Goal: Task Accomplishment & Management: Complete application form

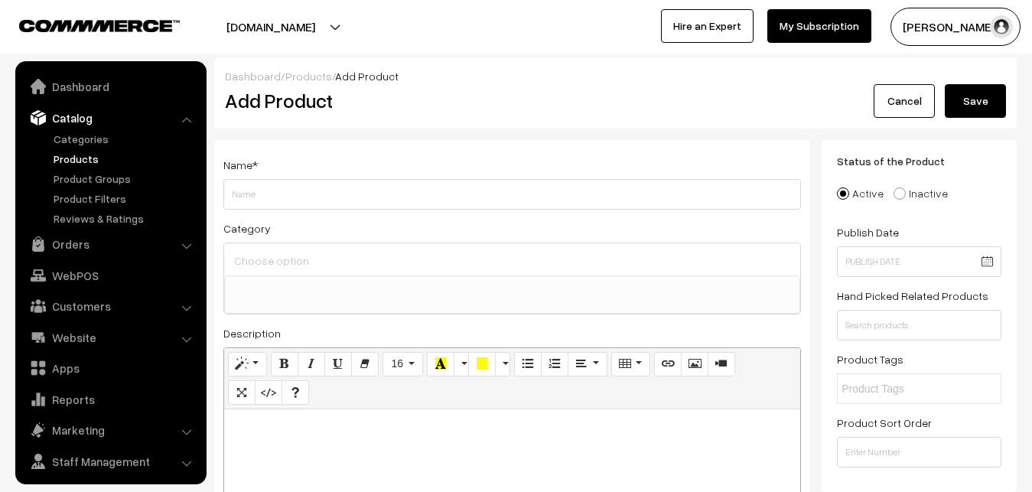
select select
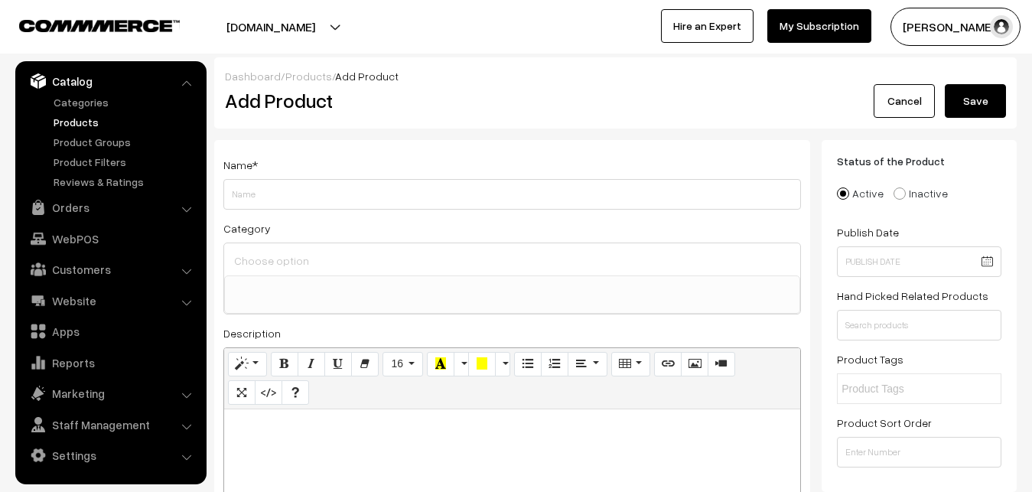
paste div
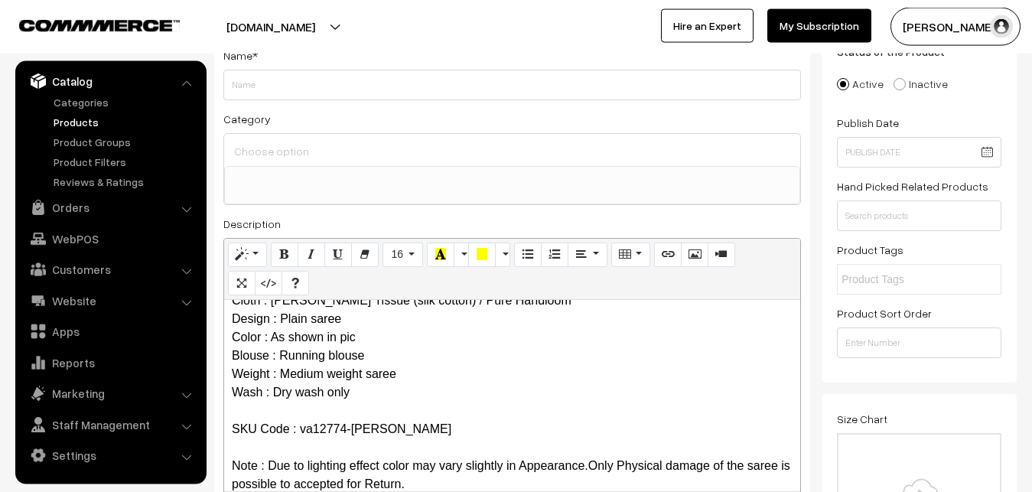
scroll to position [0, 0]
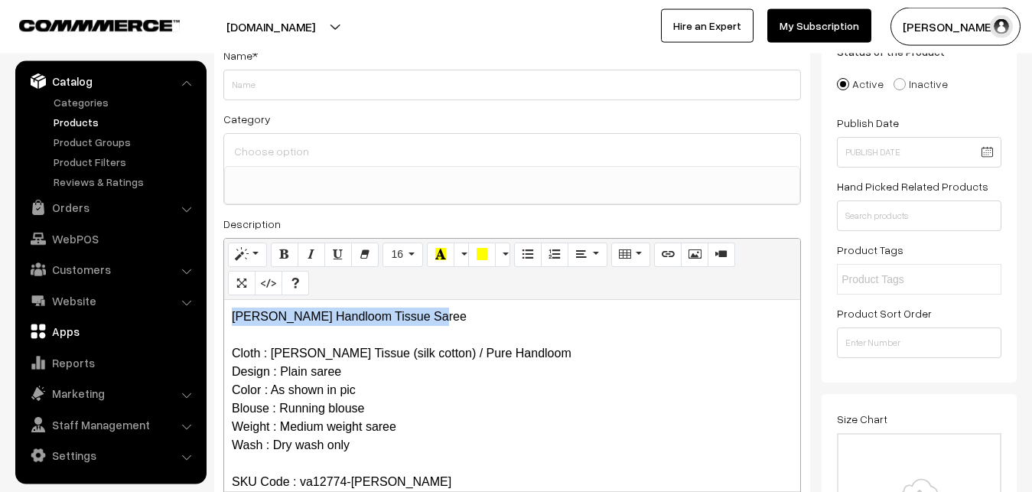
drag, startPoint x: 437, startPoint y: 323, endPoint x: 180, endPoint y: 323, distance: 257.0
click at [224, 323] on div "Maheshwari Handloom Tissue Saree Cloth : Maheshwari Tissue (silk cotton) / Pure…" at bounding box center [512, 395] width 576 height 191
copy p "[PERSON_NAME] Handloom Tissue Saree"
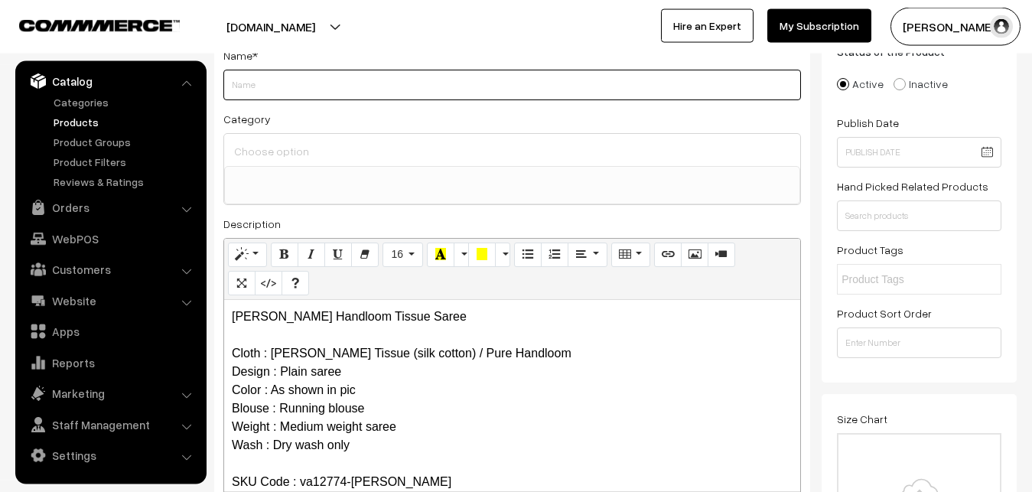
click at [292, 88] on input "Weight" at bounding box center [511, 85] width 577 height 31
paste input "[PERSON_NAME] Handloom Tissue Saree"
type input "[PERSON_NAME] Handloom Tissue Saree"
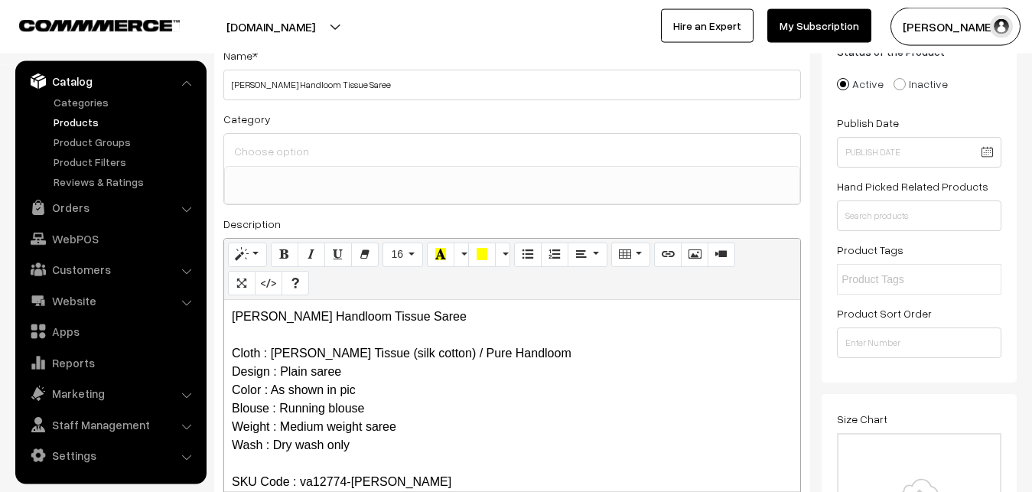
click at [298, 140] on input at bounding box center [512, 151] width 564 height 22
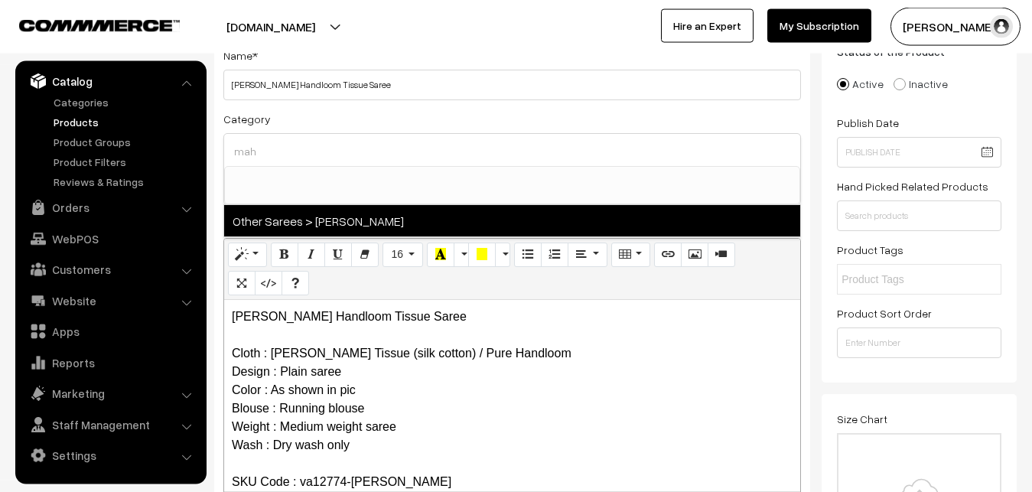
type input "mah"
click at [314, 217] on span "Other Sarees > [PERSON_NAME]" at bounding box center [512, 220] width 576 height 31
select select "40"
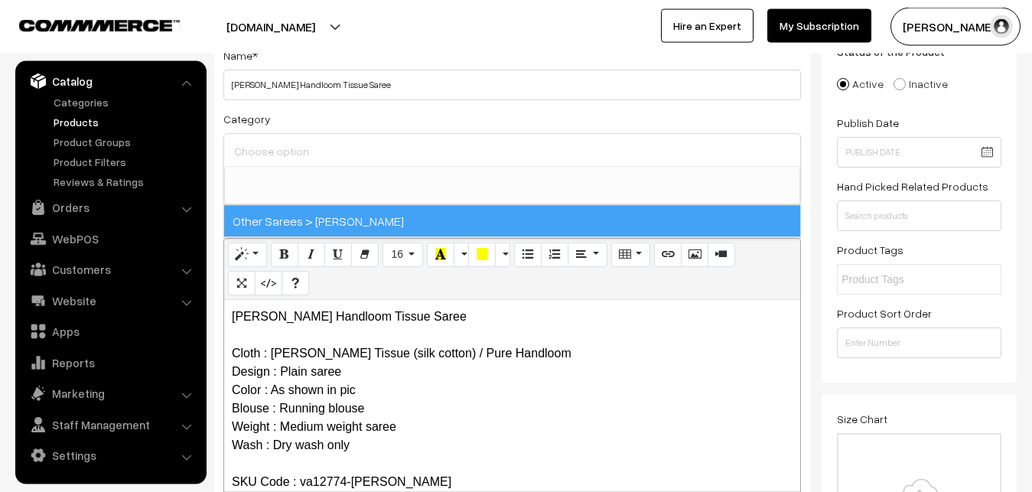
scroll to position [466, 0]
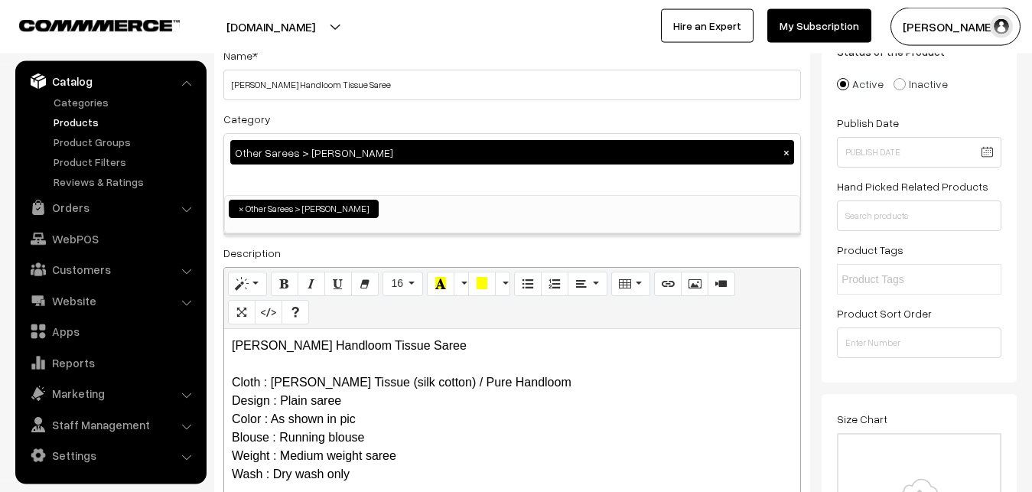
click at [336, 131] on div "Category Other Sarees > Maheswari Sarees × Uppada Sarees Uppada Sarees > Uppada…" at bounding box center [511, 171] width 577 height 125
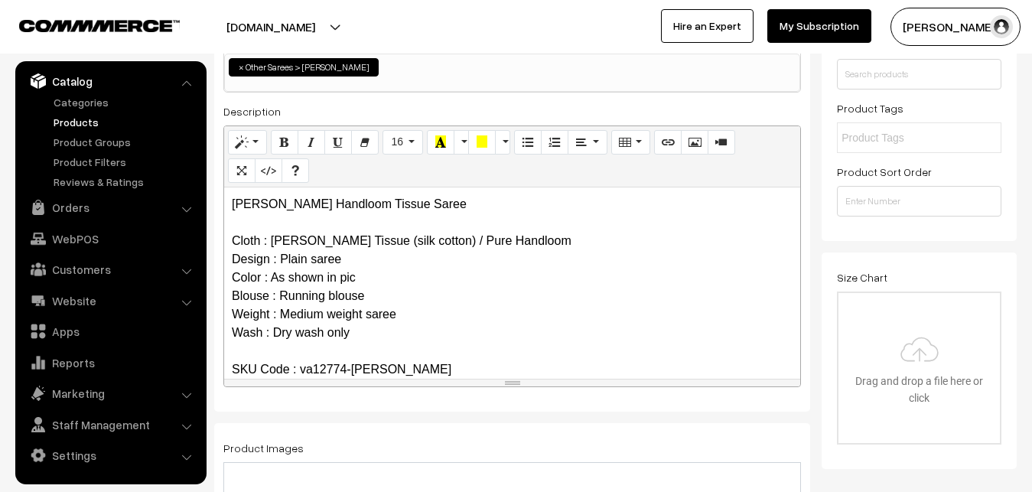
scroll to position [343, 0]
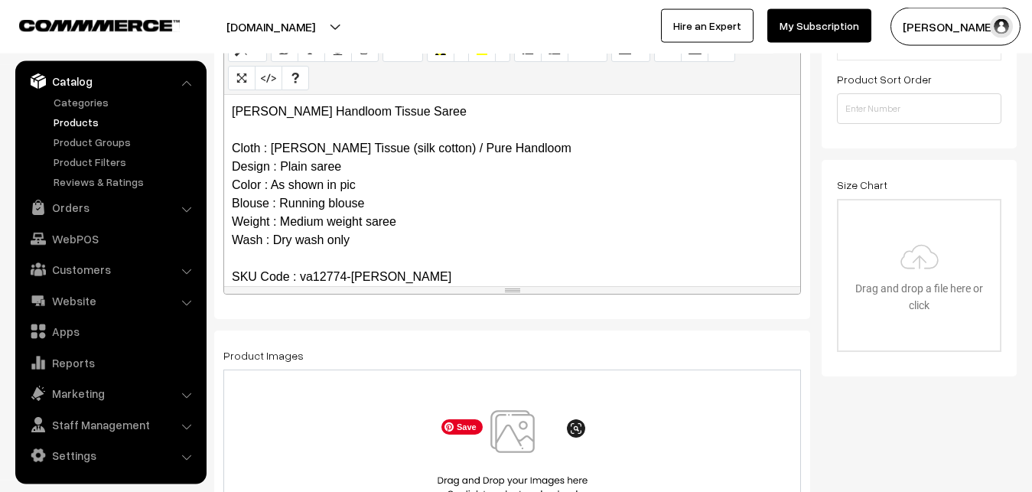
click at [509, 458] on img at bounding box center [513, 454] width 158 height 89
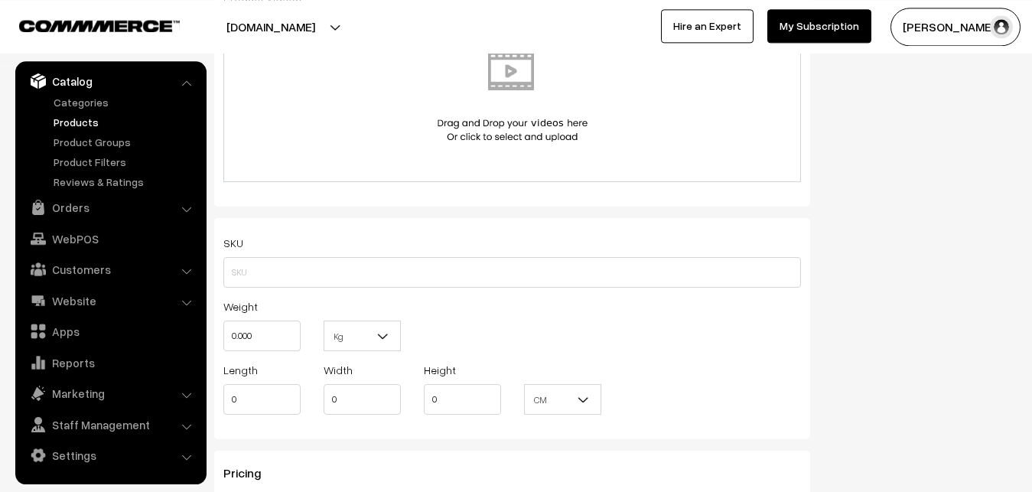
scroll to position [967, 0]
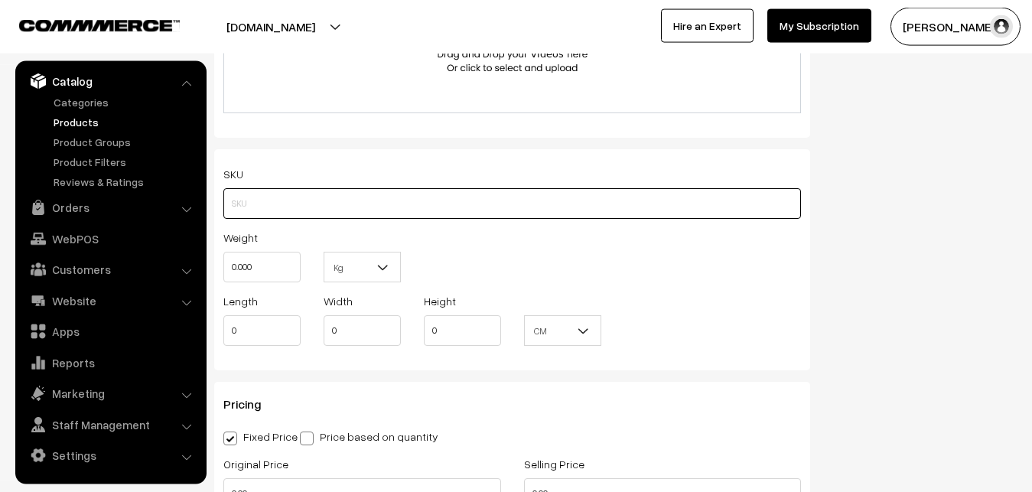
click at [252, 200] on input "text" at bounding box center [511, 203] width 577 height 31
paste input "va12774-sep-maheswari"
type input "va12774-sep-maheswari"
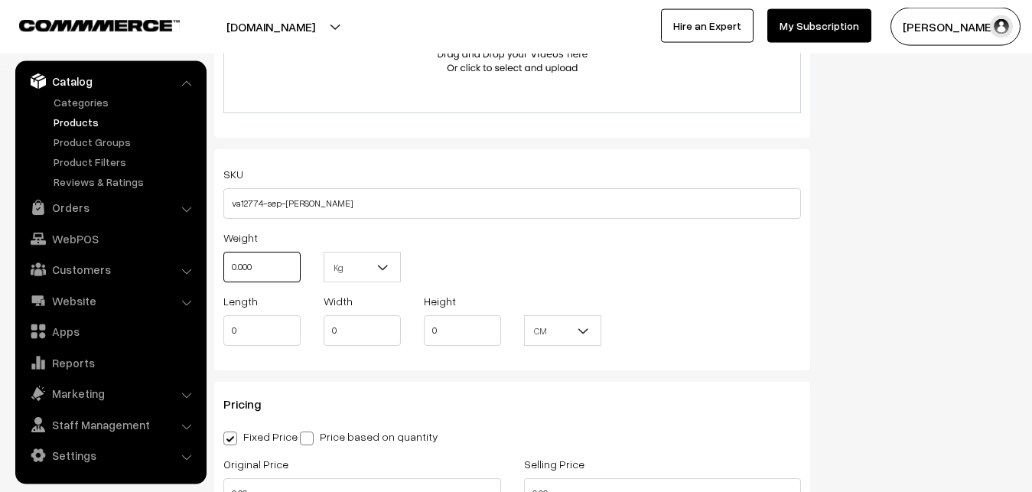
drag, startPoint x: 260, startPoint y: 259, endPoint x: 233, endPoint y: 262, distance: 26.9
click at [233, 262] on input "0.000" at bounding box center [261, 267] width 77 height 31
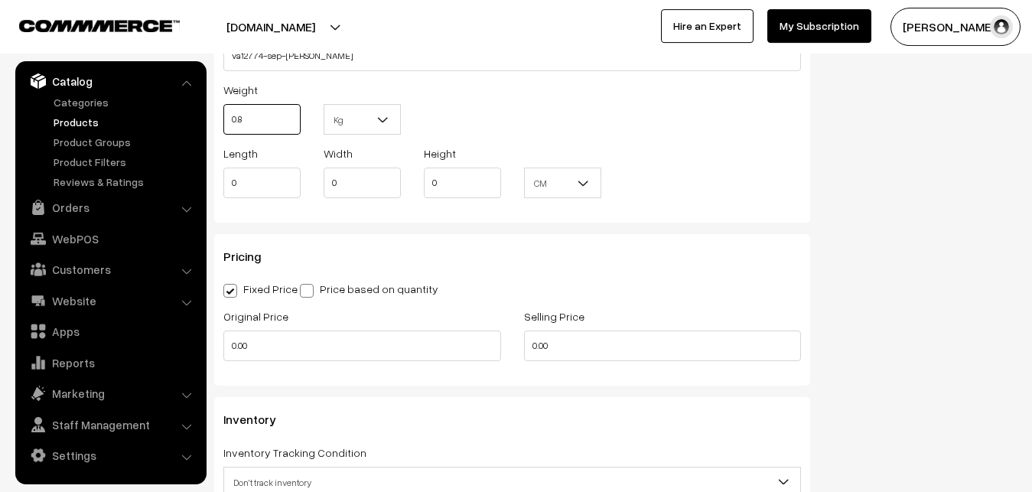
scroll to position [1123, 0]
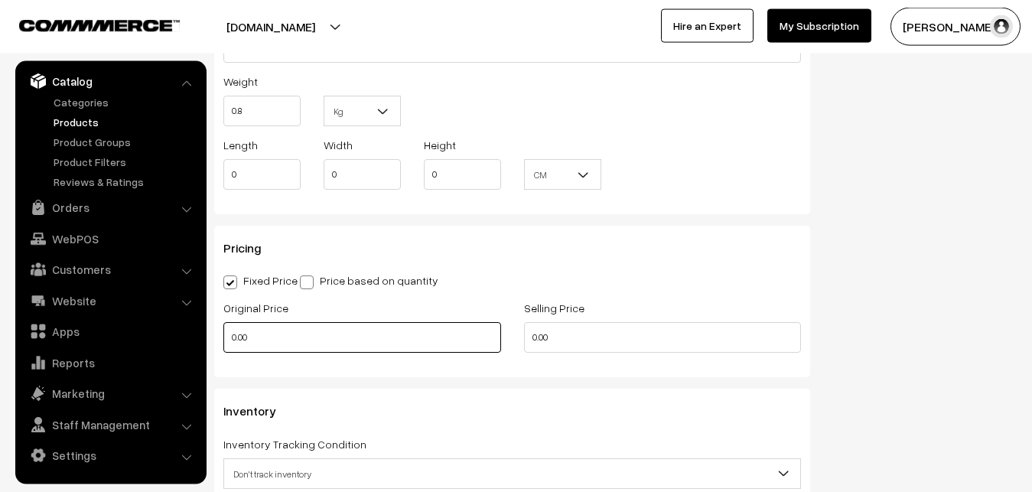
type input "0.80"
drag, startPoint x: 260, startPoint y: 342, endPoint x: 216, endPoint y: 345, distance: 43.7
click at [223, 345] on input "0.00" at bounding box center [362, 337] width 278 height 31
type input "0"
type input "2800"
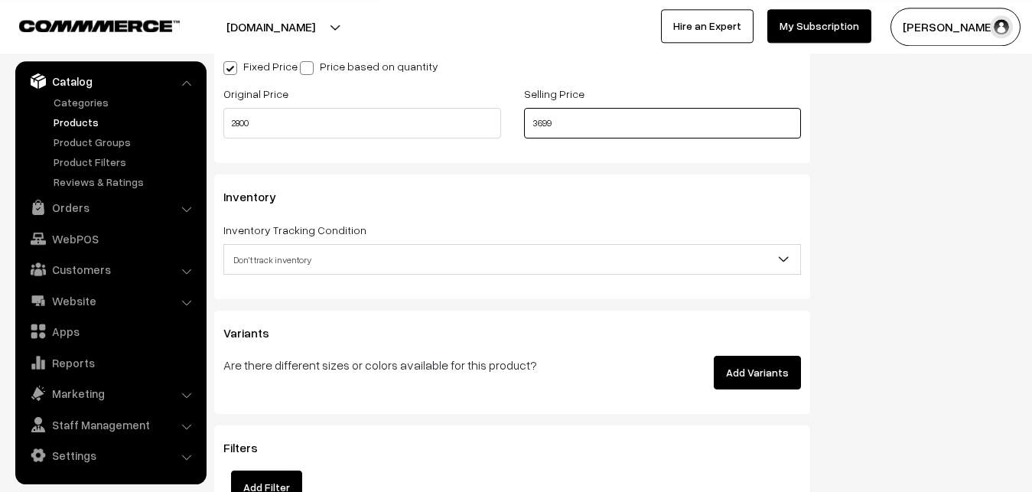
scroll to position [1357, 0]
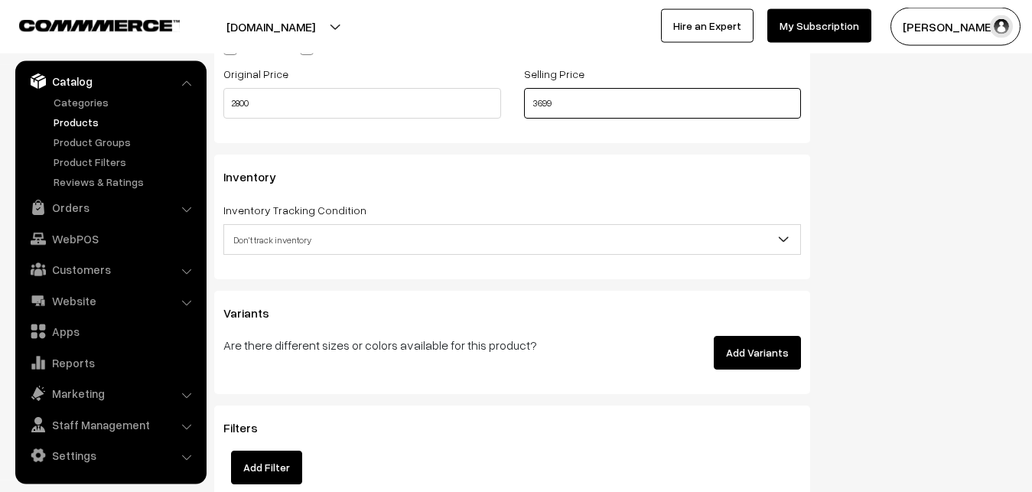
type input "3699"
click at [265, 249] on span "Don't track inventory" at bounding box center [512, 239] width 576 height 27
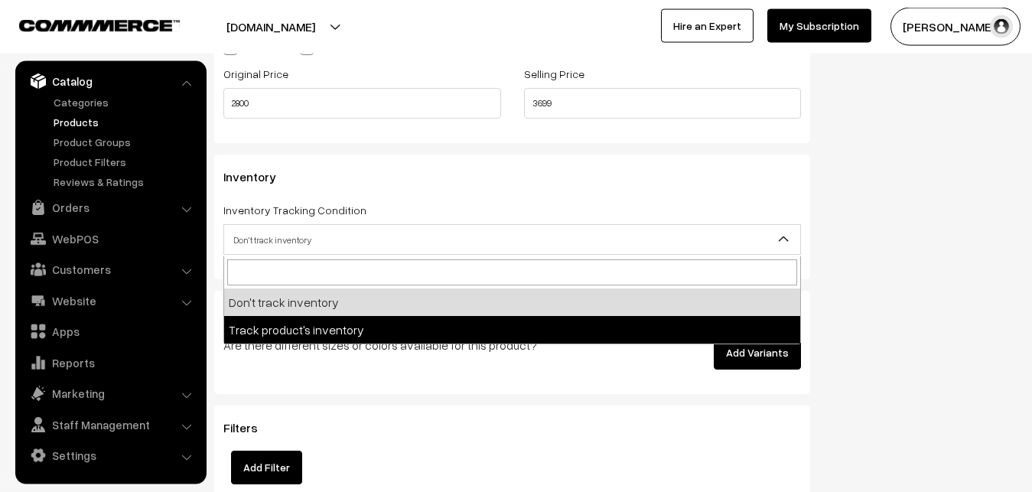
select select "2"
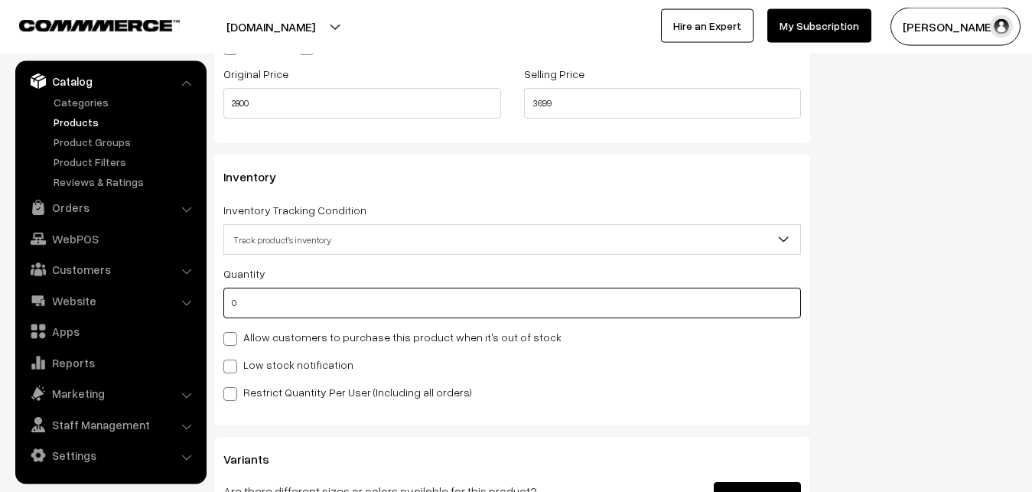
click at [255, 299] on input "0" at bounding box center [511, 303] width 577 height 31
type input "4"
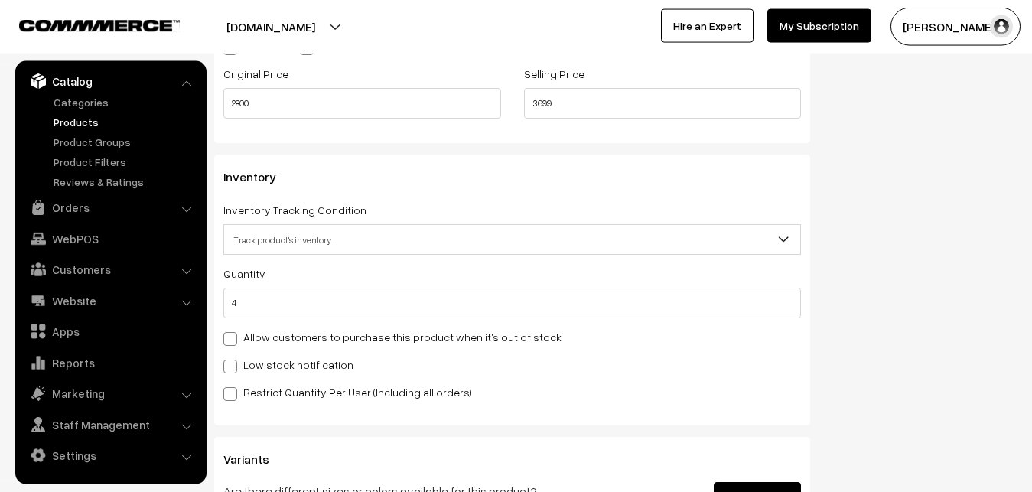
click at [256, 362] on label "Low stock notification" at bounding box center [288, 364] width 130 height 16
click at [233, 362] on input "Low stock notification" at bounding box center [228, 364] width 10 height 10
checkbox input "true"
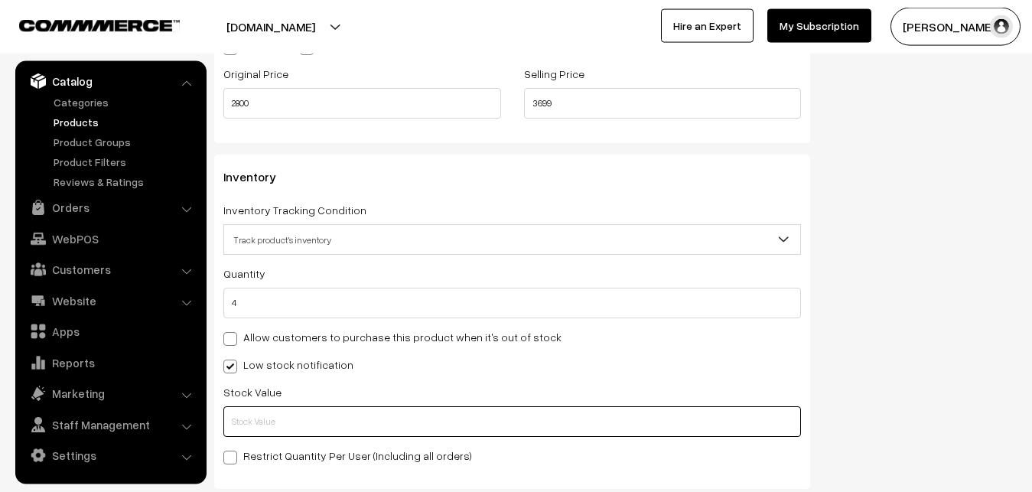
click at [255, 422] on input "text" at bounding box center [511, 421] width 577 height 31
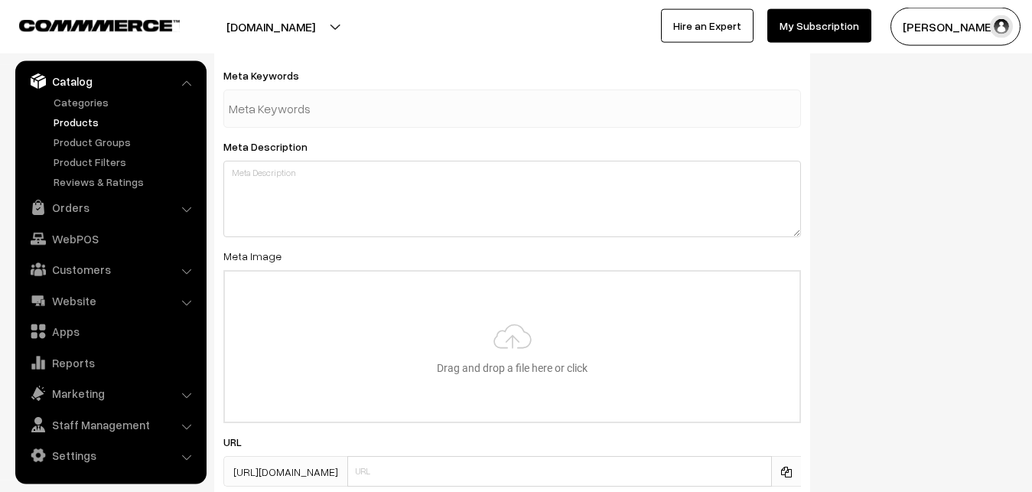
scroll to position [2216, 0]
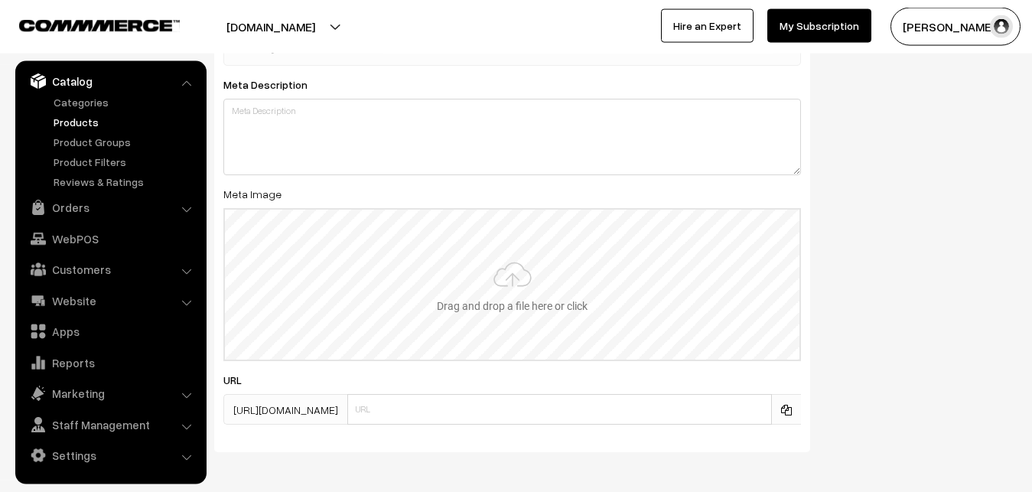
type input "2"
click at [499, 271] on input "file" at bounding box center [512, 285] width 574 height 150
type input "C:\fakepath\maheswari-saree-va12774-sep.jpeg"
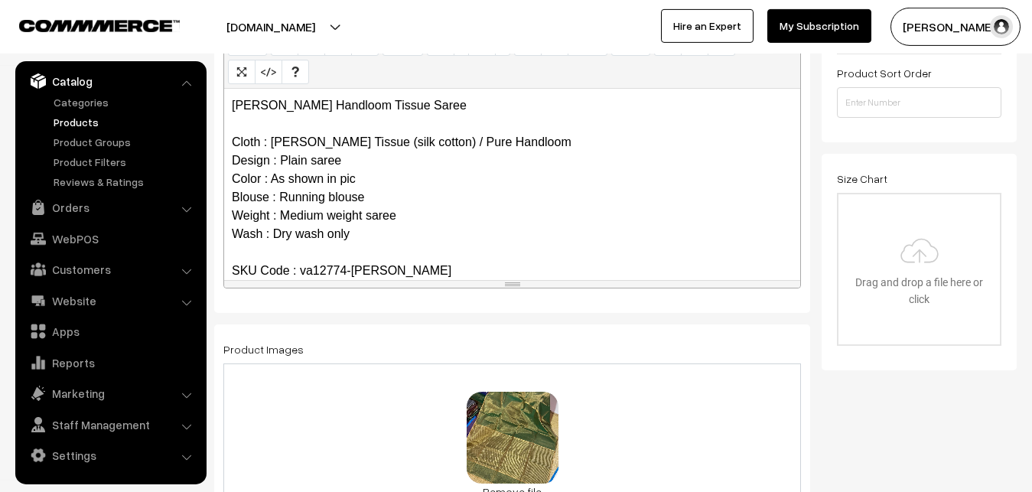
scroll to position [0, 0]
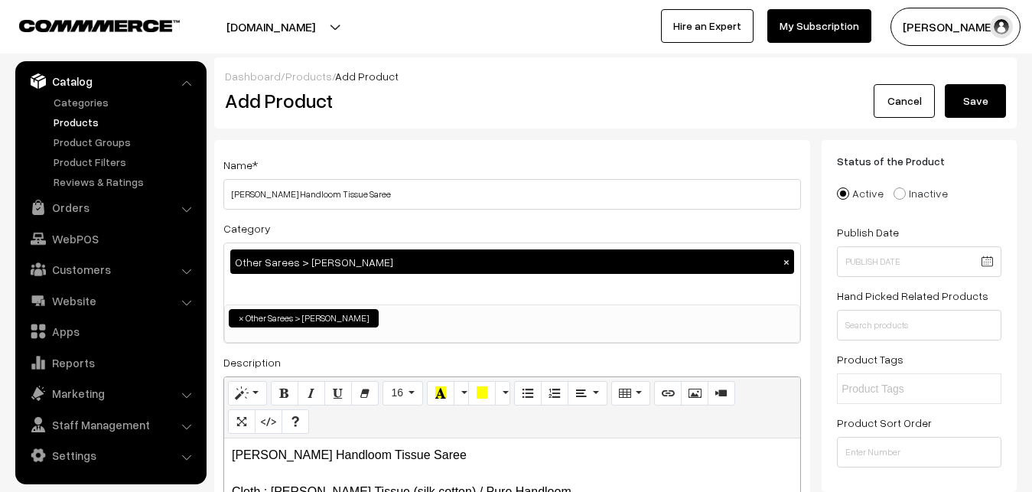
click at [999, 103] on button "Save" at bounding box center [974, 101] width 61 height 34
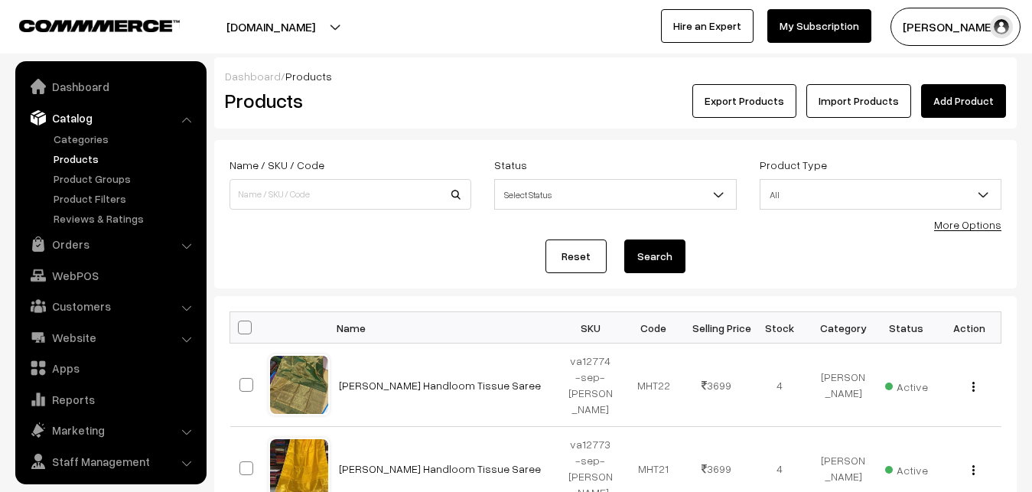
scroll to position [37, 0]
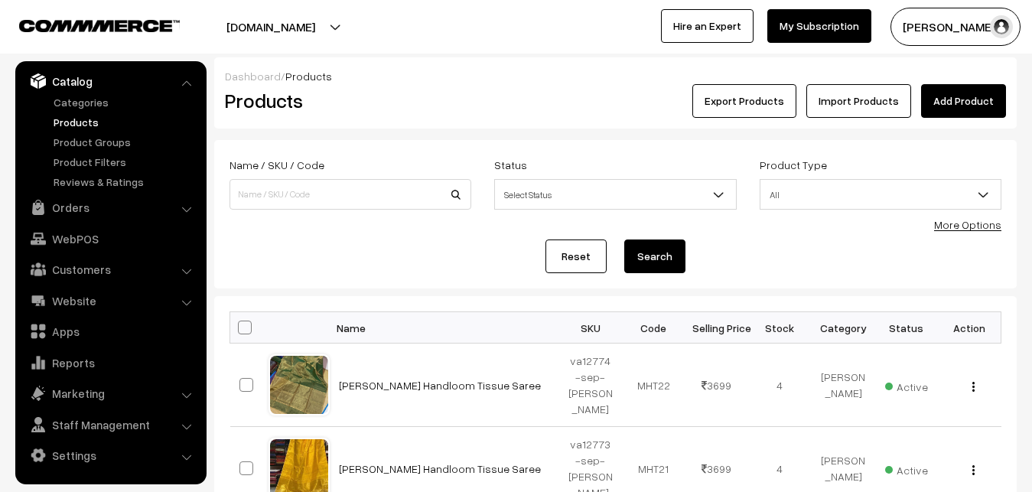
click at [516, 90] on div "Export Products Import Products Add Product" at bounding box center [749, 101] width 513 height 34
click at [967, 103] on link "Add Product" at bounding box center [963, 101] width 85 height 34
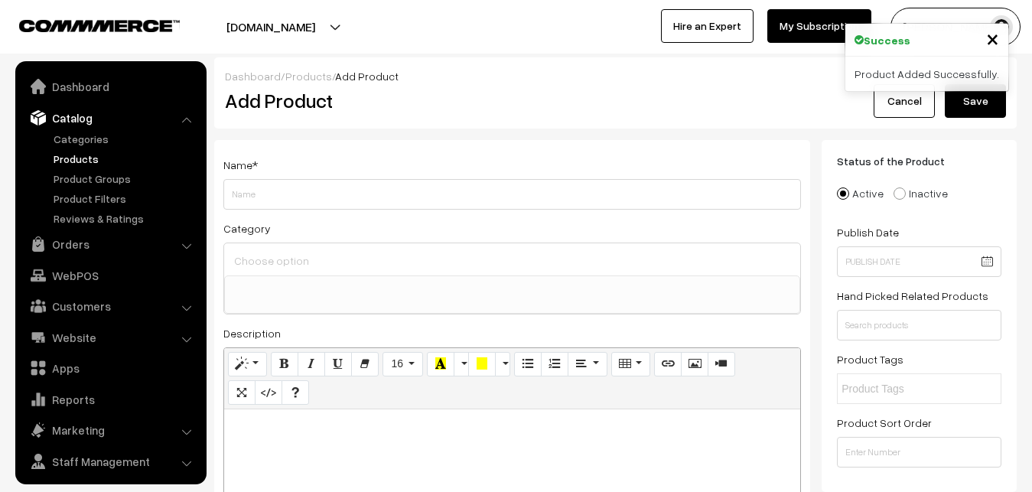
select select
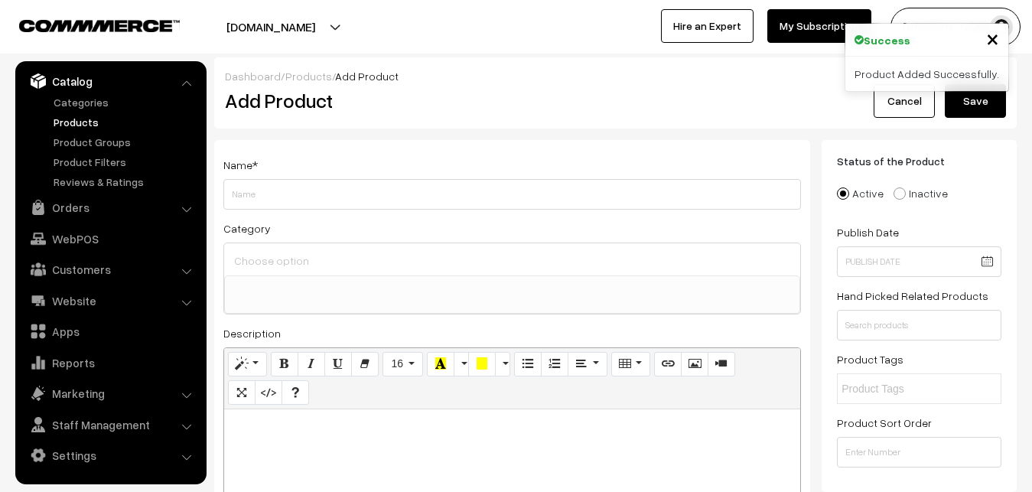
paste div
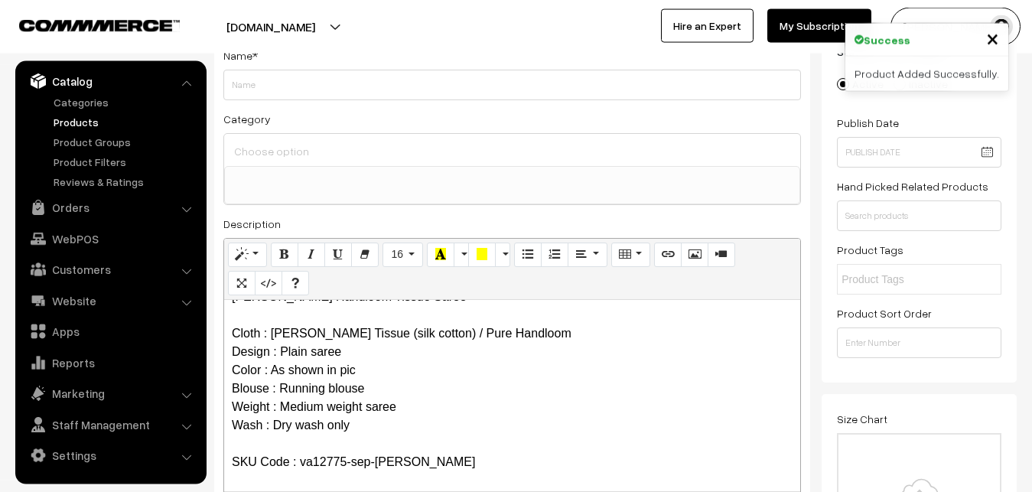
scroll to position [0, 0]
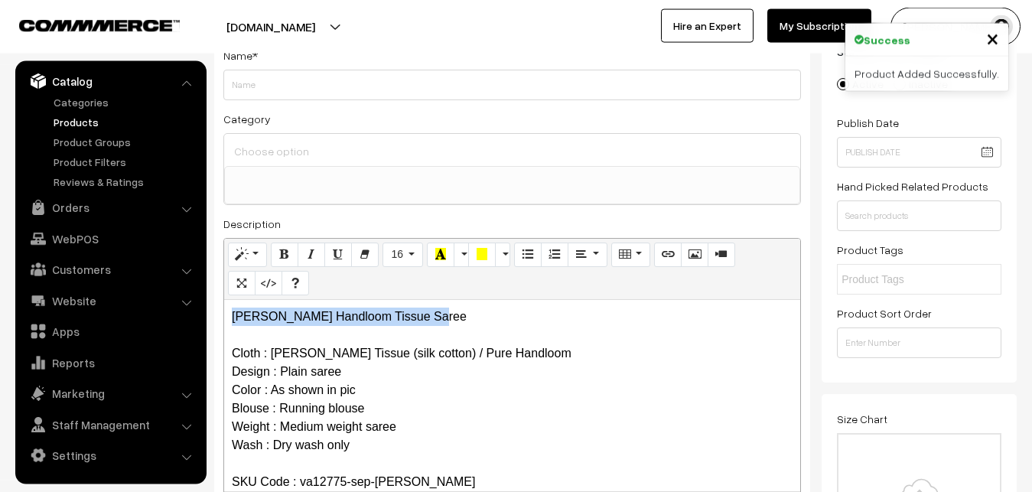
drag, startPoint x: 448, startPoint y: 322, endPoint x: 194, endPoint y: 322, distance: 253.9
click at [224, 322] on div "Maheshwari Handloom Tissue Saree Cloth : Maheshwari Tissue (silk cotton) / Pure…" at bounding box center [512, 395] width 576 height 191
copy p "[PERSON_NAME] Handloom Tissue Saree"
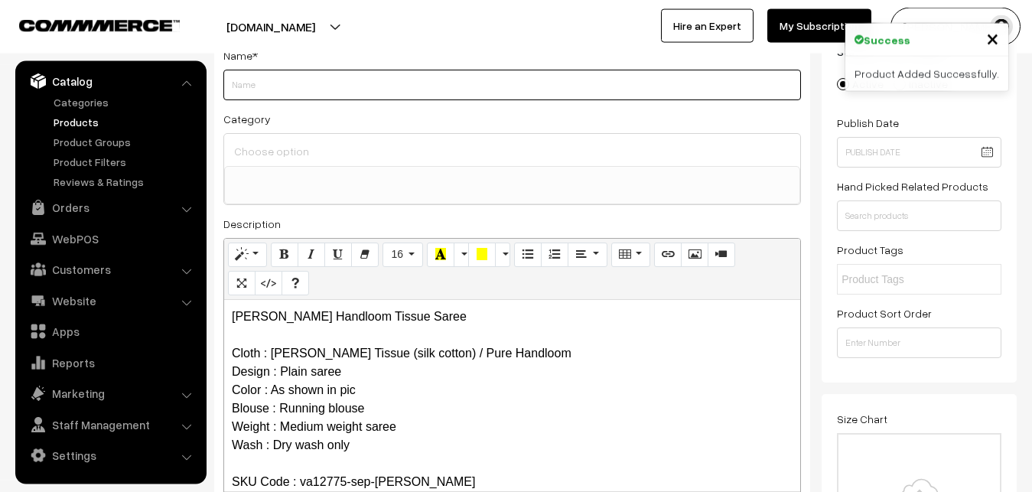
click at [265, 83] on input "Weight" at bounding box center [511, 85] width 577 height 31
paste input "[PERSON_NAME] Handloom Tissue Saree"
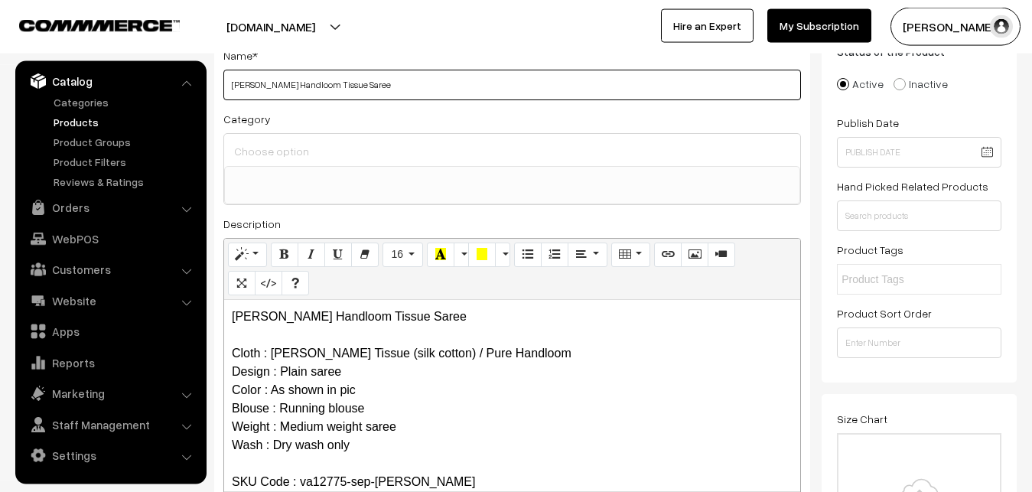
type input "[PERSON_NAME] Handloom Tissue Saree"
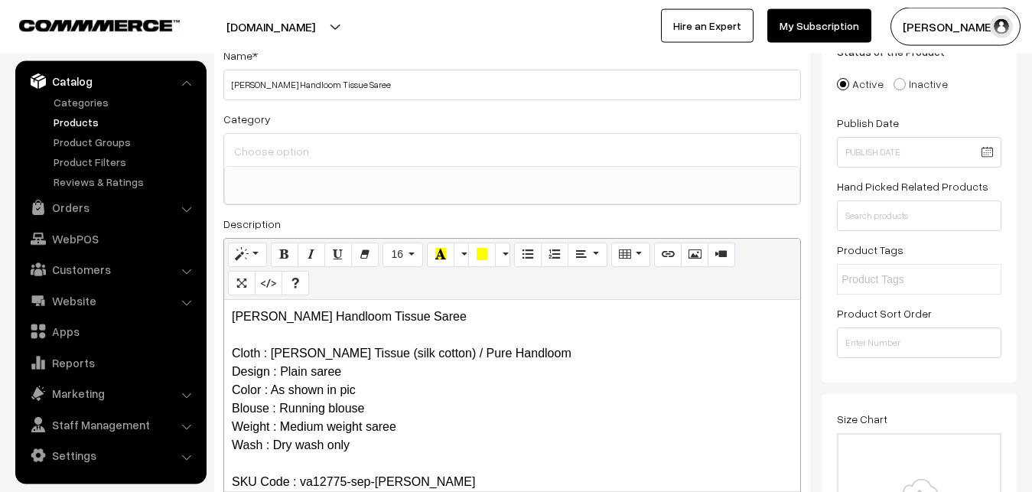
click at [281, 154] on input at bounding box center [512, 151] width 564 height 22
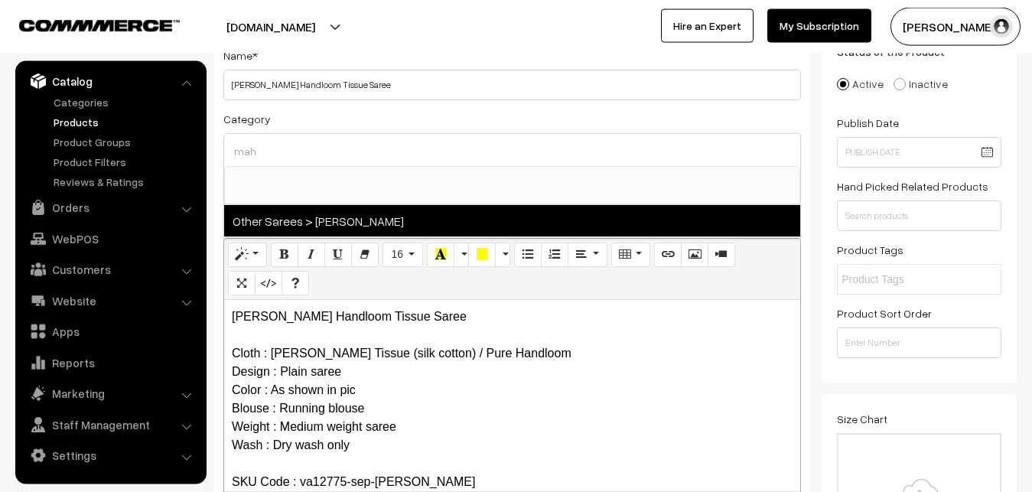
type input "mah"
click at [339, 222] on span "Other Sarees > [PERSON_NAME]" at bounding box center [512, 220] width 576 height 31
select select "40"
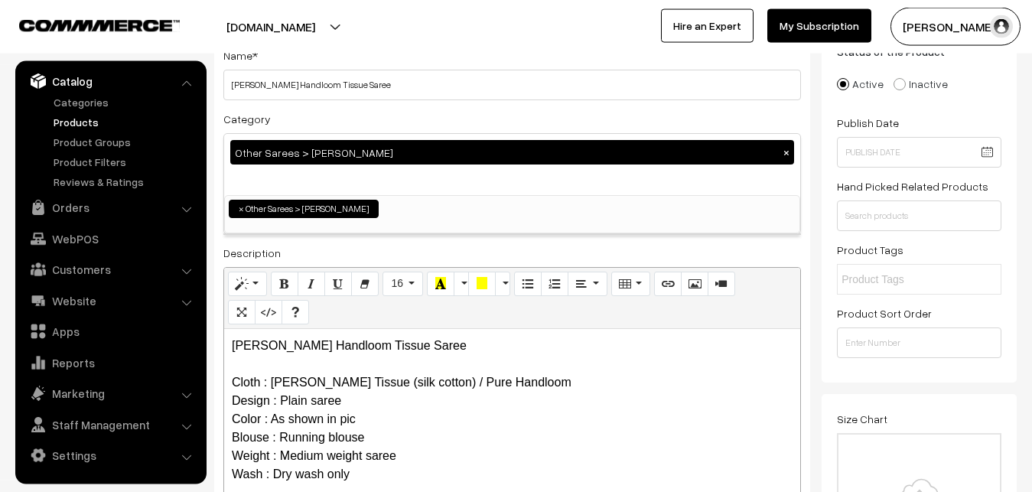
click at [464, 59] on div "Name * Maheshwari Handloom Tissue Saree" at bounding box center [511, 73] width 577 height 54
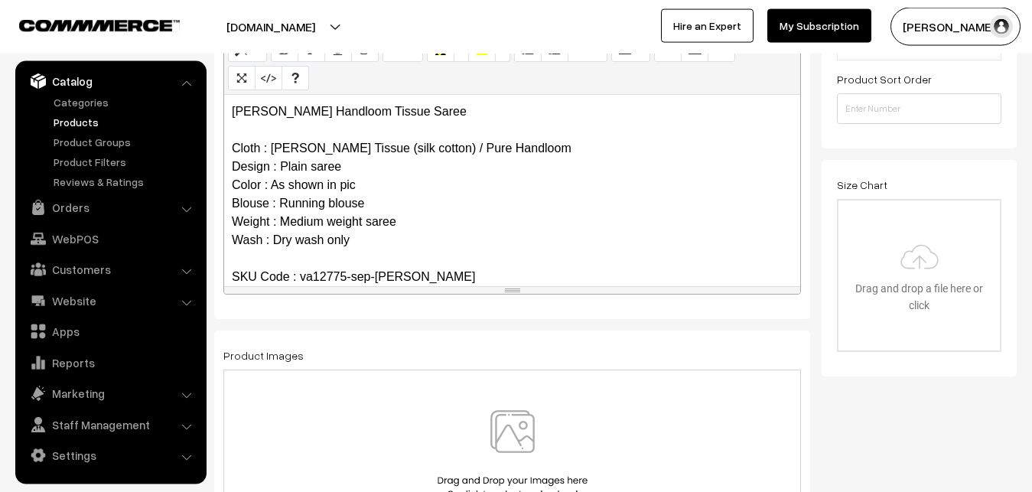
scroll to position [499, 0]
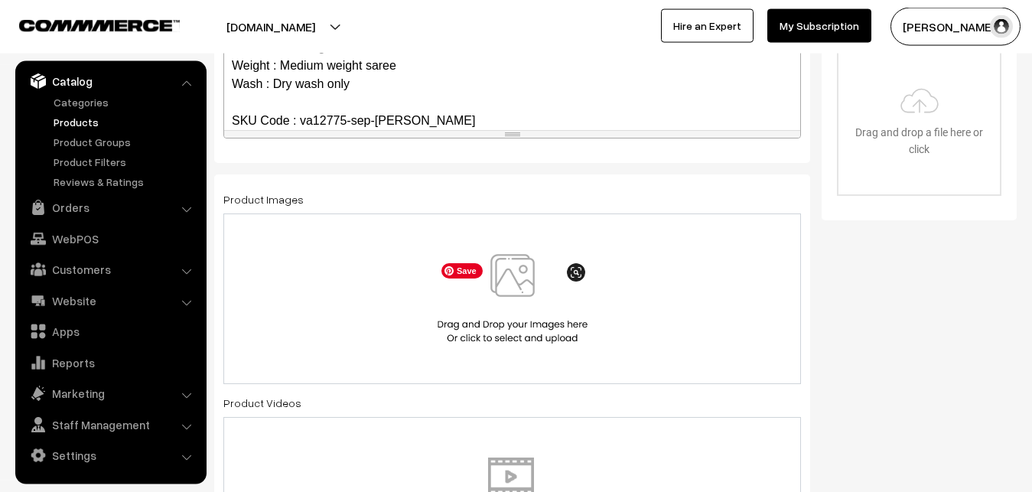
click at [515, 278] on img at bounding box center [513, 298] width 158 height 89
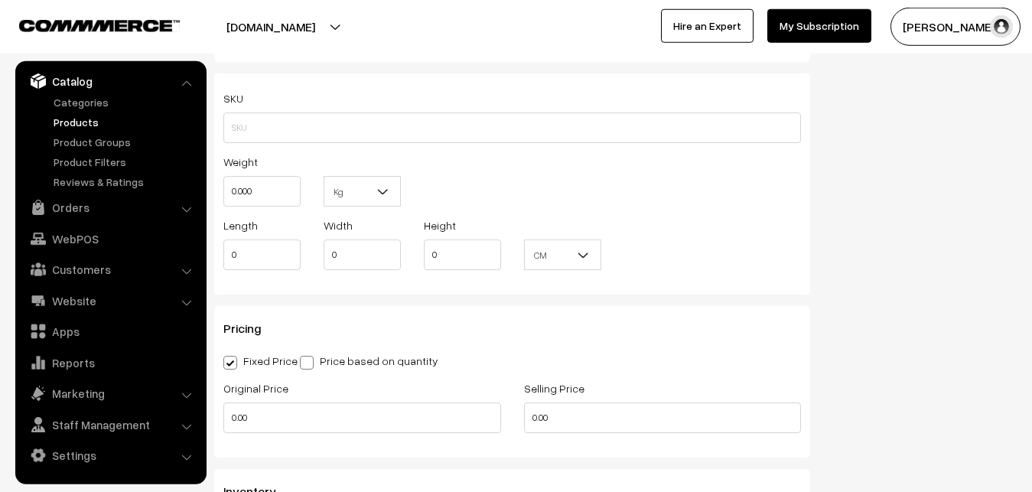
scroll to position [1045, 0]
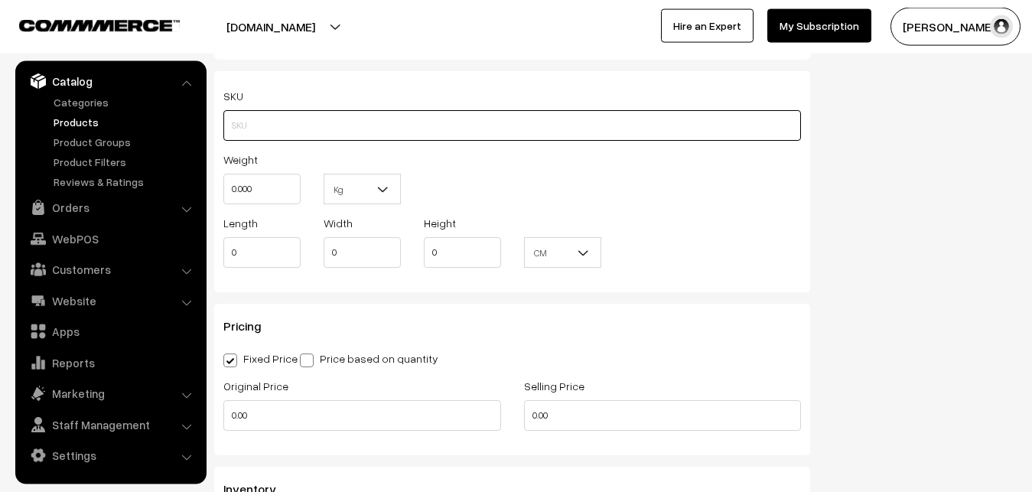
click at [250, 134] on input "text" at bounding box center [511, 125] width 577 height 31
paste input "va12775-sep-[PERSON_NAME]"
type input "va12775-sep-[PERSON_NAME]"
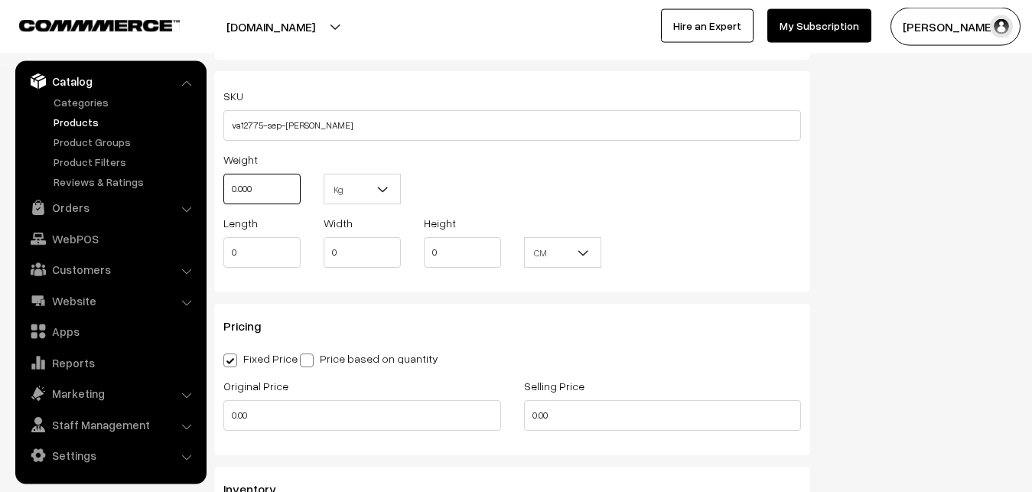
drag, startPoint x: 268, startPoint y: 193, endPoint x: 213, endPoint y: 192, distance: 55.1
click at [223, 192] on input "0.000" at bounding box center [261, 189] width 77 height 31
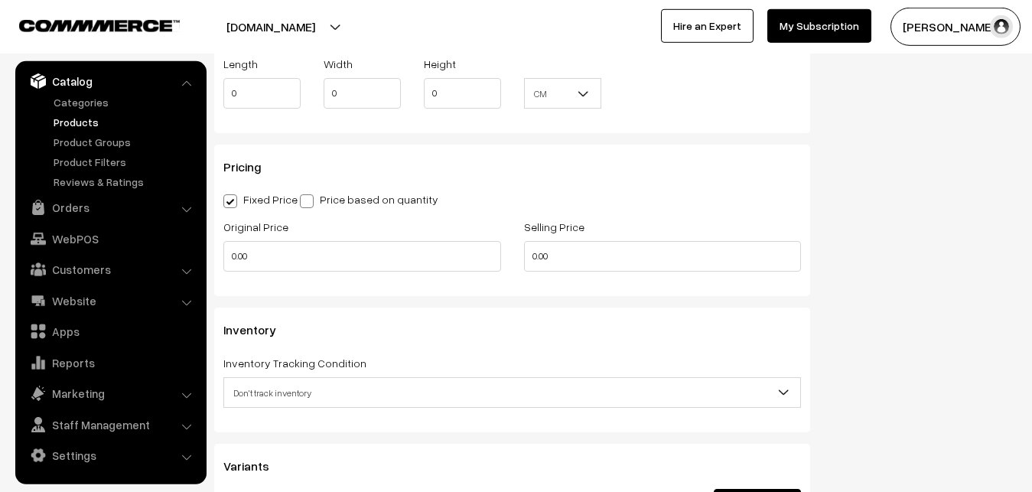
scroll to position [1279, 0]
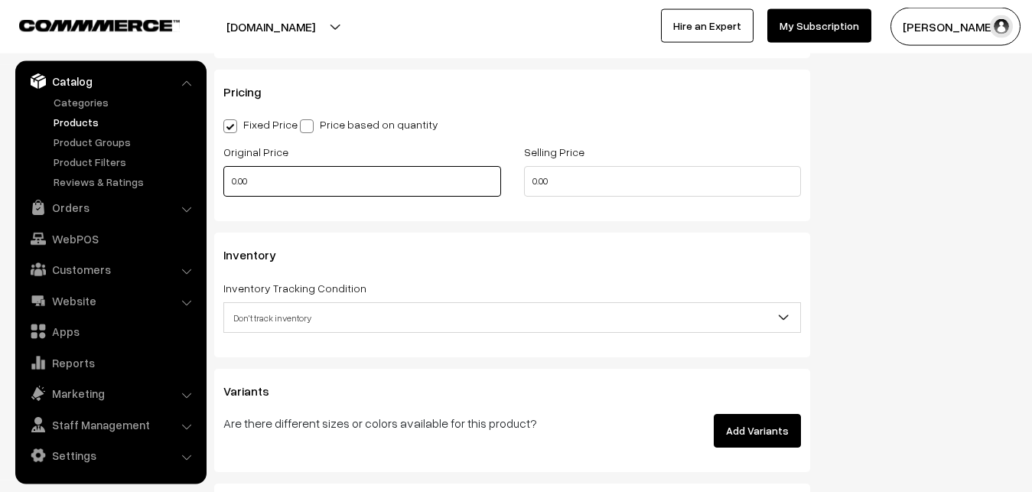
type input "0.80"
drag, startPoint x: 271, startPoint y: 181, endPoint x: 203, endPoint y: 181, distance: 68.1
click at [223, 181] on input "0.00" at bounding box center [362, 181] width 278 height 31
type input "2800"
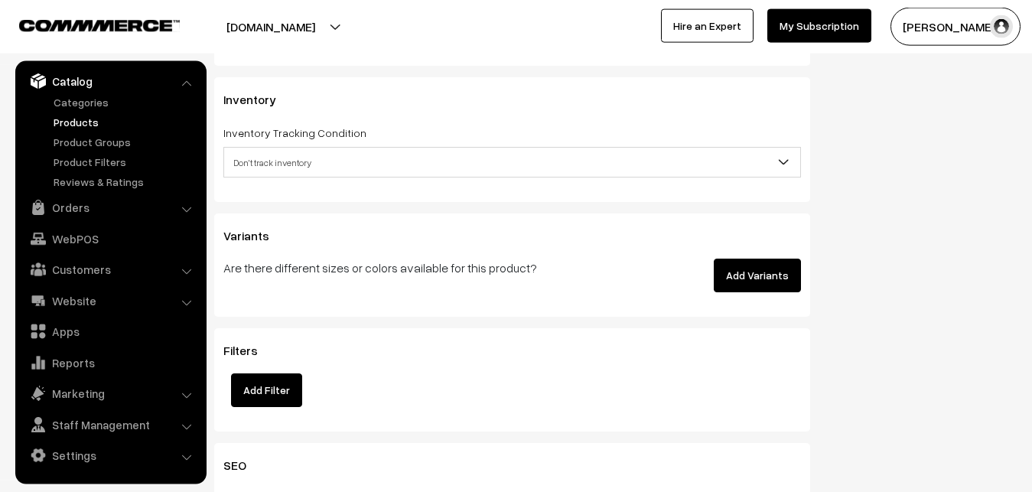
scroll to position [1435, 0]
type input "3699"
click at [282, 154] on span "Don't track inventory" at bounding box center [512, 161] width 576 height 27
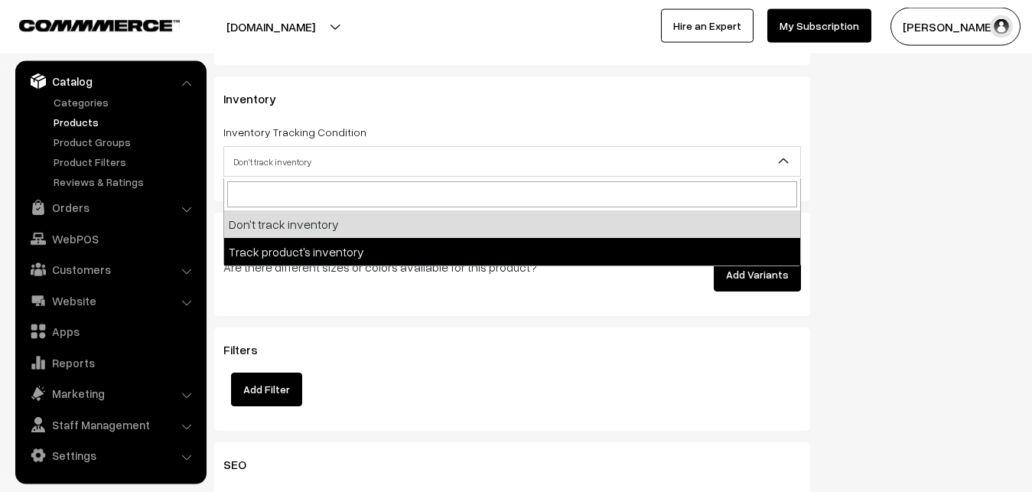
select select "2"
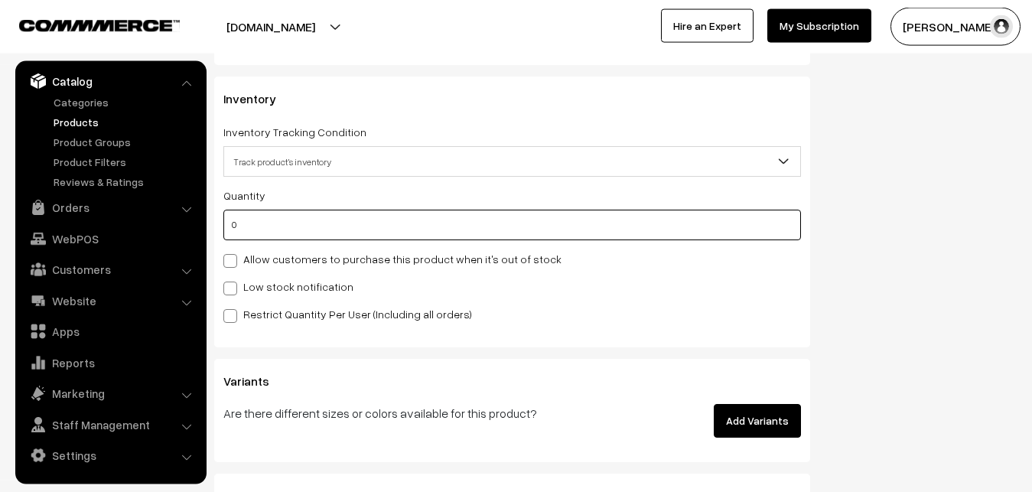
click at [271, 226] on input "0" at bounding box center [511, 225] width 577 height 31
type input "4"
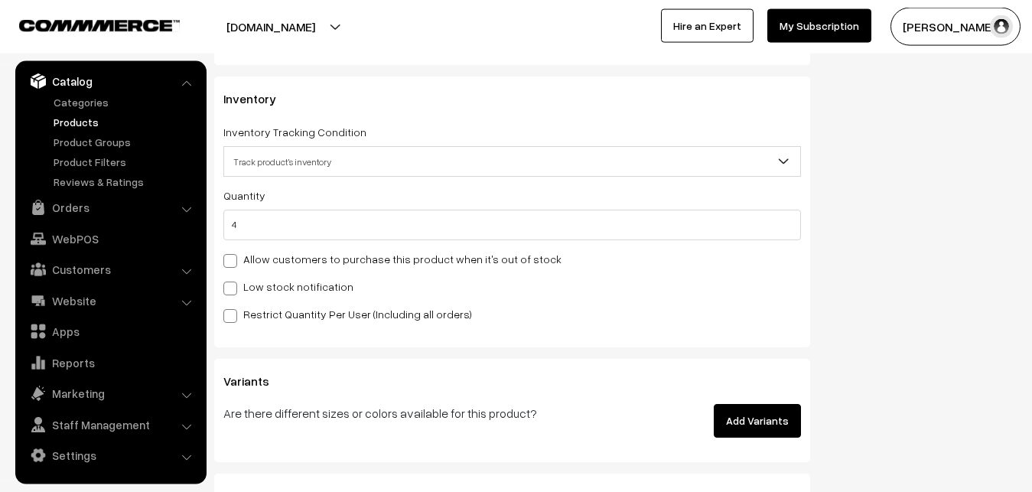
click at [253, 284] on label "Low stock notification" at bounding box center [288, 286] width 130 height 16
click at [233, 284] on input "Low stock notification" at bounding box center [228, 286] width 10 height 10
checkbox input "true"
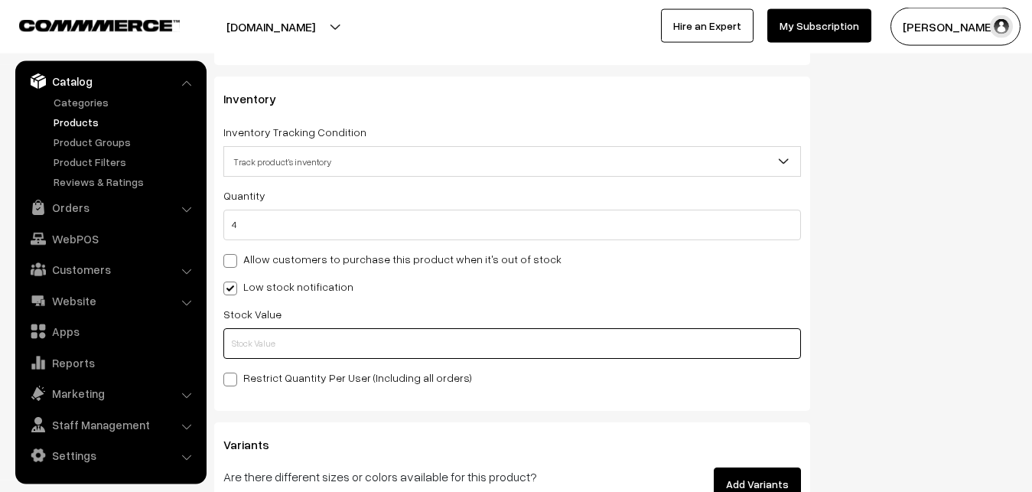
click at [251, 338] on input "text" at bounding box center [511, 343] width 577 height 31
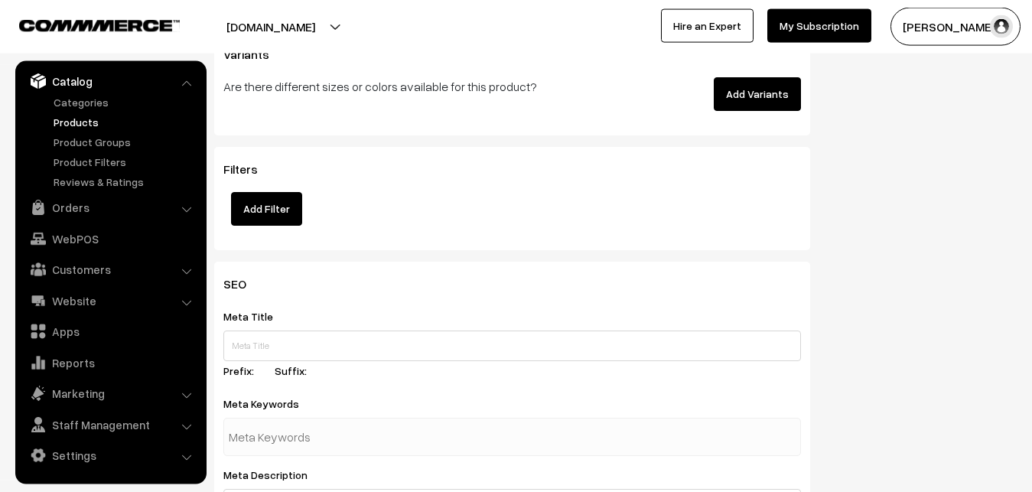
scroll to position [2277, 0]
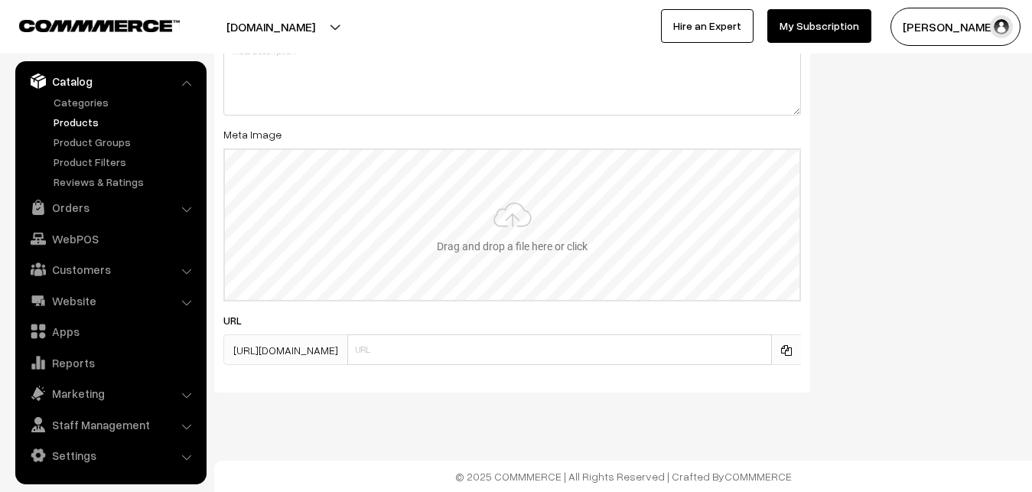
type input "2"
click at [500, 232] on input "file" at bounding box center [512, 225] width 574 height 150
type input "C:\fakepath\maheswari-saree-va12775-sep.jpeg"
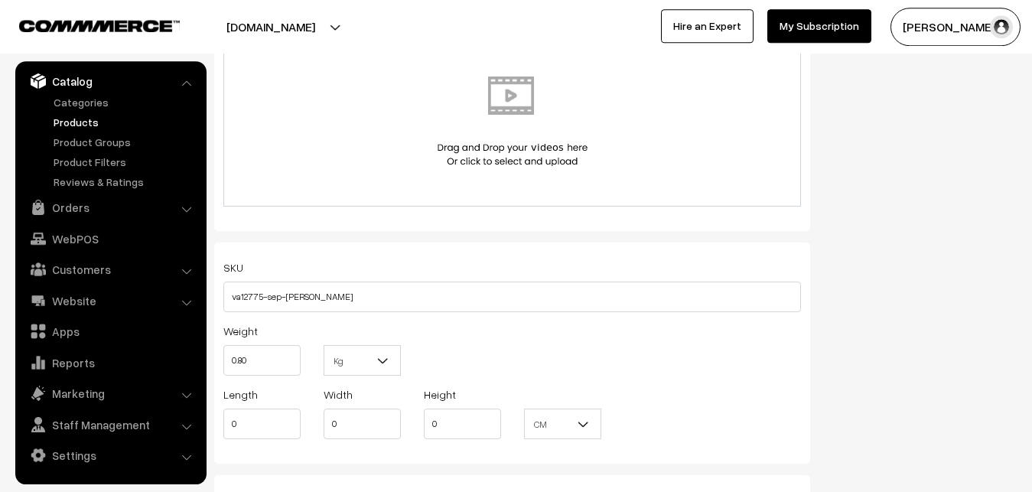
scroll to position [0, 0]
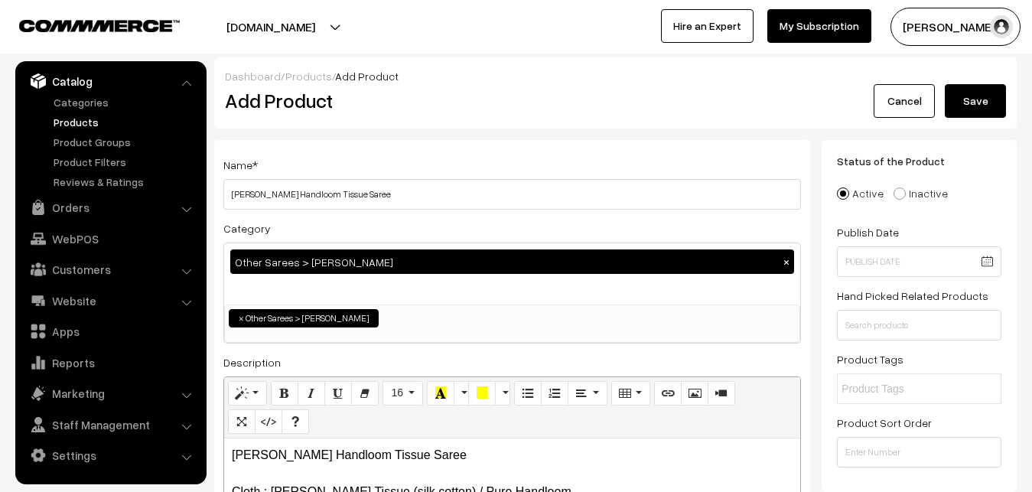
click at [981, 108] on button "Save" at bounding box center [974, 101] width 61 height 34
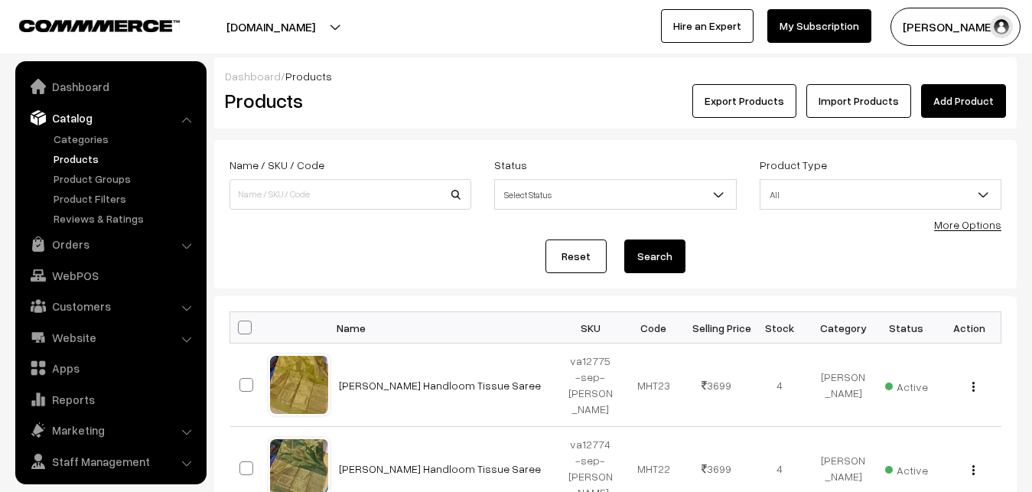
scroll to position [37, 0]
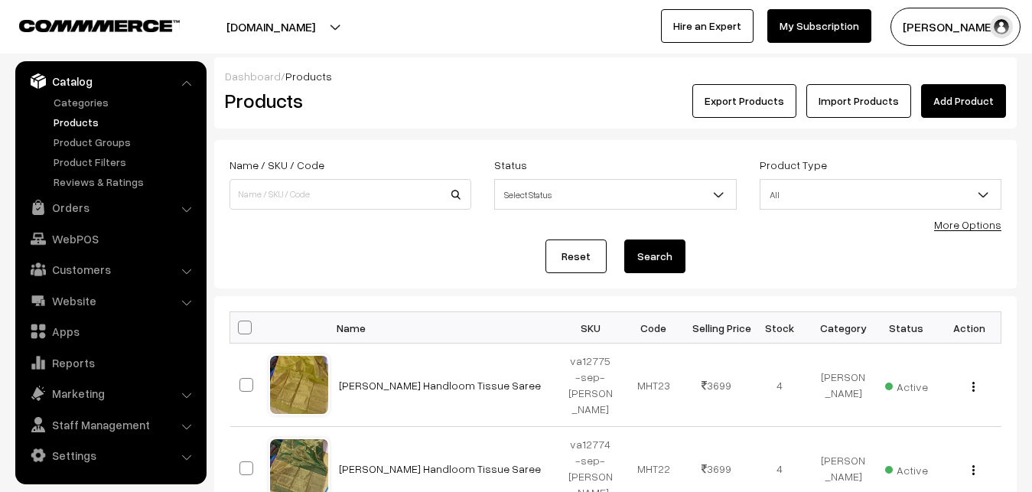
click at [472, 107] on div "Products" at bounding box center [347, 101] width 268 height 34
click at [958, 108] on link "Add Product" at bounding box center [963, 101] width 85 height 34
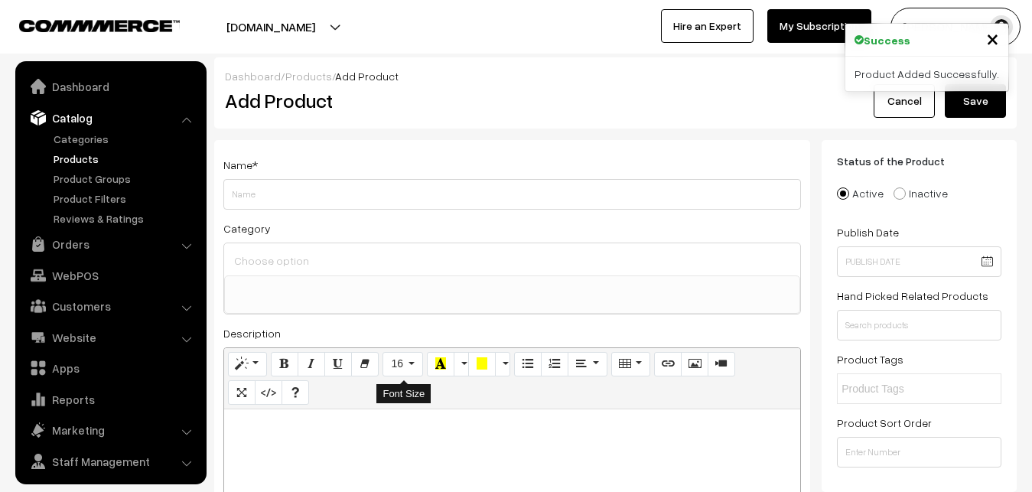
select select
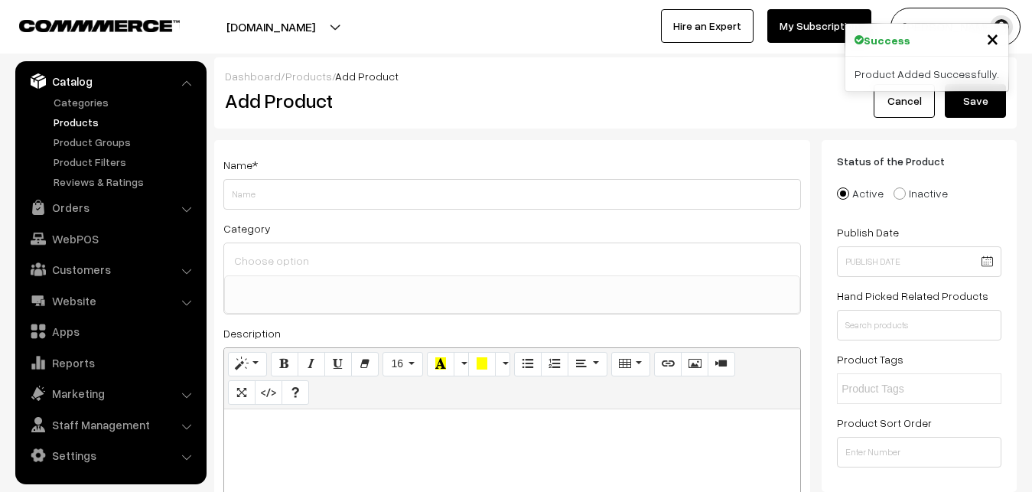
paste div
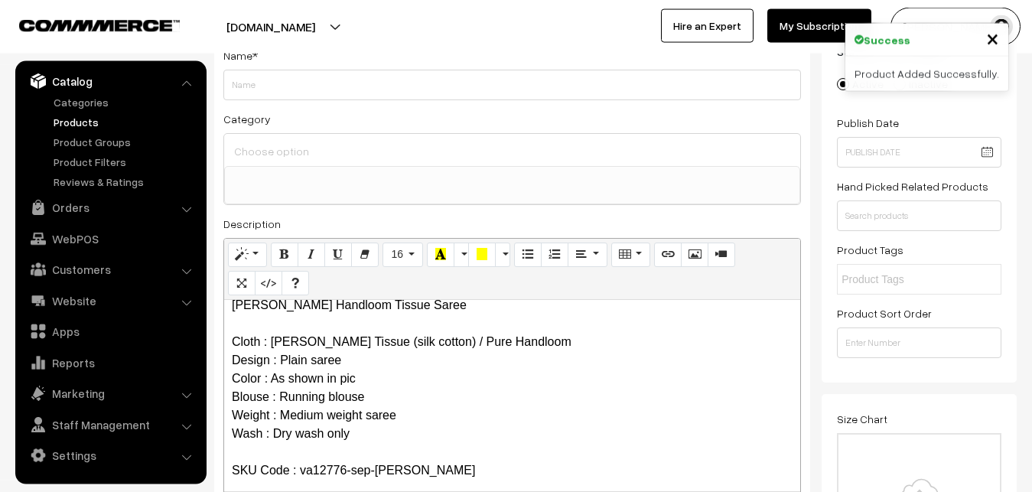
scroll to position [0, 0]
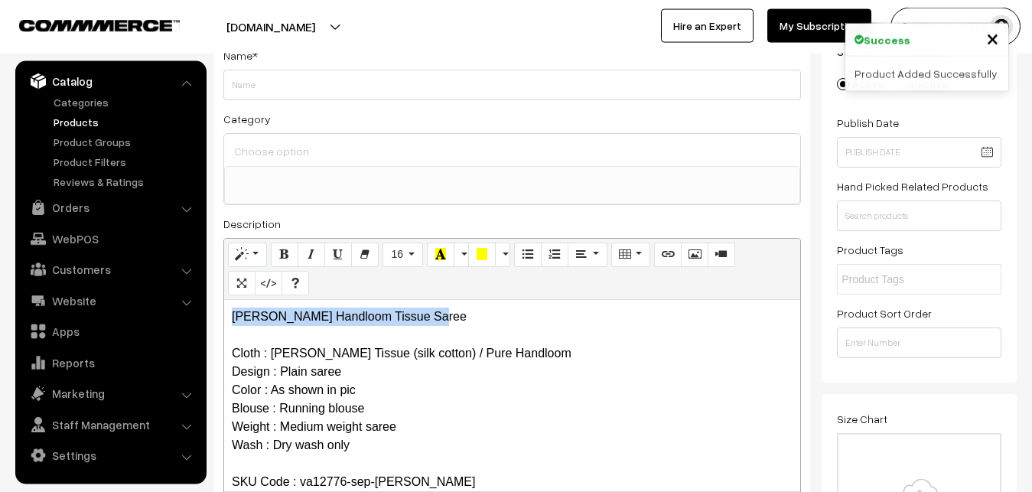
drag, startPoint x: 460, startPoint y: 316, endPoint x: 201, endPoint y: 317, distance: 258.5
click at [224, 317] on div "Maheshwari Handloom Tissue Saree Cloth : Maheshwari Tissue (silk cotton) / Pure…" at bounding box center [512, 395] width 576 height 191
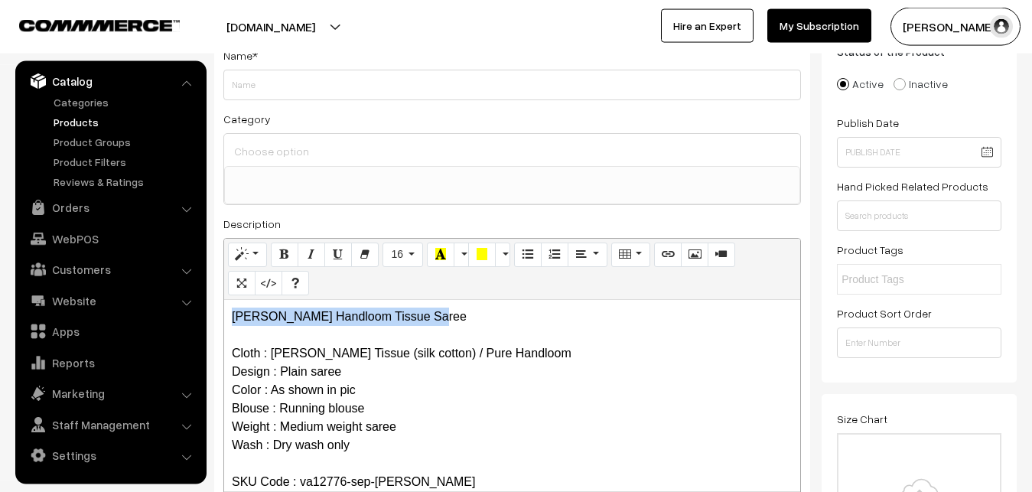
copy p "[PERSON_NAME] Handloom Tissue Saree"
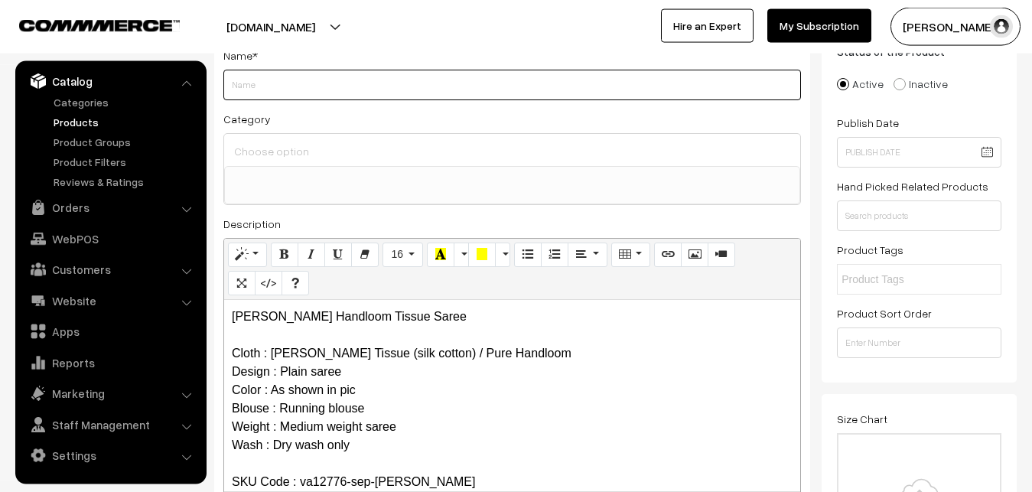
paste input "[PERSON_NAME] Handloom Tissue Saree"
type input "[PERSON_NAME] Handloom Tissue Saree"
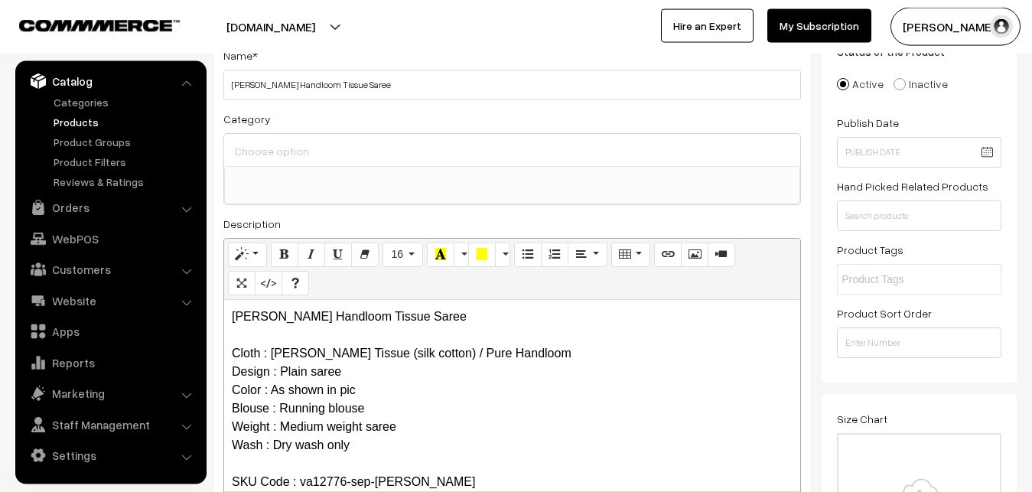
click at [292, 148] on input at bounding box center [512, 151] width 564 height 22
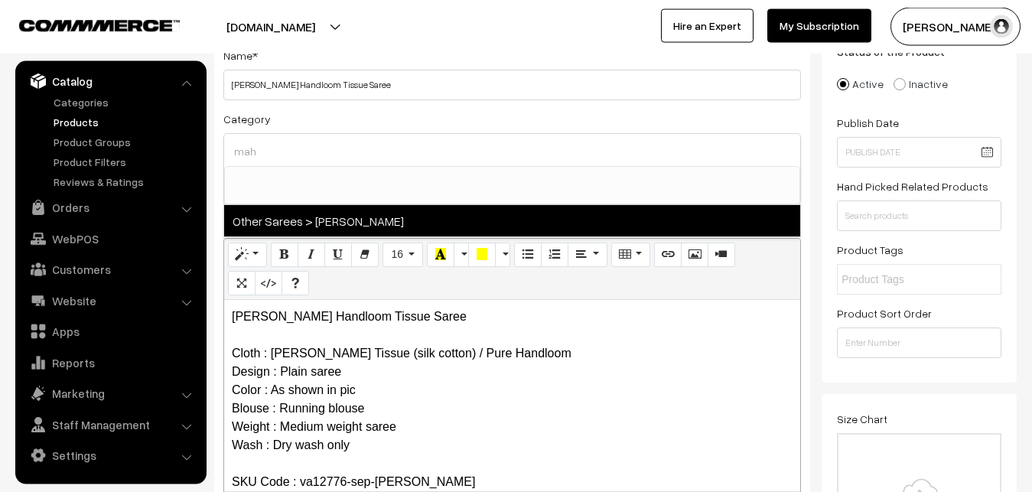
type input "mah"
click at [371, 219] on span "Other Sarees > [PERSON_NAME]" at bounding box center [512, 220] width 576 height 31
select select "40"
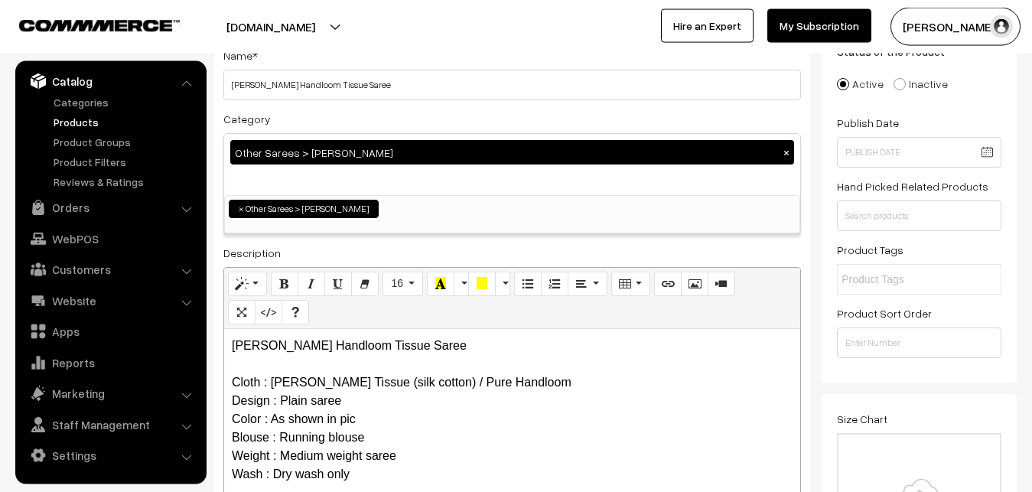
scroll to position [466, 0]
click at [399, 119] on div "Category Other Sarees > [PERSON_NAME][DEMOGRAPHIC_DATA] × Uppada Sarees Uppada …" at bounding box center [511, 171] width 577 height 125
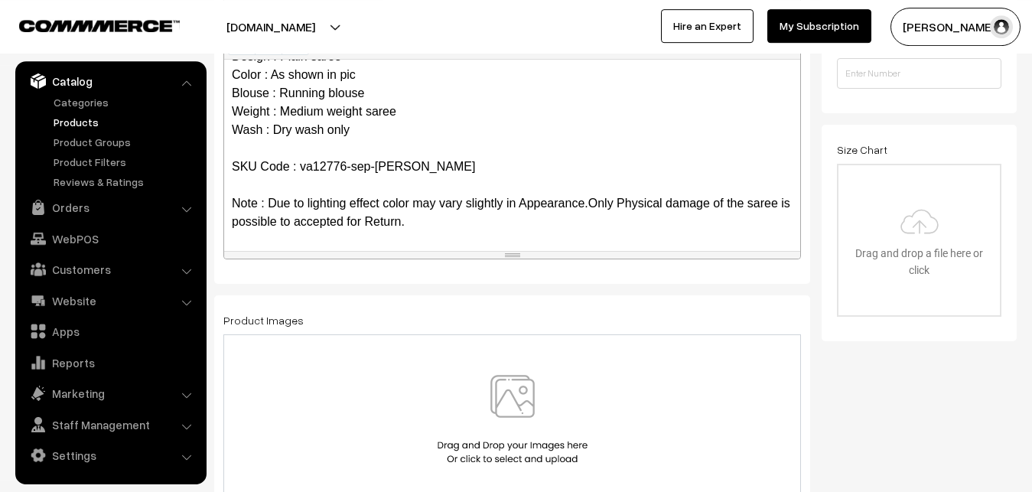
scroll to position [421, 0]
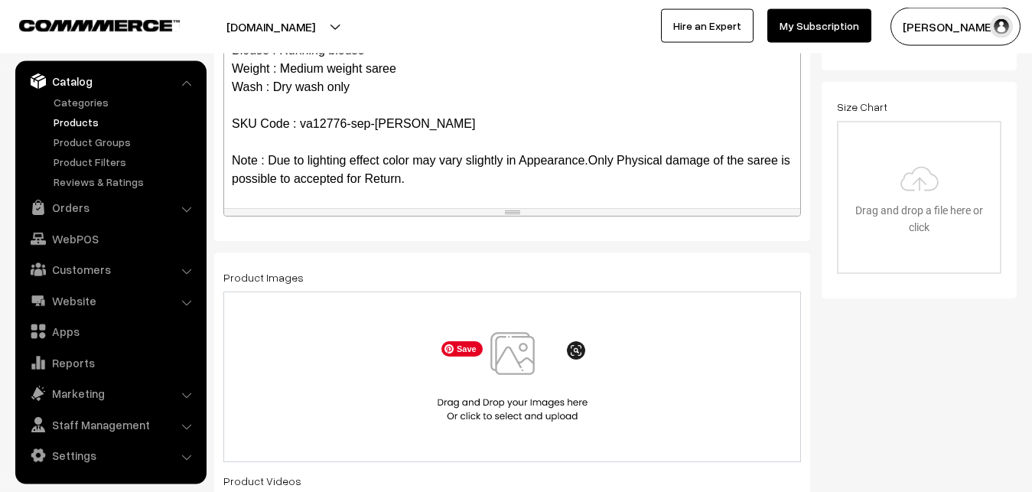
click at [514, 351] on img at bounding box center [513, 376] width 158 height 89
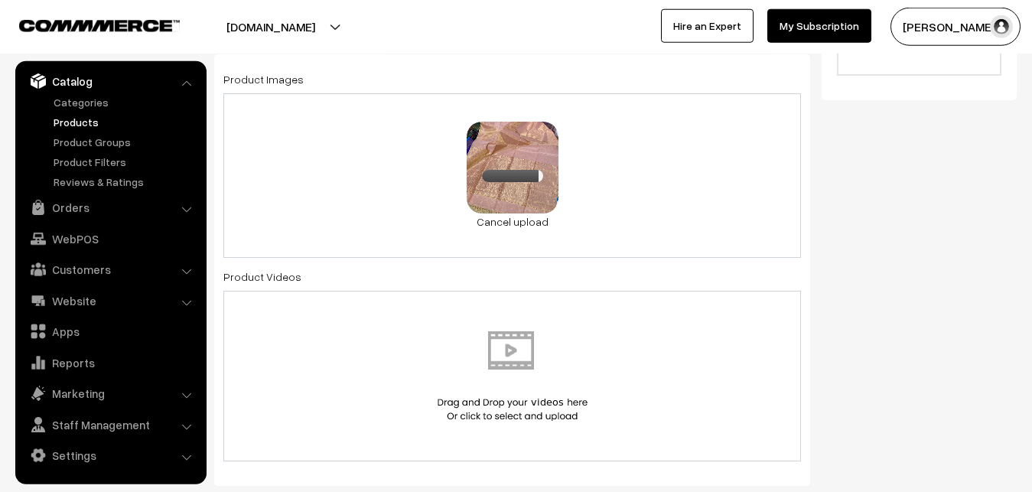
scroll to position [889, 0]
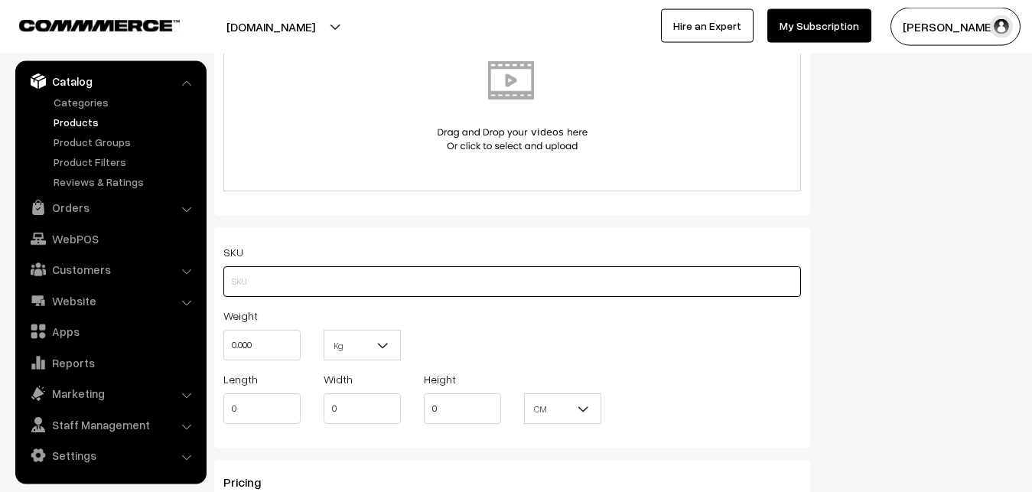
click at [251, 268] on input "text" at bounding box center [511, 281] width 577 height 31
paste input "va12776-sep-maheswari"
type input "va12776-sep-maheswari"
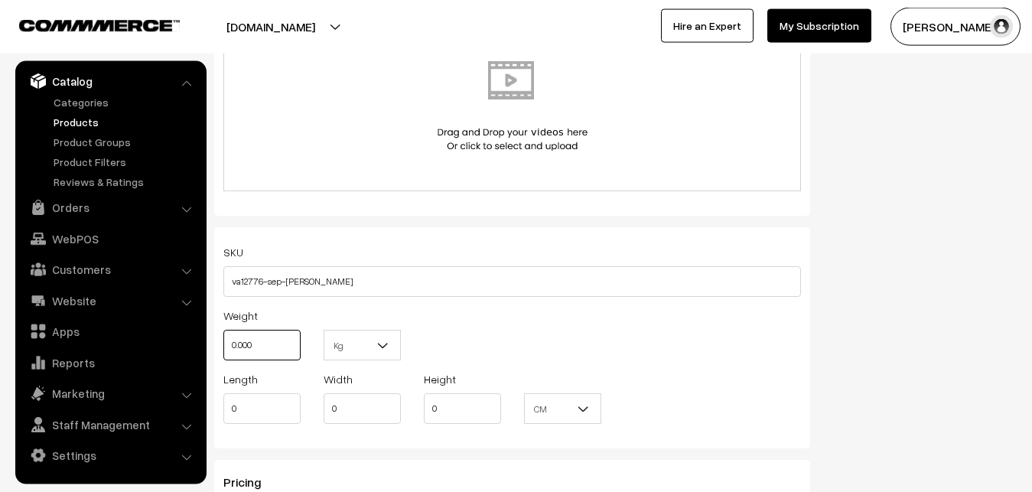
drag, startPoint x: 265, startPoint y: 337, endPoint x: 206, endPoint y: 340, distance: 59.7
click at [223, 340] on input "0.000" at bounding box center [261, 345] width 77 height 31
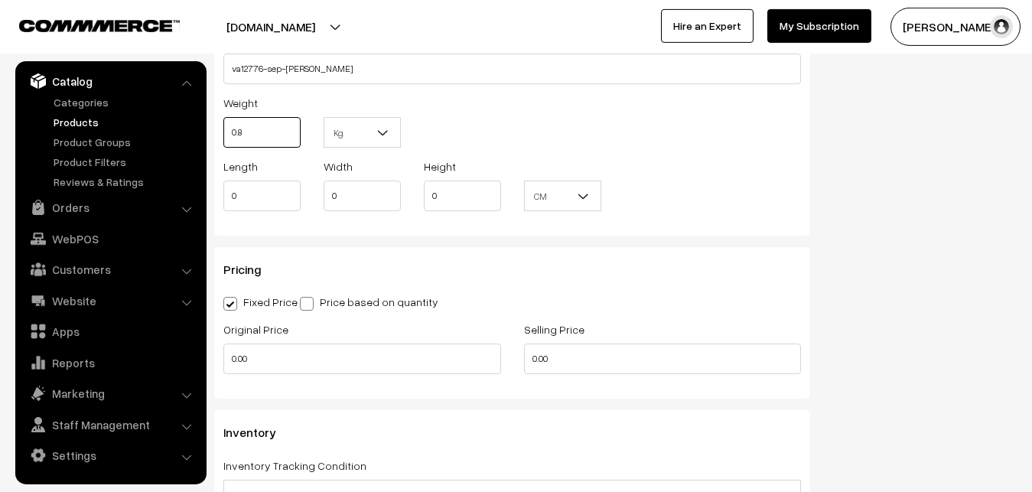
scroll to position [1123, 0]
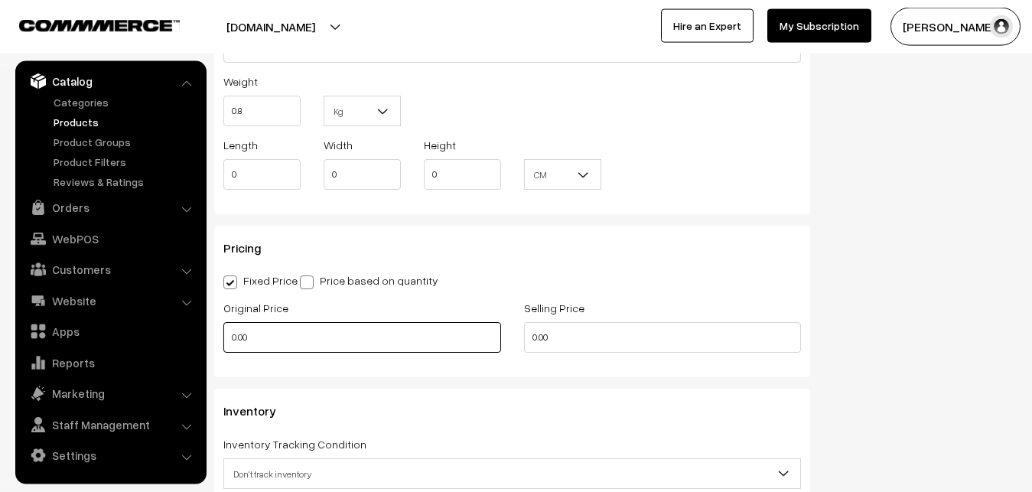
type input "0.80"
drag, startPoint x: 259, startPoint y: 337, endPoint x: 213, endPoint y: 337, distance: 46.7
click at [223, 337] on input "0.00" at bounding box center [362, 337] width 278 height 31
type input "2800"
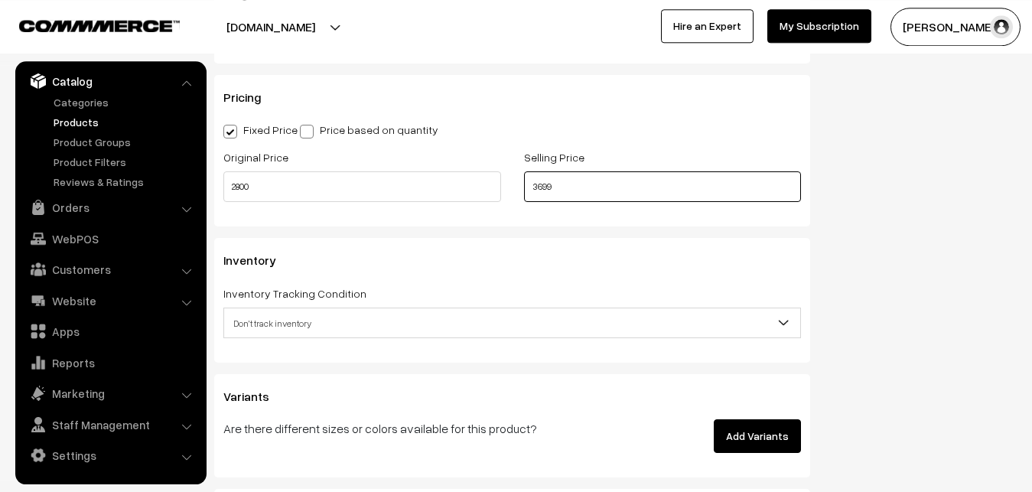
scroll to position [1357, 0]
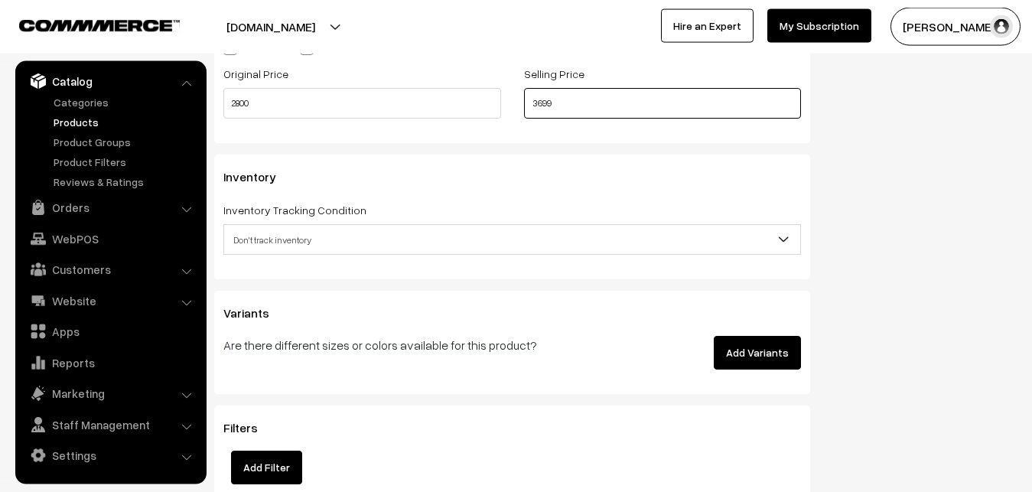
type input "3699"
click at [294, 238] on span "Don't track inventory" at bounding box center [512, 239] width 576 height 27
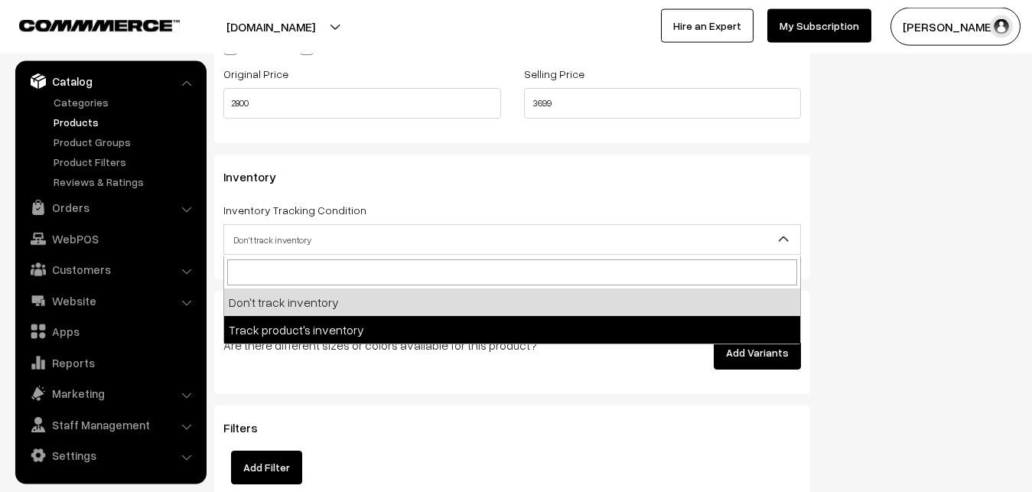
select select "2"
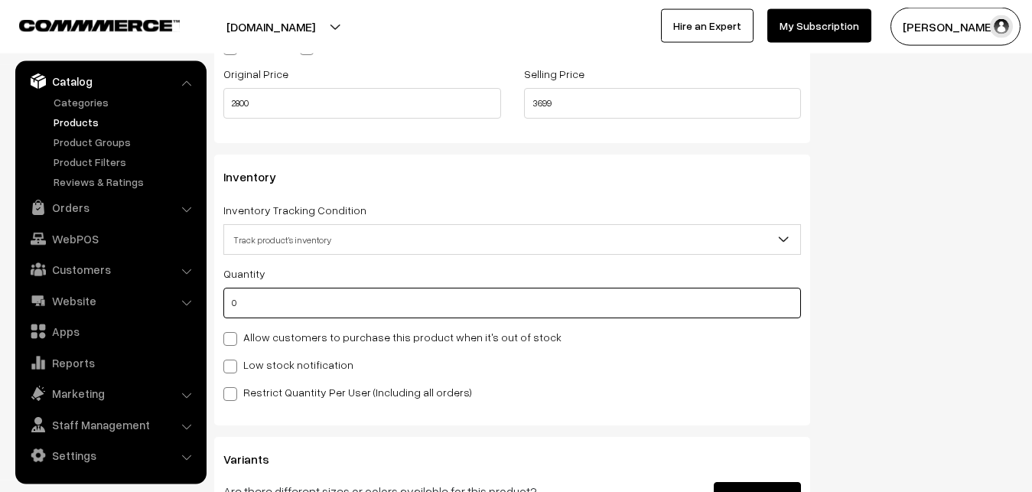
click at [287, 313] on input "0" at bounding box center [511, 303] width 577 height 31
type input "4"
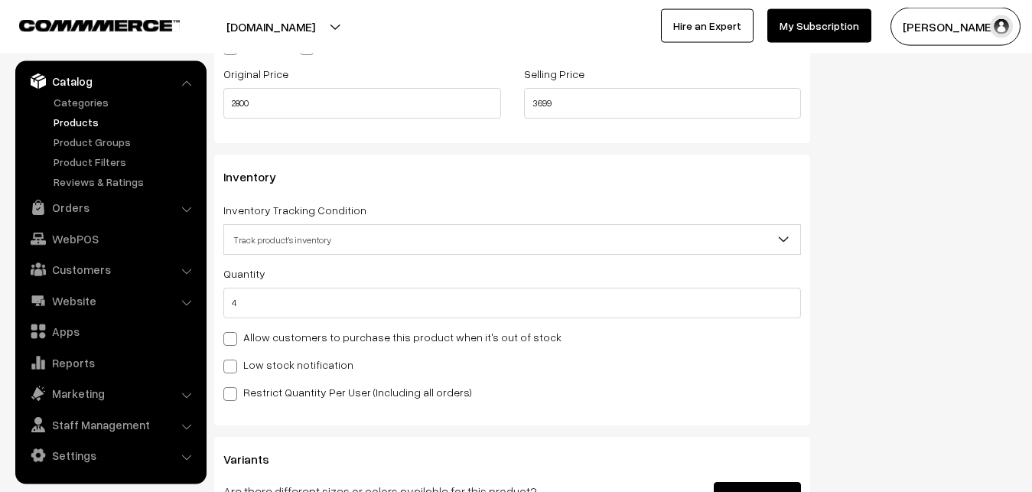
click at [258, 365] on label "Low stock notification" at bounding box center [288, 364] width 130 height 16
click at [233, 365] on input "Low stock notification" at bounding box center [228, 364] width 10 height 10
checkbox input "true"
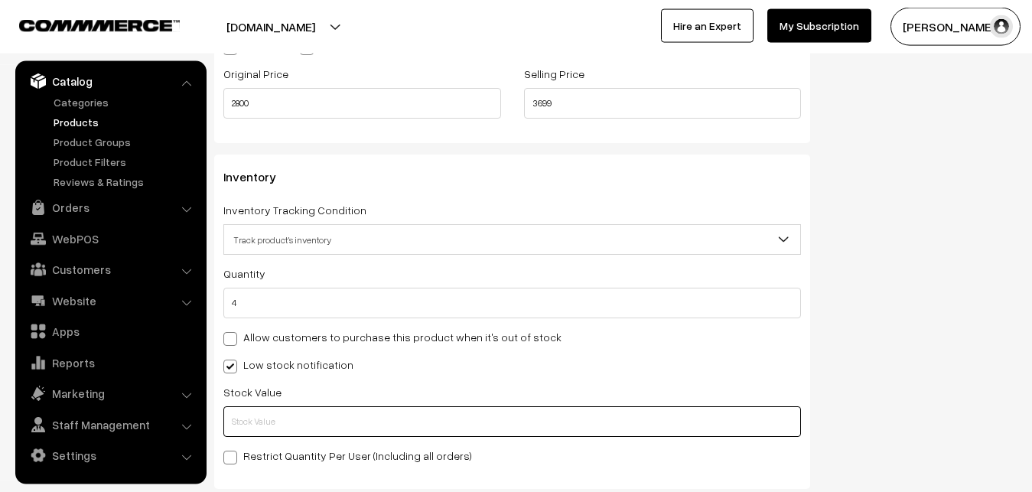
click at [249, 431] on input "text" at bounding box center [511, 421] width 577 height 31
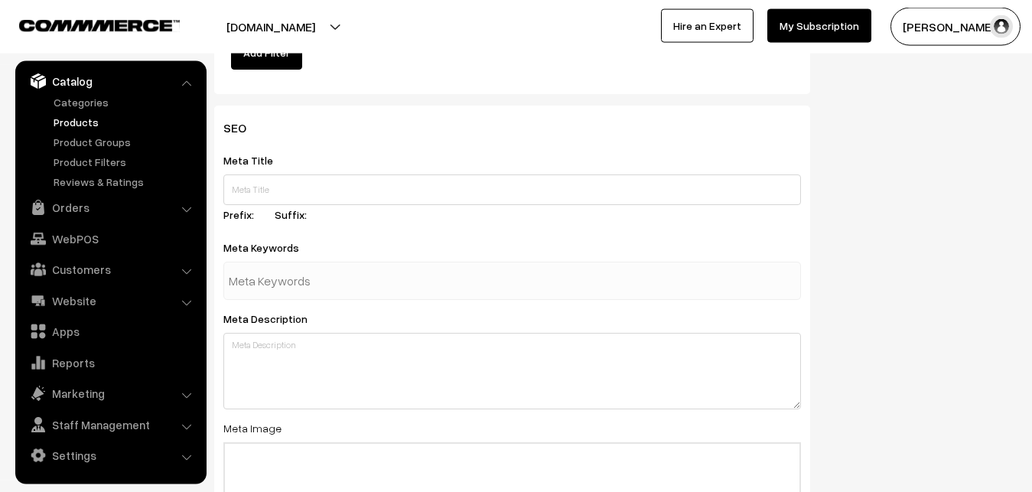
scroll to position [2277, 0]
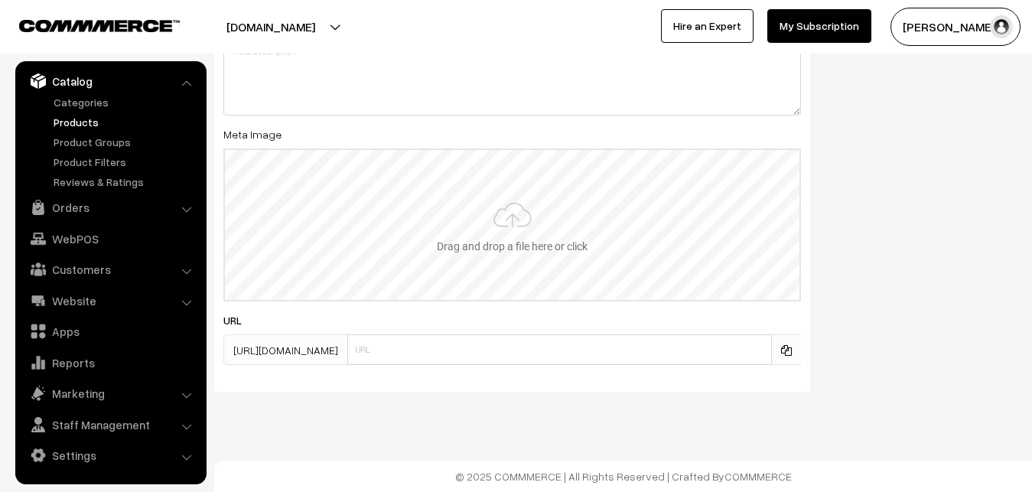
type input "2"
click at [499, 237] on input "file" at bounding box center [512, 225] width 574 height 150
type input "C:\fakepath\maheswari-saree-va12776-sep.jpeg"
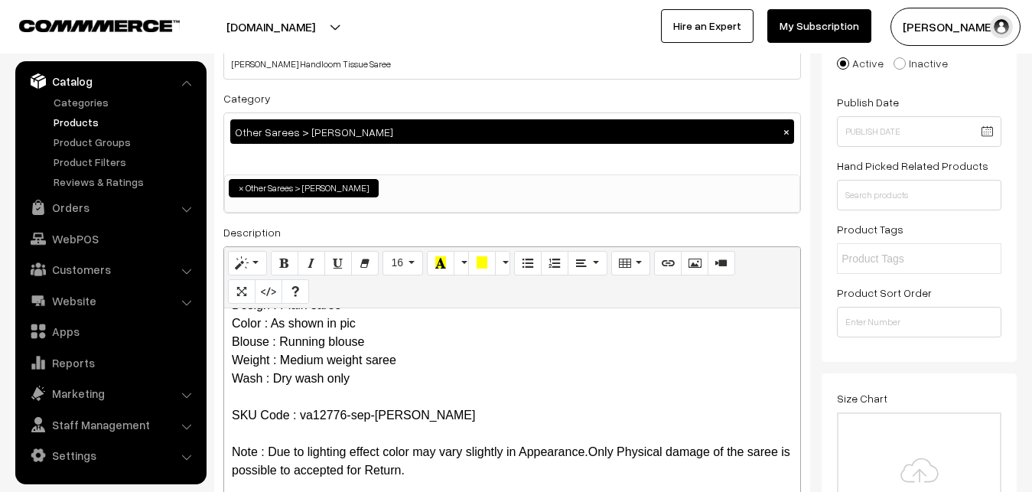
scroll to position [0, 0]
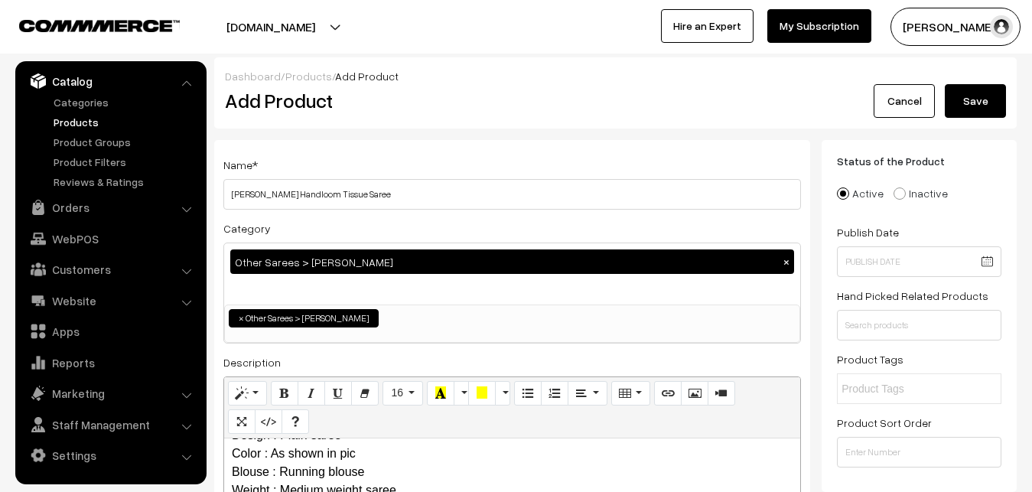
click at [970, 104] on button "Save" at bounding box center [974, 101] width 61 height 34
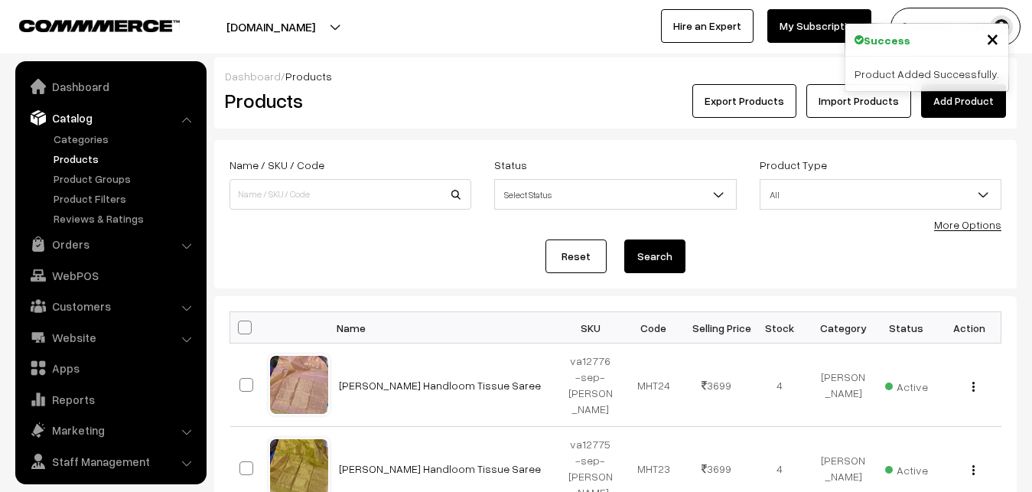
scroll to position [37, 0]
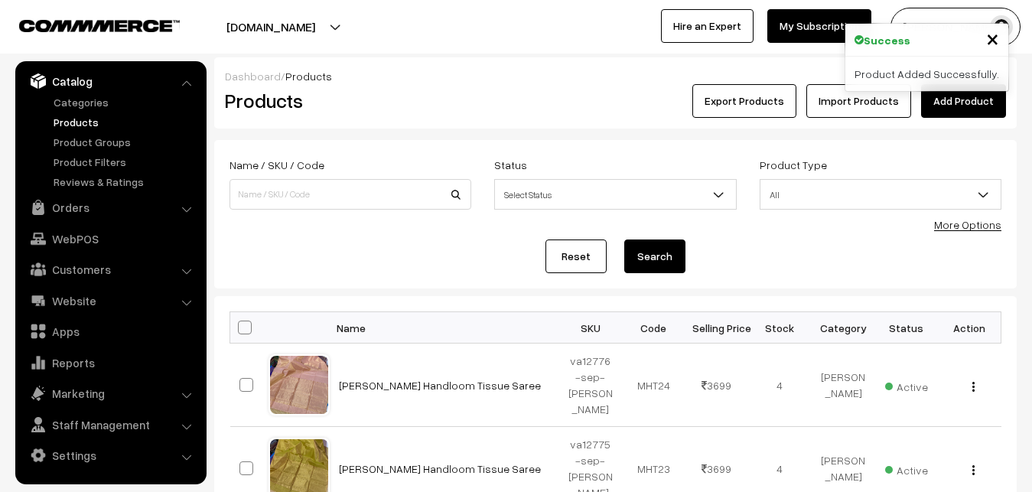
click at [349, 107] on h2 "Products" at bounding box center [347, 101] width 245 height 24
click at [939, 105] on link "Add Product" at bounding box center [963, 101] width 85 height 34
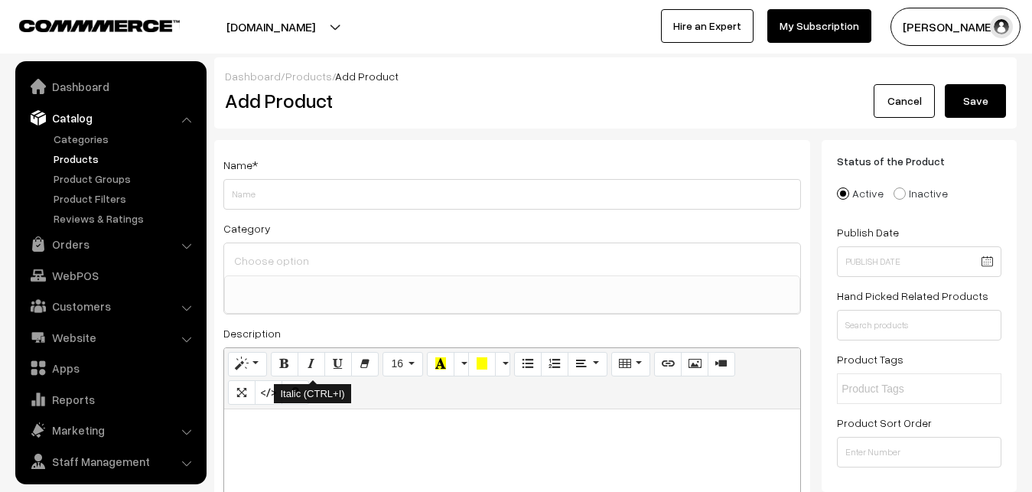
select select
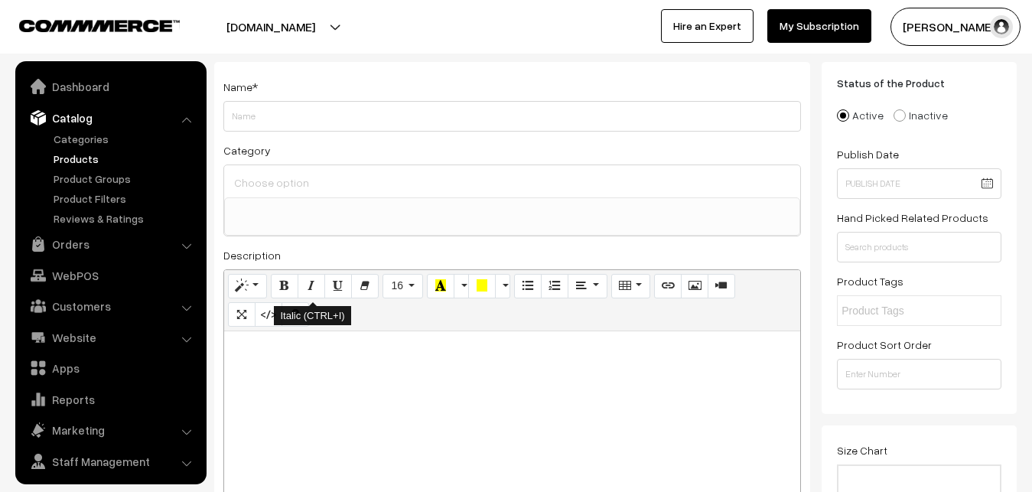
scroll to position [37, 0]
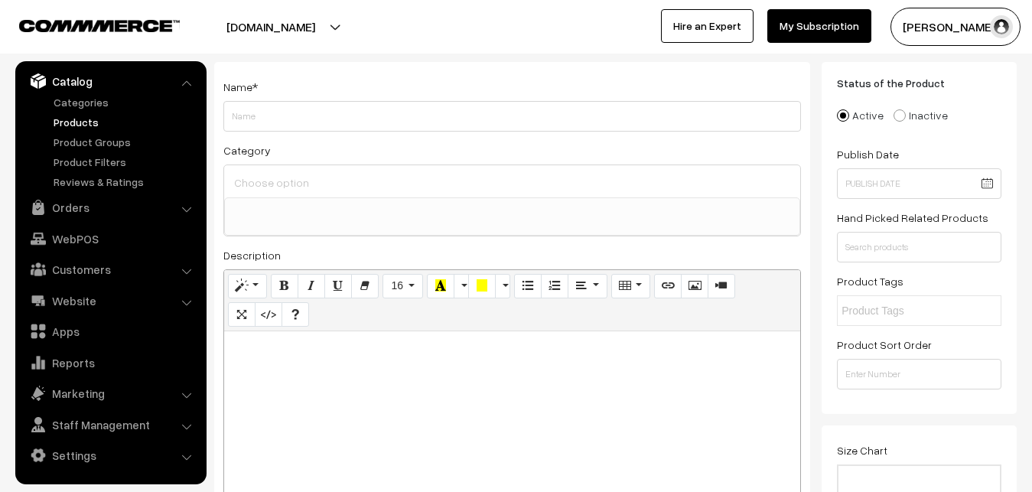
click at [284, 394] on div at bounding box center [512, 426] width 576 height 191
paste div
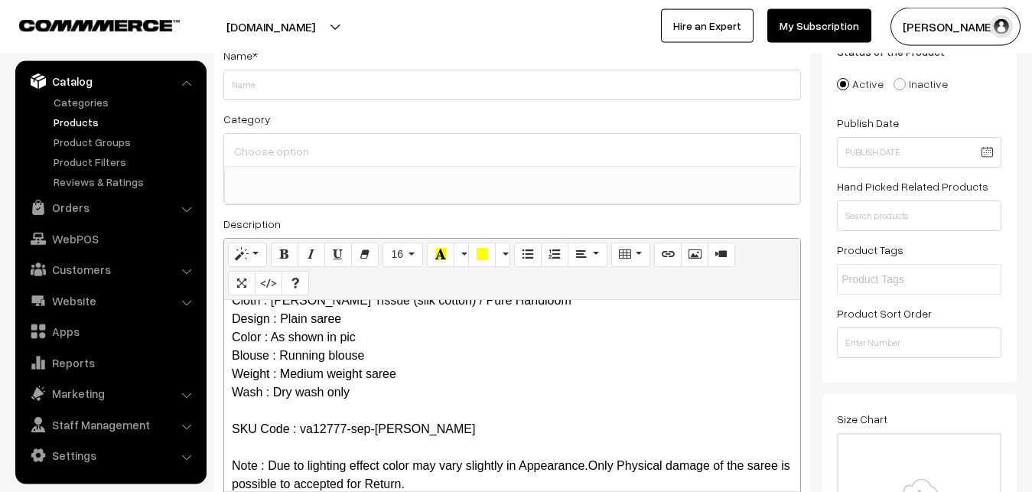
scroll to position [0, 0]
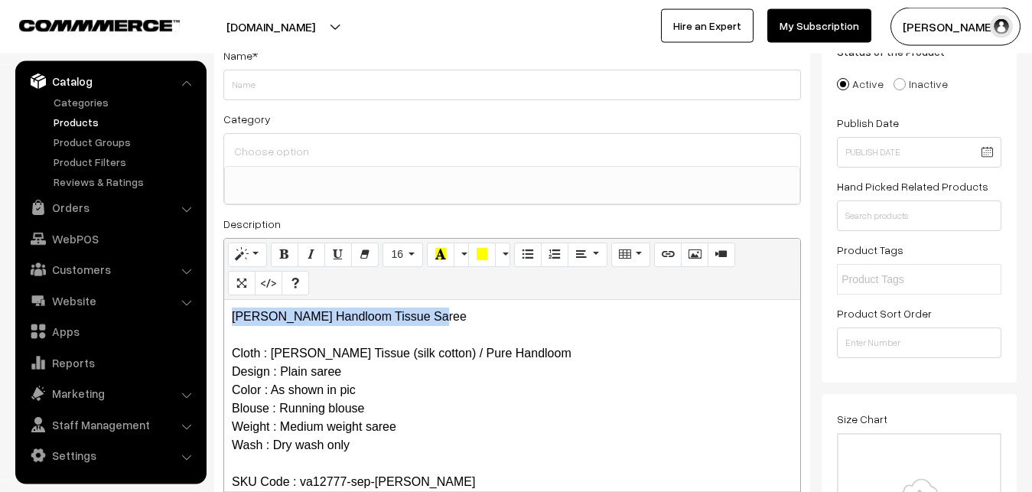
drag, startPoint x: 464, startPoint y: 305, endPoint x: 199, endPoint y: 307, distance: 265.4
click at [224, 307] on div "[PERSON_NAME] Handloom Tissue Saree Cloth : [PERSON_NAME] Tissue (silk cotton) …" at bounding box center [512, 395] width 576 height 191
copy p "[PERSON_NAME] Handloom Tissue Saree"
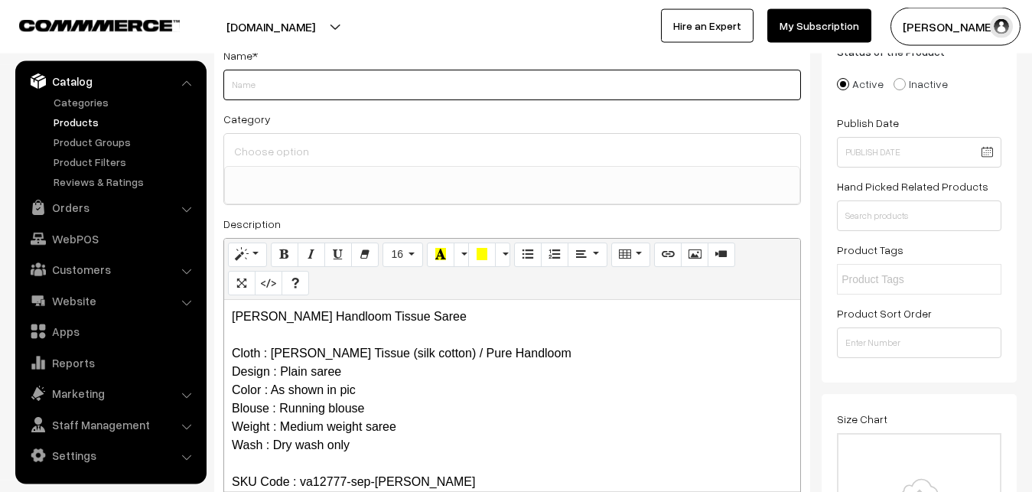
click at [271, 93] on input "Weight" at bounding box center [511, 85] width 577 height 31
paste input "[PERSON_NAME] Handloom Tissue Saree"
type input "[PERSON_NAME] Handloom Tissue Saree"
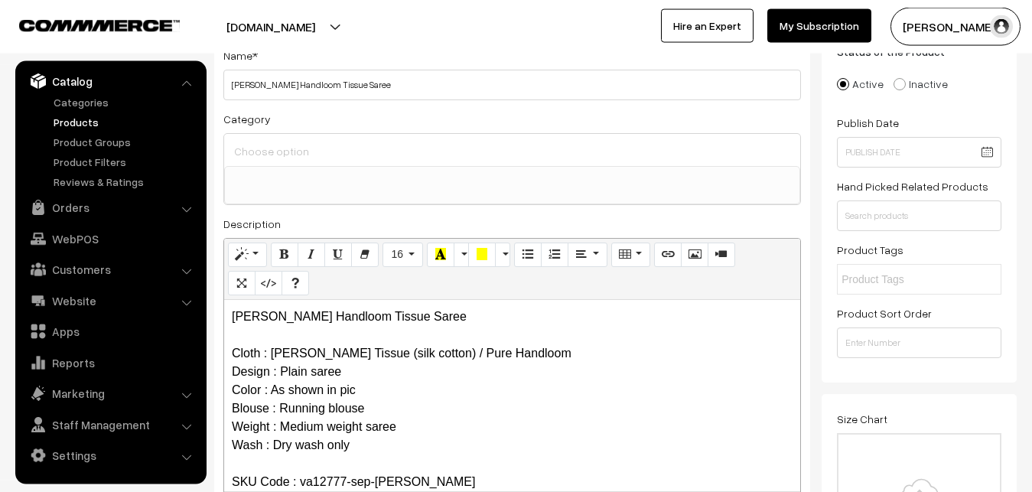
click at [280, 152] on input at bounding box center [512, 151] width 564 height 22
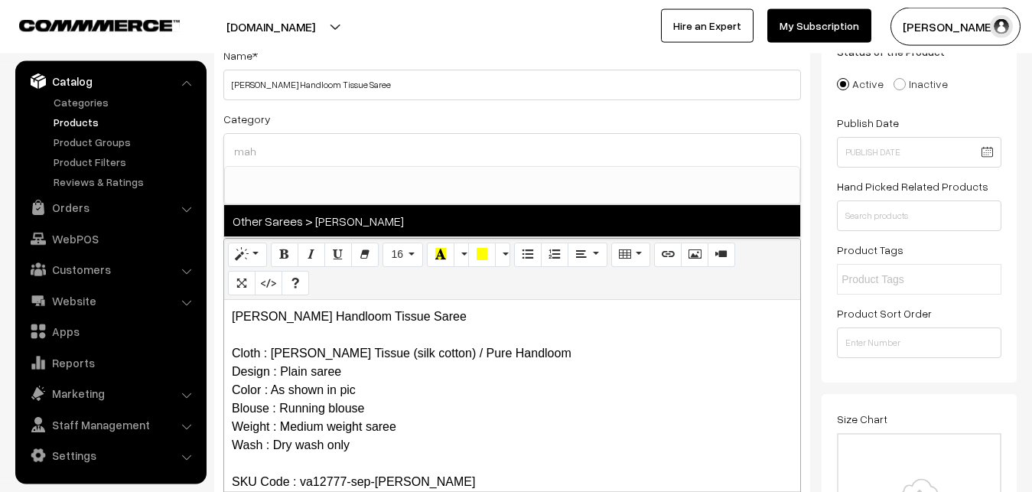
type input "mah"
click at [338, 221] on span "Other Sarees > [PERSON_NAME]" at bounding box center [512, 220] width 576 height 31
select select "40"
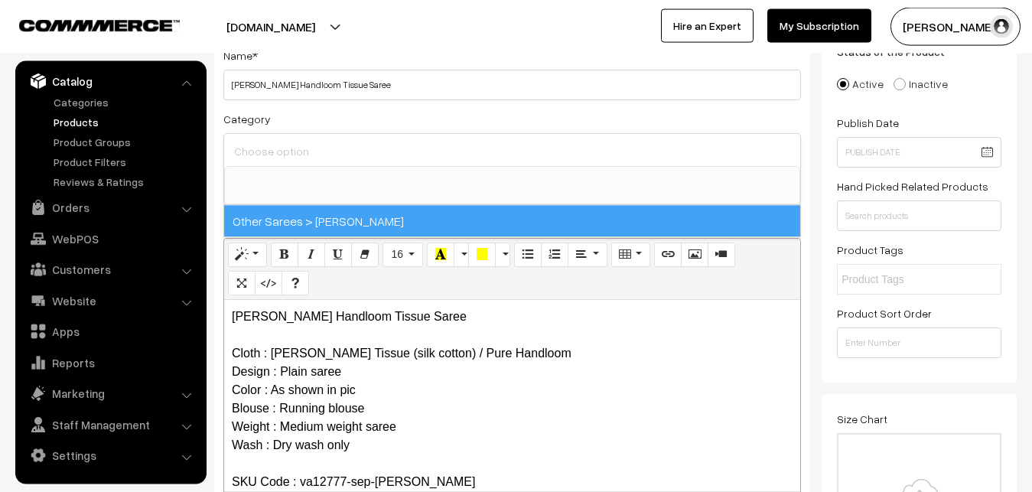
scroll to position [466, 0]
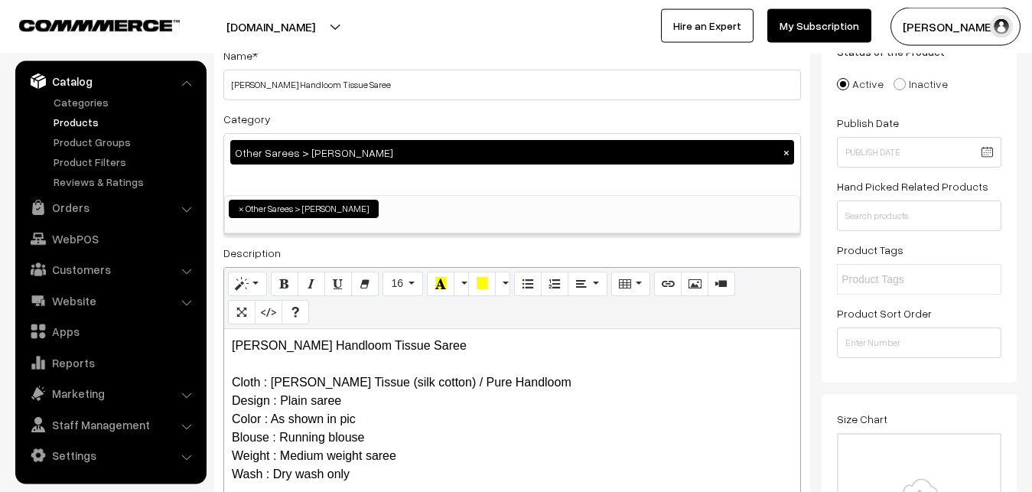
click at [366, 120] on div "Category Other Sarees > Maheswari Sarees × Uppada Sarees Uppada Sarees > Uppada…" at bounding box center [511, 171] width 577 height 125
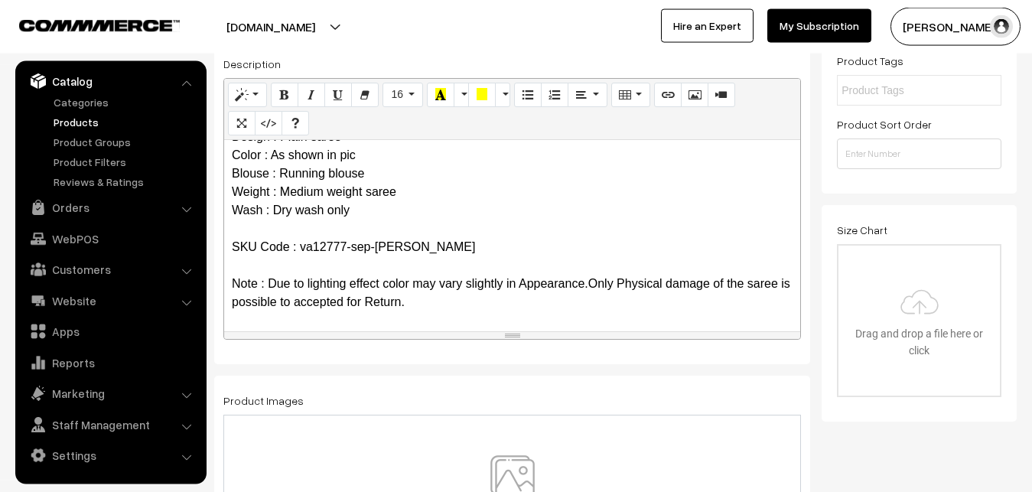
scroll to position [421, 0]
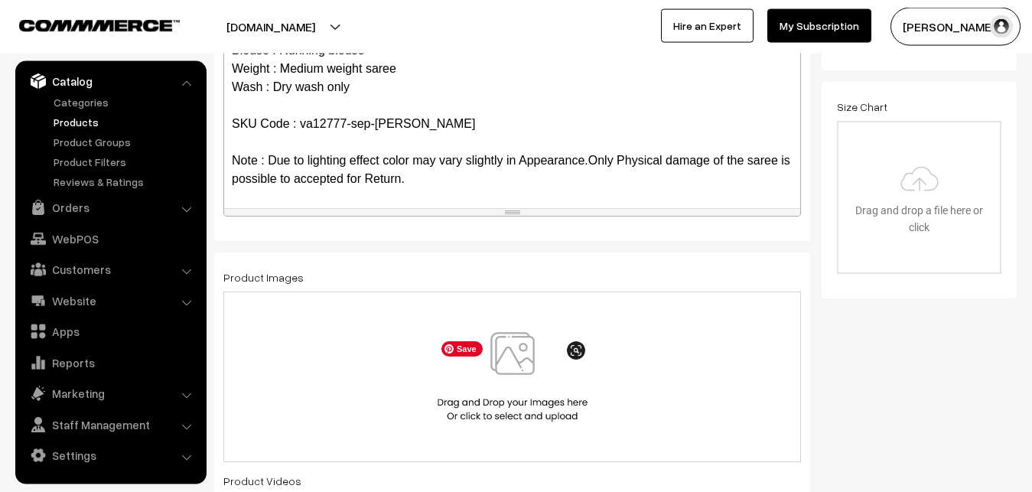
click at [516, 362] on img at bounding box center [513, 376] width 158 height 89
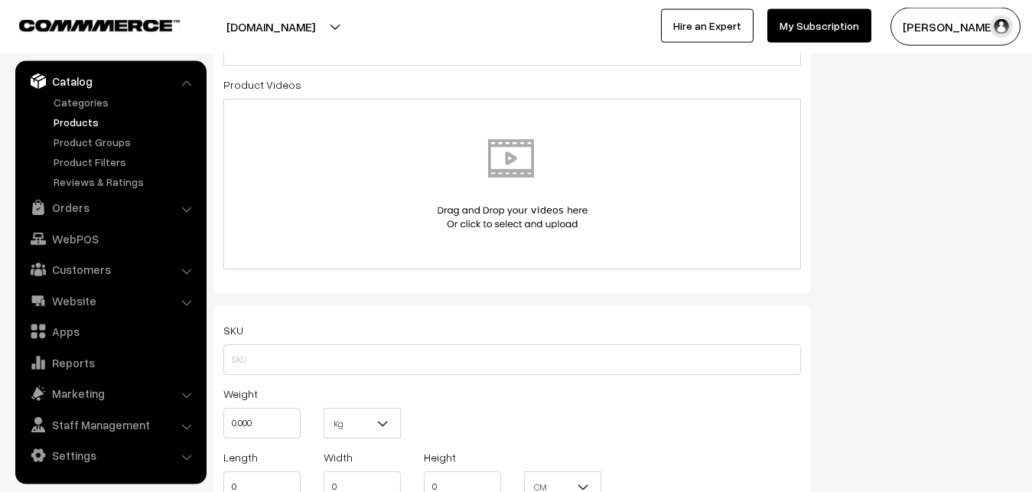
scroll to position [967, 0]
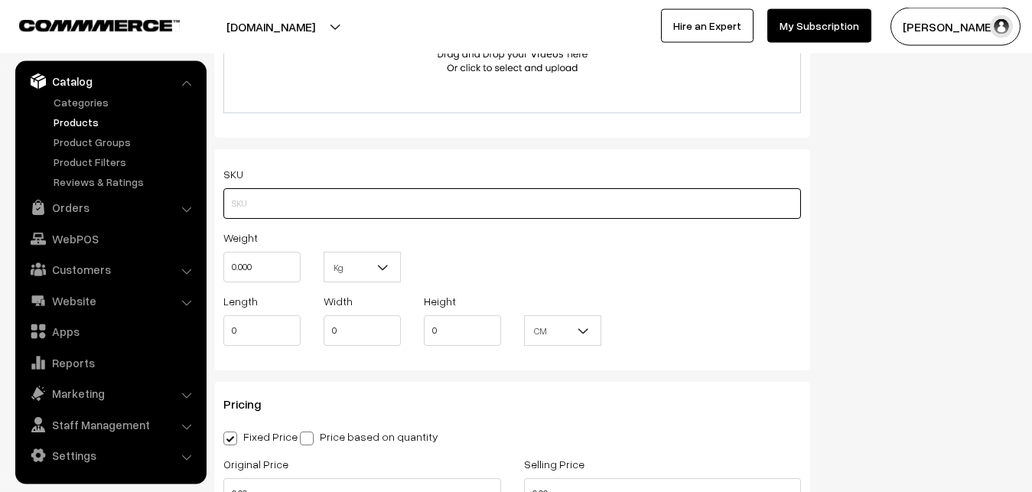
click at [239, 213] on input "text" at bounding box center [511, 203] width 577 height 31
paste input "va12777-sep-maheswari"
type input "va12777-sep-maheswari"
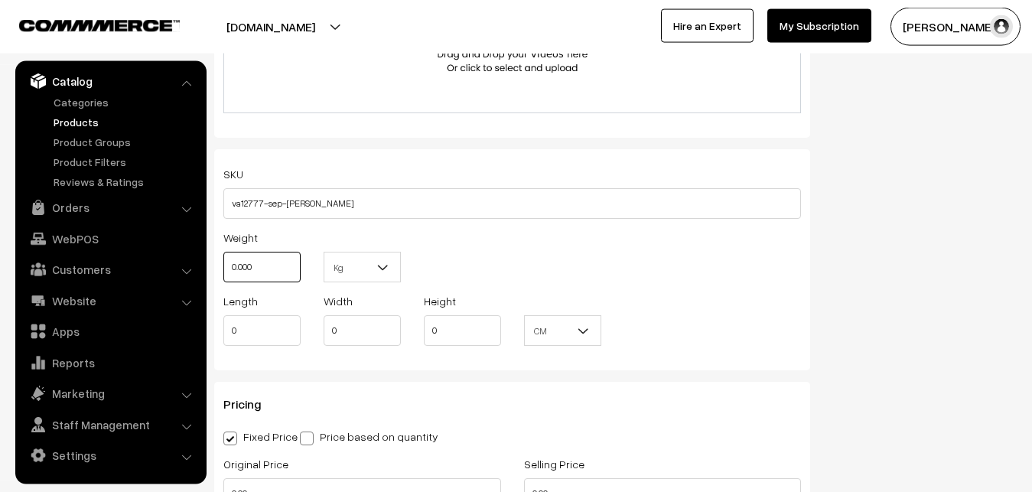
click at [223, 271] on input "0.000" at bounding box center [261, 267] width 77 height 31
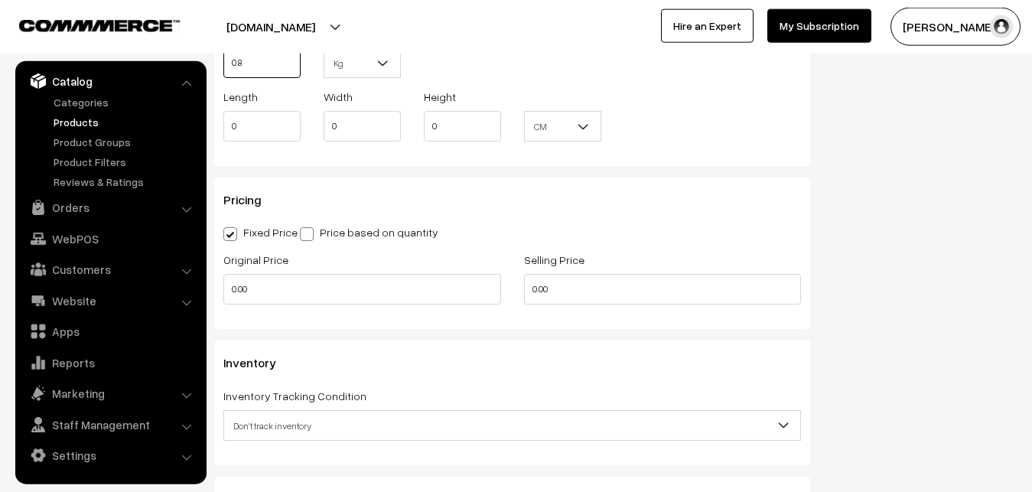
scroll to position [1201, 0]
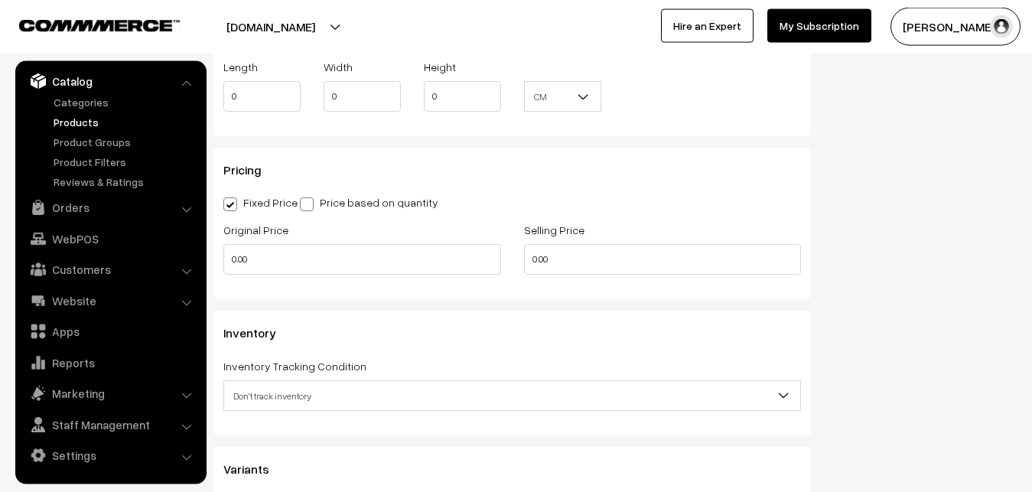
type input "0.80"
drag, startPoint x: 280, startPoint y: 277, endPoint x: 270, endPoint y: 270, distance: 12.1
click at [275, 276] on div "Original Price 0.00" at bounding box center [362, 251] width 301 height 63
drag, startPoint x: 268, startPoint y: 262, endPoint x: 199, endPoint y: 265, distance: 68.9
click at [223, 265] on input "0.00" at bounding box center [362, 259] width 278 height 31
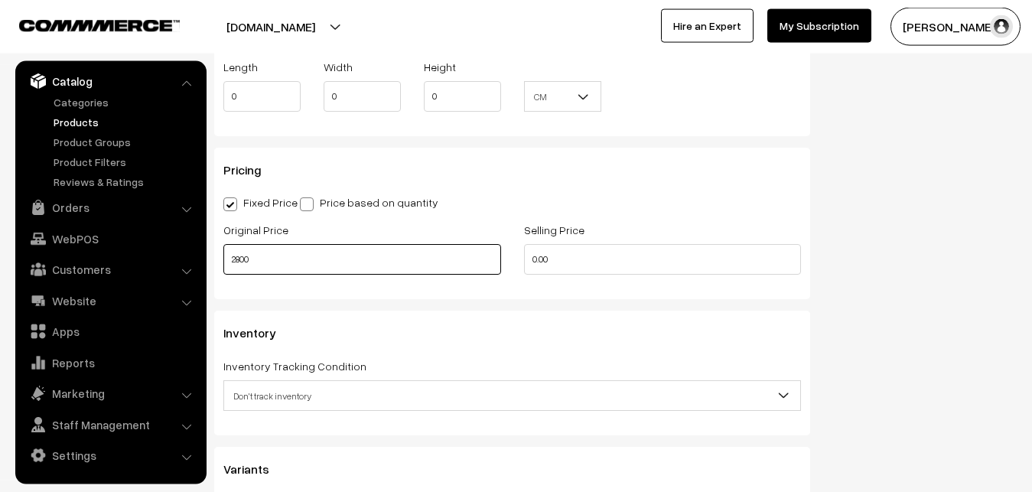
type input "2800"
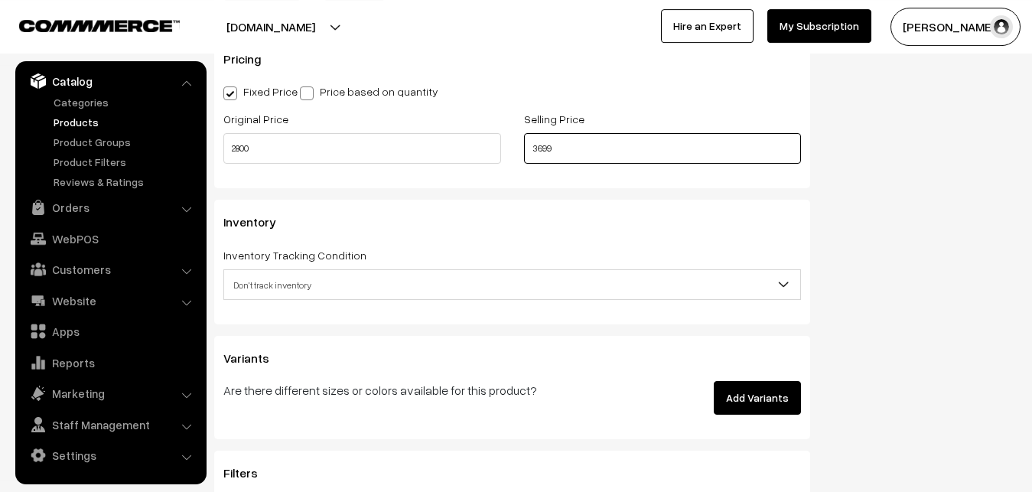
scroll to position [1357, 0]
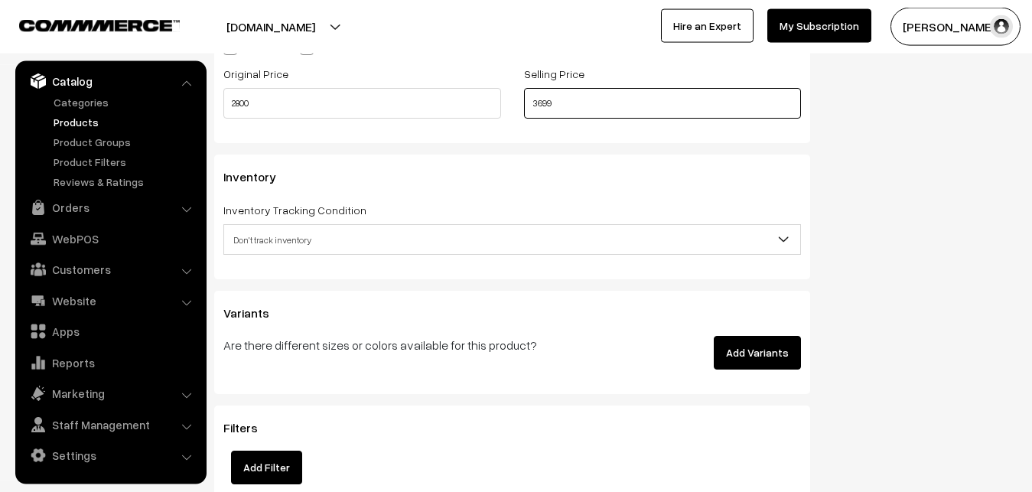
type input "3699"
click at [289, 239] on span "Don't track inventory" at bounding box center [512, 239] width 576 height 27
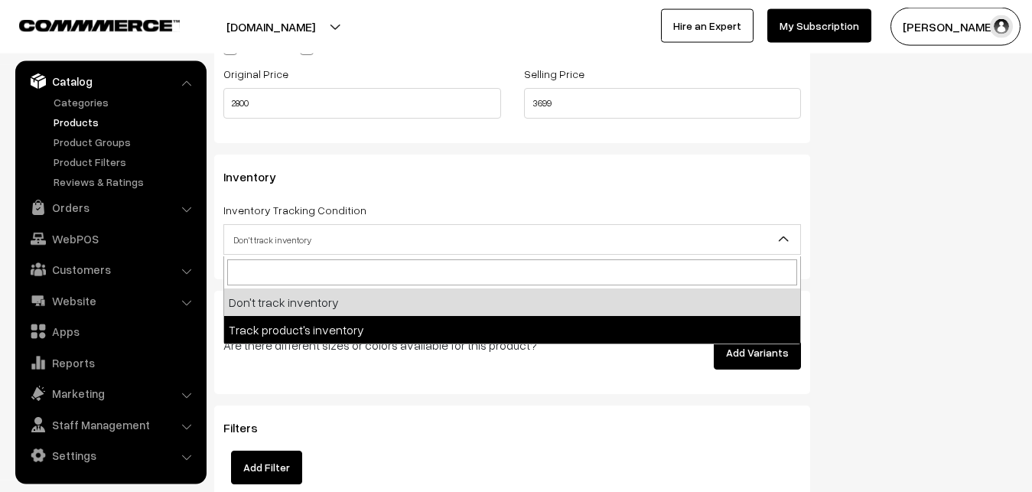
select select "2"
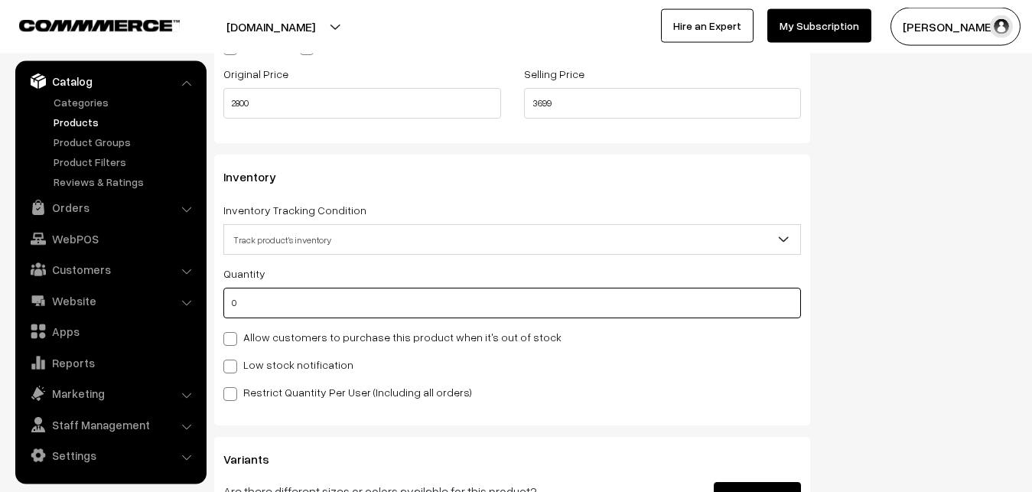
click at [251, 302] on input "0" at bounding box center [511, 303] width 577 height 31
type input "4"
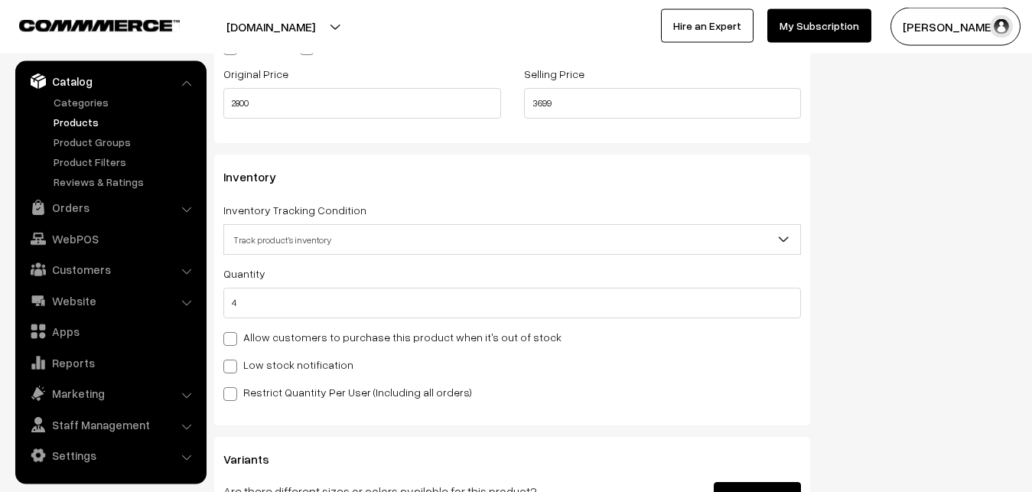
click at [231, 362] on span at bounding box center [230, 366] width 14 height 14
click at [231, 362] on input "Low stock notification" at bounding box center [228, 364] width 10 height 10
checkbox input "true"
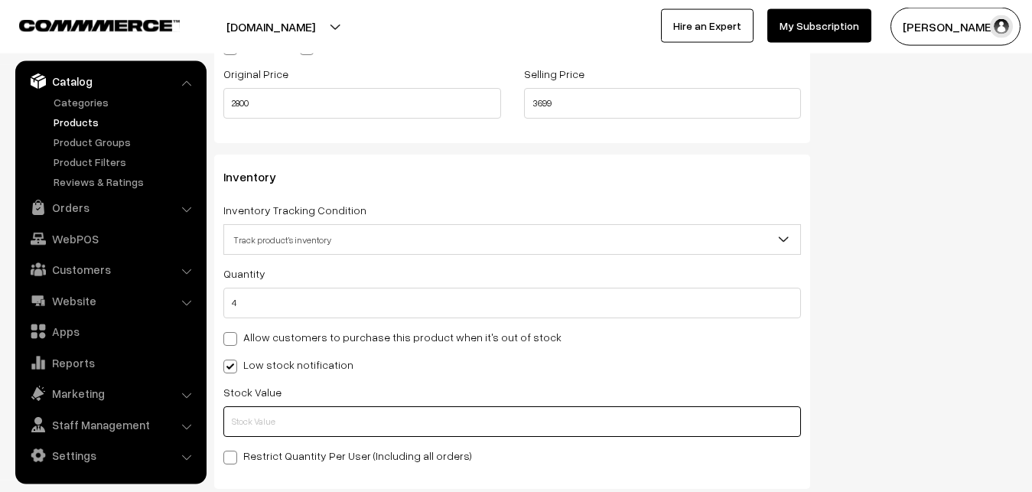
click at [231, 411] on input "text" at bounding box center [511, 421] width 577 height 31
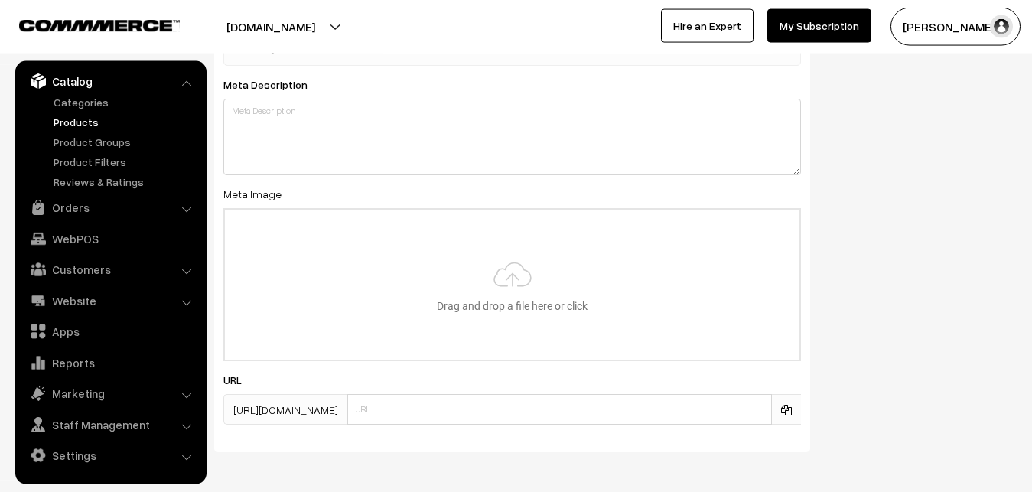
scroll to position [2277, 0]
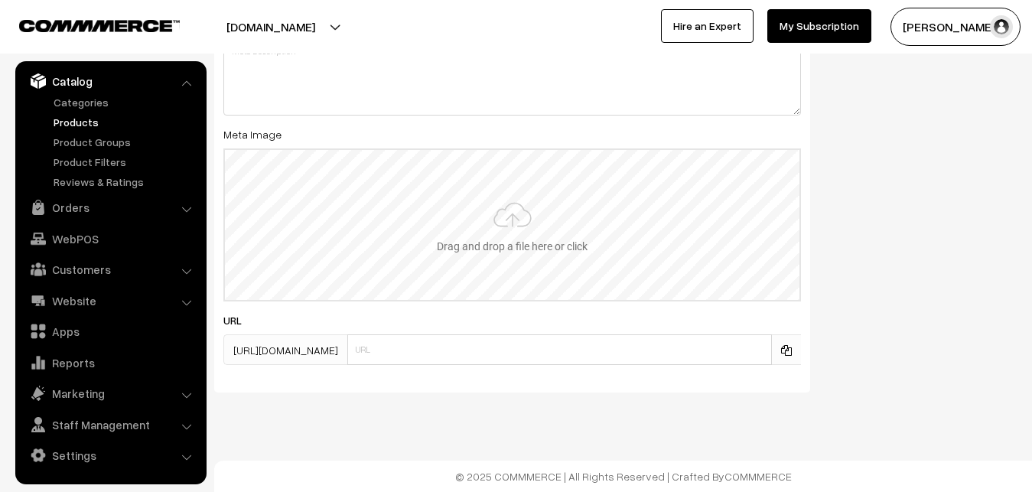
type input "2"
click at [510, 216] on input "file" at bounding box center [512, 225] width 574 height 150
type input "C:\fakepath\maheswari-saree-va12777-sep.jpeg"
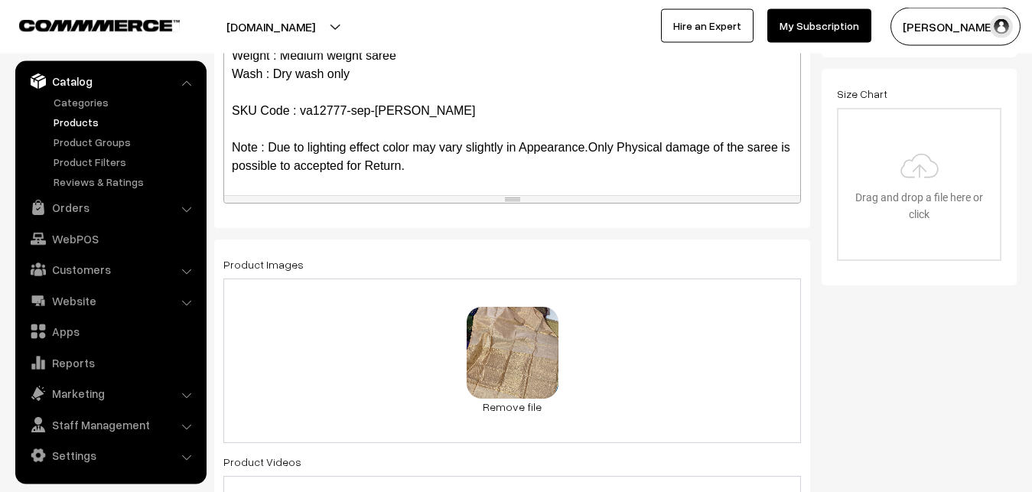
scroll to position [0, 0]
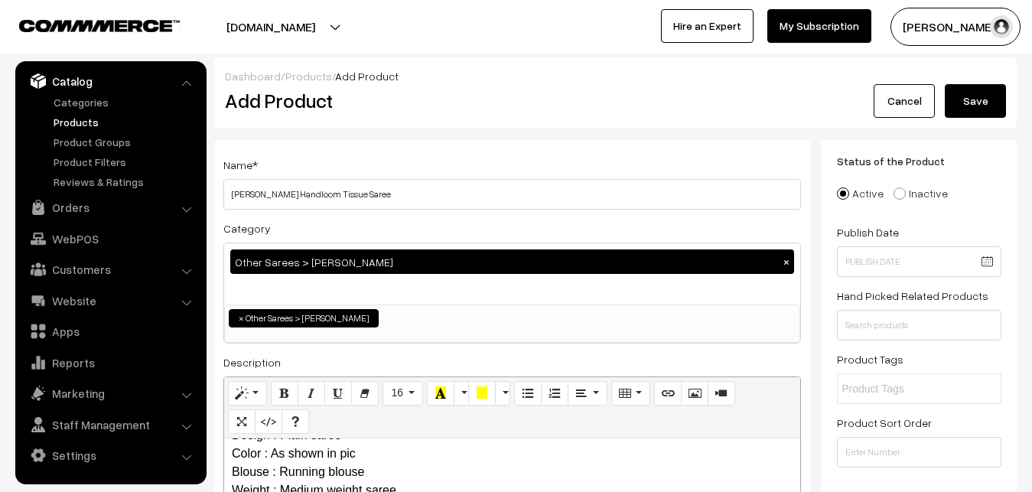
click at [981, 94] on button "Save" at bounding box center [974, 101] width 61 height 34
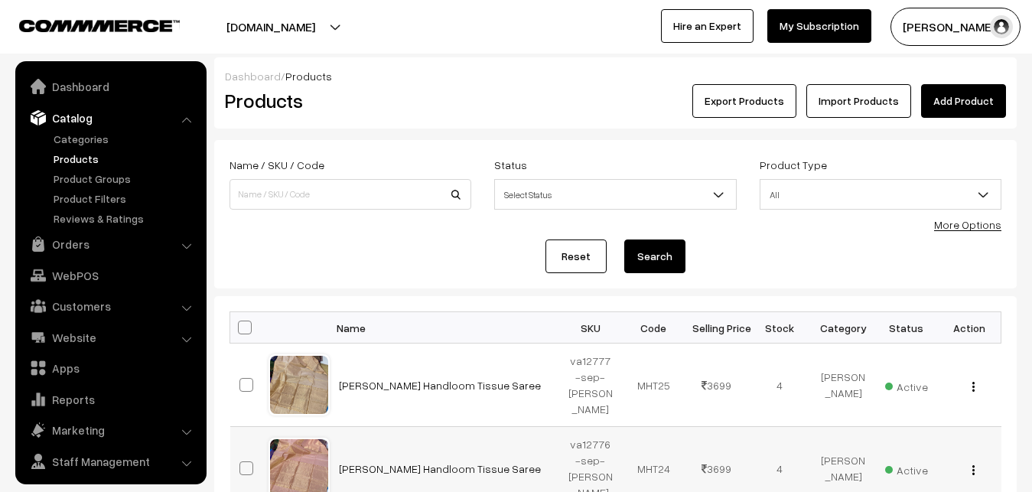
scroll to position [37, 0]
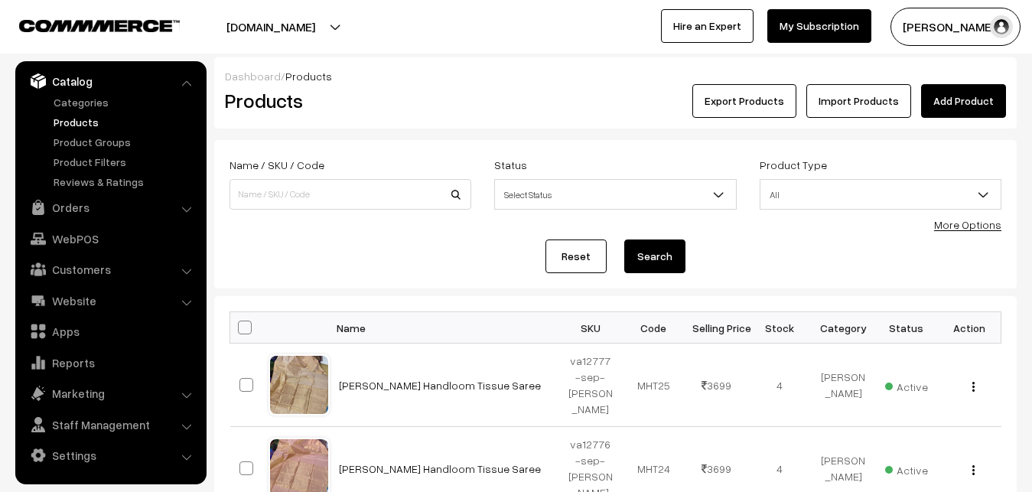
click at [487, 74] on div "Dashboard / Products" at bounding box center [615, 76] width 781 height 16
click at [950, 92] on link "Add Product" at bounding box center [963, 101] width 85 height 34
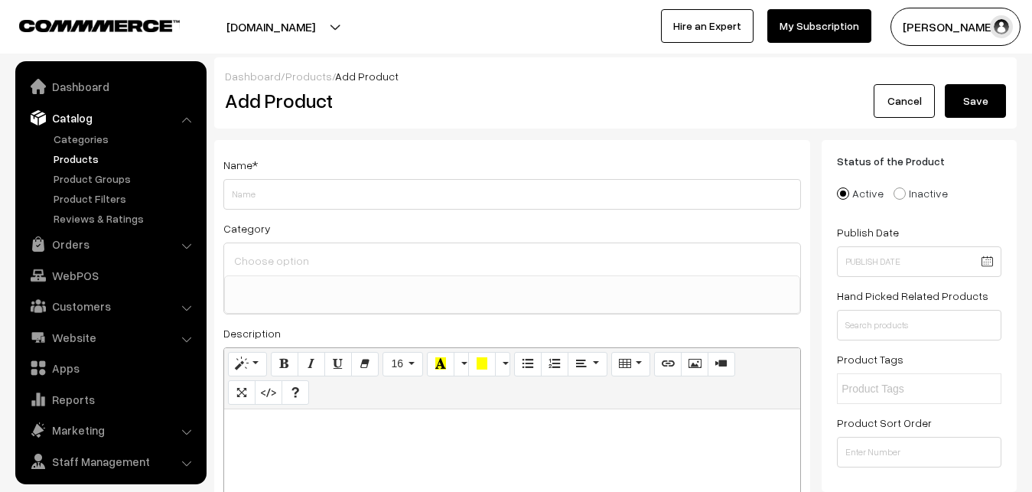
select select
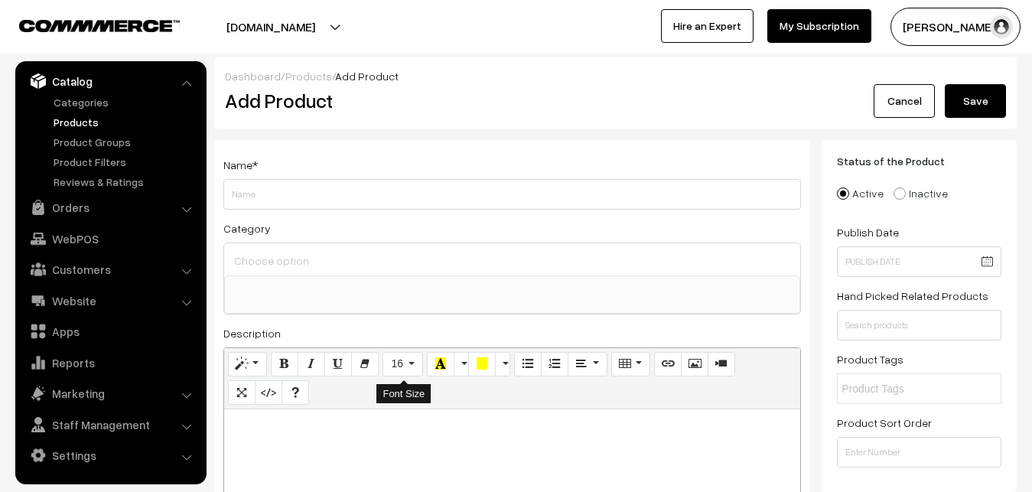
paste div
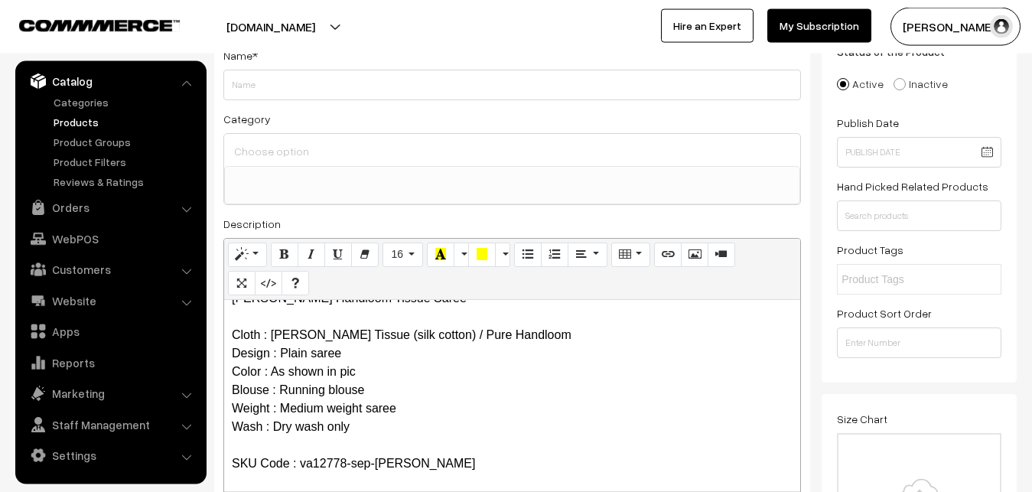
scroll to position [0, 0]
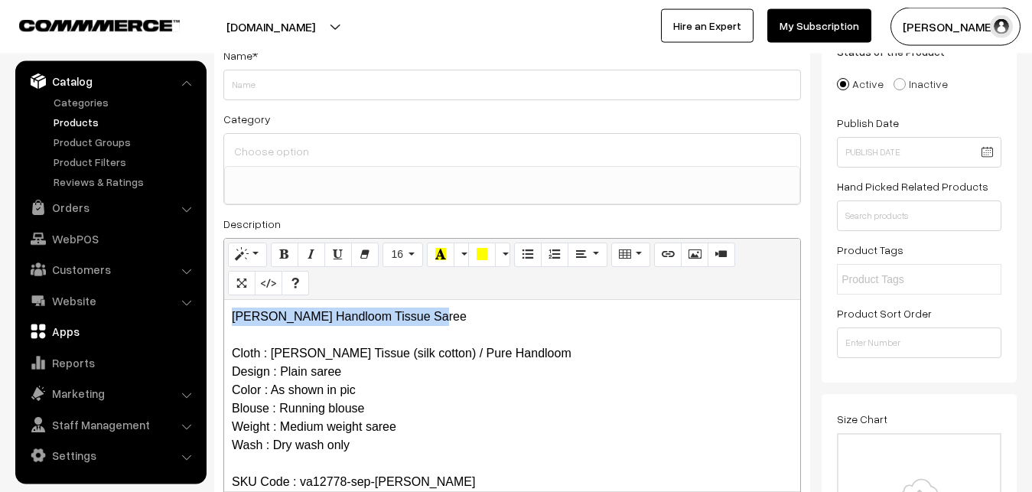
drag, startPoint x: 434, startPoint y: 319, endPoint x: 155, endPoint y: 318, distance: 278.4
click at [224, 318] on div "[PERSON_NAME] Handloom Tissue Saree Cloth : [PERSON_NAME] Tissue (silk cotton) …" at bounding box center [512, 395] width 576 height 191
copy p "[PERSON_NAME] Handloom Tissue Saree"
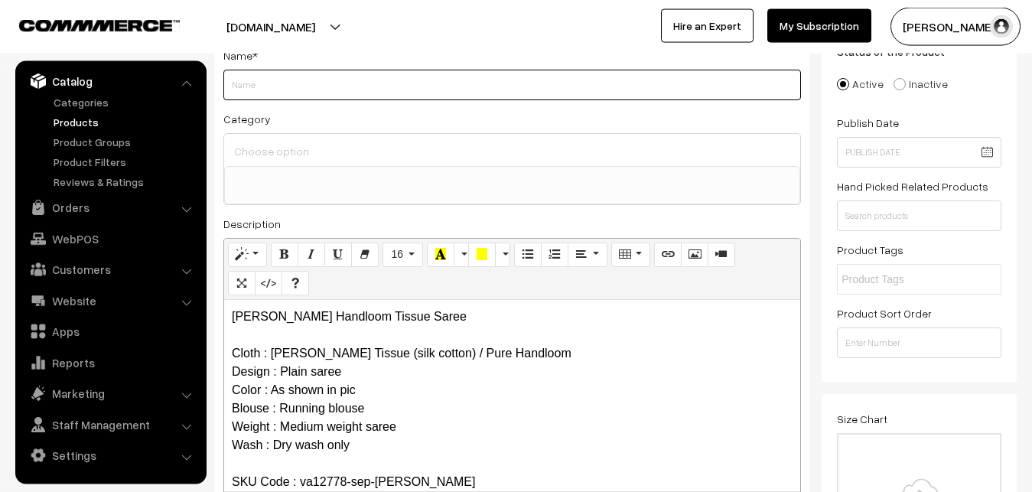
click at [255, 92] on input "Weight" at bounding box center [511, 85] width 577 height 31
paste input "[PERSON_NAME] Handloom Tissue Saree"
type input "[PERSON_NAME] Handloom Tissue Saree"
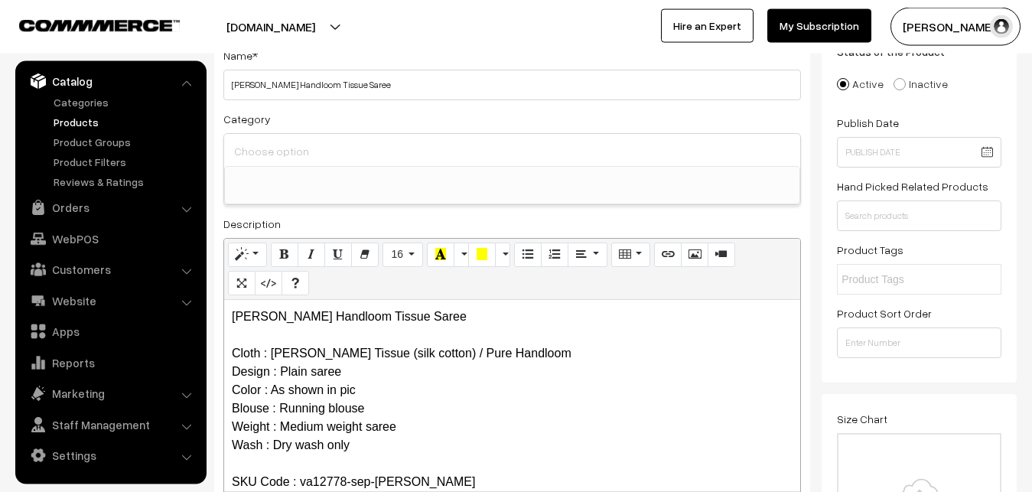
click at [274, 152] on input at bounding box center [512, 151] width 564 height 22
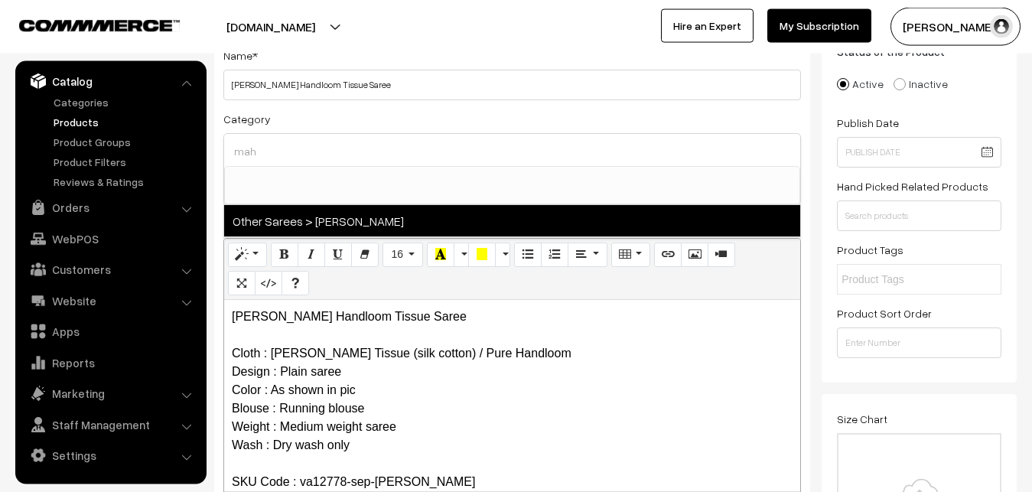
type input "mah"
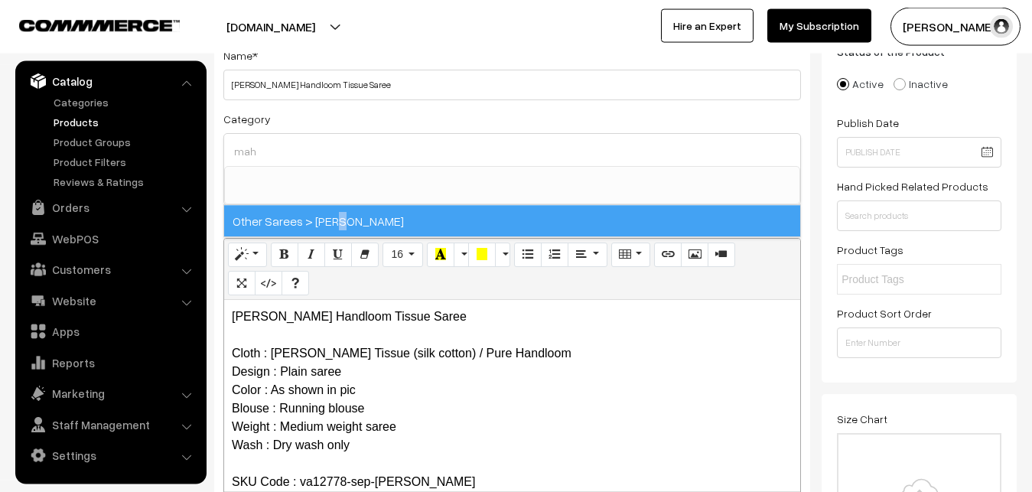
click at [344, 221] on span "Other Sarees > [PERSON_NAME]" at bounding box center [512, 220] width 576 height 31
select select "40"
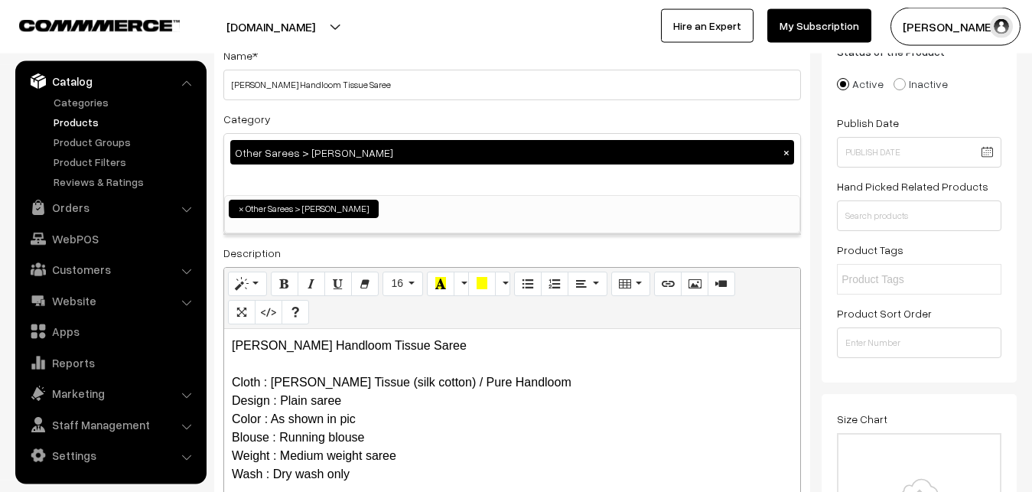
click at [366, 110] on div "Category Other Sarees > Maheswari Sarees × Uppada Sarees Uppada Sarees > Uppada…" at bounding box center [511, 171] width 577 height 125
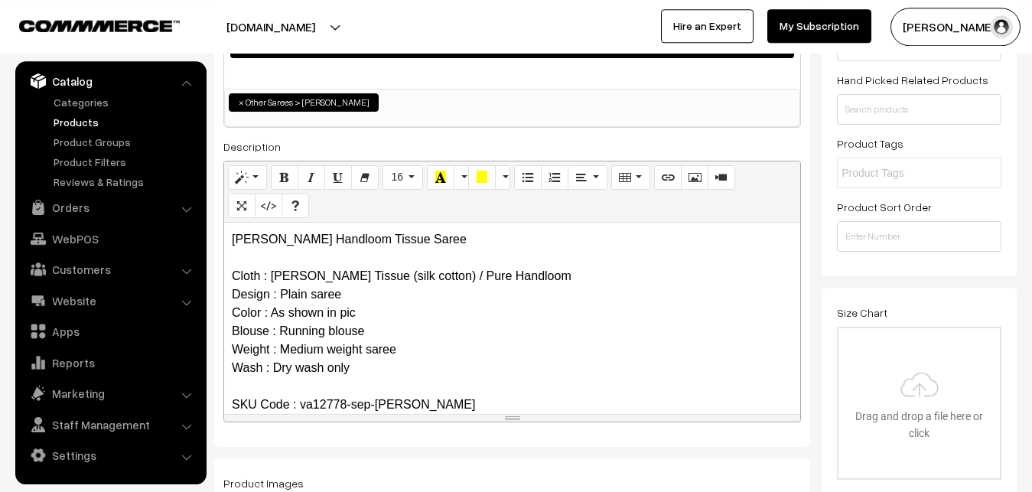
scroll to position [421, 0]
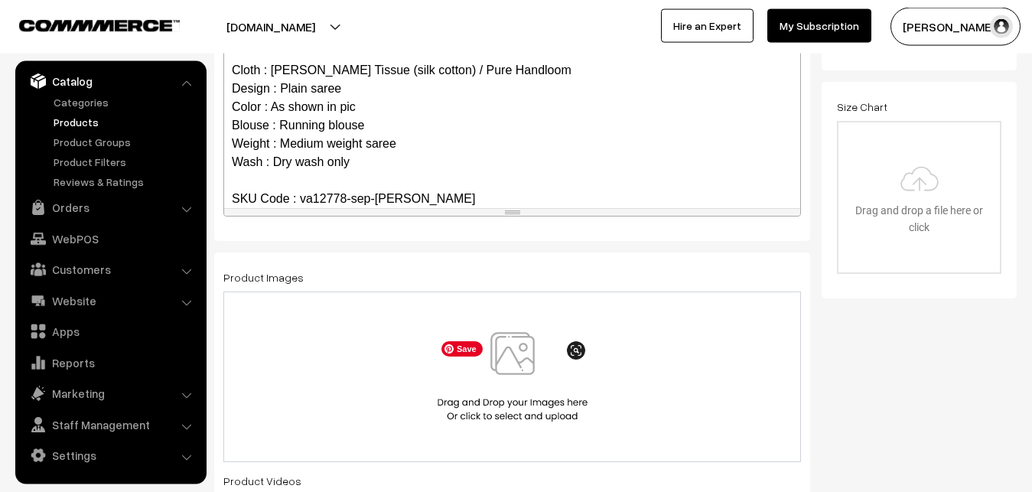
click at [525, 385] on img at bounding box center [513, 376] width 158 height 89
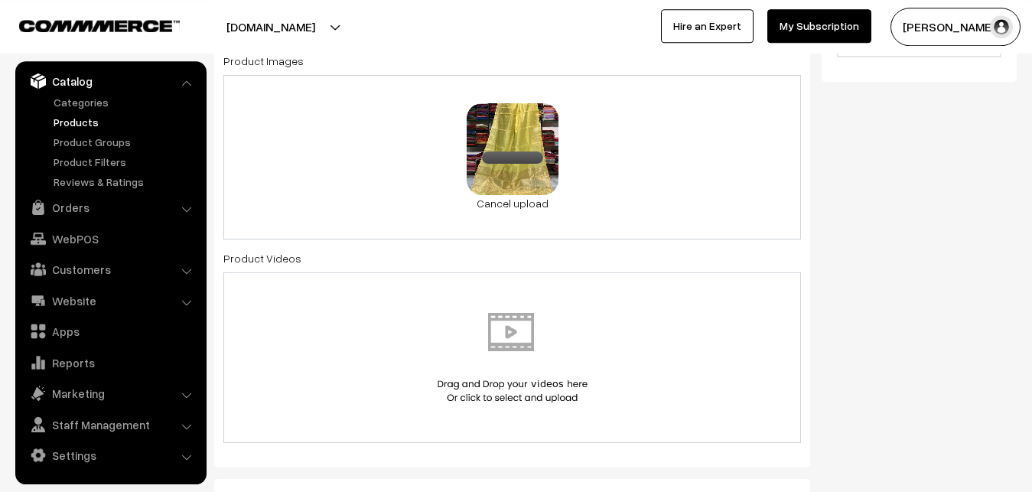
scroll to position [889, 0]
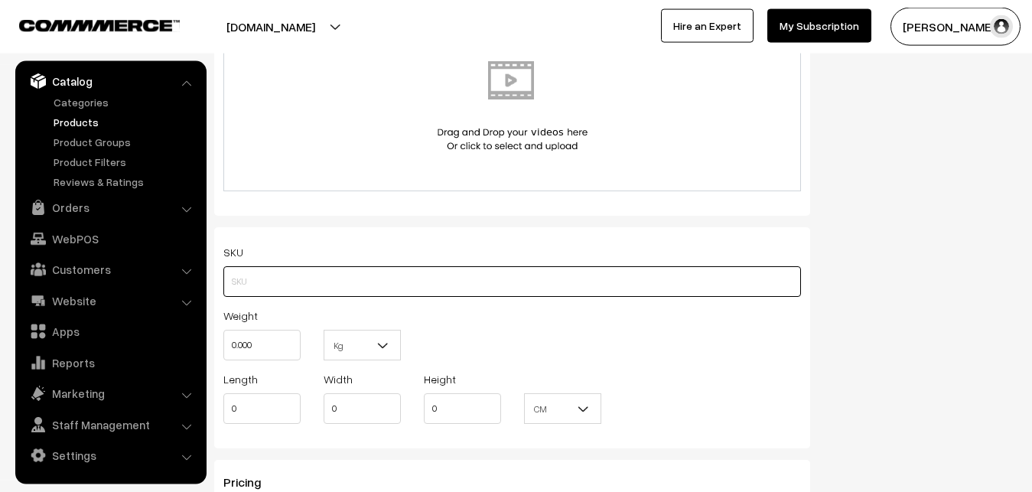
click at [254, 278] on input "text" at bounding box center [511, 281] width 577 height 31
paste input "va12778-sep-maheswari"
type input "va12778-sep-maheswari"
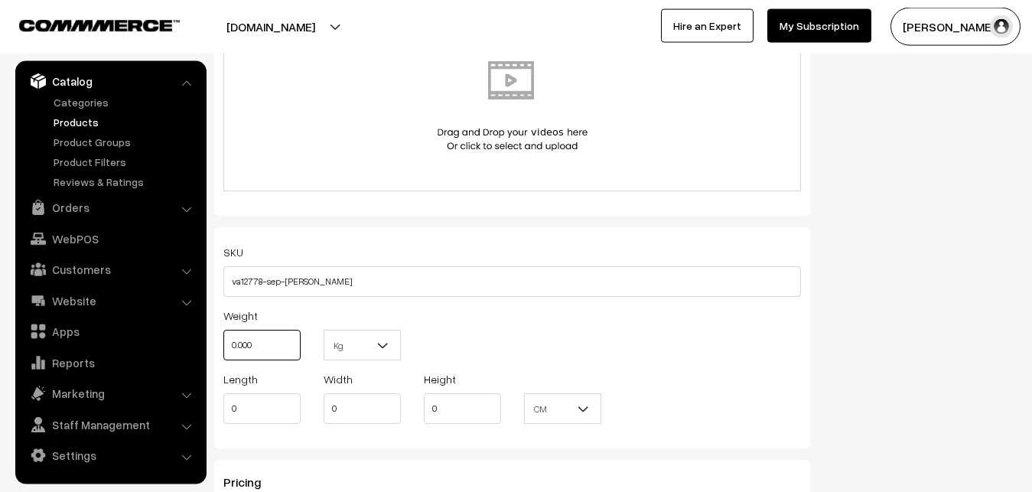
drag, startPoint x: 263, startPoint y: 343, endPoint x: 210, endPoint y: 345, distance: 52.8
click at [223, 345] on input "0.000" at bounding box center [261, 345] width 77 height 31
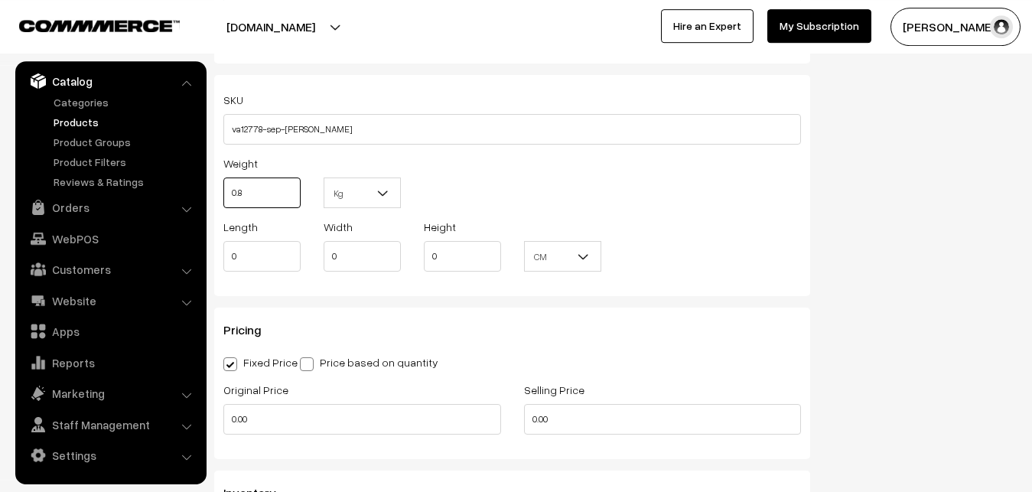
scroll to position [1123, 0]
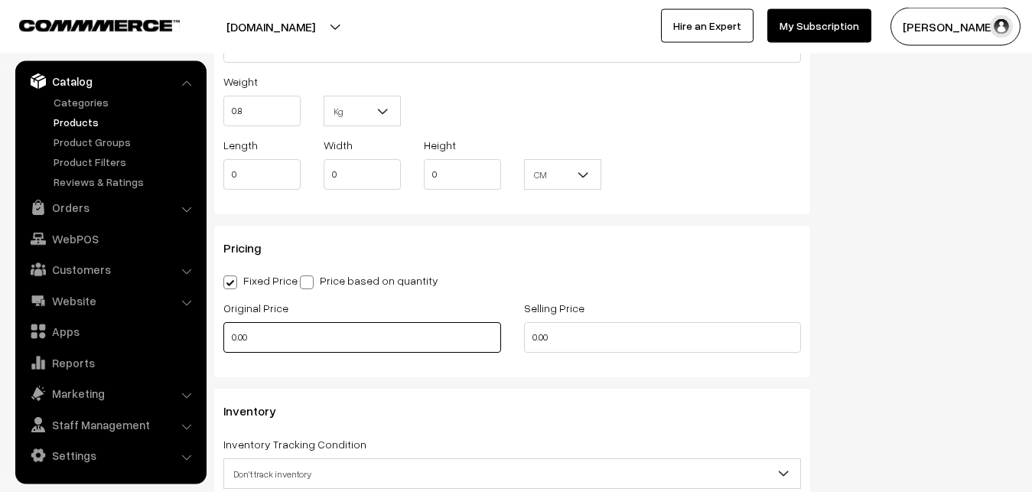
type input "0.80"
drag, startPoint x: 265, startPoint y: 337, endPoint x: 223, endPoint y: 340, distance: 42.1
click at [223, 340] on input "0.00" at bounding box center [362, 337] width 278 height 31
type input "2800"
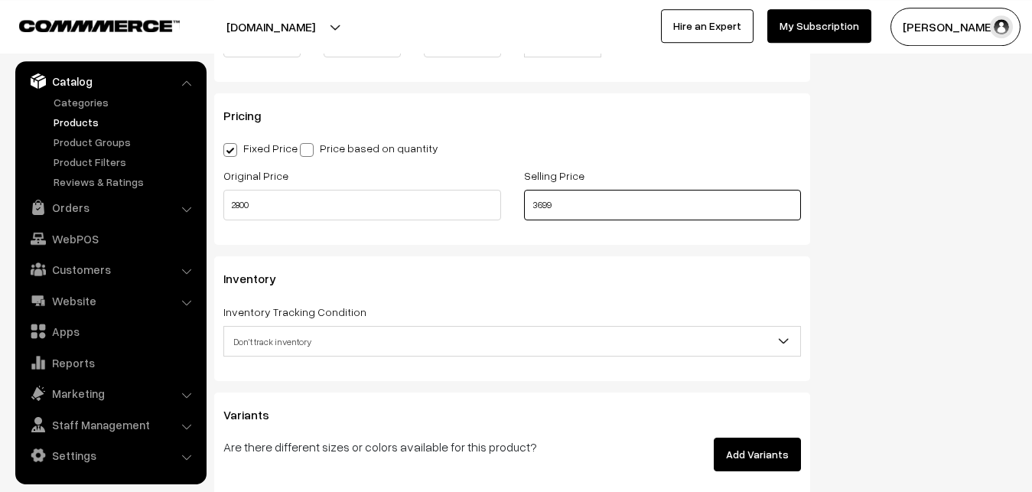
scroll to position [1357, 0]
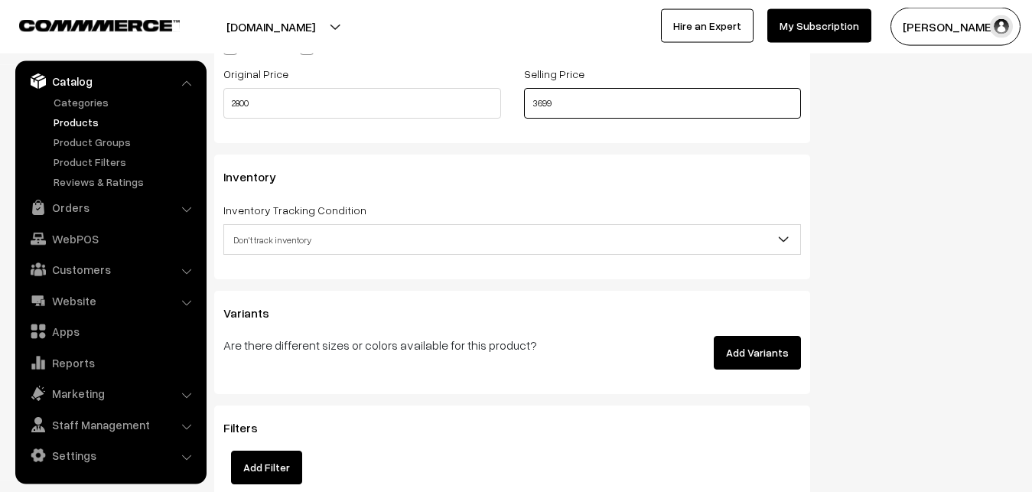
type input "3699"
click at [262, 239] on span "Don't track inventory" at bounding box center [512, 239] width 576 height 27
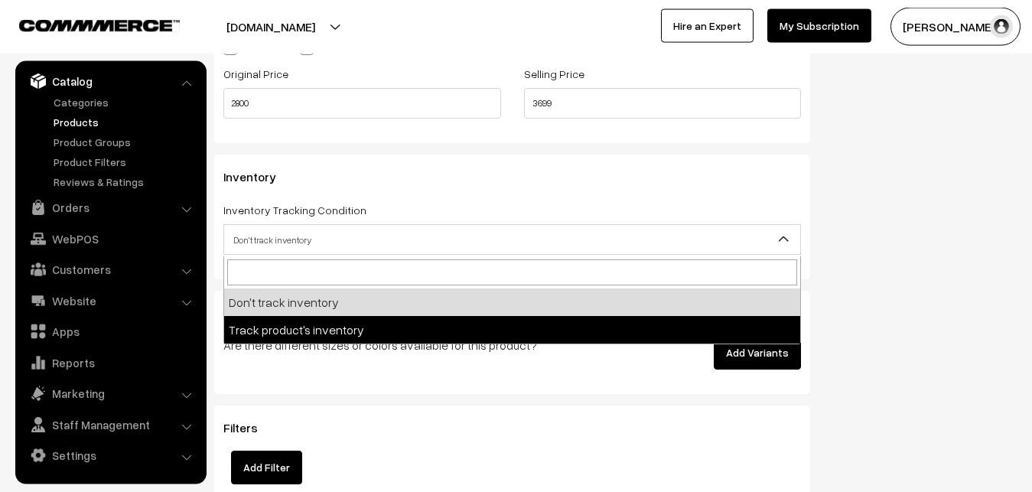
select select "2"
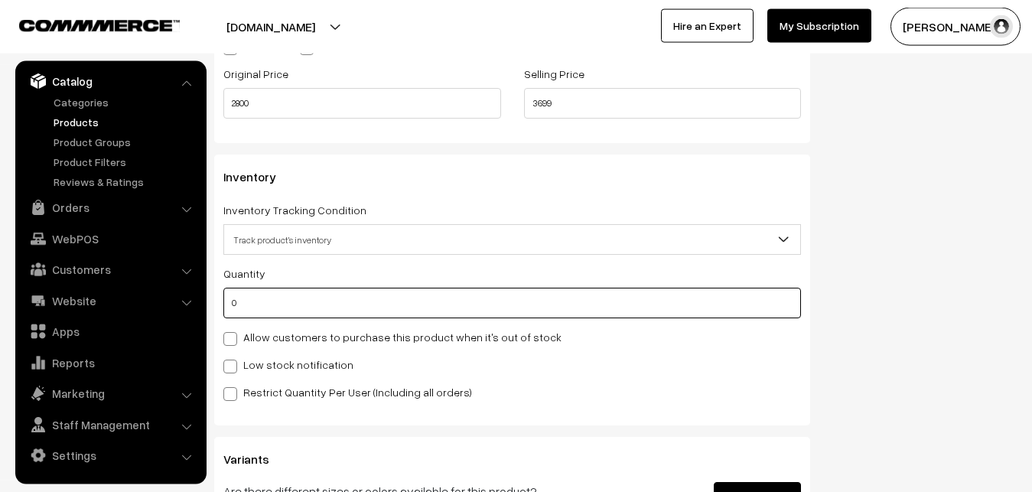
click at [258, 313] on input "0" at bounding box center [511, 303] width 577 height 31
type input "4"
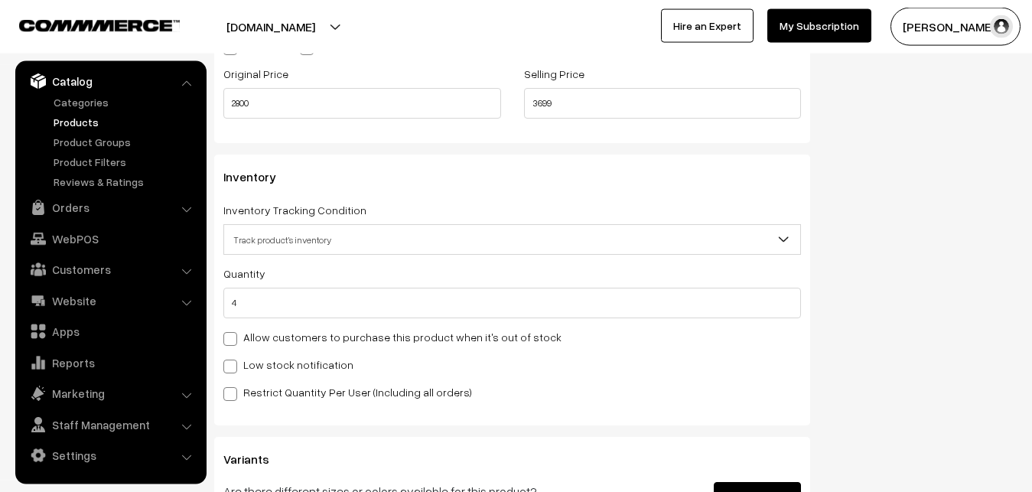
click at [243, 366] on label "Low stock notification" at bounding box center [288, 364] width 130 height 16
click at [233, 366] on input "Low stock notification" at bounding box center [228, 364] width 10 height 10
checkbox input "true"
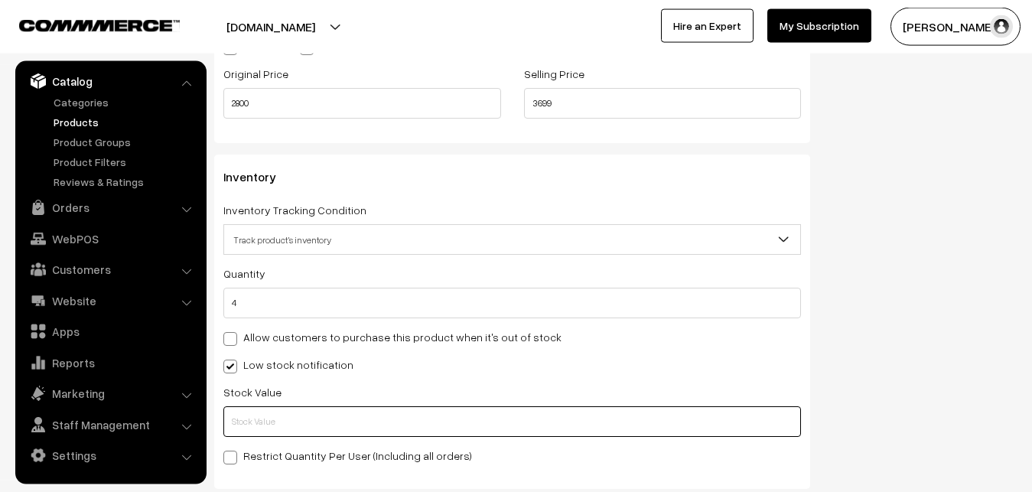
click at [243, 410] on input "text" at bounding box center [511, 421] width 577 height 31
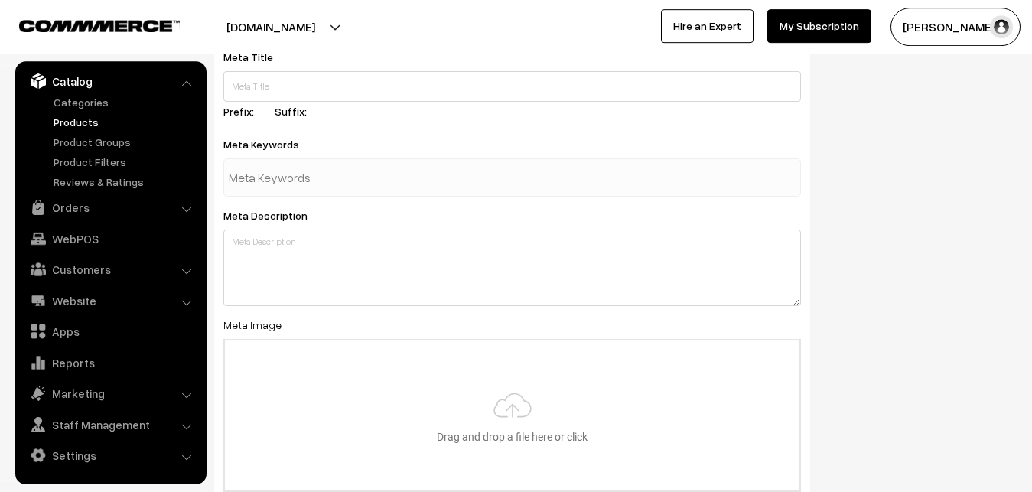
scroll to position [2216, 0]
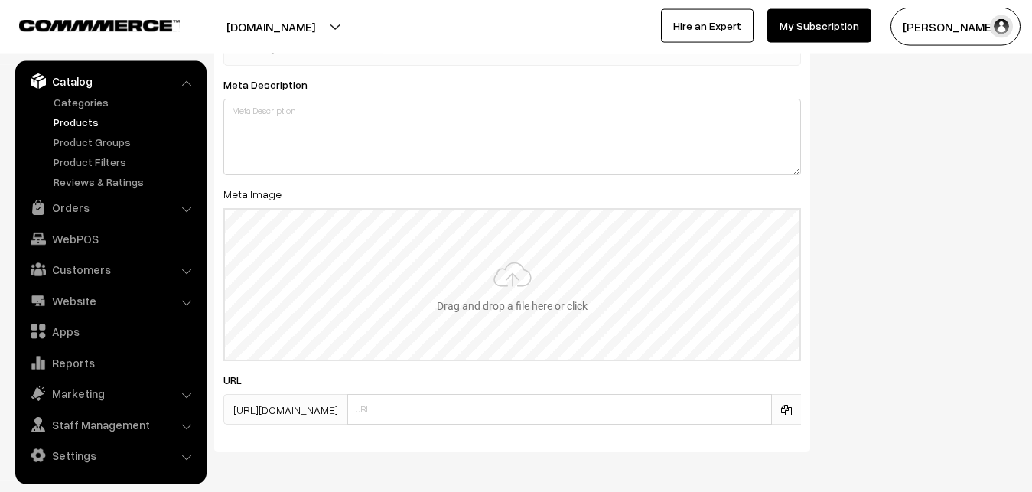
type input "2"
click at [506, 277] on input "file" at bounding box center [512, 285] width 574 height 150
type input "C:\fakepath\maheswari-saree-va12778-sep.jpeg"
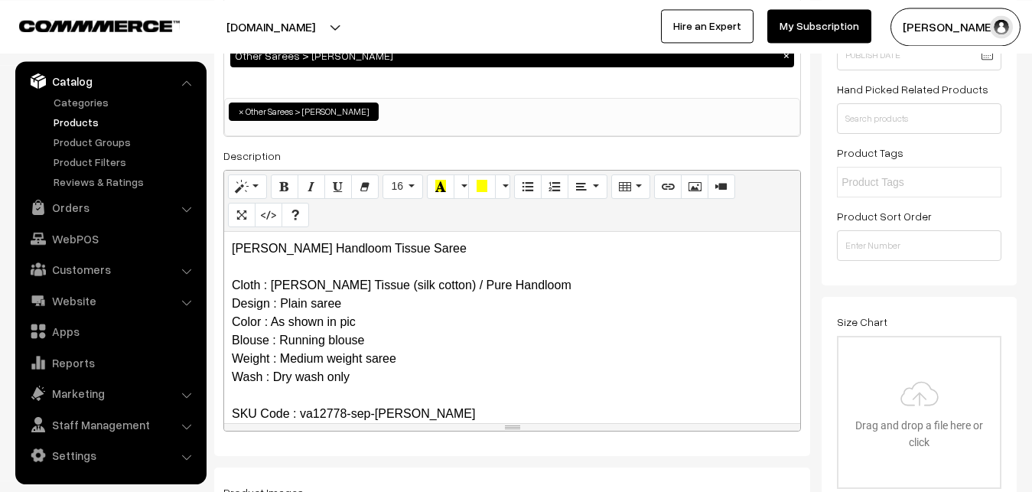
scroll to position [0, 0]
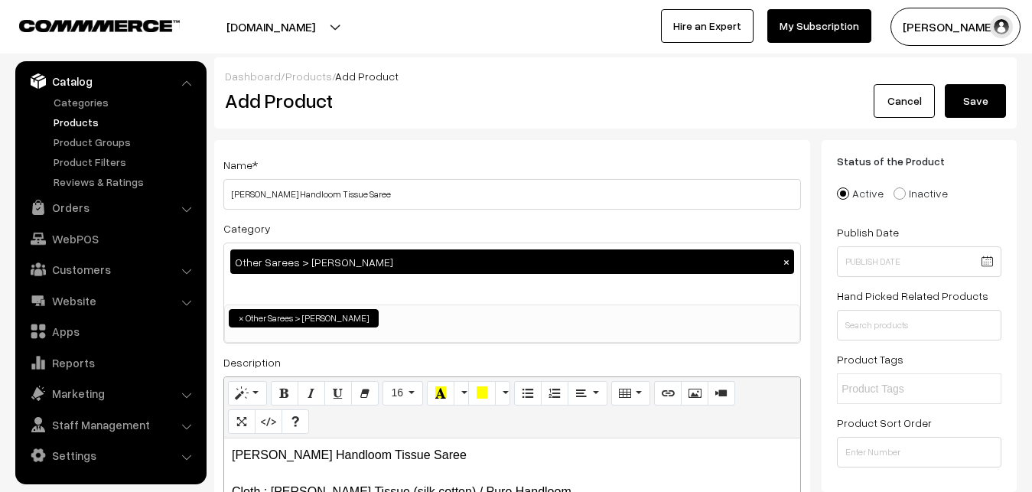
click at [978, 89] on button "Save" at bounding box center [974, 101] width 61 height 34
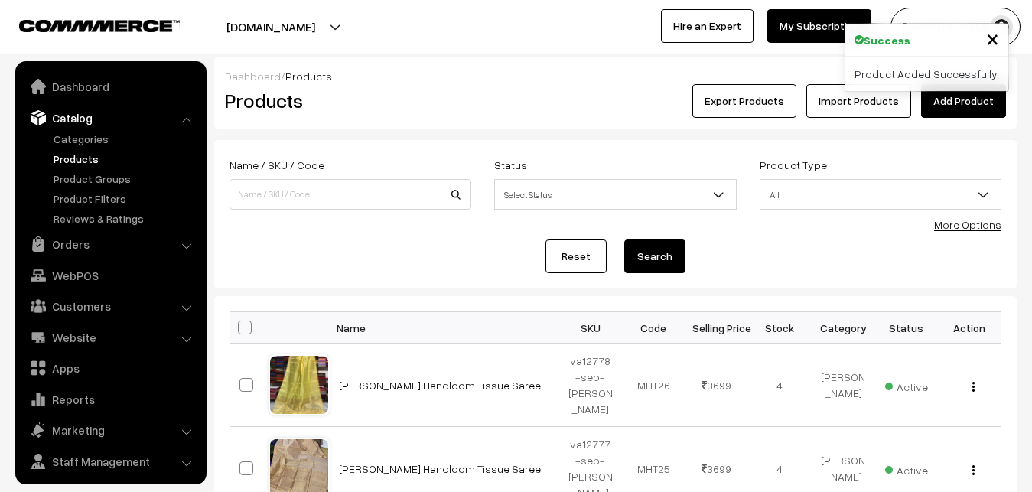
scroll to position [37, 0]
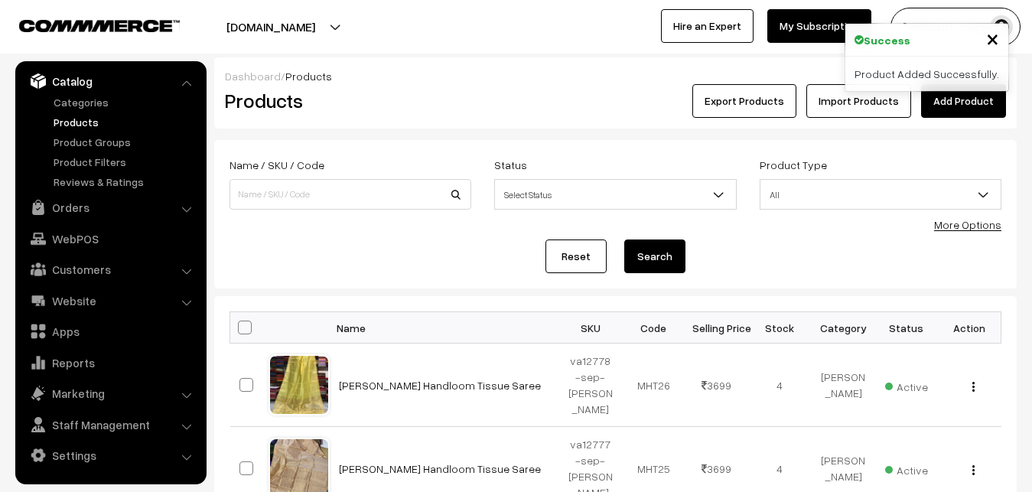
click at [475, 88] on div "Products" at bounding box center [347, 101] width 268 height 34
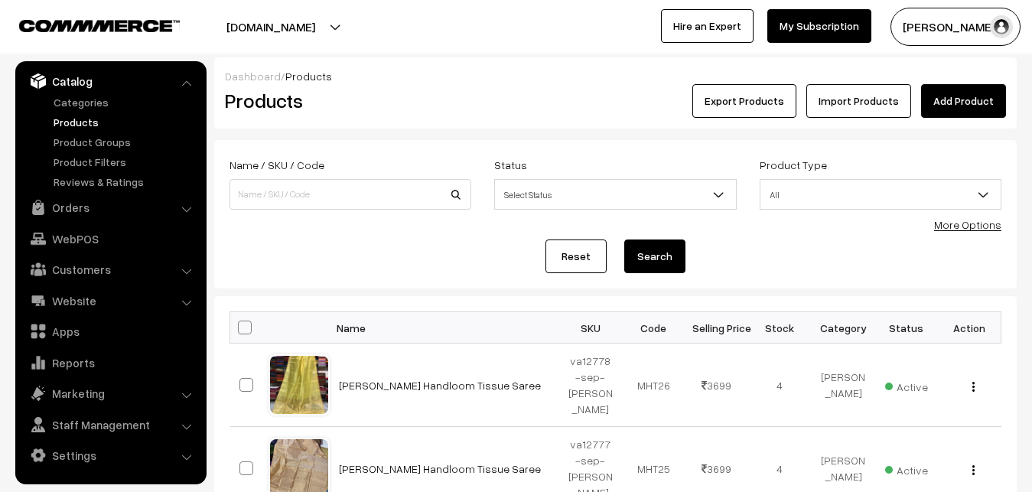
click at [956, 96] on link "Add Product" at bounding box center [963, 101] width 85 height 34
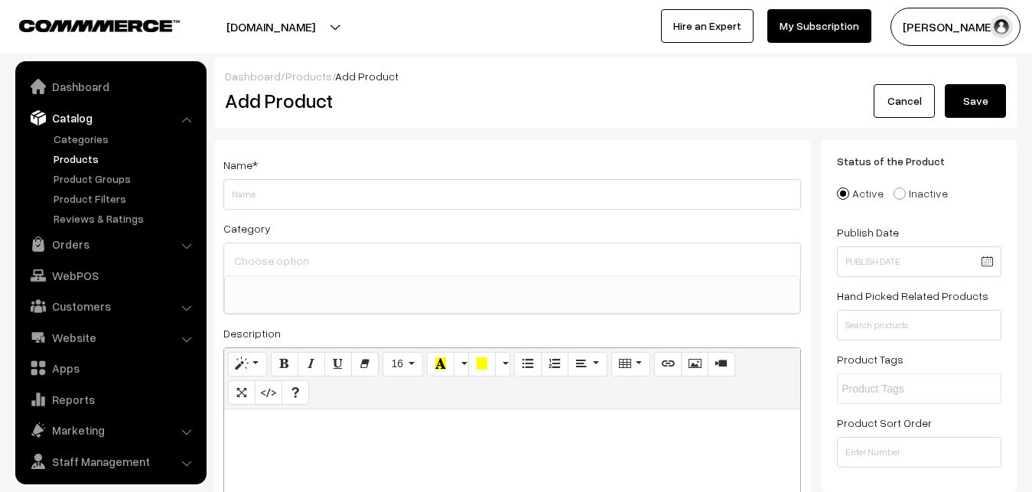
select select
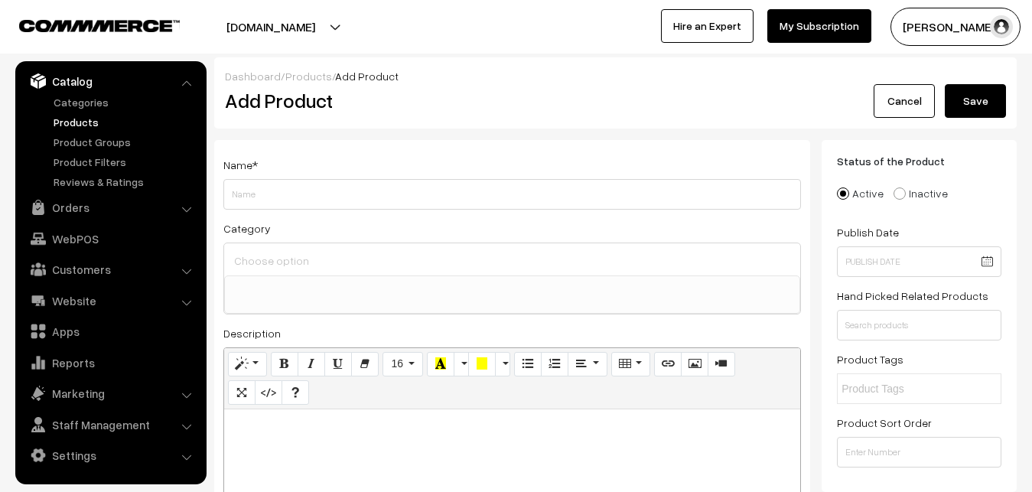
paste div
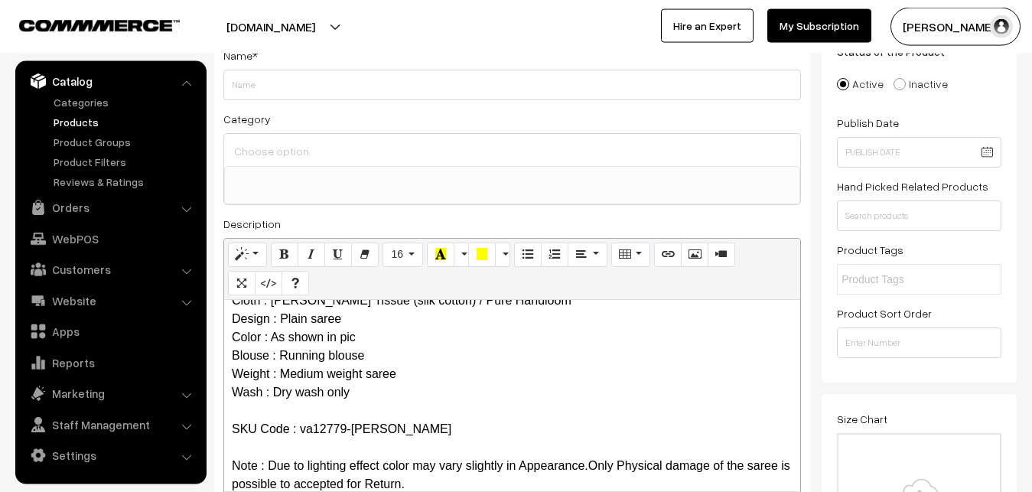
scroll to position [0, 0]
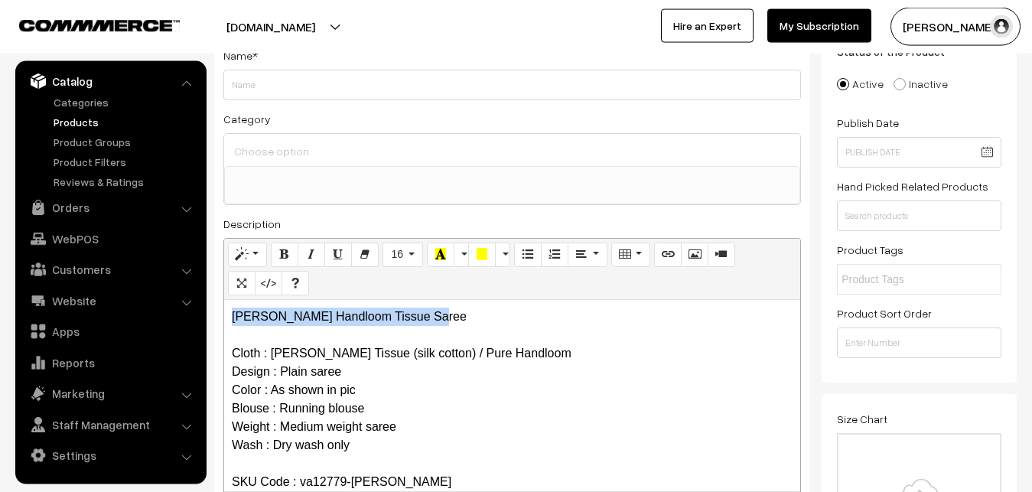
drag, startPoint x: 452, startPoint y: 314, endPoint x: 154, endPoint y: 314, distance: 297.5
click at [224, 314] on div "[PERSON_NAME] Handloom Tissue Saree Cloth : [PERSON_NAME] Tissue (silk cotton) …" at bounding box center [512, 395] width 576 height 191
copy p "[PERSON_NAME] Handloom Tissue Saree"
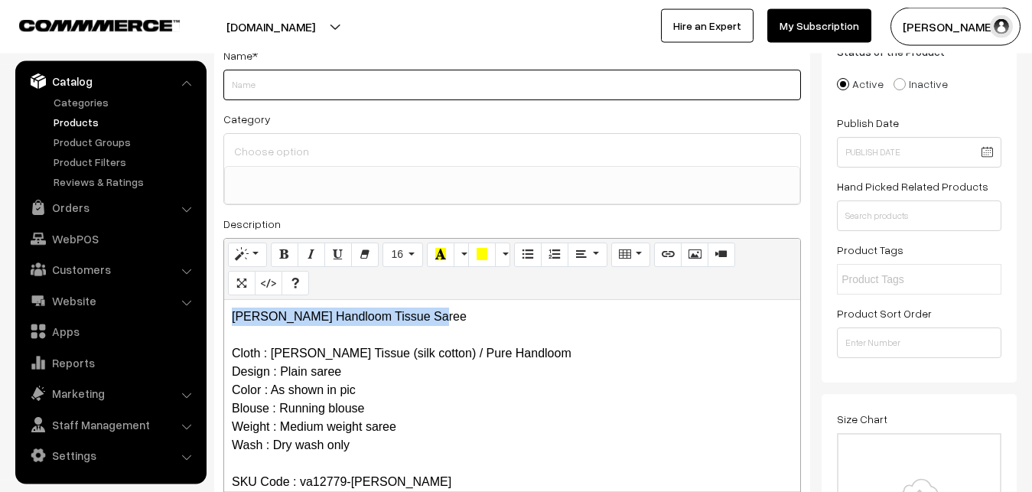
click at [258, 79] on input "Weight" at bounding box center [511, 85] width 577 height 31
paste input "[PERSON_NAME] Handloom Tissue Saree"
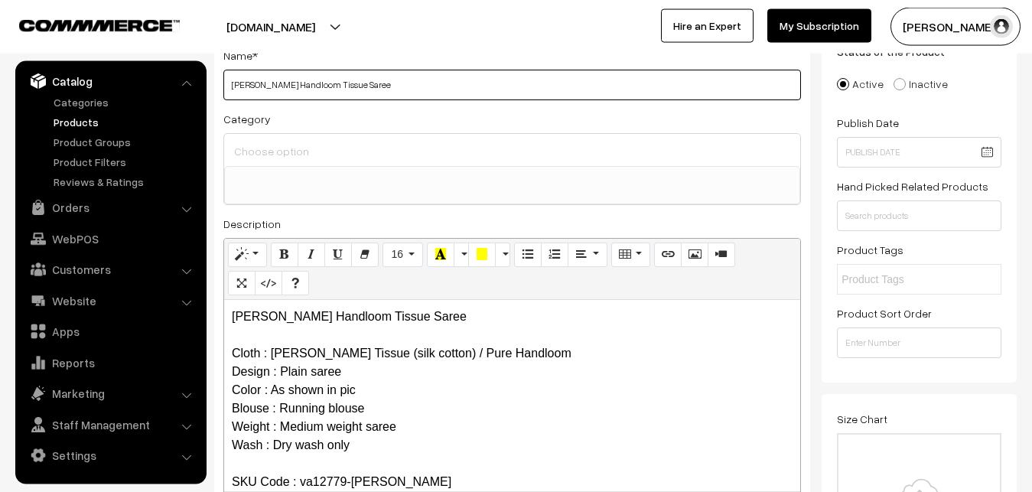
type input "[PERSON_NAME] Handloom Tissue Saree"
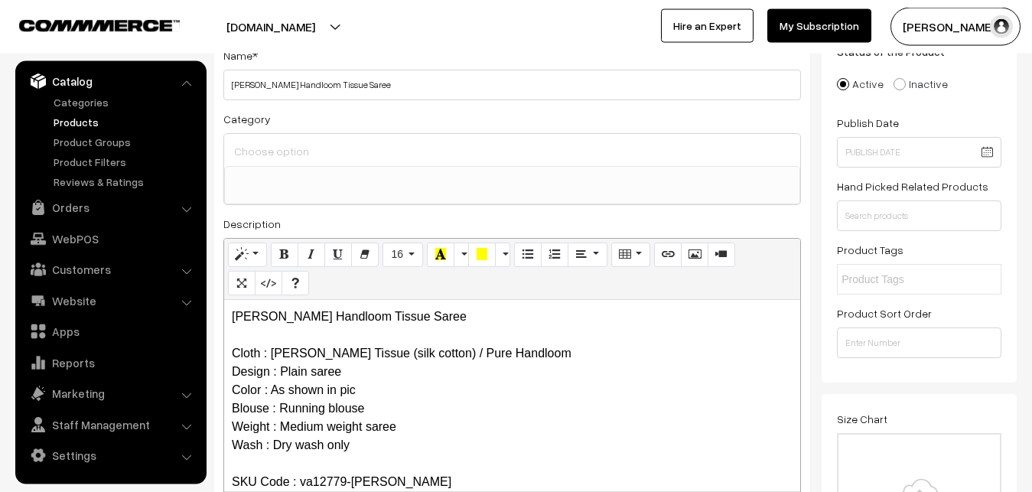
click at [275, 141] on input at bounding box center [512, 151] width 564 height 22
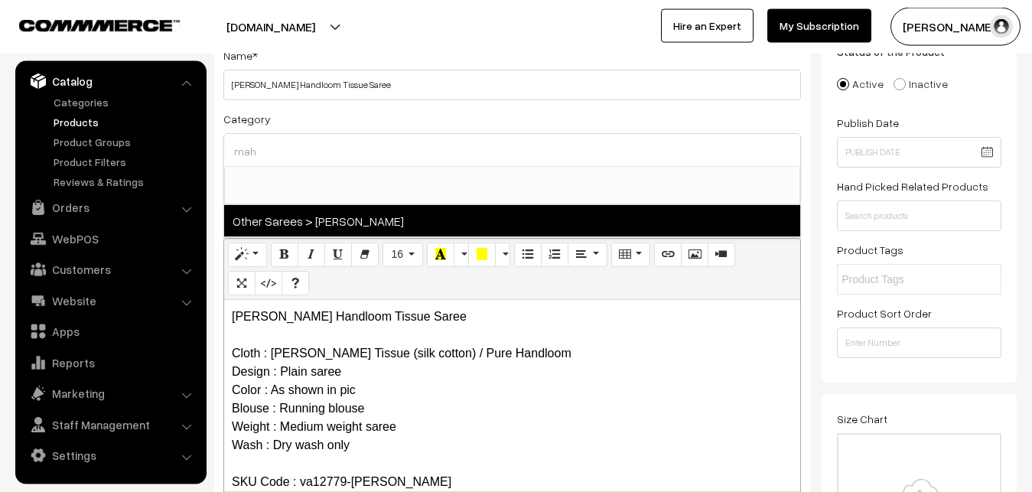
type input "mah"
click at [320, 206] on span "Other Sarees > [PERSON_NAME]" at bounding box center [512, 220] width 576 height 31
select select "40"
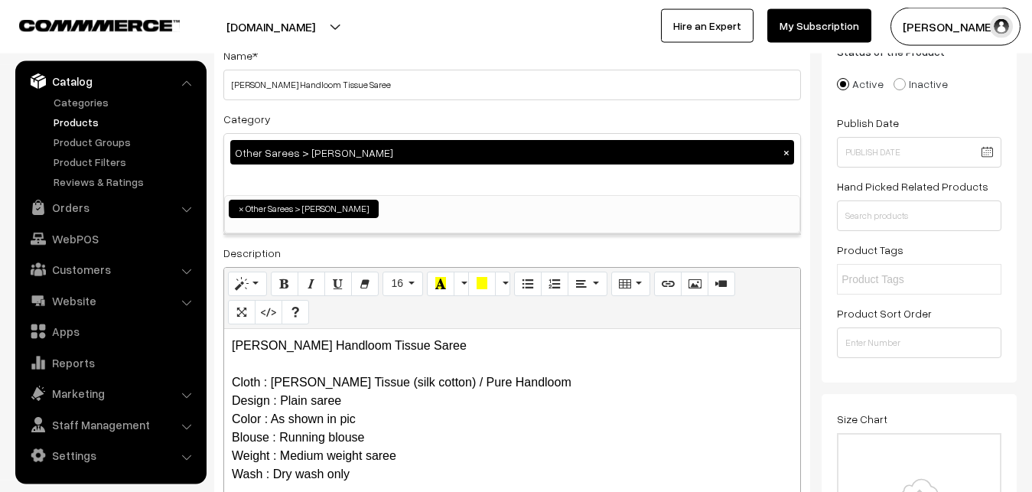
scroll to position [466, 0]
click at [348, 119] on div "Category Other Sarees > [PERSON_NAME][DEMOGRAPHIC_DATA] × Uppada Sarees Uppada …" at bounding box center [511, 171] width 577 height 125
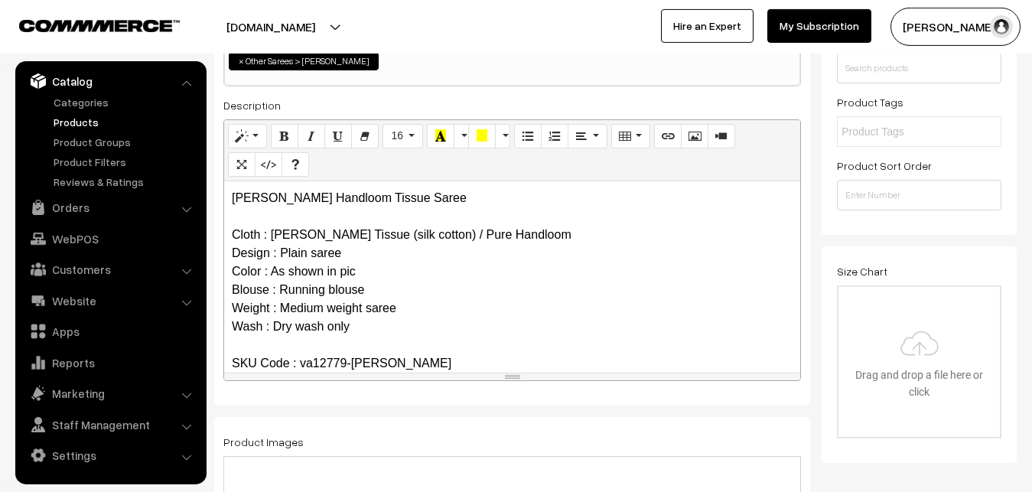
scroll to position [343, 0]
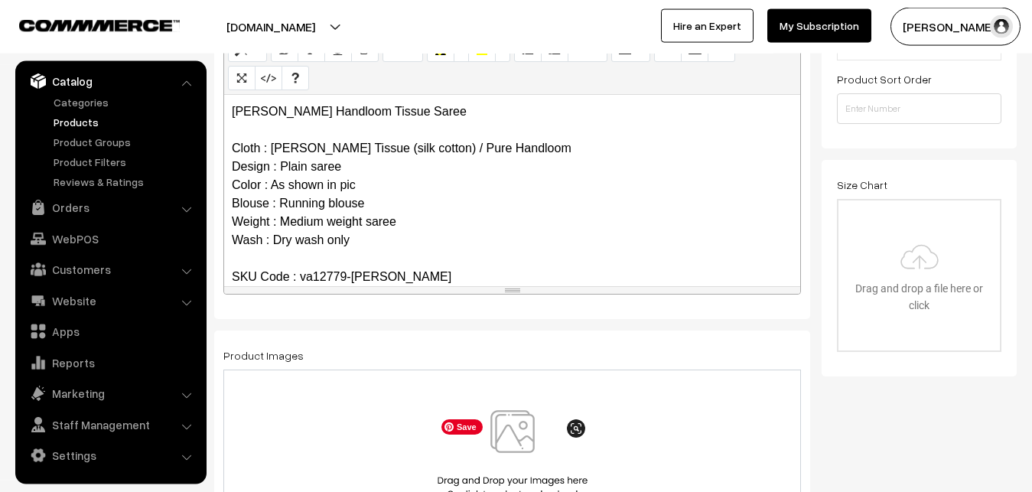
click at [505, 428] on img at bounding box center [513, 454] width 158 height 89
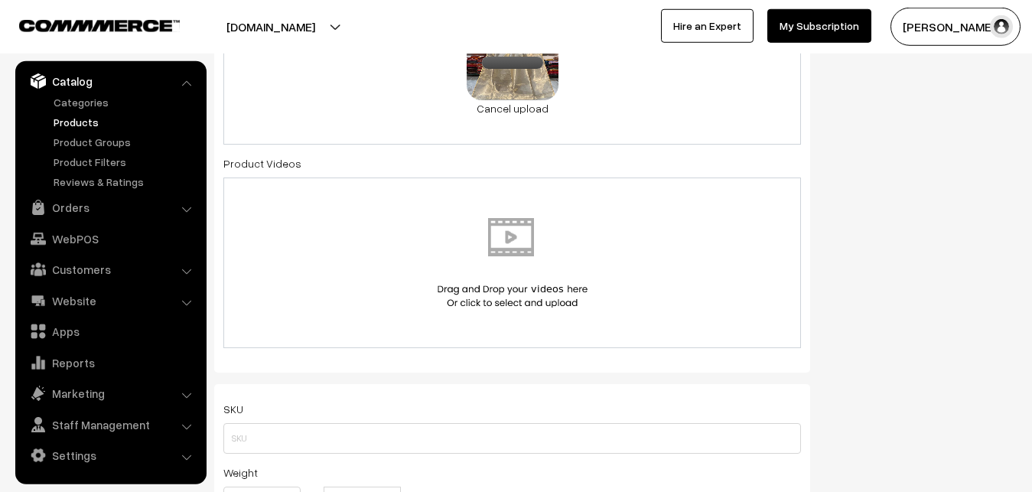
scroll to position [811, 0]
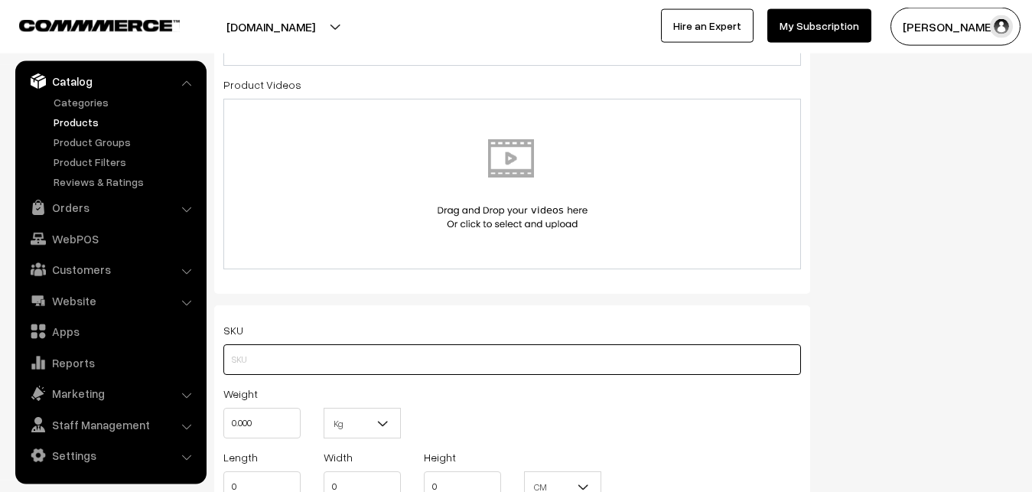
click at [276, 356] on input "text" at bounding box center [511, 359] width 577 height 31
paste input "va12779-sep-maheswari"
type input "va12779-sep-[PERSON_NAME]"
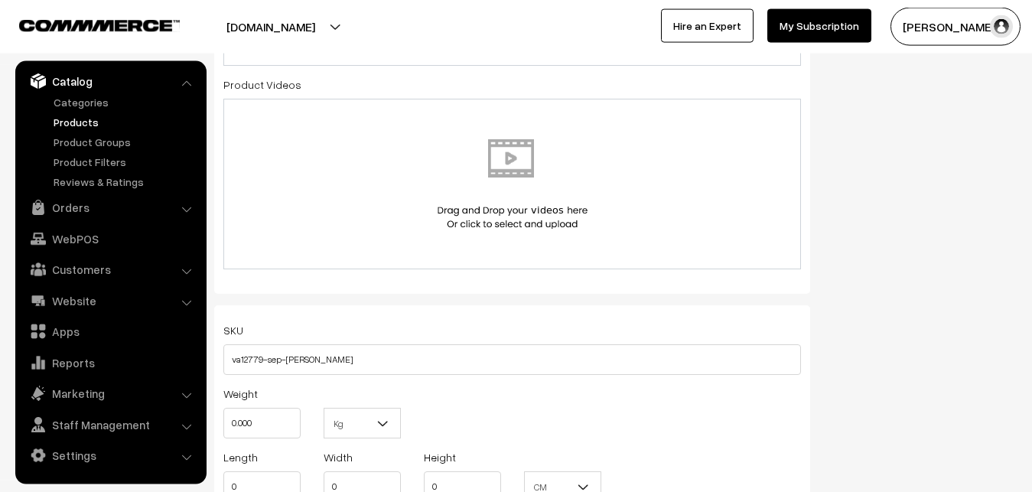
drag, startPoint x: 266, startPoint y: 406, endPoint x: 266, endPoint y: 420, distance: 13.8
click at [265, 407] on div "Weight 0.000" at bounding box center [261, 411] width 77 height 54
drag, startPoint x: 268, startPoint y: 422, endPoint x: 203, endPoint y: 422, distance: 65.0
click at [223, 422] on input "0.000" at bounding box center [261, 423] width 77 height 31
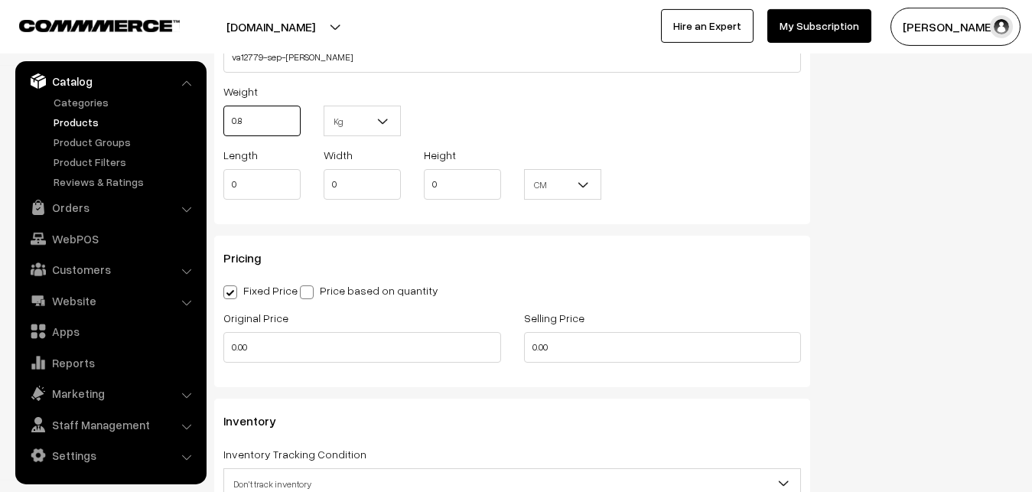
scroll to position [1123, 0]
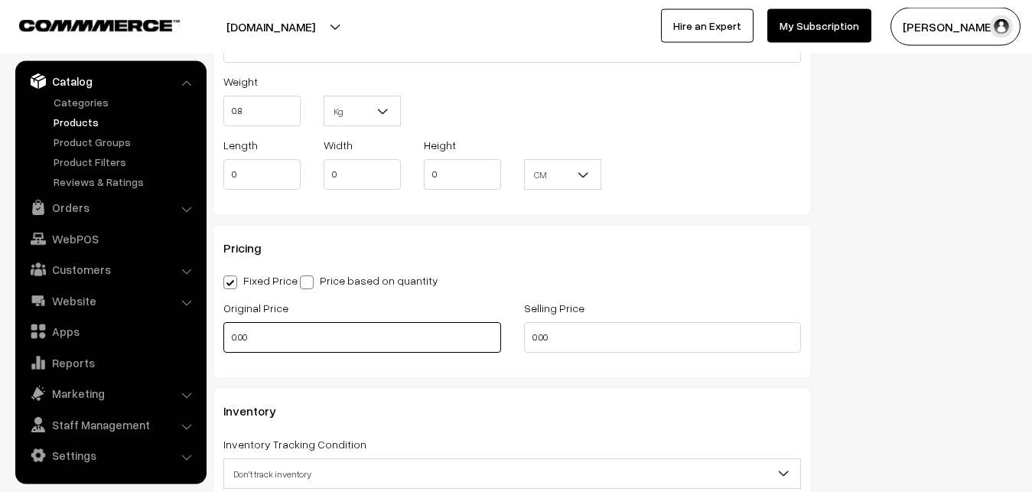
type input "0.80"
drag, startPoint x: 241, startPoint y: 336, endPoint x: 207, endPoint y: 345, distance: 34.7
click at [223, 345] on input "0.00" at bounding box center [362, 337] width 278 height 31
type input "2800"
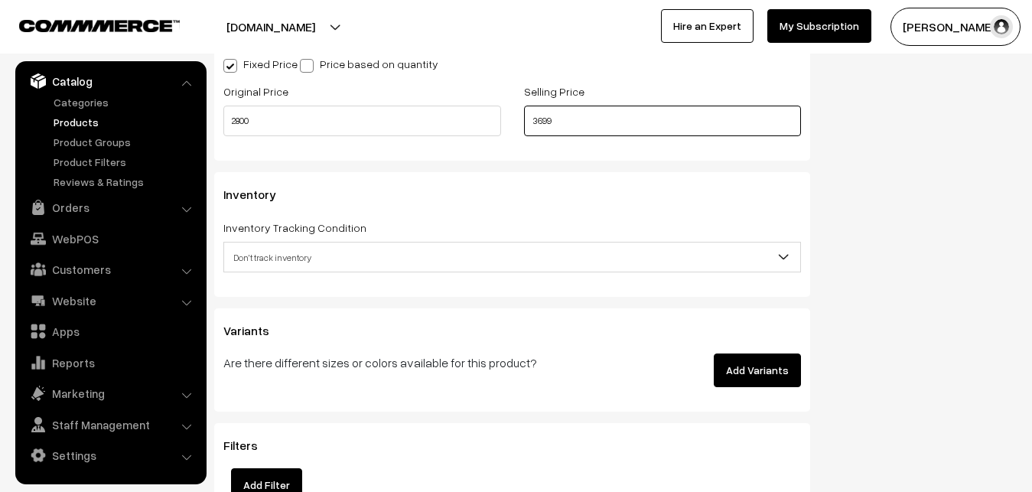
scroll to position [1357, 0]
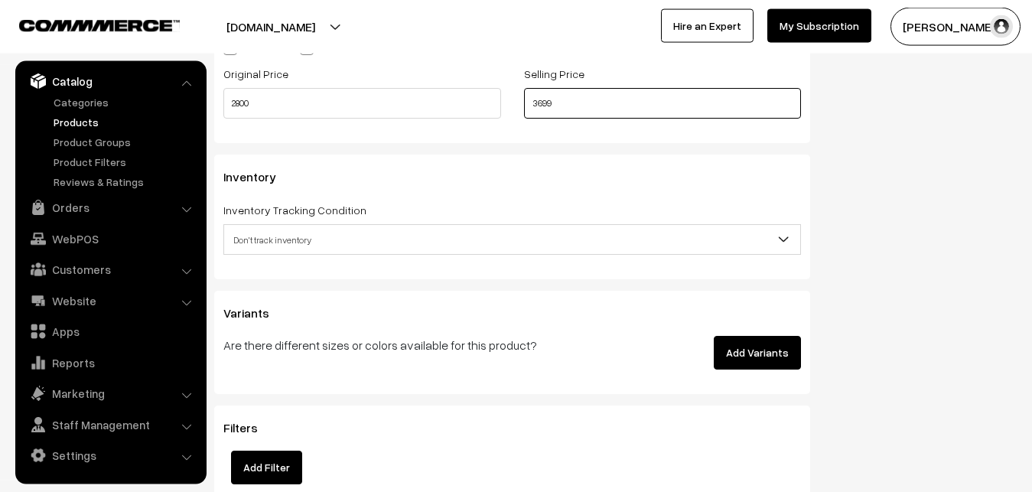
type input "3699"
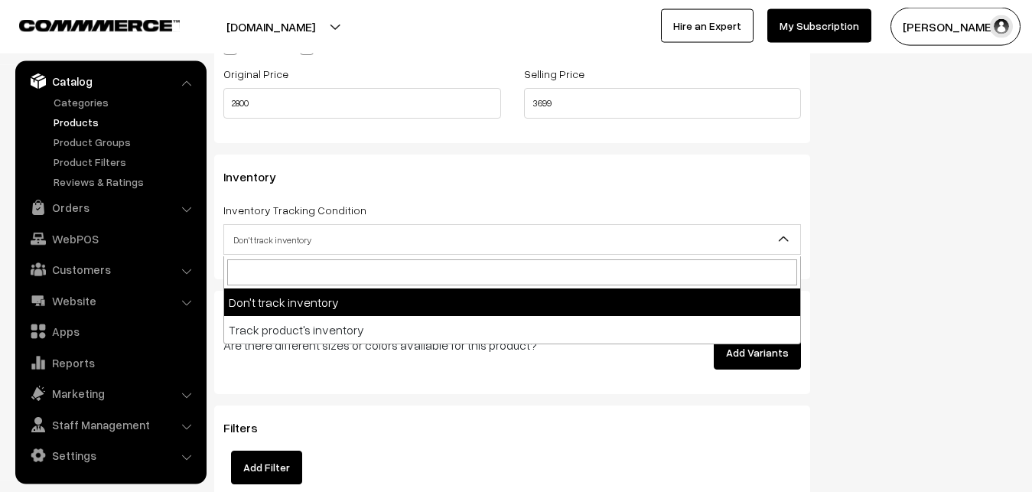
click at [273, 251] on span "Don't track inventory" at bounding box center [512, 239] width 576 height 27
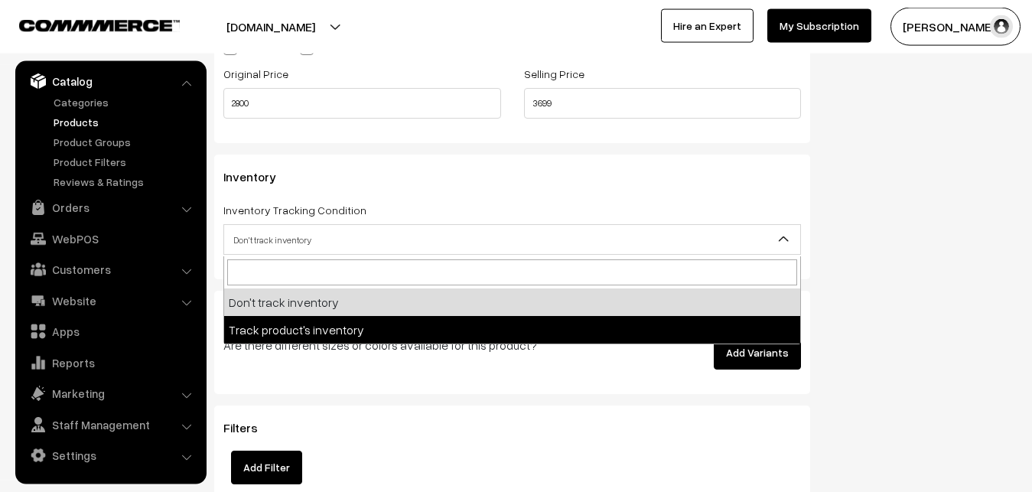
select select "2"
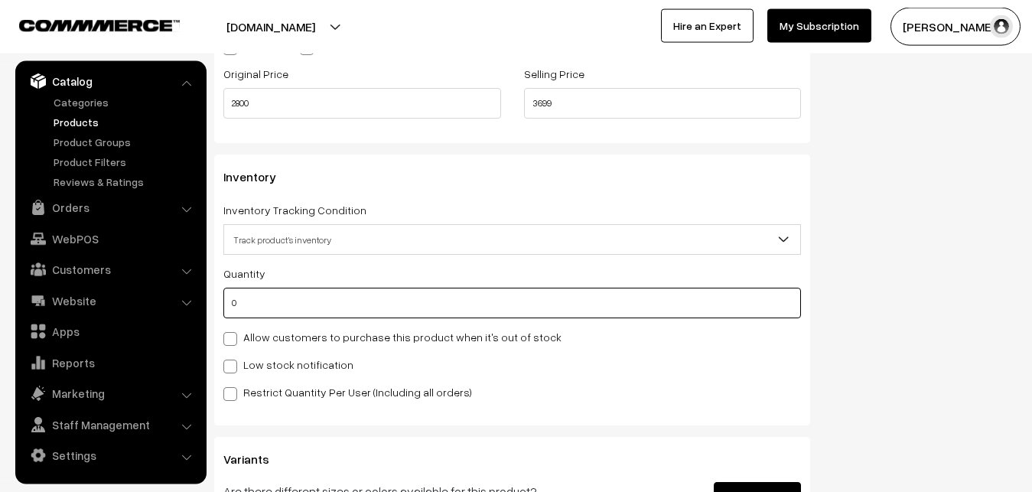
click at [269, 310] on input "0" at bounding box center [511, 303] width 577 height 31
type input "4"
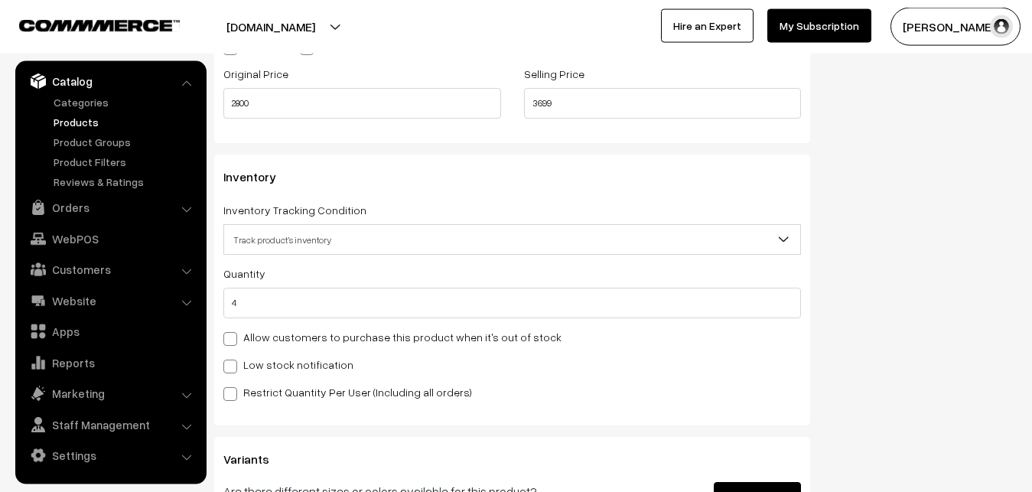
click at [258, 359] on label "Low stock notification" at bounding box center [288, 364] width 130 height 16
click at [233, 359] on input "Low stock notification" at bounding box center [228, 364] width 10 height 10
checkbox input "true"
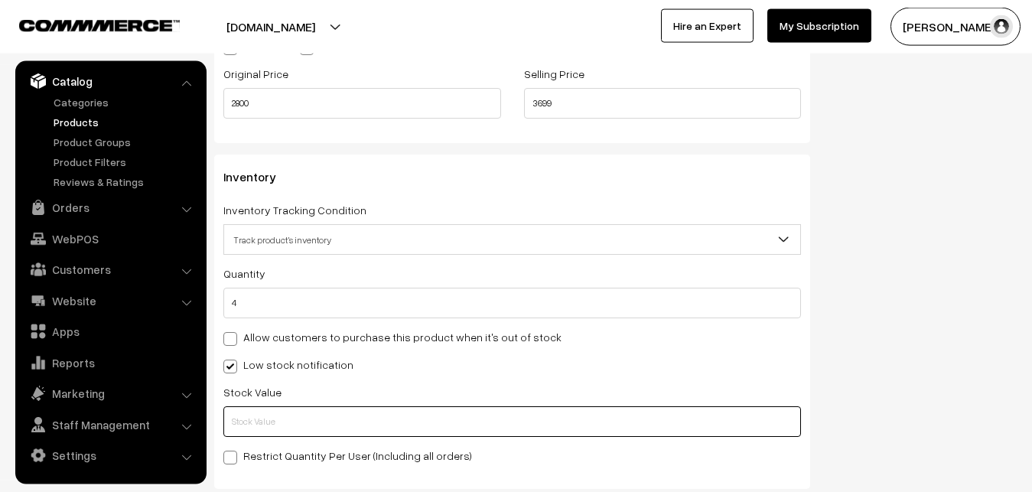
click at [255, 428] on input "text" at bounding box center [511, 421] width 577 height 31
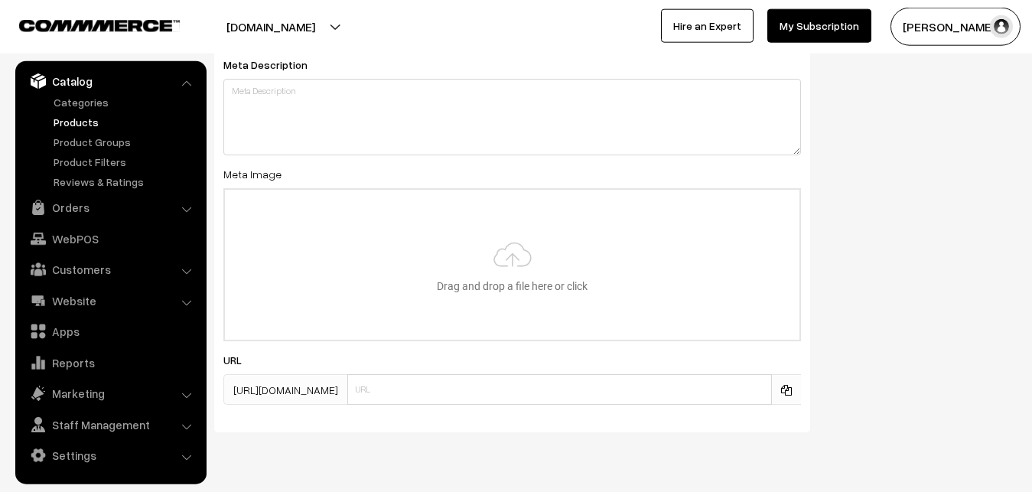
scroll to position [2277, 0]
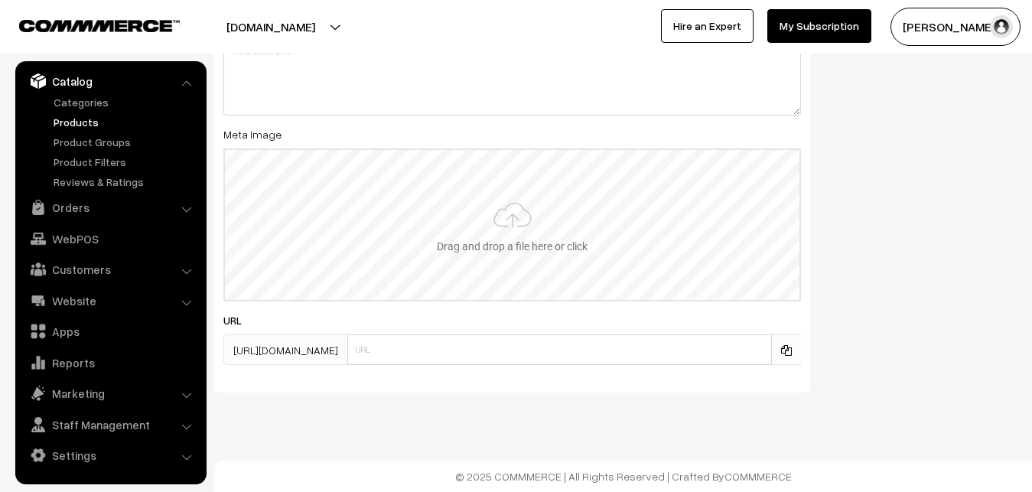
type input "2"
click at [514, 205] on input "file" at bounding box center [512, 225] width 574 height 150
type input "C:\fakepath\maheswari-saree-va12779-sep.jpeg"
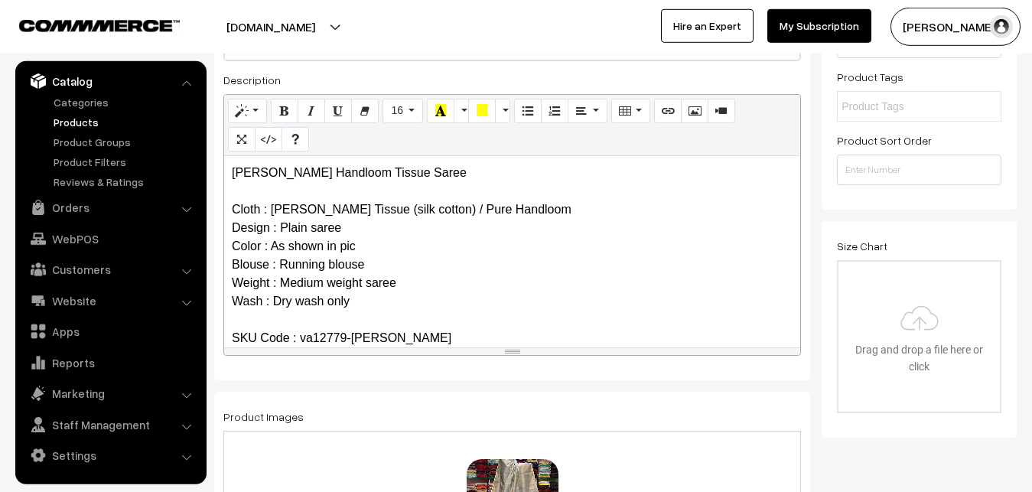
scroll to position [0, 0]
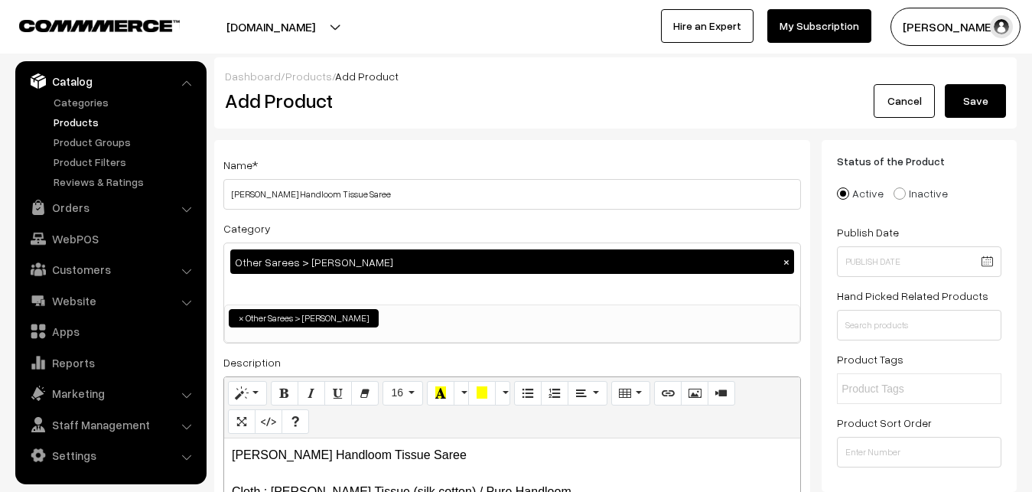
click at [980, 100] on button "Save" at bounding box center [974, 101] width 61 height 34
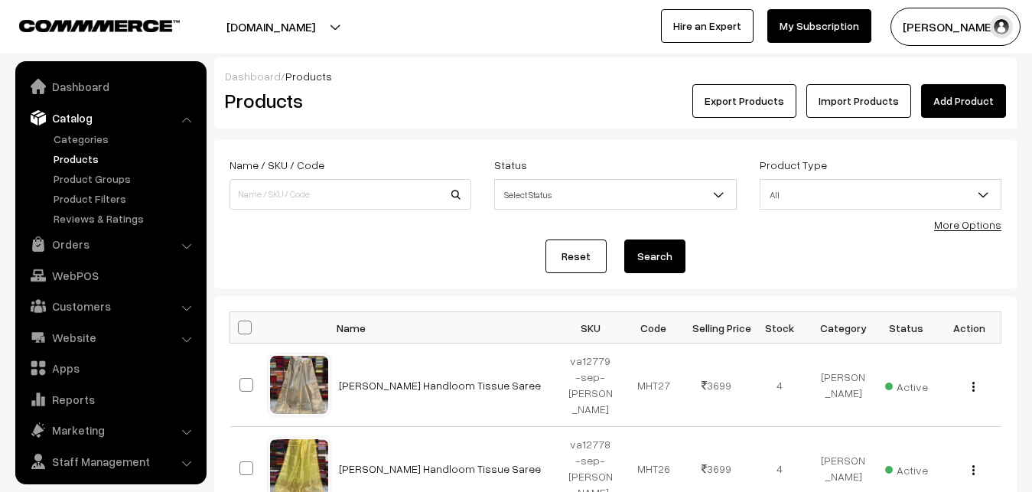
scroll to position [37, 0]
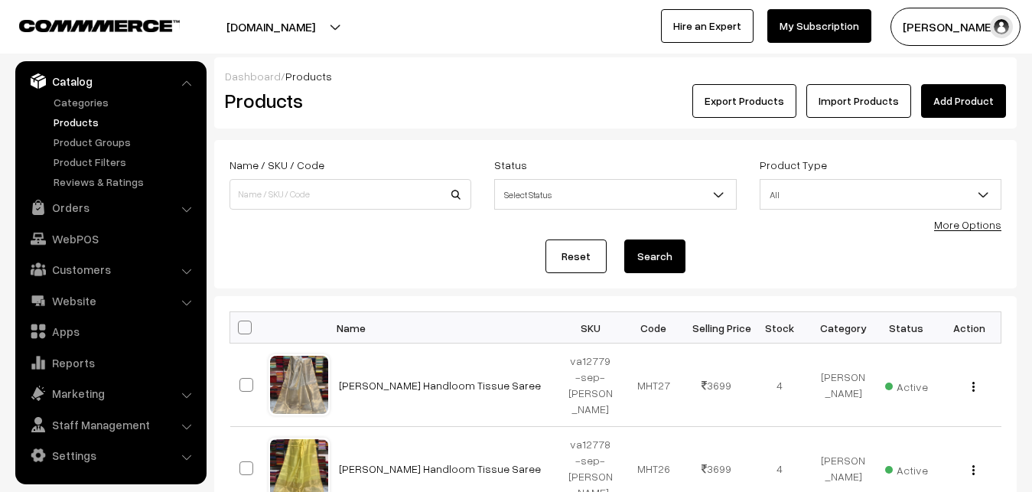
click at [418, 99] on h2 "Products" at bounding box center [347, 101] width 245 height 24
click at [971, 104] on link "Add Product" at bounding box center [963, 101] width 85 height 34
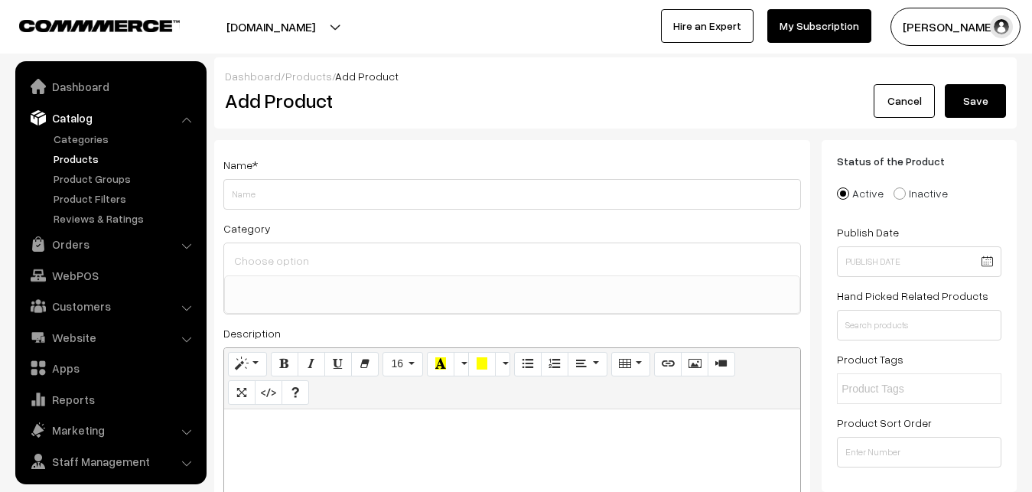
select select
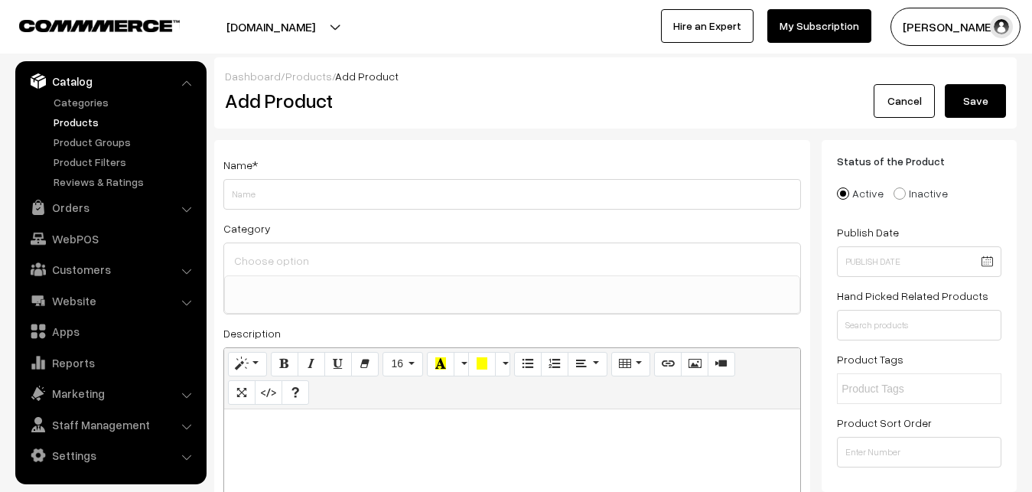
paste div
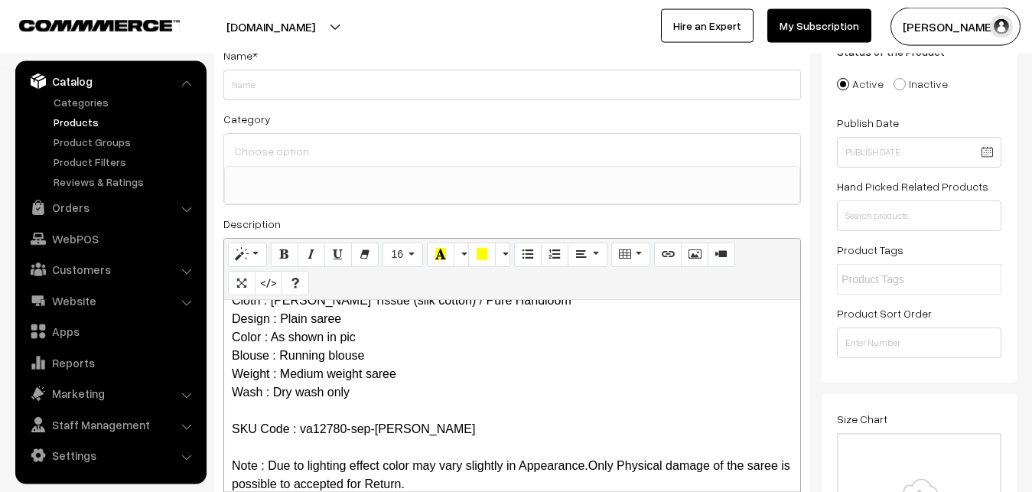
scroll to position [0, 0]
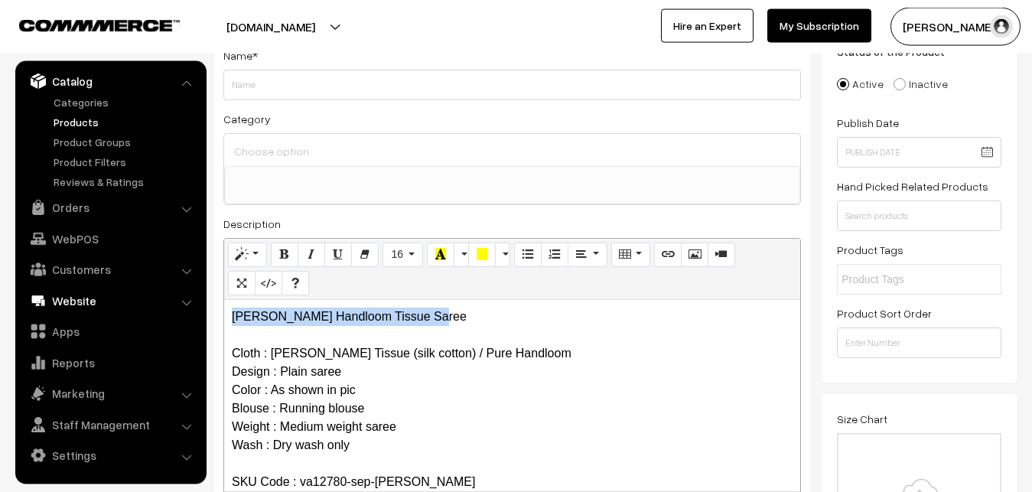
drag, startPoint x: 443, startPoint y: 312, endPoint x: 149, endPoint y: 311, distance: 293.7
click at [224, 312] on div "Maheshwari Handloom Tissue Saree Cloth : Maheshwari Tissue (silk cotton) / Pure…" at bounding box center [512, 395] width 576 height 191
copy p "[PERSON_NAME] Handloom Tissue Saree"
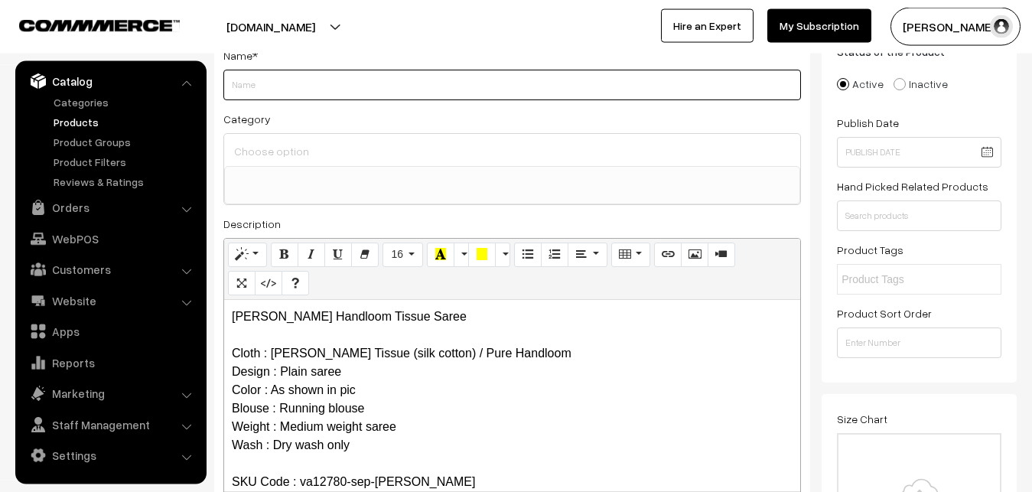
click at [260, 94] on input "Weight" at bounding box center [511, 85] width 577 height 31
paste input "[PERSON_NAME] Handloom Tissue Saree"
type input "[PERSON_NAME] Handloom Tissue Saree"
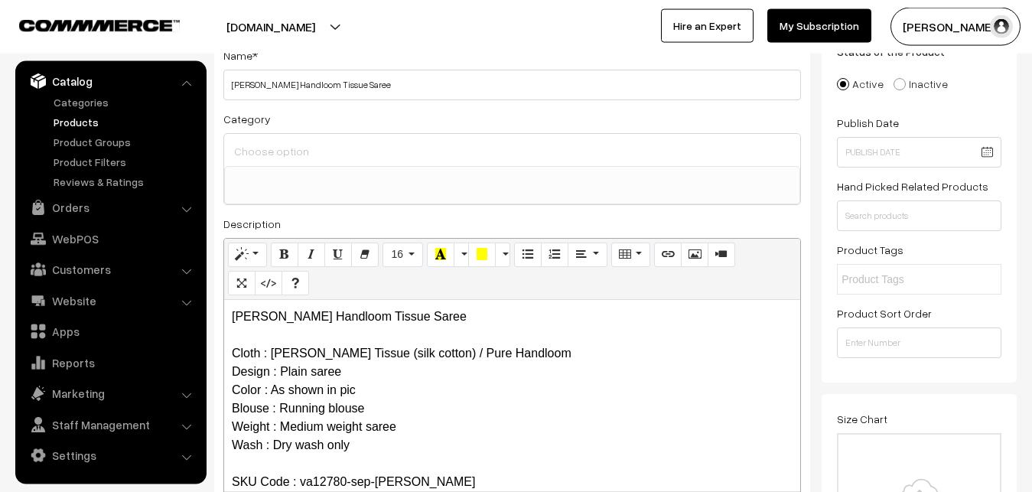
click at [275, 145] on input at bounding box center [512, 151] width 564 height 22
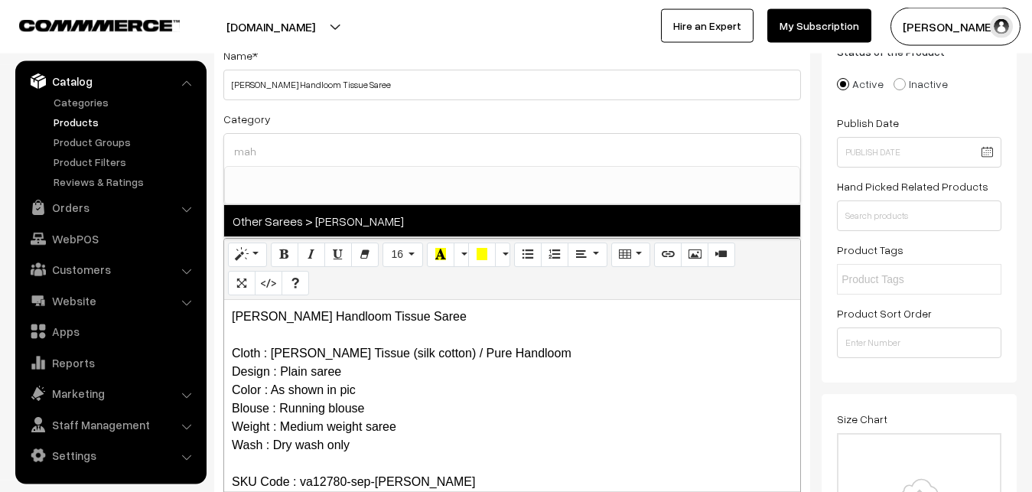
type input "mah"
click at [310, 213] on span "Other Sarees > [PERSON_NAME]" at bounding box center [512, 220] width 576 height 31
select select "40"
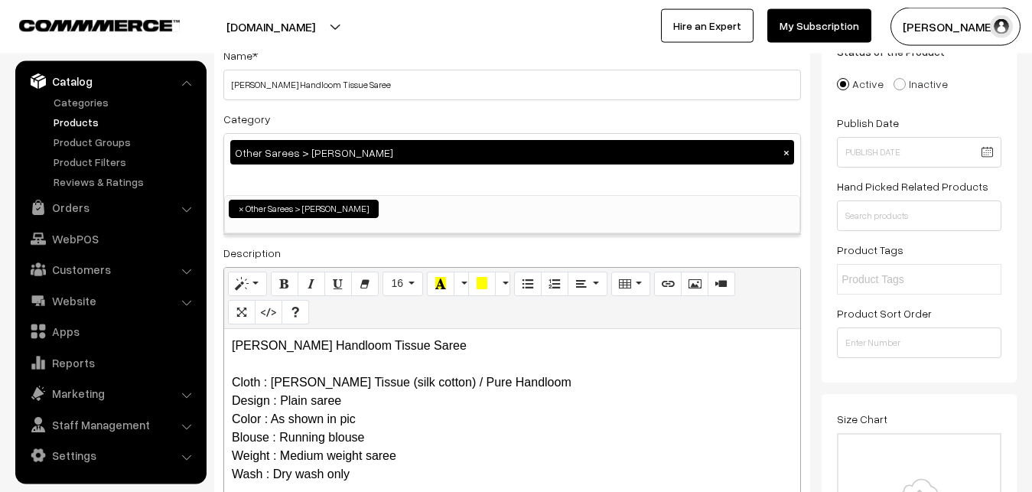
scroll to position [466, 0]
click at [334, 125] on div "Category Other Sarees > Maheswari Sarees × Uppada Sarees Uppada Sarees > Uppada…" at bounding box center [511, 171] width 577 height 125
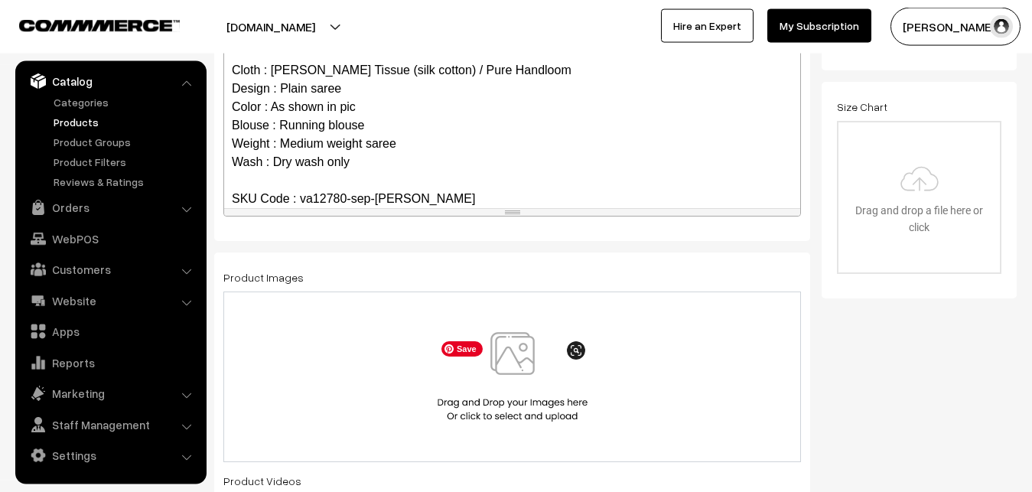
click at [525, 348] on img at bounding box center [513, 376] width 158 height 89
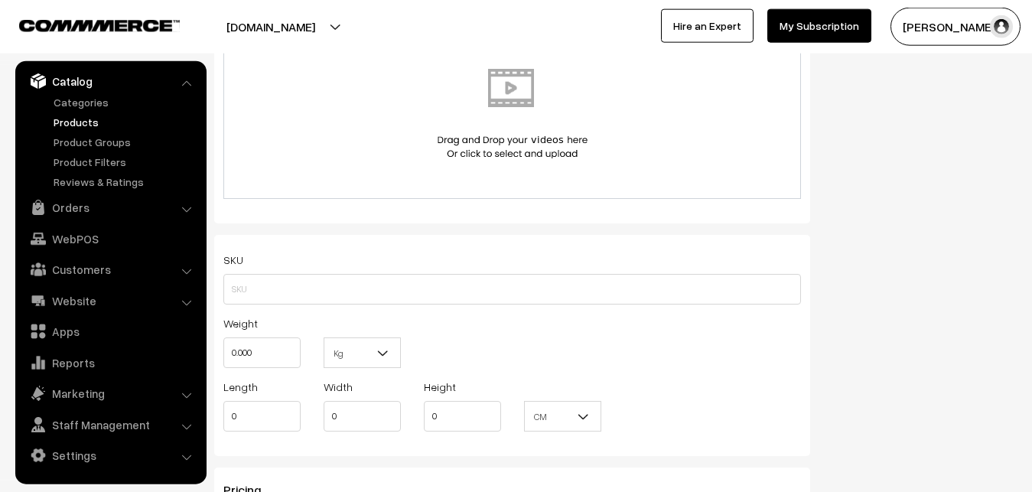
scroll to position [889, 0]
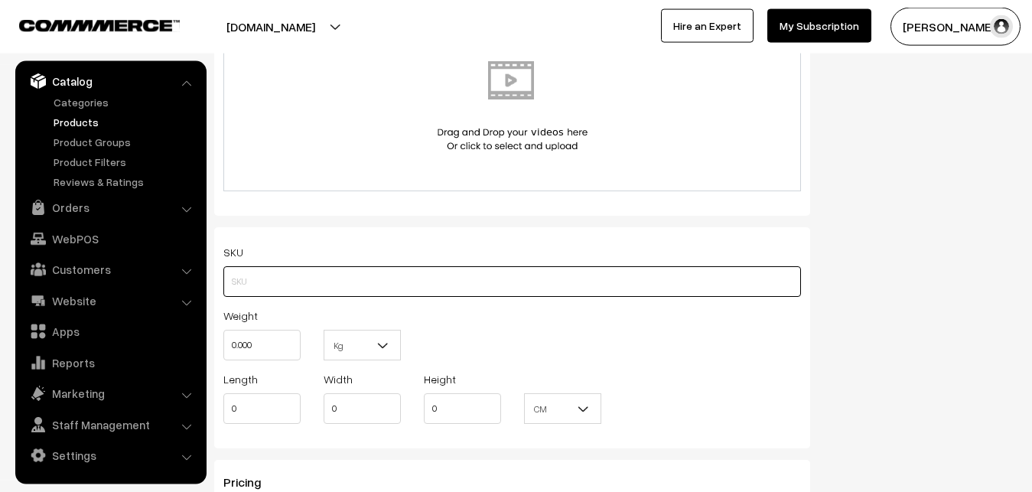
click at [236, 275] on input "text" at bounding box center [511, 281] width 577 height 31
paste input "va12780-sep-maheswari"
type input "va12780-sep-maheswari"
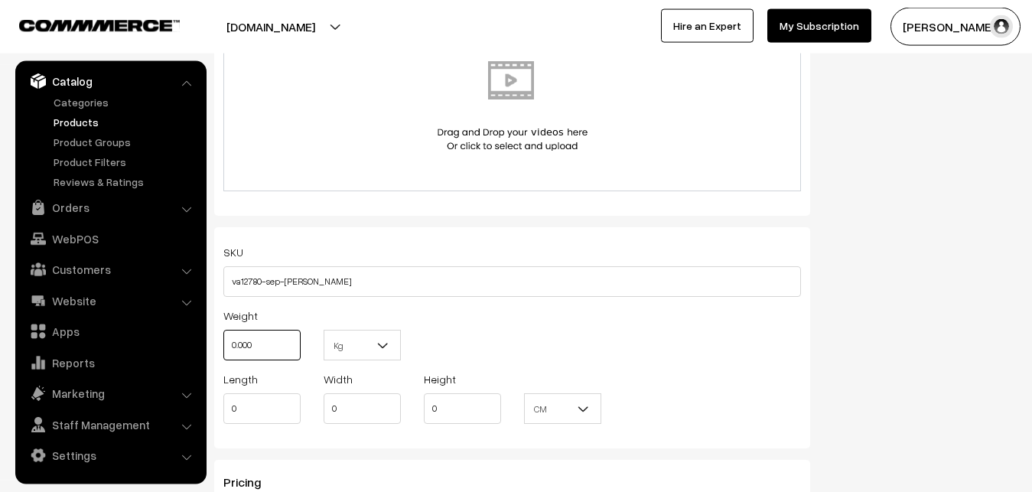
drag, startPoint x: 258, startPoint y: 346, endPoint x: 200, endPoint y: 348, distance: 58.2
click at [223, 348] on input "0.000" at bounding box center [261, 345] width 77 height 31
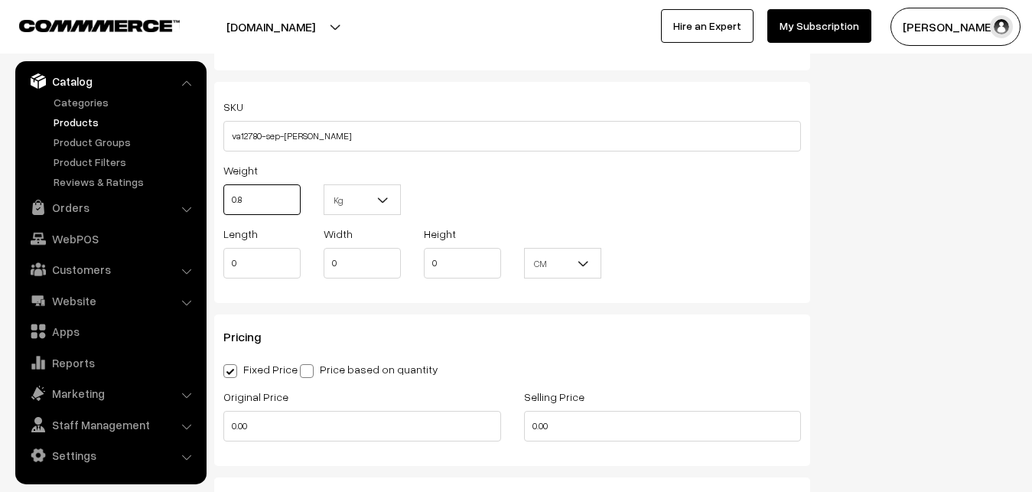
scroll to position [1201, 0]
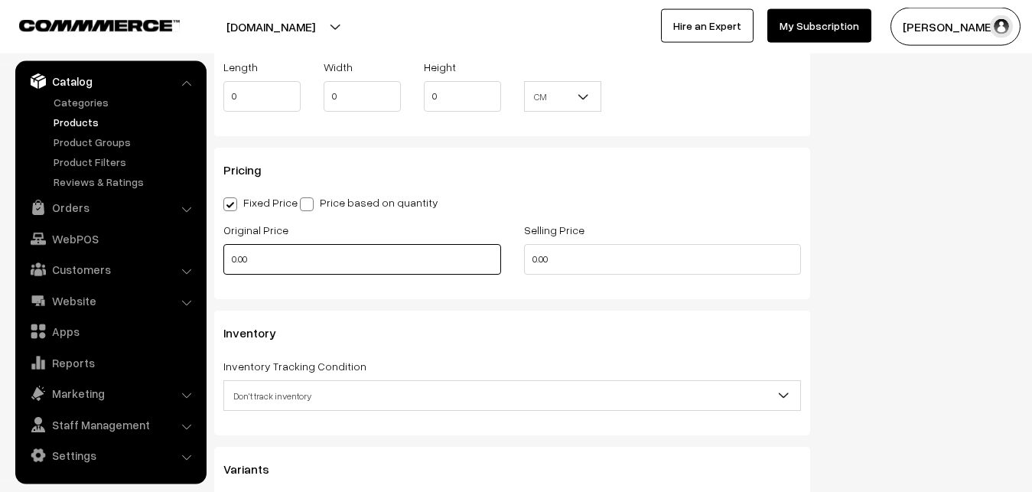
type input "0.80"
drag, startPoint x: 272, startPoint y: 263, endPoint x: 193, endPoint y: 273, distance: 79.4
click at [223, 273] on input "0.00" at bounding box center [362, 259] width 278 height 31
type input "2800"
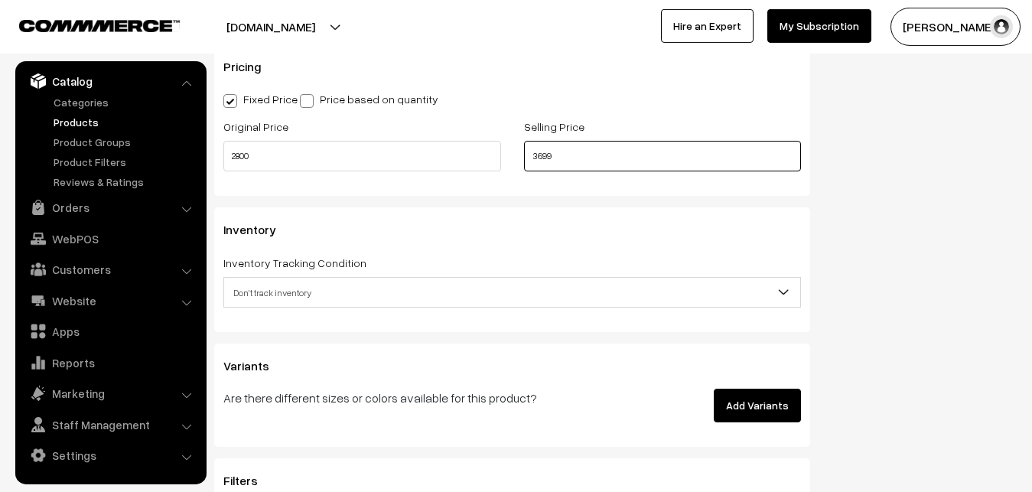
scroll to position [1357, 0]
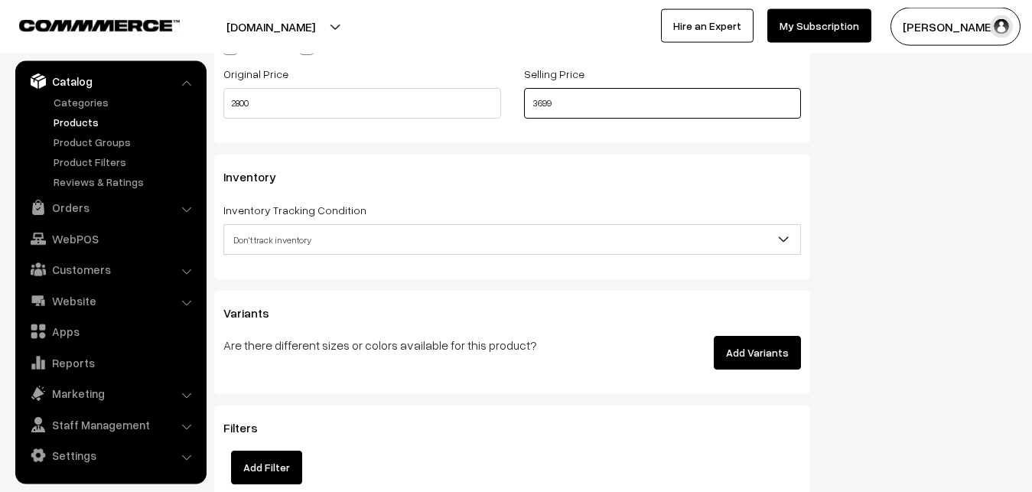
type input "3699"
click at [280, 237] on span "Don't track inventory" at bounding box center [512, 239] width 576 height 27
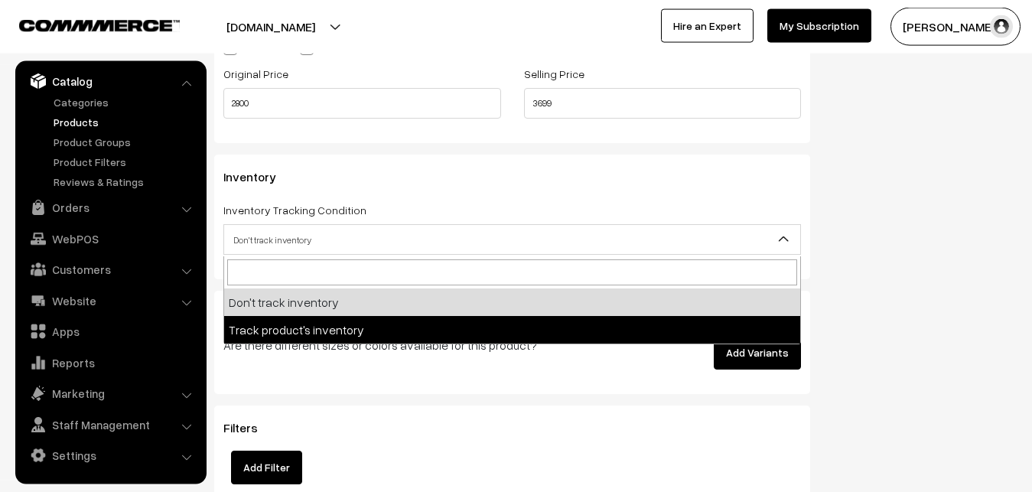
select select "2"
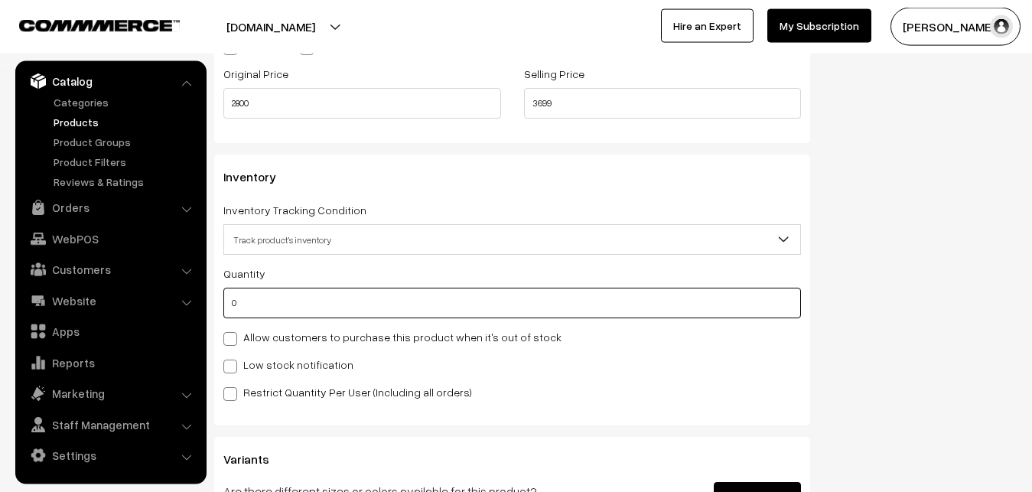
click at [277, 309] on input "0" at bounding box center [511, 303] width 577 height 31
type input "4"
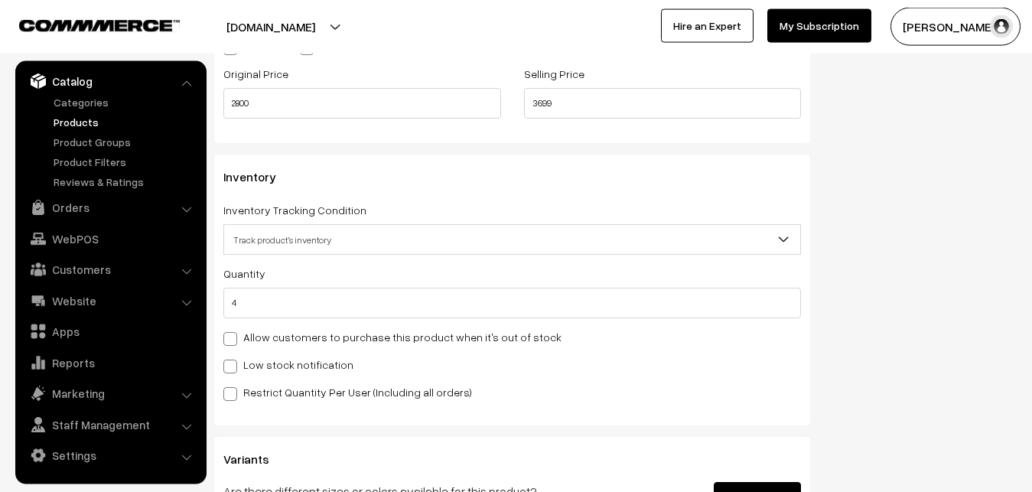
click at [271, 362] on label "Low stock notification" at bounding box center [288, 364] width 130 height 16
click at [233, 362] on input "Low stock notification" at bounding box center [228, 364] width 10 height 10
checkbox input "true"
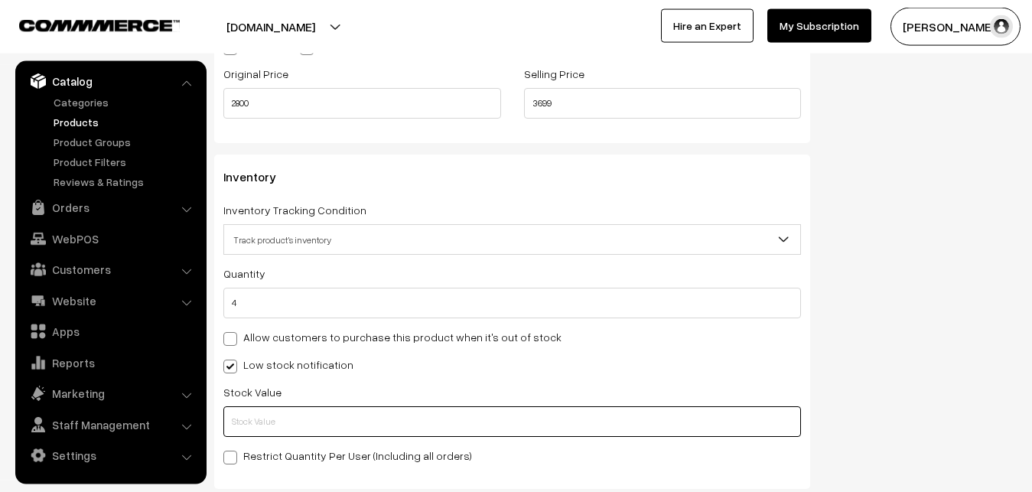
click at [271, 418] on input "text" at bounding box center [511, 421] width 577 height 31
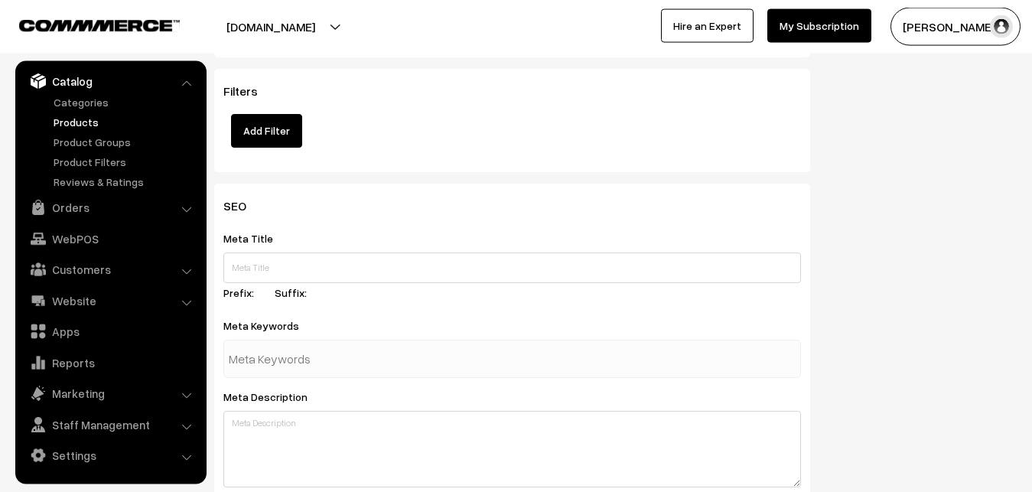
scroll to position [2277, 0]
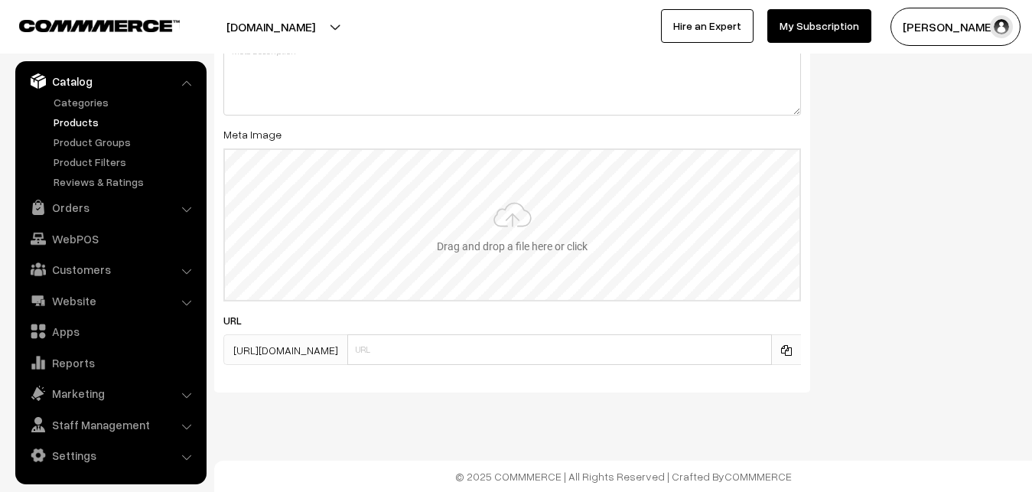
type input "2"
click at [511, 251] on input "file" at bounding box center [512, 225] width 574 height 150
type input "C:\fakepath\maheswari-saree-va12780-sep.jpeg"
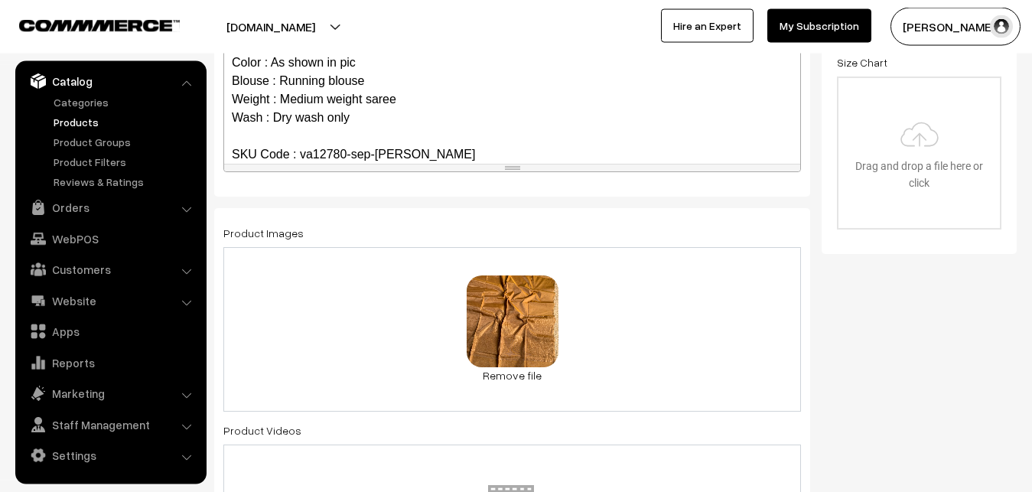
scroll to position [0, 0]
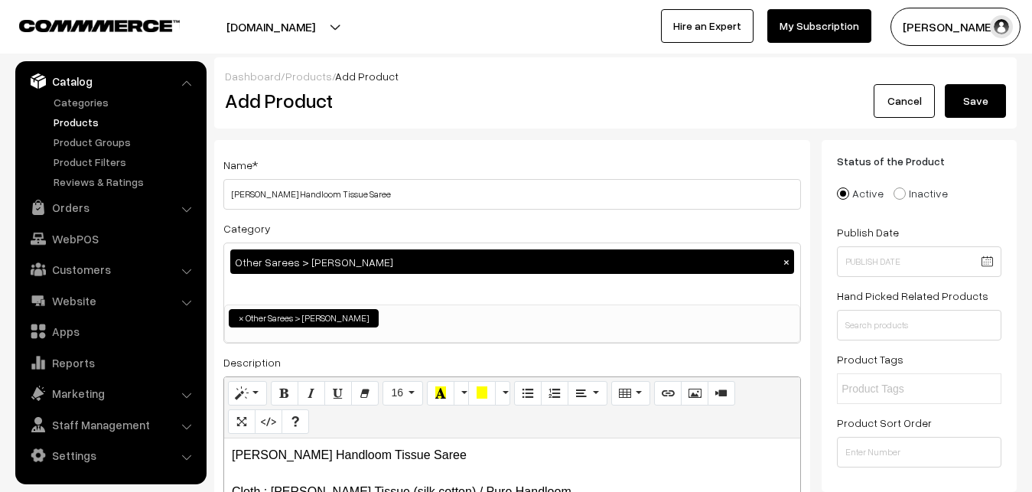
click at [988, 99] on button "Save" at bounding box center [974, 101] width 61 height 34
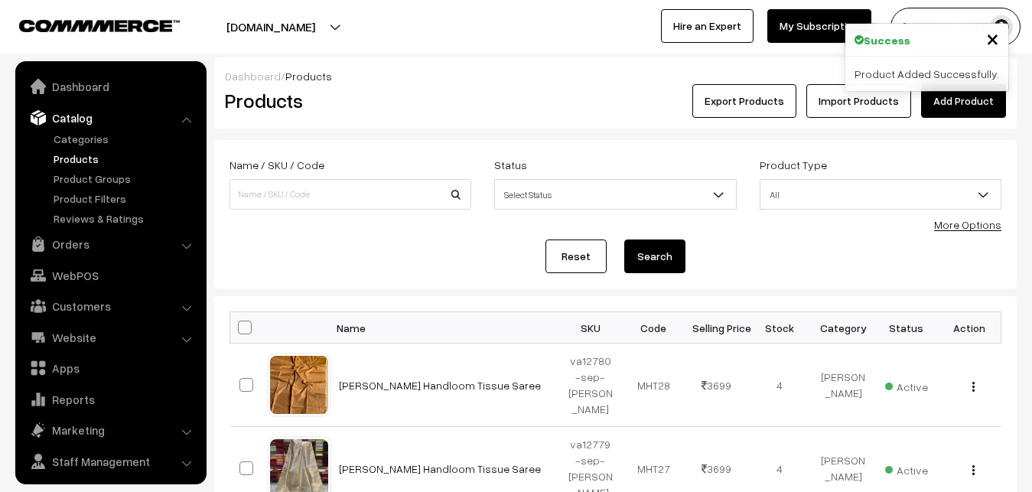
scroll to position [37, 0]
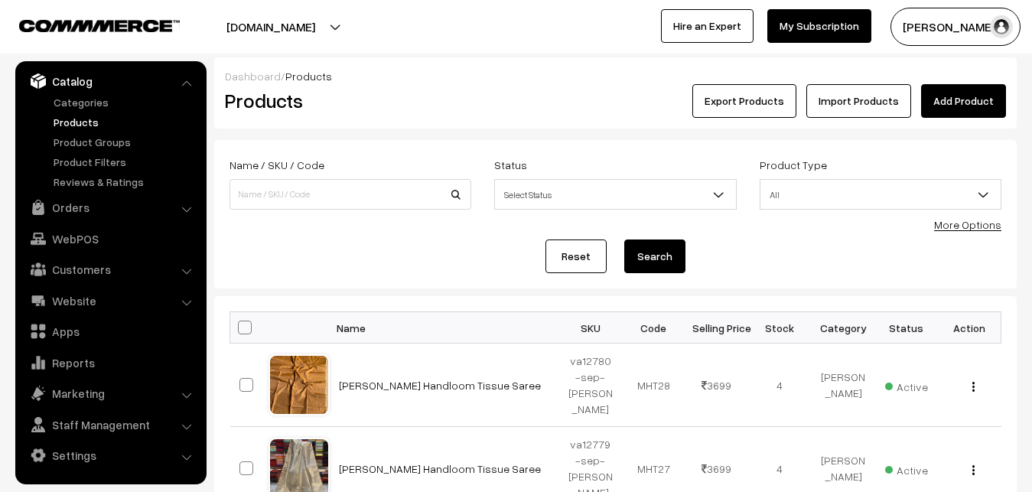
click at [538, 101] on div "Export Products Import Products Add Product" at bounding box center [749, 101] width 513 height 34
click at [969, 106] on link "Add Product" at bounding box center [963, 101] width 85 height 34
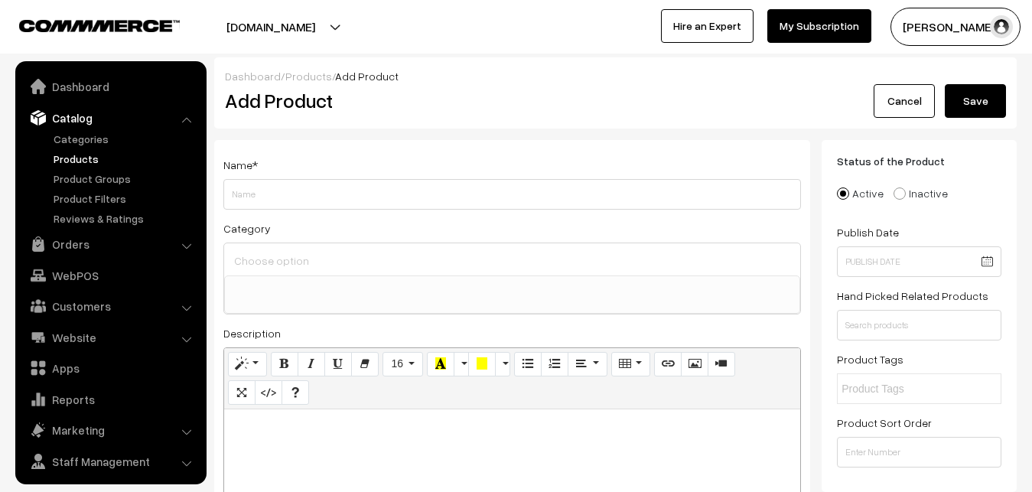
select select
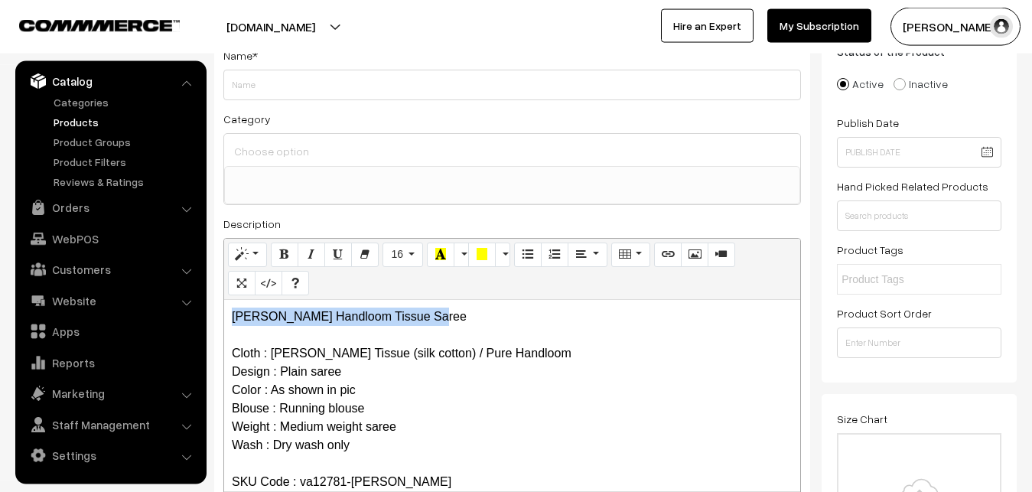
drag, startPoint x: 459, startPoint y: 324, endPoint x: 167, endPoint y: 325, distance: 291.4
click at [224, 325] on div "[PERSON_NAME] Handloom Tissue Saree Cloth : [PERSON_NAME] Tissue (silk cotton) …" at bounding box center [512, 395] width 576 height 191
copy p "[PERSON_NAME] Handloom Tissue Saree"
click at [283, 69] on div "Name *" at bounding box center [511, 73] width 577 height 54
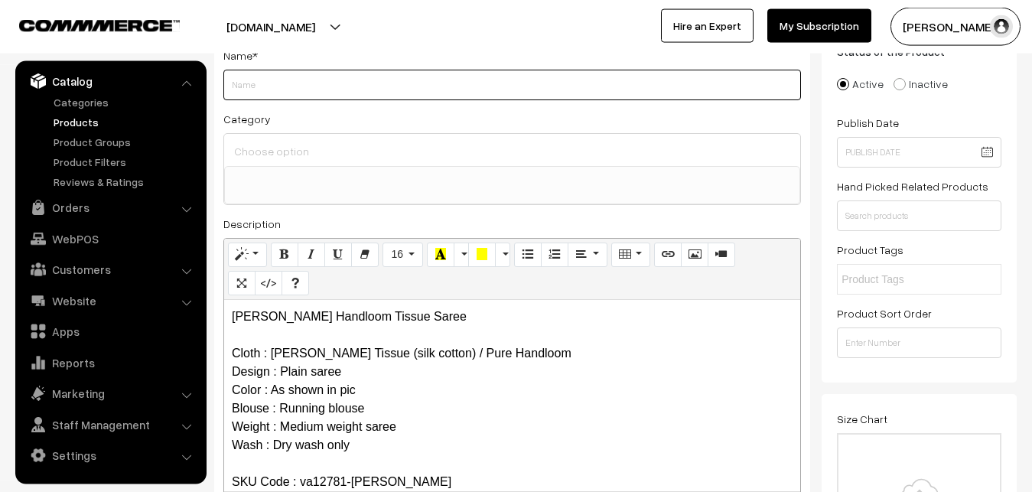
click at [281, 86] on input "Weight" at bounding box center [511, 85] width 577 height 31
paste input "[PERSON_NAME] Handloom Tissue Saree"
type input "[PERSON_NAME] Handloom Tissue Saree"
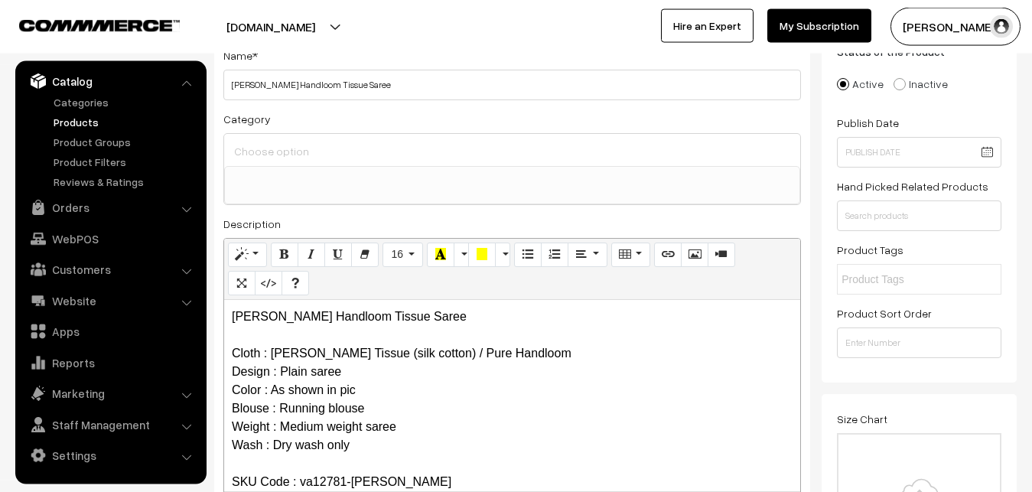
click at [281, 138] on div at bounding box center [512, 150] width 576 height 32
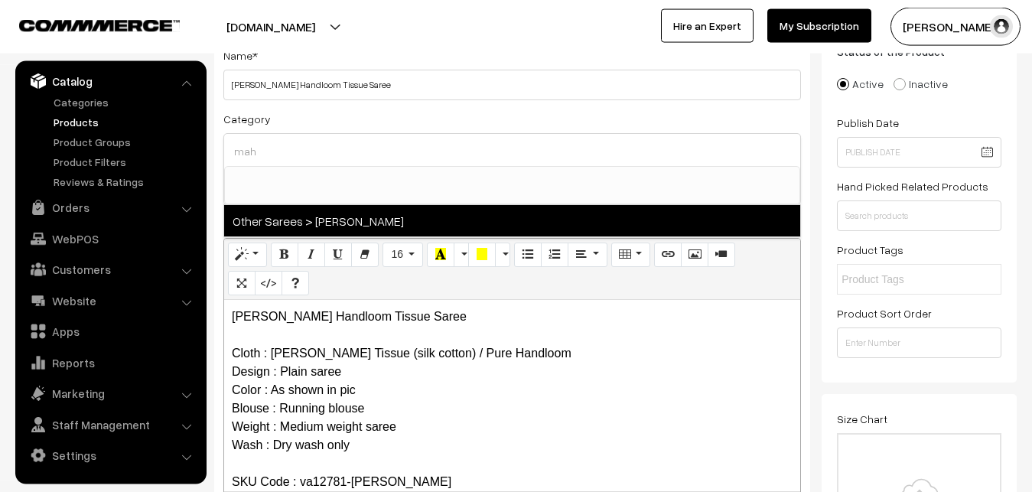
type input "mah"
click at [294, 221] on span "Other Sarees > [PERSON_NAME]" at bounding box center [512, 220] width 576 height 31
select select "40"
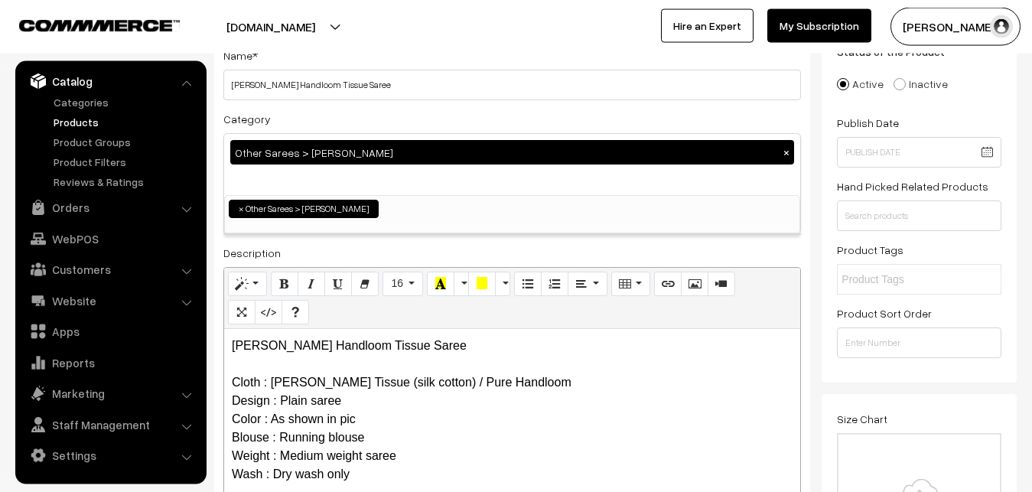
scroll to position [466, 0]
click at [333, 132] on div "Category Other Sarees > [PERSON_NAME][DEMOGRAPHIC_DATA] × Uppada Sarees Uppada …" at bounding box center [511, 171] width 577 height 125
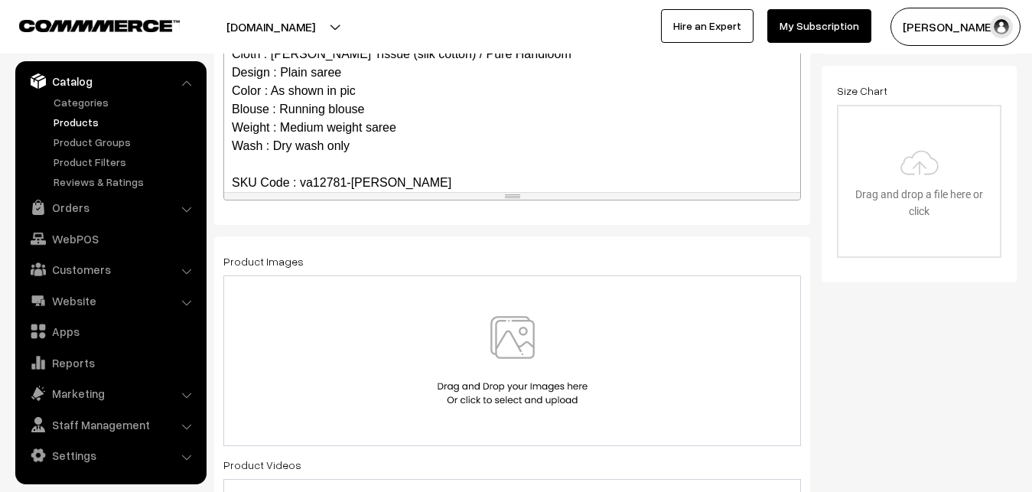
scroll to position [499, 0]
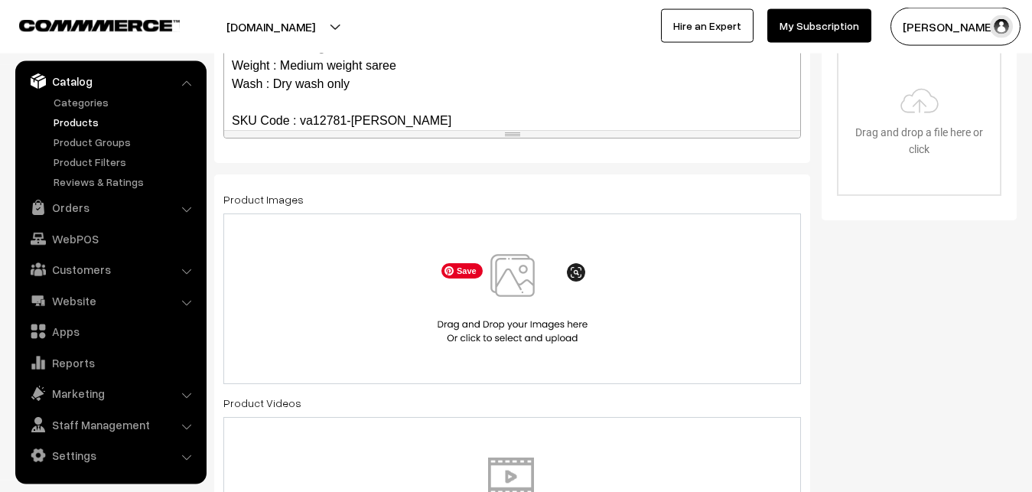
click at [534, 284] on img at bounding box center [513, 298] width 158 height 89
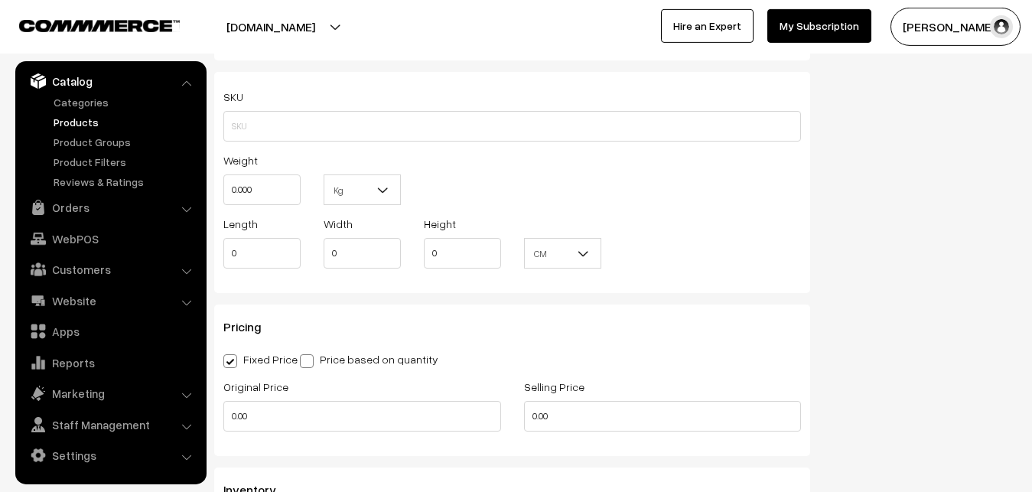
scroll to position [1045, 0]
click at [574, 491] on h3 "Inventory" at bounding box center [511, 489] width 577 height 15
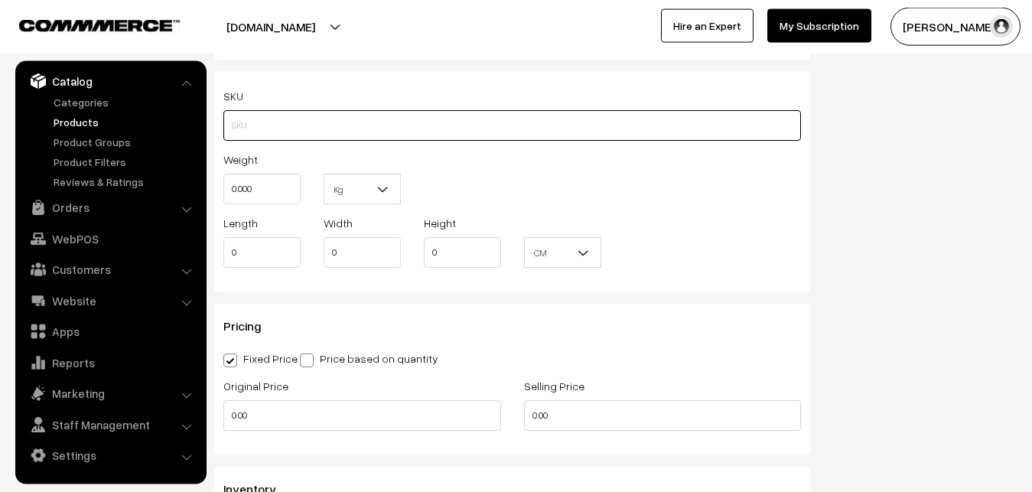
click at [252, 130] on input "text" at bounding box center [511, 125] width 577 height 31
paste input "va12781-sep-maheswari"
type input "va12781-sep-[PERSON_NAME]"
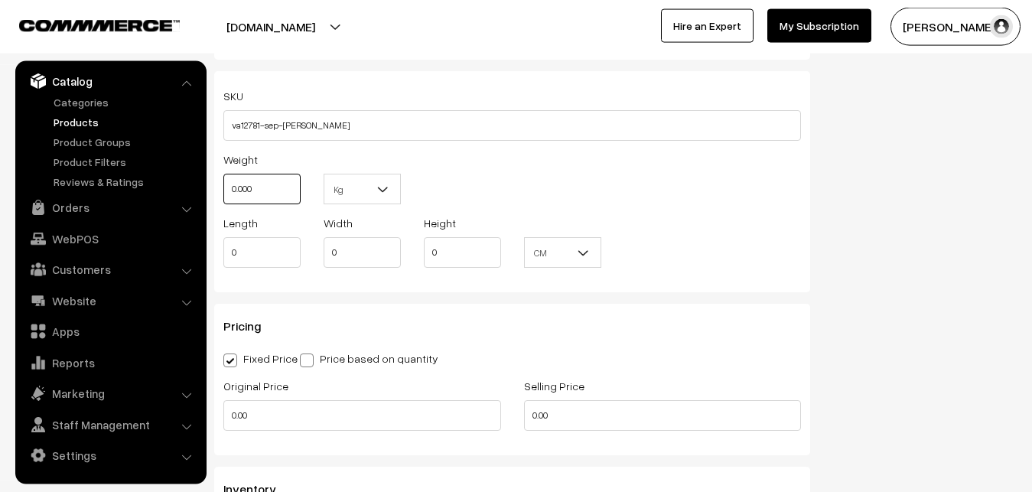
click at [223, 193] on input "0.000" at bounding box center [261, 189] width 77 height 31
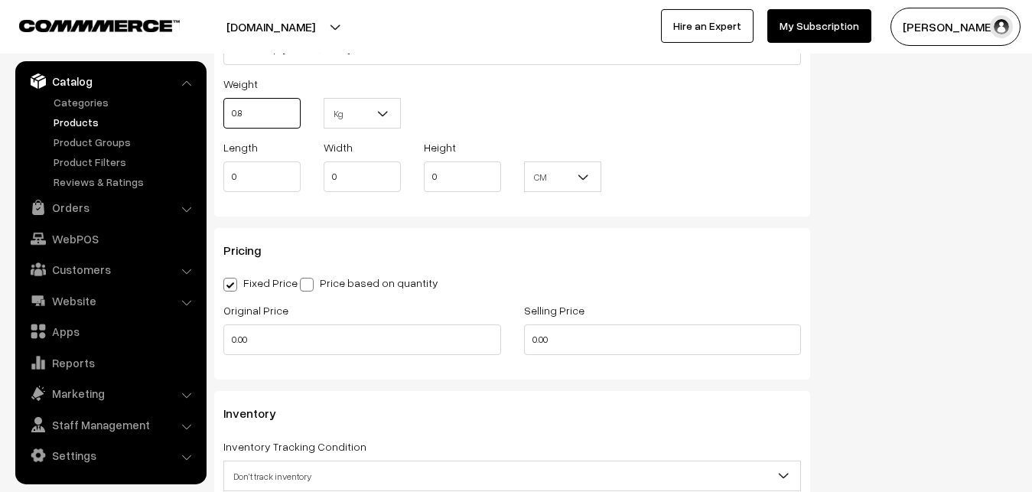
scroll to position [1279, 0]
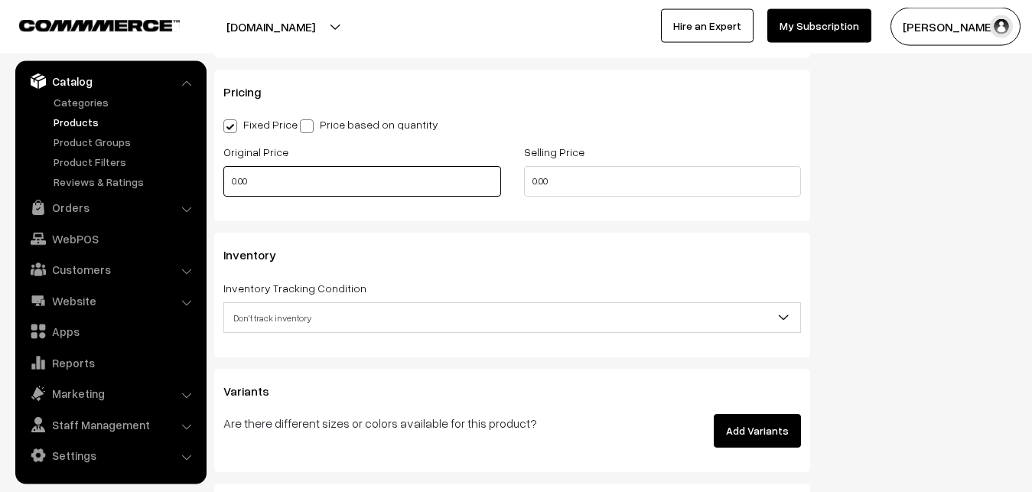
type input "0.80"
drag, startPoint x: 250, startPoint y: 184, endPoint x: 223, endPoint y: 184, distance: 26.8
click at [223, 184] on input "0.00" at bounding box center [362, 181] width 278 height 31
type input "2800"
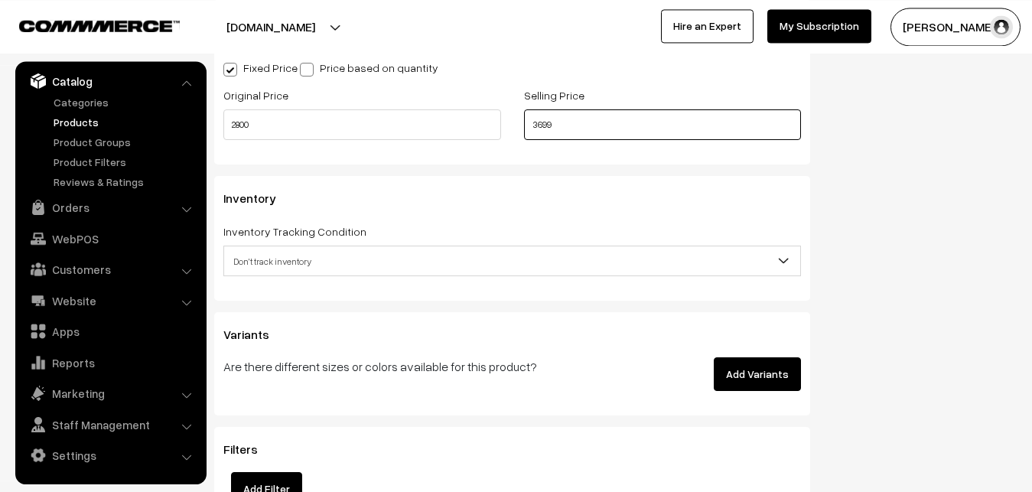
scroll to position [1435, 0]
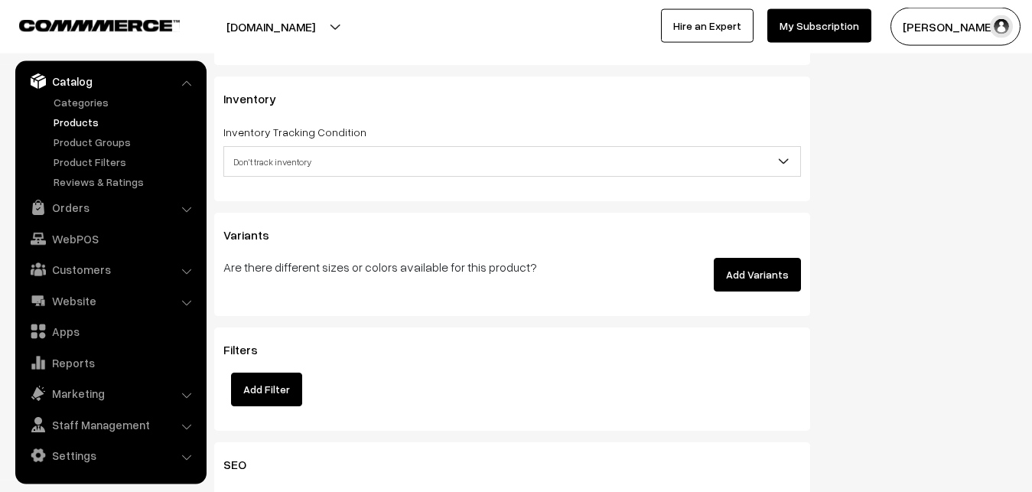
type input "3699"
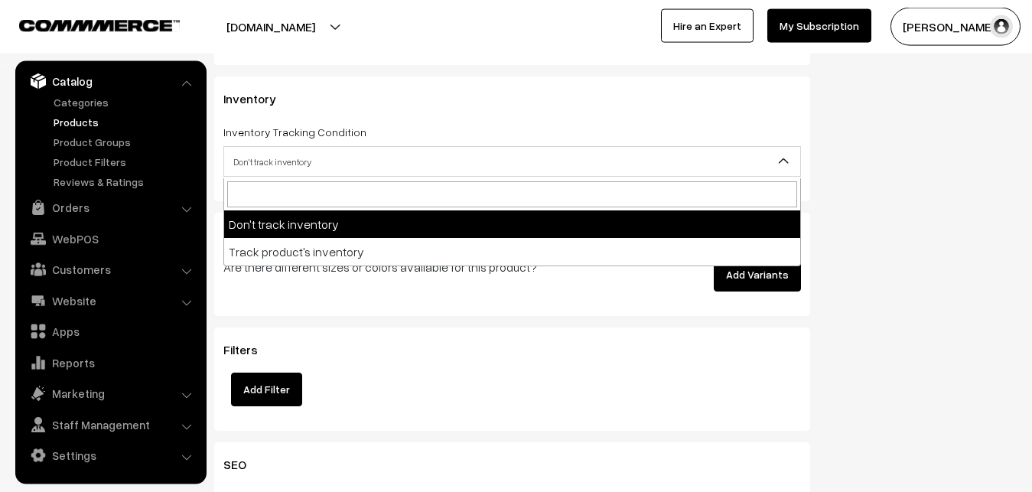
click at [278, 164] on span "Don't track inventory" at bounding box center [512, 161] width 576 height 27
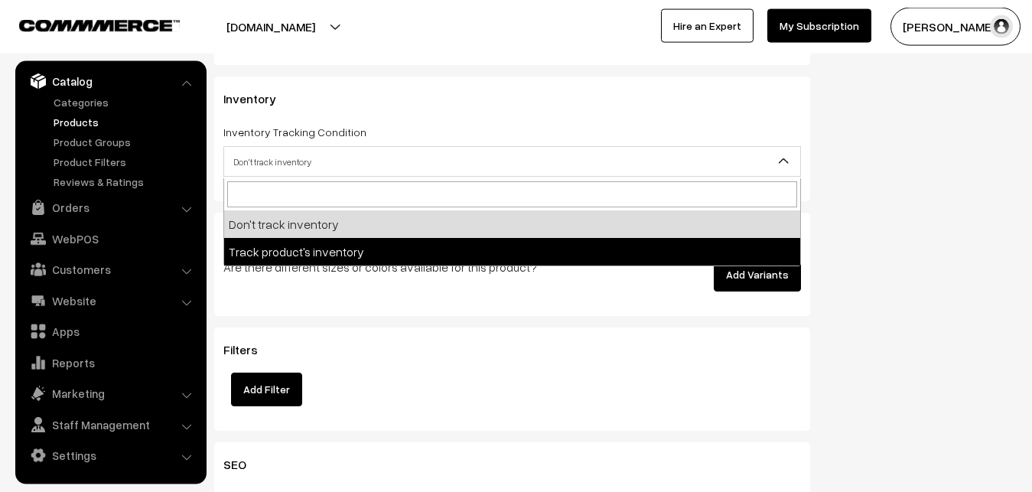
drag, startPoint x: 278, startPoint y: 240, endPoint x: 275, endPoint y: 229, distance: 11.4
select select "2"
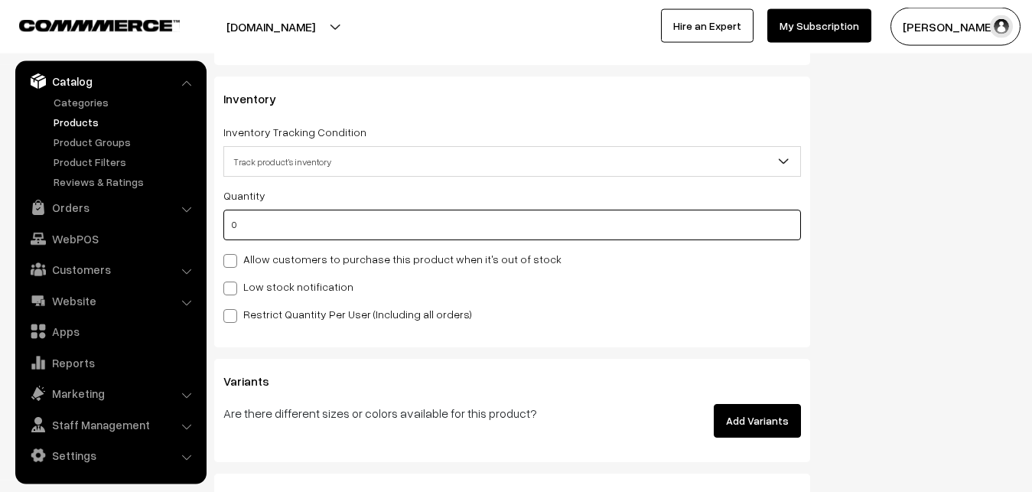
click at [271, 222] on input "0" at bounding box center [511, 225] width 577 height 31
type input "4"
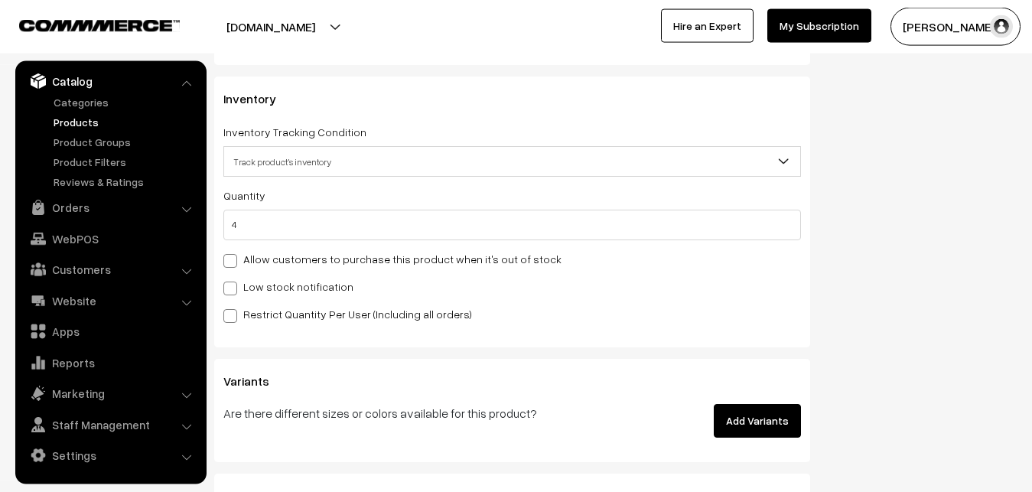
click at [243, 285] on label "Low stock notification" at bounding box center [288, 286] width 130 height 16
click at [233, 285] on input "Low stock notification" at bounding box center [228, 286] width 10 height 10
checkbox input "true"
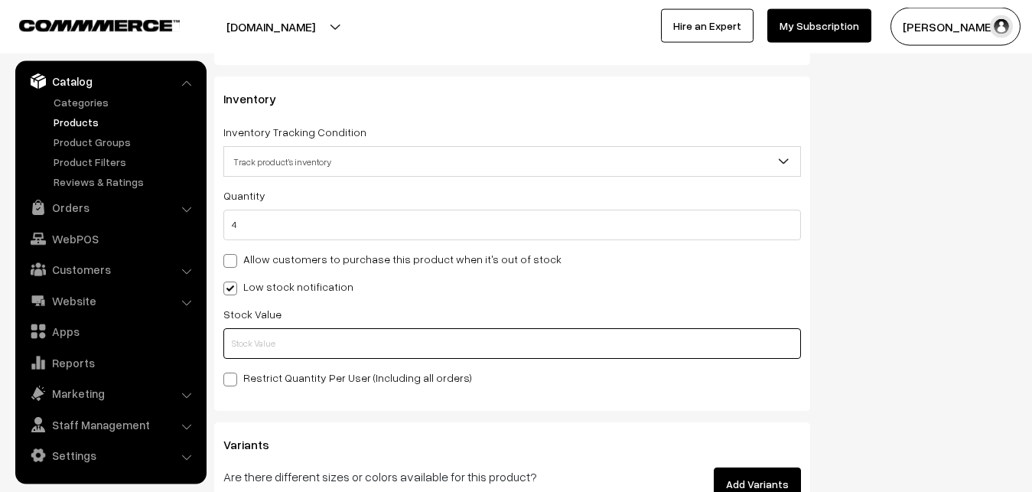
click at [236, 343] on input "text" at bounding box center [511, 343] width 577 height 31
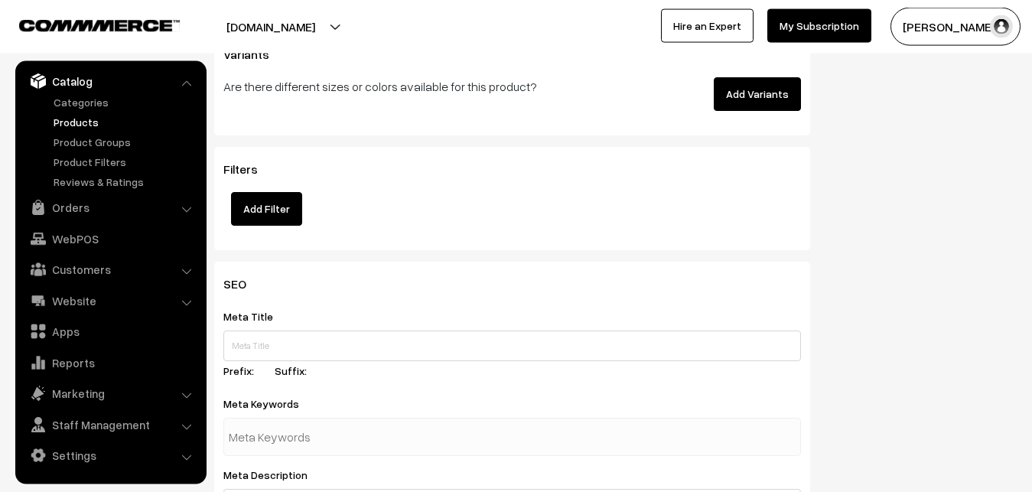
scroll to position [2277, 0]
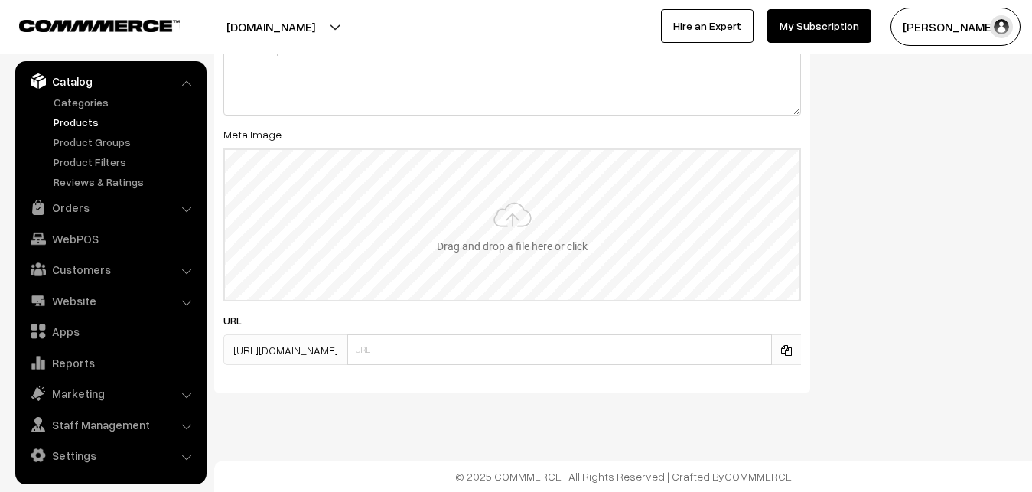
type input "2"
click at [487, 229] on input "file" at bounding box center [512, 225] width 574 height 150
type input "C:\fakepath\maheswari-saree-va12781-sep.jpeg"
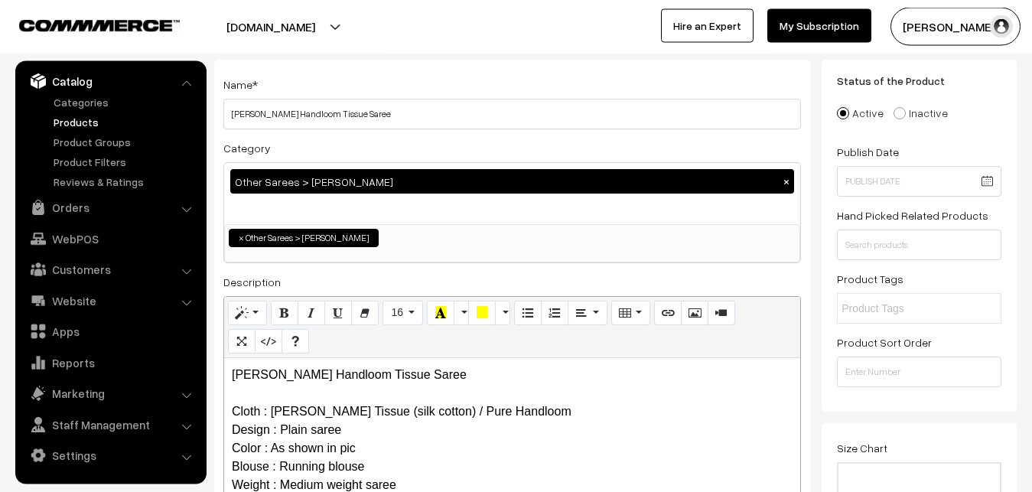
scroll to position [0, 0]
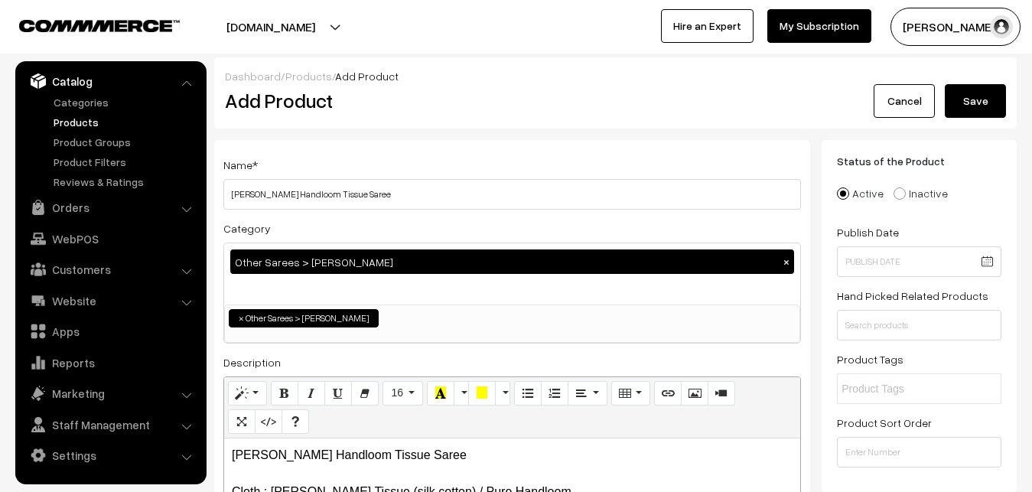
click at [970, 102] on button "Save" at bounding box center [974, 101] width 61 height 34
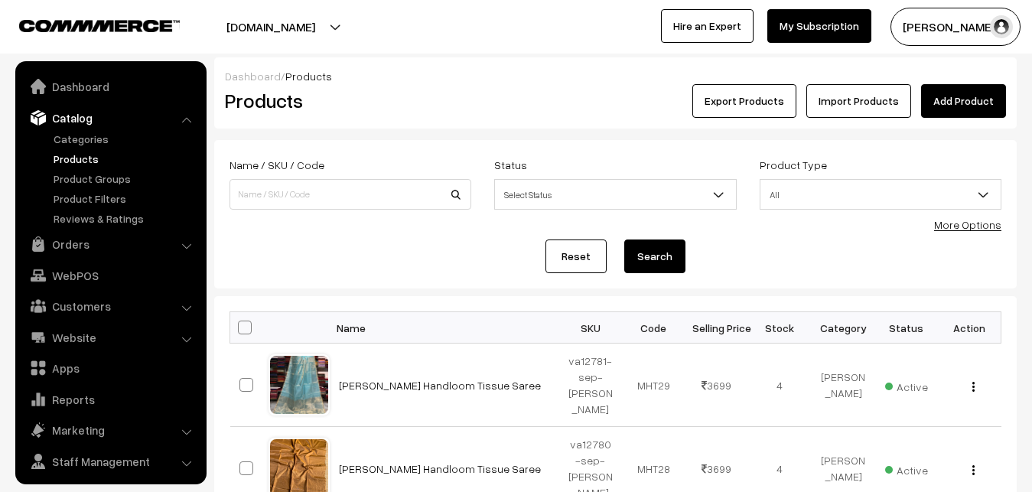
scroll to position [37, 0]
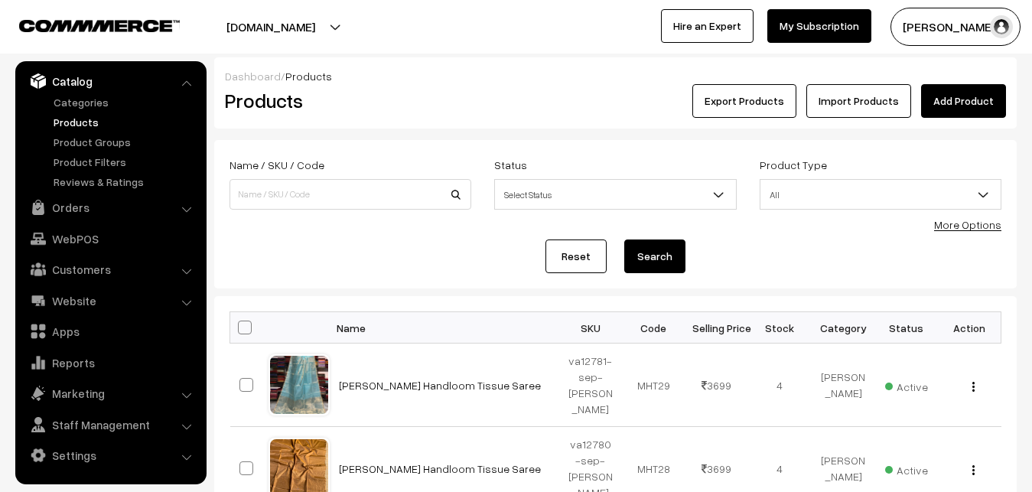
click at [447, 98] on h2 "Products" at bounding box center [347, 101] width 245 height 24
click at [961, 109] on link "Add Product" at bounding box center [963, 101] width 85 height 34
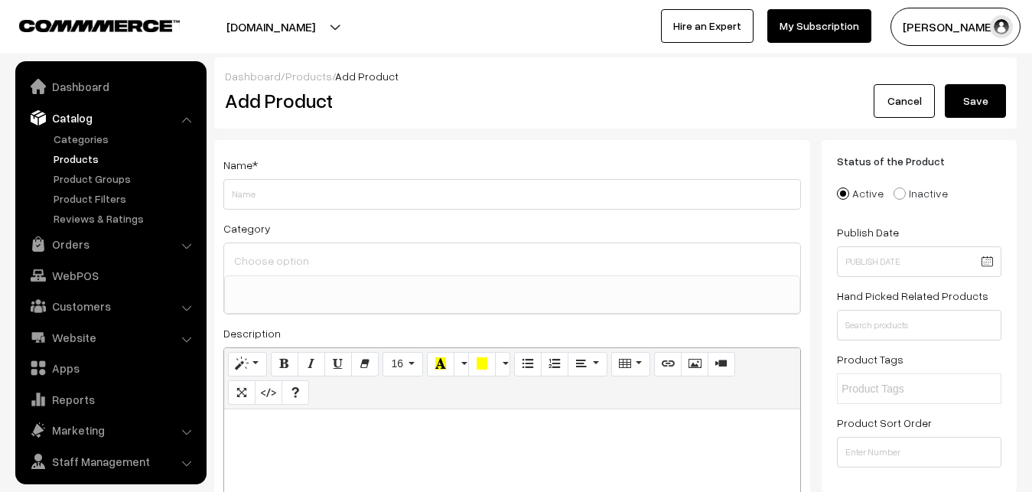
select select
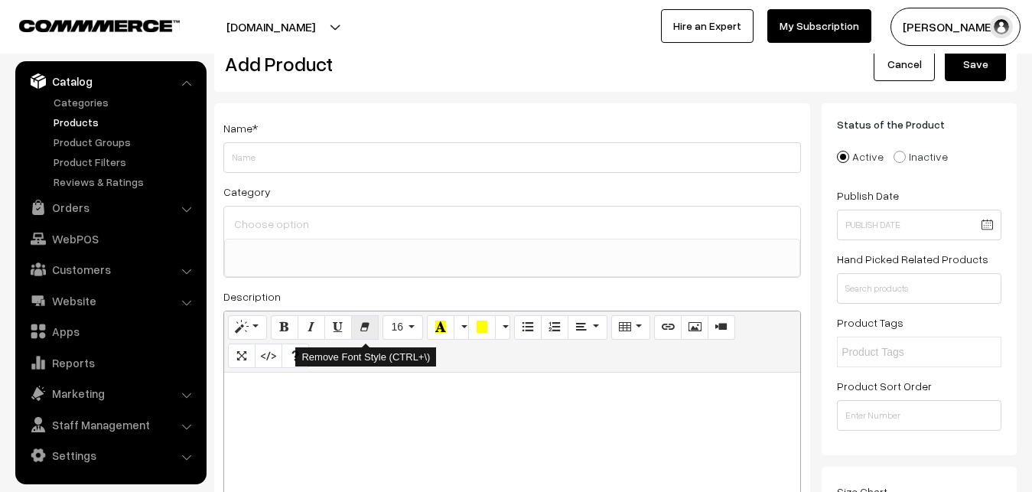
scroll to position [78, 0]
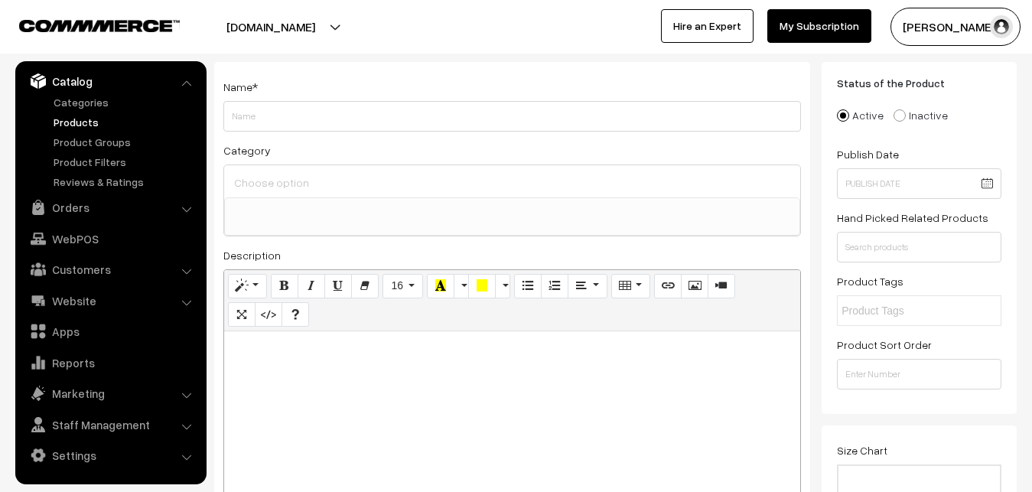
click at [285, 388] on div at bounding box center [512, 426] width 576 height 191
paste div
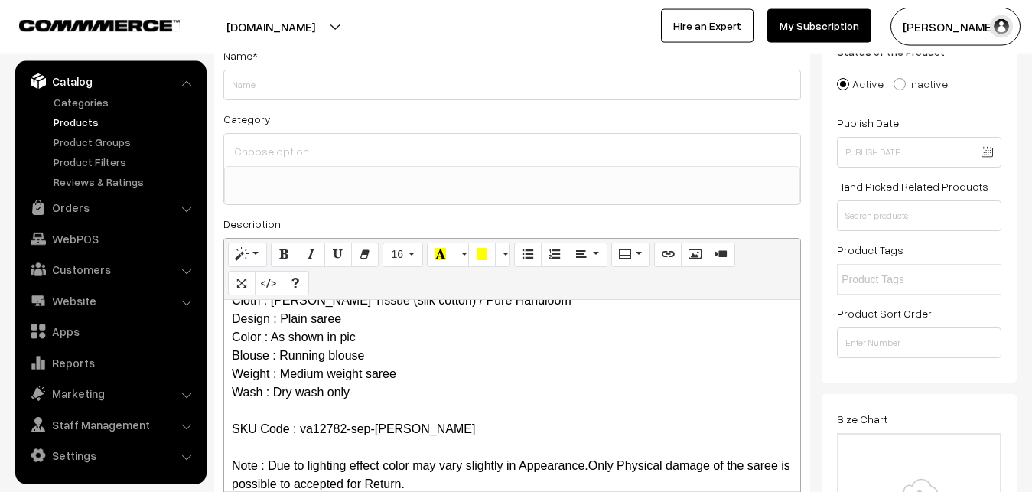
click at [358, 375] on p "Maheshwari Handloom Tissue Saree Cloth : Maheshwari Tissue (silk cotton) / Pure…" at bounding box center [512, 374] width 561 height 239
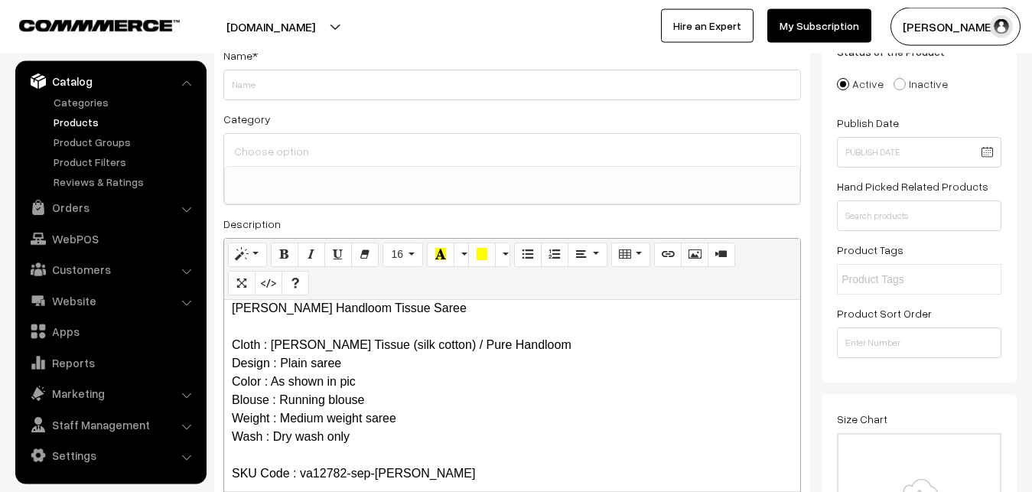
scroll to position [0, 0]
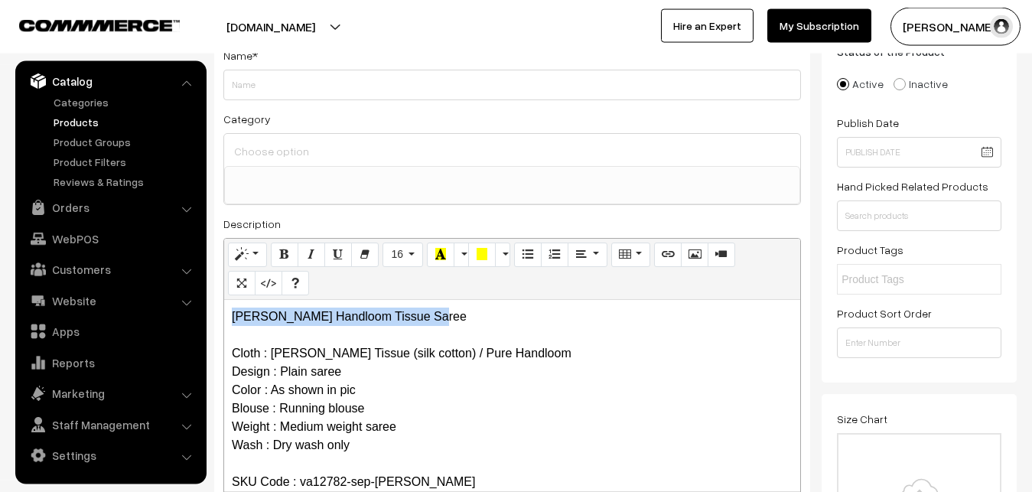
drag, startPoint x: 456, startPoint y: 319, endPoint x: 165, endPoint y: 315, distance: 290.6
click at [224, 318] on div "Maheshwari Handloom Tissue Saree Cloth : Maheshwari Tissue (silk cotton) / Pure…" at bounding box center [512, 395] width 576 height 191
copy p "[PERSON_NAME] Handloom Tissue Saree"
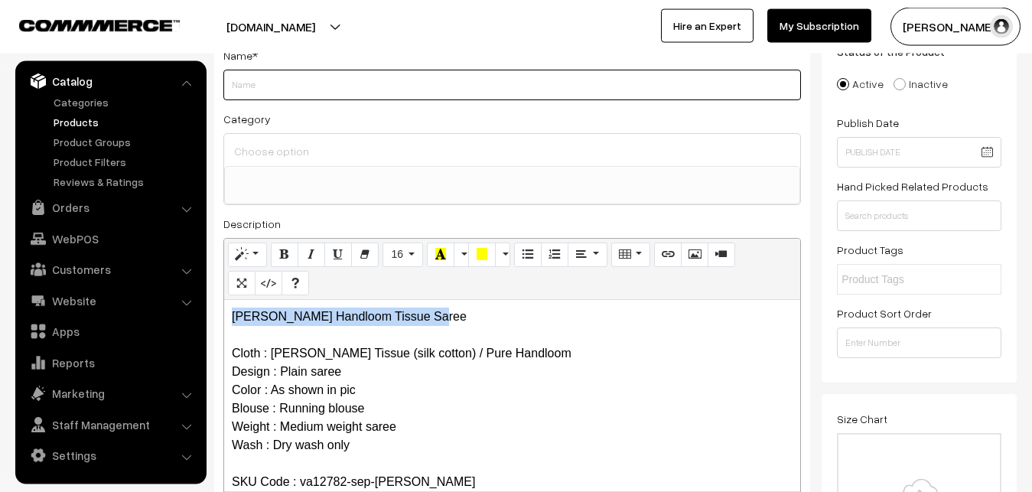
click at [256, 71] on input "Weight" at bounding box center [511, 85] width 577 height 31
paste input "[PERSON_NAME] Handloom Tissue Saree"
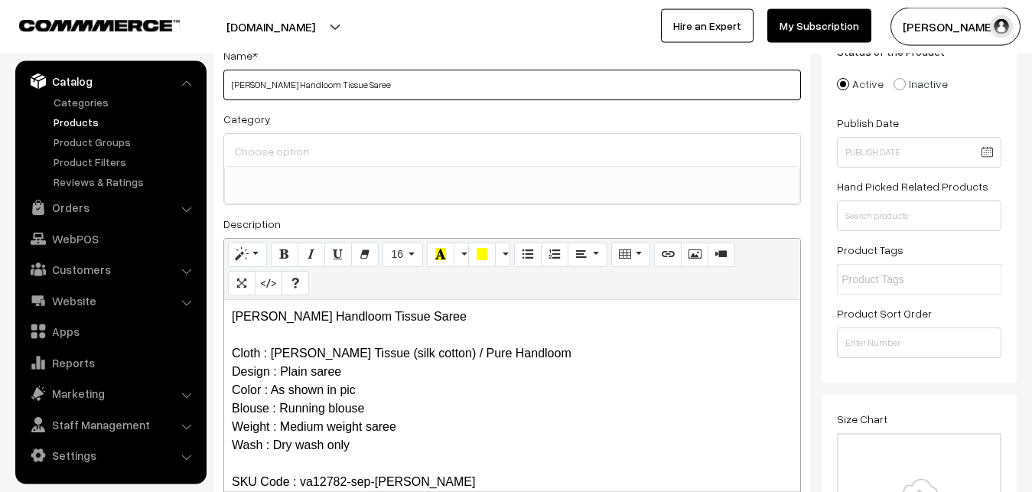
type input "[PERSON_NAME] Handloom Tissue Saree"
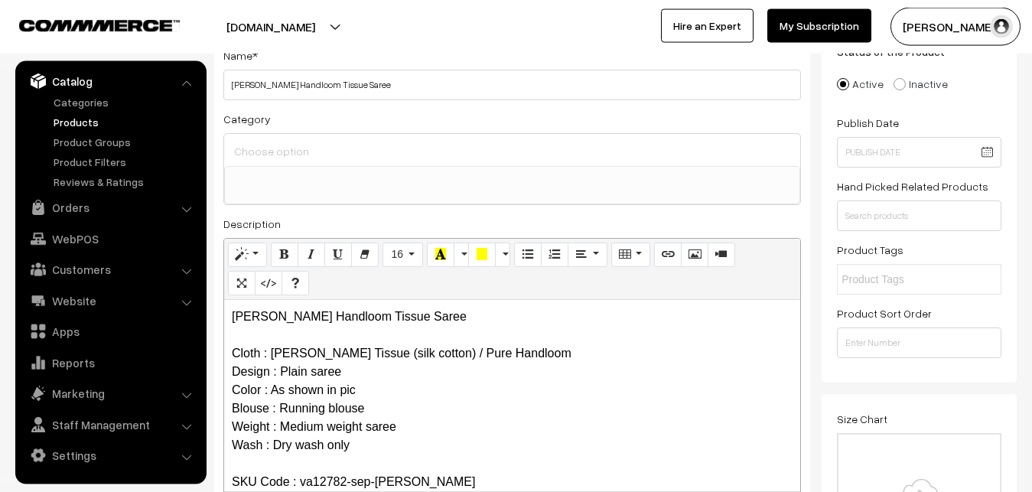
click at [272, 135] on div at bounding box center [512, 150] width 576 height 32
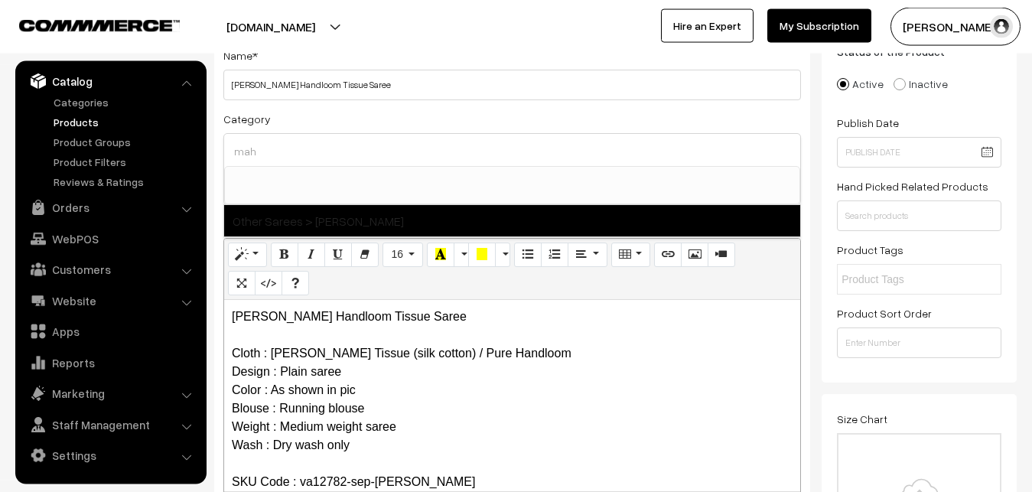
type input "mah"
click at [323, 213] on span "Other Sarees > [PERSON_NAME]" at bounding box center [512, 220] width 576 height 31
select select "40"
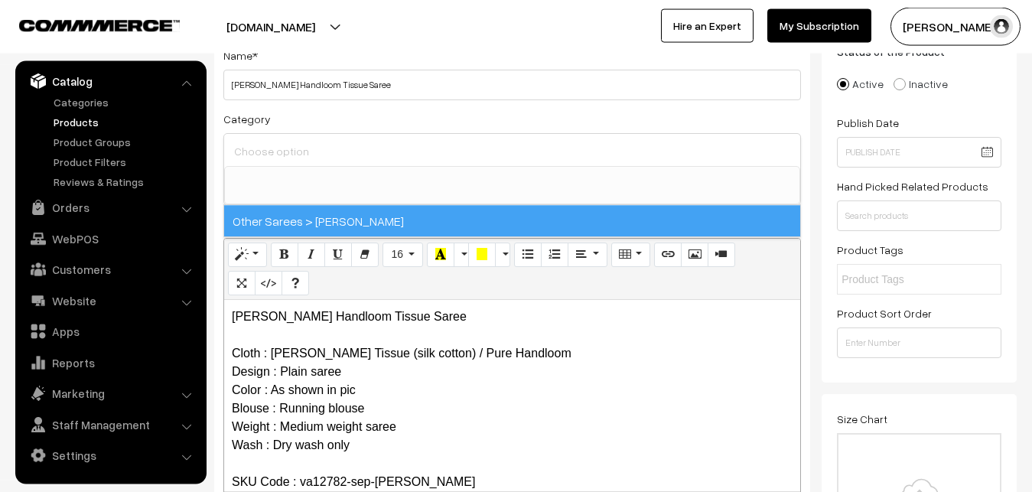
scroll to position [466, 0]
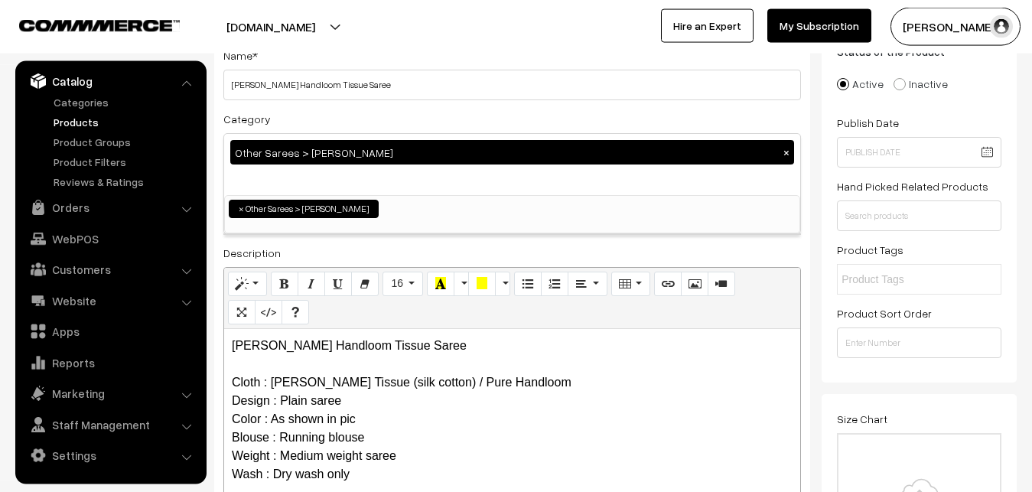
click at [354, 113] on div "Category Other Sarees > [PERSON_NAME][DEMOGRAPHIC_DATA] × Uppada Sarees Uppada …" at bounding box center [511, 171] width 577 height 125
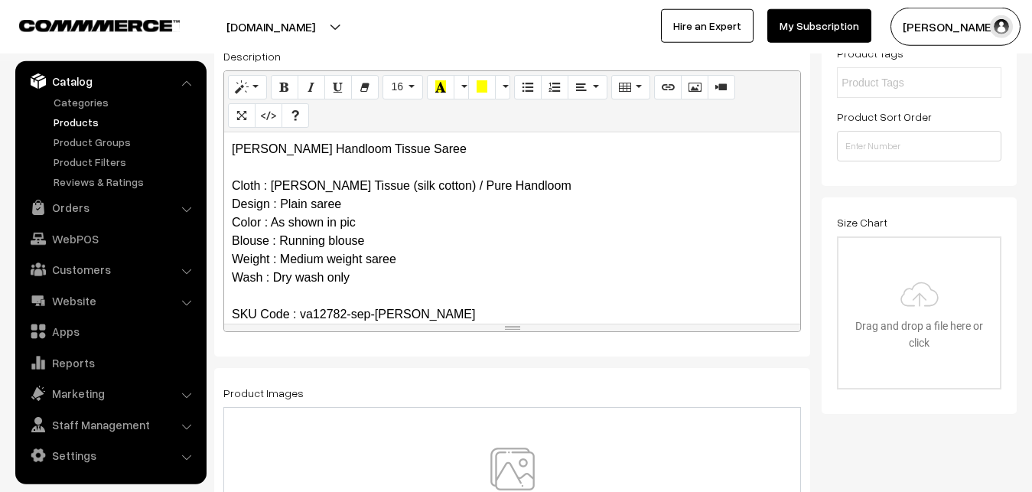
scroll to position [421, 0]
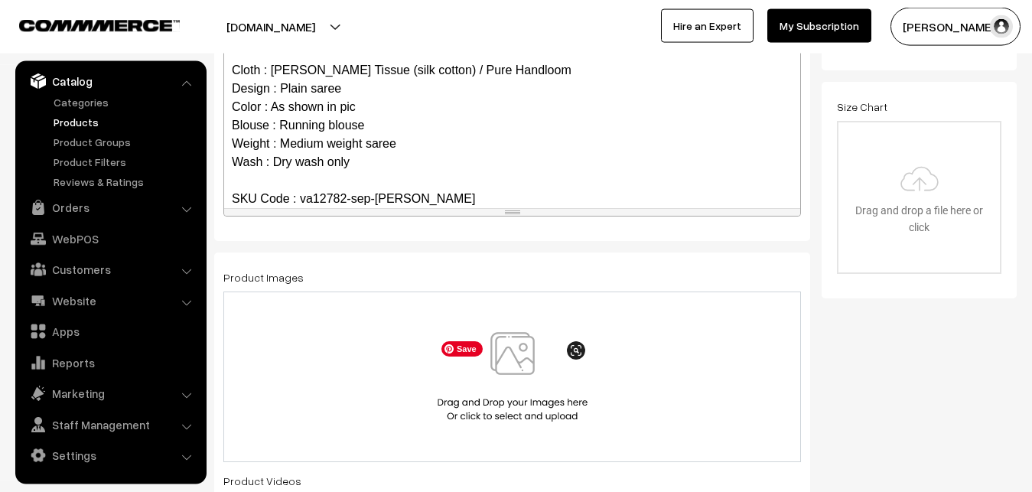
click at [510, 369] on img at bounding box center [513, 376] width 158 height 89
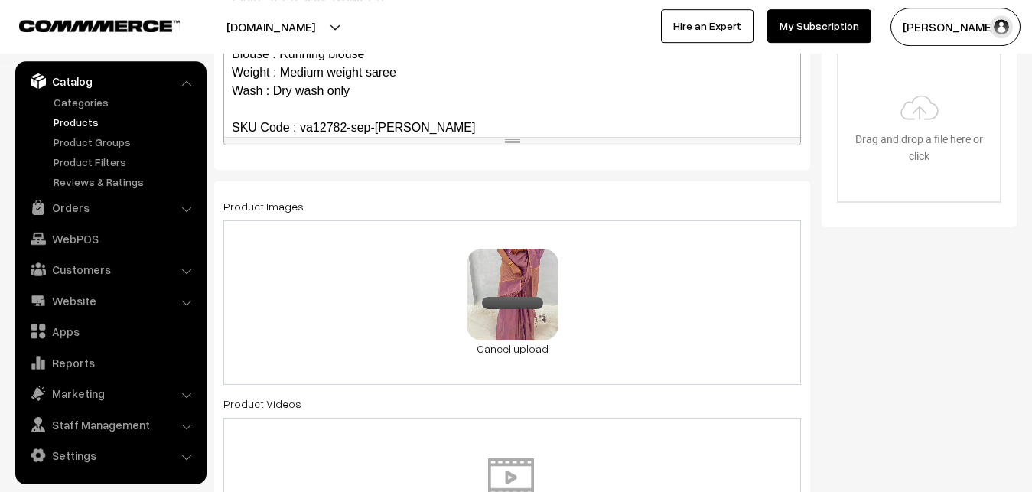
scroll to position [889, 0]
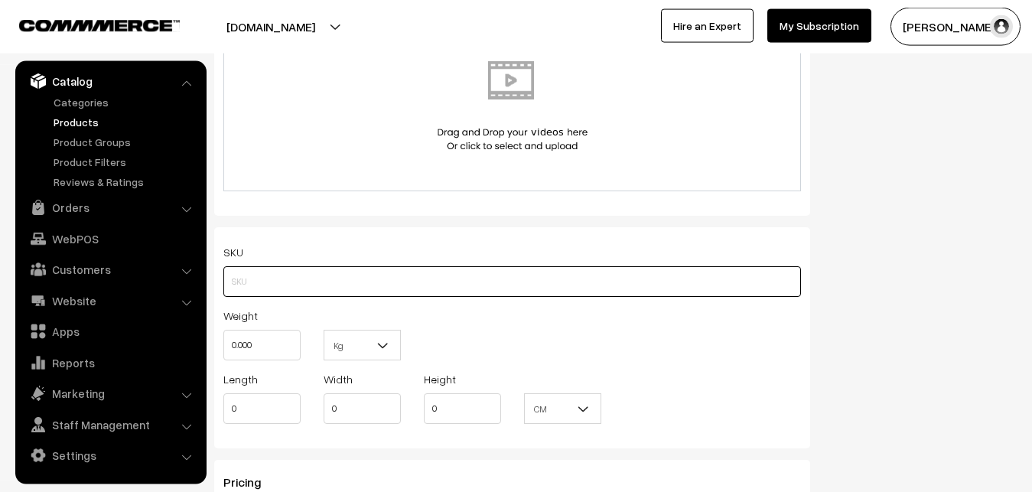
click at [245, 285] on input "text" at bounding box center [511, 281] width 577 height 31
paste input "va12782-sep-maheswari"
type input "va12782-sep-maheswari"
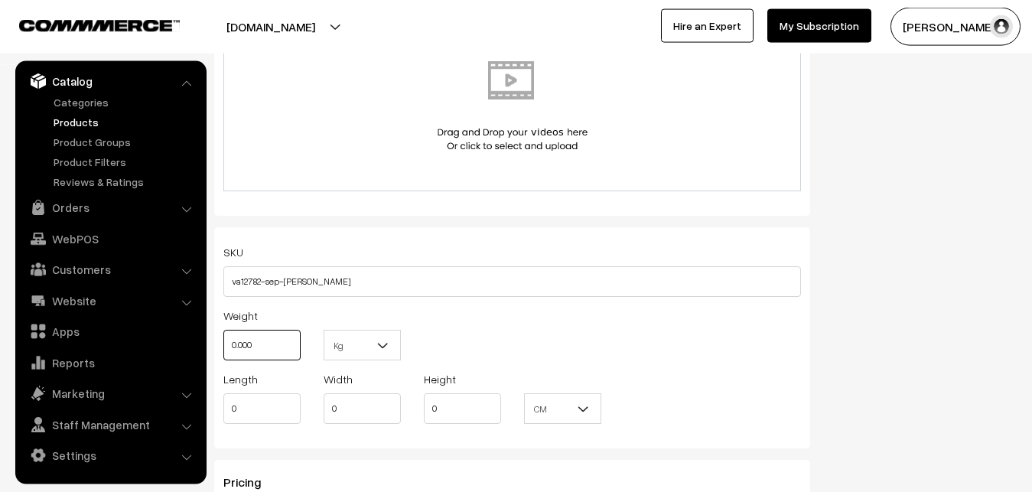
drag, startPoint x: 267, startPoint y: 338, endPoint x: 203, endPoint y: 345, distance: 63.8
click at [223, 345] on input "0.000" at bounding box center [261, 345] width 77 height 31
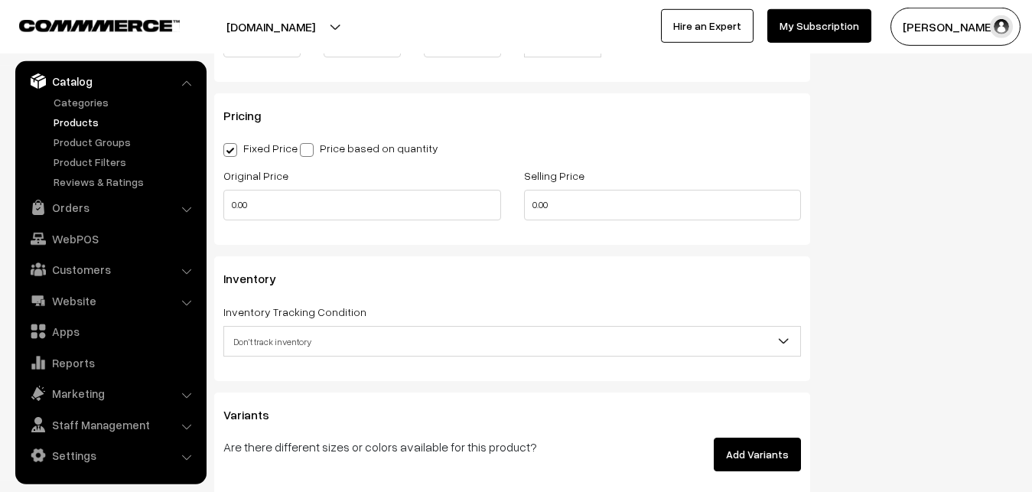
scroll to position [1279, 0]
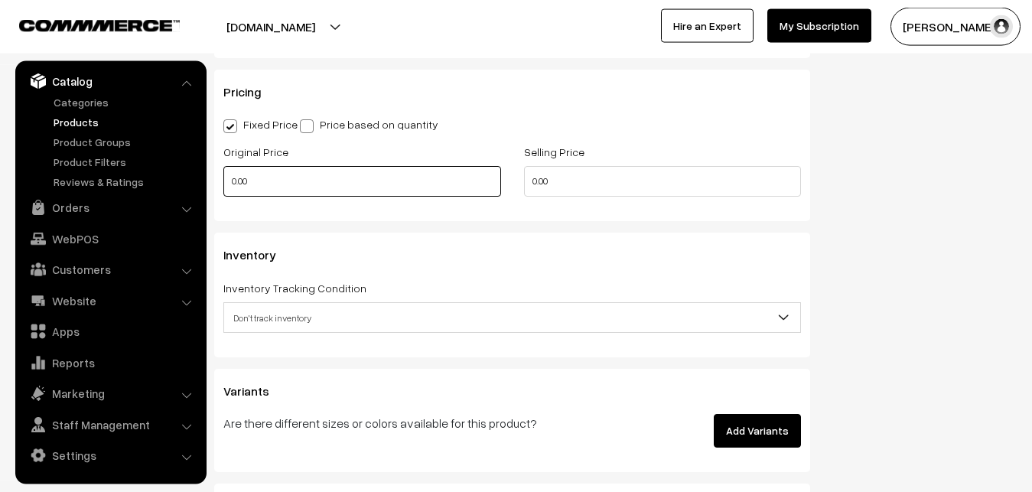
type input "0.80"
drag, startPoint x: 265, startPoint y: 189, endPoint x: 203, endPoint y: 196, distance: 61.6
click at [223, 196] on input "0.00" at bounding box center [362, 181] width 278 height 31
type input "2800"
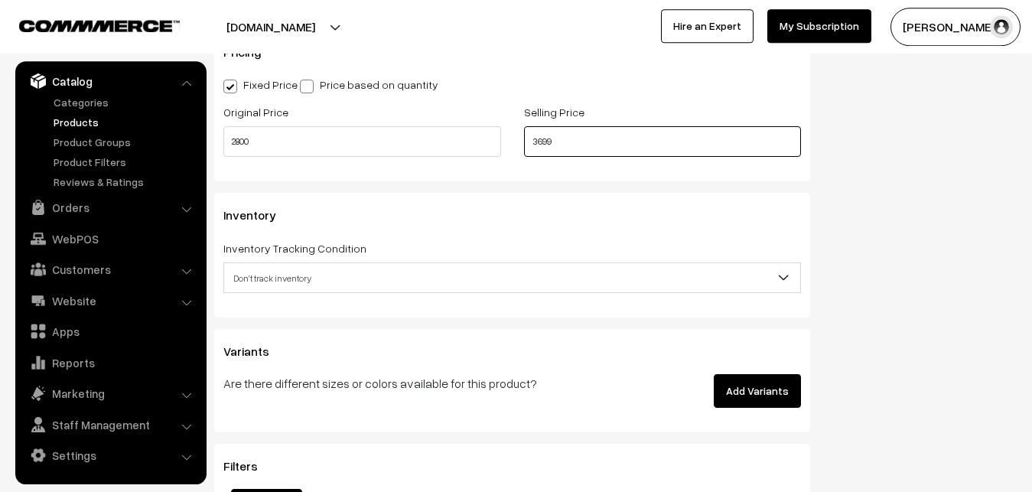
scroll to position [1357, 0]
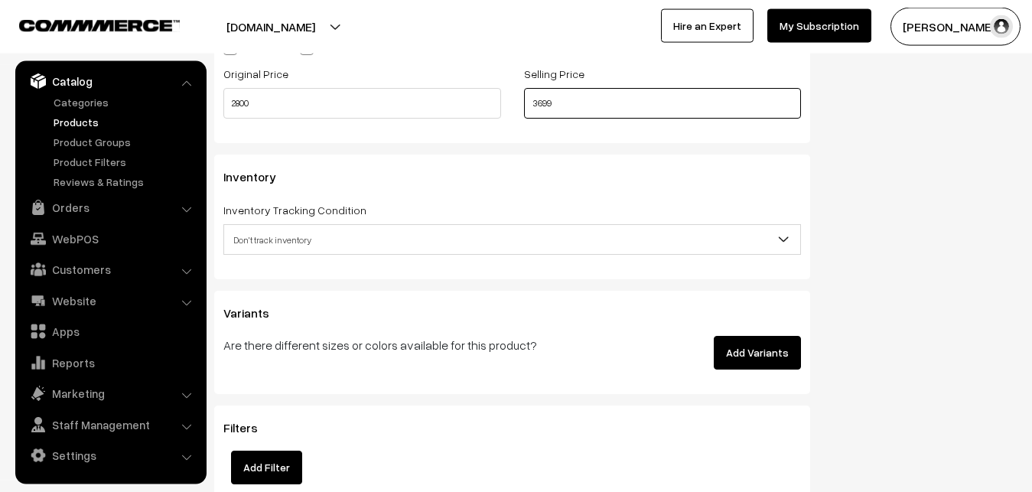
type input "3699"
click at [276, 221] on div "Inventory Tracking Condition Don't track inventory Track product's inventory Do…" at bounding box center [511, 227] width 577 height 54
click at [276, 236] on span "Don't track inventory" at bounding box center [512, 239] width 576 height 27
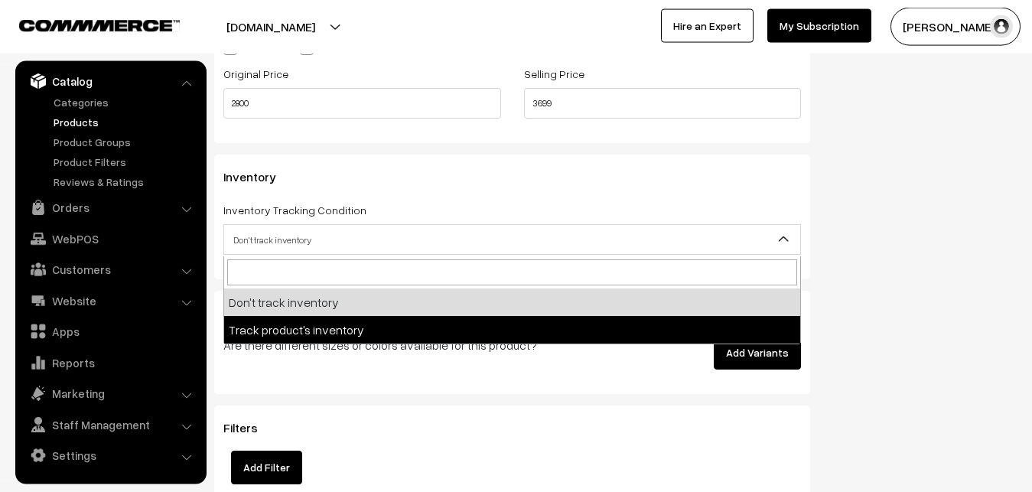
select select "2"
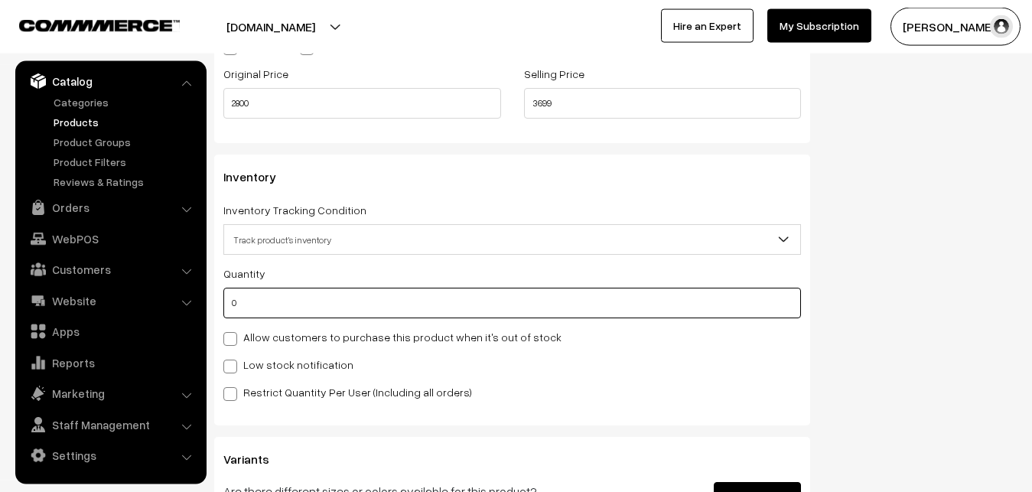
click at [264, 298] on input "0" at bounding box center [511, 303] width 577 height 31
type input "4"
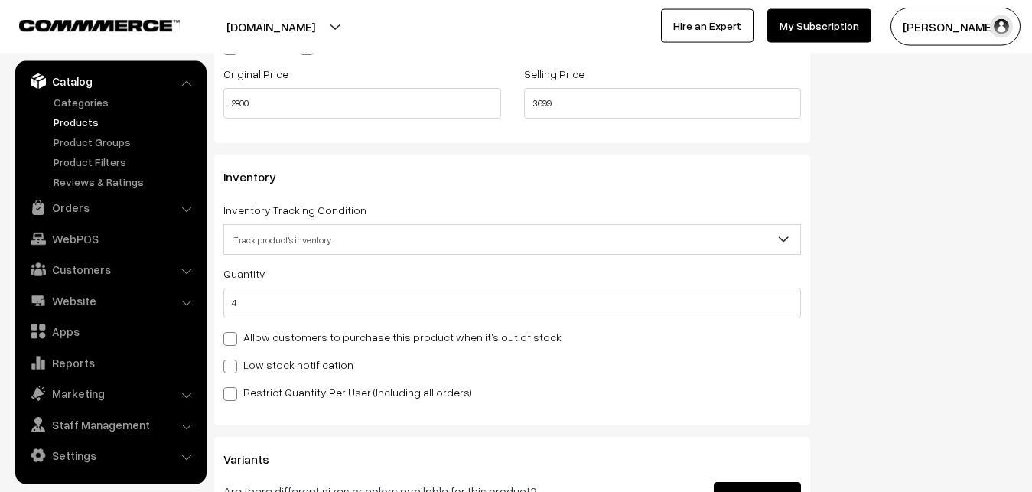
click at [249, 359] on label "Low stock notification" at bounding box center [288, 364] width 130 height 16
click at [233, 359] on input "Low stock notification" at bounding box center [228, 364] width 10 height 10
checkbox input "true"
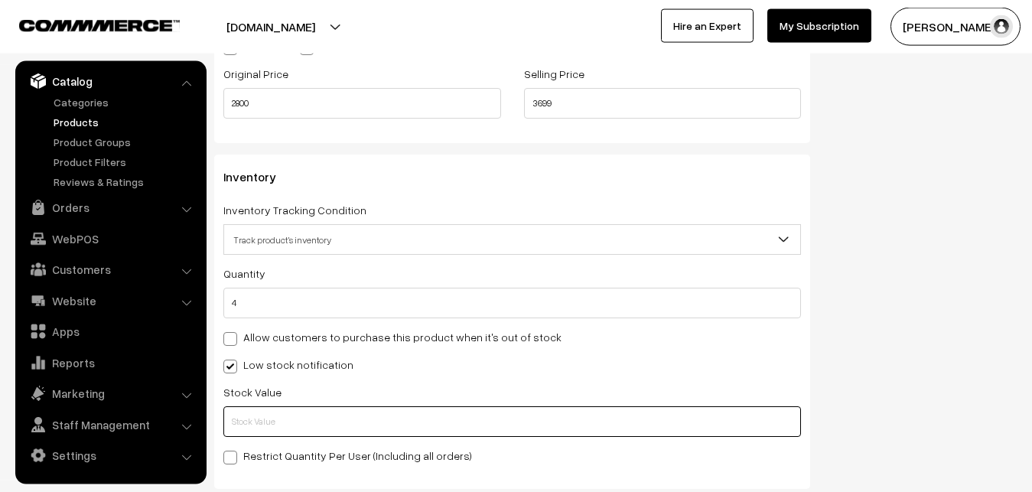
click at [249, 415] on input "text" at bounding box center [511, 421] width 577 height 31
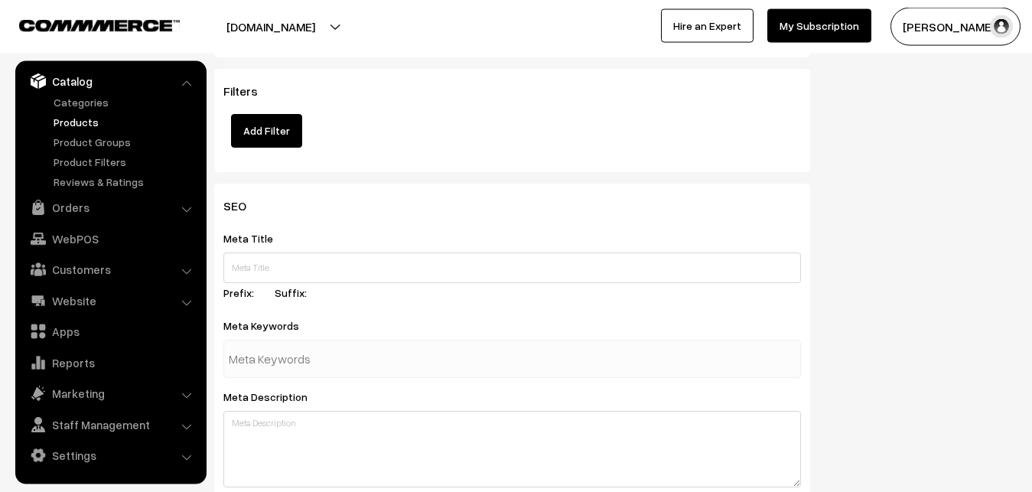
scroll to position [2277, 0]
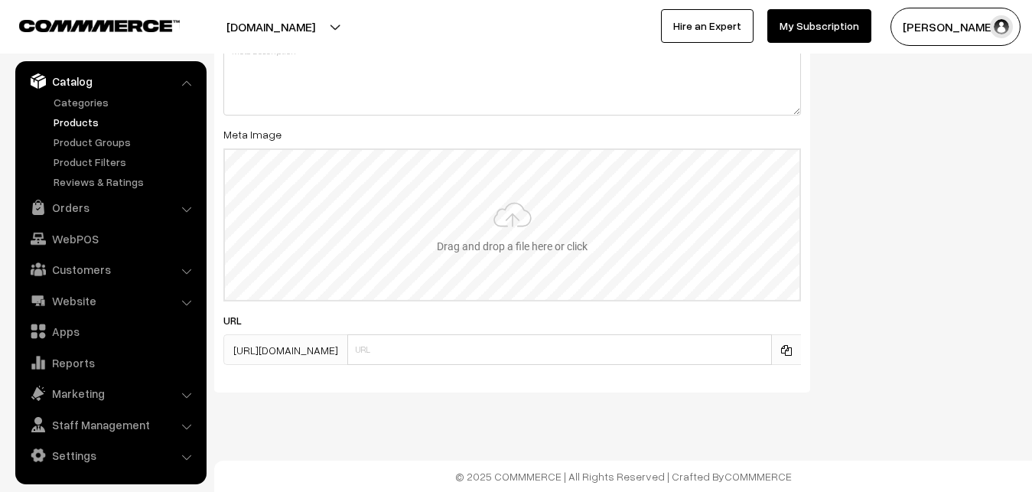
type input "2"
click at [505, 230] on input "file" at bounding box center [512, 225] width 574 height 150
type input "C:\fakepath\maheswari-saree-va12782-sep.jpeg"
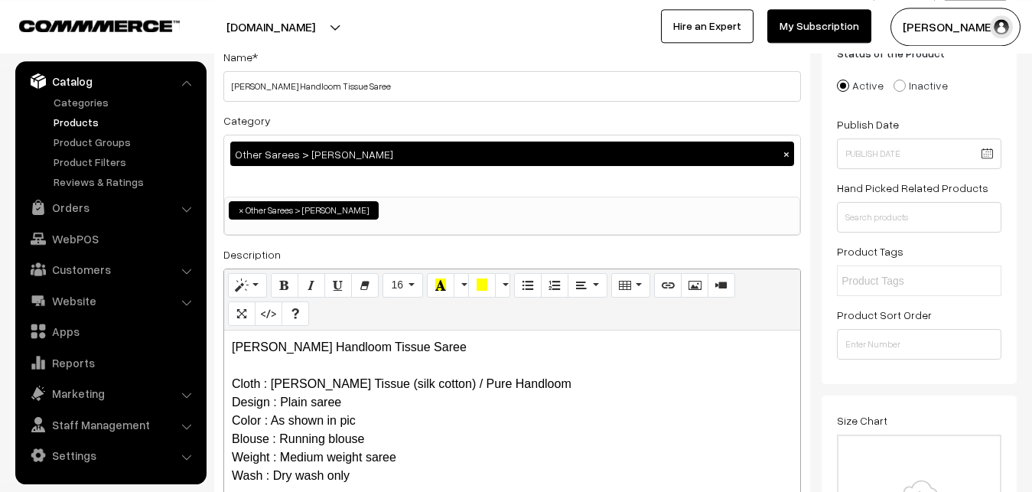
scroll to position [0, 0]
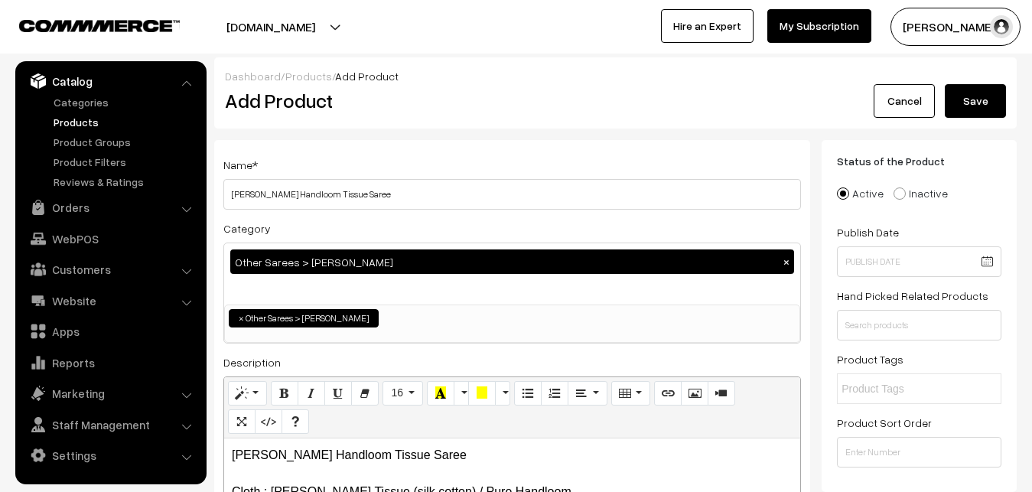
click at [974, 108] on button "Save" at bounding box center [974, 101] width 61 height 34
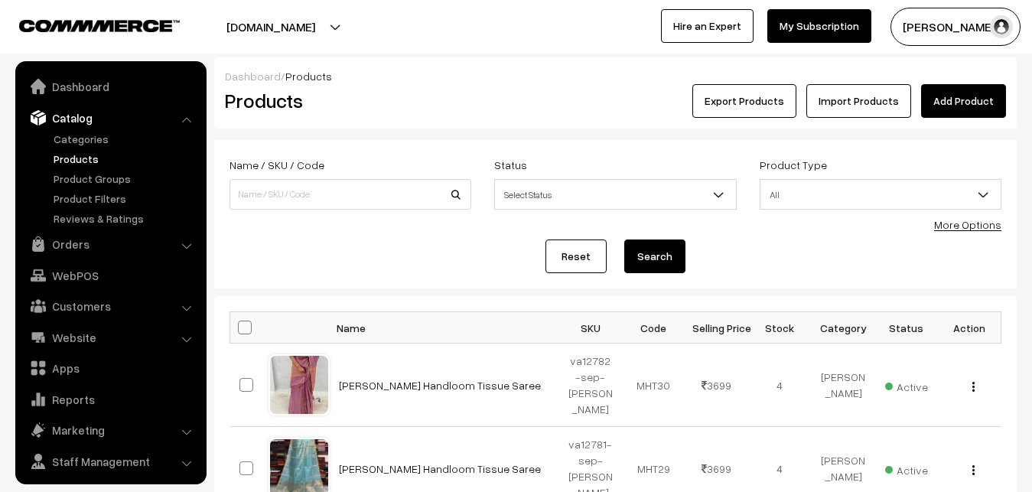
scroll to position [37, 0]
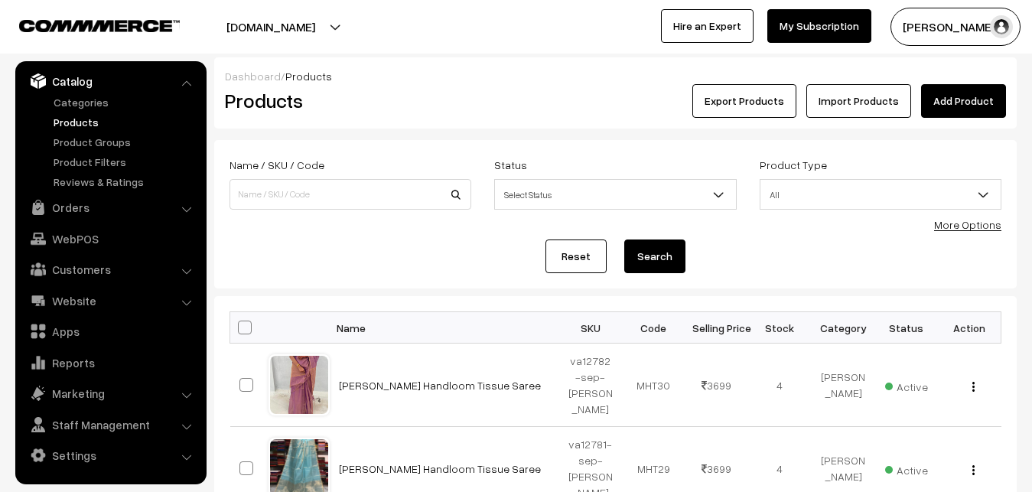
click at [437, 106] on h2 "Products" at bounding box center [347, 101] width 245 height 24
click at [947, 100] on link "Add Product" at bounding box center [963, 101] width 85 height 34
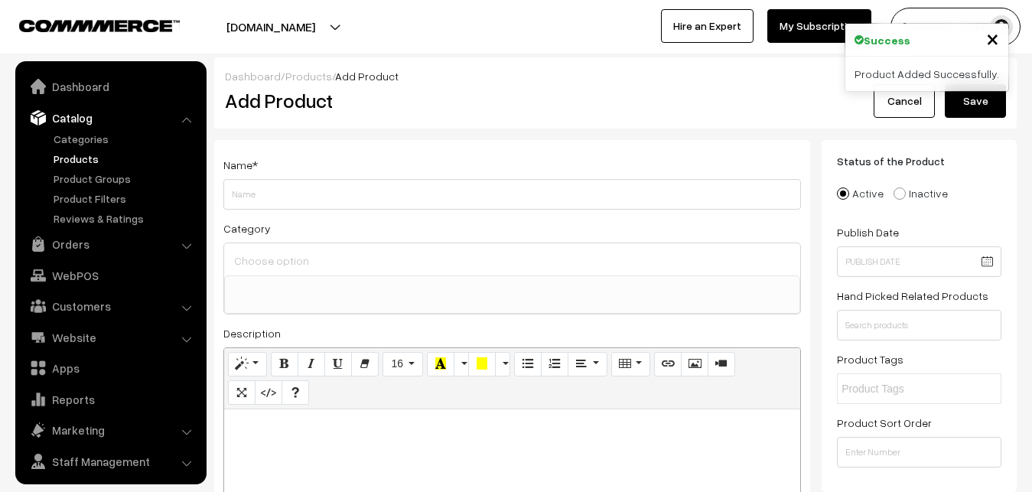
select select
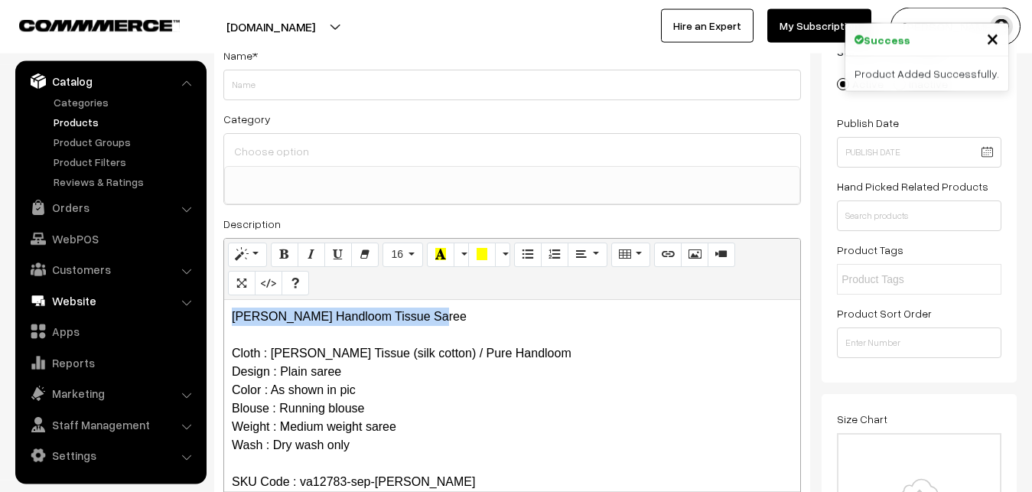
drag, startPoint x: 441, startPoint y: 314, endPoint x: 200, endPoint y: 296, distance: 241.6
click at [224, 301] on div "[PERSON_NAME] Handloom Tissue Saree Cloth : [PERSON_NAME] Tissue (silk cotton) …" at bounding box center [512, 395] width 576 height 191
copy p "[PERSON_NAME] Handloom Tissue Saree"
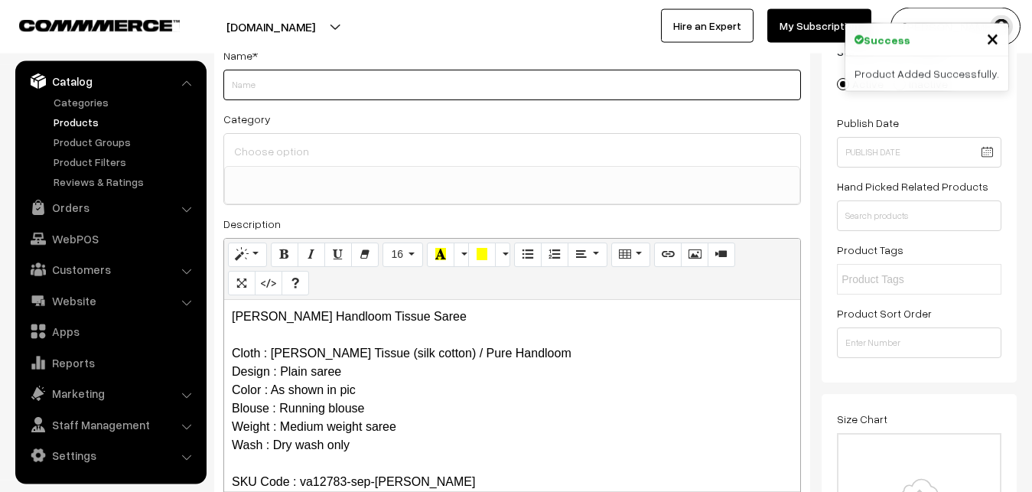
click at [245, 77] on input "Weight" at bounding box center [511, 85] width 577 height 31
paste input "[PERSON_NAME] Handloom Tissue Saree"
type input "[PERSON_NAME] Handloom Tissue Saree"
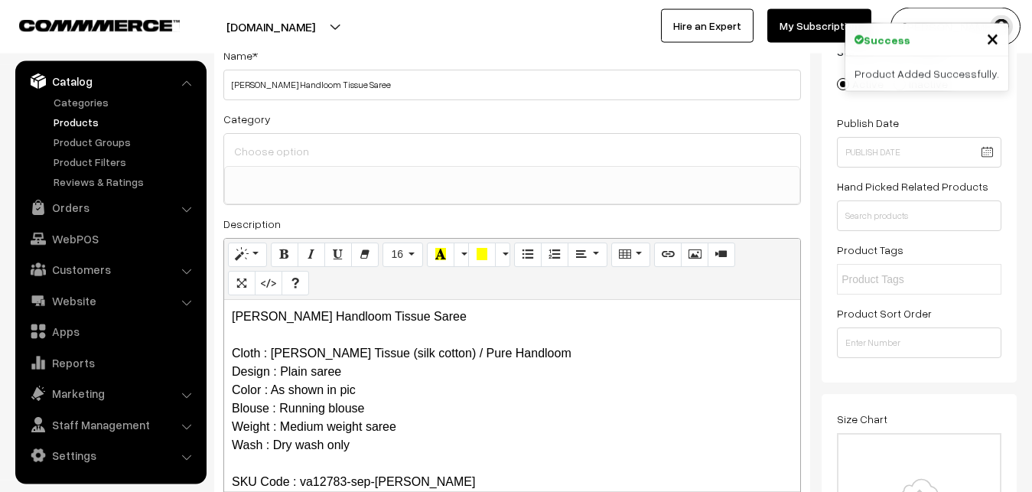
click at [262, 141] on input at bounding box center [512, 151] width 564 height 22
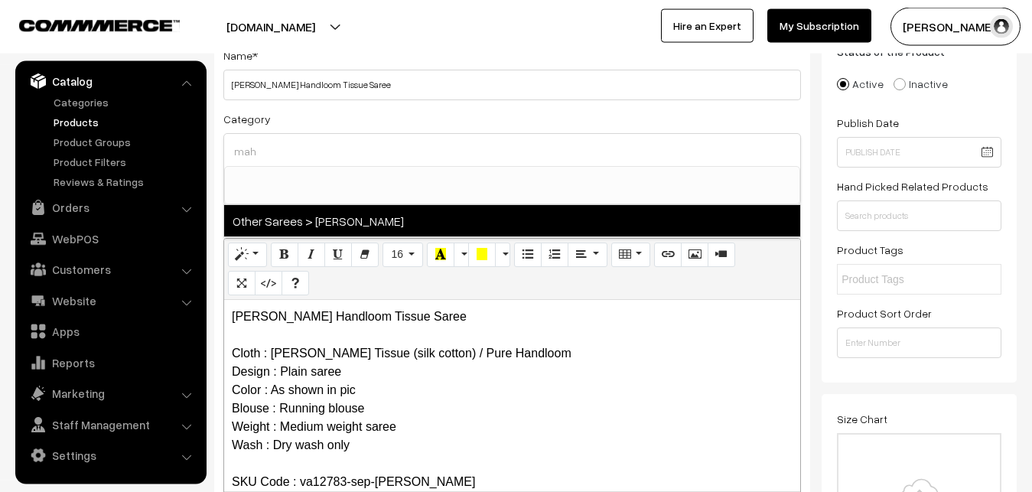
type input "mah"
click at [307, 217] on span "Other Sarees > [PERSON_NAME]" at bounding box center [512, 220] width 576 height 31
select select "40"
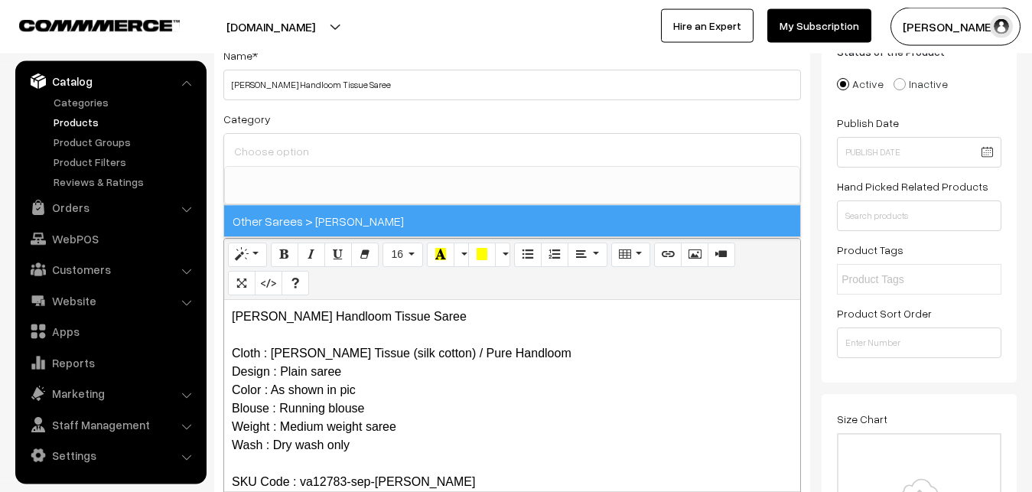
scroll to position [466, 0]
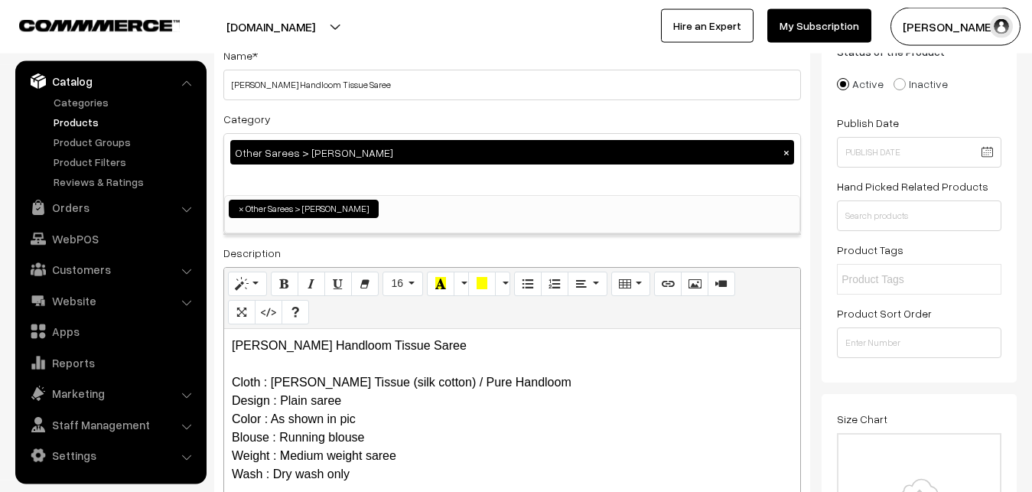
click at [329, 117] on div "Category Other Sarees > Maheswari Sarees × Uppada Sarees Uppada Sarees > Uppada…" at bounding box center [511, 171] width 577 height 125
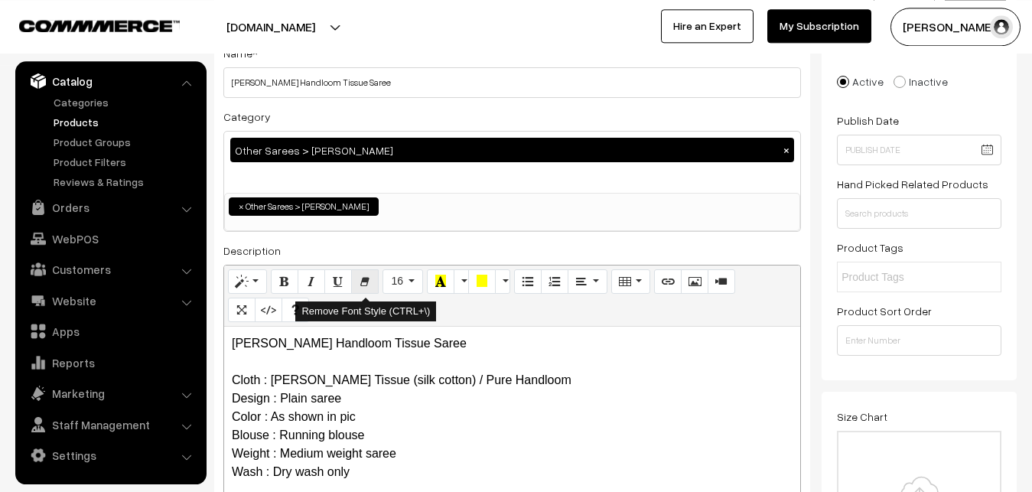
scroll to position [421, 0]
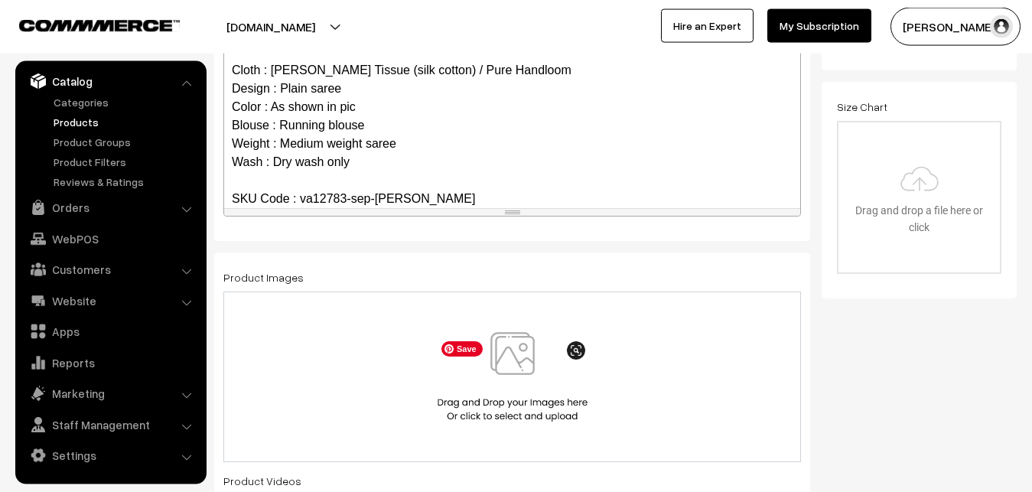
click at [515, 359] on img at bounding box center [513, 376] width 158 height 89
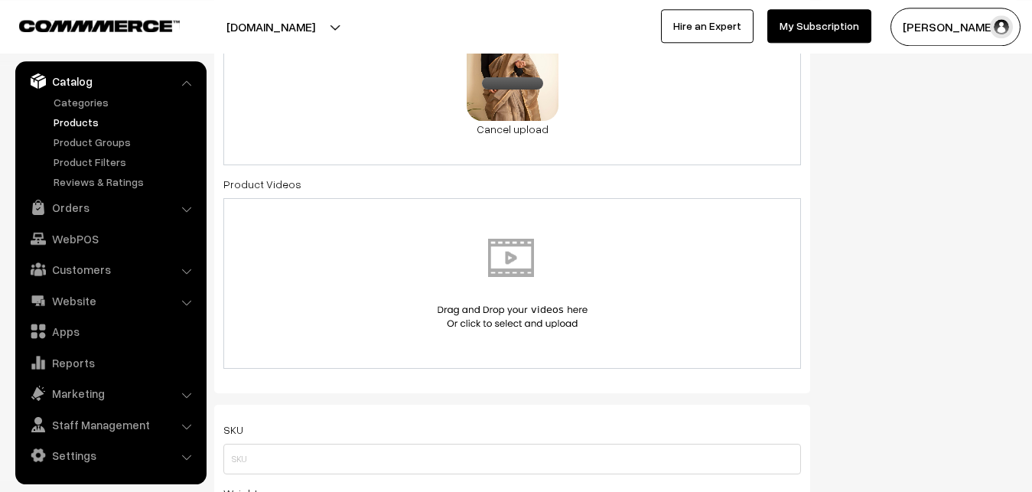
scroll to position [889, 0]
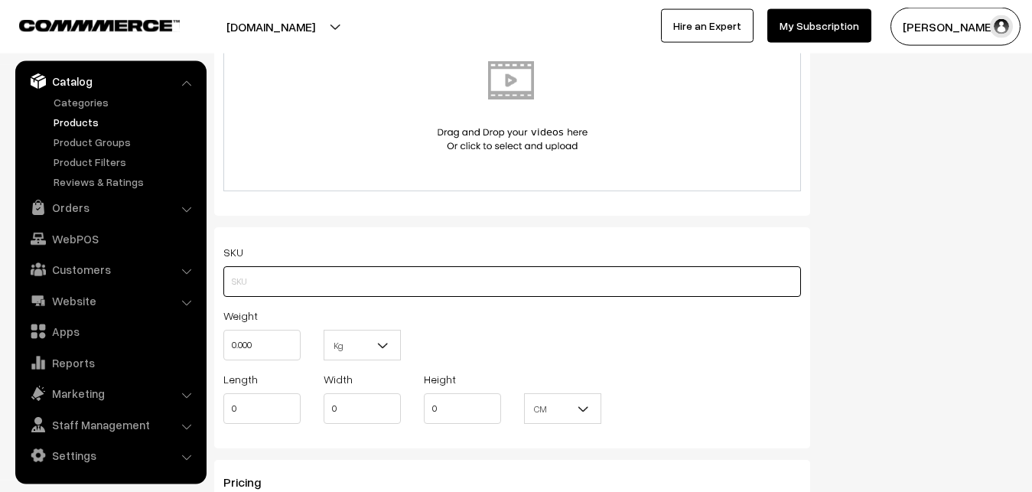
click at [263, 294] on input "text" at bounding box center [511, 281] width 577 height 31
paste input "va12783-sep-maheswari"
type input "va12783-sep-maheswari"
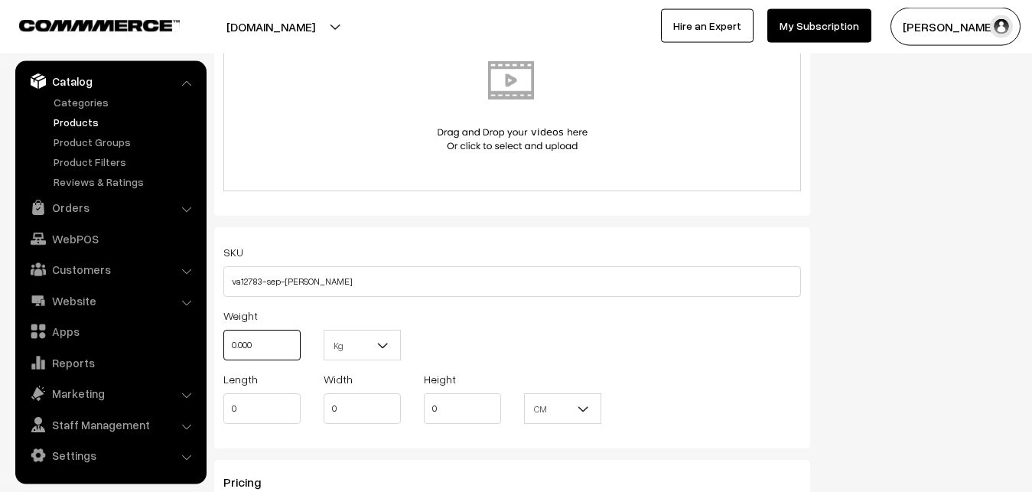
drag, startPoint x: 265, startPoint y: 346, endPoint x: 197, endPoint y: 346, distance: 67.3
click at [223, 346] on input "0.000" at bounding box center [261, 345] width 77 height 31
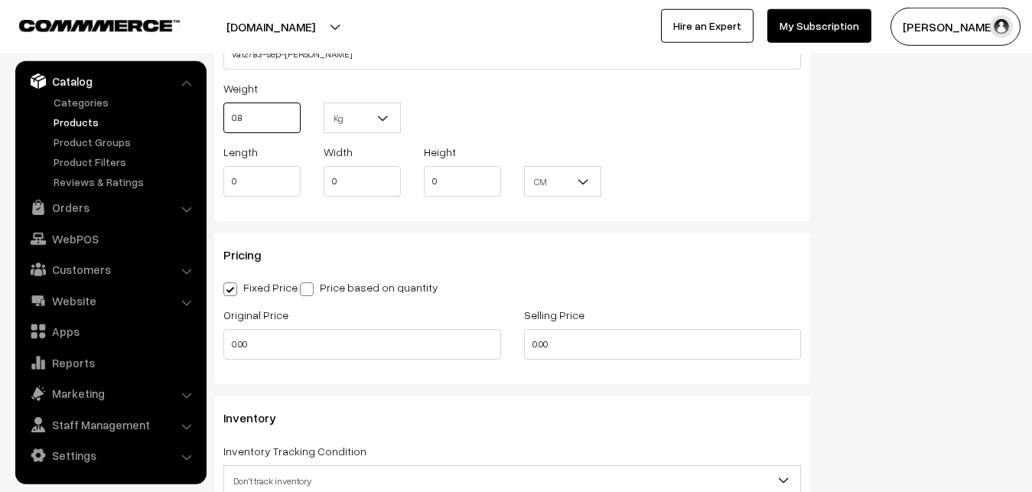
scroll to position [1123, 0]
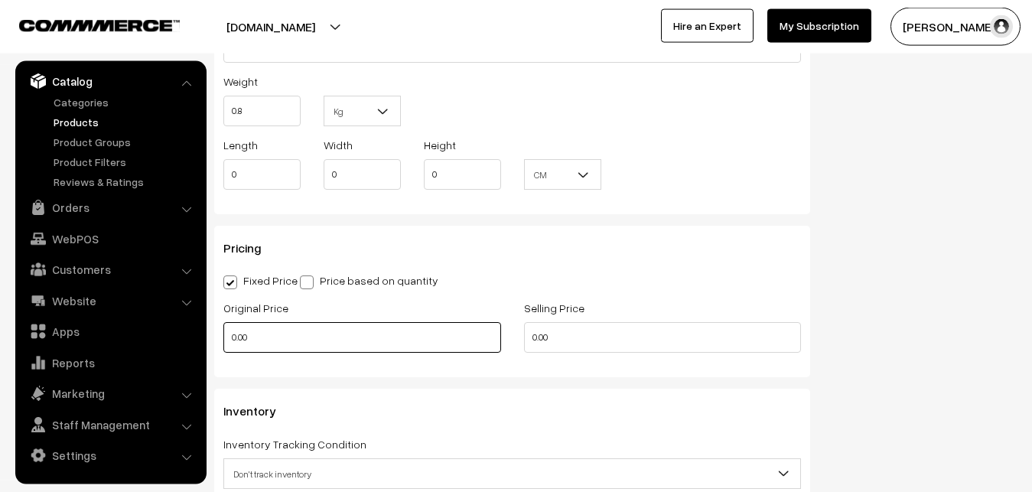
type input "0.80"
drag, startPoint x: 252, startPoint y: 346, endPoint x: 216, endPoint y: 343, distance: 36.1
click at [223, 343] on input "0.00" at bounding box center [362, 337] width 278 height 31
type input "2800"
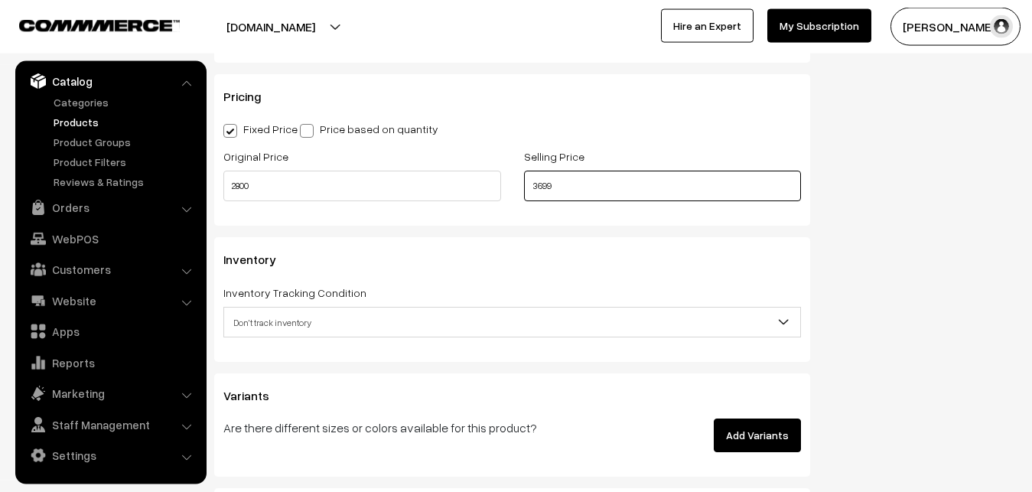
scroll to position [1279, 0]
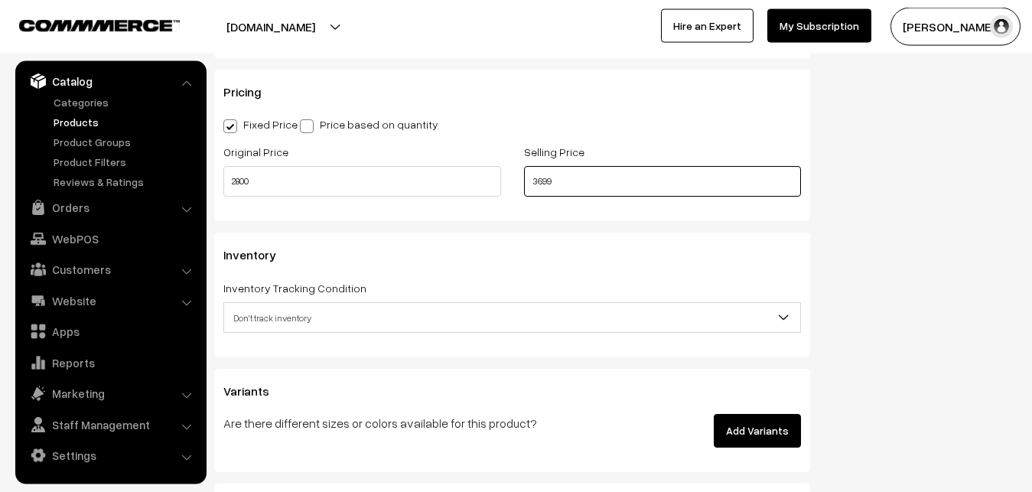
type input "3699"
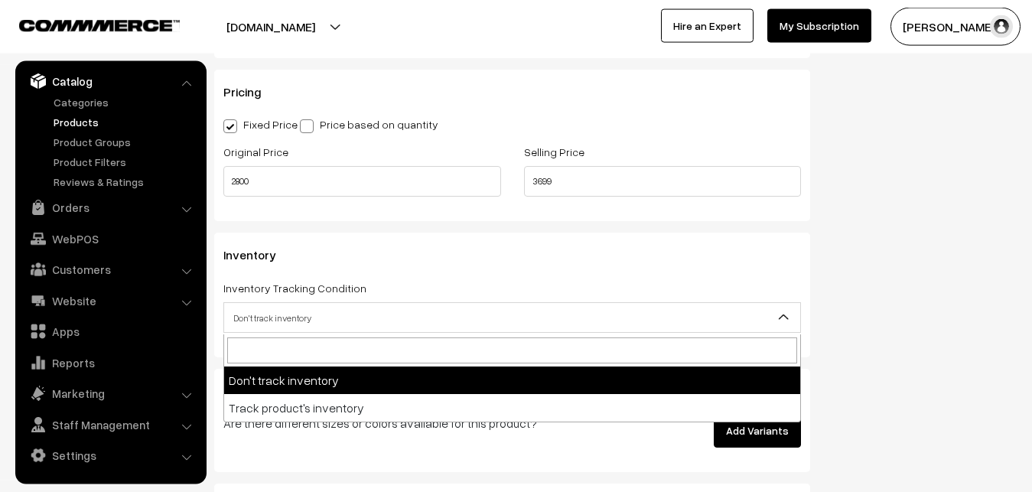
click at [306, 314] on span "Don't track inventory" at bounding box center [512, 317] width 576 height 27
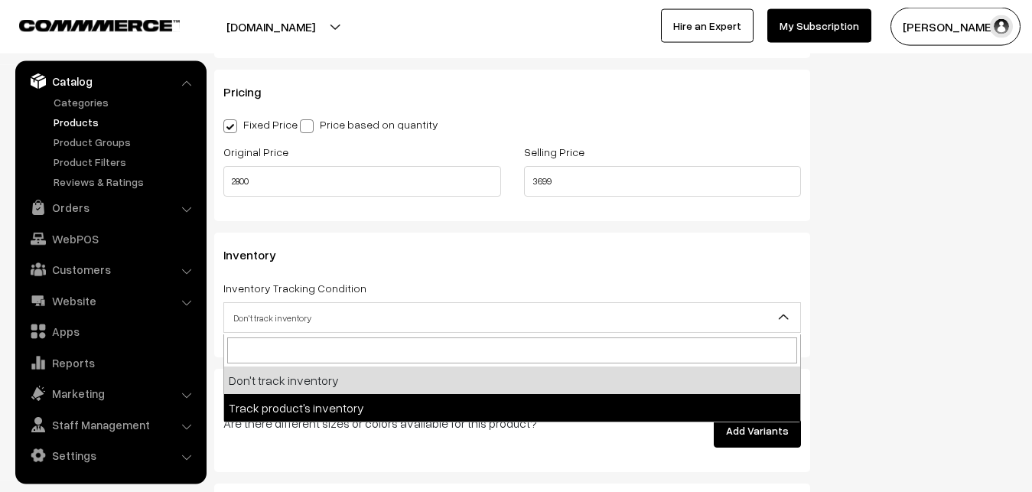
select select "2"
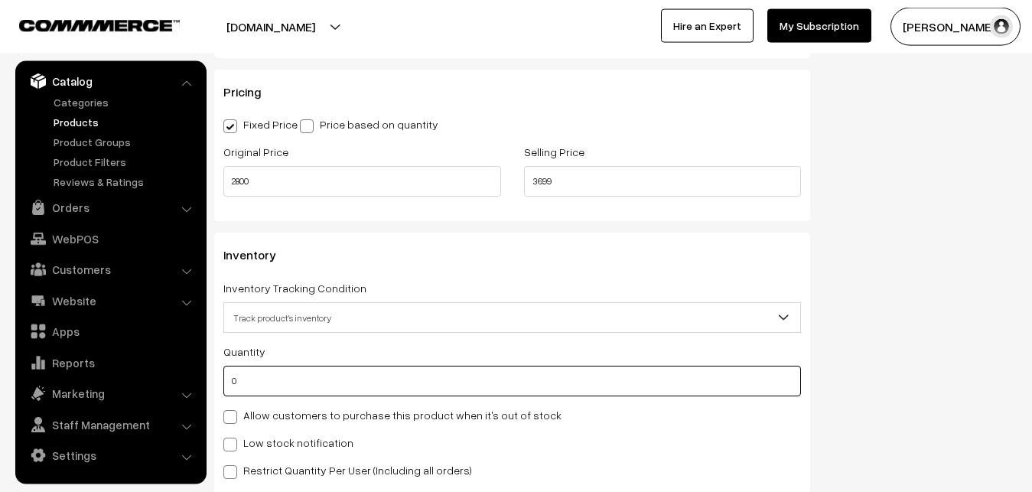
click at [275, 380] on input "0" at bounding box center [511, 381] width 577 height 31
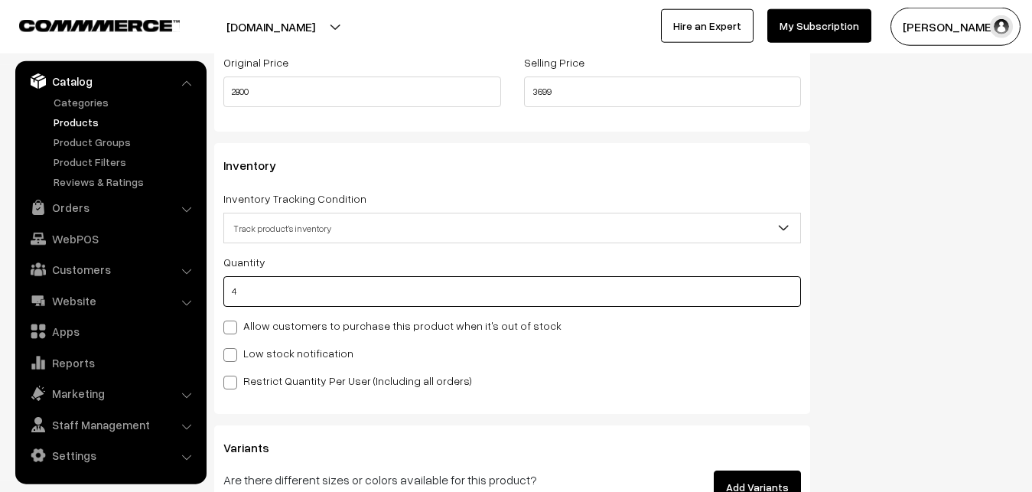
scroll to position [1513, 0]
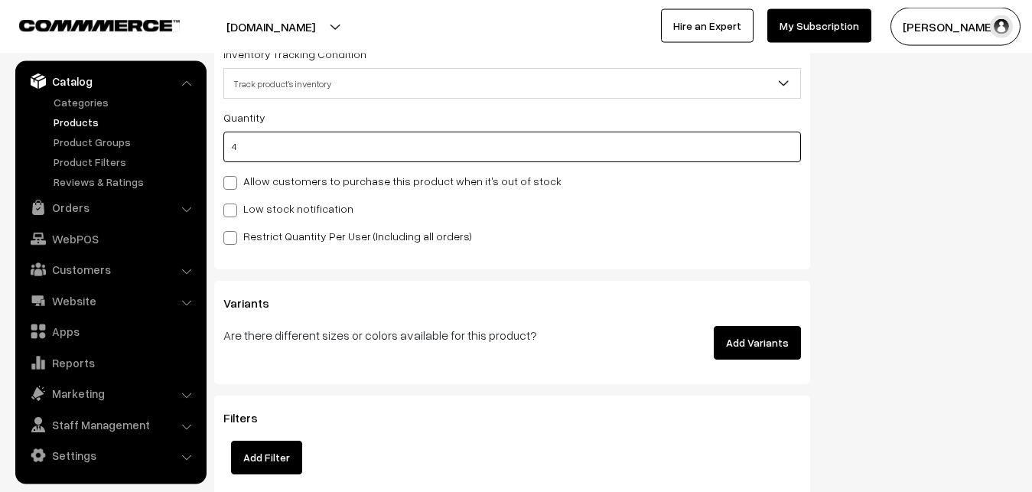
type input "4"
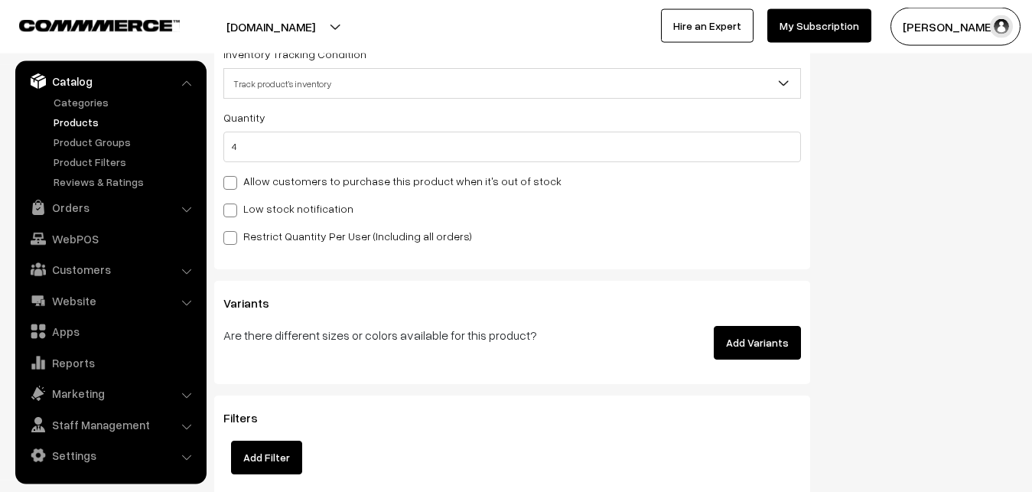
click at [252, 203] on label "Low stock notification" at bounding box center [288, 208] width 130 height 16
click at [233, 203] on input "Low stock notification" at bounding box center [228, 208] width 10 height 10
checkbox input "true"
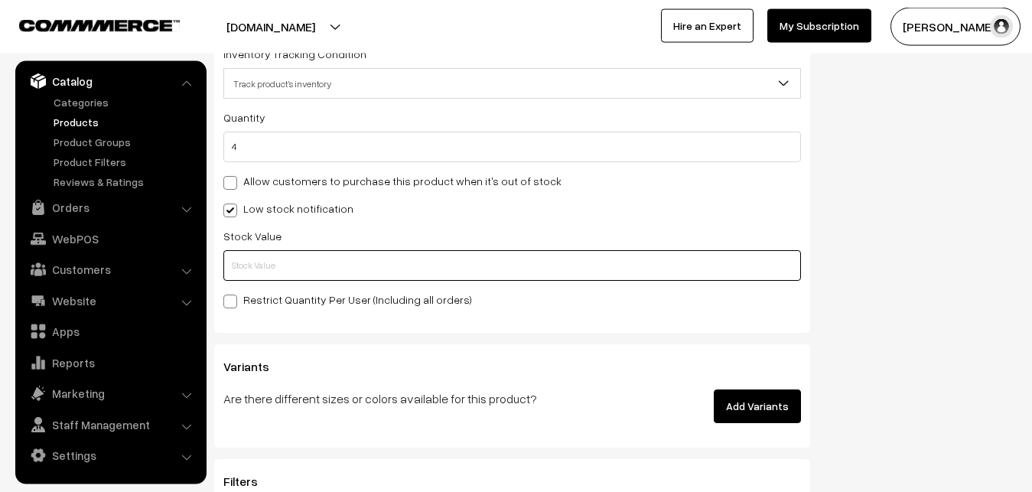
click at [252, 278] on input "text" at bounding box center [511, 265] width 577 height 31
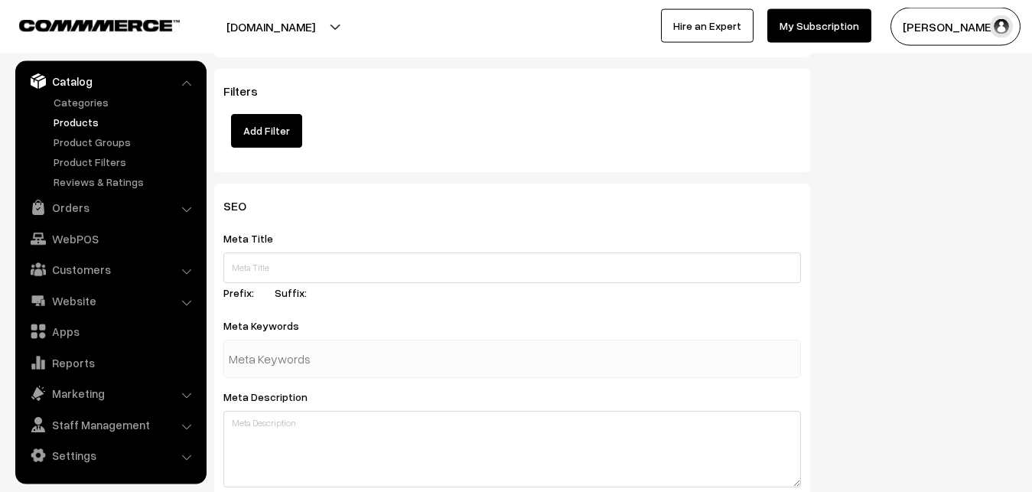
scroll to position [2277, 0]
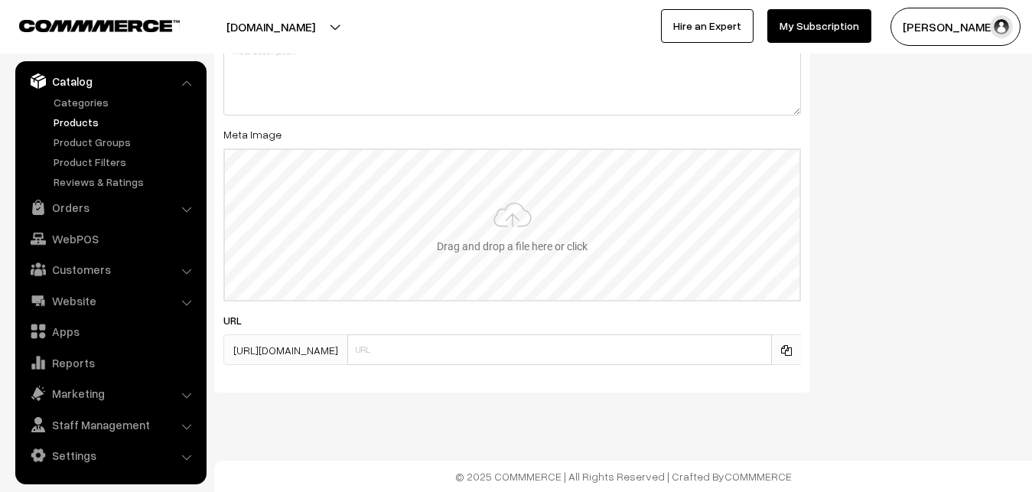
type input "2"
click at [521, 223] on input "file" at bounding box center [512, 225] width 574 height 150
type input "C:\fakepath\maheswari-saree-va12783-sep.jpeg"
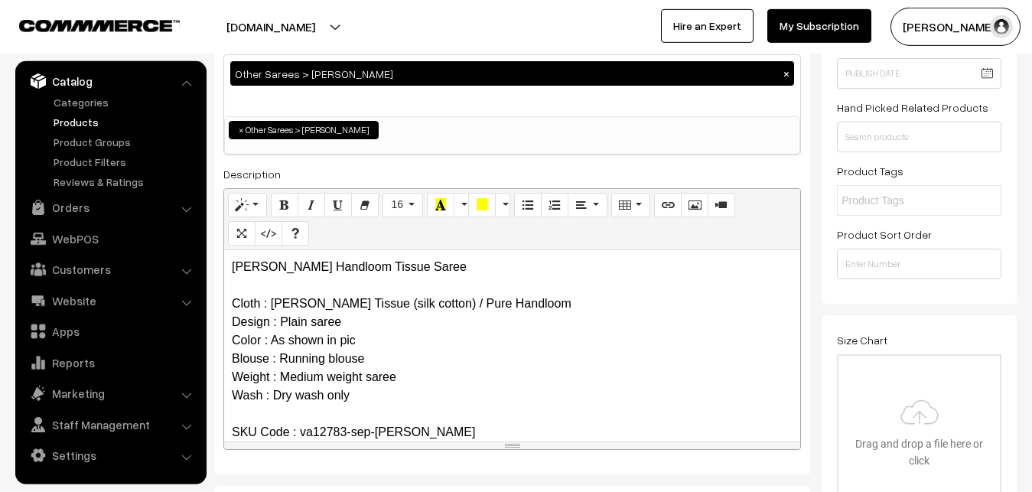
scroll to position [0, 0]
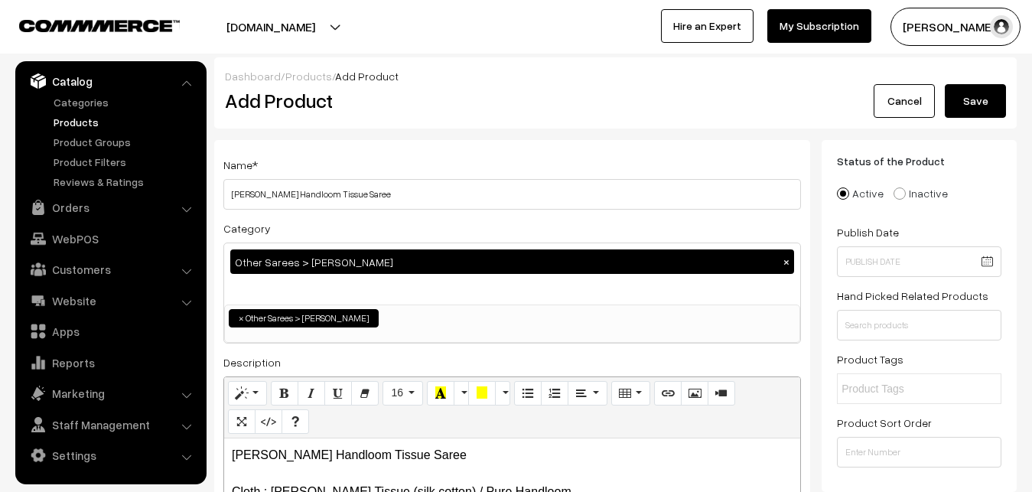
click at [993, 95] on button "Save" at bounding box center [974, 101] width 61 height 34
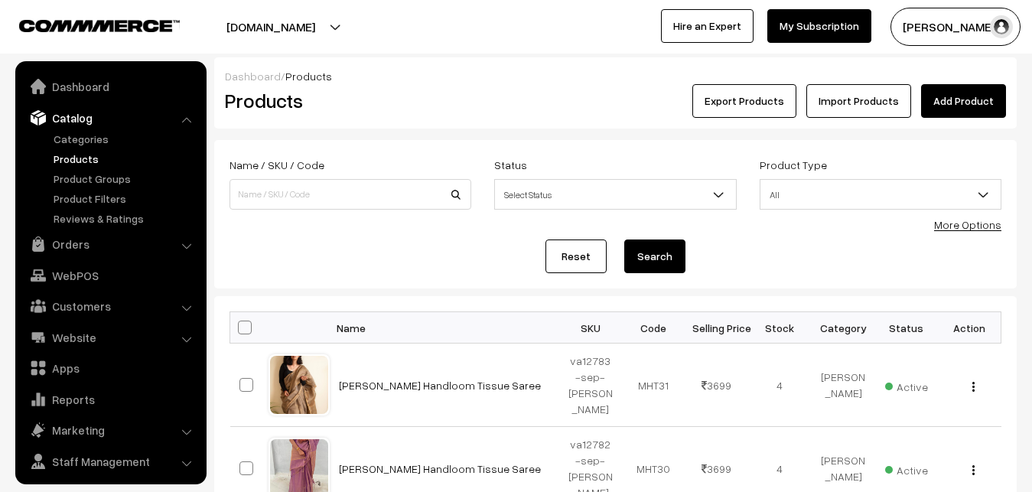
scroll to position [37, 0]
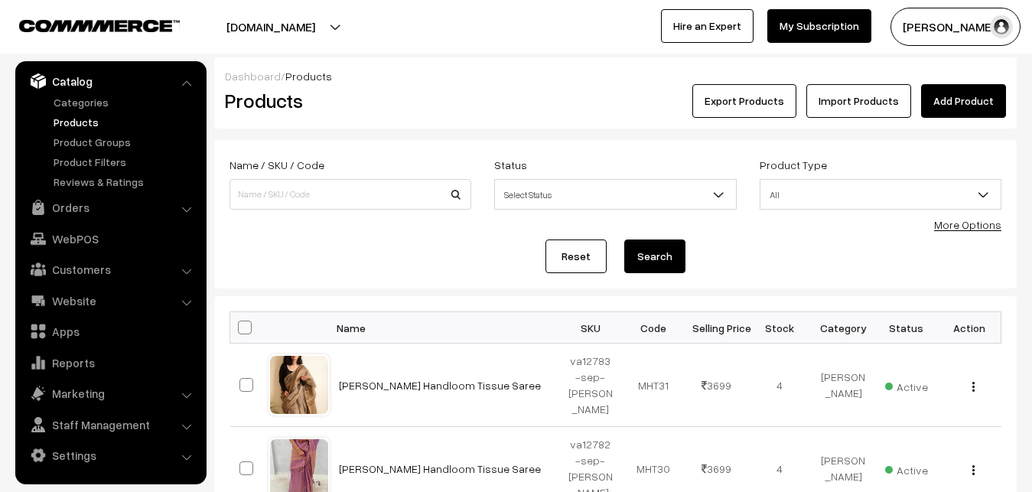
click at [968, 94] on link "Add Product" at bounding box center [963, 101] width 85 height 34
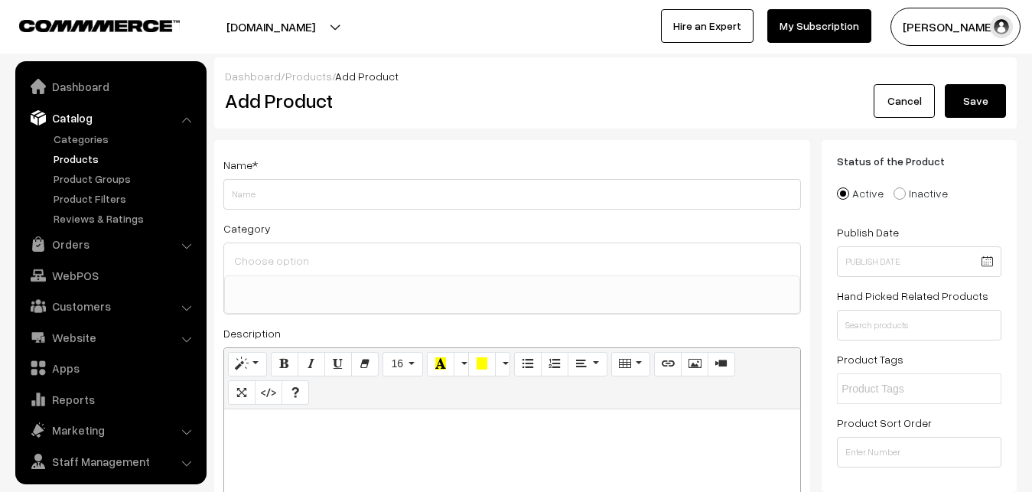
select select
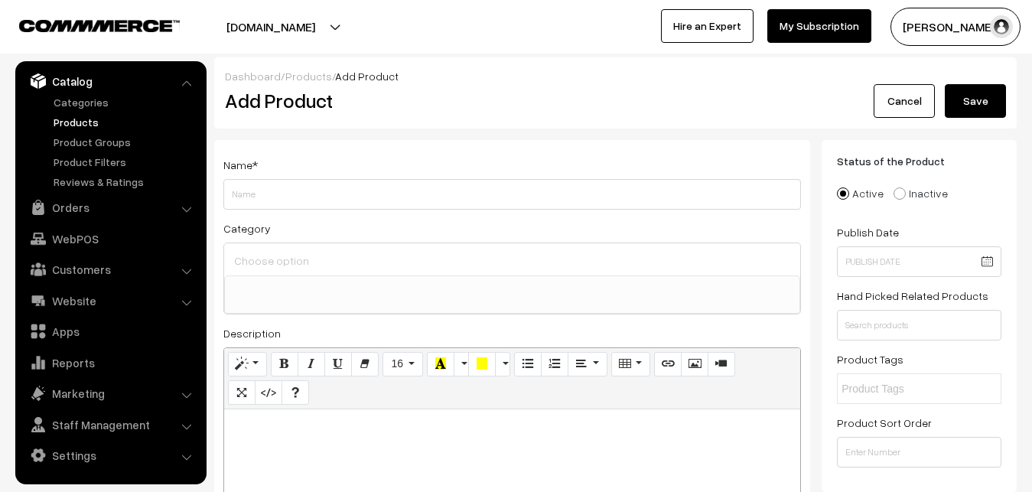
paste div
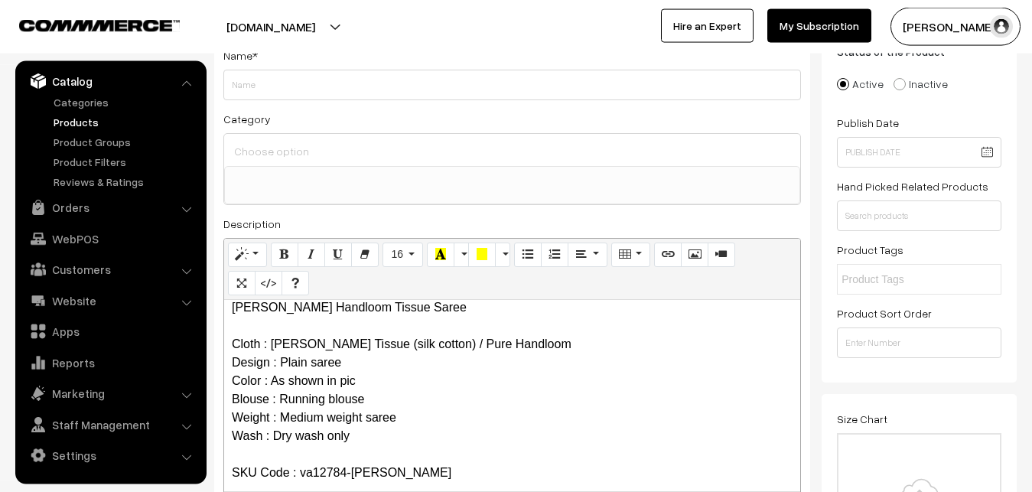
scroll to position [0, 0]
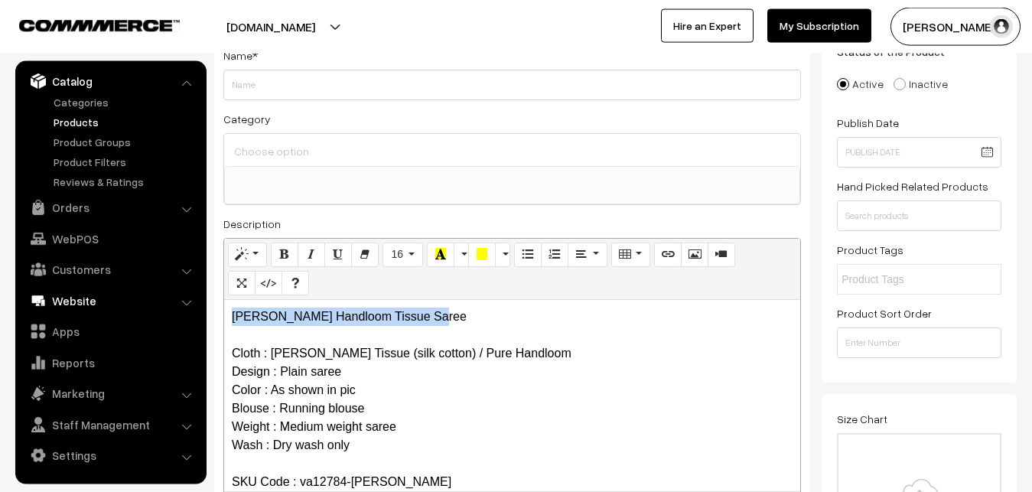
drag, startPoint x: 432, startPoint y: 316, endPoint x: 174, endPoint y: 301, distance: 258.1
click at [224, 303] on div "Maheshwari Handloom Tissue Saree Cloth : Maheshwari Tissue (silk cotton) / Pure…" at bounding box center [512, 395] width 576 height 191
copy p "[PERSON_NAME] Handloom Tissue Saree"
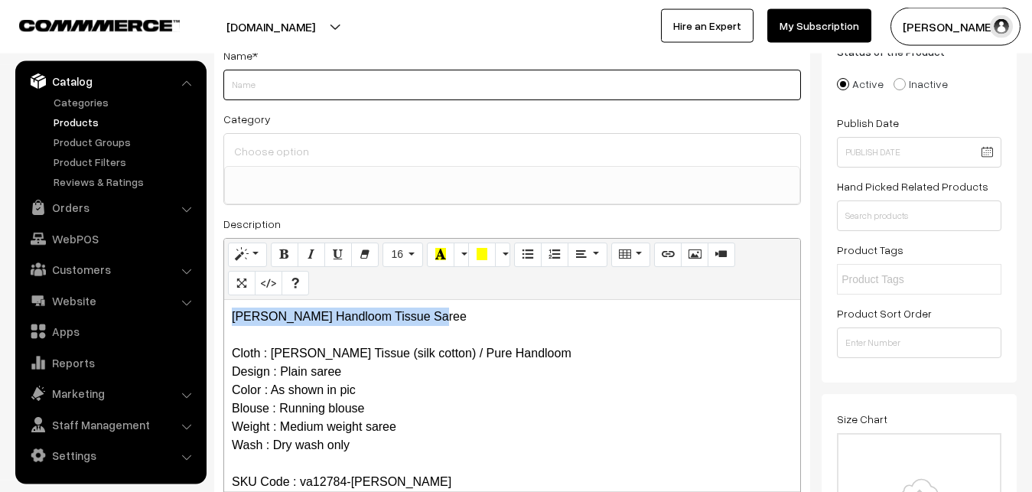
click at [239, 84] on input "Weight" at bounding box center [511, 85] width 577 height 31
paste input "[PERSON_NAME] Handloom Tissue Saree"
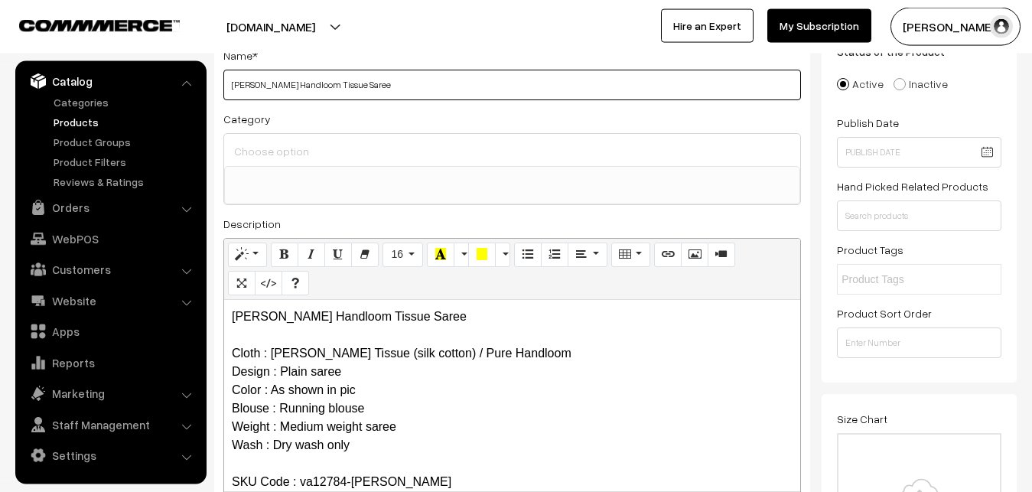
type input "[PERSON_NAME] Handloom Tissue Saree"
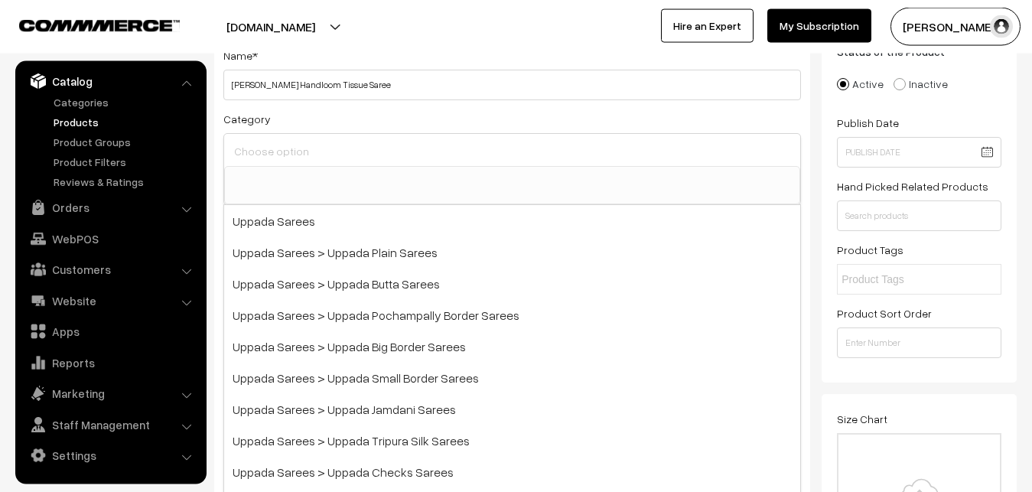
click at [271, 142] on input at bounding box center [512, 151] width 564 height 22
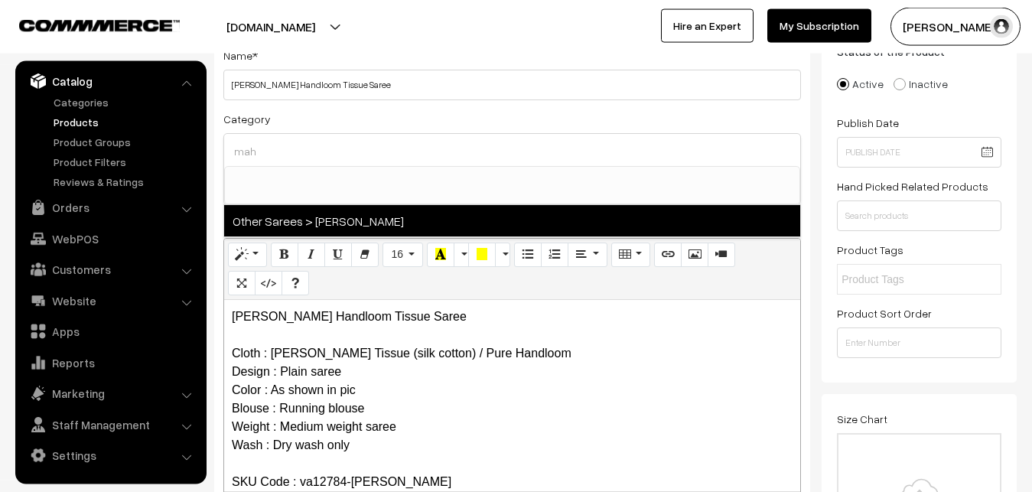
type input "mah"
click at [323, 212] on span "Other Sarees > [PERSON_NAME]" at bounding box center [512, 220] width 576 height 31
select select "40"
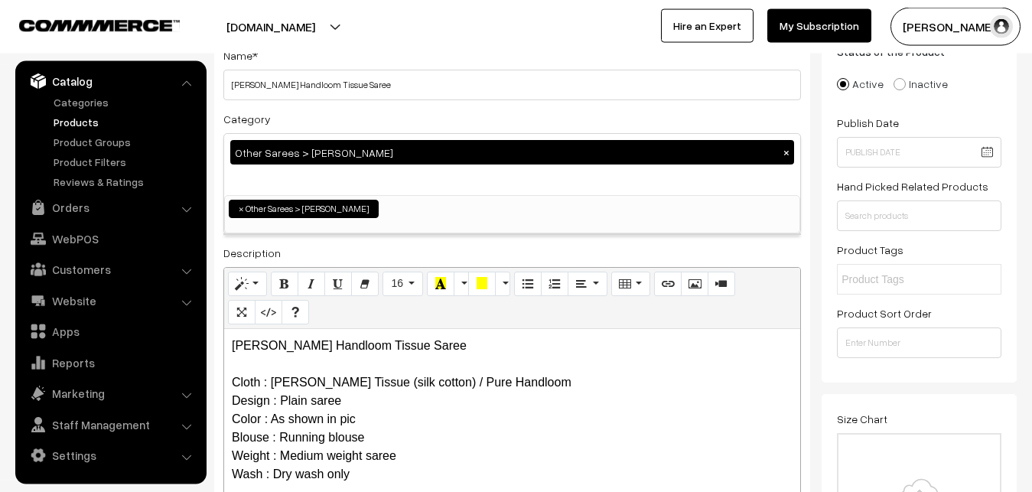
scroll to position [466, 0]
click at [333, 127] on div "Category Other Sarees > [PERSON_NAME][DEMOGRAPHIC_DATA] × Uppada Sarees Uppada …" at bounding box center [511, 171] width 577 height 125
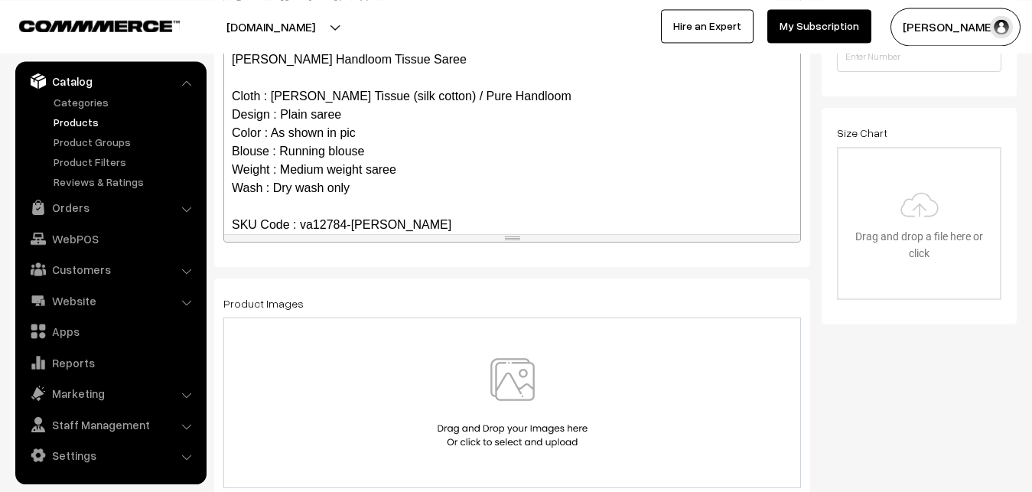
scroll to position [421, 0]
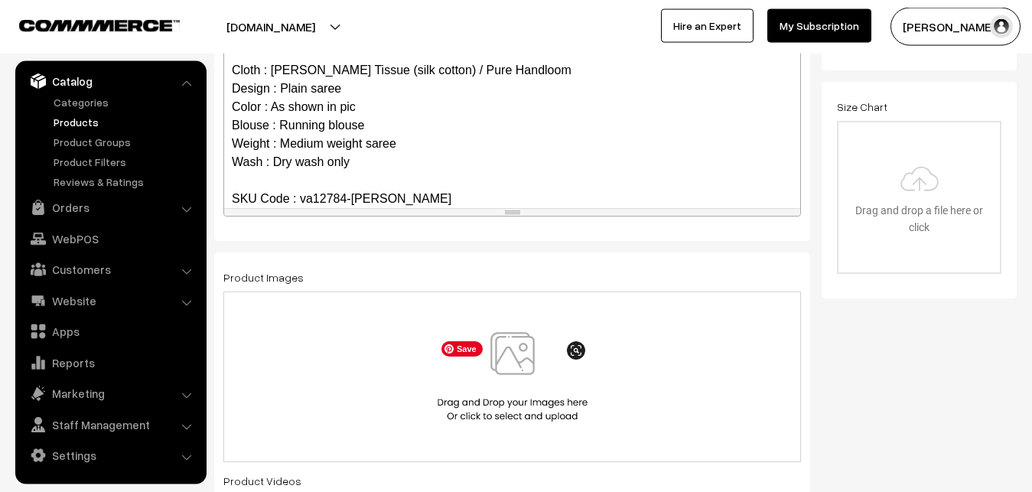
click at [506, 363] on img at bounding box center [513, 376] width 158 height 89
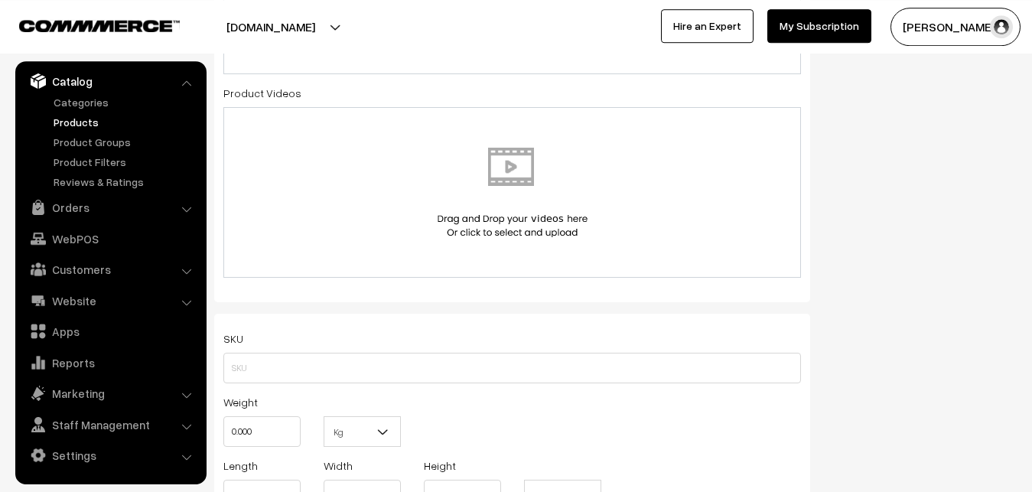
scroll to position [811, 0]
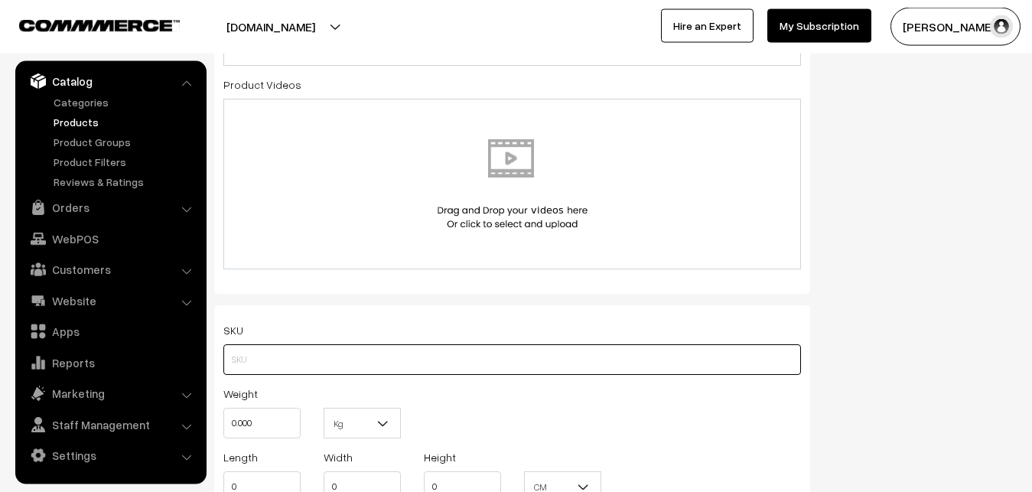
click at [232, 354] on input "text" at bounding box center [511, 359] width 577 height 31
paste input "va12784-sep-maheswari"
type input "va12784-sep-maheswari"
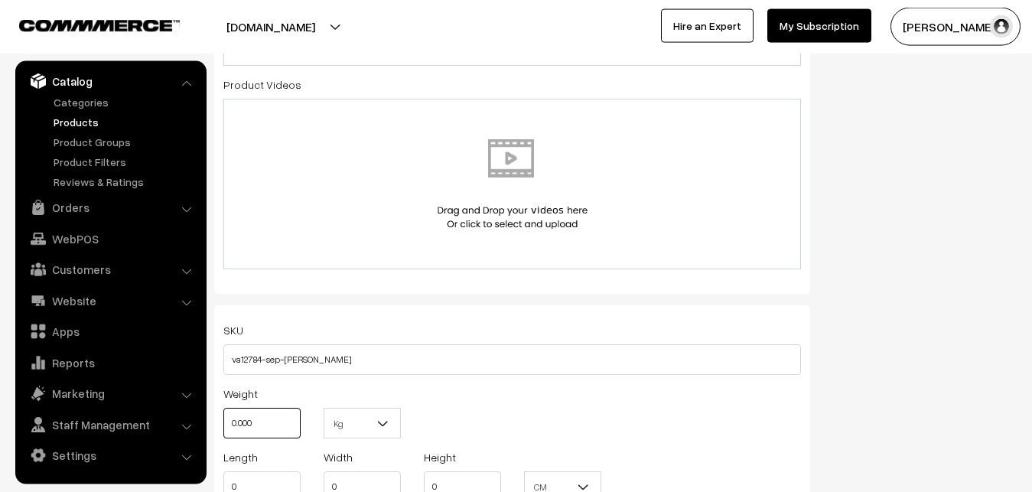
drag, startPoint x: 267, startPoint y: 416, endPoint x: 194, endPoint y: 428, distance: 73.6
click at [223, 428] on input "0.000" at bounding box center [261, 423] width 77 height 31
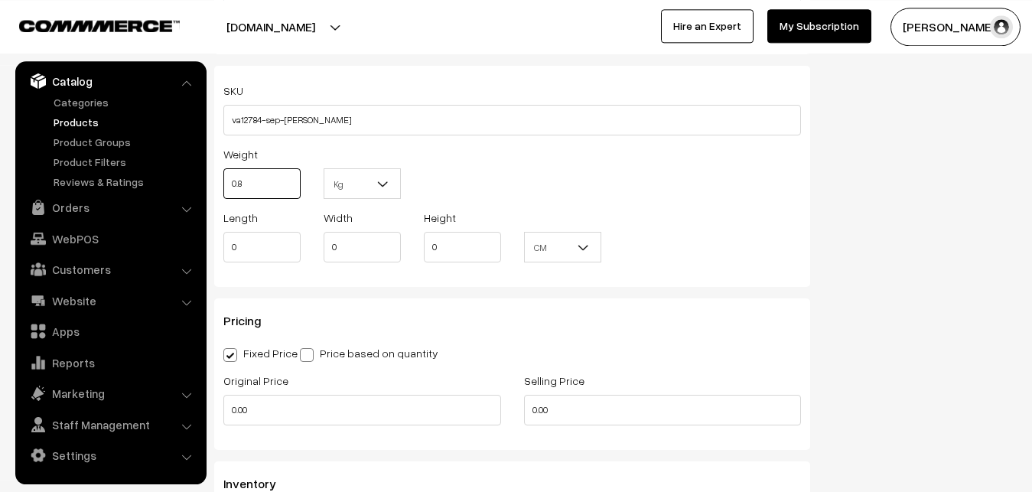
scroll to position [1123, 0]
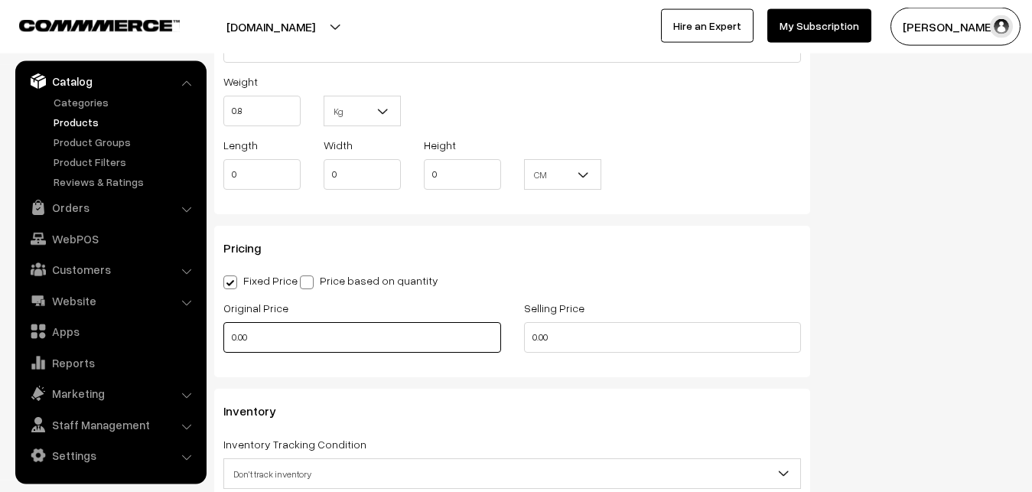
type input "0.80"
drag, startPoint x: 272, startPoint y: 327, endPoint x: 208, endPoint y: 337, distance: 65.0
click at [223, 337] on input "0.00" at bounding box center [362, 337] width 278 height 31
type input "2800"
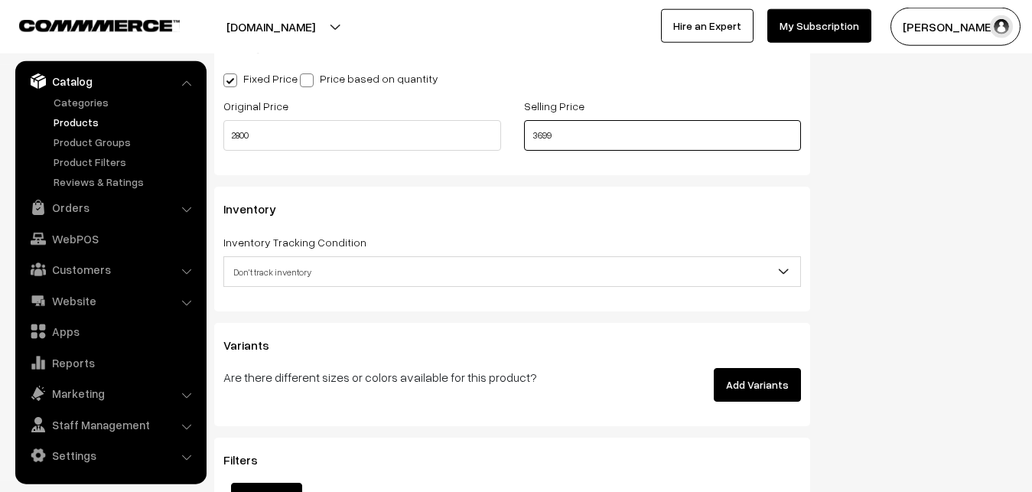
scroll to position [1357, 0]
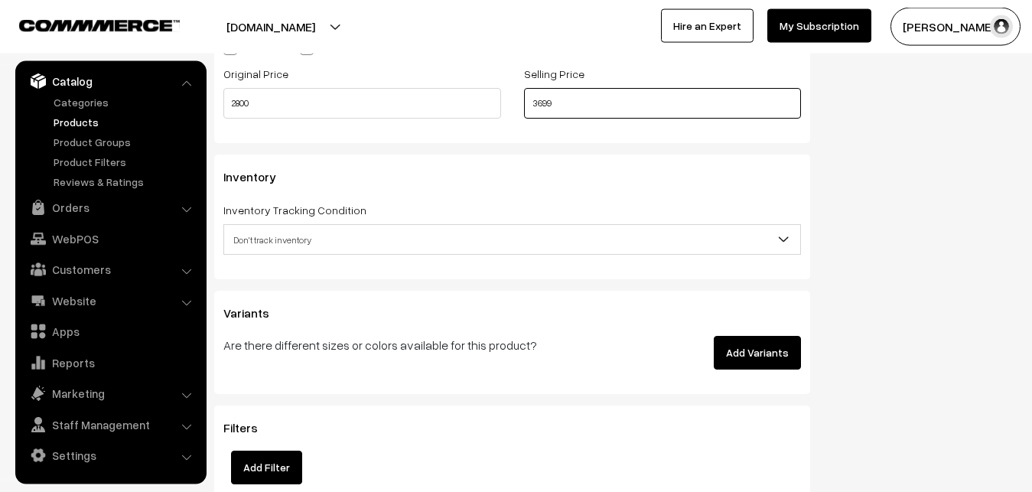
type input "3699"
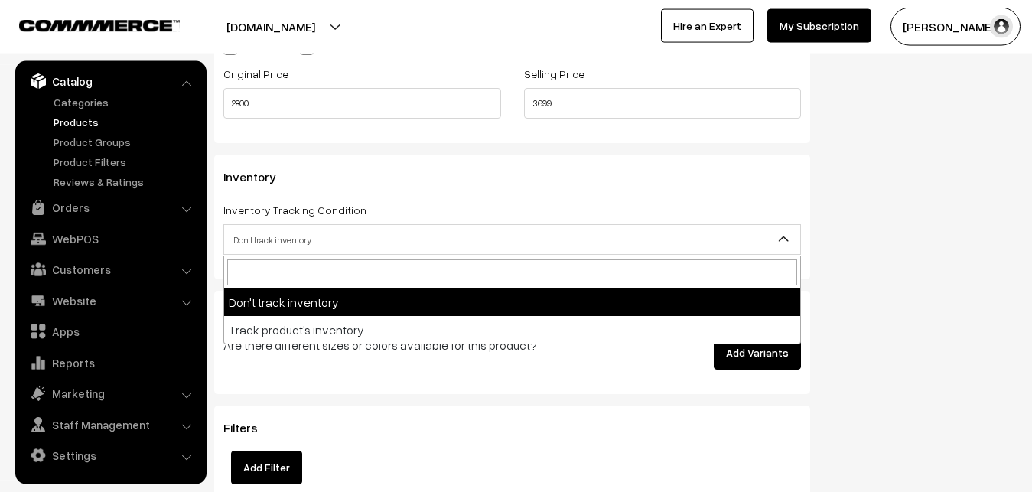
click at [270, 241] on span "Don't track inventory" at bounding box center [512, 239] width 576 height 27
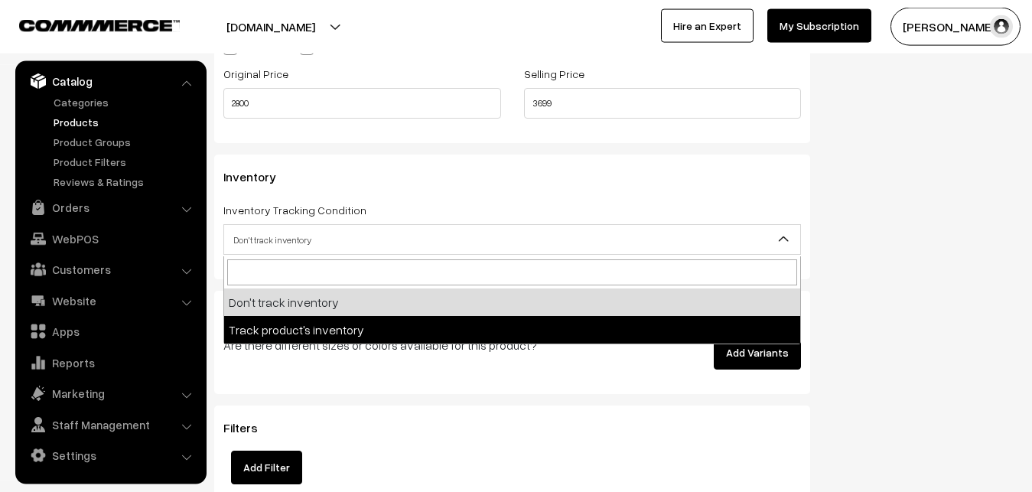
select select "2"
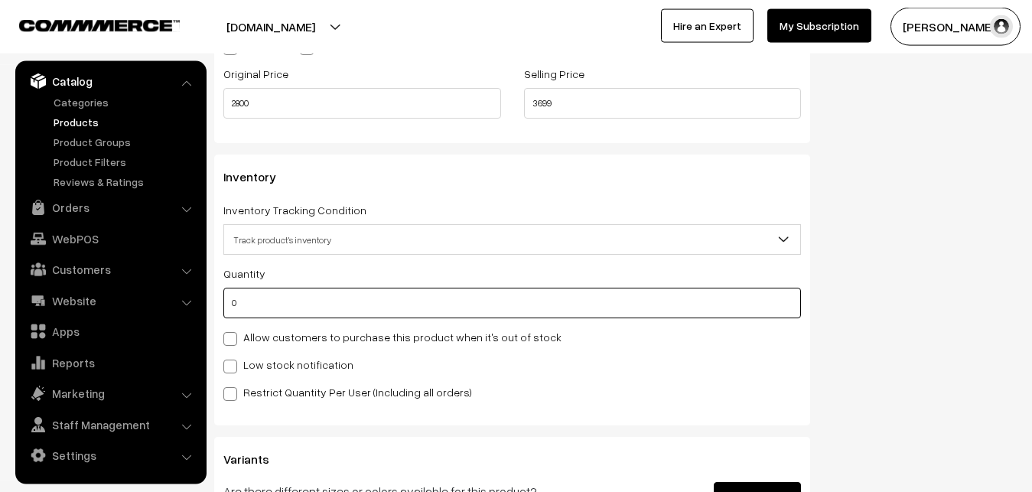
click at [264, 303] on input "0" at bounding box center [511, 303] width 577 height 31
type input "4"
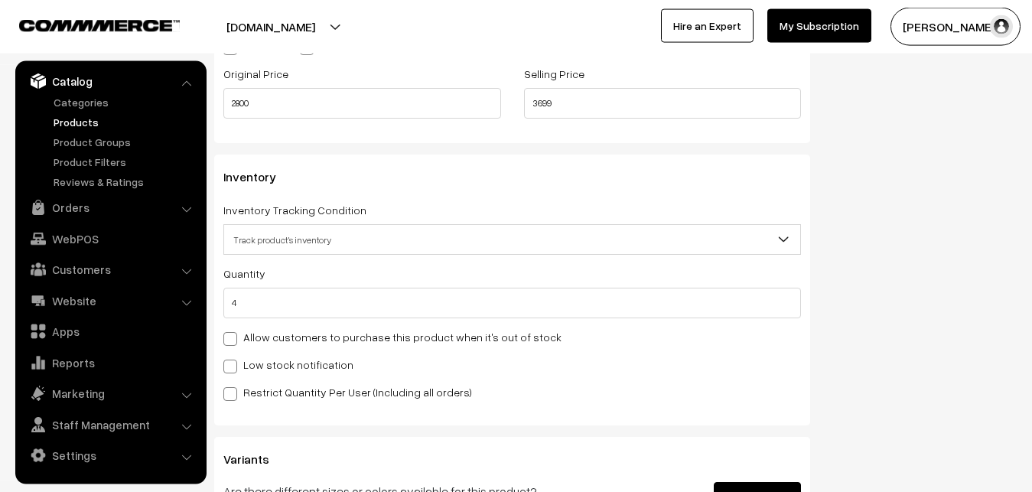
click at [249, 362] on label "Low stock notification" at bounding box center [288, 364] width 130 height 16
click at [233, 362] on input "Low stock notification" at bounding box center [228, 364] width 10 height 10
checkbox input "true"
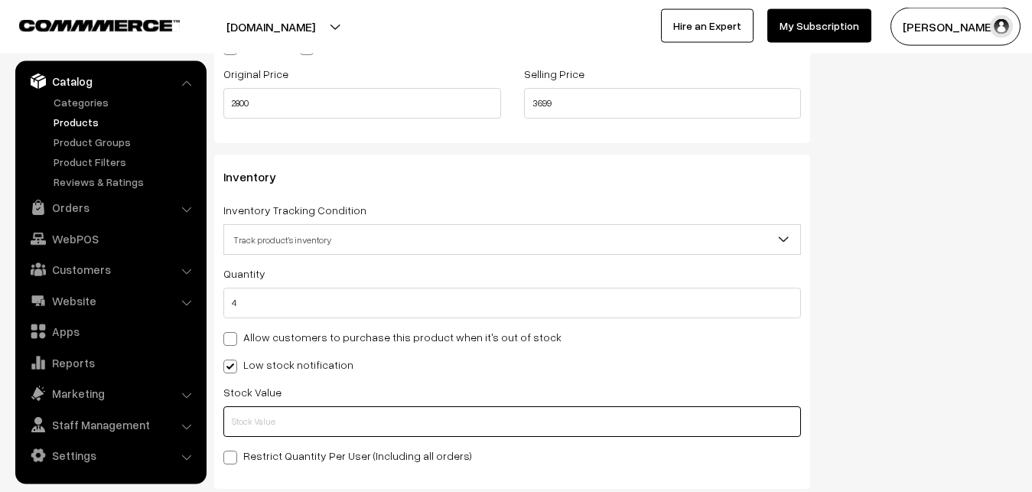
click at [249, 412] on input "text" at bounding box center [511, 421] width 577 height 31
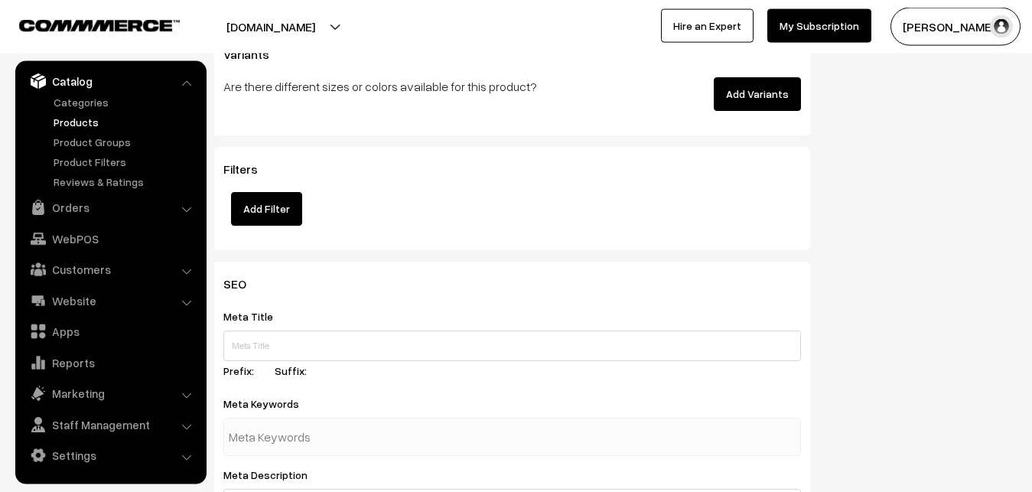
scroll to position [2277, 0]
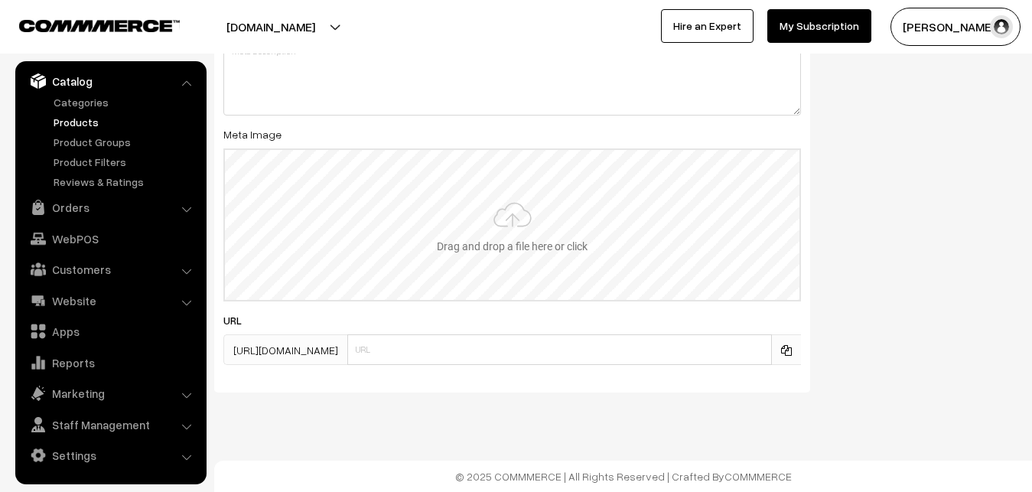
type input "2"
click at [489, 232] on input "file" at bounding box center [512, 225] width 574 height 150
type input "C:\fakepath\maheswari-saree-va12784-sep.jpeg"
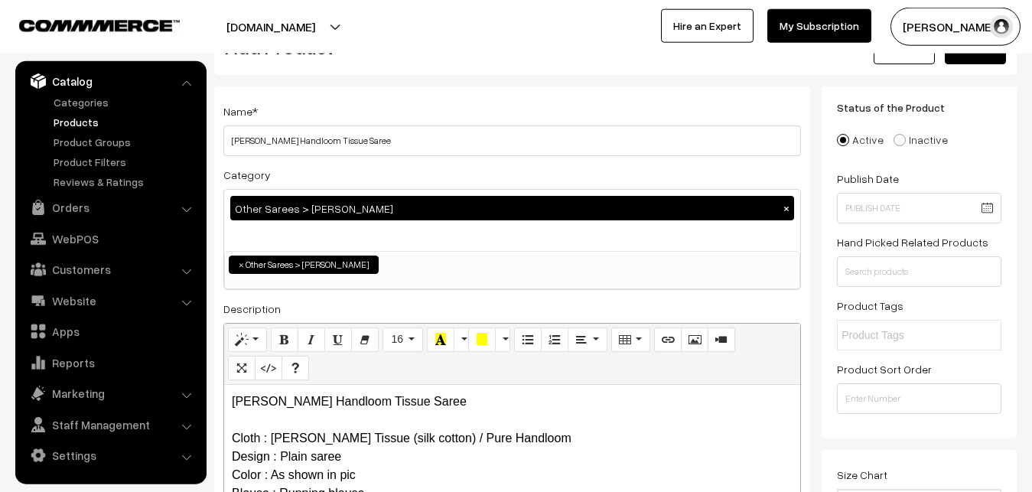
scroll to position [0, 0]
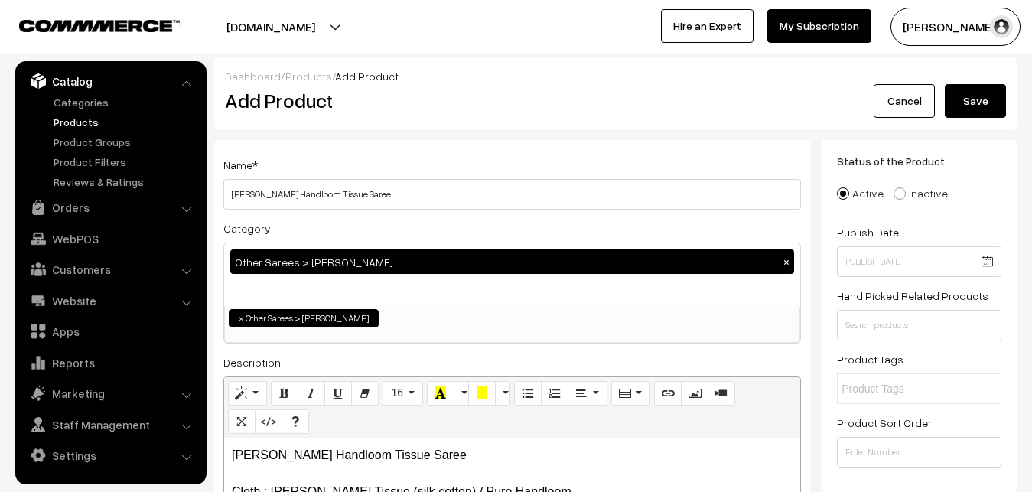
click at [980, 100] on button "Save" at bounding box center [974, 101] width 61 height 34
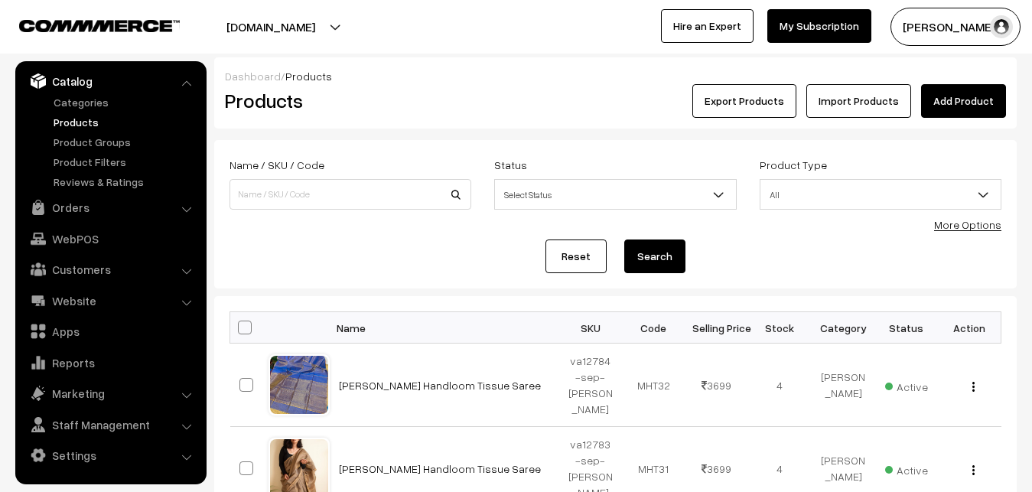
click at [964, 98] on link "Add Product" at bounding box center [963, 101] width 85 height 34
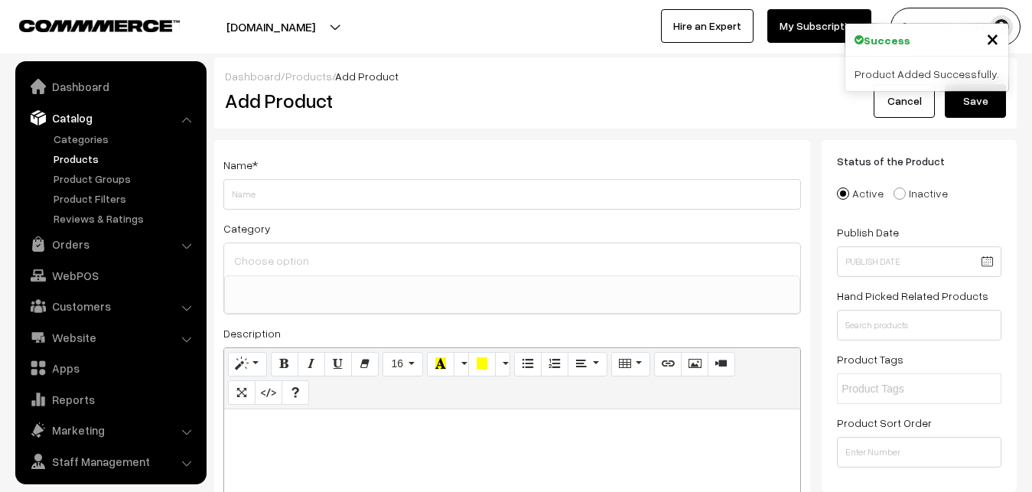
select select
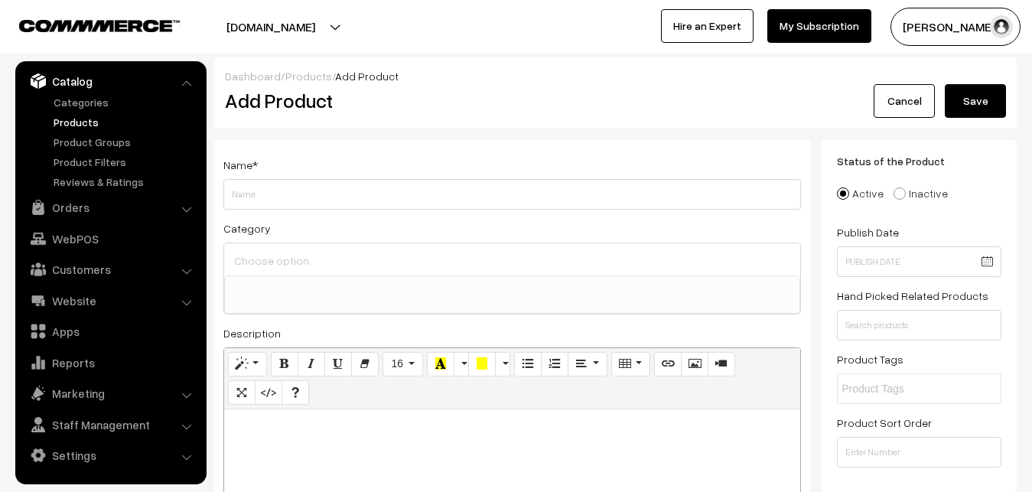
paste div
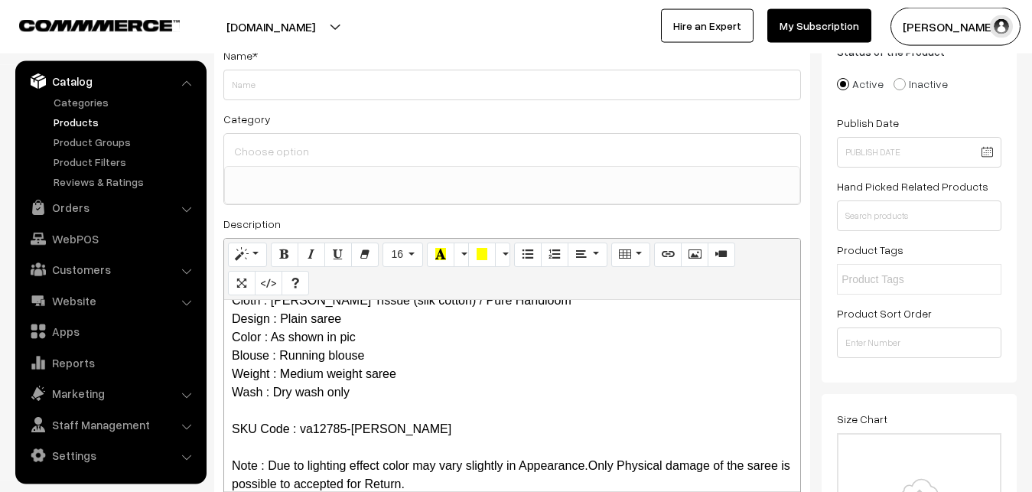
scroll to position [0, 0]
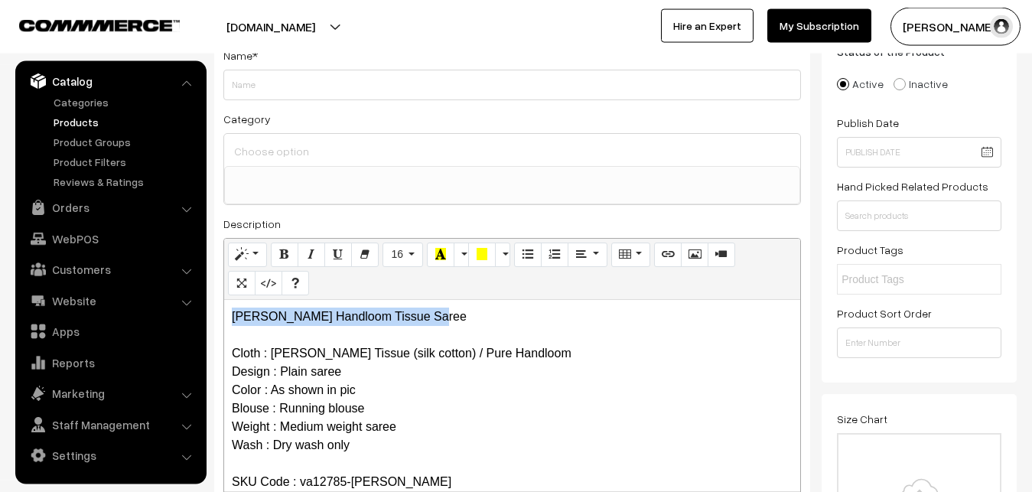
drag, startPoint x: 443, startPoint y: 307, endPoint x: 183, endPoint y: 314, distance: 260.1
click at [224, 314] on div "[PERSON_NAME] Handloom Tissue Saree Cloth : [PERSON_NAME] Tissue (silk cotton) …" at bounding box center [512, 395] width 576 height 191
copy p "[PERSON_NAME] Handloom Tissue Saree"
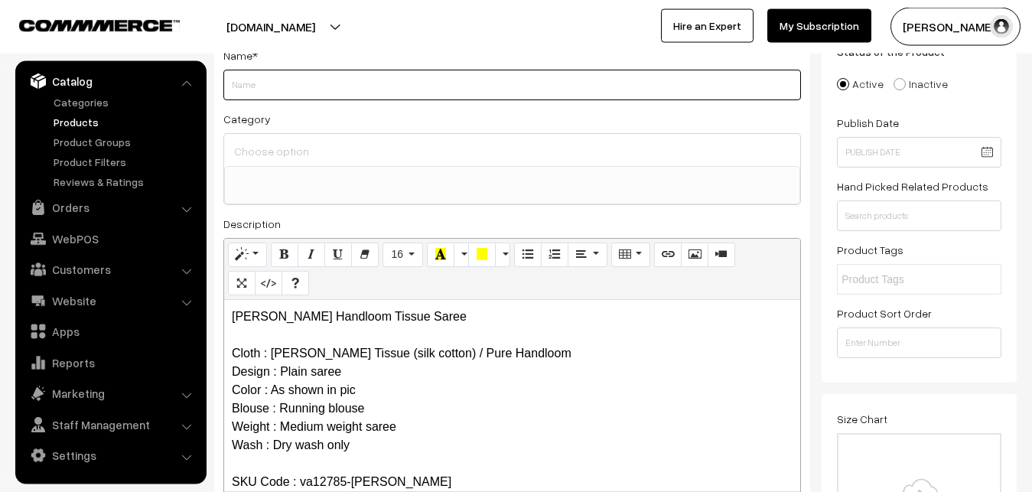
click at [282, 88] on input "Weight" at bounding box center [511, 85] width 577 height 31
paste input "[PERSON_NAME] Handloom Tissue Saree"
type input "[PERSON_NAME] Handloom Tissue Saree"
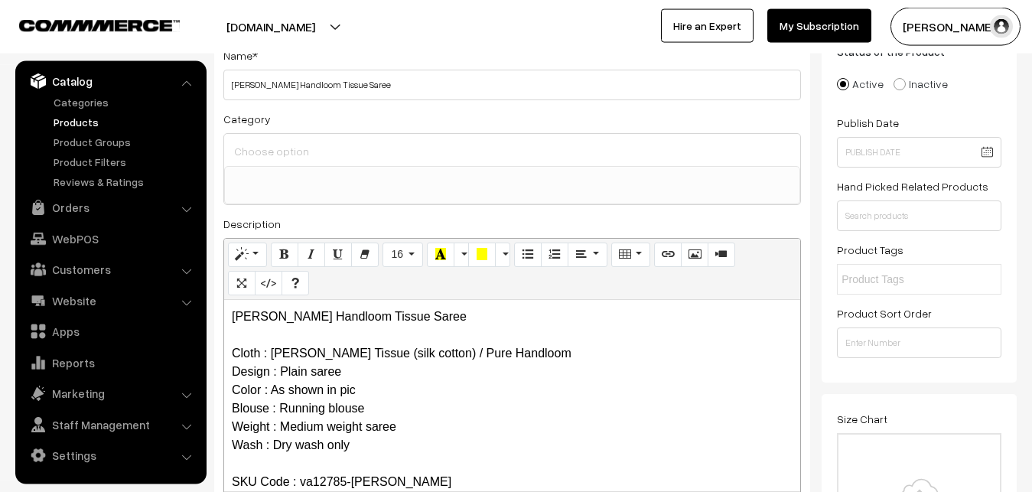
click at [284, 151] on input at bounding box center [512, 151] width 564 height 22
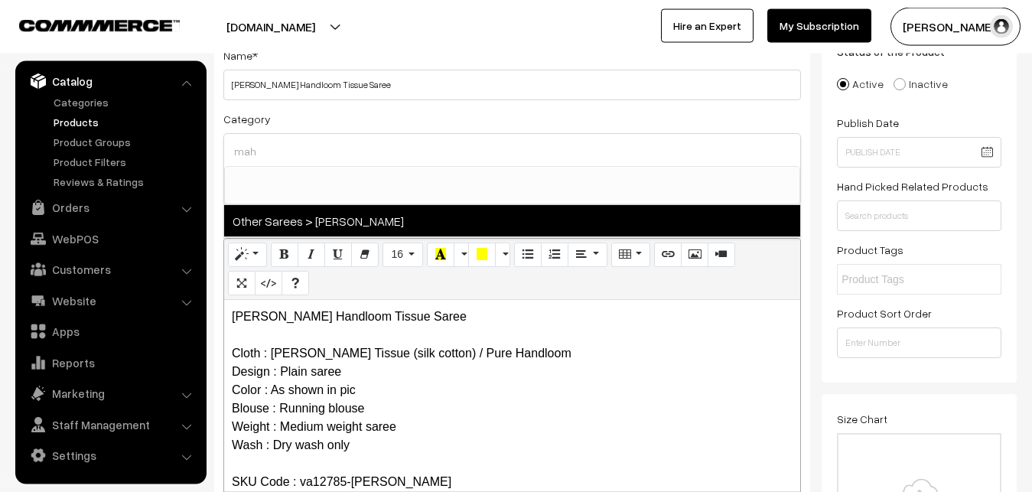
type input "mah"
click at [336, 210] on span "Other Sarees > [PERSON_NAME]" at bounding box center [512, 220] width 576 height 31
select select "40"
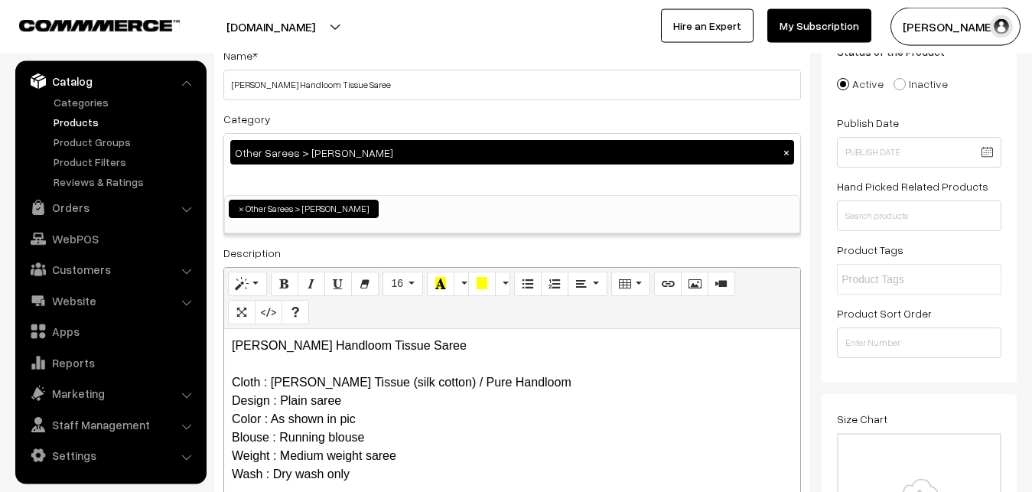
scroll to position [466, 0]
click at [356, 115] on div "Category Other Sarees > [PERSON_NAME][DEMOGRAPHIC_DATA] × Uppada Sarees Uppada …" at bounding box center [511, 171] width 577 height 125
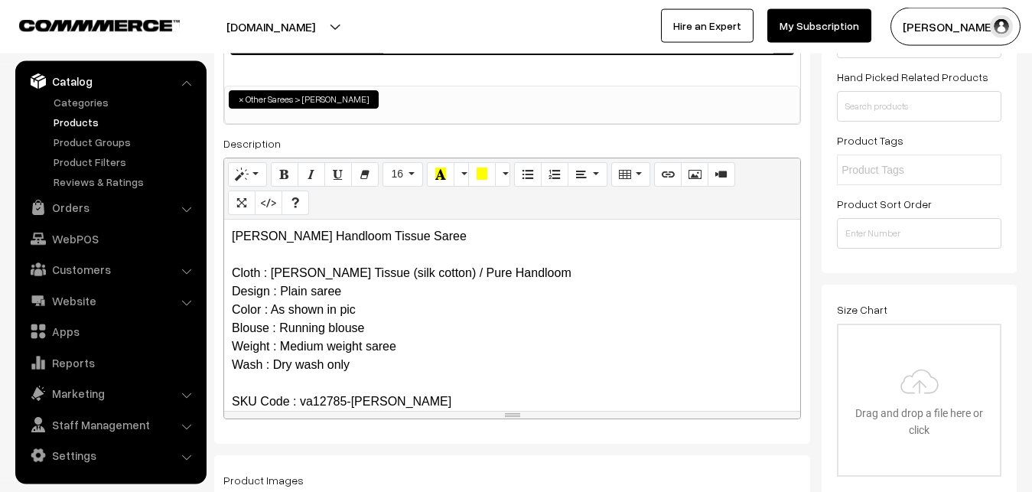
scroll to position [421, 0]
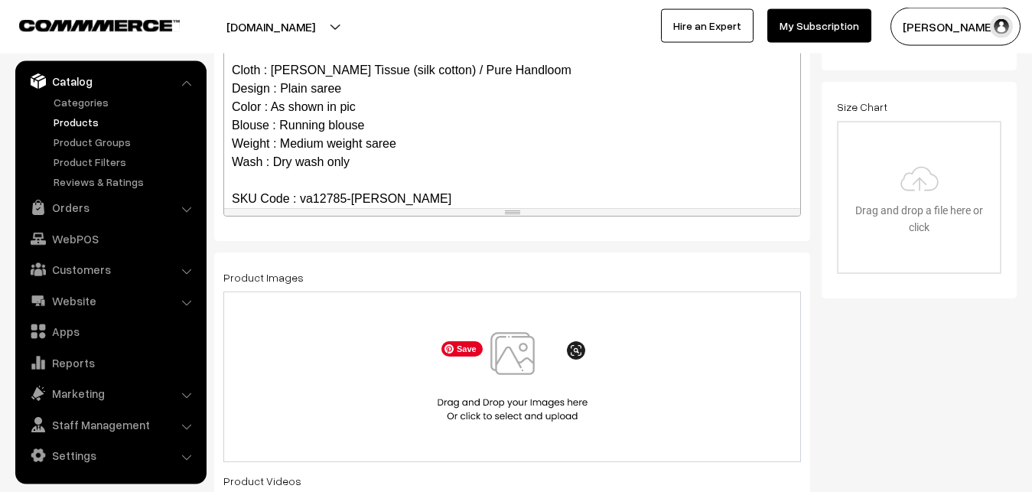
click at [508, 360] on img at bounding box center [513, 376] width 158 height 89
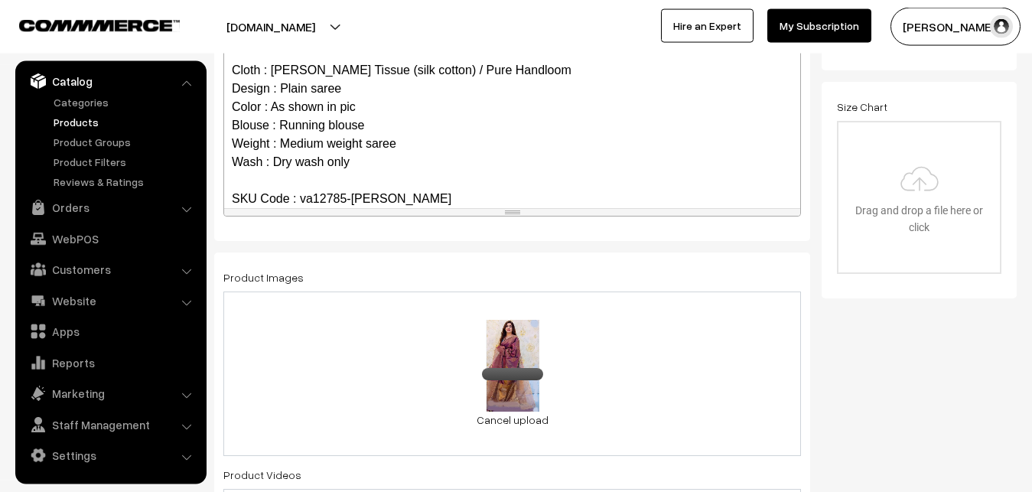
scroll to position [889, 0]
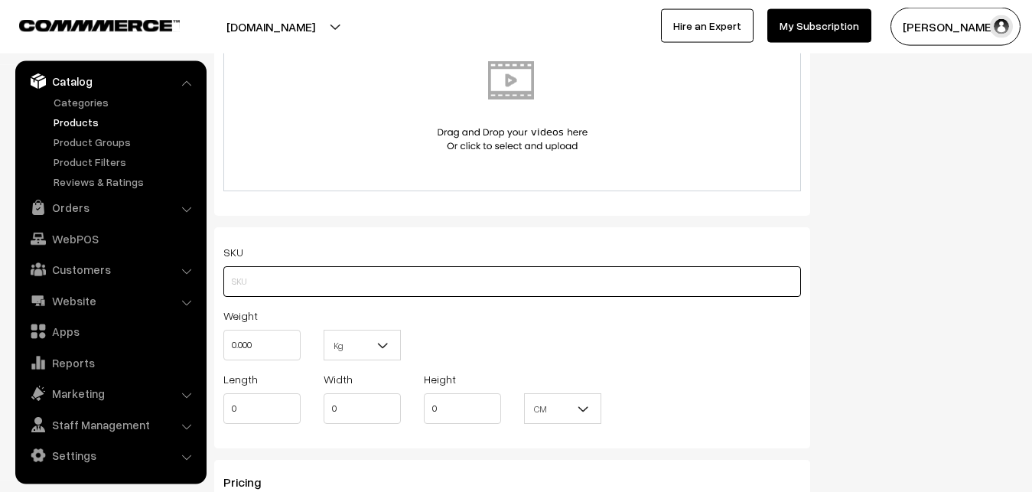
click at [238, 281] on input "text" at bounding box center [511, 281] width 577 height 31
paste input "va12785-sep-[PERSON_NAME]"
type input "va12785-sep-[PERSON_NAME]"
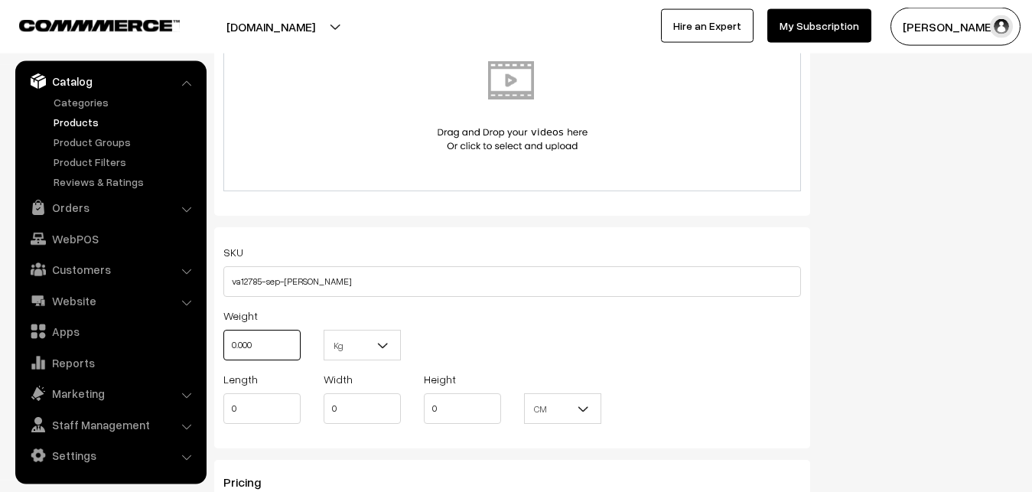
drag, startPoint x: 266, startPoint y: 356, endPoint x: 218, endPoint y: 353, distance: 48.2
click at [223, 353] on input "0.000" at bounding box center [261, 345] width 77 height 31
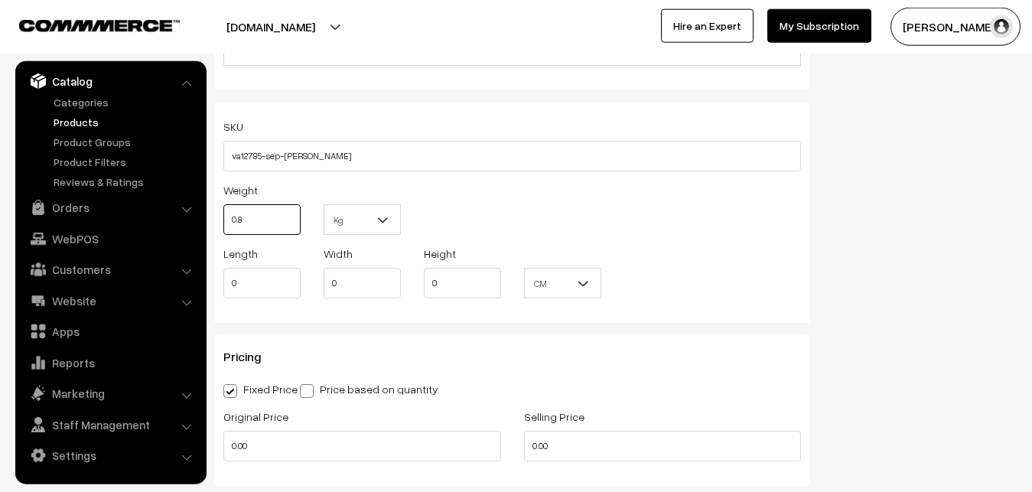
scroll to position [1123, 0]
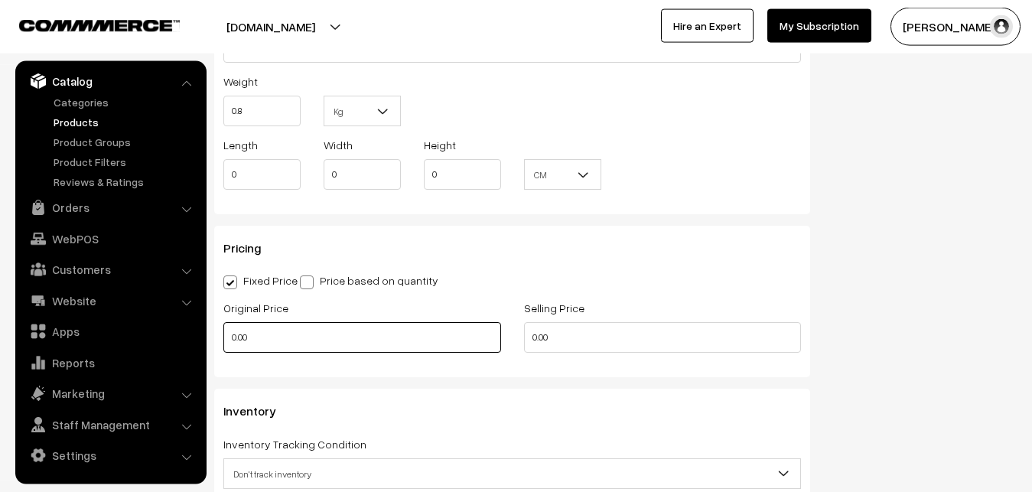
type input "0.80"
drag, startPoint x: 258, startPoint y: 344, endPoint x: 213, endPoint y: 346, distance: 45.2
click at [223, 346] on input "0.00" at bounding box center [362, 337] width 278 height 31
type input "2800"
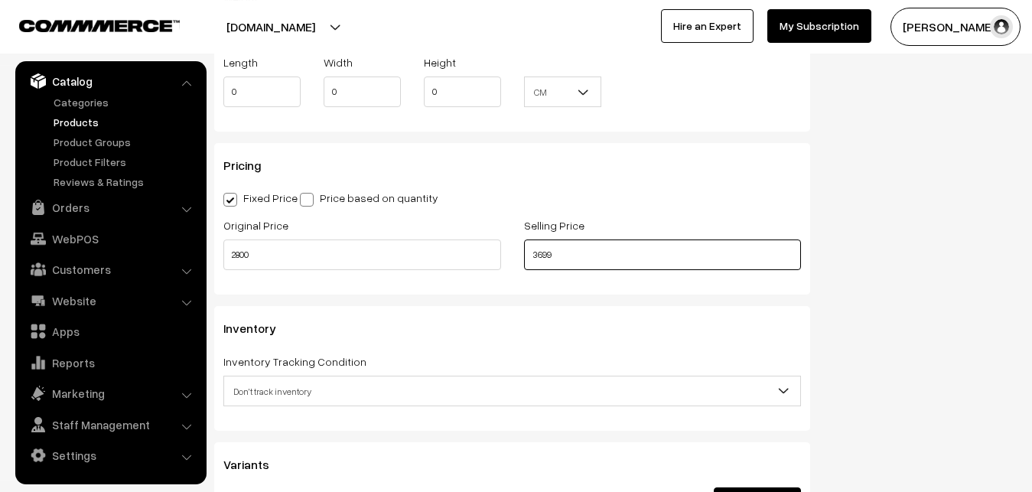
scroll to position [1357, 0]
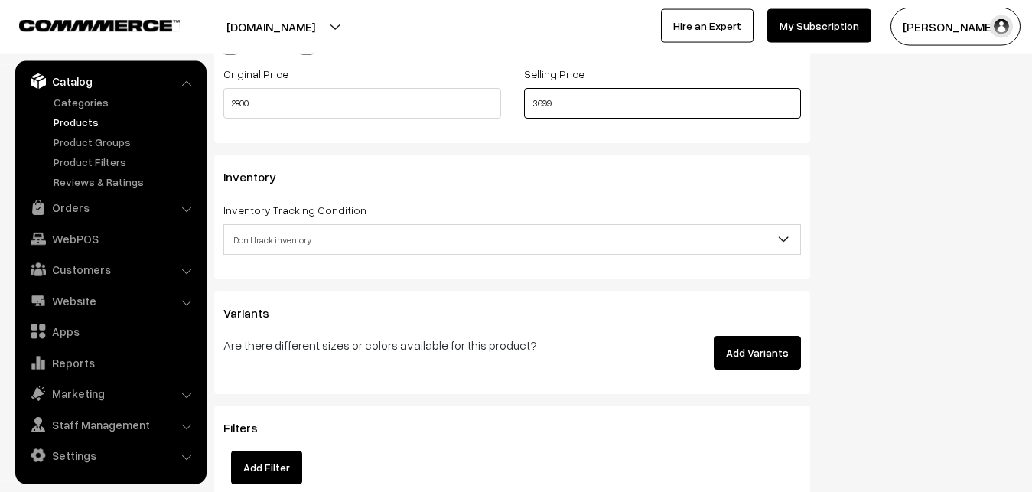
type input "3699"
click at [258, 242] on span "Don't track inventory" at bounding box center [512, 239] width 576 height 27
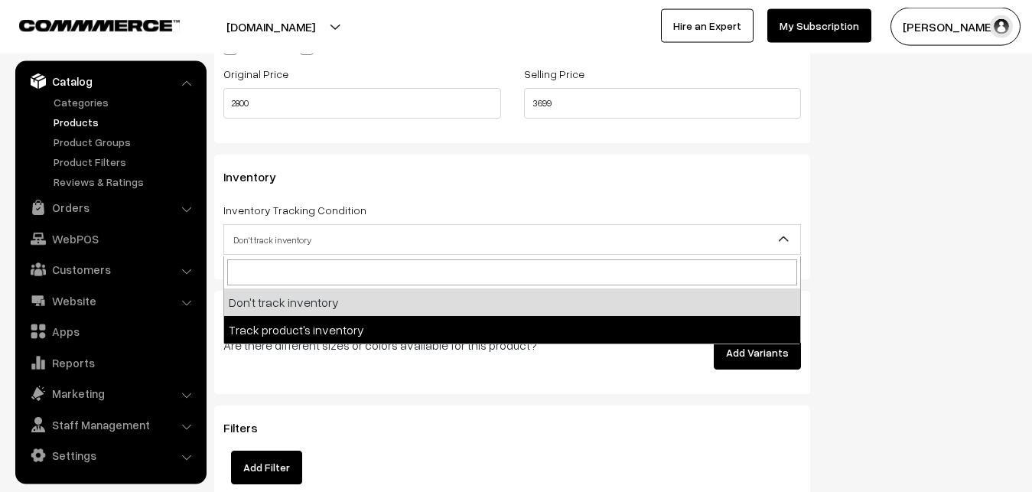
select select "2"
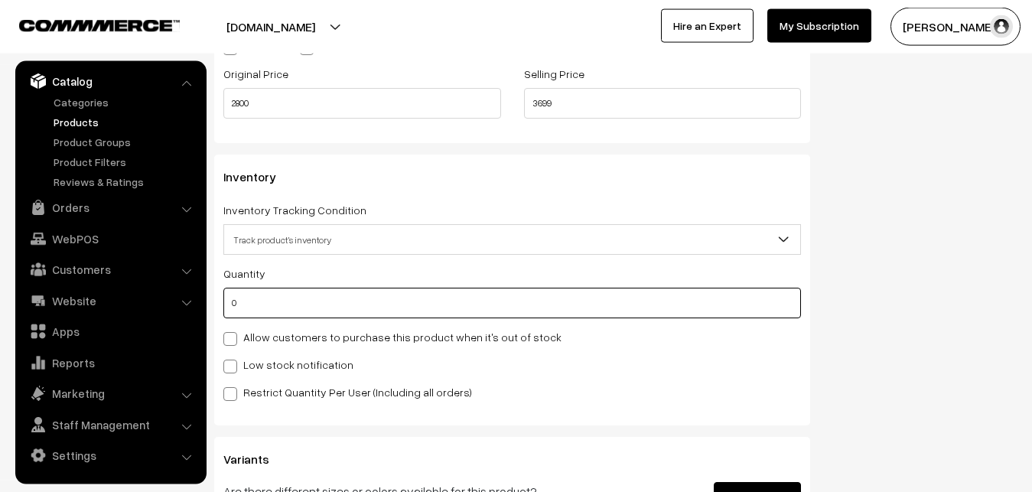
click at [244, 304] on input "0" at bounding box center [511, 303] width 577 height 31
type input "4"
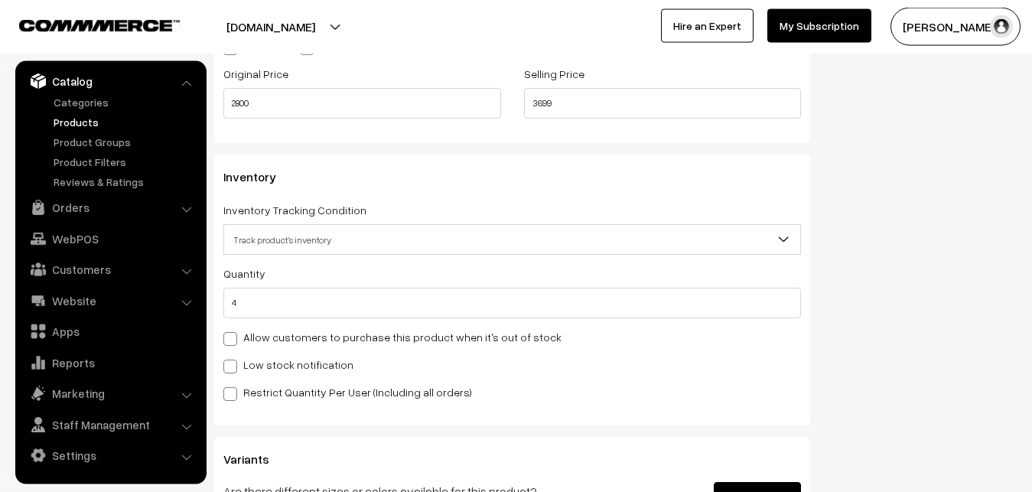
click at [239, 372] on label "Low stock notification" at bounding box center [288, 364] width 130 height 16
click at [233, 369] on input "Low stock notification" at bounding box center [228, 364] width 10 height 10
checkbox input "true"
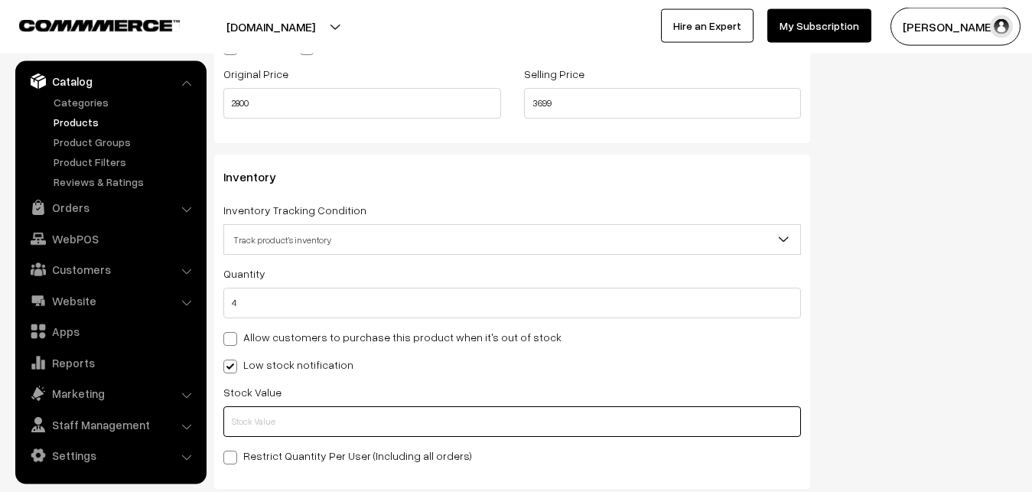
click at [248, 422] on input "text" at bounding box center [511, 421] width 577 height 31
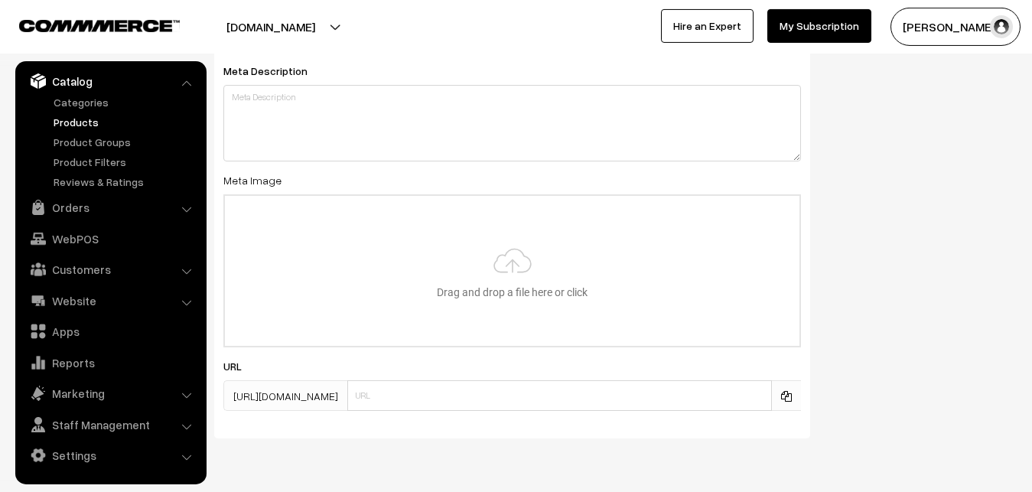
scroll to position [2277, 0]
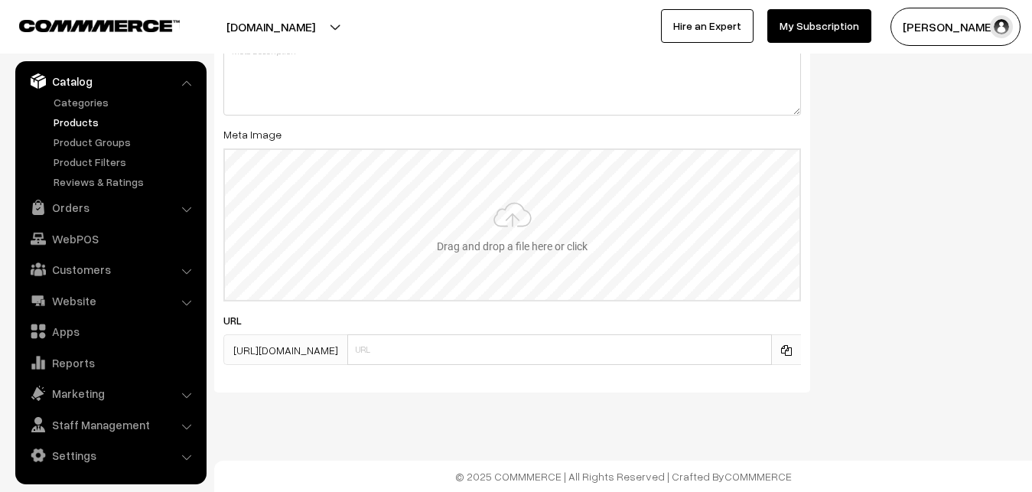
type input "2"
click at [489, 244] on input "file" at bounding box center [512, 225] width 574 height 150
type input "C:\fakepath\maheswari-saree-va12785-sep.jpeg"
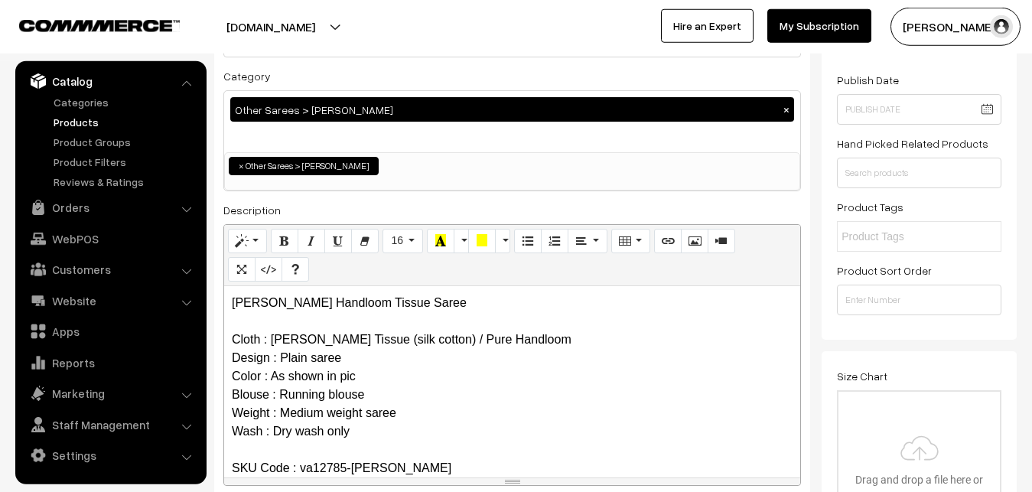
scroll to position [0, 0]
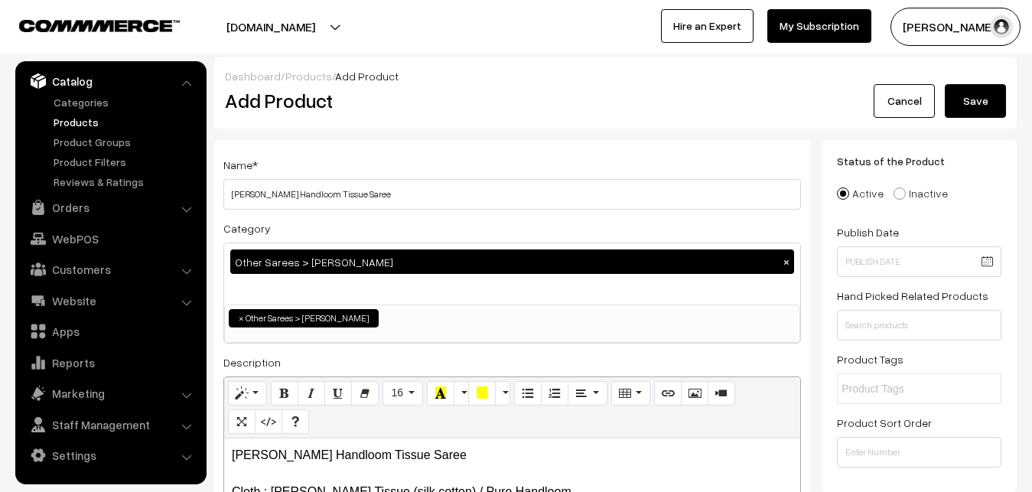
click at [974, 96] on button "Save" at bounding box center [974, 101] width 61 height 34
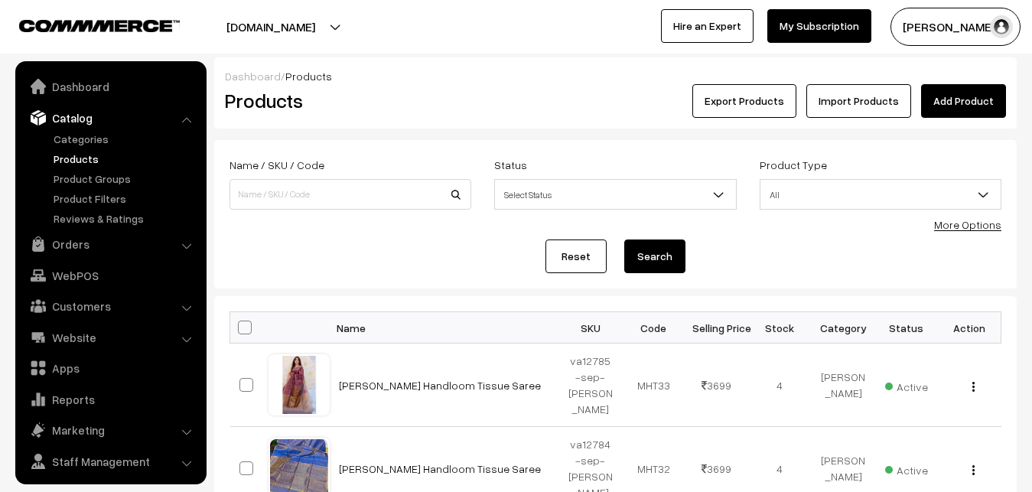
scroll to position [37, 0]
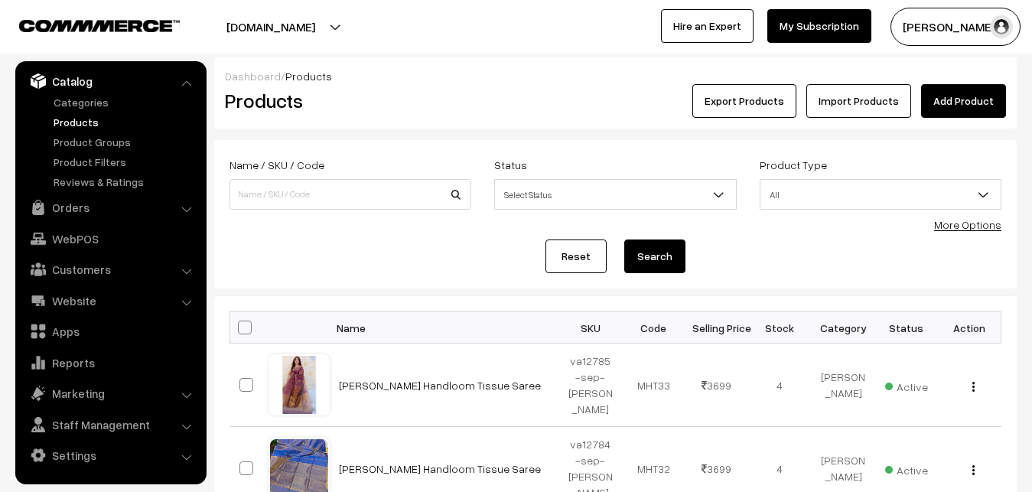
click at [428, 81] on div "Dashboard / Products" at bounding box center [615, 76] width 781 height 16
click at [983, 105] on link "Add Product" at bounding box center [963, 101] width 85 height 34
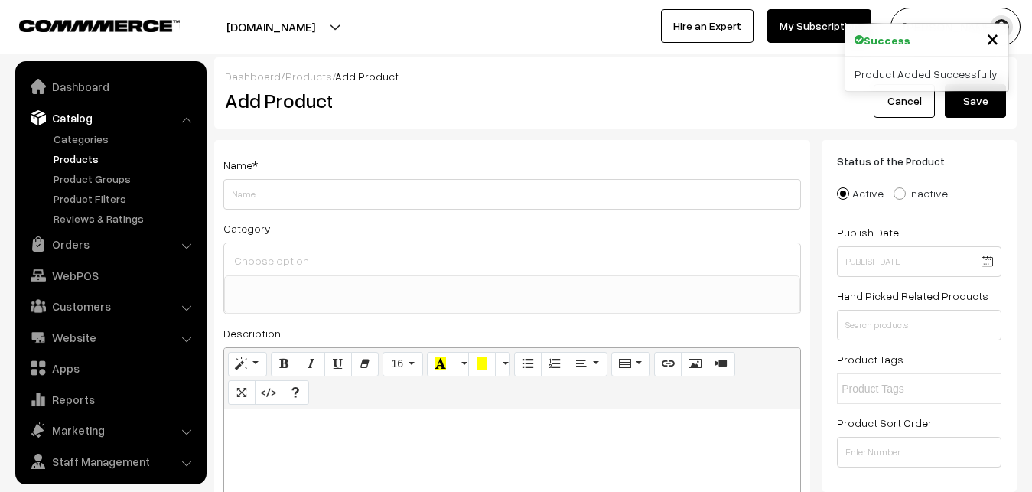
select select
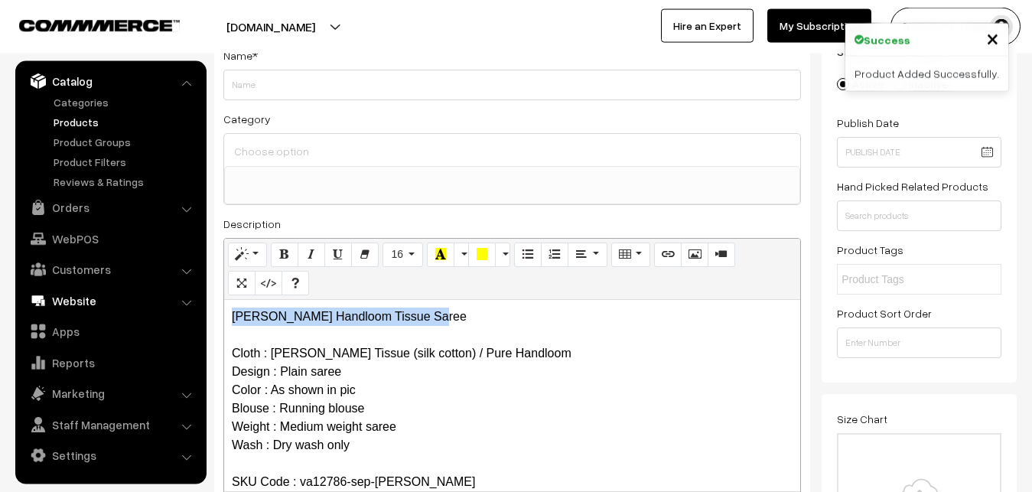
drag, startPoint x: 439, startPoint y: 317, endPoint x: 174, endPoint y: 307, distance: 265.6
click at [224, 310] on div "Maheshwari Handloom Tissue Saree Cloth : Maheshwari Tissue (silk cotton) / Pure…" at bounding box center [512, 395] width 576 height 191
copy p "Maheshwari Handloom Tissue Saree"
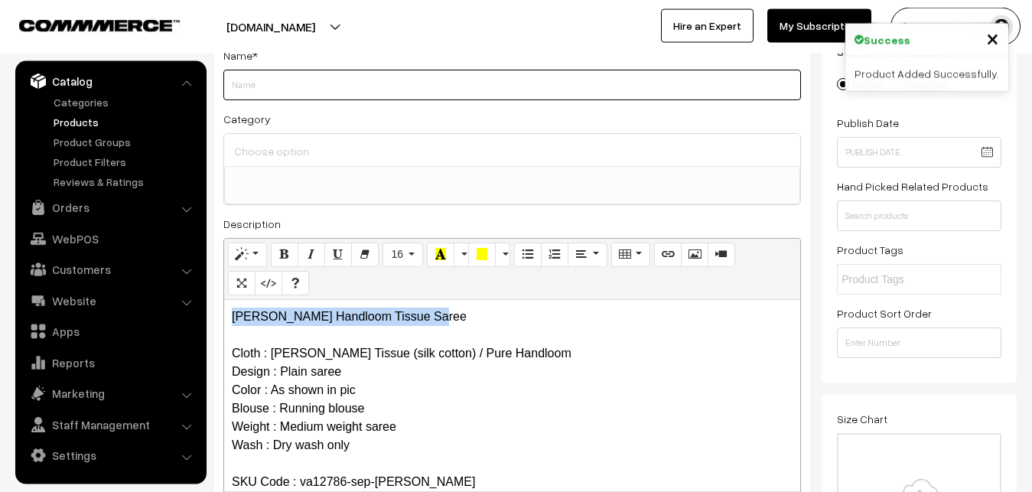
click at [242, 90] on input "Weight" at bounding box center [511, 85] width 577 height 31
paste input "Maheshwari Handloom Tissue Saree"
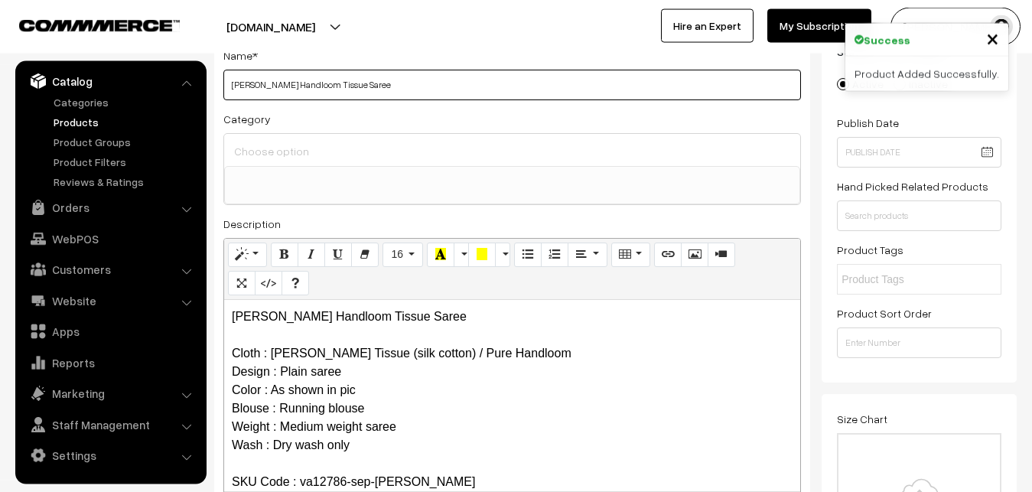
type input "Maheshwari Handloom Tissue Saree"
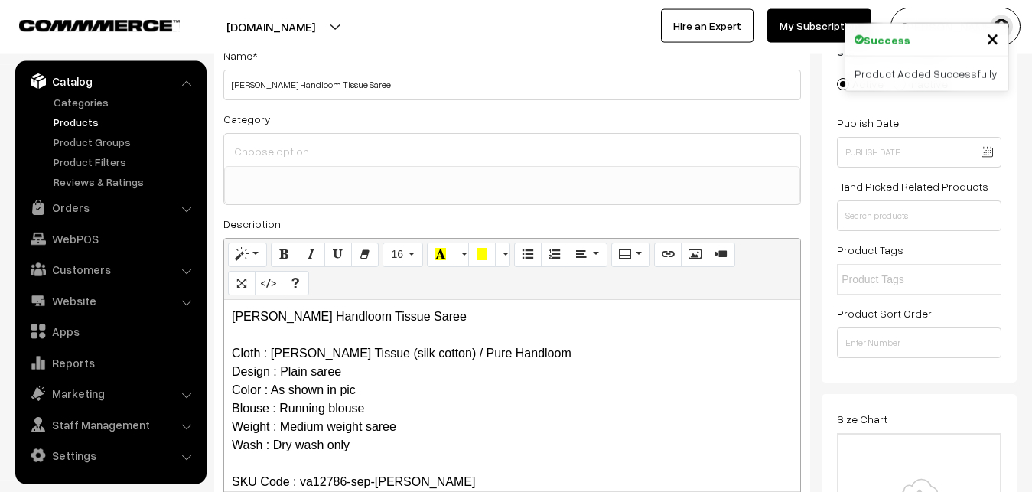
click at [252, 144] on input at bounding box center [512, 151] width 564 height 22
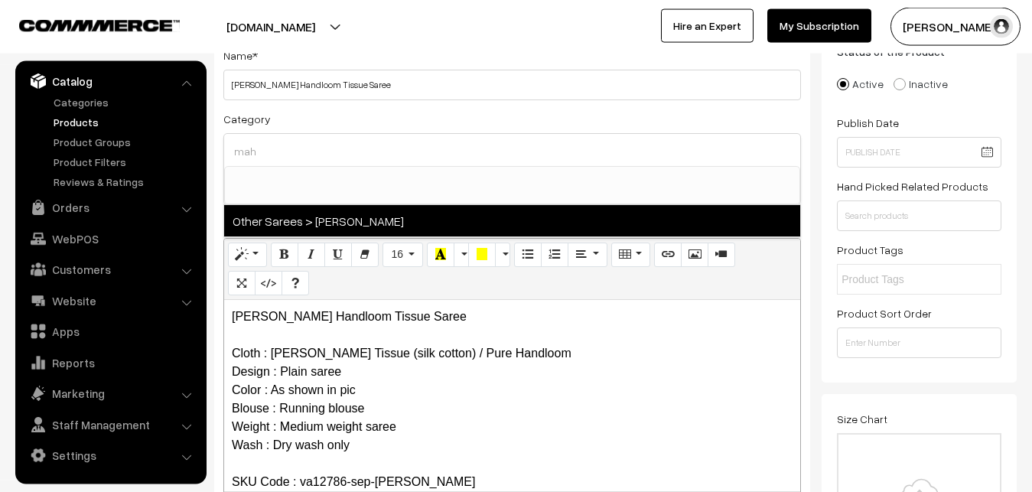
type input "mah"
click at [341, 228] on span "Other Sarees > [PERSON_NAME]" at bounding box center [512, 220] width 576 height 31
select select "40"
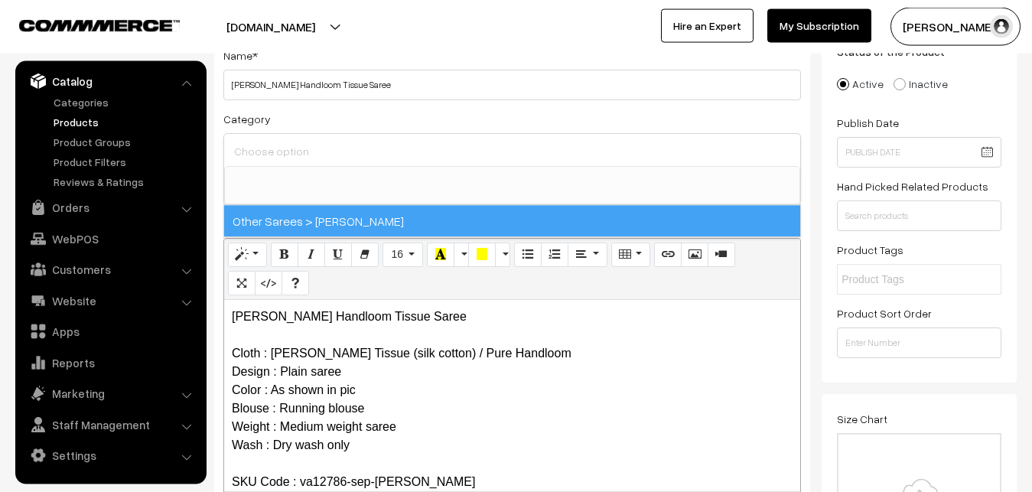
scroll to position [466, 0]
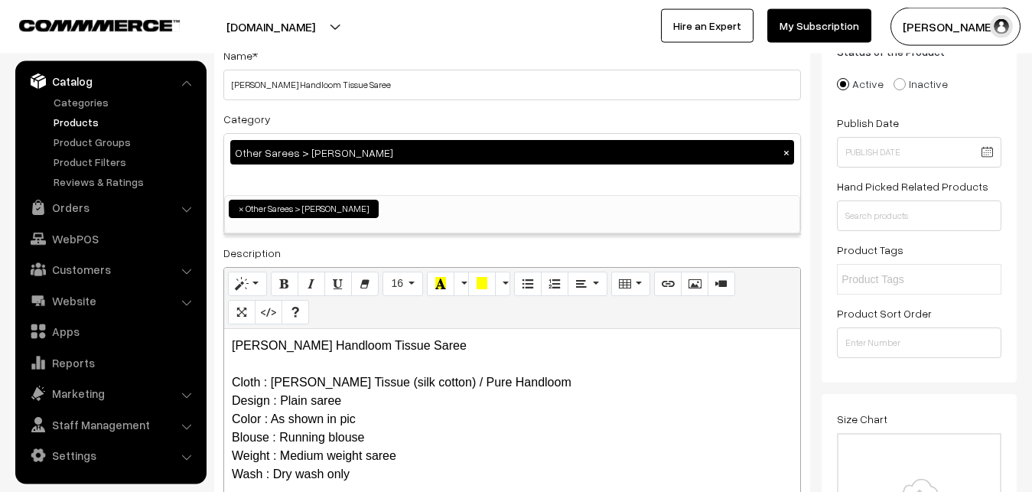
click at [342, 113] on div "Category Other Sarees > Maheswari Sarees × Uppada Sarees Uppada Sarees > Uppada…" at bounding box center [511, 171] width 577 height 125
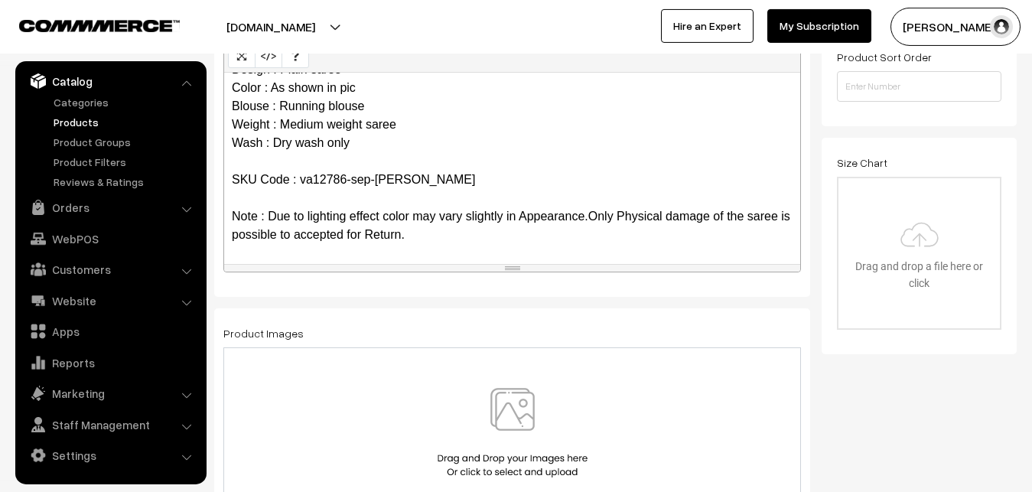
scroll to position [421, 0]
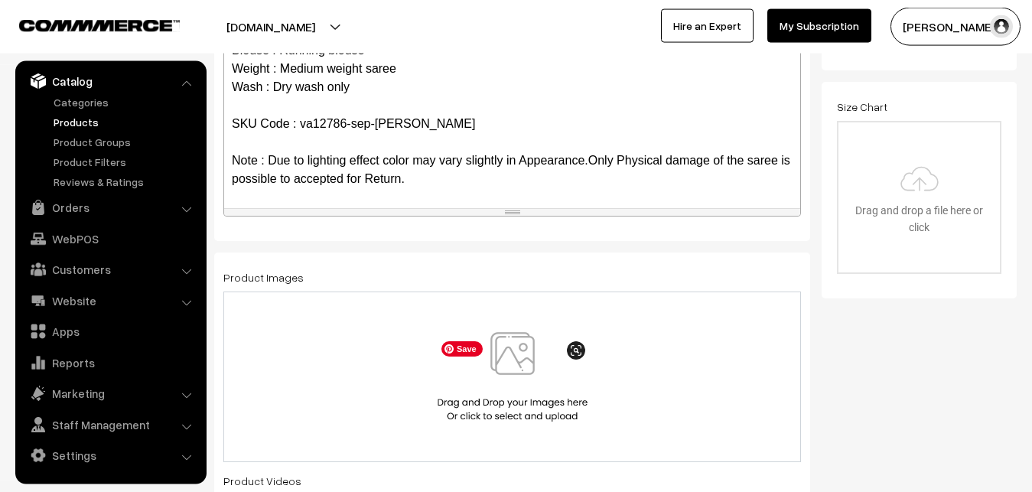
click at [524, 359] on img at bounding box center [513, 376] width 158 height 89
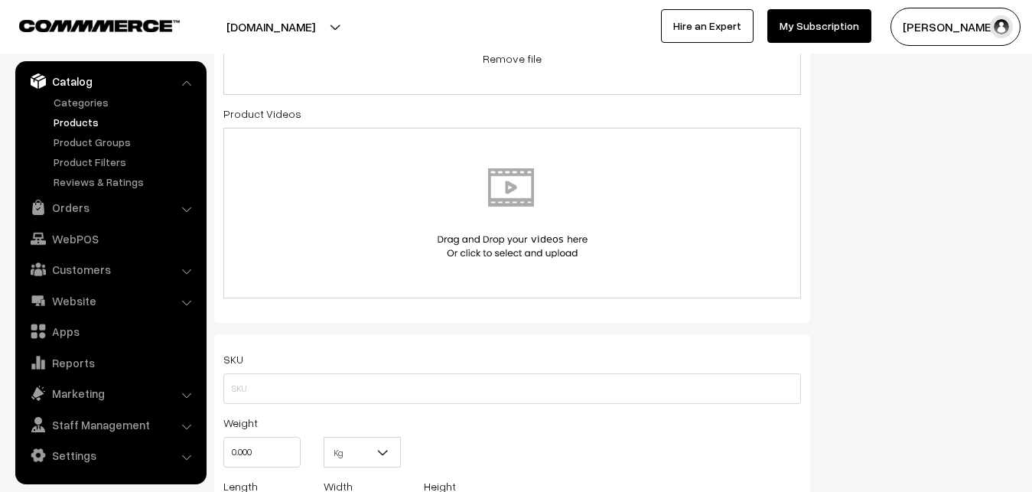
scroll to position [811, 0]
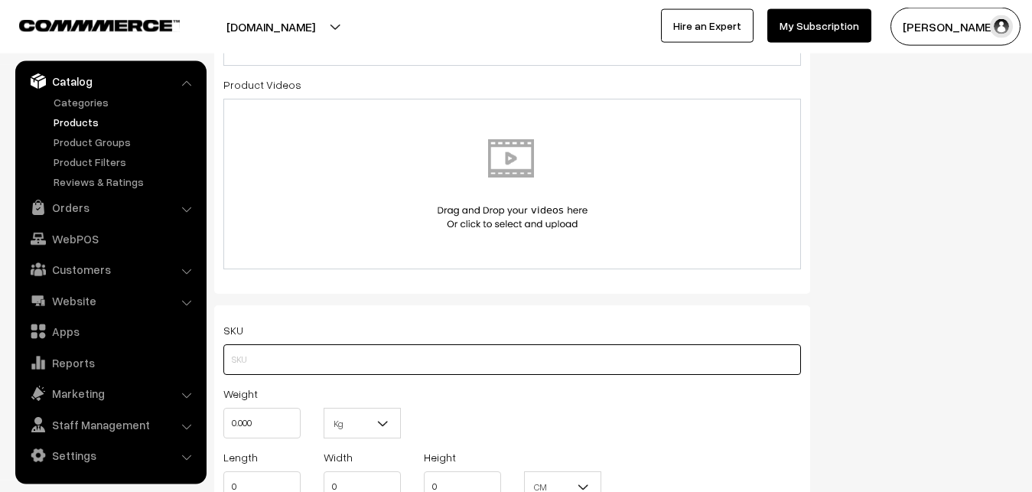
paste input "va12786-sep-[PERSON_NAME]"
type input "va12786-sep-maheswari"
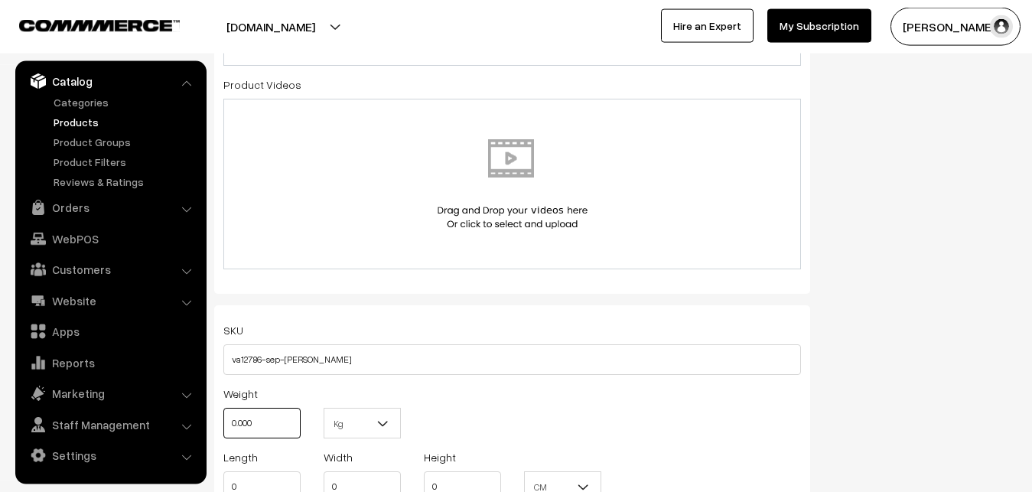
drag, startPoint x: 263, startPoint y: 422, endPoint x: 219, endPoint y: 415, distance: 45.0
click at [223, 415] on input "0.000" at bounding box center [261, 423] width 77 height 31
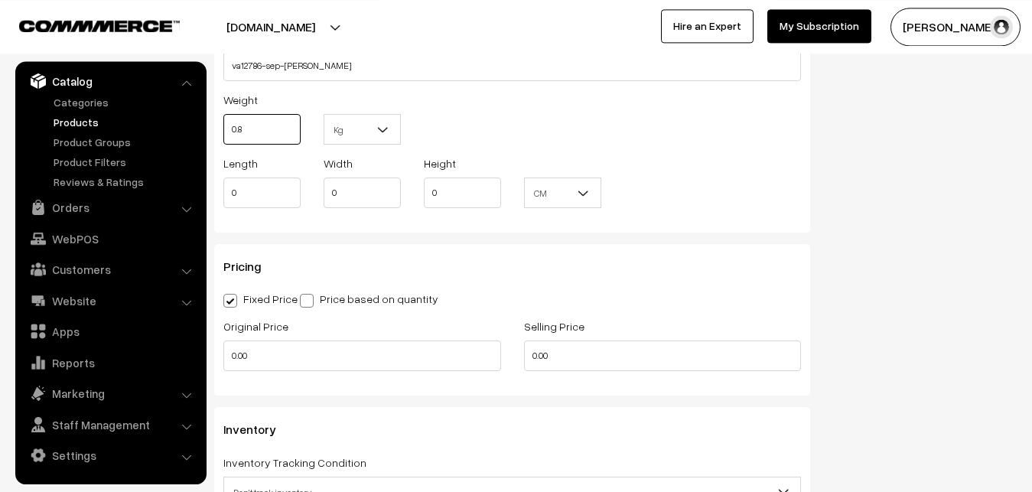
scroll to position [1123, 0]
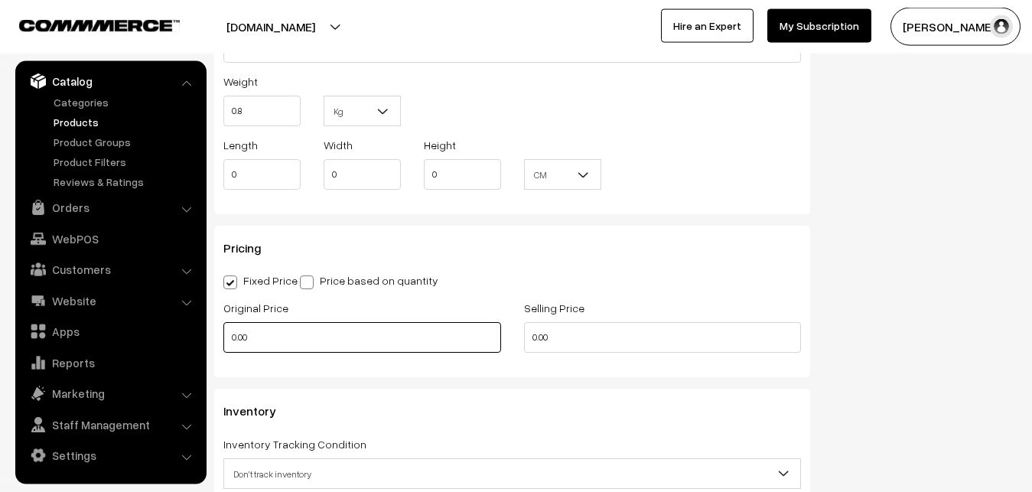
type input "0.80"
drag, startPoint x: 260, startPoint y: 343, endPoint x: 229, endPoint y: 349, distance: 31.1
click at [229, 349] on input "0.00" at bounding box center [362, 337] width 278 height 31
type input "2800"
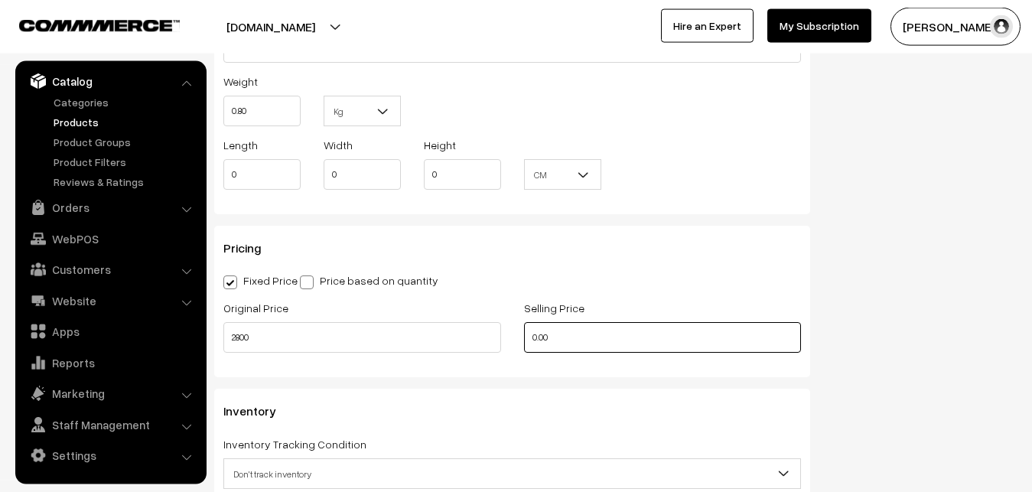
drag, startPoint x: 561, startPoint y: 342, endPoint x: 424, endPoint y: 342, distance: 136.9
click at [524, 342] on input "0.00" at bounding box center [663, 337] width 278 height 31
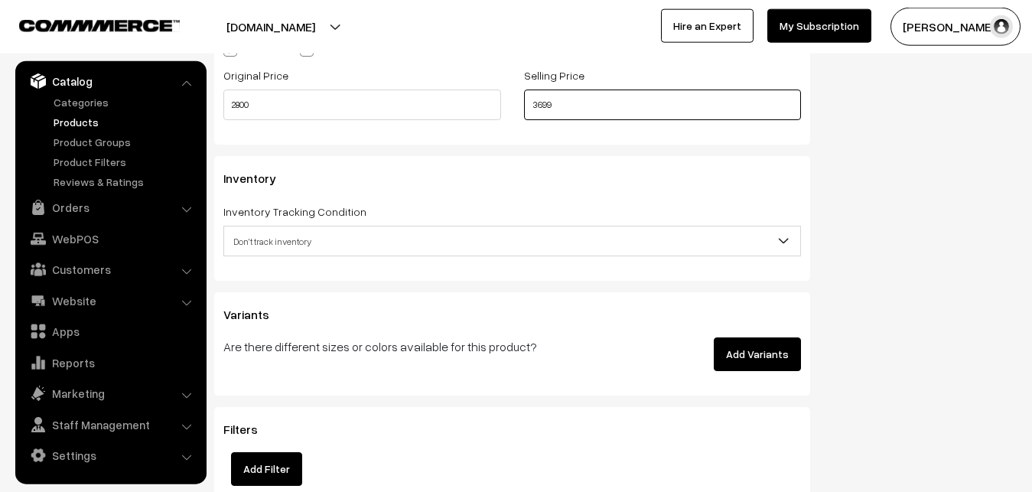
scroll to position [1357, 0]
type input "3699"
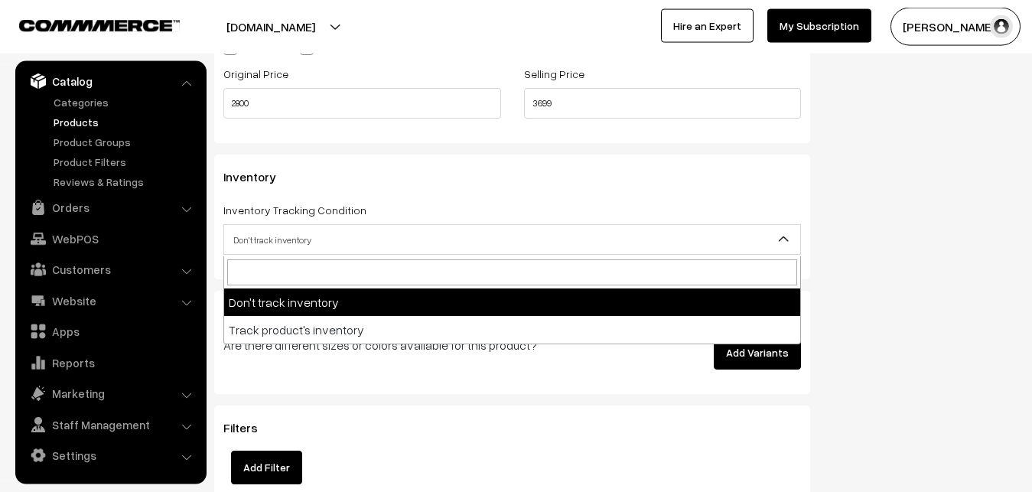
click at [278, 238] on span "Don't track inventory" at bounding box center [512, 239] width 576 height 27
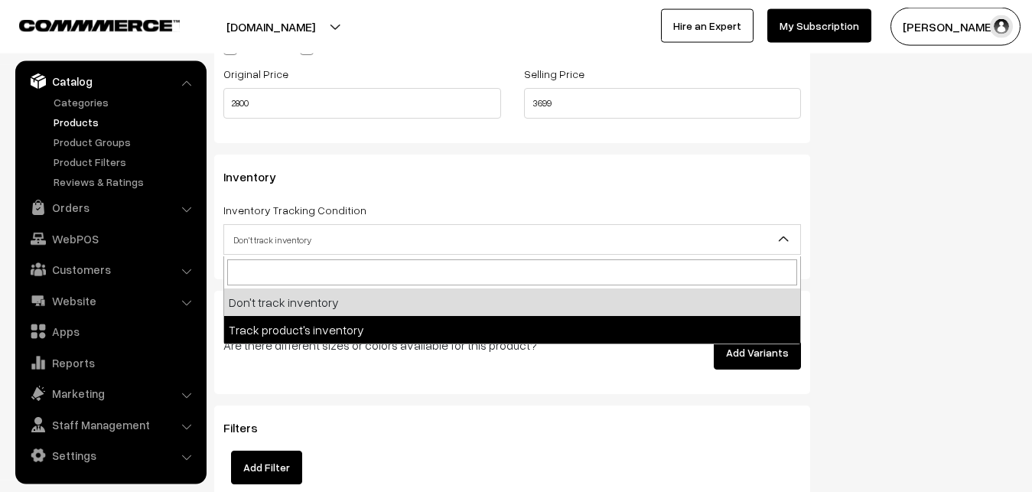
select select "2"
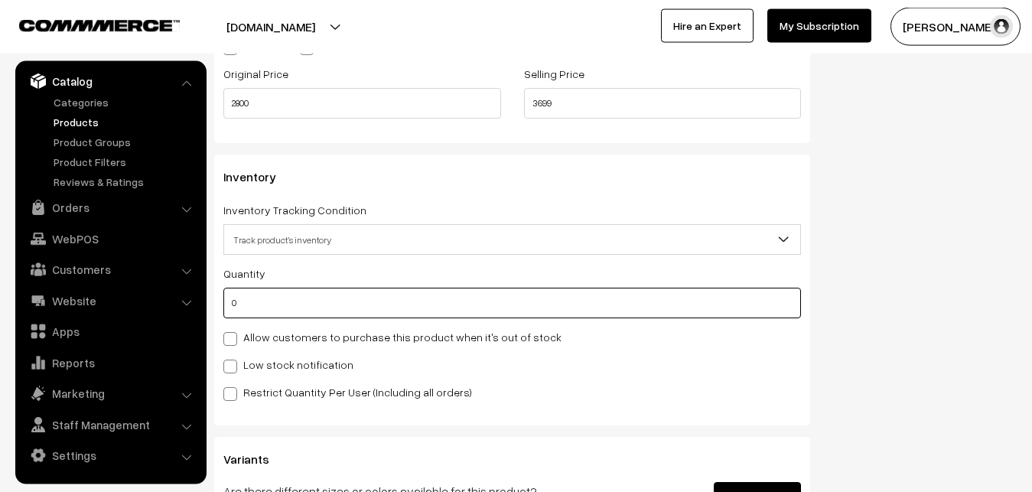
click at [278, 307] on input "0" at bounding box center [511, 303] width 577 height 31
type input "4"
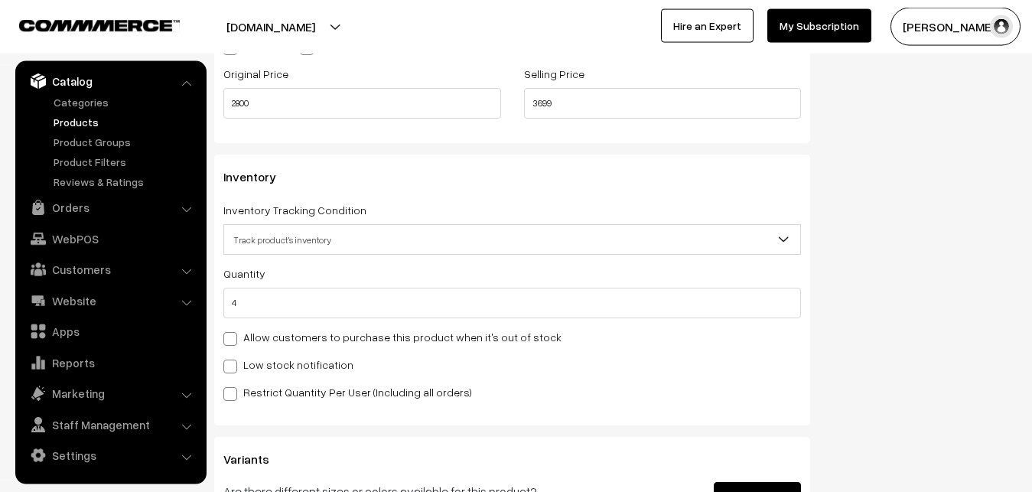
click at [242, 361] on label "Low stock notification" at bounding box center [288, 364] width 130 height 16
click at [233, 361] on input "Low stock notification" at bounding box center [228, 364] width 10 height 10
checkbox input "true"
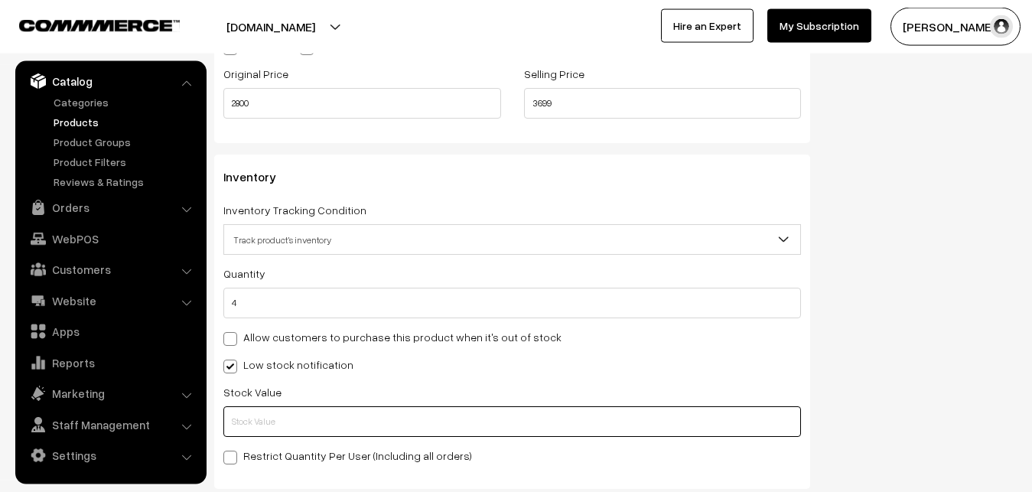
click at [242, 416] on input "text" at bounding box center [511, 421] width 577 height 31
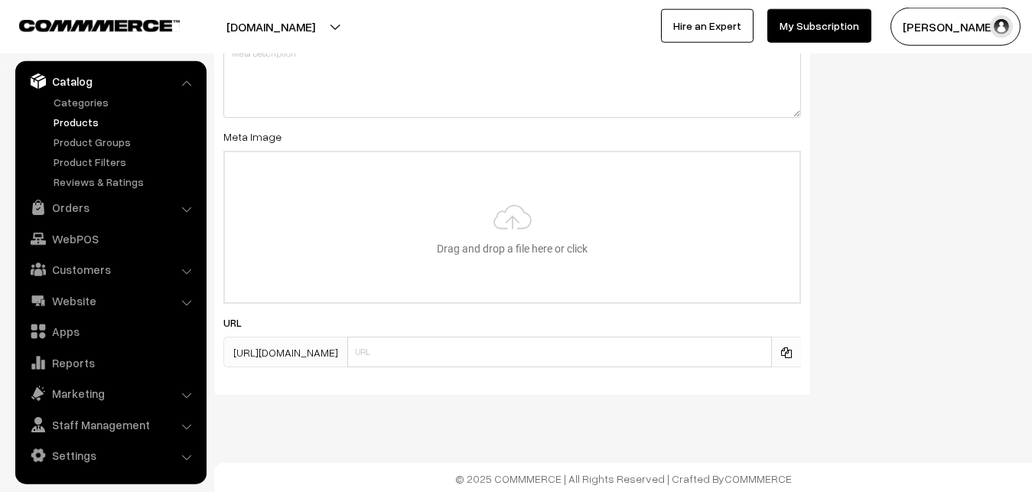
scroll to position [2277, 0]
type input "2"
click at [564, 200] on input "file" at bounding box center [512, 225] width 574 height 150
type input "C:\fakepath\maheswari-saree-va12786-sep.jpeg"
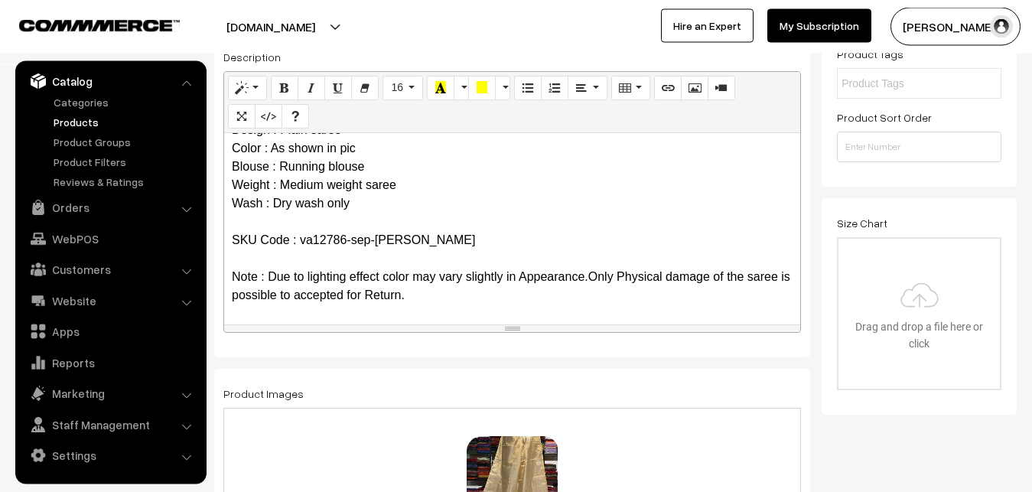
scroll to position [0, 0]
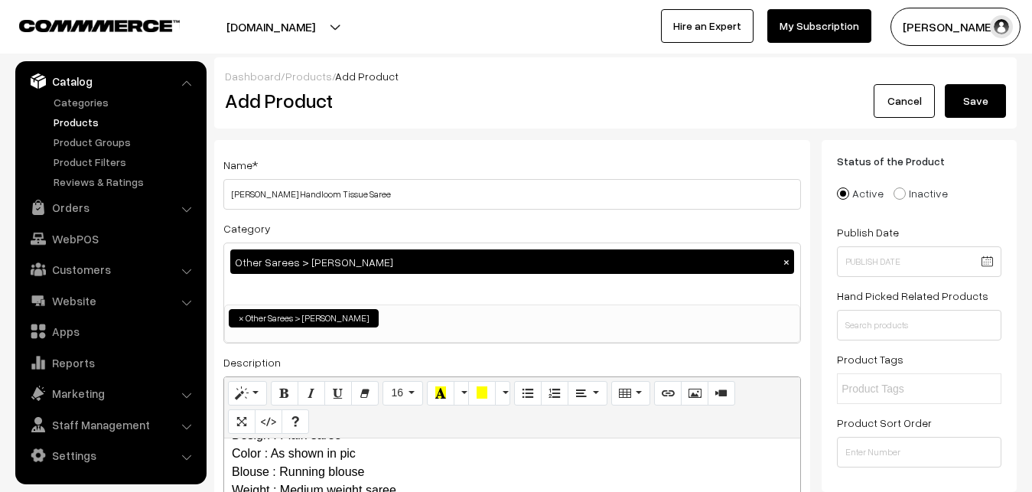
click at [970, 101] on button "Save" at bounding box center [974, 101] width 61 height 34
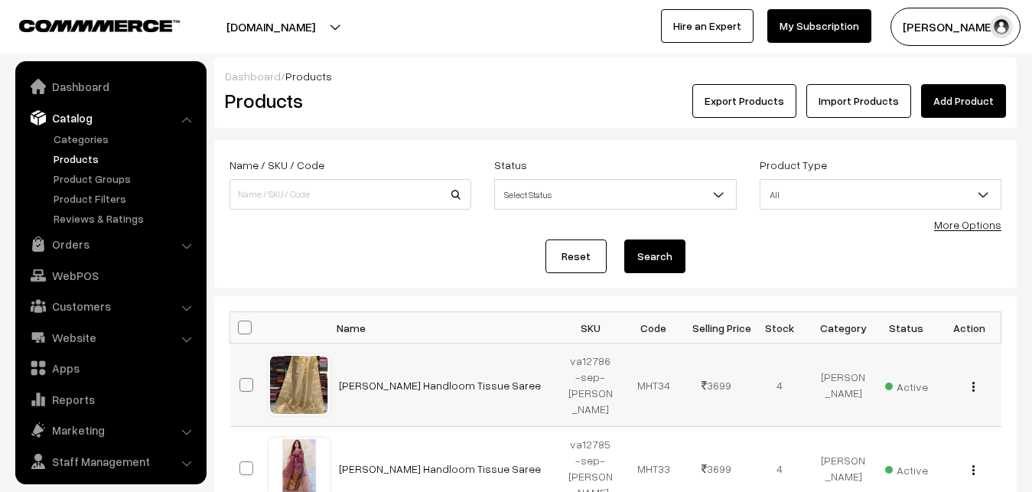
scroll to position [37, 0]
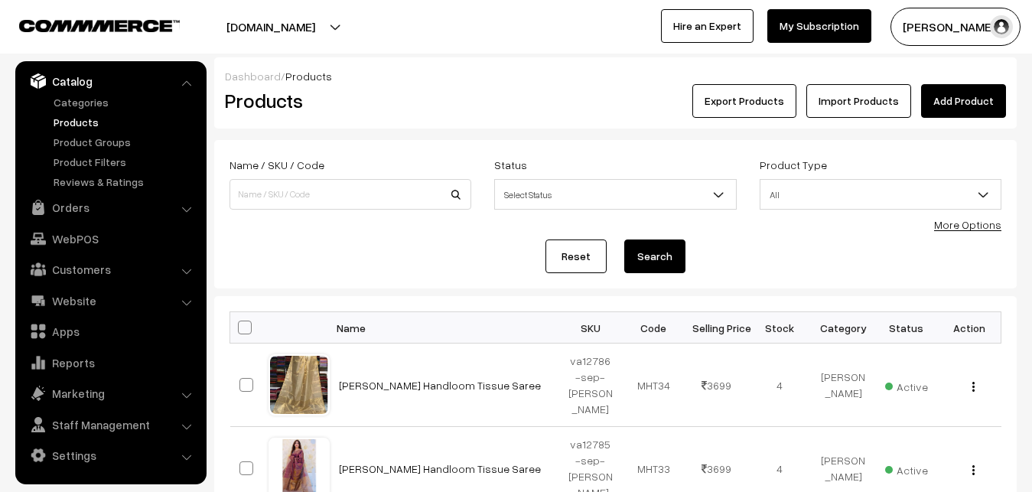
click at [973, 109] on link "Add Product" at bounding box center [963, 101] width 85 height 34
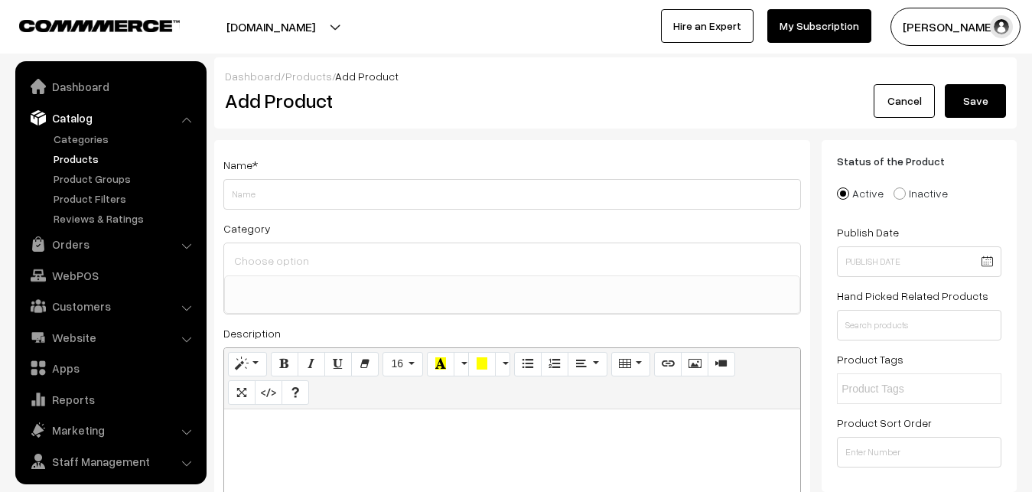
select select
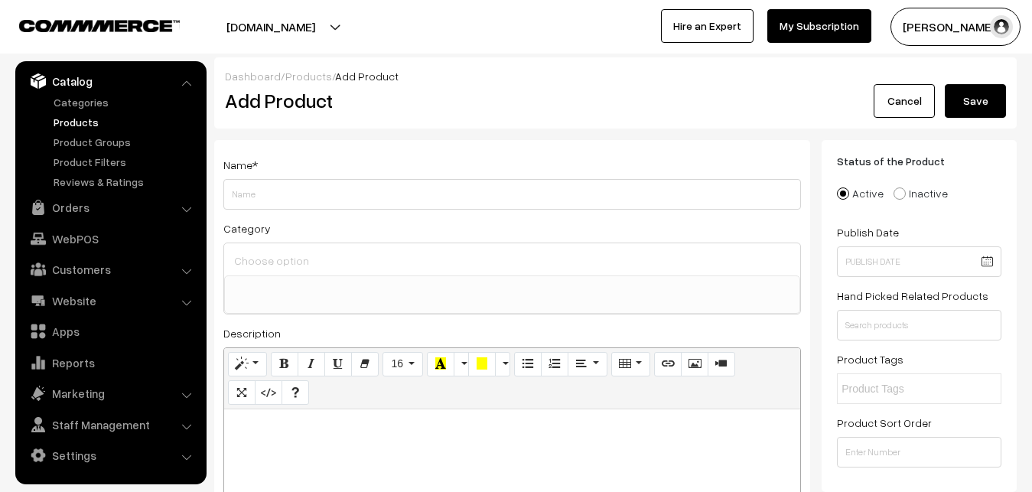
click at [77, 123] on link "Products" at bounding box center [125, 122] width 151 height 16
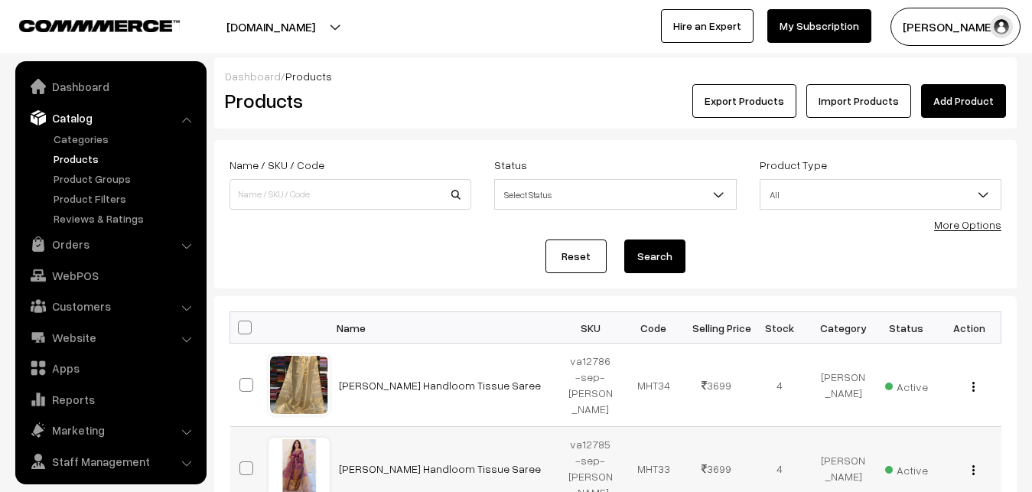
scroll to position [37, 0]
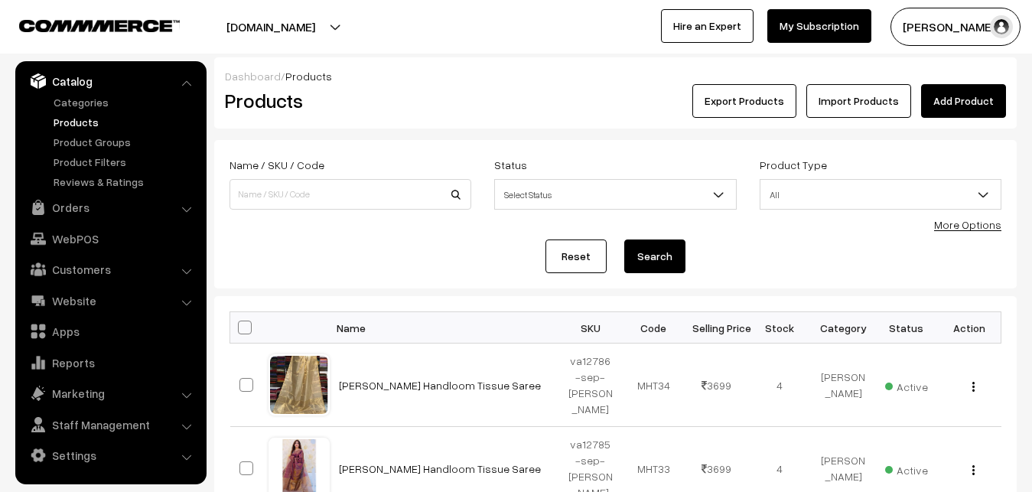
click at [942, 101] on link "Add Product" at bounding box center [963, 101] width 85 height 34
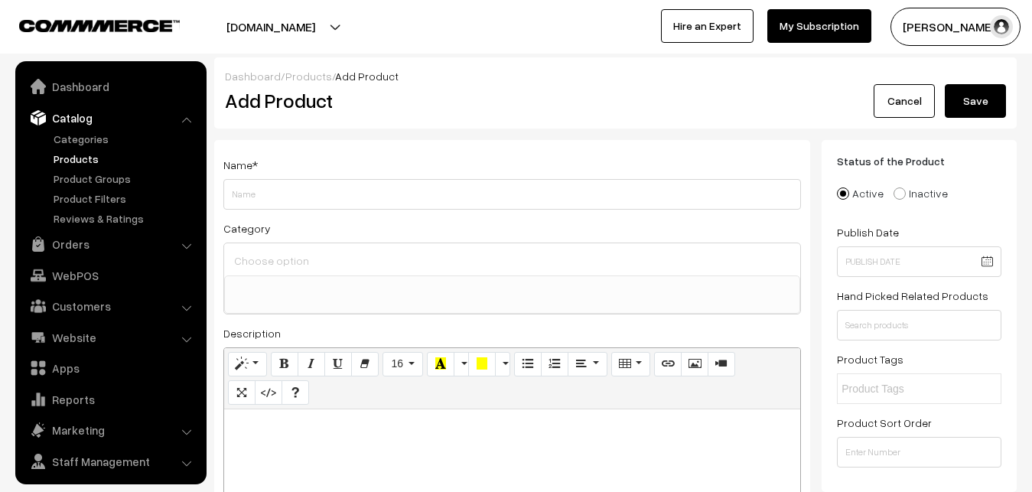
select select
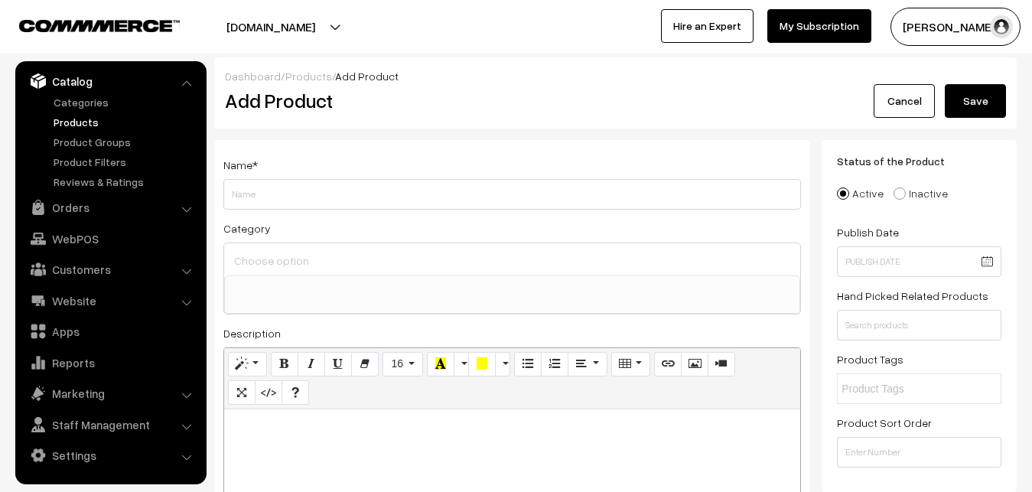
paste div
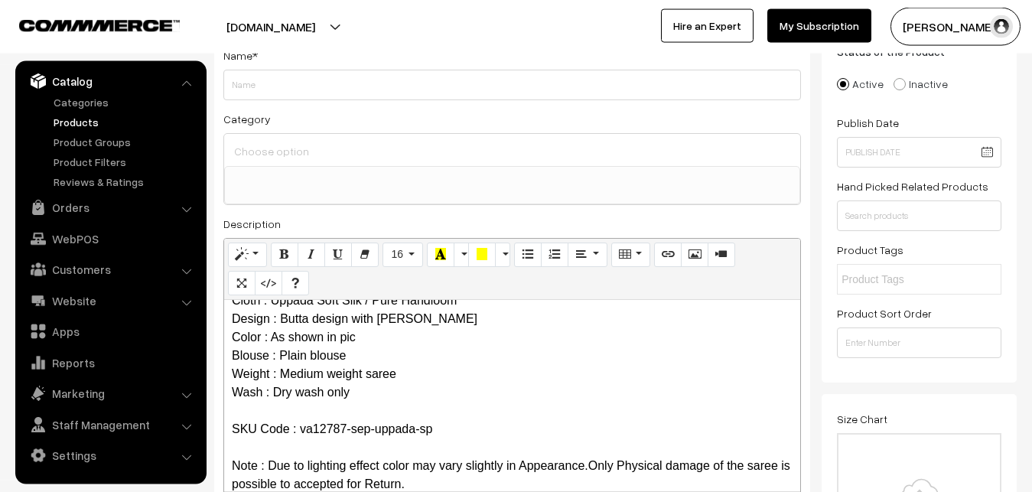
scroll to position [0, 0]
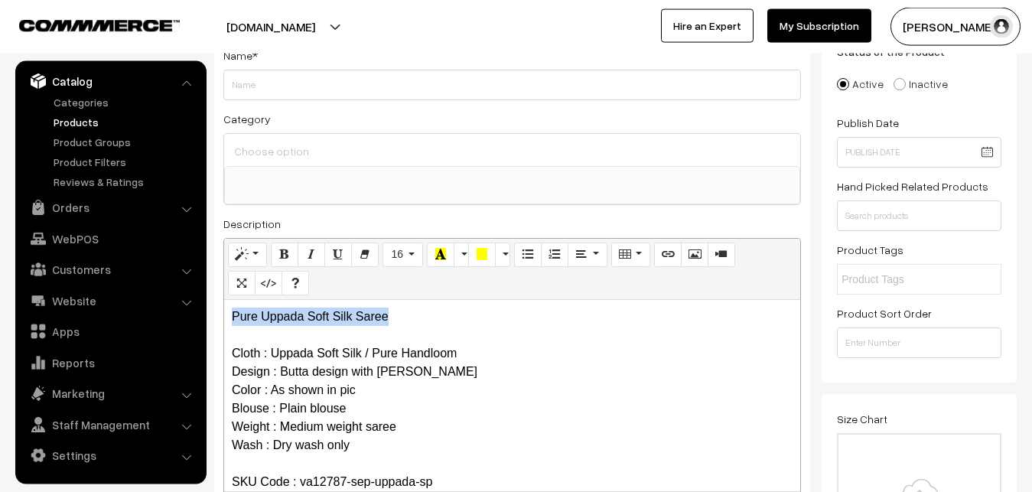
drag, startPoint x: 415, startPoint y: 320, endPoint x: 113, endPoint y: 317, distance: 302.1
click at [224, 317] on div "Pure Uppada Soft Silk Saree Cloth : Uppada Soft Silk / Pure Handloom Design : B…" at bounding box center [512, 395] width 576 height 191
copy p "Pure Uppada Soft Silk Saree"
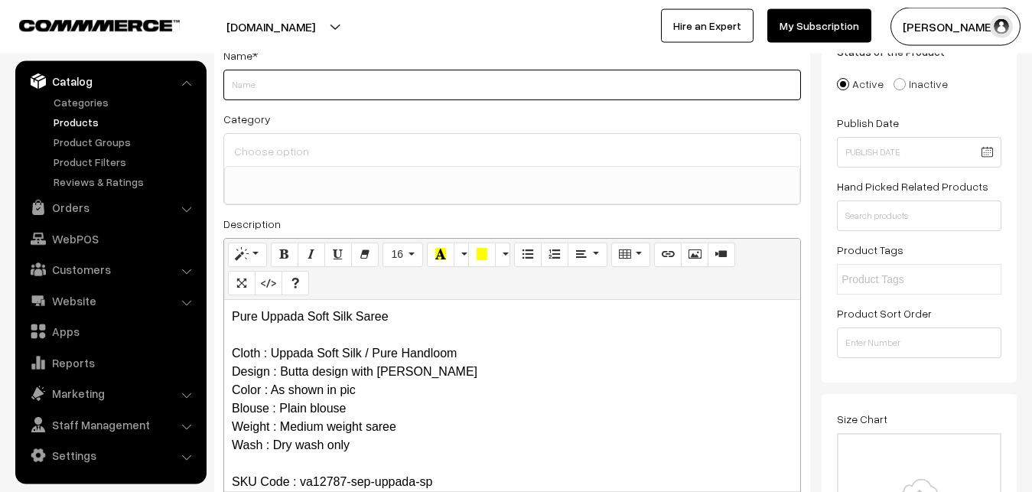
click at [236, 87] on input "Weight" at bounding box center [511, 85] width 577 height 31
paste input "Pure Uppada Soft Silk Saree"
type input "Pure Uppada Soft Silk Saree"
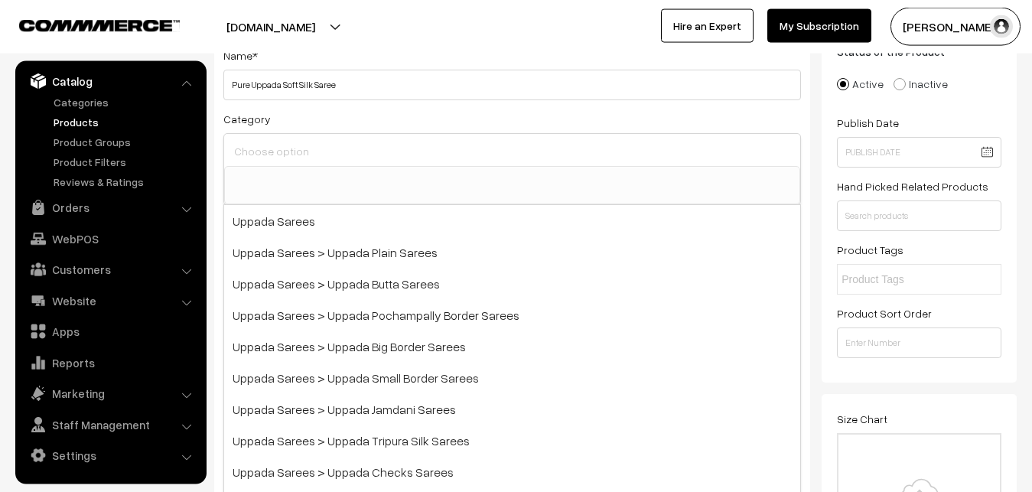
click at [275, 150] on input at bounding box center [512, 151] width 564 height 22
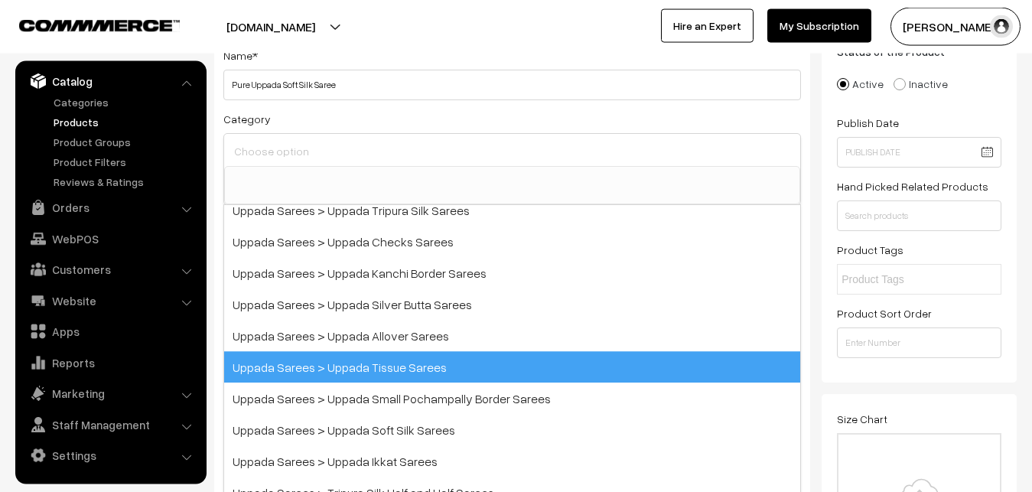
scroll to position [275, 0]
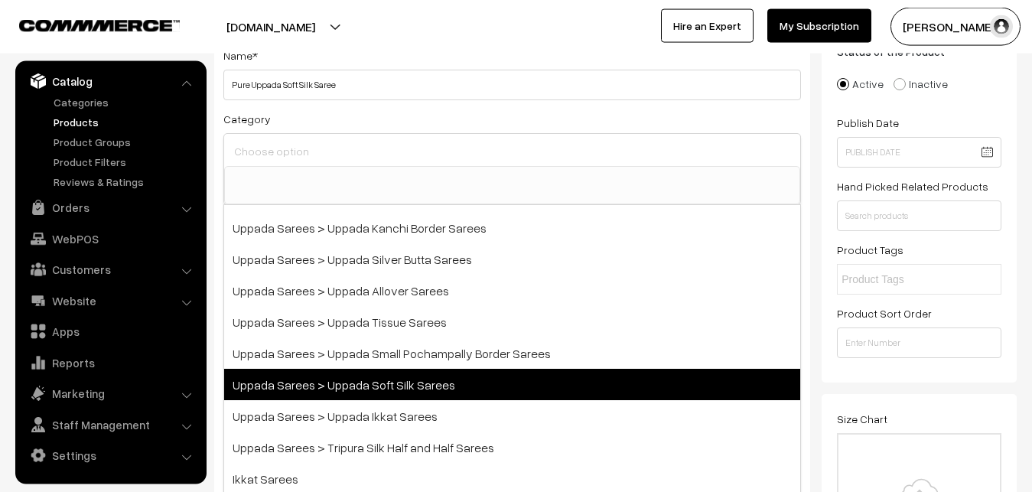
click at [408, 383] on span "Uppada Sarees > Uppada Soft Silk Sarees" at bounding box center [512, 384] width 576 height 31
select select "49"
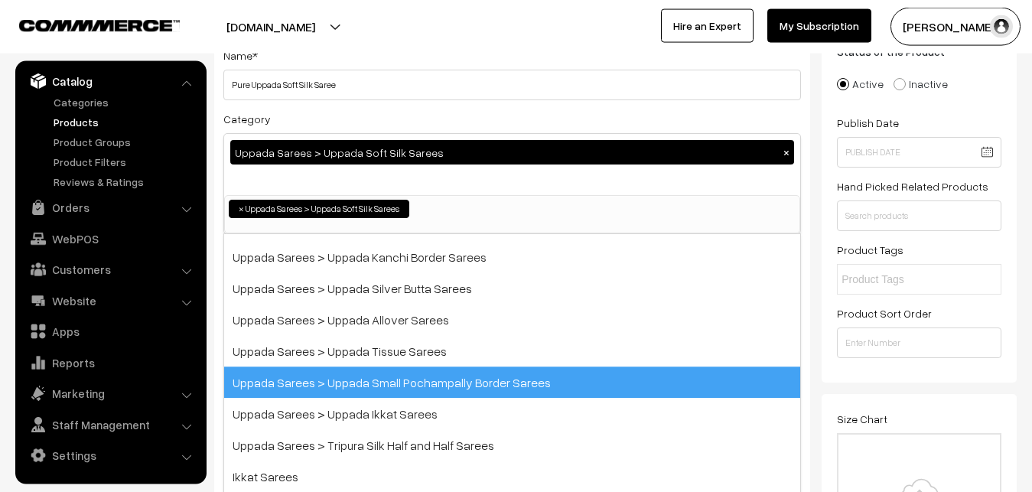
scroll to position [177, 0]
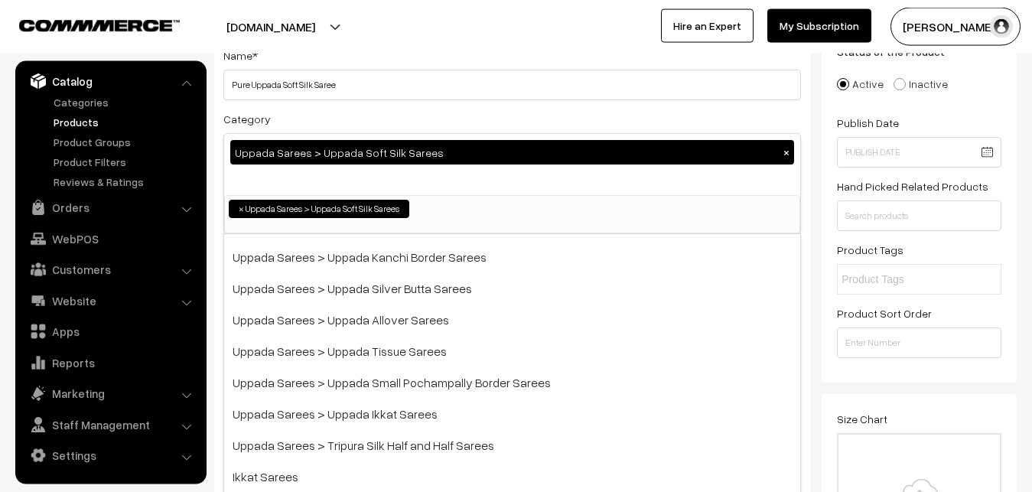
click at [452, 101] on div "Name * Pure Uppada Soft Silk Saree Category Uppada Sarees > Uppada Soft Silk Sa…" at bounding box center [512, 292] width 596 height 522
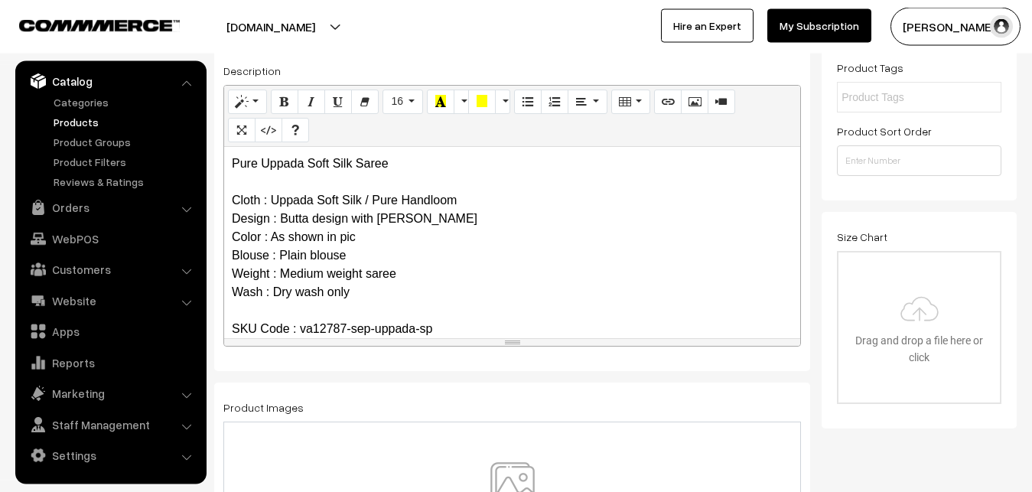
scroll to position [343, 0]
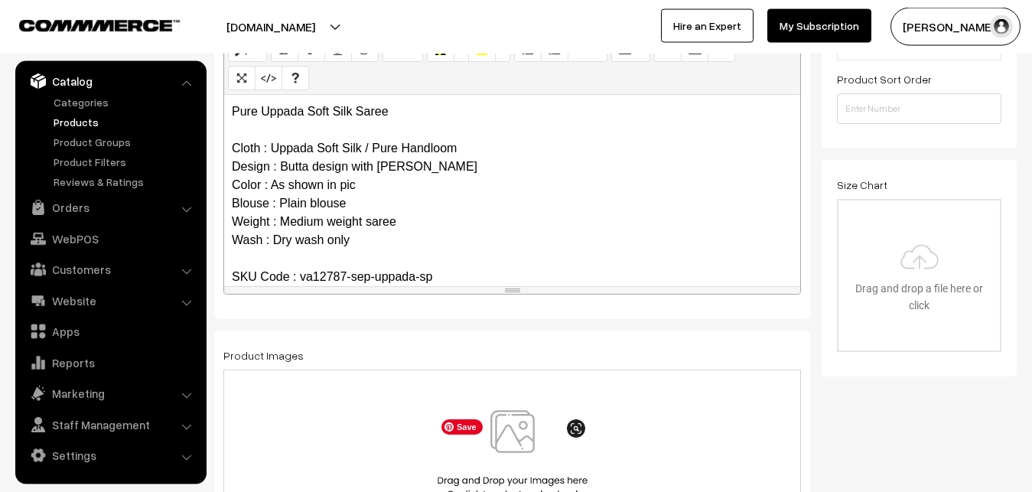
click at [518, 428] on img at bounding box center [513, 454] width 158 height 89
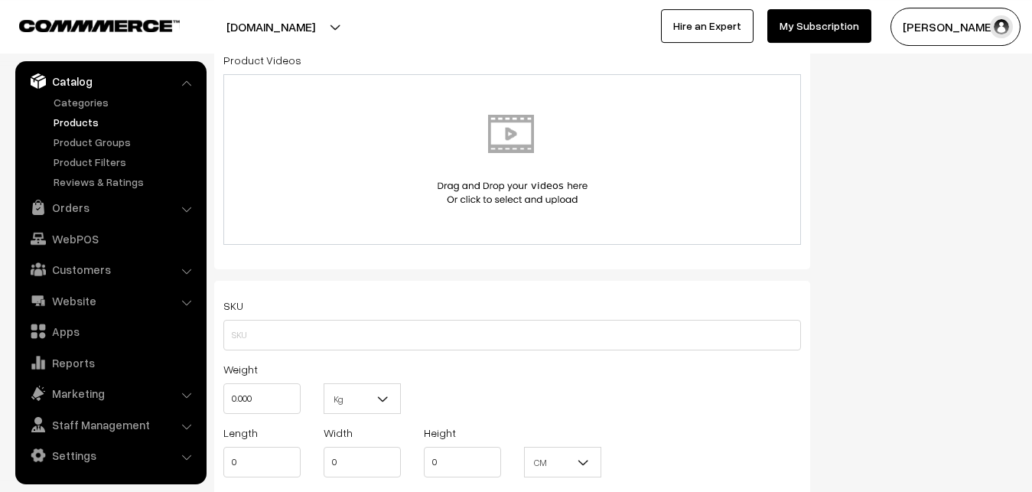
scroll to position [967, 0]
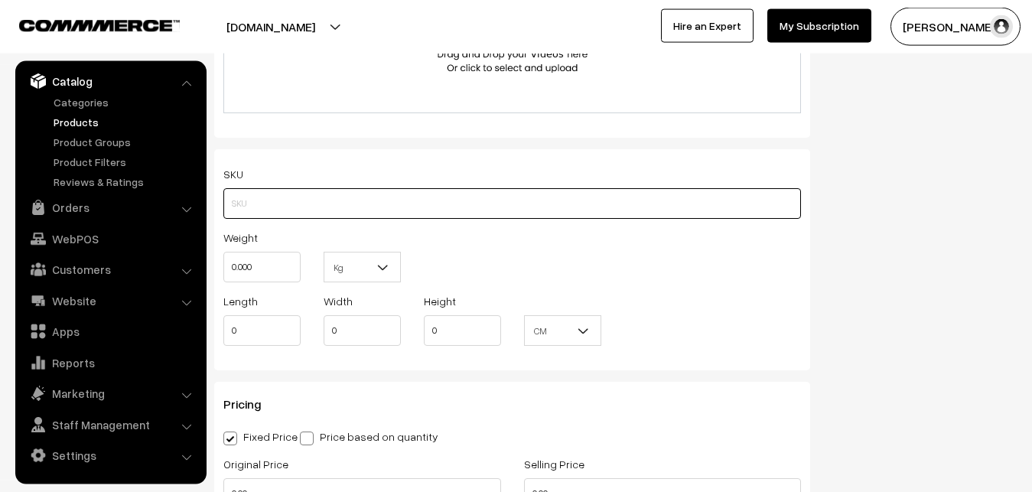
click at [264, 213] on input "text" at bounding box center [511, 203] width 577 height 31
paste input "va12787-sep-uppada-sp"
type input "va12787-sep-uppada-sp"
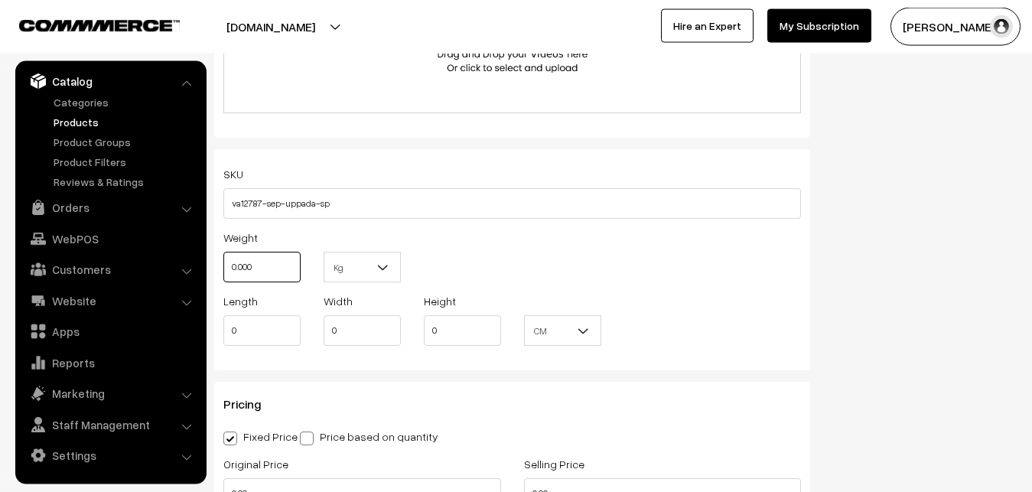
drag, startPoint x: 252, startPoint y: 271, endPoint x: 203, endPoint y: 272, distance: 49.7
click at [223, 272] on input "0.000" at bounding box center [261, 267] width 77 height 31
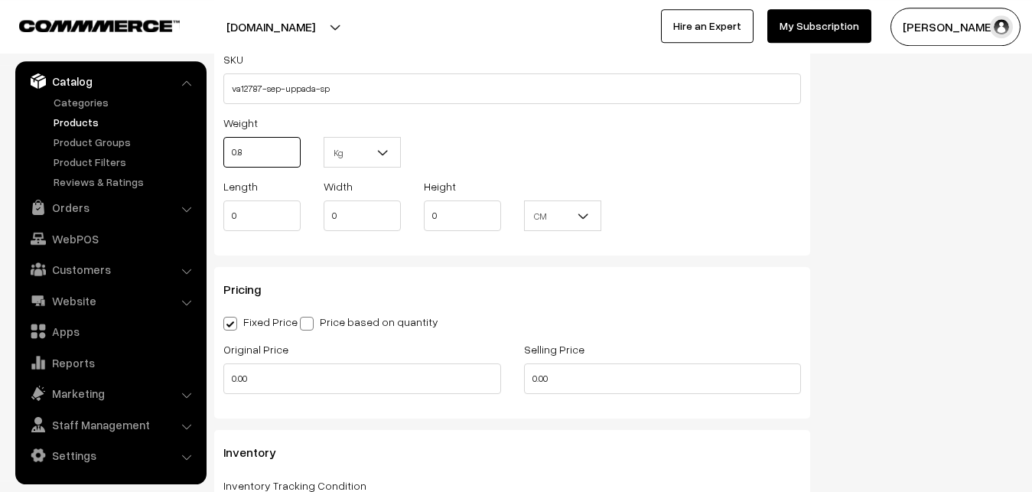
scroll to position [1201, 0]
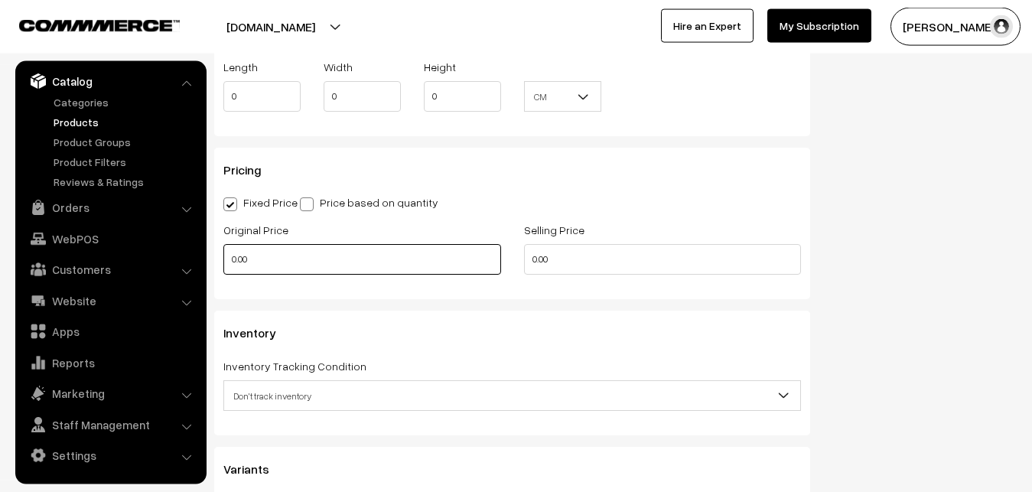
type input "0.80"
drag, startPoint x: 262, startPoint y: 265, endPoint x: 165, endPoint y: 265, distance: 97.1
click at [223, 265] on input "0.00" at bounding box center [362, 259] width 278 height 31
type input "0"
type input "1100"
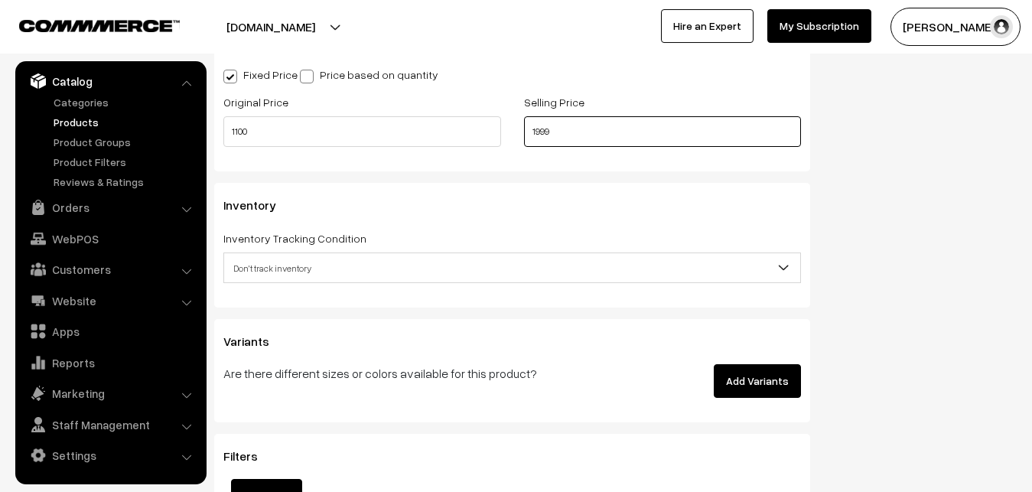
scroll to position [1357, 0]
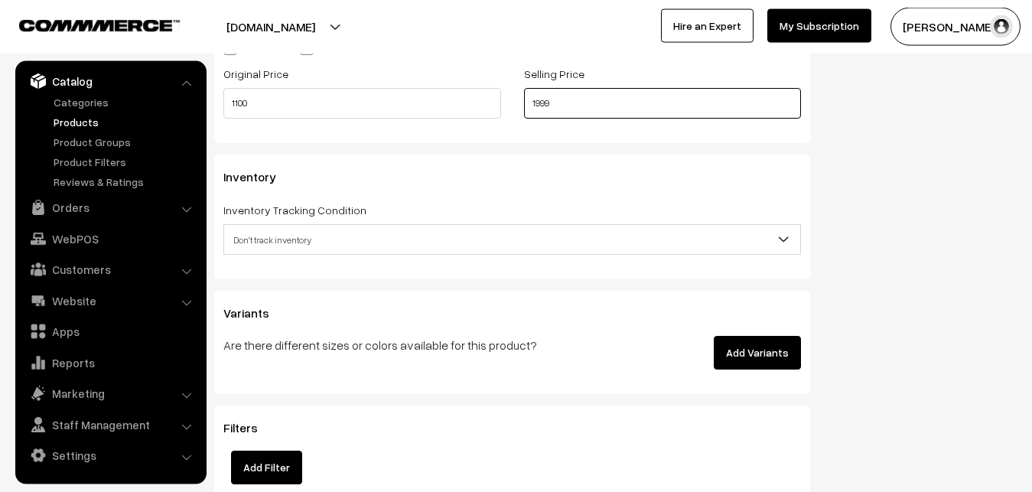
type input "1999"
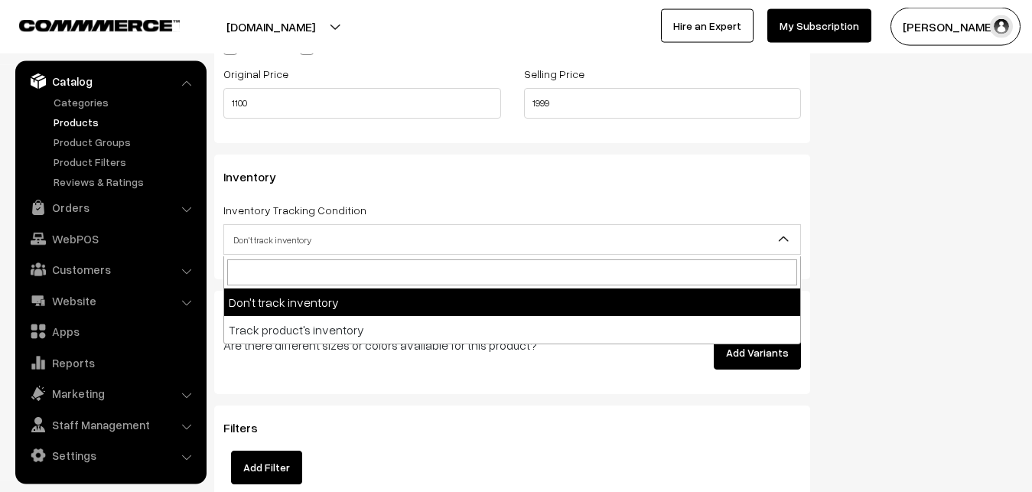
click at [264, 245] on span "Don't track inventory" at bounding box center [512, 239] width 576 height 27
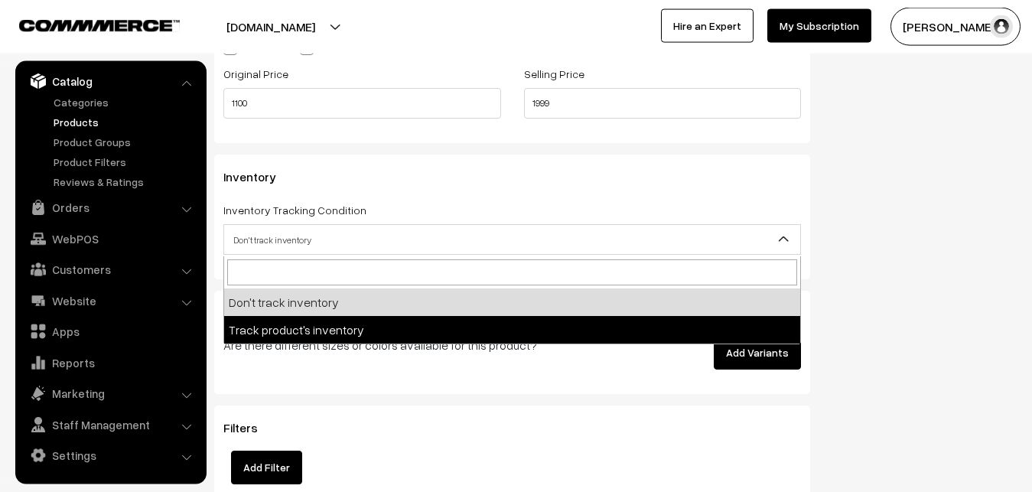
select select "2"
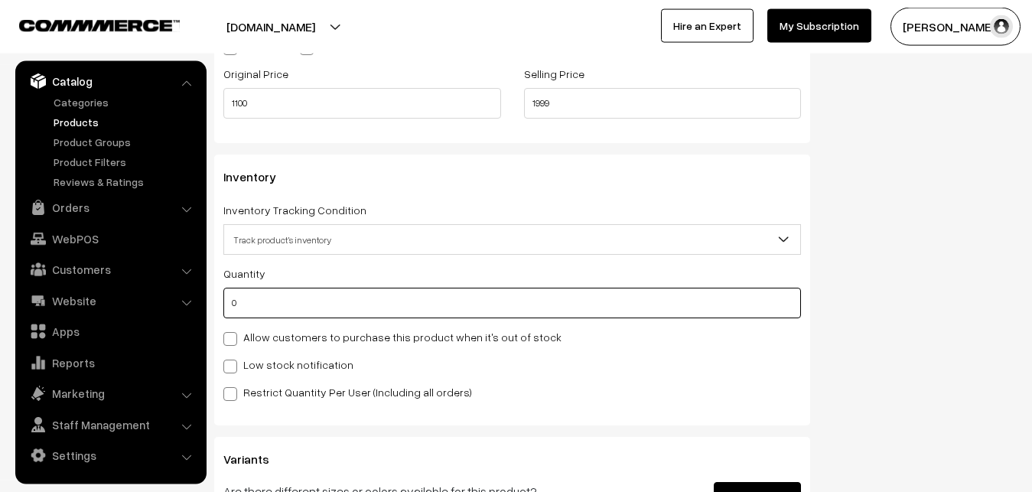
click at [245, 299] on input "0" at bounding box center [511, 303] width 577 height 31
type input "4"
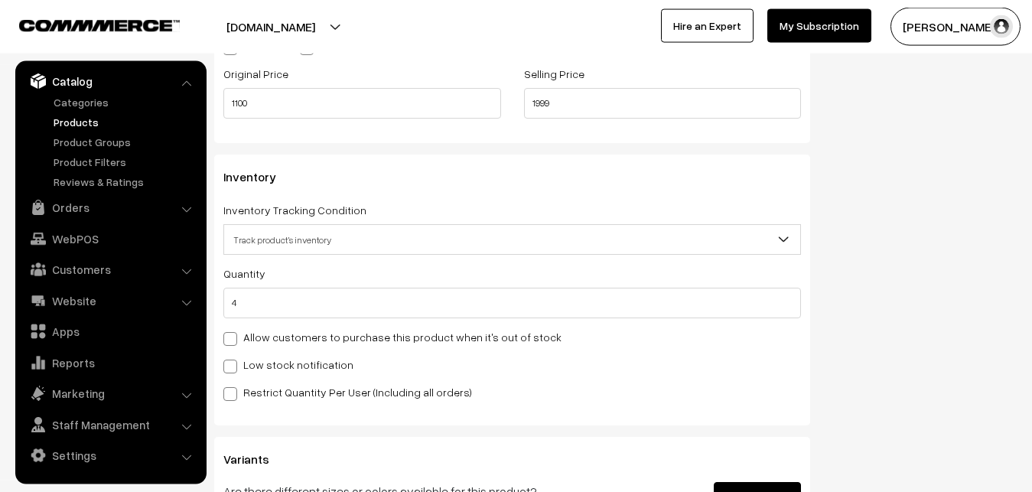
click at [253, 364] on label "Low stock notification" at bounding box center [288, 364] width 130 height 16
click at [233, 364] on input "Low stock notification" at bounding box center [228, 364] width 10 height 10
checkbox input "true"
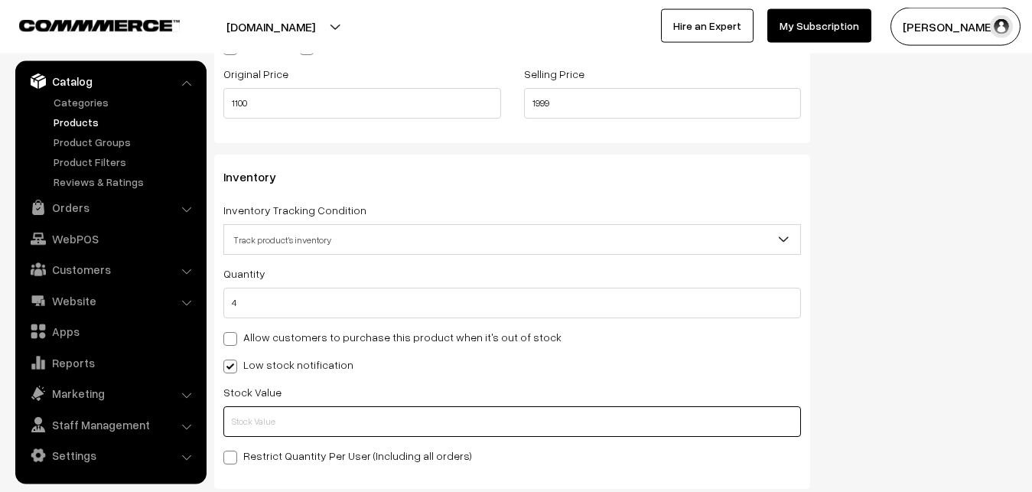
click at [258, 422] on input "text" at bounding box center [511, 421] width 577 height 31
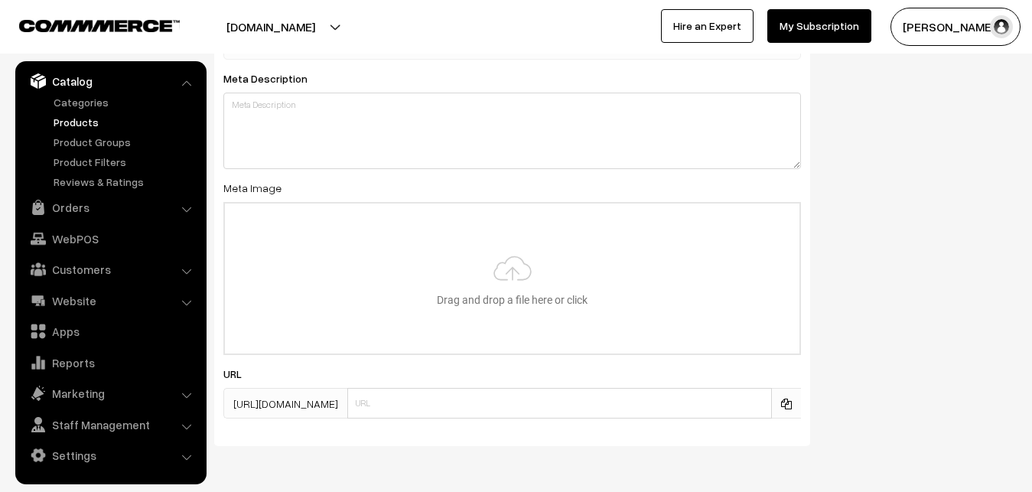
scroll to position [2277, 0]
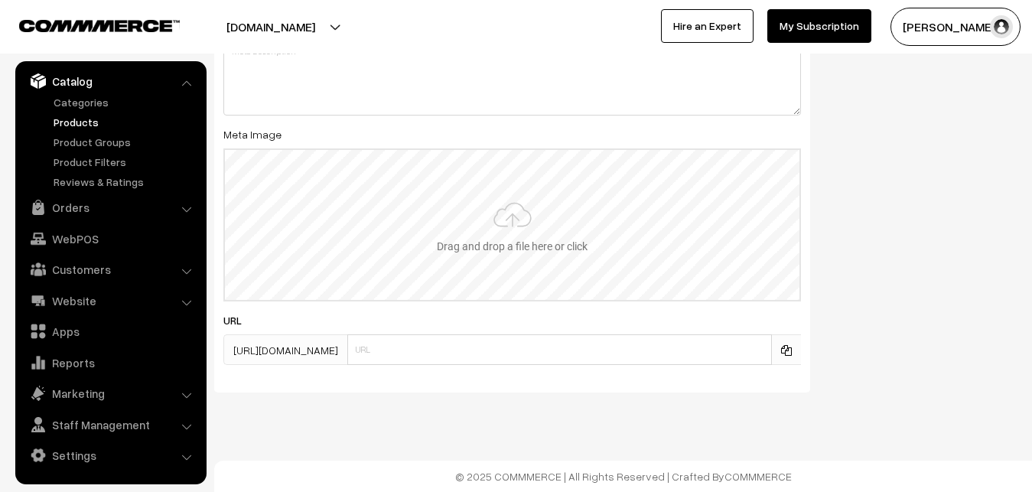
type input "2"
click at [530, 193] on input "file" at bounding box center [512, 225] width 574 height 150
type input "C:\fakepath\uppada-saree-va12787-sep.jpeg"
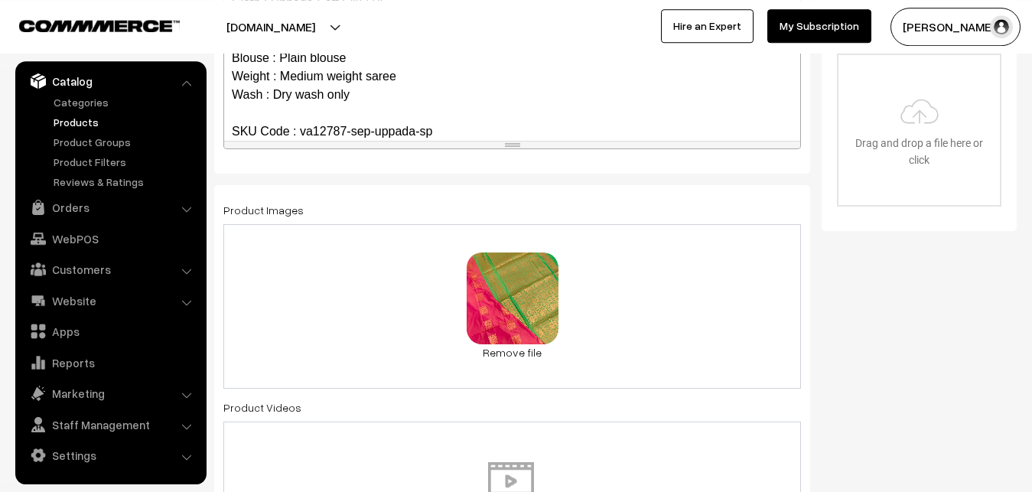
scroll to position [0, 0]
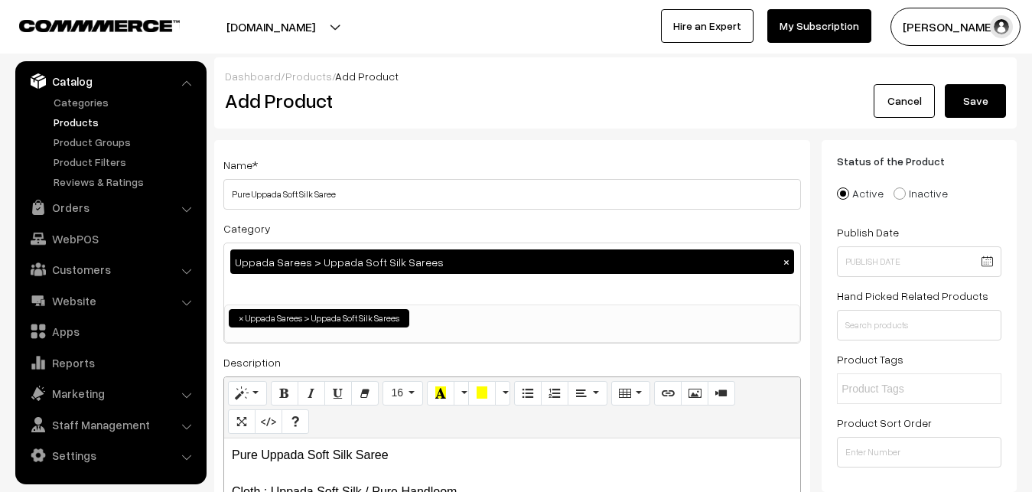
click at [996, 104] on button "Save" at bounding box center [974, 101] width 61 height 34
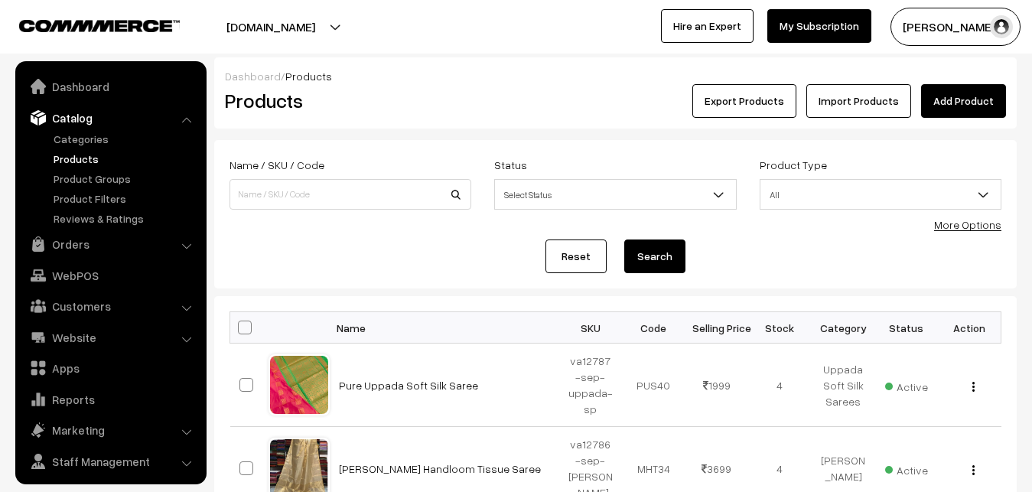
scroll to position [37, 0]
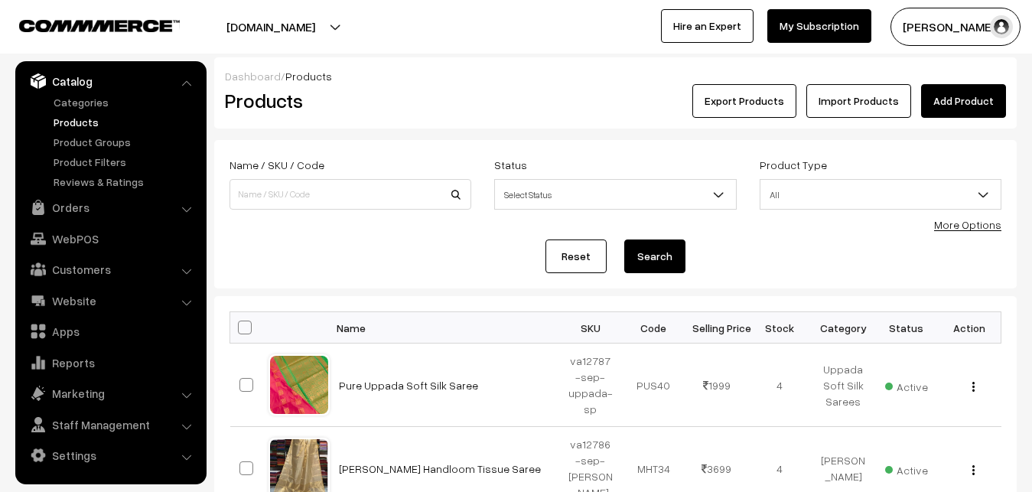
click at [470, 123] on div "Dashboard / Products Products Export Products Import Products Add Product" at bounding box center [615, 92] width 802 height 71
click at [957, 96] on link "Add Product" at bounding box center [963, 101] width 85 height 34
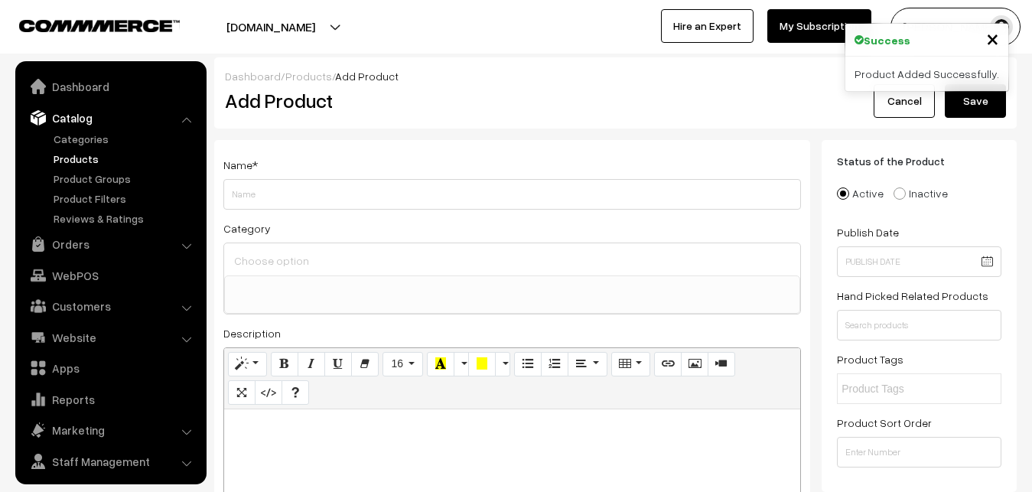
select select
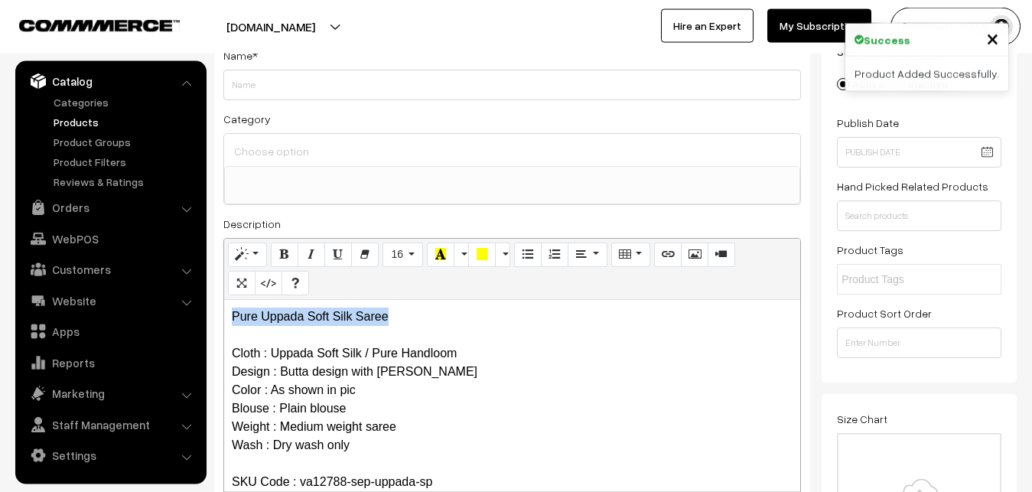
drag, startPoint x: 399, startPoint y: 323, endPoint x: 136, endPoint y: 320, distance: 263.1
click at [224, 320] on div "Pure Uppada Soft Silk Saree Cloth : Uppada Soft Silk / Pure Handloom Design : B…" at bounding box center [512, 395] width 576 height 191
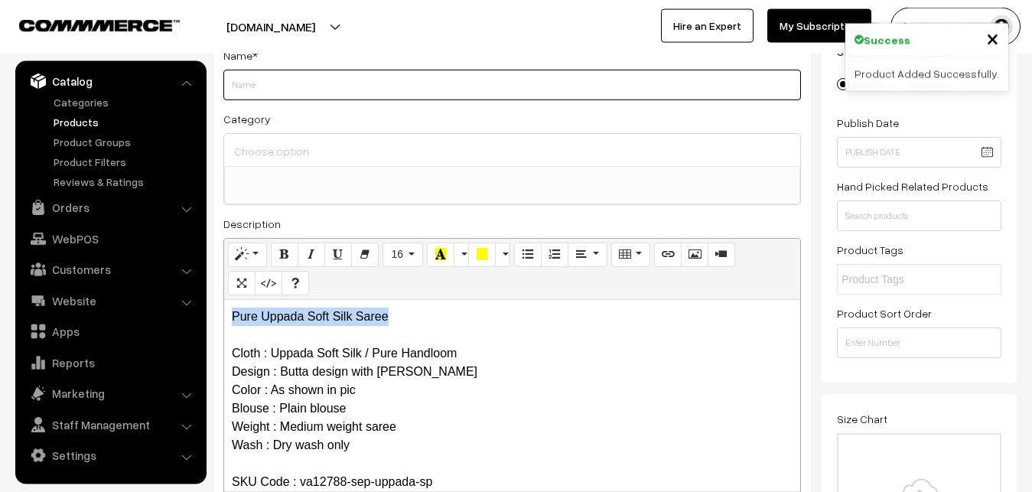
click at [260, 76] on input "Weight" at bounding box center [511, 85] width 577 height 31
paste input "Pure Uppada Soft Silk Saree"
type input "Pure Uppada Soft Silk Saree"
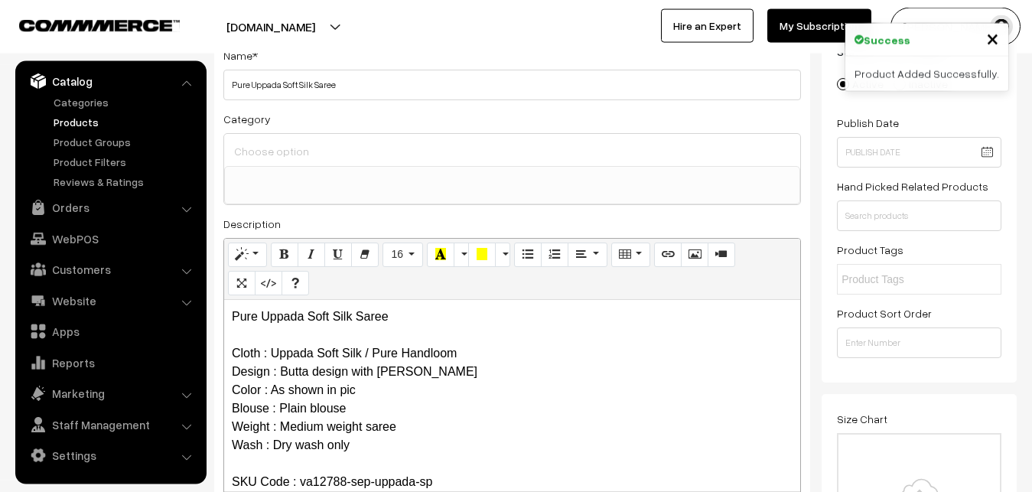
click at [265, 145] on input at bounding box center [512, 151] width 564 height 22
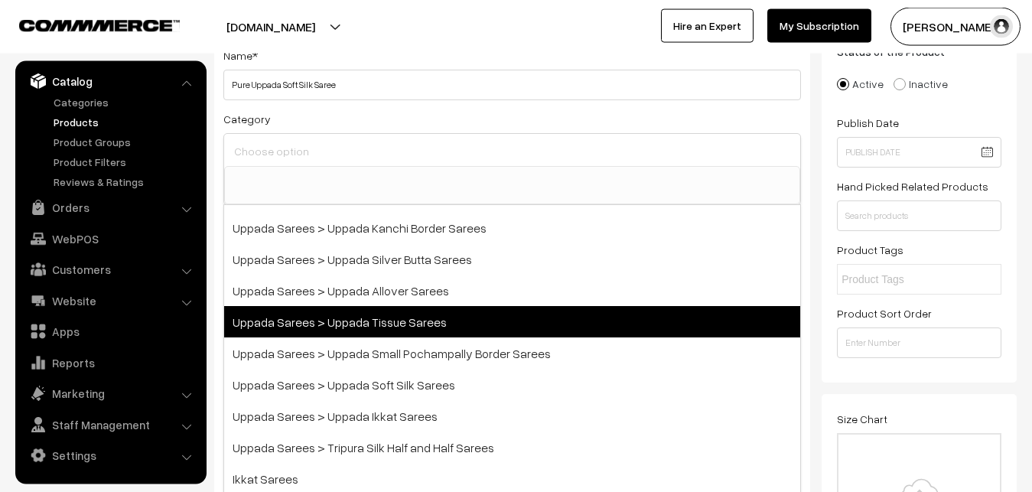
scroll to position [367, 0]
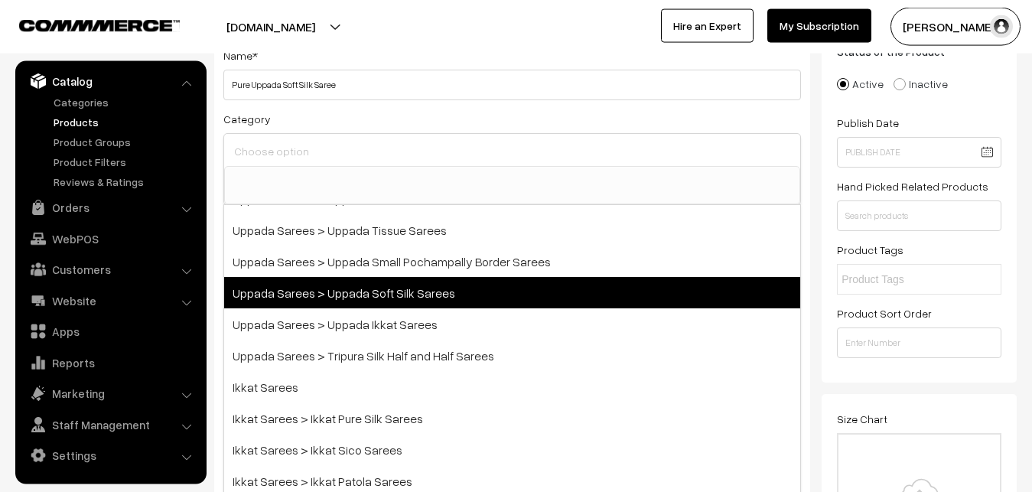
click at [392, 294] on span "Uppada Sarees > Uppada Soft Silk Sarees" at bounding box center [512, 292] width 576 height 31
select select "49"
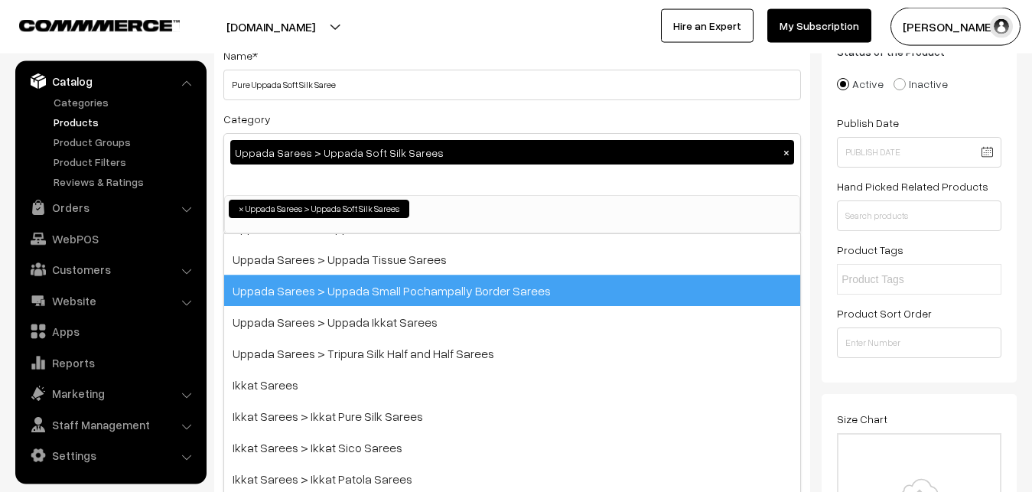
scroll to position [177, 0]
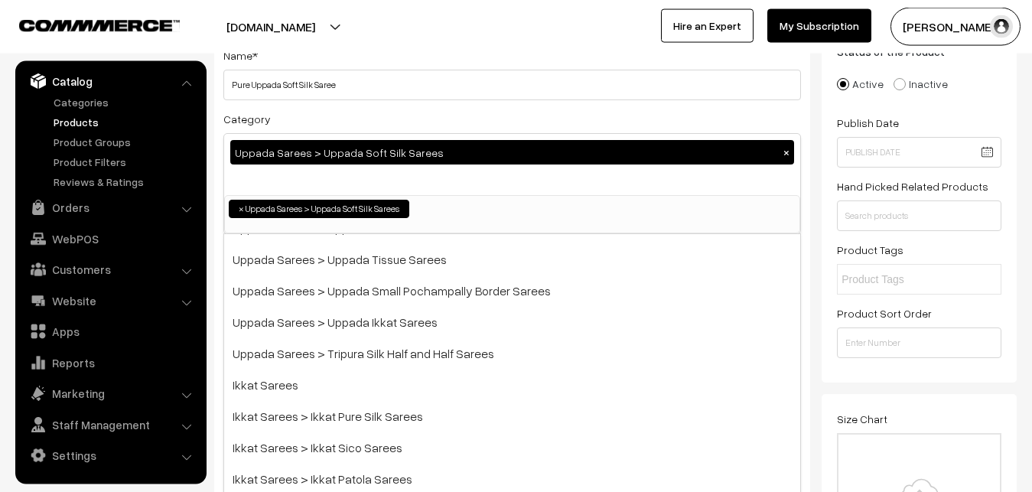
click at [411, 119] on div "Category Uppada Sarees > Uppada Soft Silk Sarees × Uppada Sarees Uppada Sarees …" at bounding box center [511, 171] width 577 height 125
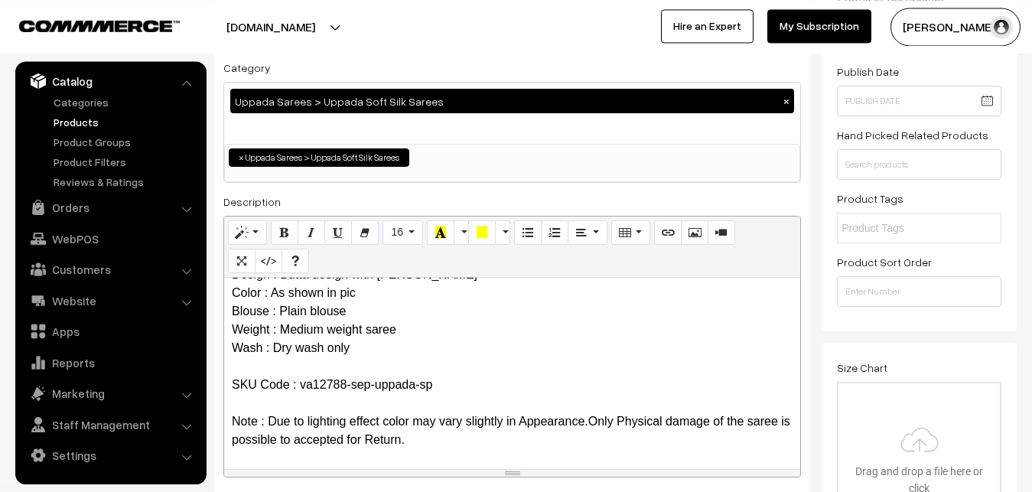
scroll to position [343, 0]
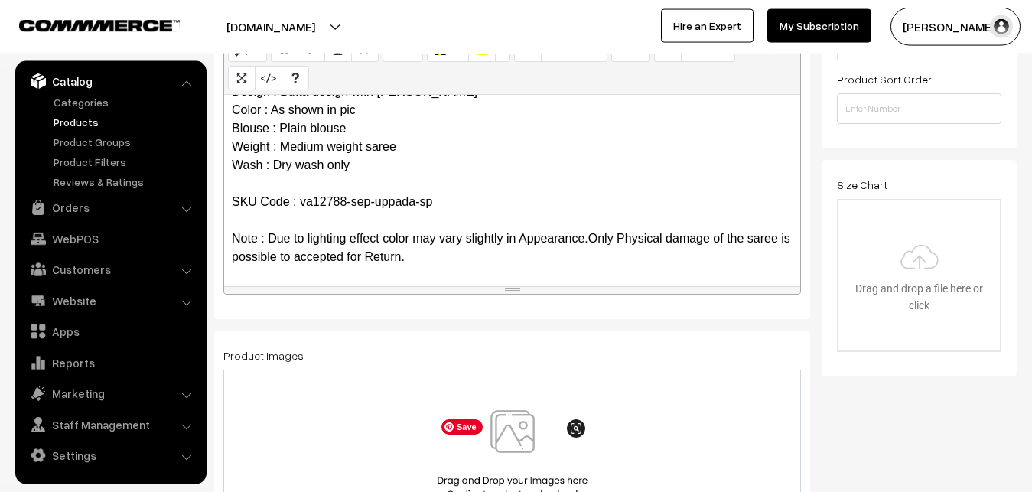
click at [512, 433] on img at bounding box center [513, 454] width 158 height 89
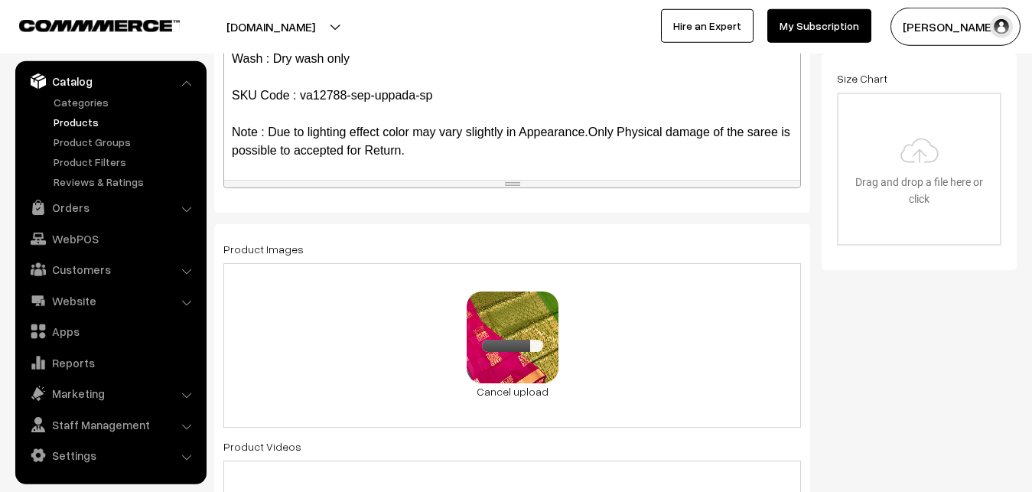
scroll to position [811, 0]
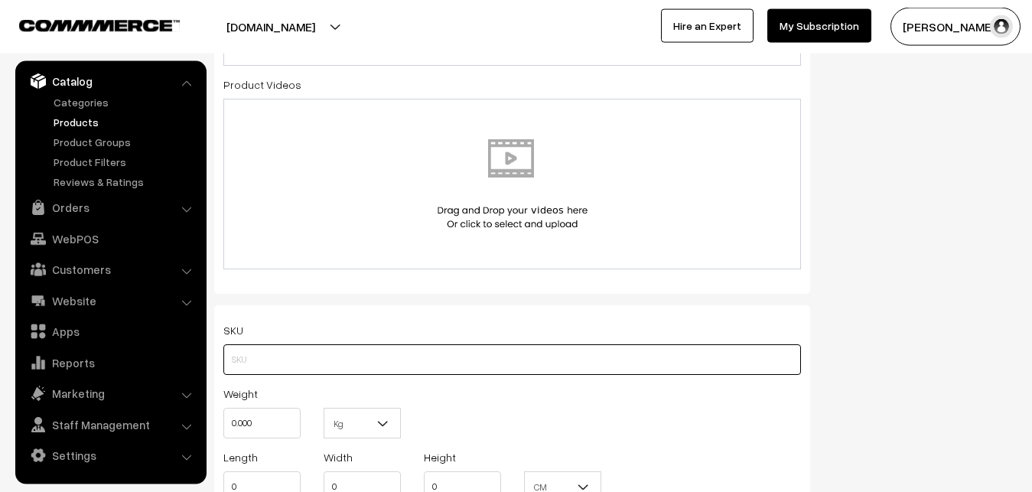
click at [276, 366] on input "text" at bounding box center [511, 359] width 577 height 31
paste input "va12788-sep-uppada-sp"
type input "va12788-sep-uppada-sp"
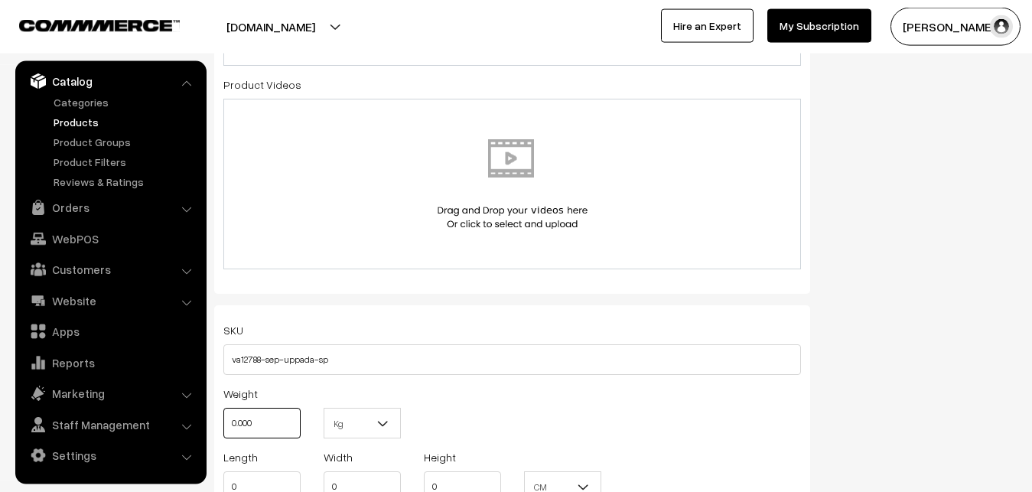
drag, startPoint x: 262, startPoint y: 422, endPoint x: 204, endPoint y: 424, distance: 57.4
click at [223, 424] on input "0.000" at bounding box center [261, 423] width 77 height 31
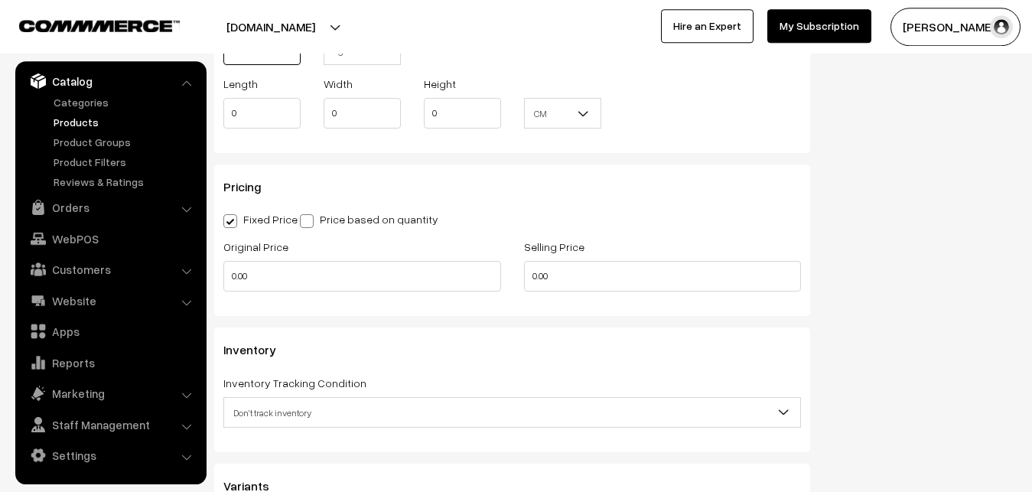
scroll to position [1201, 0]
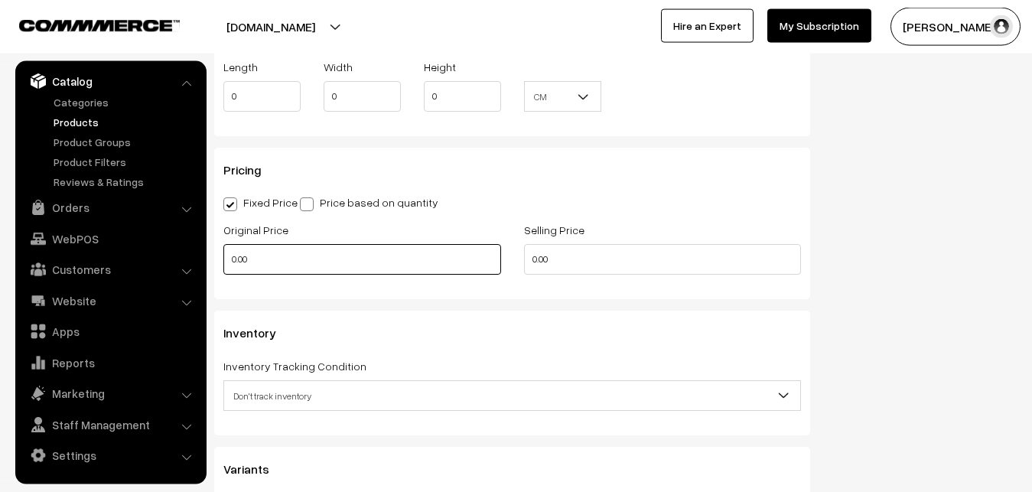
type input "0.80"
drag, startPoint x: 255, startPoint y: 273, endPoint x: 223, endPoint y: 273, distance: 32.9
click at [223, 273] on input "0.00" at bounding box center [362, 259] width 278 height 31
type input "0"
type input "1100"
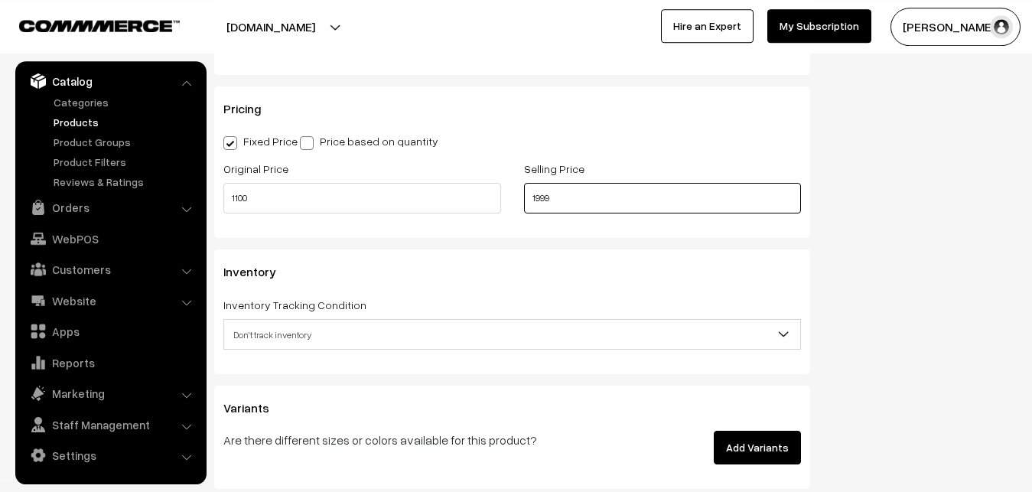
scroll to position [1357, 0]
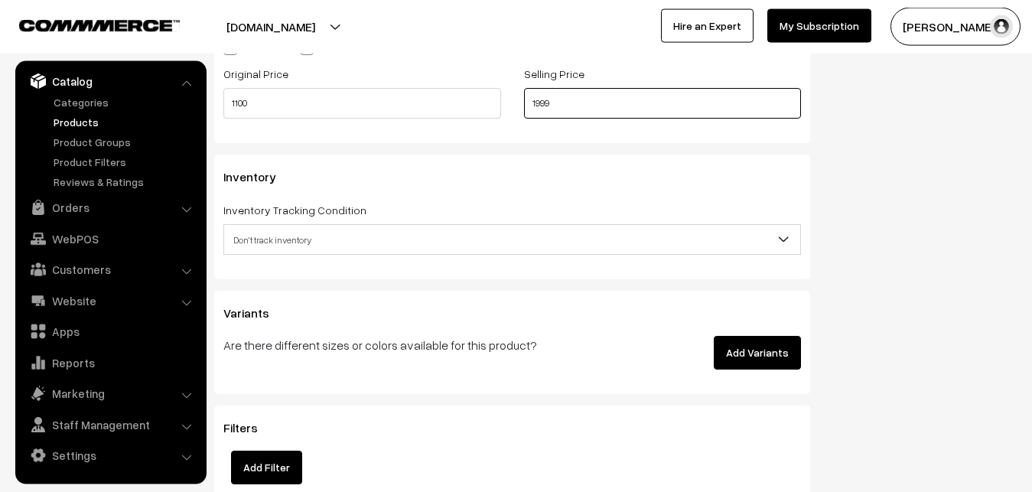
type input "1999"
click at [288, 242] on span "Don't track inventory" at bounding box center [512, 239] width 576 height 27
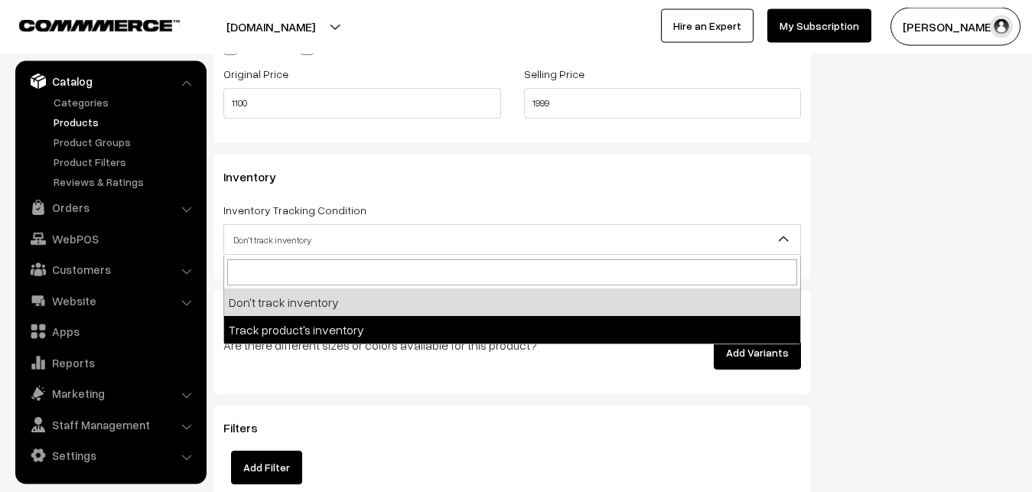
select select "2"
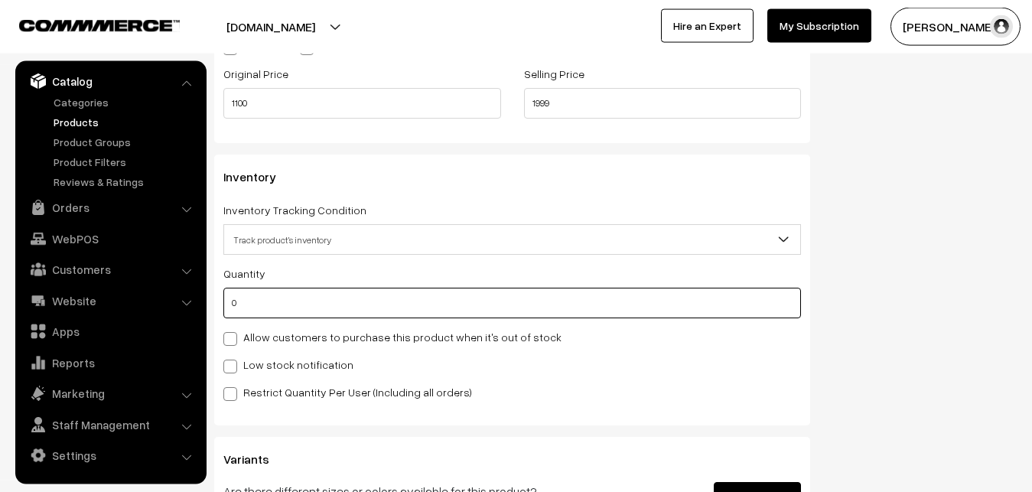
click at [282, 301] on input "0" at bounding box center [511, 303] width 577 height 31
type input "4"
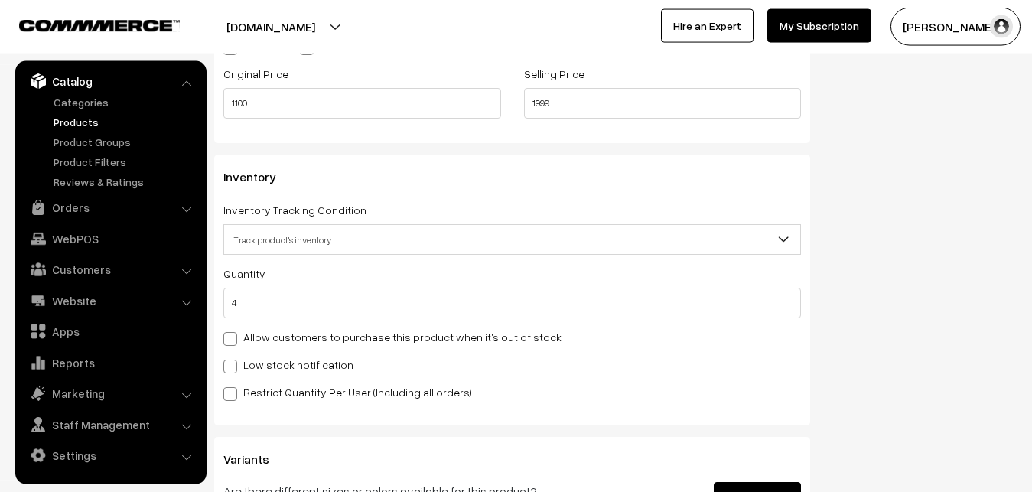
click at [259, 362] on label "Low stock notification" at bounding box center [288, 364] width 130 height 16
click at [233, 362] on input "Low stock notification" at bounding box center [228, 364] width 10 height 10
checkbox input "true"
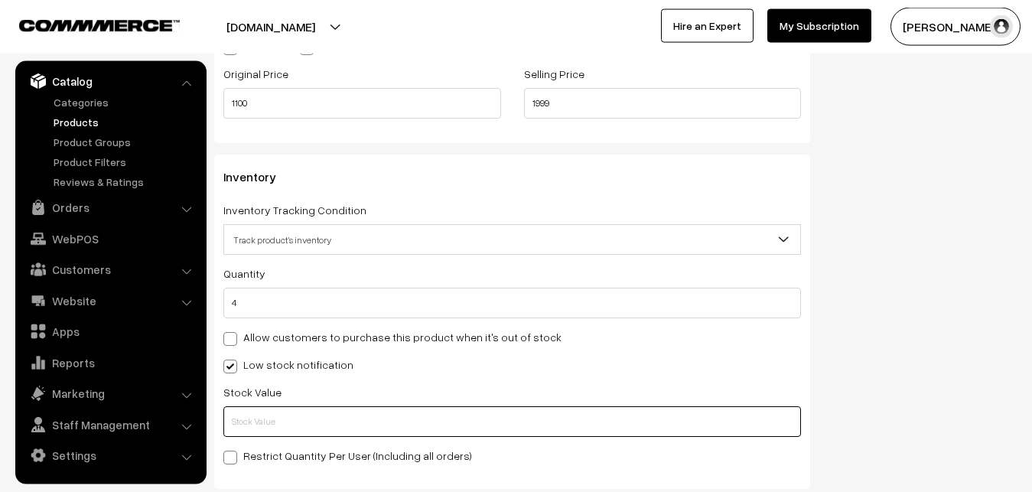
click at [261, 419] on input "text" at bounding box center [511, 421] width 577 height 31
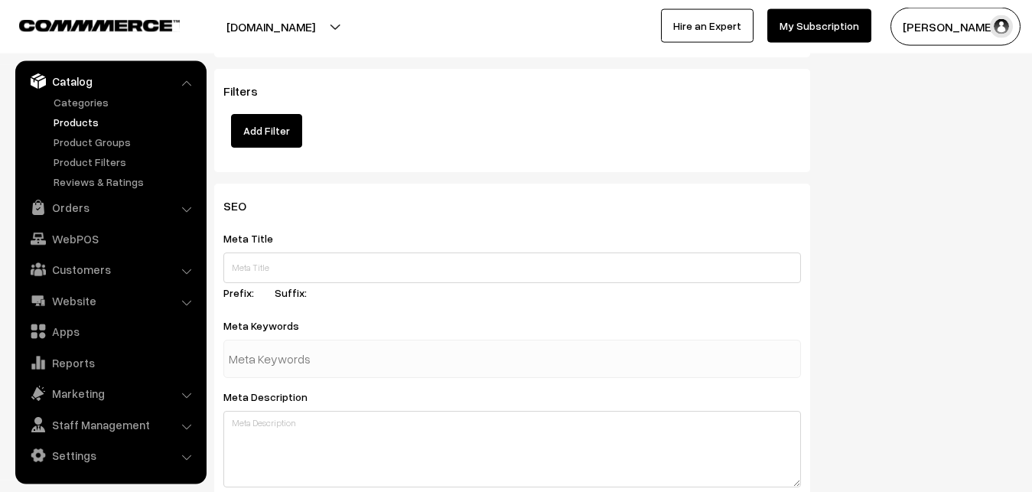
scroll to position [2277, 0]
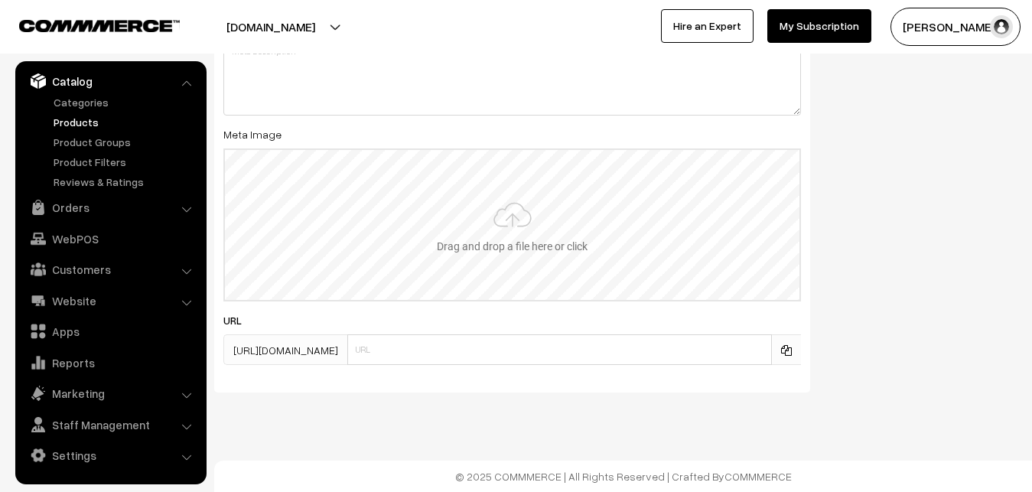
type input "2"
click at [496, 241] on input "file" at bounding box center [512, 225] width 574 height 150
type input "C:\fakepath\uppada-saree-va12788-sep.jpeg"
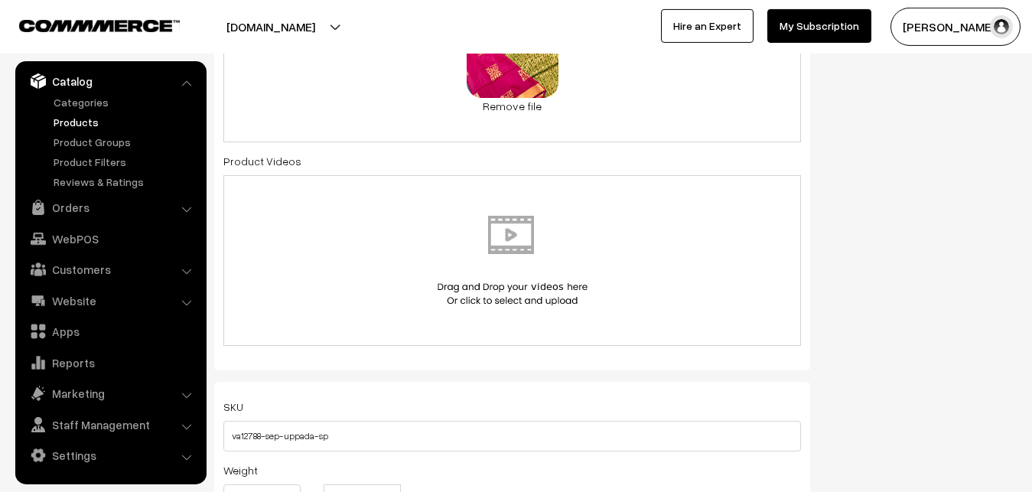
scroll to position [0, 0]
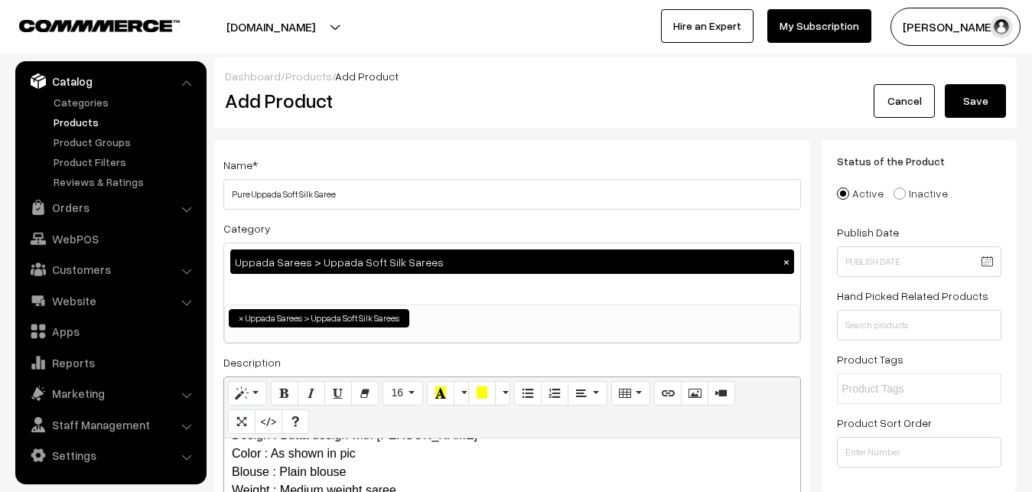
click at [946, 109] on button "Save" at bounding box center [974, 101] width 61 height 34
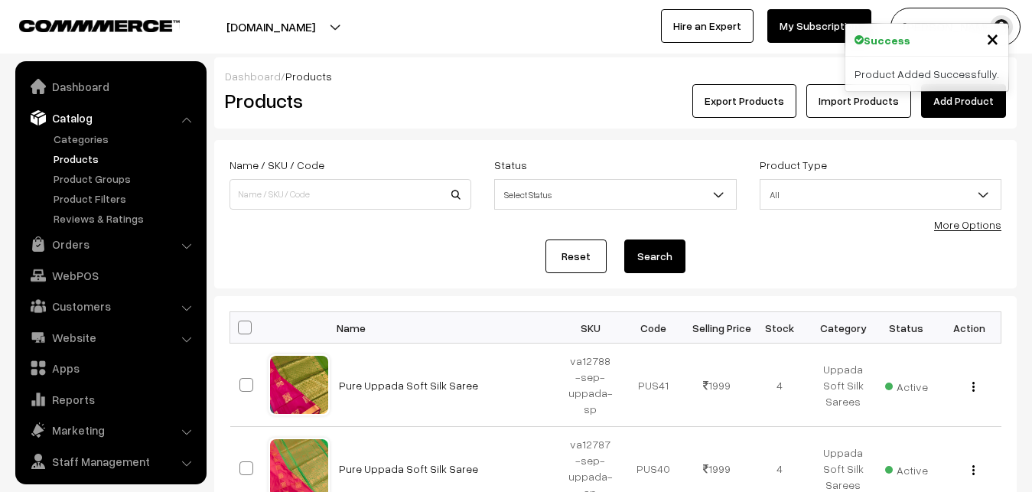
scroll to position [37, 0]
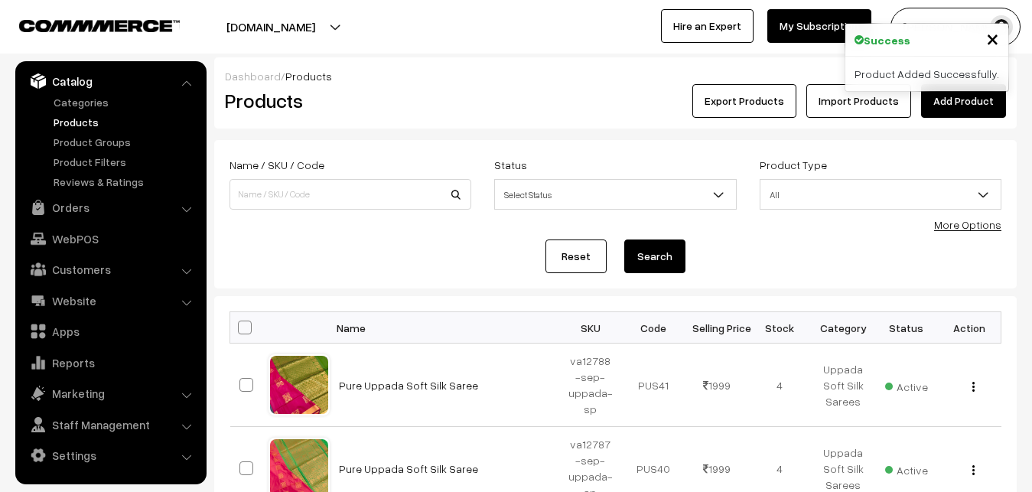
click at [456, 123] on div "Dashboard / Products Products Export Products Import Products Add Product" at bounding box center [615, 92] width 802 height 71
click at [951, 102] on link "Add Product" at bounding box center [963, 101] width 85 height 34
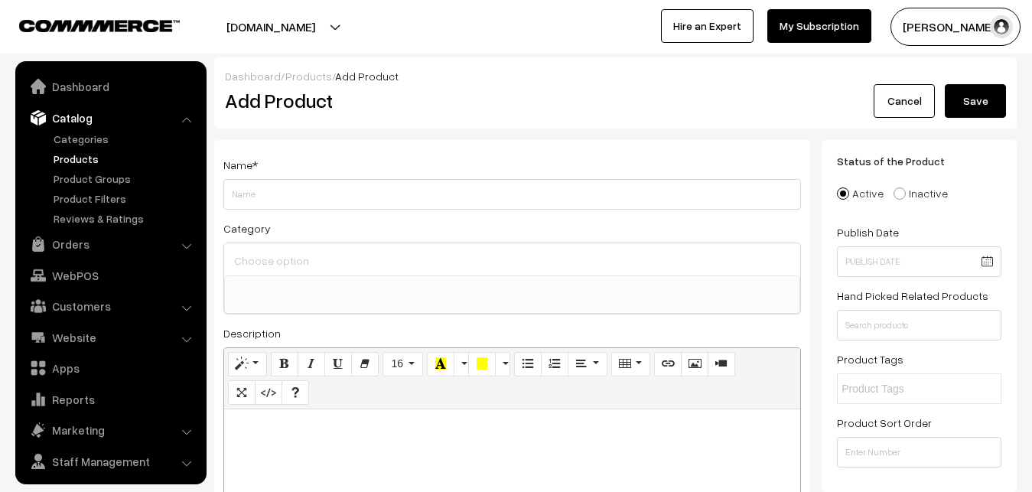
select select
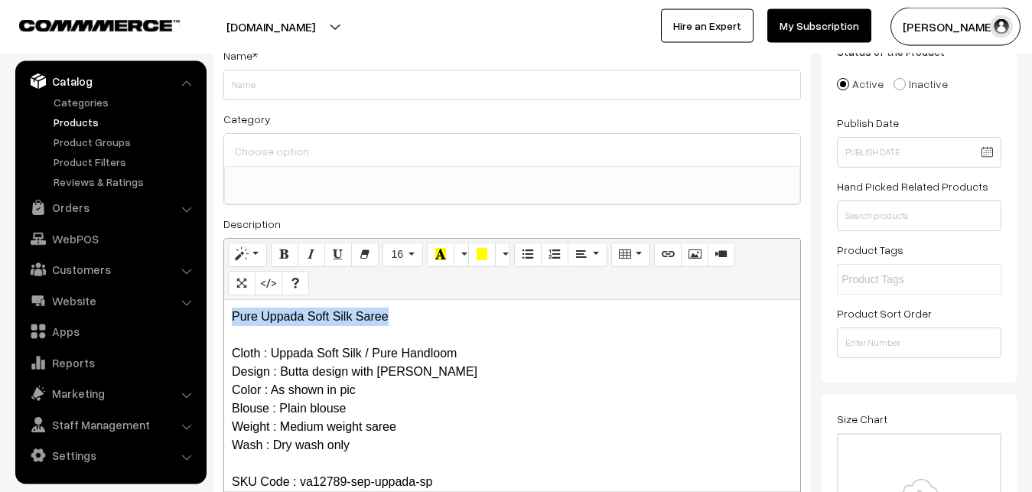
drag, startPoint x: 404, startPoint y: 310, endPoint x: 79, endPoint y: 278, distance: 326.5
click at [224, 300] on div "Pure Uppada Soft Silk Saree Cloth : Uppada Soft Silk / Pure Handloom Design : B…" at bounding box center [512, 395] width 576 height 191
copy p "Pure Uppada Soft Silk Saree"
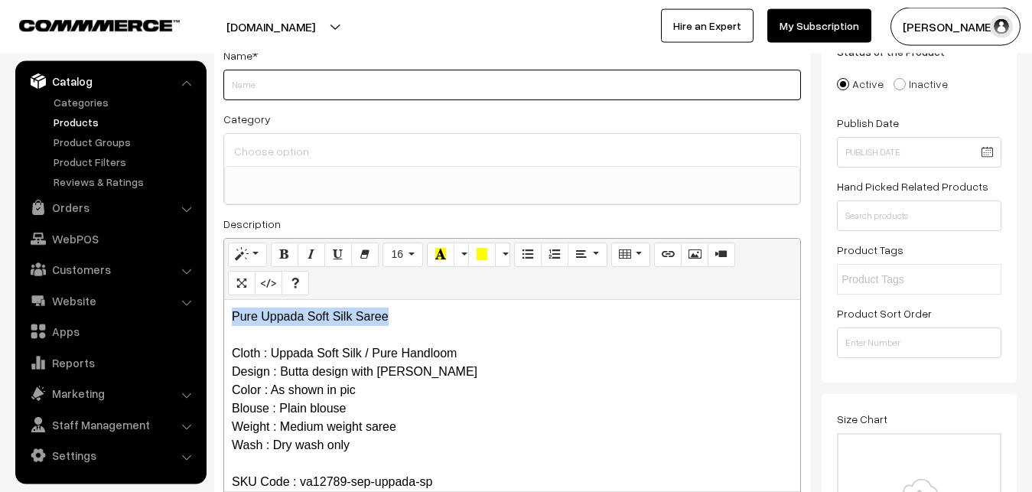
click at [274, 91] on input "Weight" at bounding box center [511, 85] width 577 height 31
paste input "Pure Uppada Soft Silk Saree"
type input "Pure Uppada Soft Silk Saree"
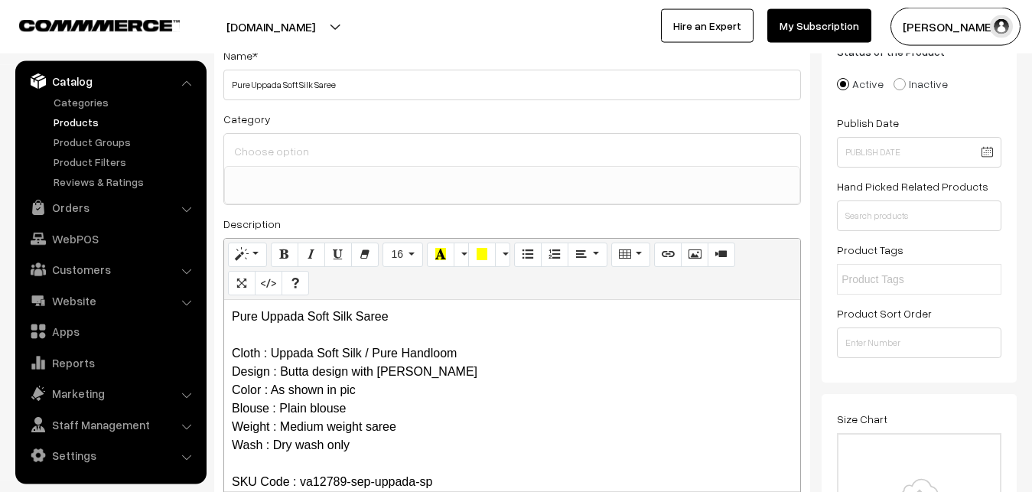
click at [275, 152] on input at bounding box center [512, 151] width 564 height 22
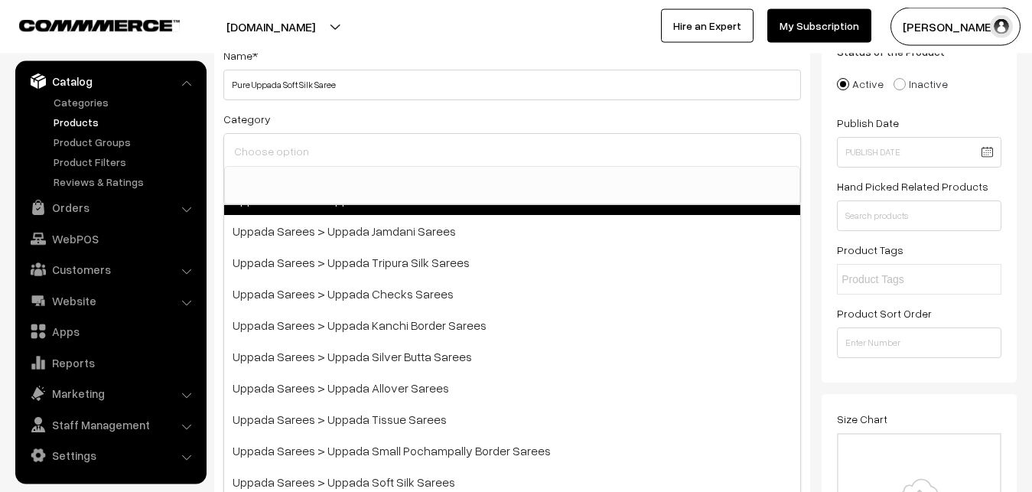
scroll to position [184, 0]
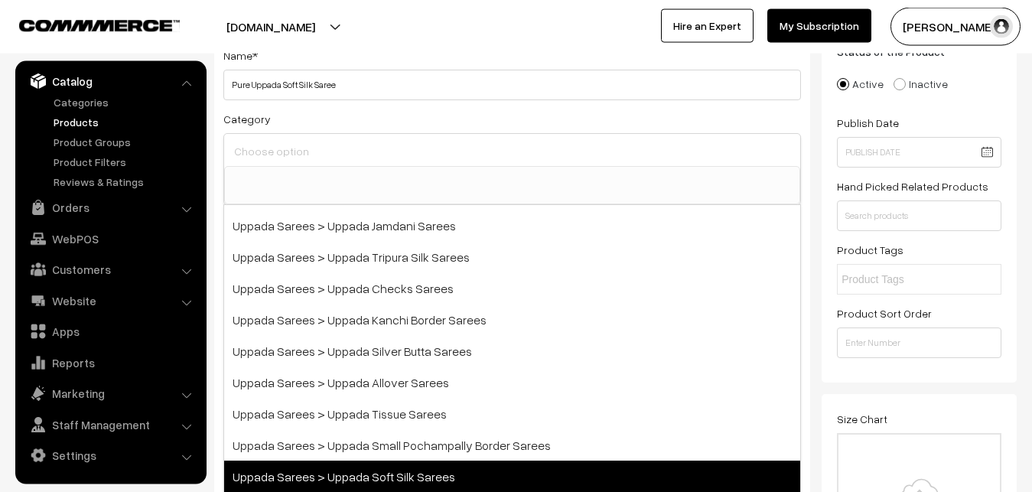
click at [401, 474] on span "Uppada Sarees > Uppada Soft Silk Sarees" at bounding box center [512, 475] width 576 height 31
select select "49"
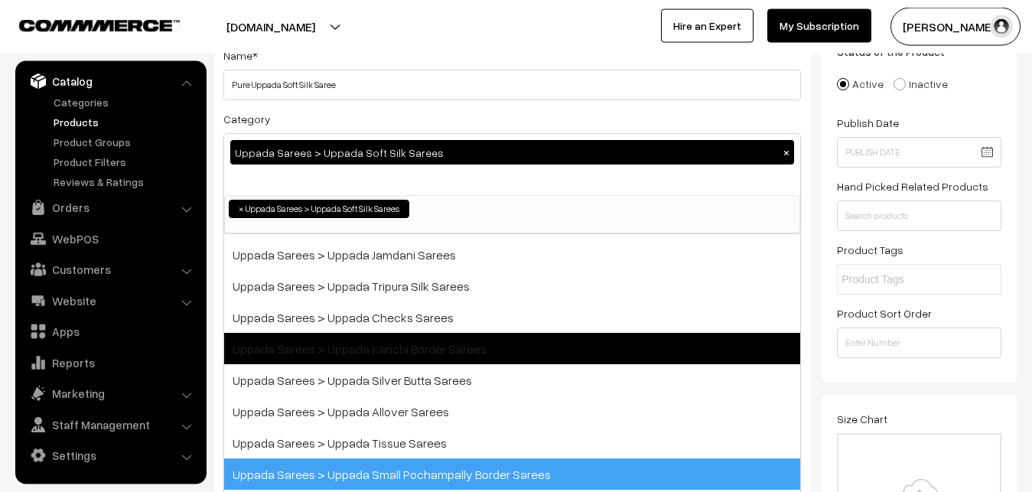
scroll to position [177, 0]
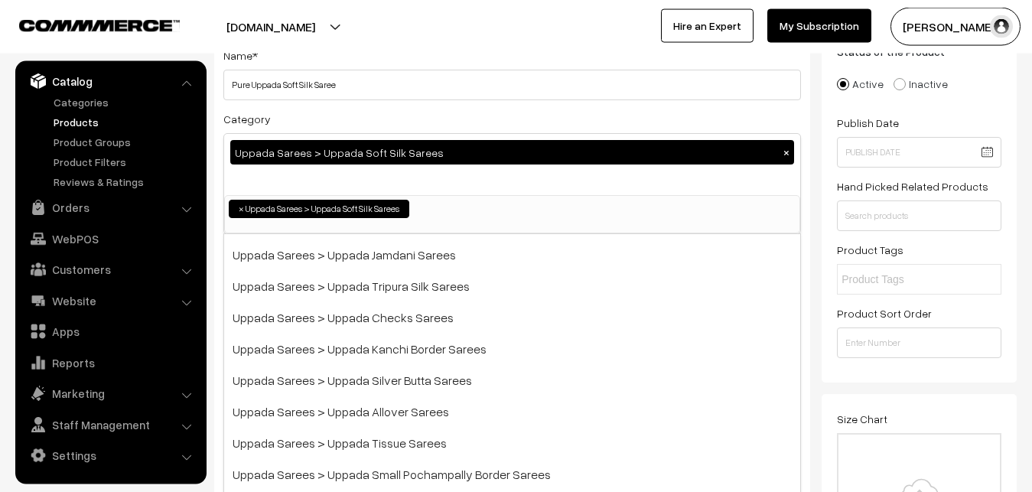
click at [452, 109] on div "Name * Pure Uppada Soft Silk Saree Category Uppada Sarees > Uppada Soft Silk Sa…" at bounding box center [512, 292] width 596 height 522
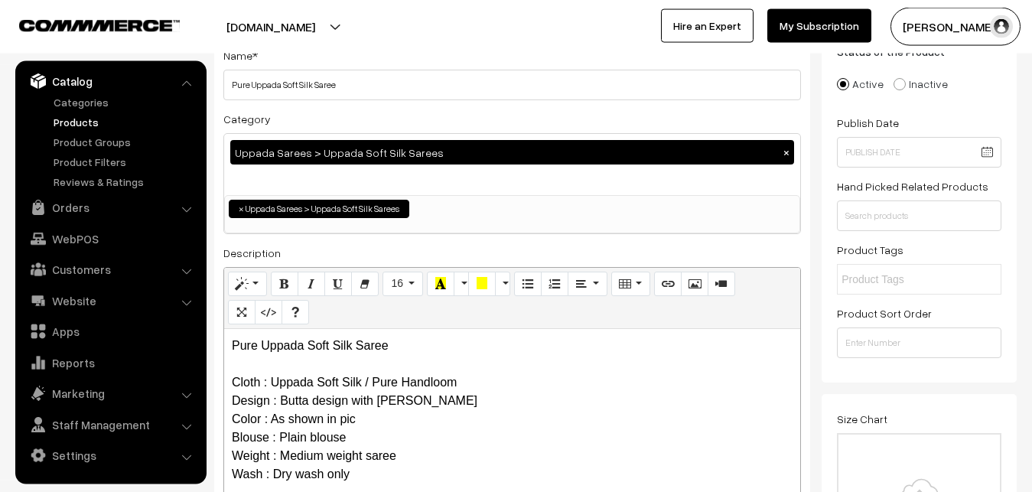
scroll to position [421, 0]
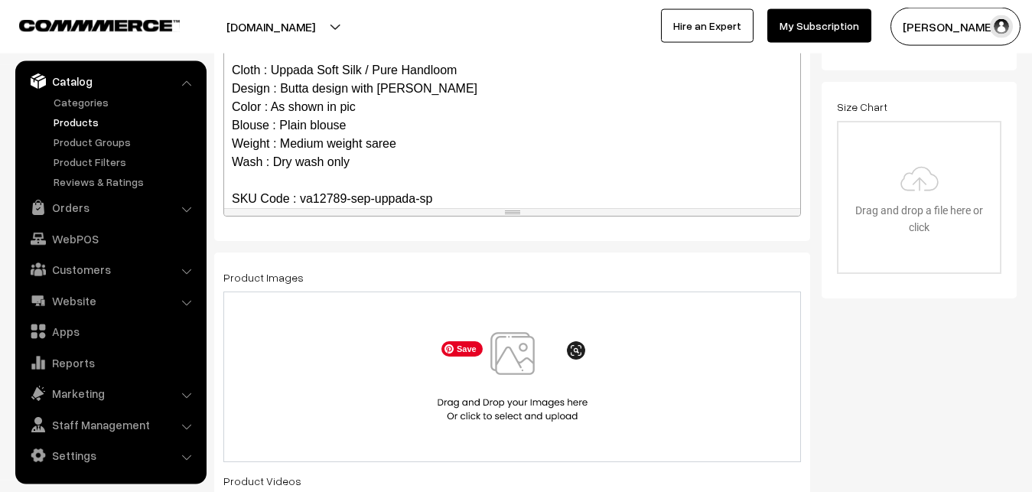
click at [510, 359] on img at bounding box center [513, 376] width 158 height 89
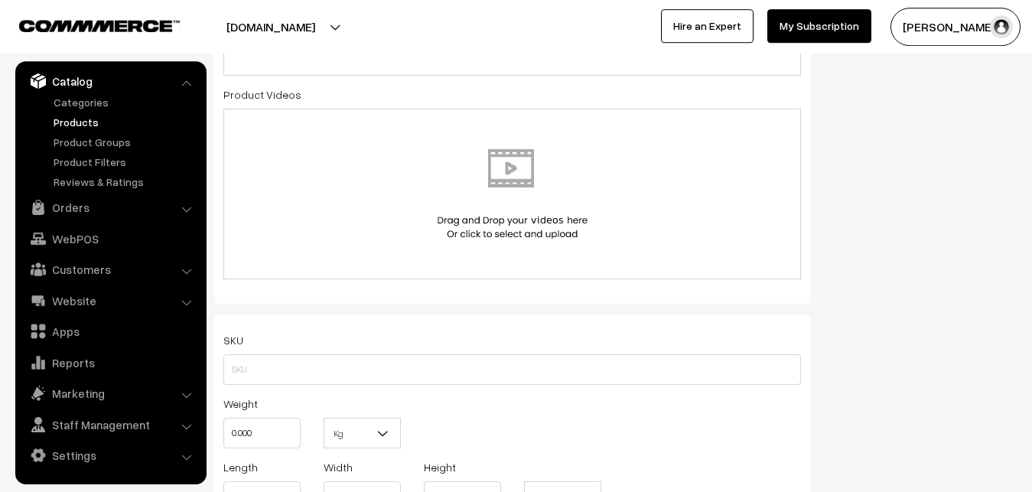
scroll to position [889, 0]
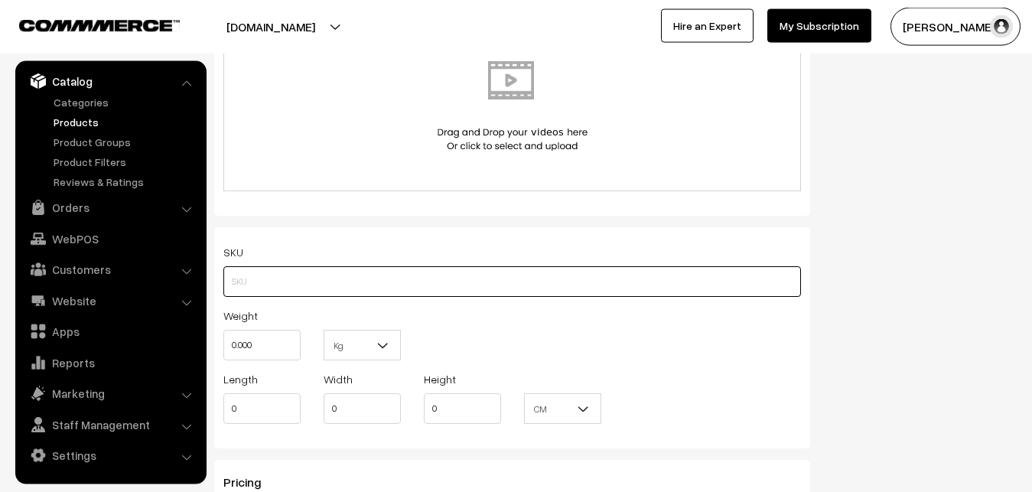
click at [268, 276] on input "text" at bounding box center [511, 281] width 577 height 31
paste input "va12789-sep-uppada-sp"
type input "va12789-sep-uppada-sp"
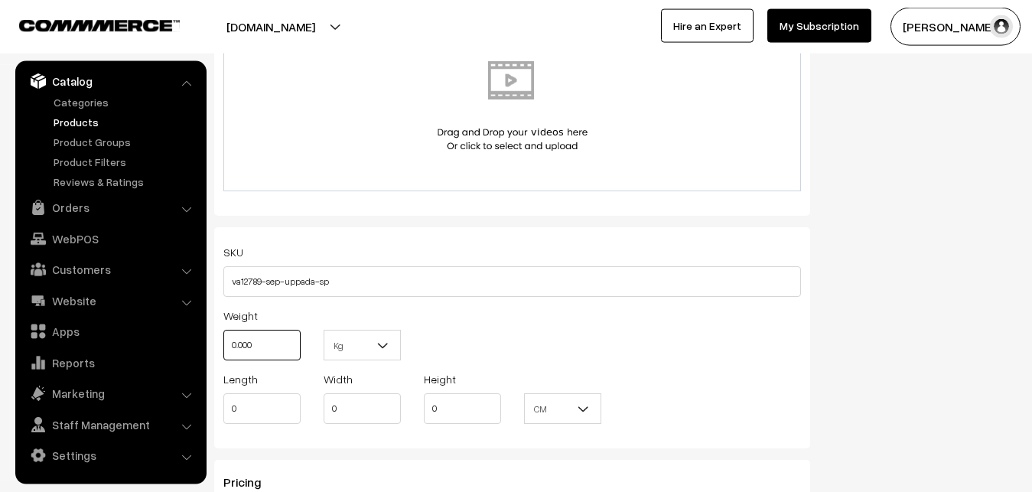
drag, startPoint x: 262, startPoint y: 343, endPoint x: 200, endPoint y: 345, distance: 61.2
click at [223, 345] on input "0.000" at bounding box center [261, 345] width 77 height 31
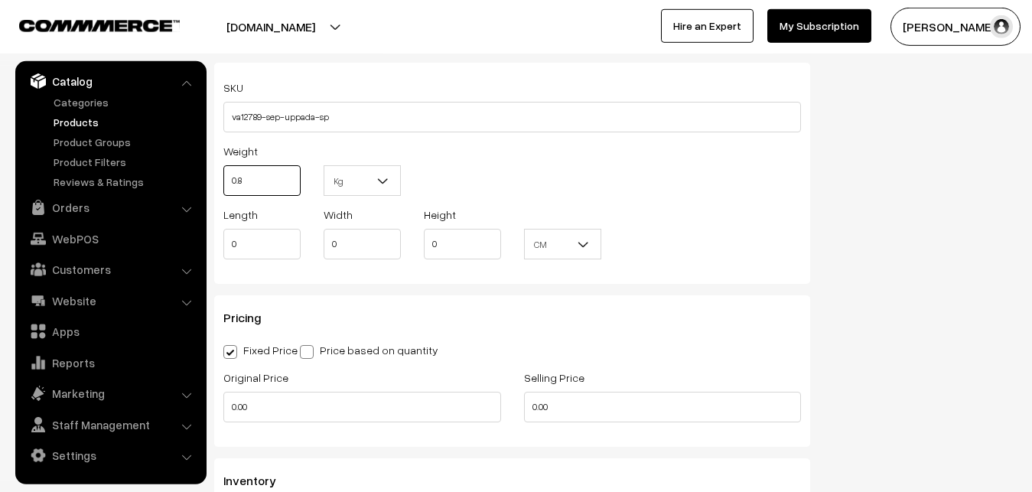
scroll to position [1123, 0]
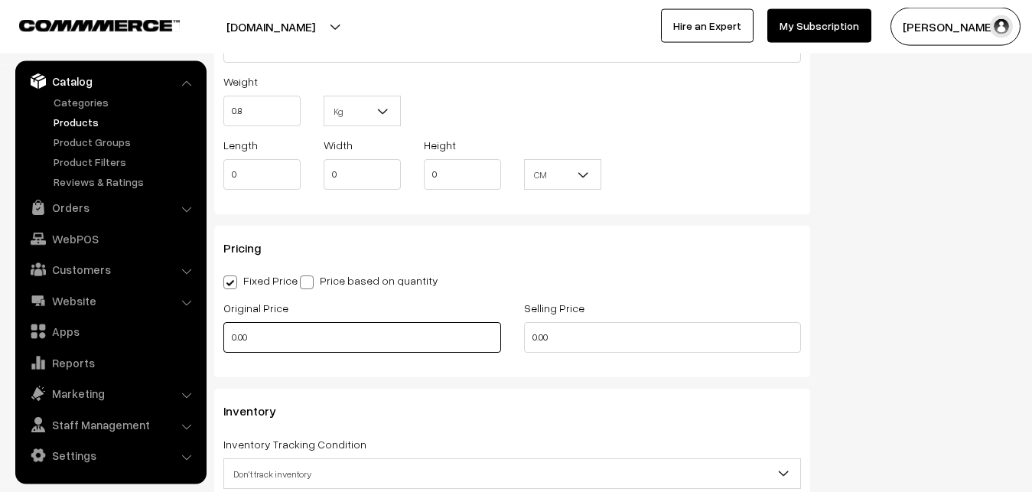
type input "0.80"
drag, startPoint x: 268, startPoint y: 342, endPoint x: 153, endPoint y: 346, distance: 114.8
click at [223, 346] on input "0.00" at bounding box center [362, 337] width 278 height 31
type input "1100"
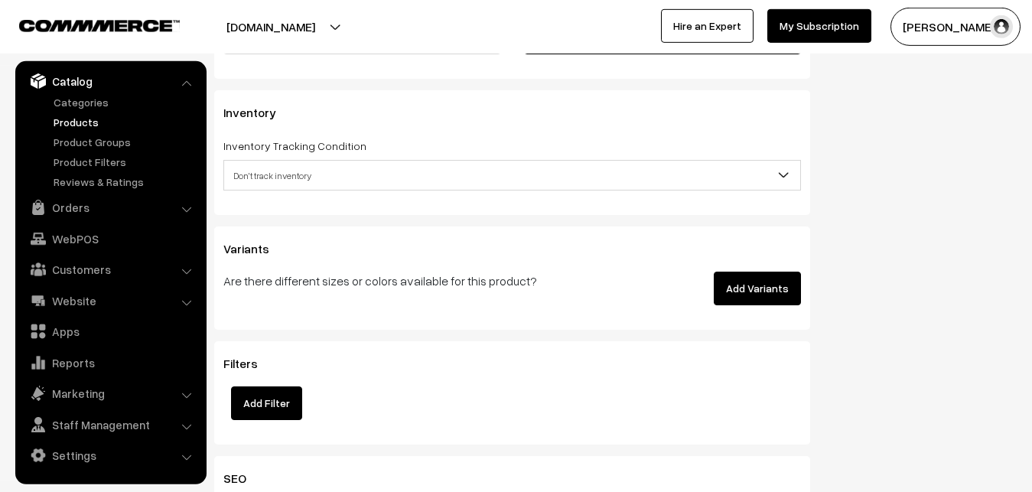
scroll to position [1435, 0]
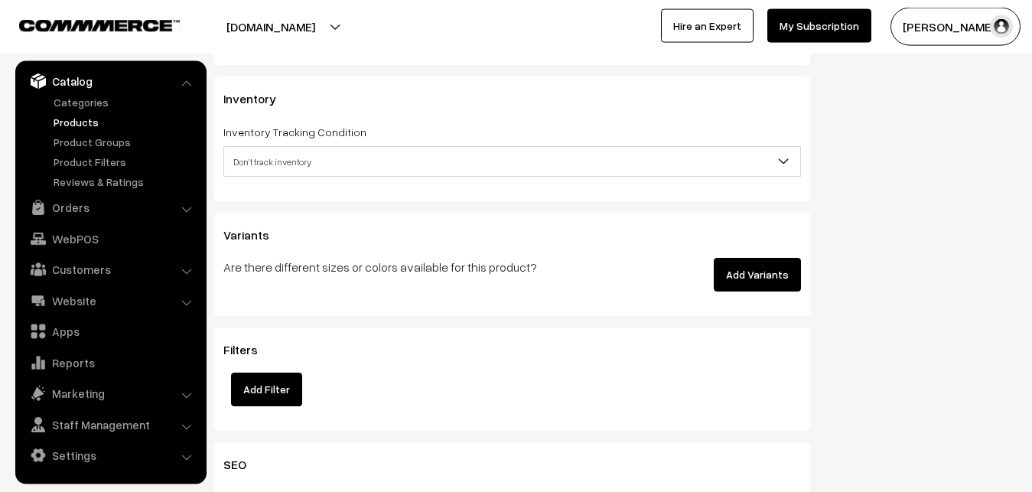
type input "1999"
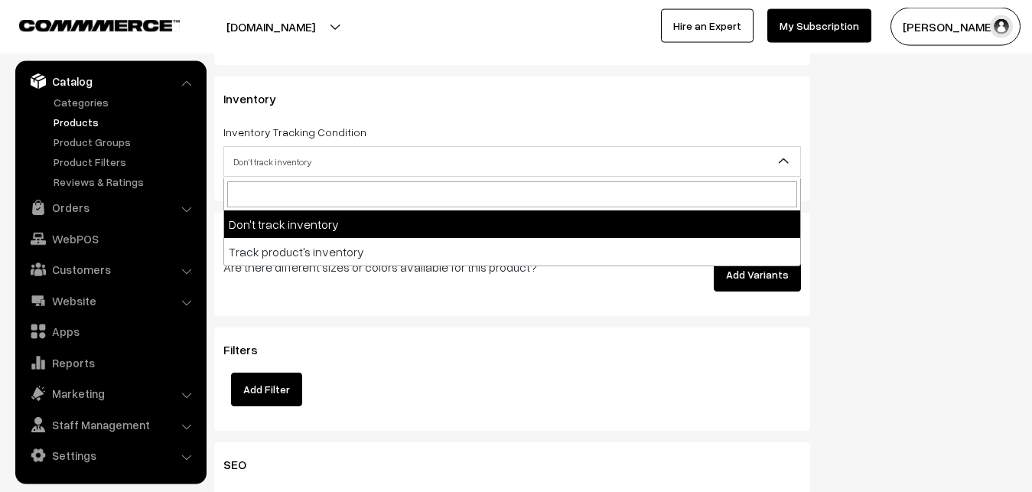
click at [299, 172] on span "Don't track inventory" at bounding box center [512, 161] width 576 height 27
click at [277, 163] on span "Don't track inventory" at bounding box center [512, 161] width 576 height 27
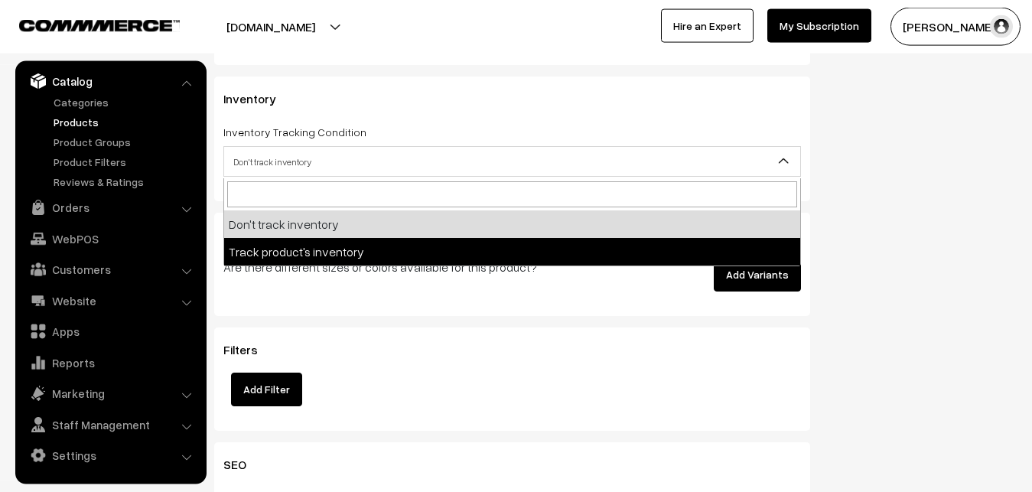
select select "2"
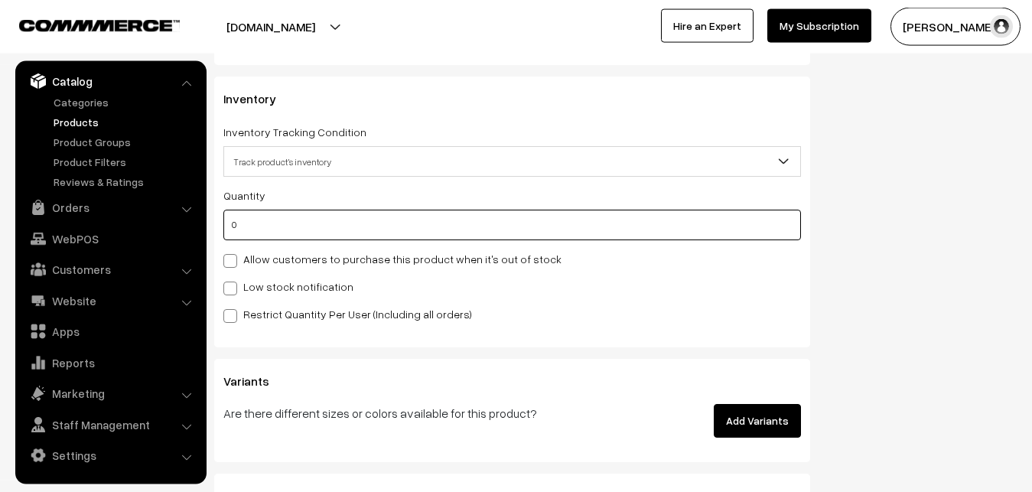
click at [275, 218] on input "0" at bounding box center [511, 225] width 577 height 31
type input "4"
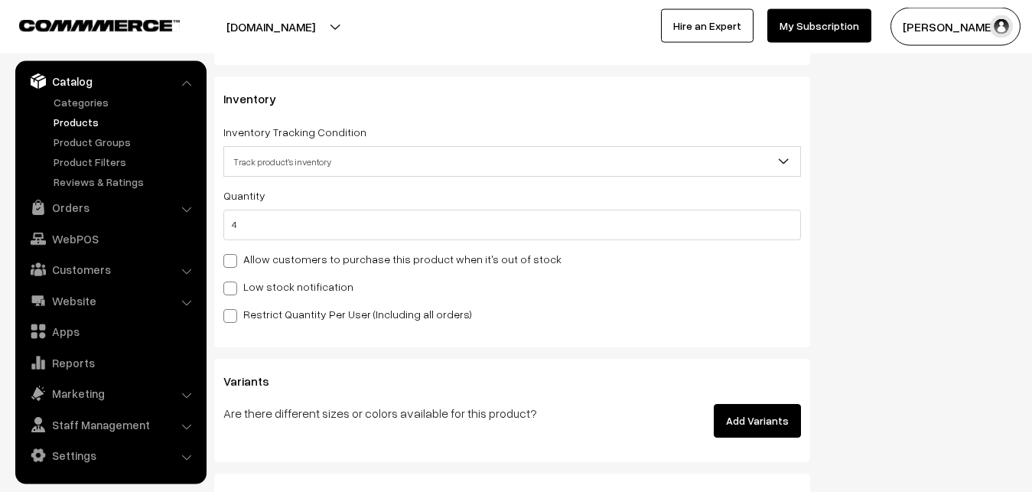
click at [263, 279] on div "Low stock notification" at bounding box center [511, 286] width 577 height 18
click at [263, 283] on label "Low stock notification" at bounding box center [288, 286] width 130 height 16
click at [233, 283] on input "Low stock notification" at bounding box center [228, 286] width 10 height 10
checkbox input "true"
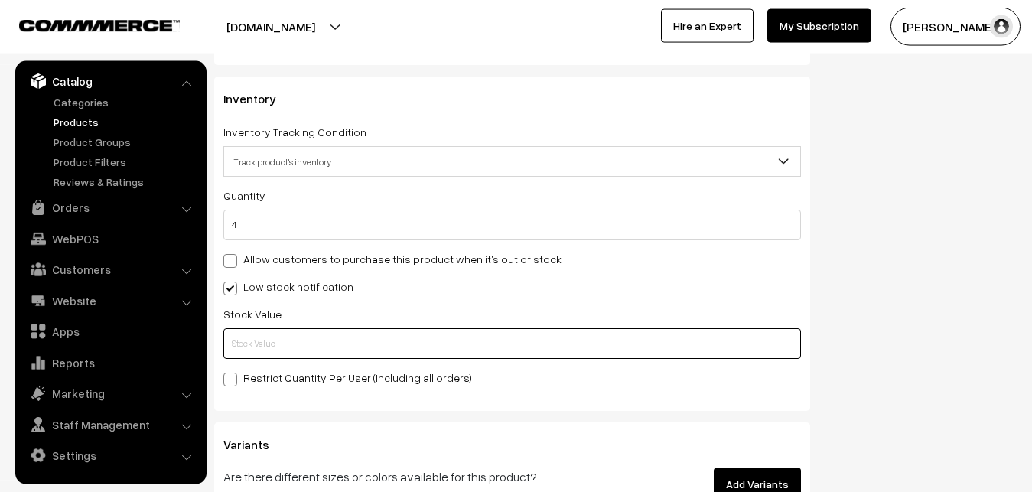
click at [265, 351] on input "text" at bounding box center [511, 343] width 577 height 31
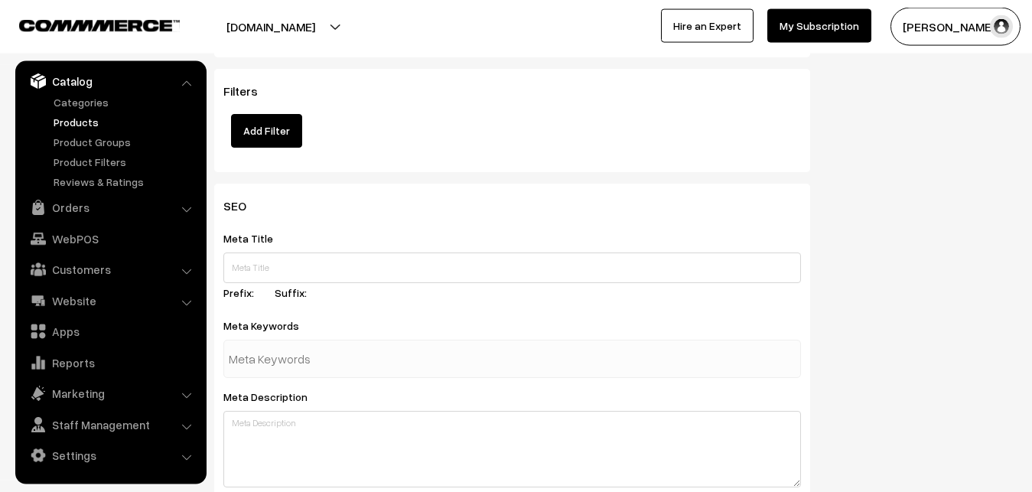
scroll to position [2277, 0]
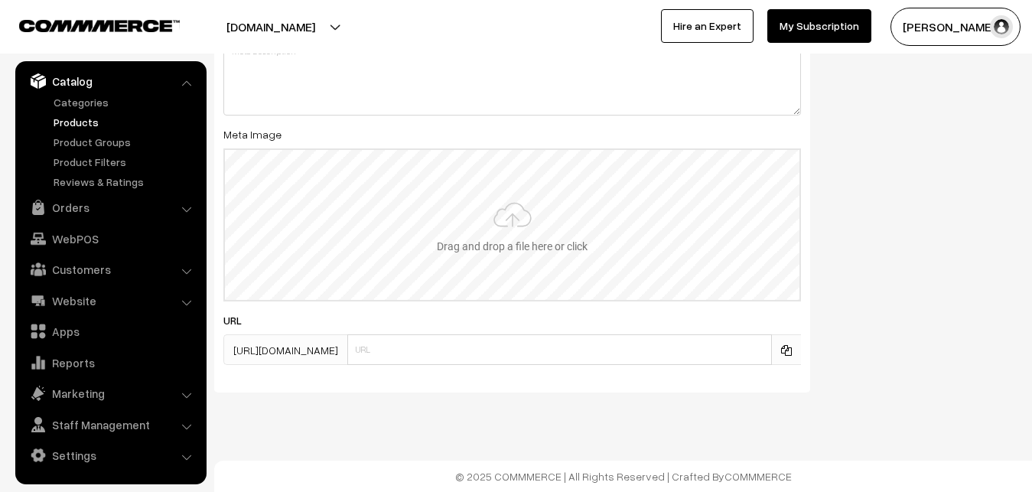
type input "2"
click at [476, 220] on input "file" at bounding box center [512, 225] width 574 height 150
type input "C:\fakepath\uppada-saree-va12789-sep.jpeg"
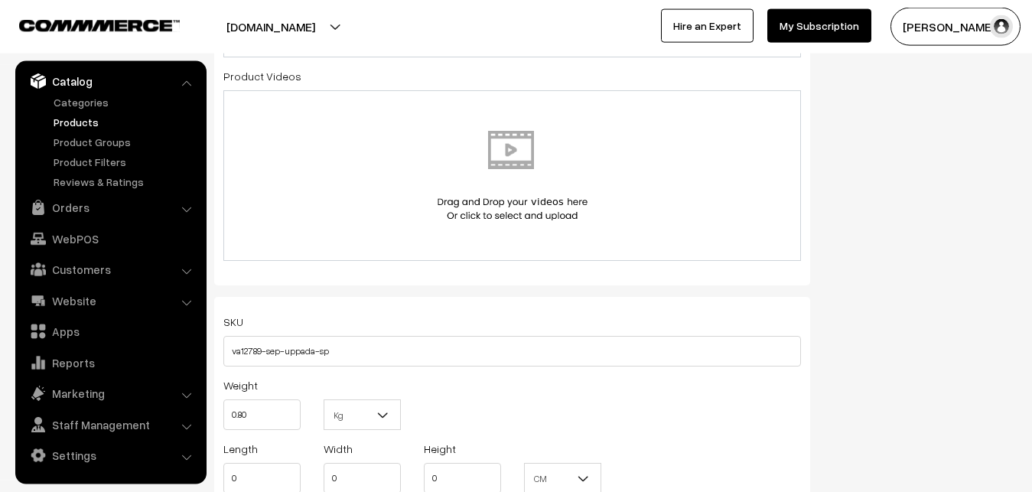
scroll to position [0, 0]
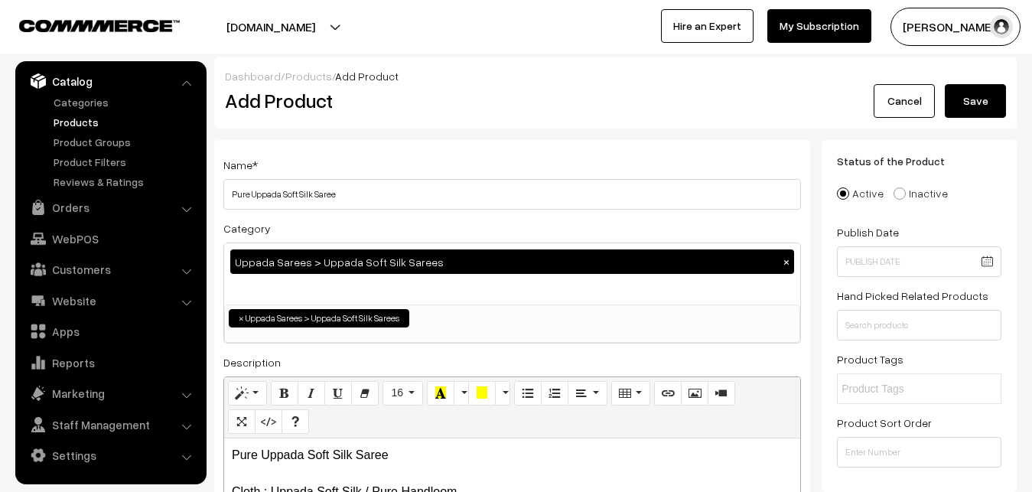
click at [971, 91] on button "Save" at bounding box center [974, 101] width 61 height 34
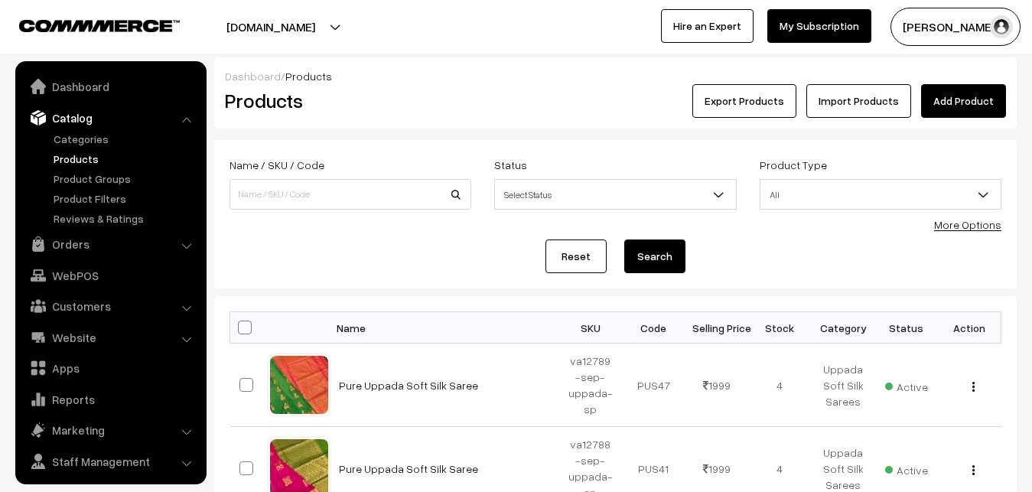
scroll to position [37, 0]
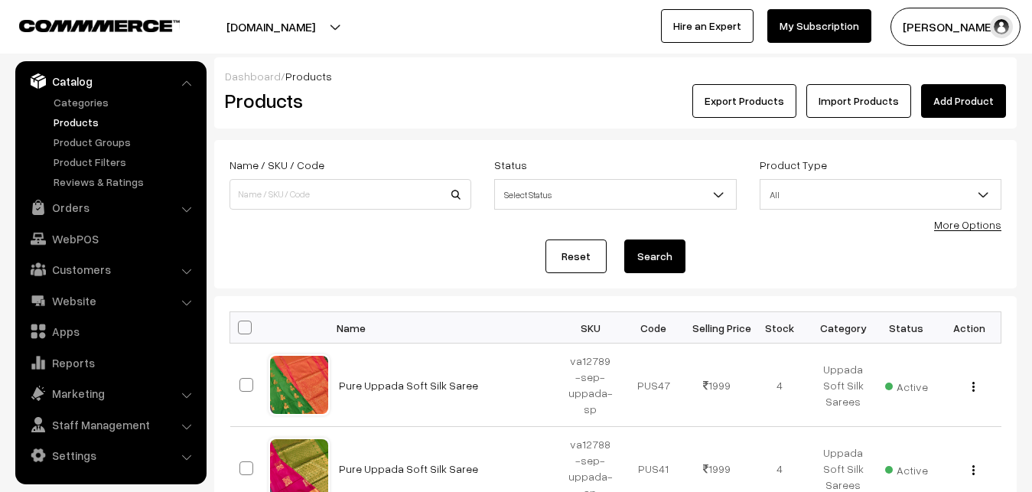
click at [1005, 108] on link "Add Product" at bounding box center [963, 101] width 85 height 34
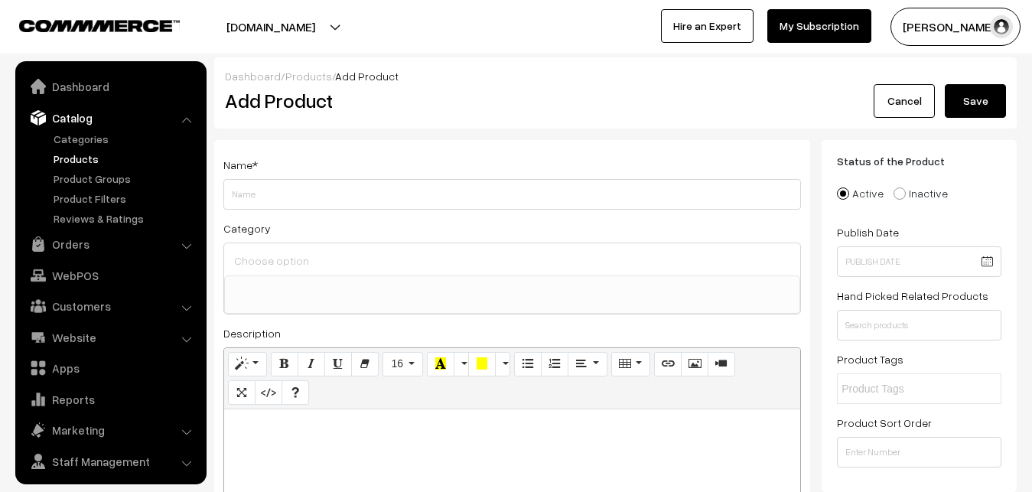
select select
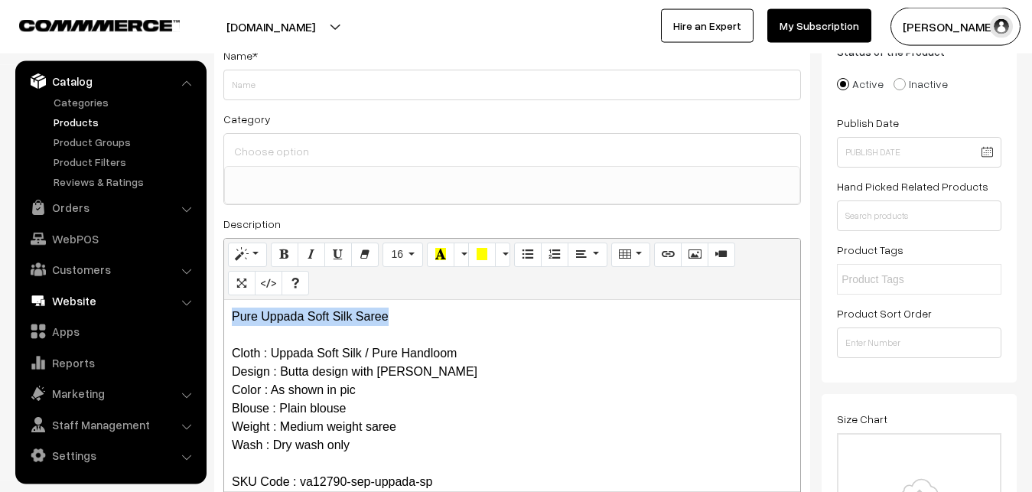
drag, startPoint x: 431, startPoint y: 317, endPoint x: 188, endPoint y: 310, distance: 242.5
click at [224, 313] on div "Pure Uppada Soft Silk Saree Cloth : Uppada Soft Silk / Pure Handloom Design : B…" at bounding box center [512, 395] width 576 height 191
copy p "Pure Uppada Soft Silk Saree"
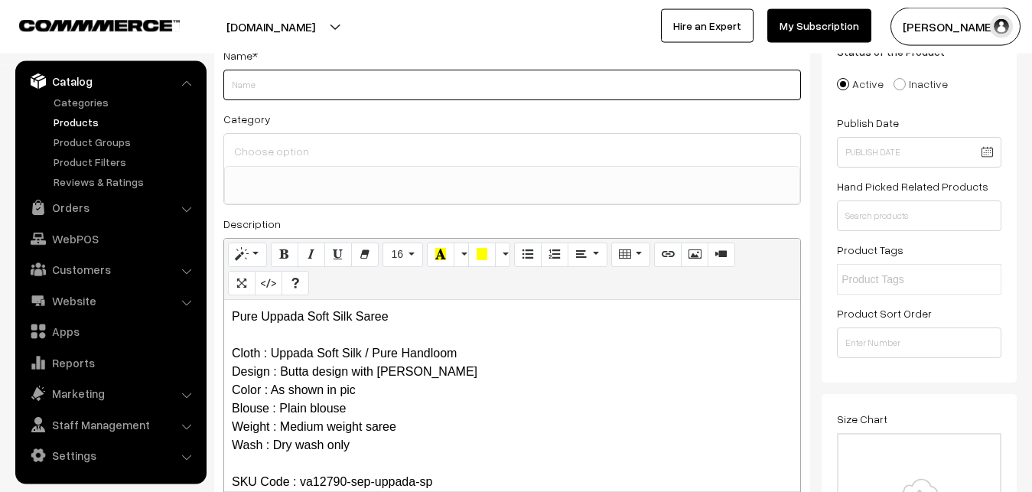
click at [276, 82] on input "Weight" at bounding box center [511, 85] width 577 height 31
paste input "Pure Uppada Soft Silk Saree"
type input "Pure Uppada Soft Silk Saree"
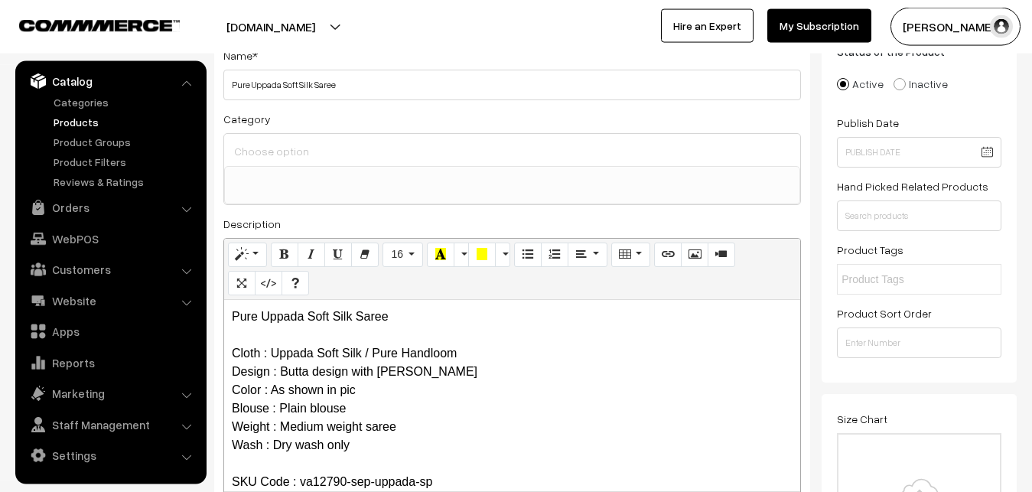
click at [285, 145] on input at bounding box center [512, 151] width 564 height 22
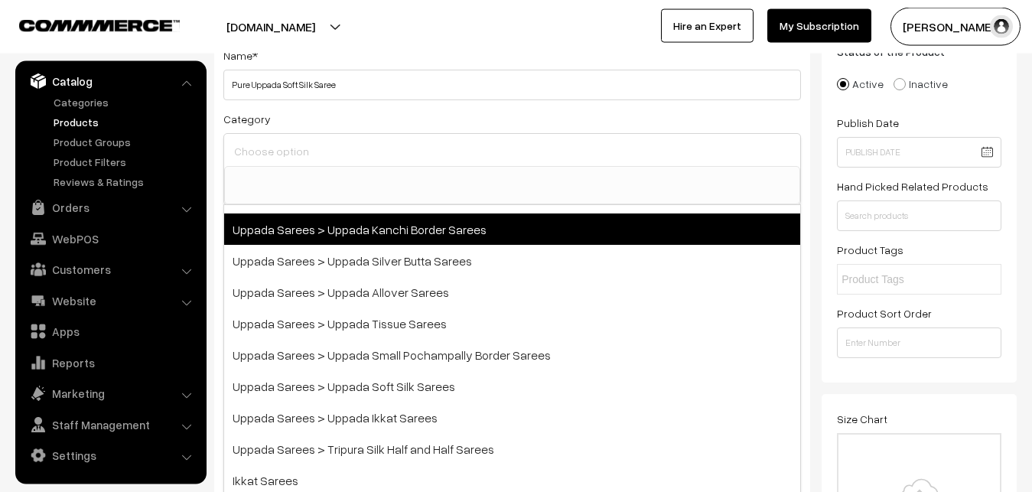
scroll to position [275, 0]
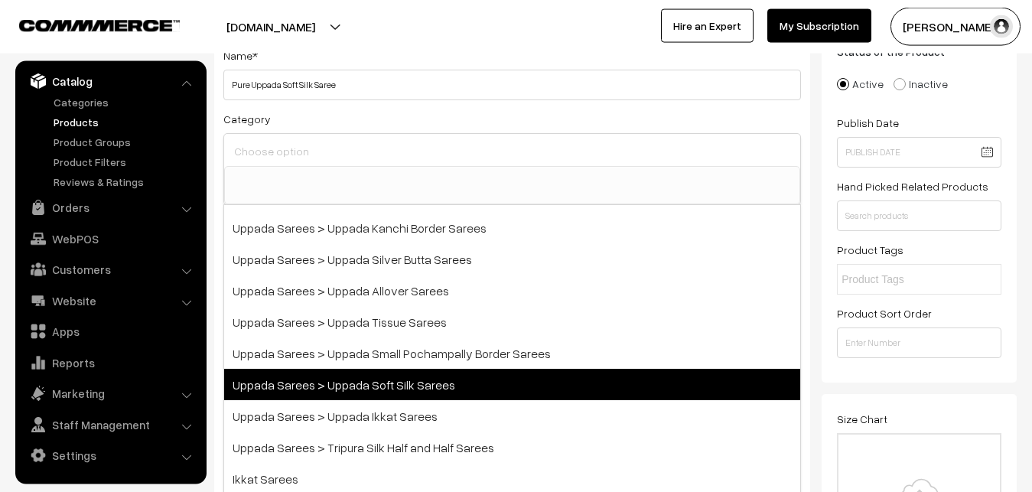
click at [401, 379] on span "Uppada Sarees > Uppada Soft Silk Sarees" at bounding box center [512, 384] width 576 height 31
select select "49"
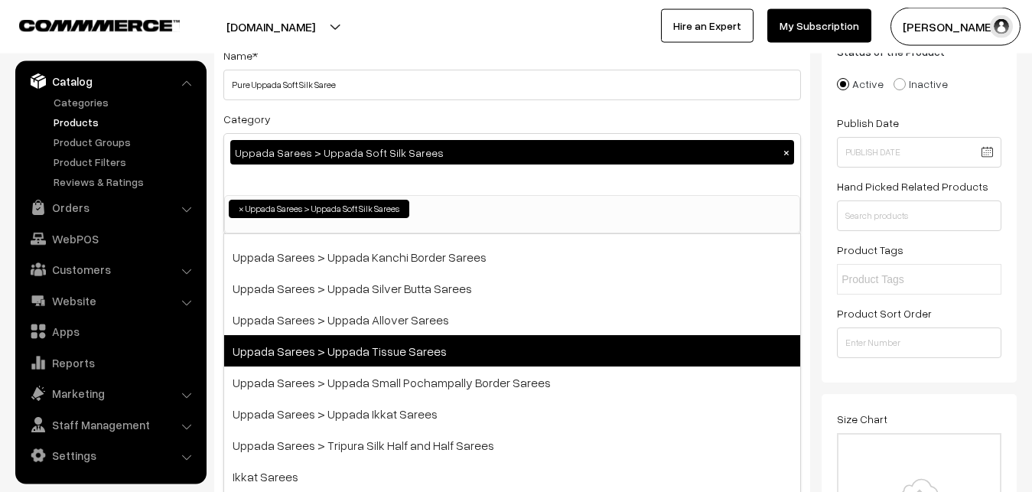
scroll to position [177, 0]
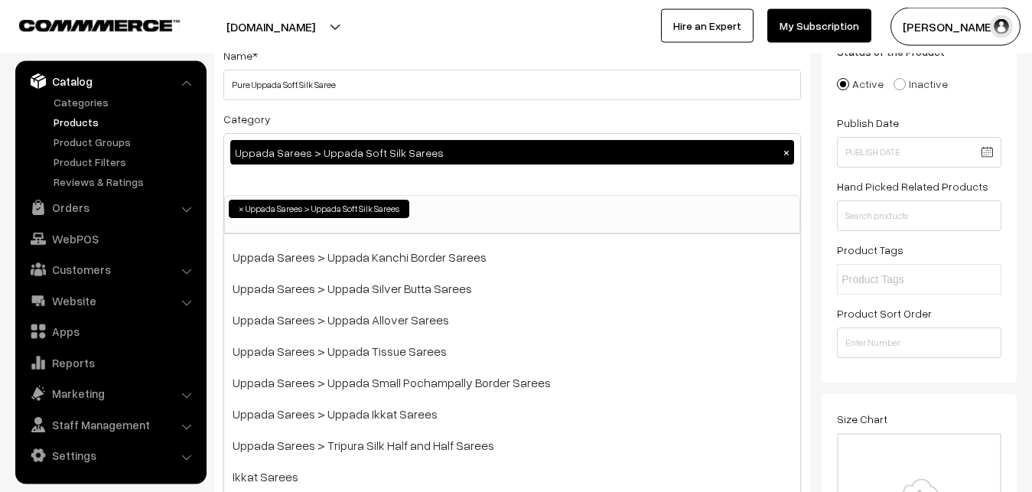
click at [436, 118] on div "Category Uppada Sarees > Uppada Soft Silk Sarees × Uppada Sarees Uppada Sarees …" at bounding box center [511, 171] width 577 height 125
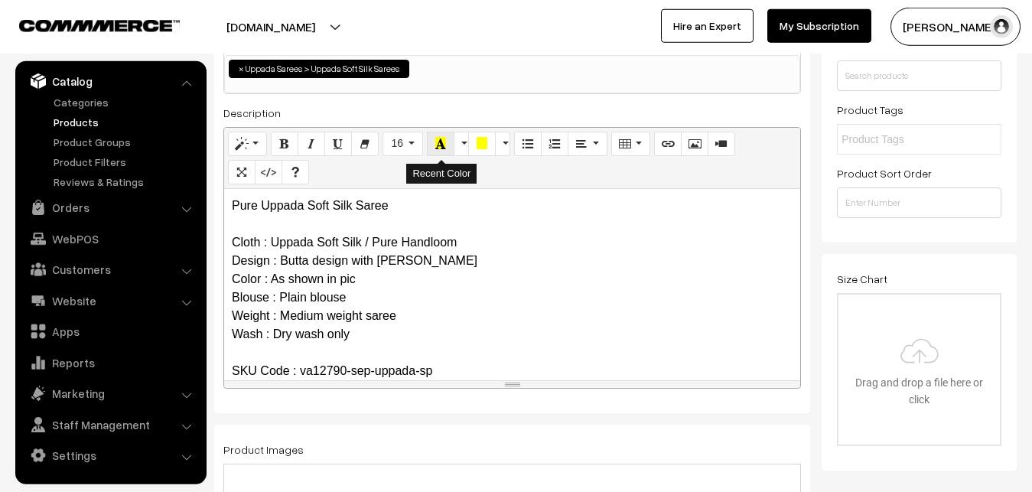
scroll to position [421, 0]
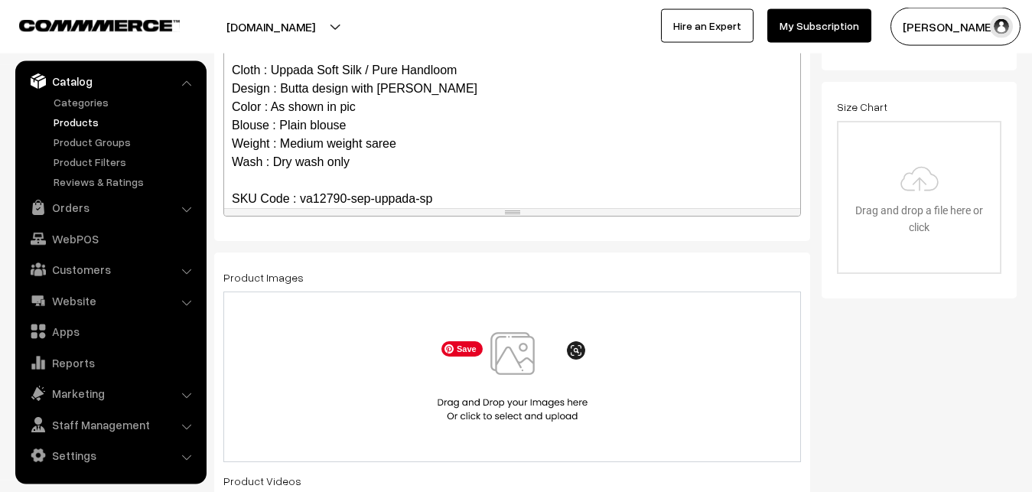
click at [522, 344] on img at bounding box center [513, 376] width 158 height 89
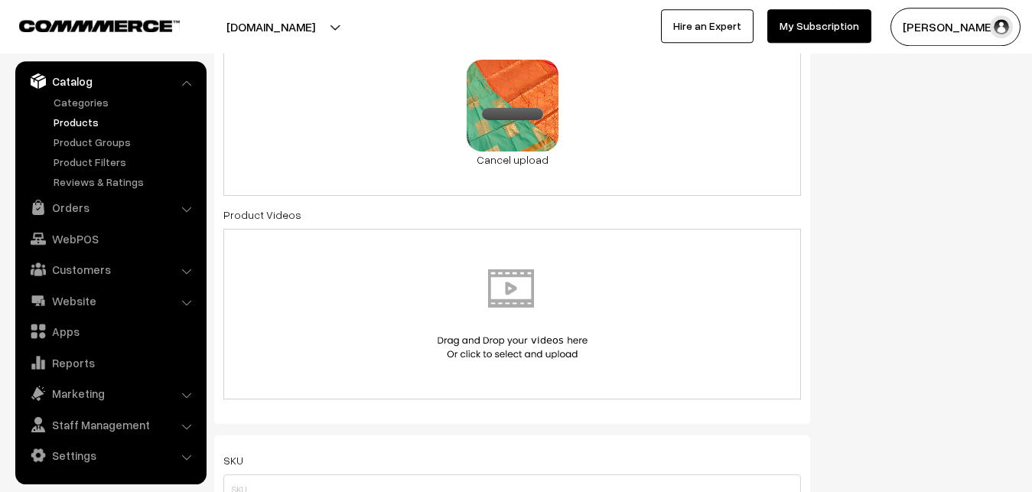
scroll to position [733, 0]
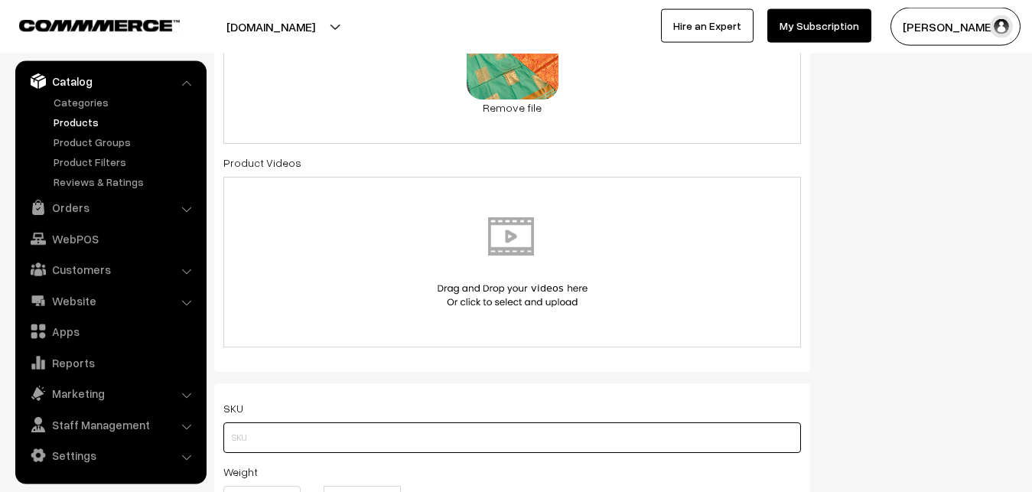
click at [251, 429] on input "text" at bounding box center [511, 437] width 577 height 31
paste input "va12790-sep-uppada-sp"
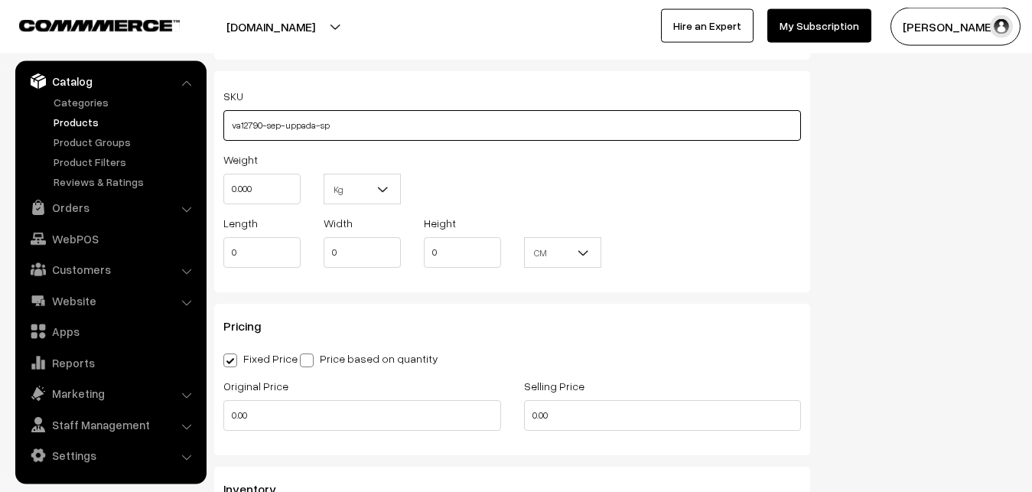
type input "va12790-sep-uppada-sp"
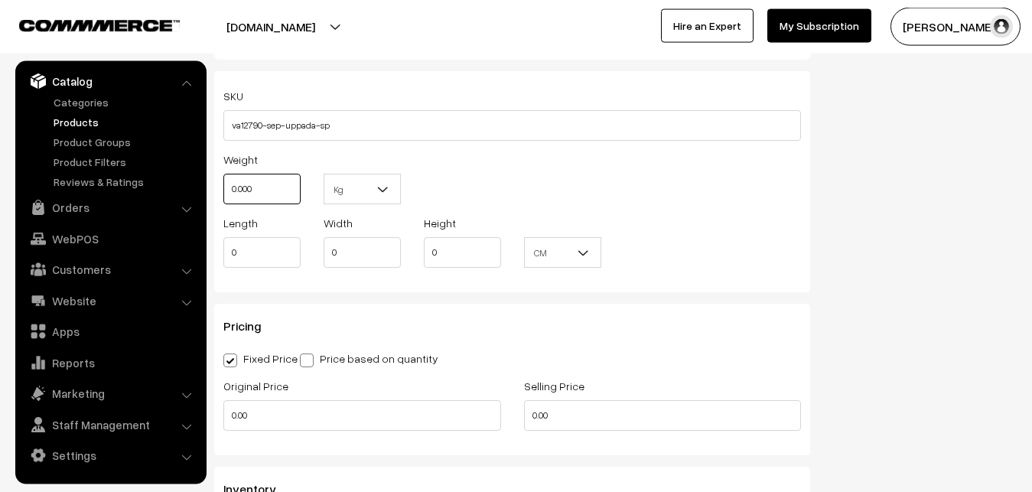
drag, startPoint x: 265, startPoint y: 205, endPoint x: 208, endPoint y: 193, distance: 58.6
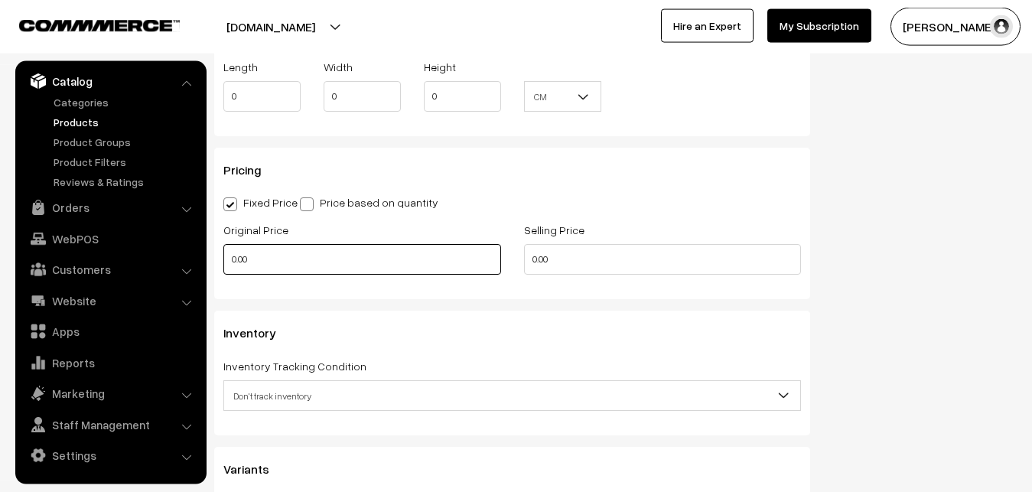
type input "0.80"
drag, startPoint x: 264, startPoint y: 271, endPoint x: 128, endPoint y: 262, distance: 136.4
click at [223, 262] on input "0.00" at bounding box center [362, 259] width 278 height 31
type input "1100"
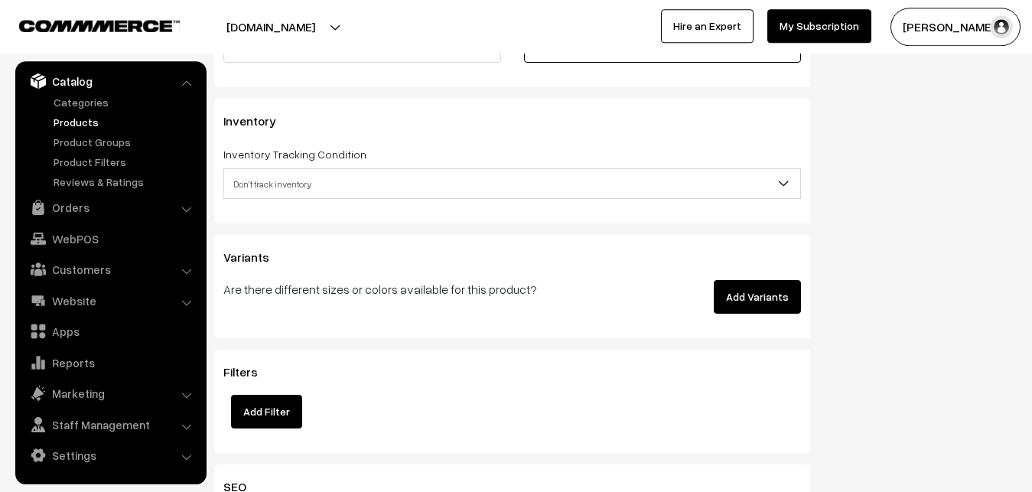
scroll to position [1435, 0]
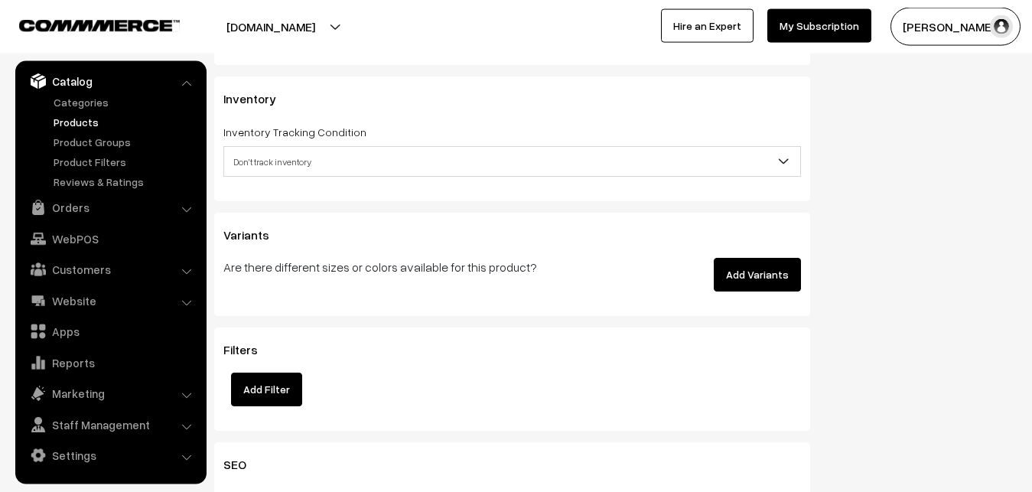
type input "1999"
click at [265, 161] on span "Don't track inventory" at bounding box center [512, 161] width 576 height 27
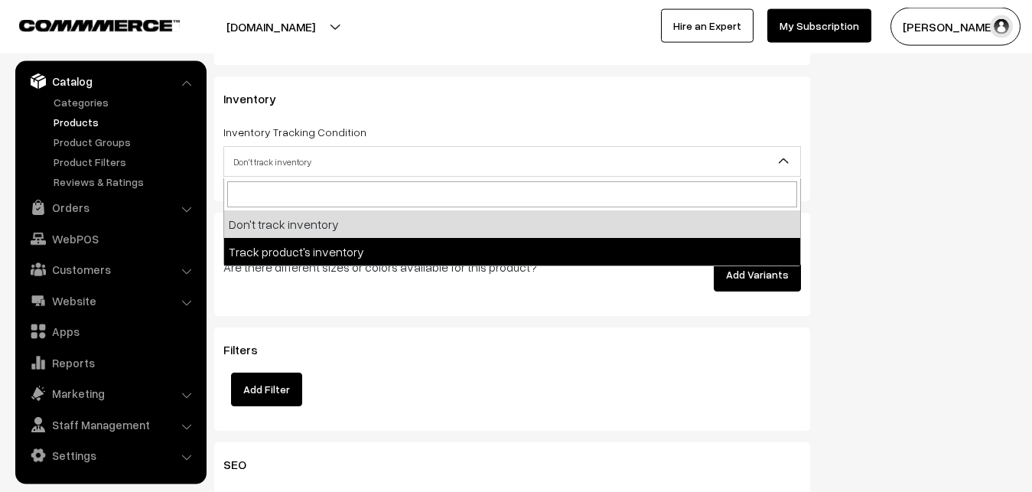
select select "2"
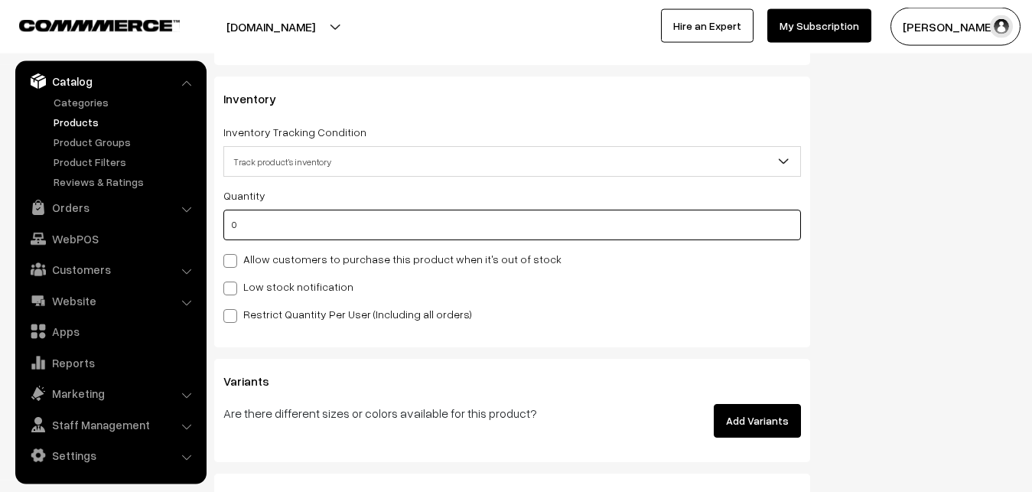
click at [269, 231] on input "0" at bounding box center [511, 225] width 577 height 31
type input "4"
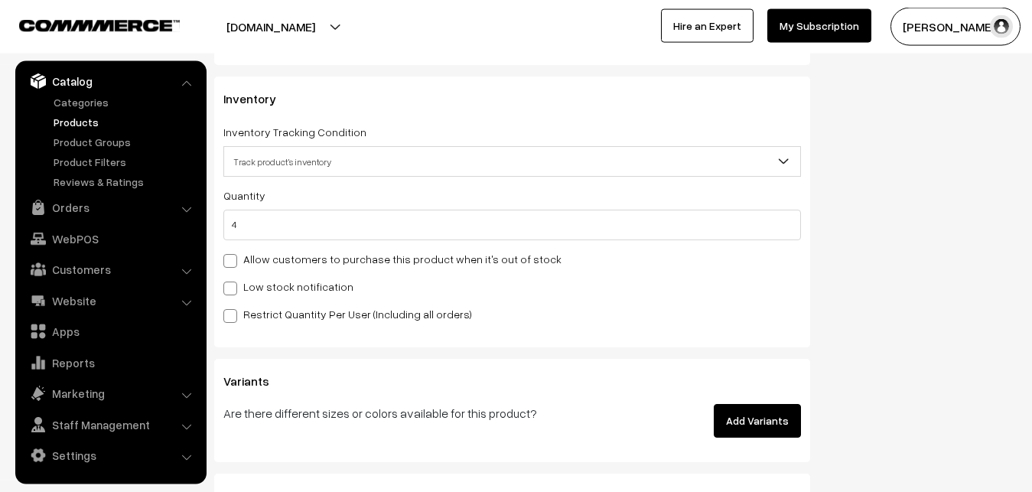
click at [261, 288] on label "Low stock notification" at bounding box center [288, 286] width 130 height 16
click at [233, 288] on input "Low stock notification" at bounding box center [228, 286] width 10 height 10
checkbox input "true"
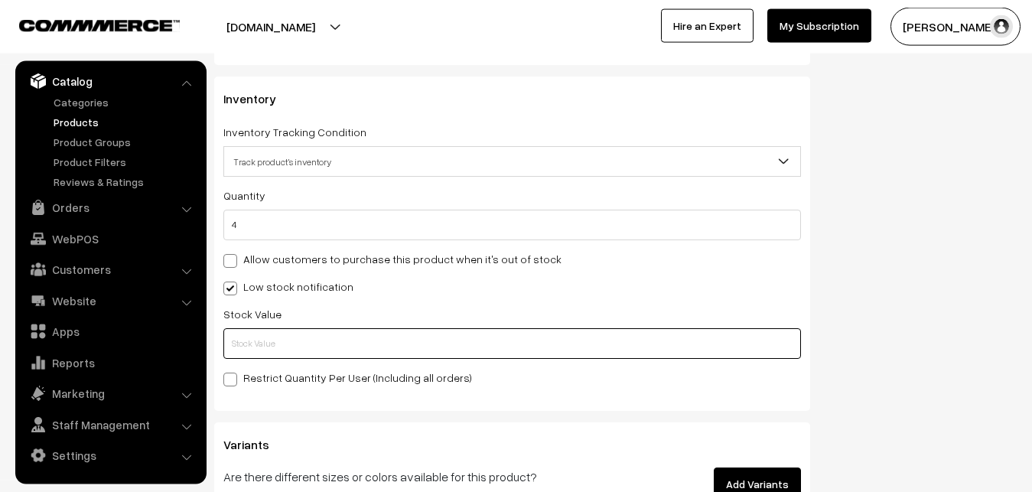
click at [255, 340] on input "text" at bounding box center [511, 343] width 577 height 31
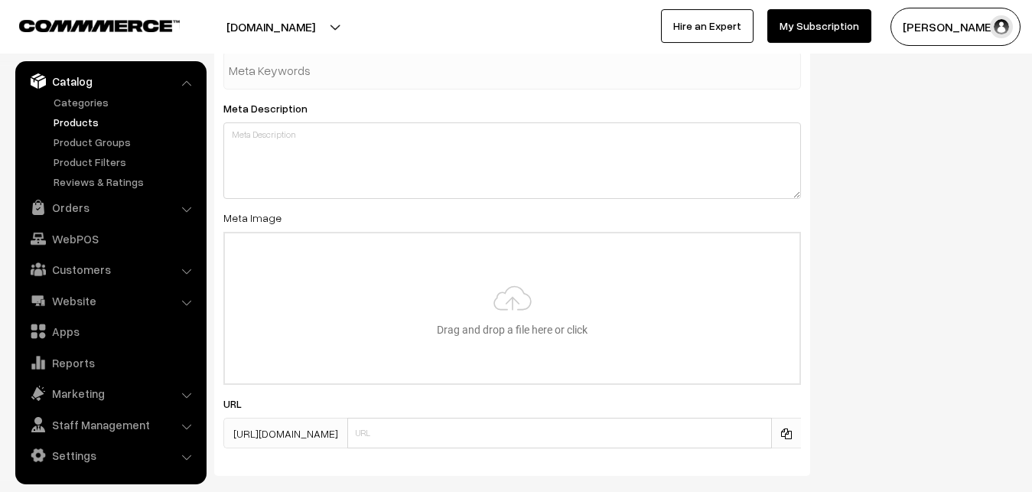
scroll to position [2277, 0]
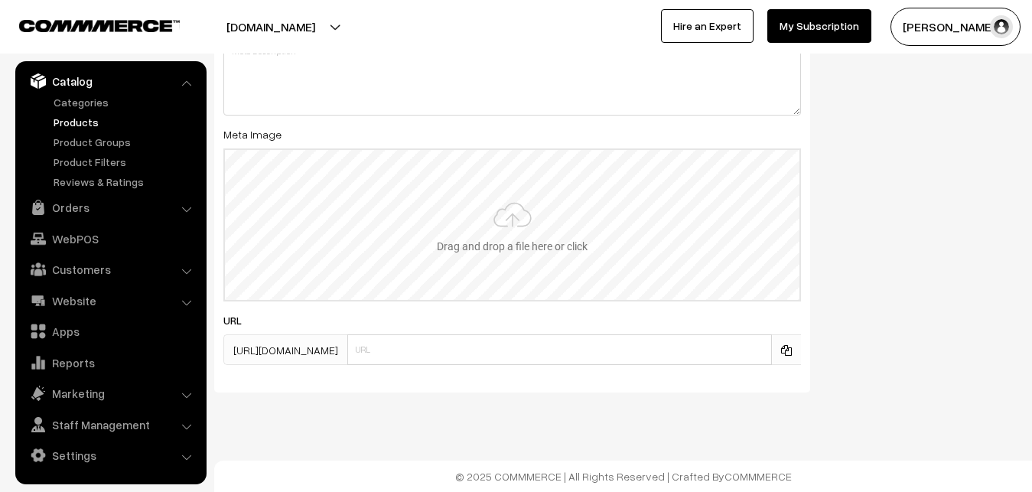
type input "2"
click at [483, 237] on input "file" at bounding box center [512, 225] width 574 height 150
type input "C:\fakepath\uppada-saree-va12790-sep.jpeg"
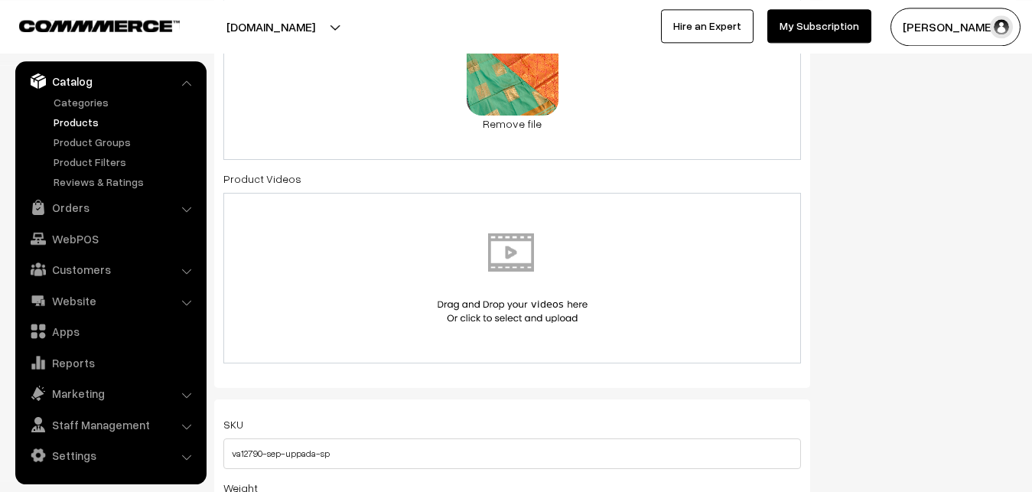
scroll to position [0, 0]
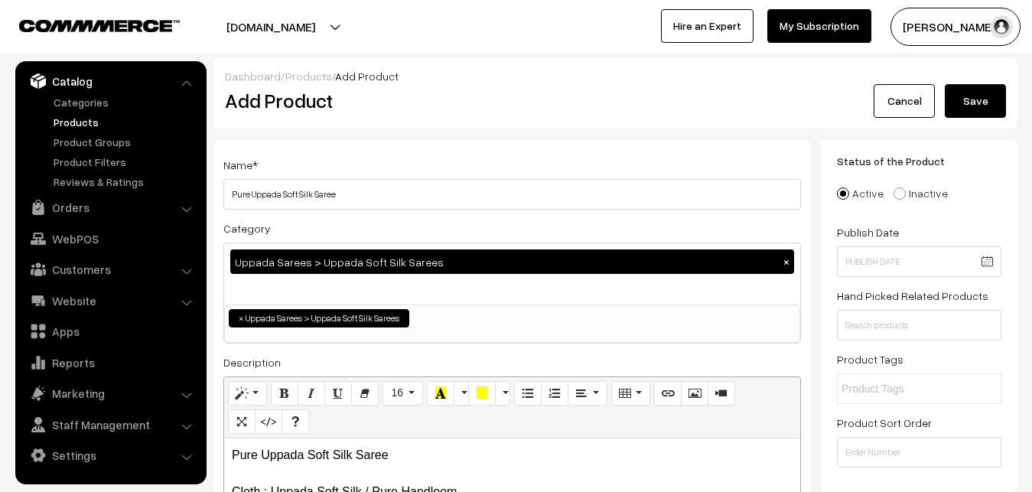
click at [985, 95] on button "Save" at bounding box center [974, 101] width 61 height 34
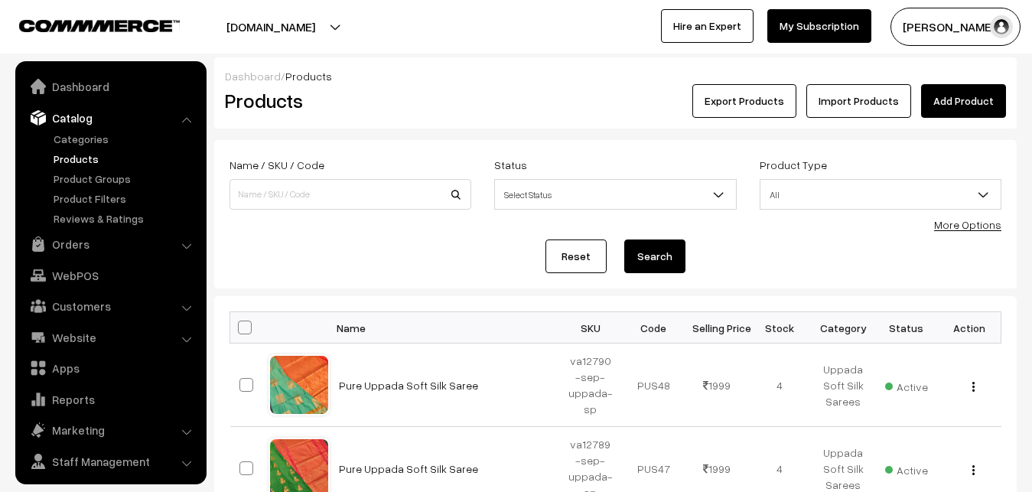
scroll to position [37, 0]
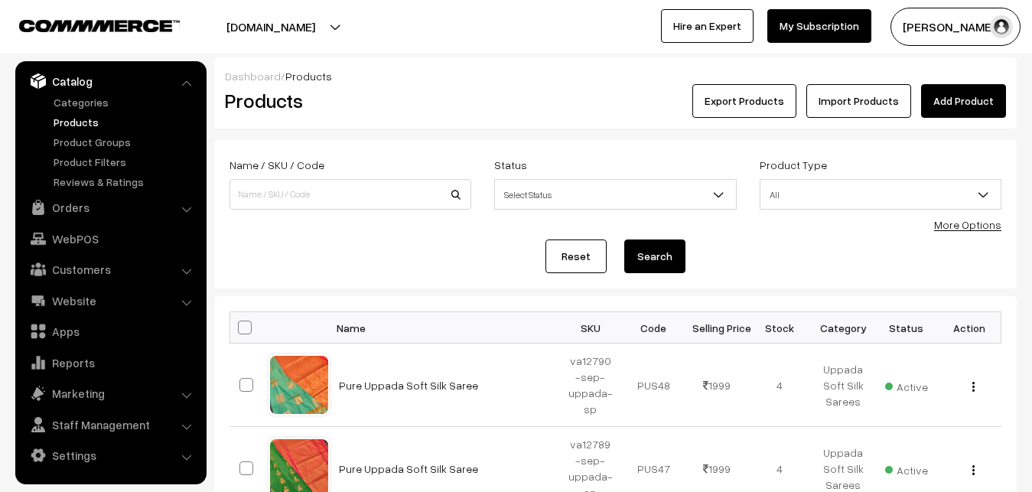
click at [486, 91] on div "Export Products Import Products Add Product" at bounding box center [749, 101] width 536 height 34
click at [950, 91] on link "Add Product" at bounding box center [963, 101] width 85 height 34
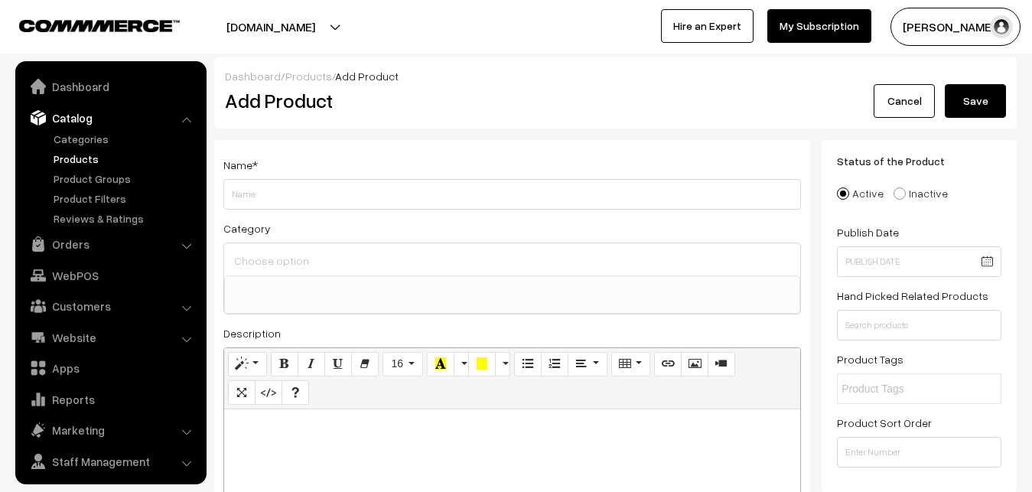
select select
click at [293, 434] on p at bounding box center [512, 426] width 561 height 18
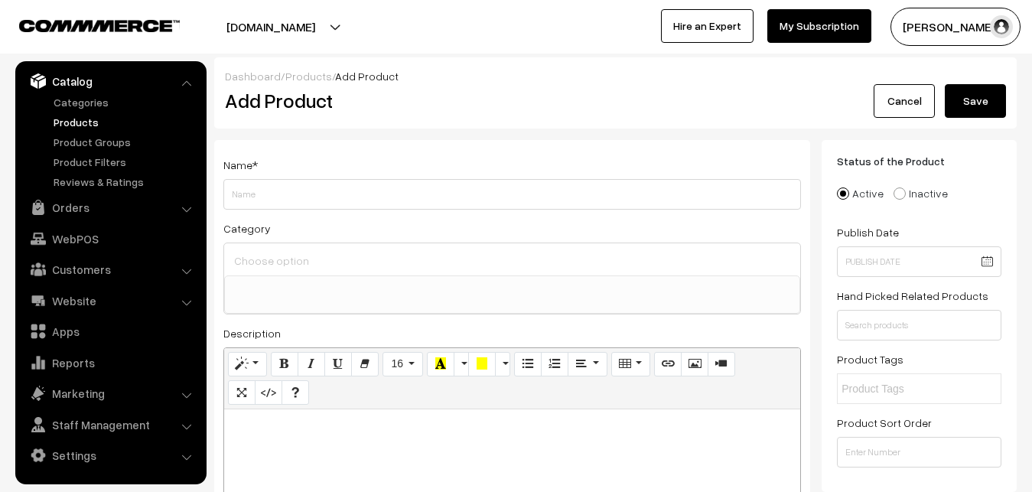
paste div
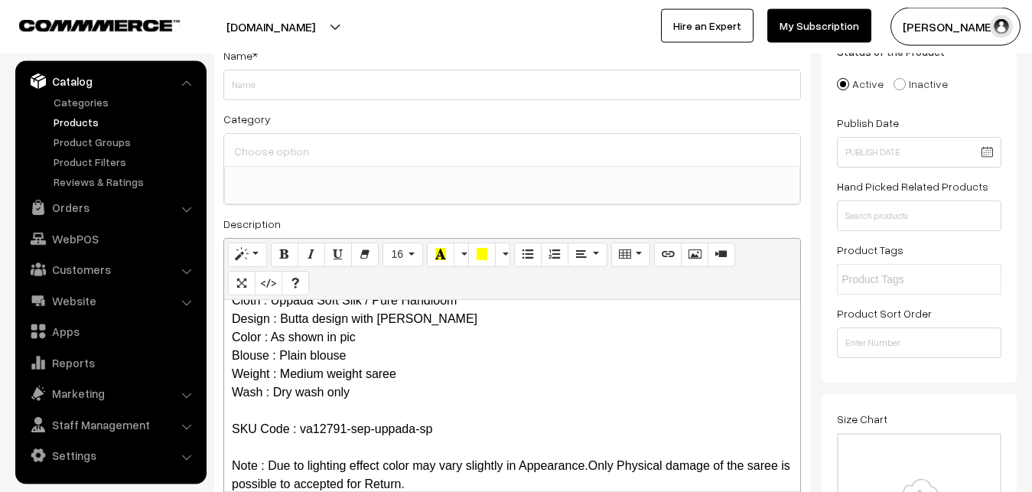
scroll to position [0, 0]
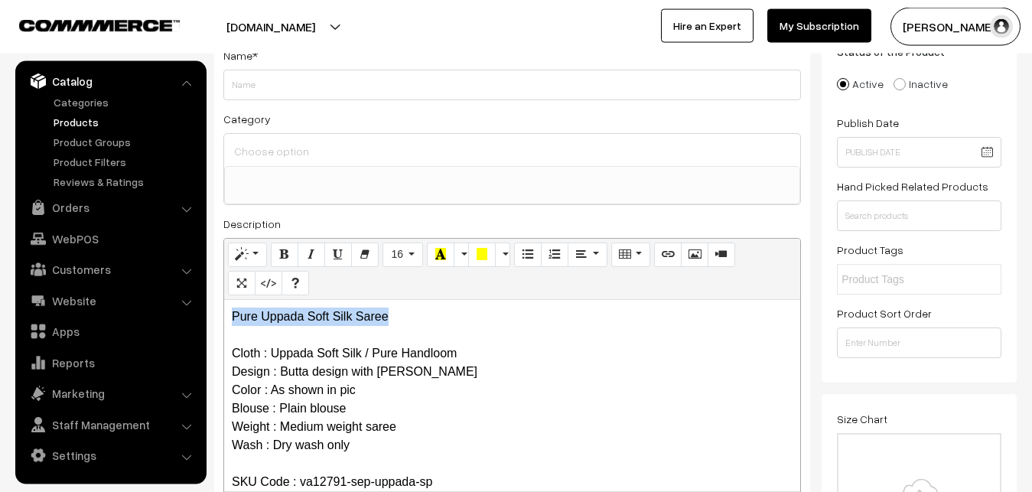
drag, startPoint x: 405, startPoint y: 320, endPoint x: 165, endPoint y: 301, distance: 240.1
click at [224, 301] on div "Pure Uppada Soft Silk Saree Cloth : Uppada Soft Silk / Pure Handloom Design : B…" at bounding box center [512, 395] width 576 height 191
copy p "Pure Uppada Soft Silk Saree"
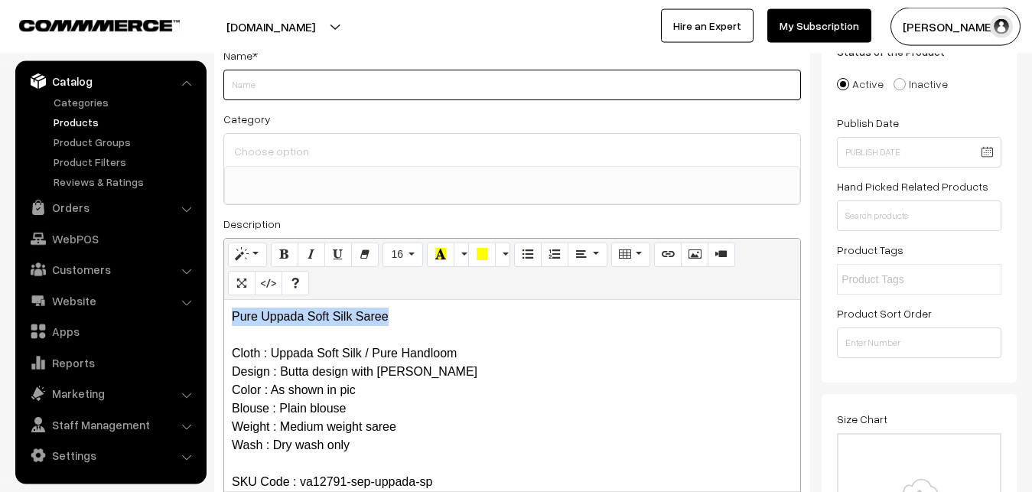
click at [258, 85] on input "Weight" at bounding box center [511, 85] width 577 height 31
paste input "Pure Uppada Soft Silk Saree"
type input "Pure Uppada Soft Silk Saree"
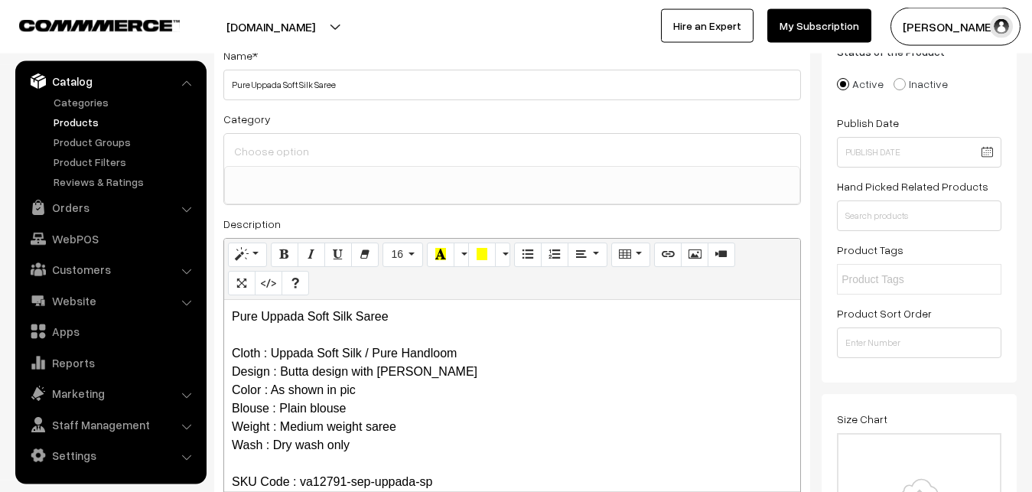
click at [271, 151] on input at bounding box center [512, 151] width 564 height 22
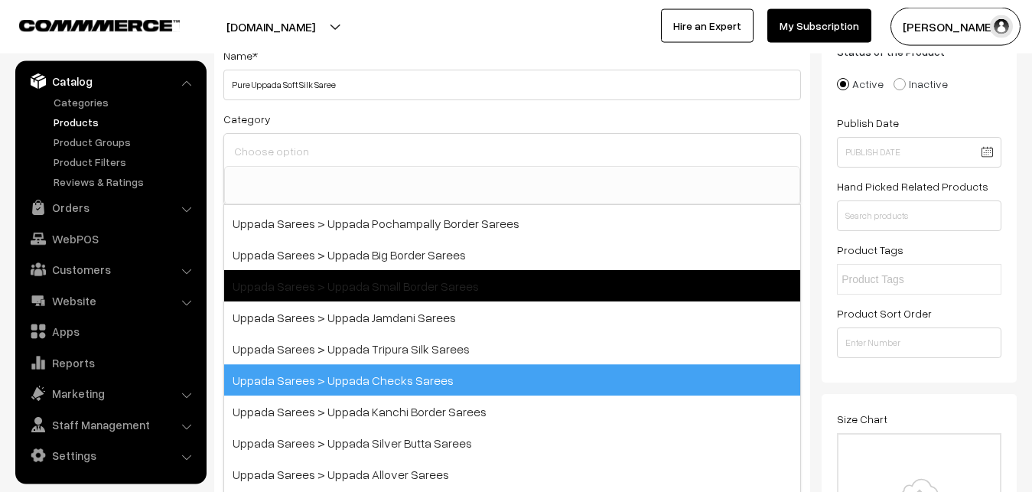
scroll to position [184, 0]
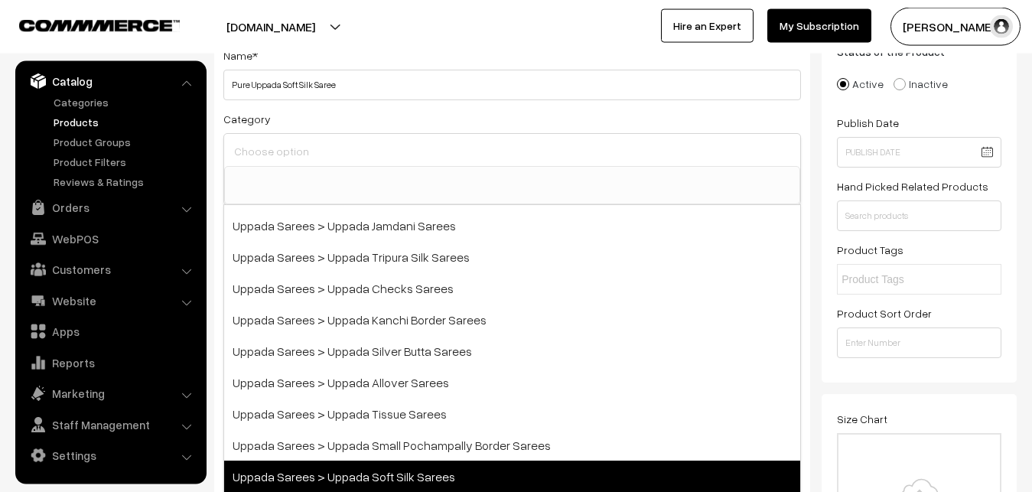
click at [405, 466] on span "Uppada Sarees > Uppada Soft Silk Sarees" at bounding box center [512, 475] width 576 height 31
select select "49"
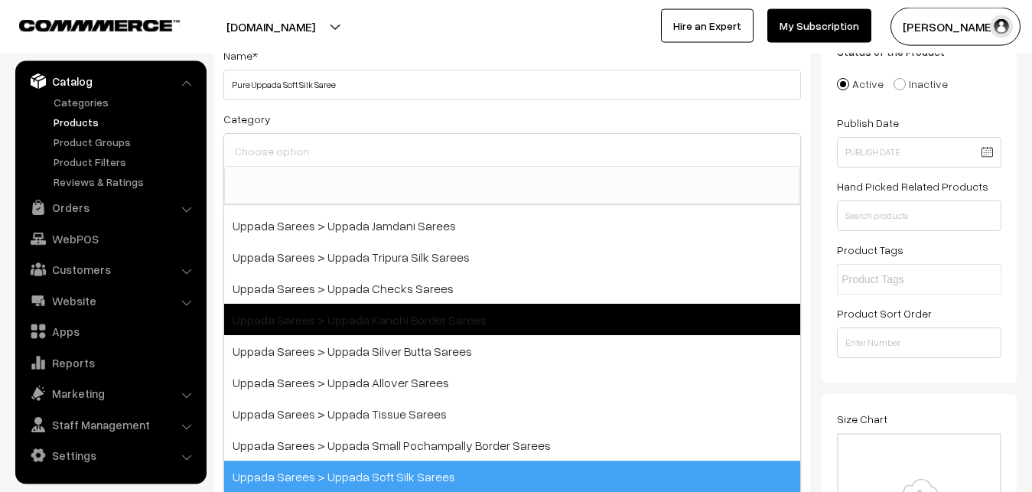
scroll to position [177, 0]
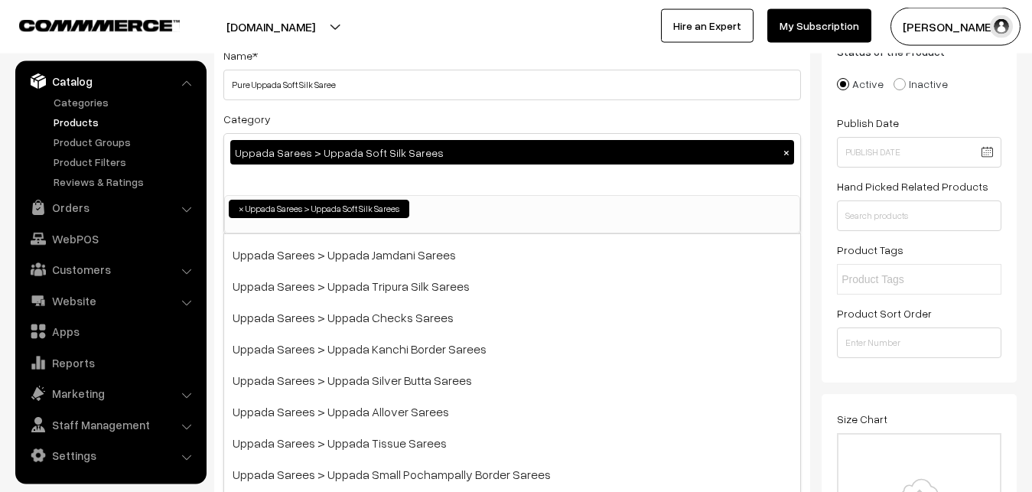
click at [473, 122] on div "Category Uppada Sarees > Uppada Soft Silk Sarees × Uppada Sarees Uppada Sarees …" at bounding box center [511, 171] width 577 height 125
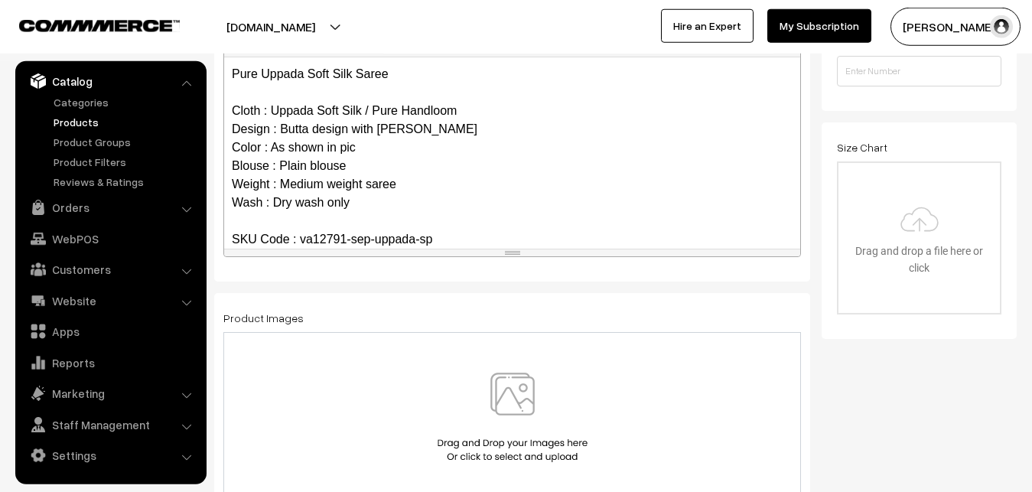
scroll to position [421, 0]
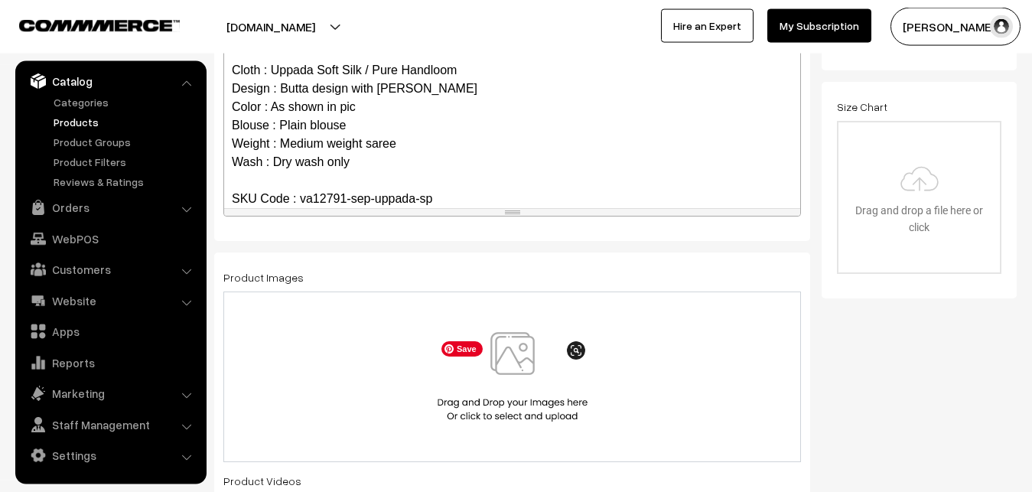
click at [525, 362] on img at bounding box center [513, 376] width 158 height 89
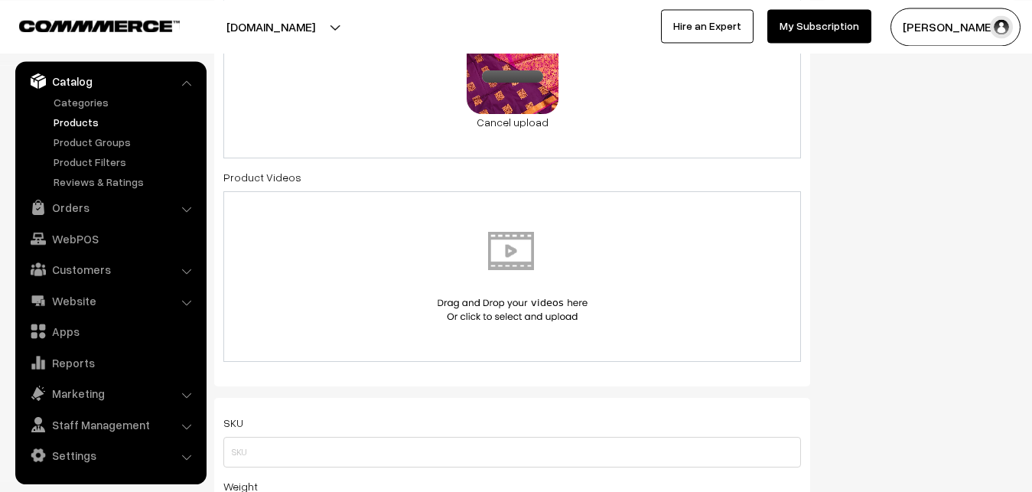
scroll to position [889, 0]
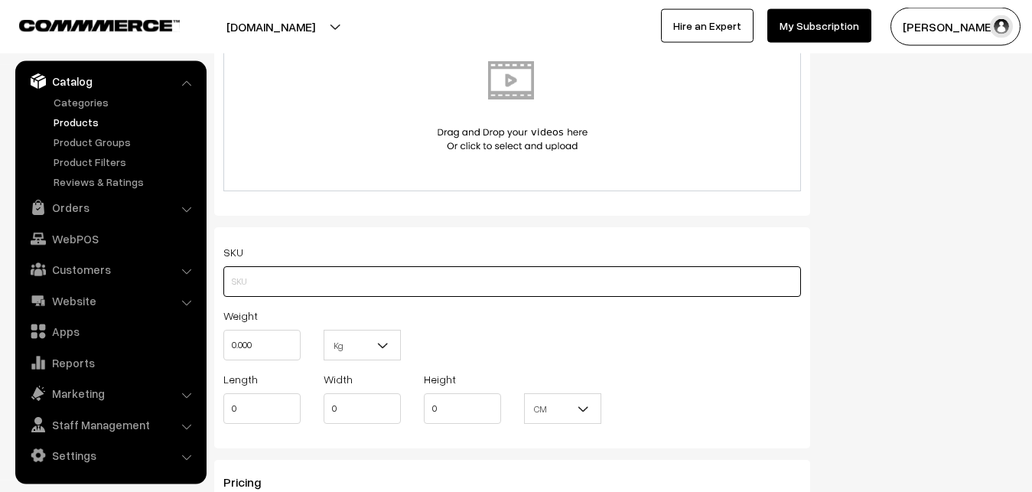
paste input "va12791-sep-uppada-sp"
type input "va12791-sep-uppada-sp"
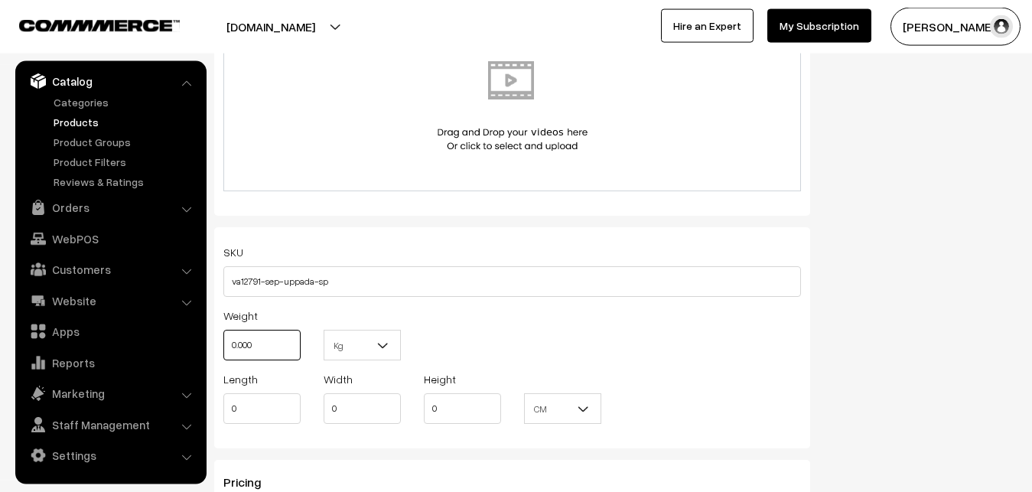
drag, startPoint x: 266, startPoint y: 346, endPoint x: 220, endPoint y: 345, distance: 45.9
click at [223, 345] on input "0.000" at bounding box center [261, 345] width 77 height 31
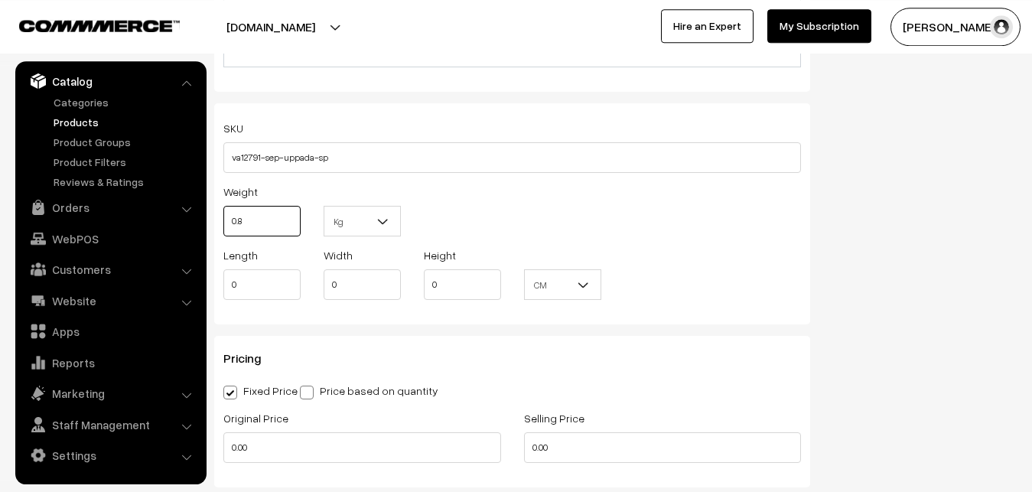
scroll to position [1201, 0]
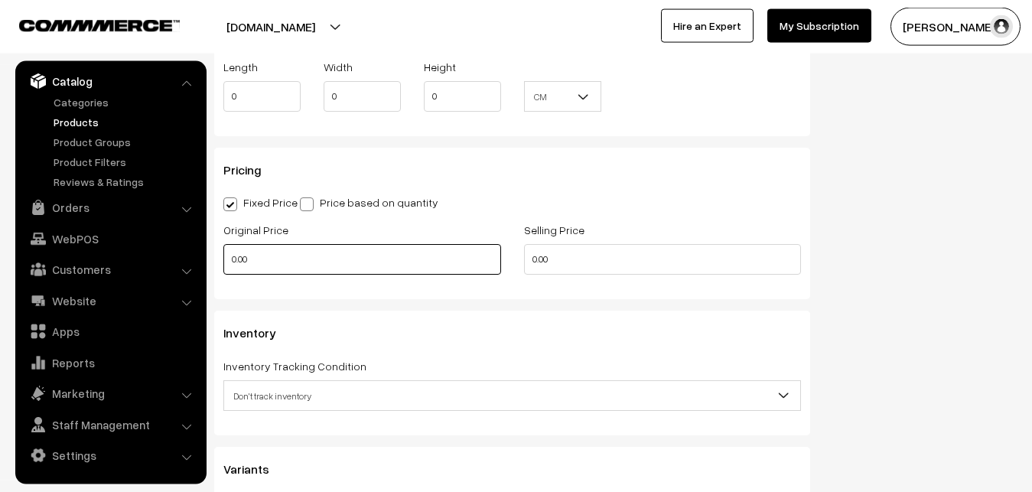
type input "0.80"
drag, startPoint x: 271, startPoint y: 263, endPoint x: 187, endPoint y: 268, distance: 85.0
click at [223, 268] on input "0.00" at bounding box center [362, 259] width 278 height 31
type input "1100"
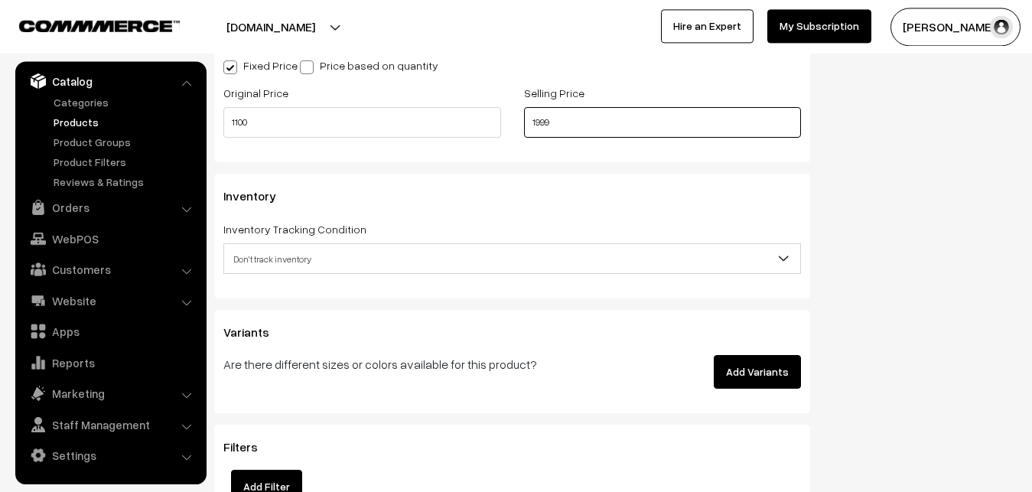
scroll to position [1357, 0]
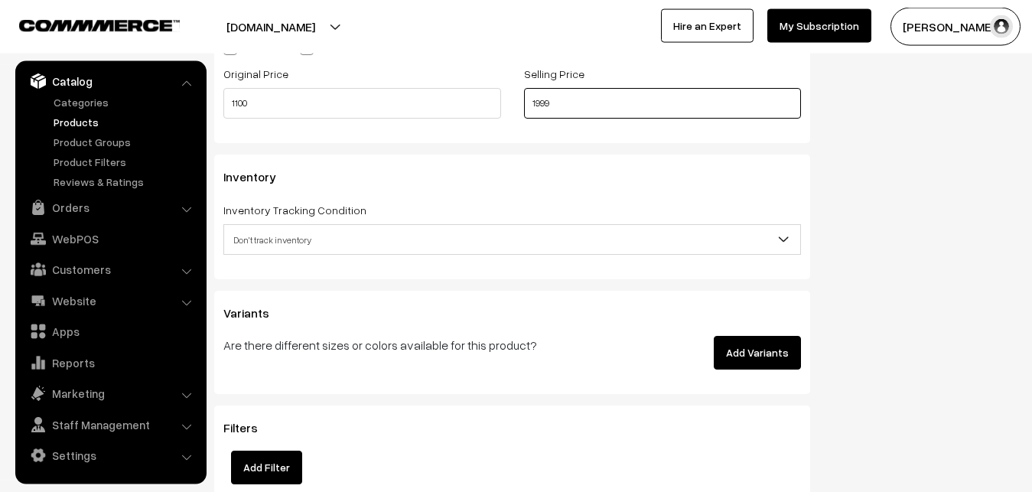
type input "1999"
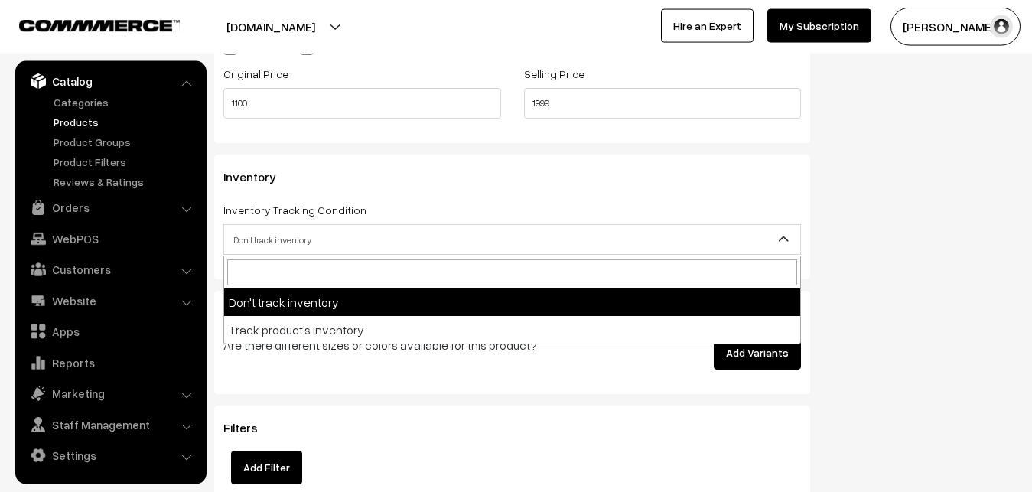
click at [245, 242] on span "Don't track inventory" at bounding box center [512, 239] width 576 height 27
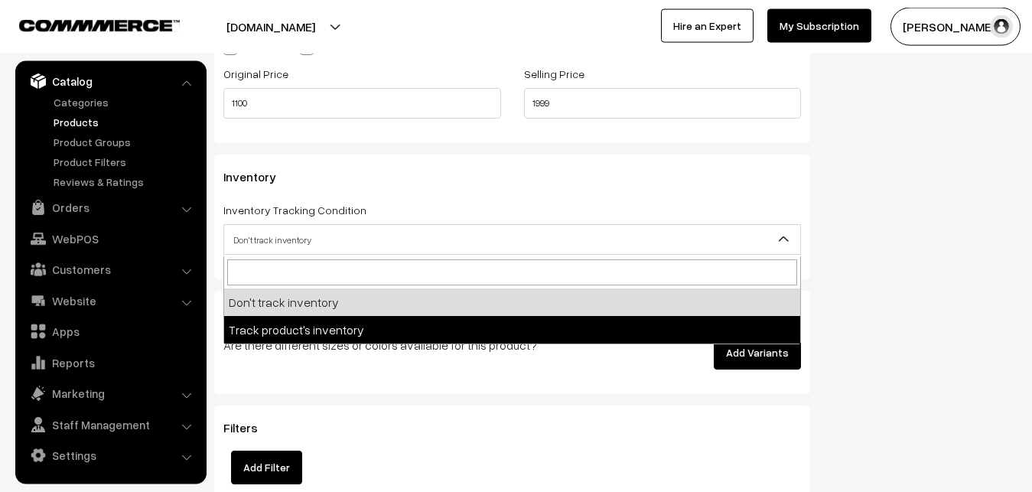
select select "2"
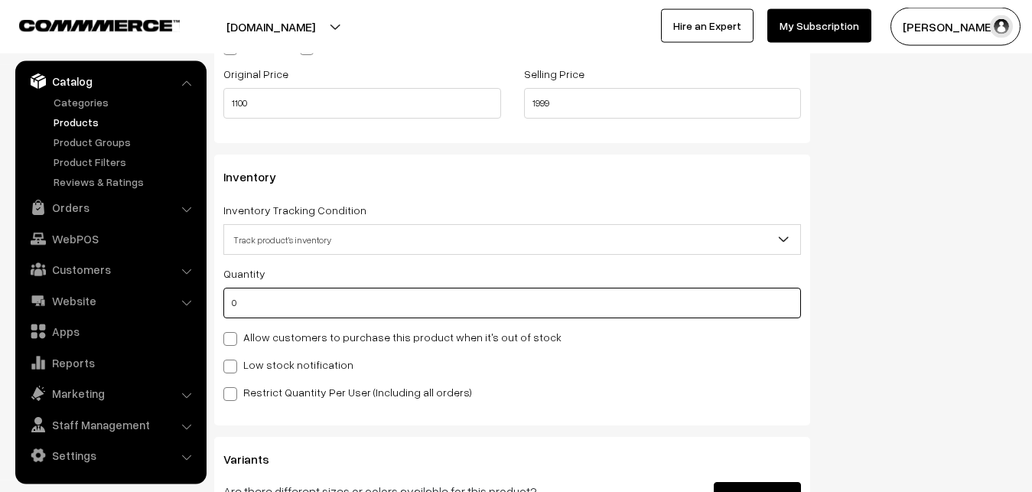
click at [253, 295] on input "0" at bounding box center [511, 303] width 577 height 31
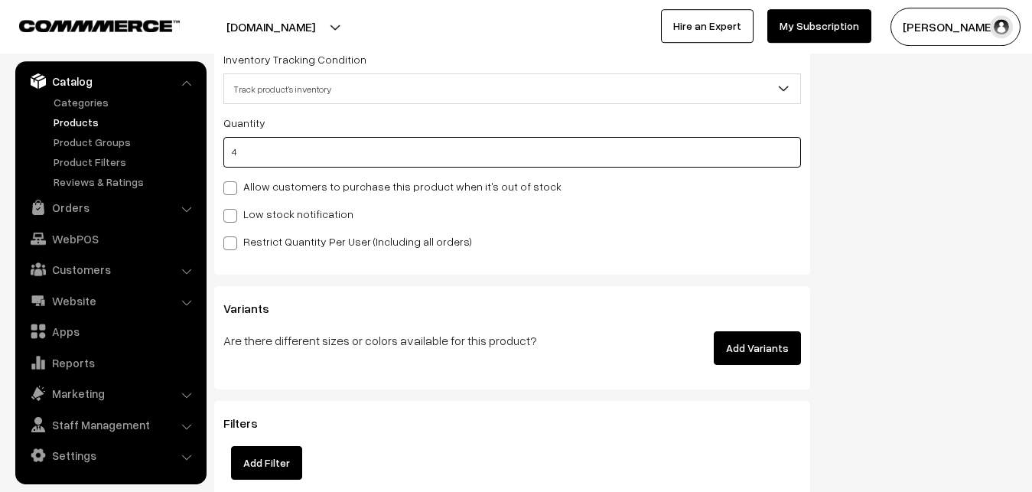
scroll to position [1591, 0]
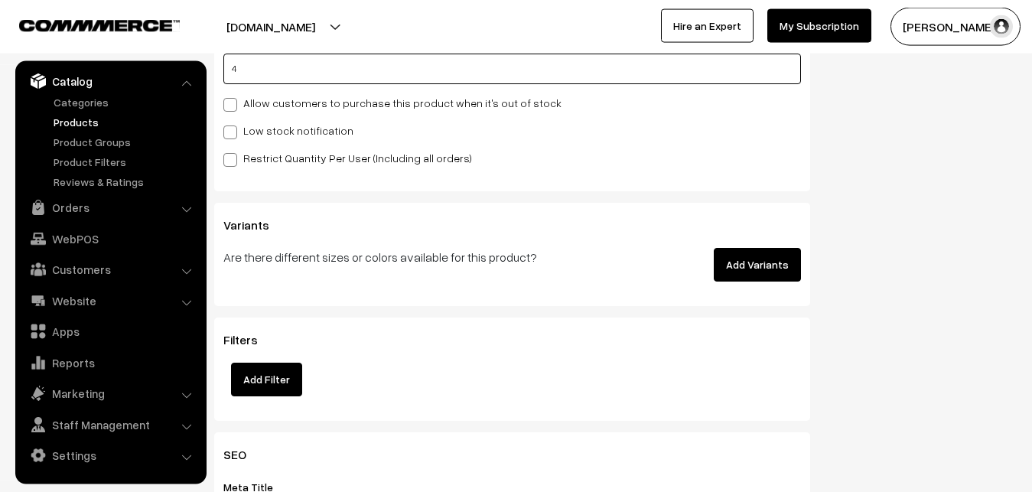
type input "4"
click at [256, 121] on div "Quantity 4 Allow customers to purchase this product when it's out of stock Low …" at bounding box center [511, 98] width 577 height 137
click at [255, 132] on label "Low stock notification" at bounding box center [288, 130] width 130 height 16
click at [233, 132] on input "Low stock notification" at bounding box center [228, 130] width 10 height 10
checkbox input "true"
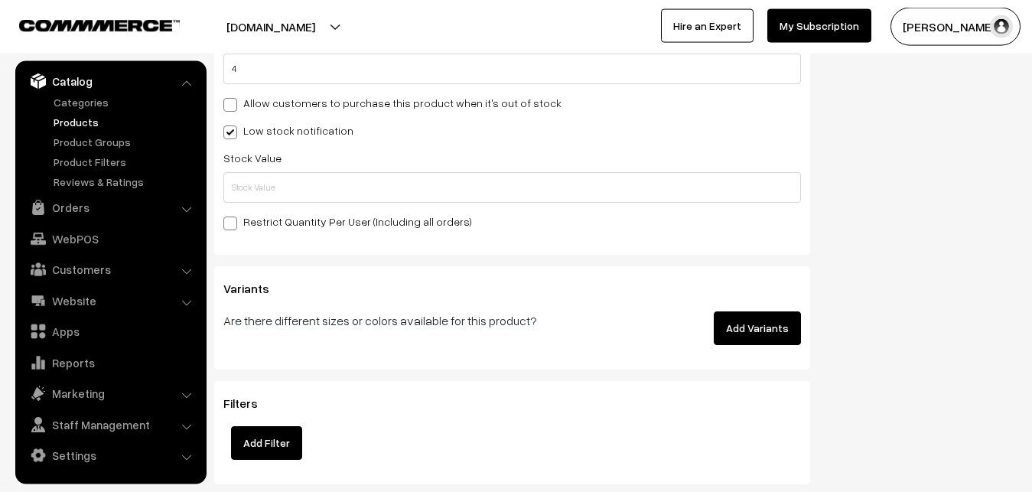
click at [254, 210] on div "Quantity 4 Allow customers to purchase this product when it's out of stock Low …" at bounding box center [511, 130] width 577 height 200
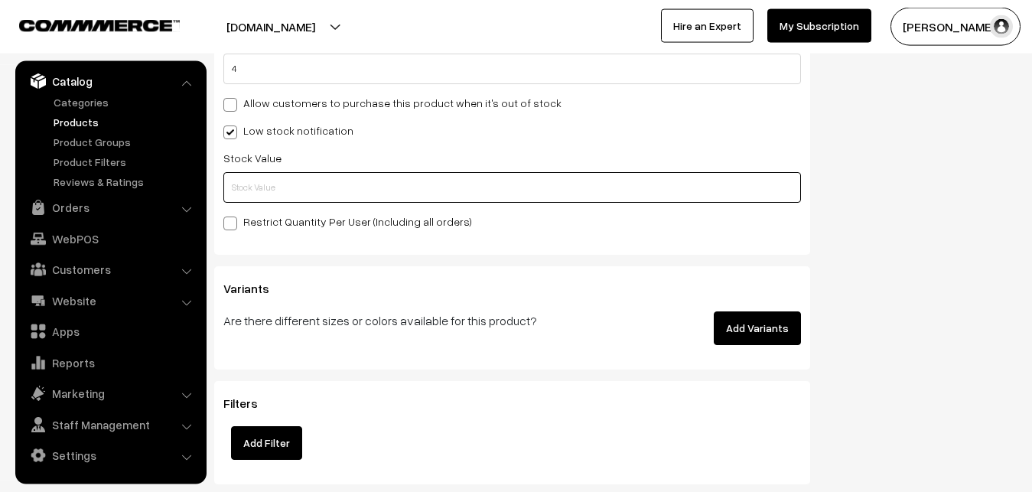
click at [254, 190] on input "text" at bounding box center [511, 187] width 577 height 31
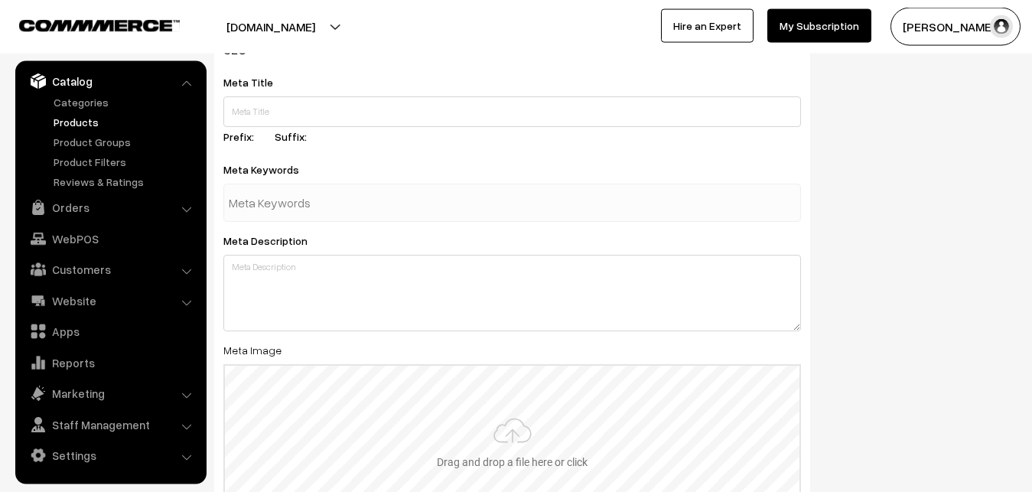
scroll to position [2277, 0]
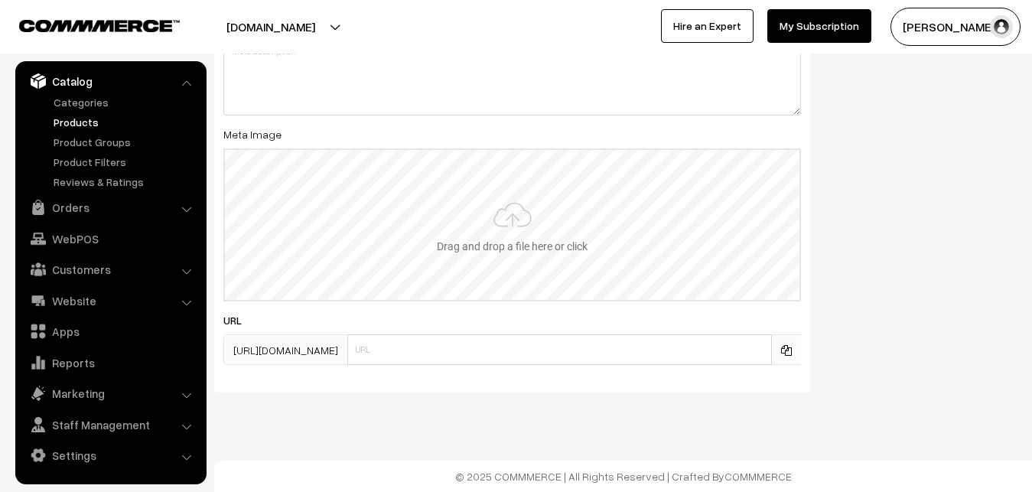
type input "2"
click at [520, 225] on input "file" at bounding box center [512, 225] width 574 height 150
type input "C:\fakepath\uppada-saree-va12791-sep.jpeg"
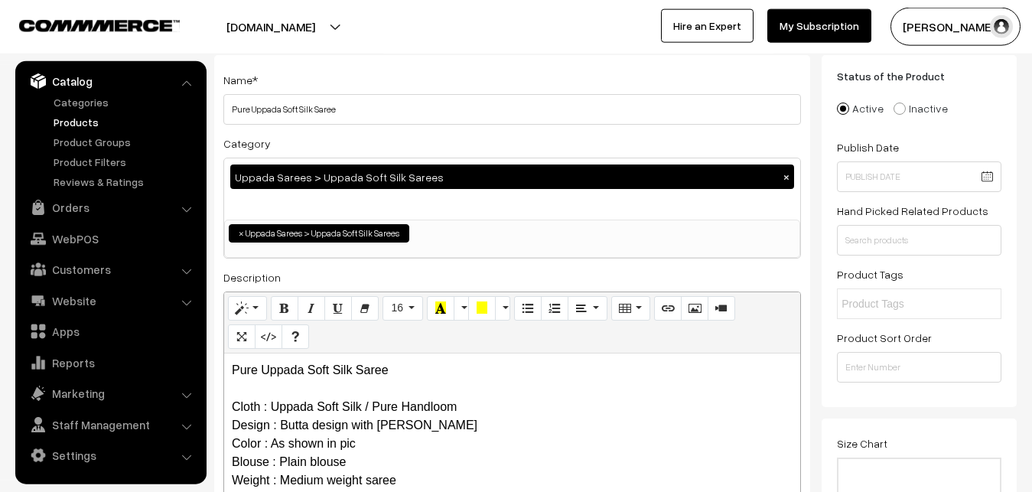
scroll to position [0, 0]
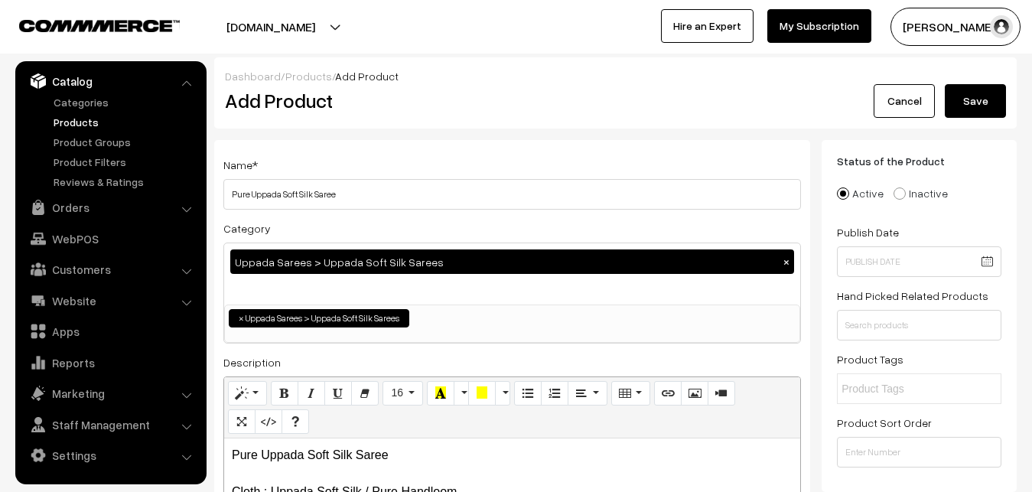
click at [981, 99] on button "Save" at bounding box center [974, 101] width 61 height 34
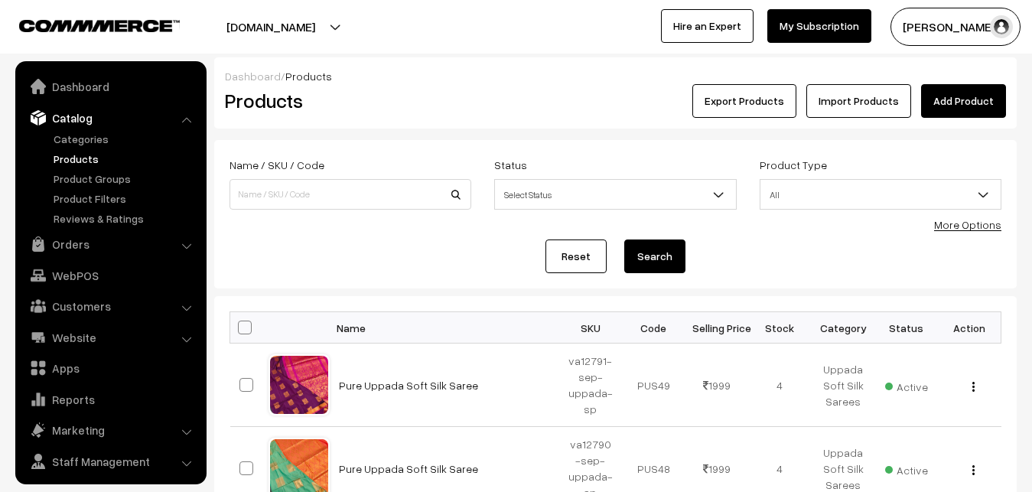
scroll to position [37, 0]
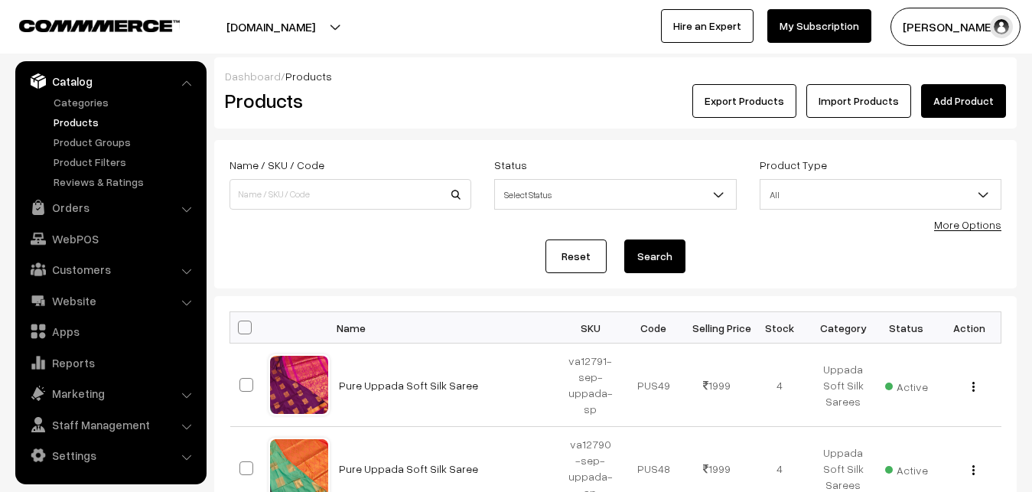
click at [495, 109] on div "Export Products Import Products Add Product" at bounding box center [749, 101] width 513 height 34
click at [944, 108] on link "Add Product" at bounding box center [963, 101] width 85 height 34
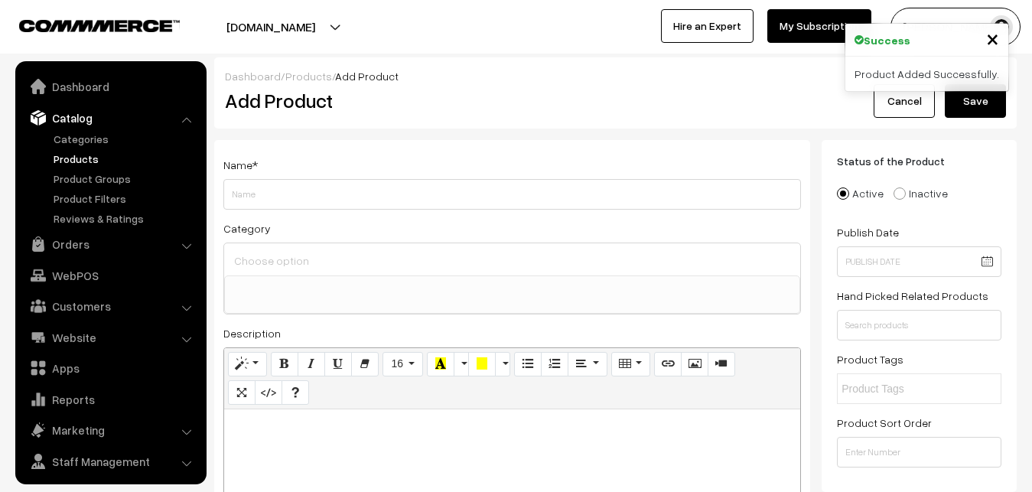
select select
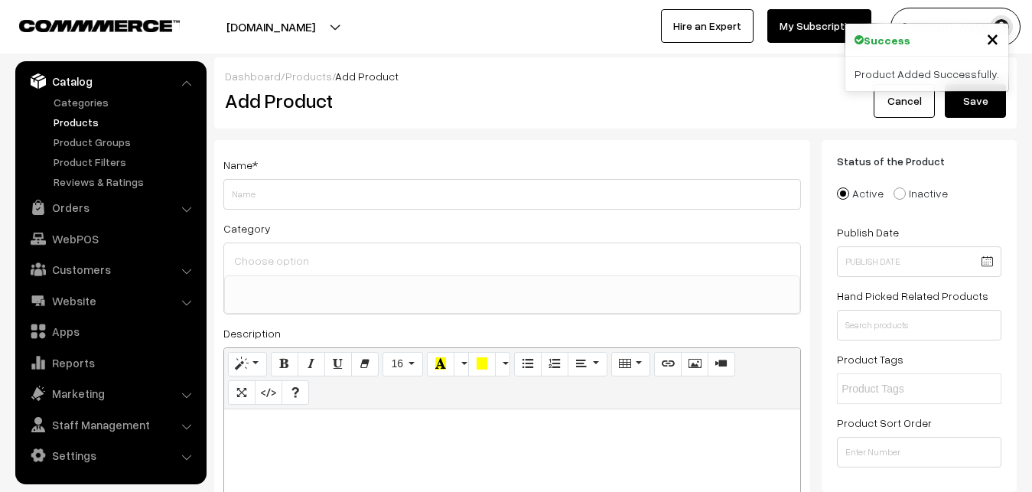
paste div
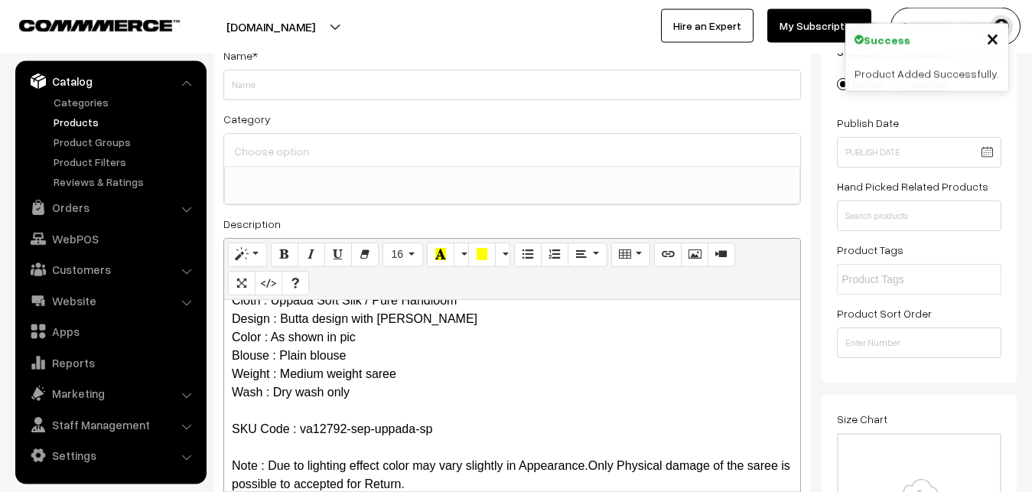
scroll to position [0, 0]
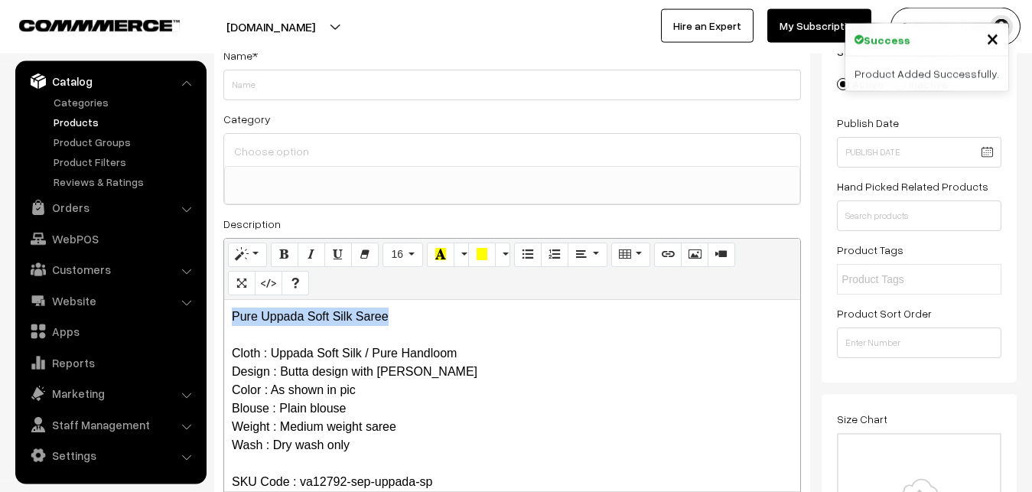
drag, startPoint x: 418, startPoint y: 318, endPoint x: 223, endPoint y: 316, distance: 195.8
click at [224, 316] on div "Pure Uppada Soft Silk Saree Cloth : Uppada Soft Silk / Pure Handloom Design : B…" at bounding box center [512, 395] width 576 height 191
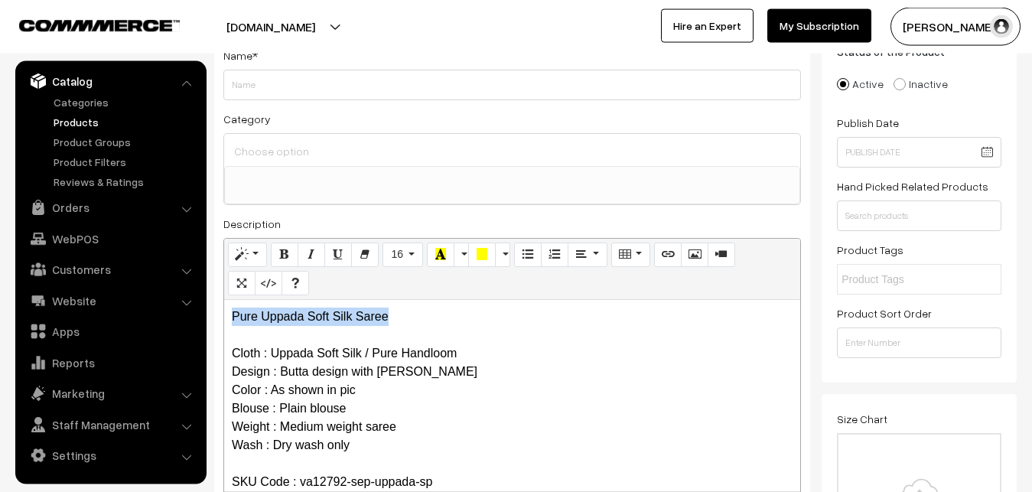
copy p "Pure Uppada Soft Silk Saree"
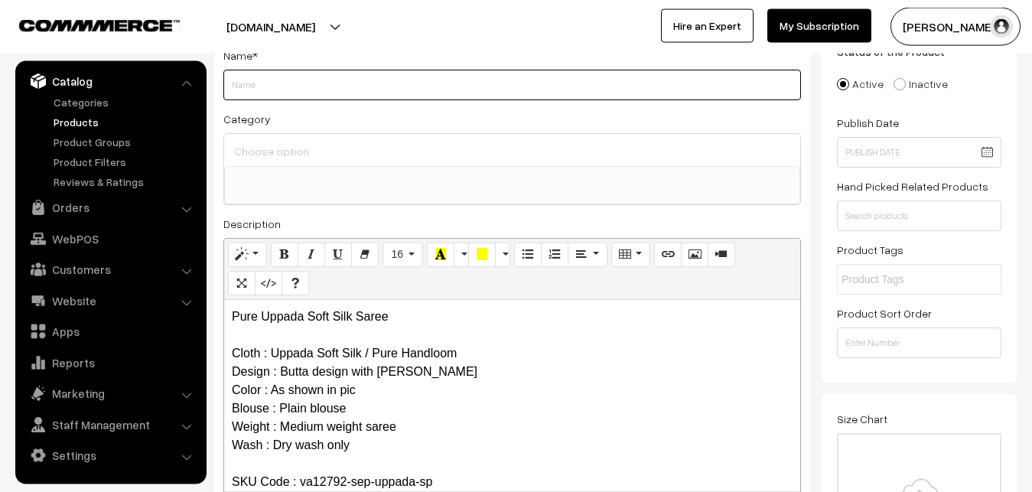
paste input "Pure Uppada Soft Silk Saree"
type input "Pure Uppada Soft Silk Saree"
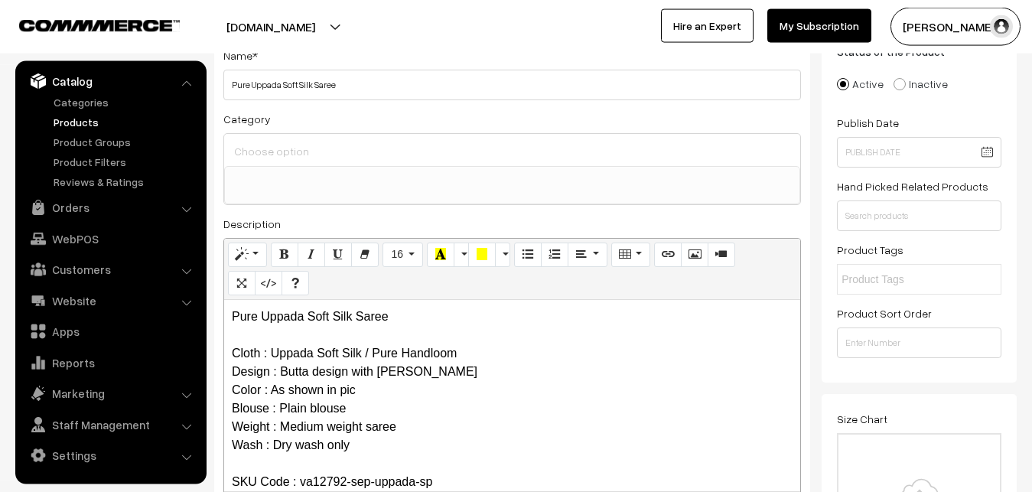
click at [265, 151] on input at bounding box center [512, 151] width 564 height 22
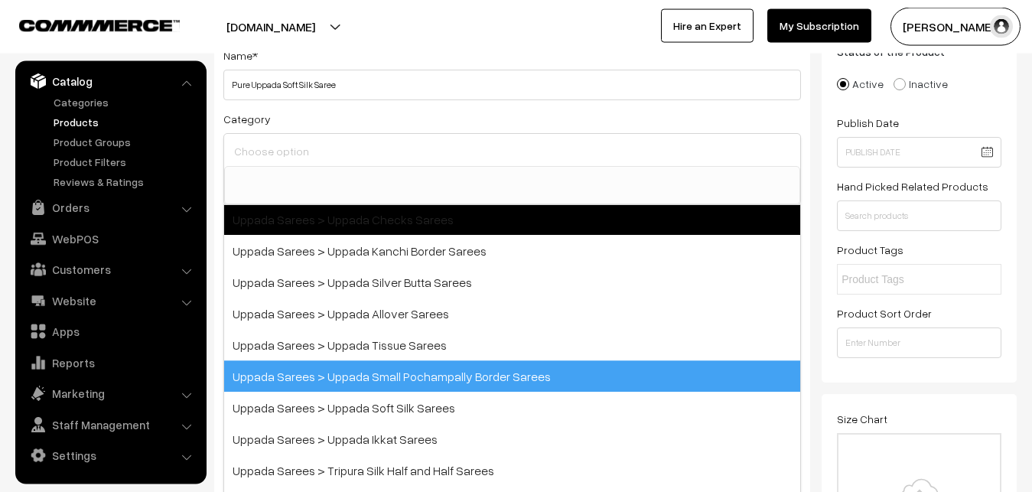
scroll to position [275, 0]
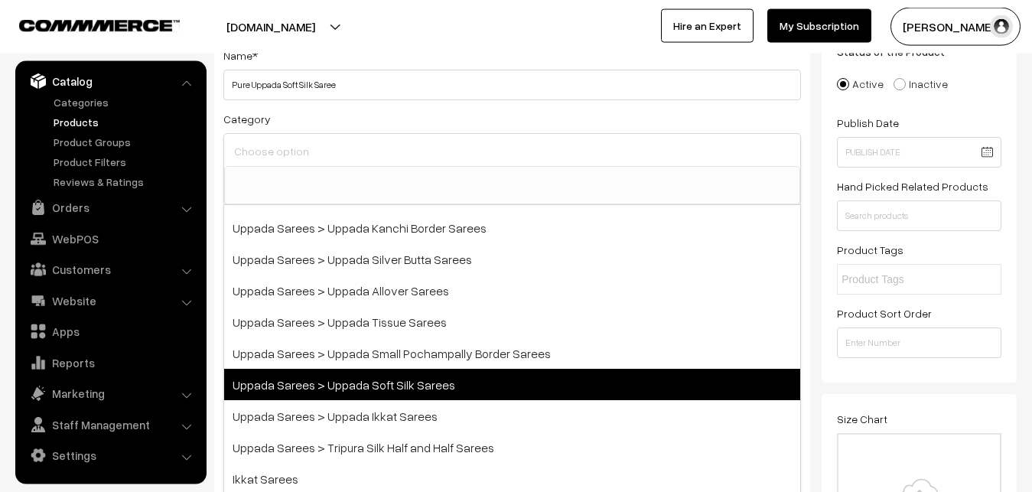
click at [384, 382] on span "Uppada Sarees > Uppada Soft Silk Sarees" at bounding box center [512, 384] width 576 height 31
select select "49"
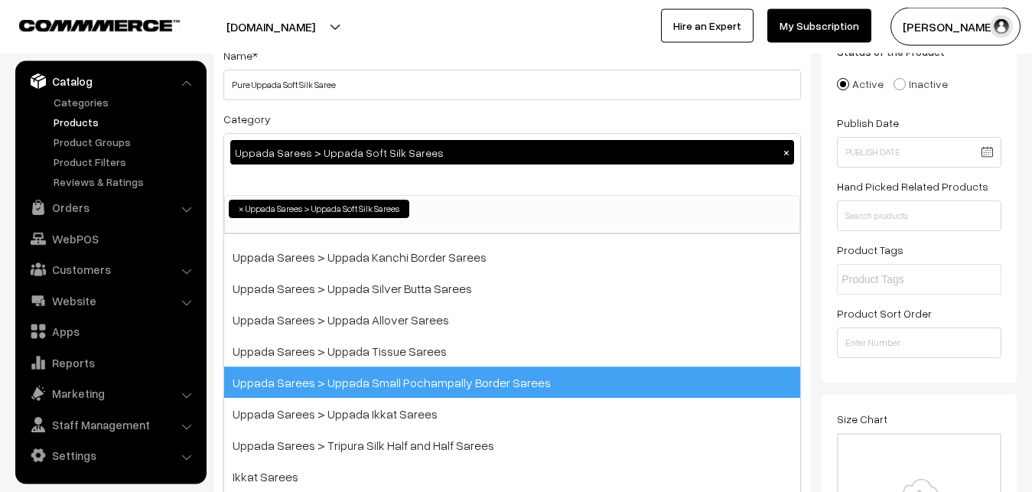
scroll to position [177, 0]
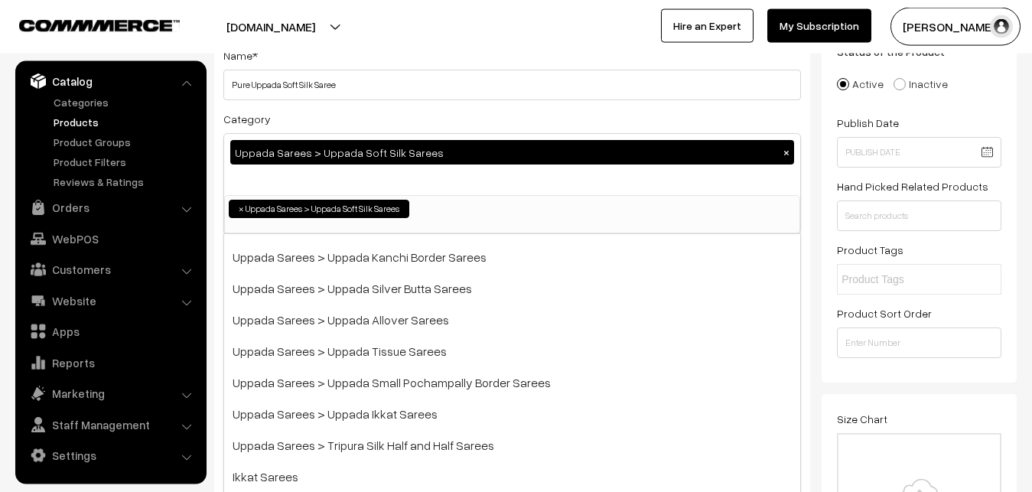
click at [432, 117] on div "Category Uppada Sarees > Uppada Soft Silk Sarees × Uppada Sarees Uppada Sarees …" at bounding box center [511, 171] width 577 height 125
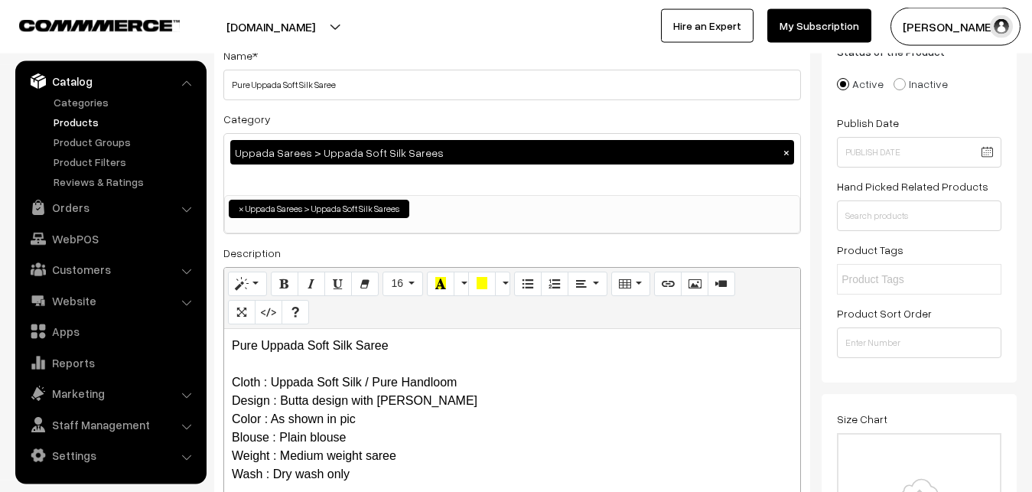
scroll to position [499, 0]
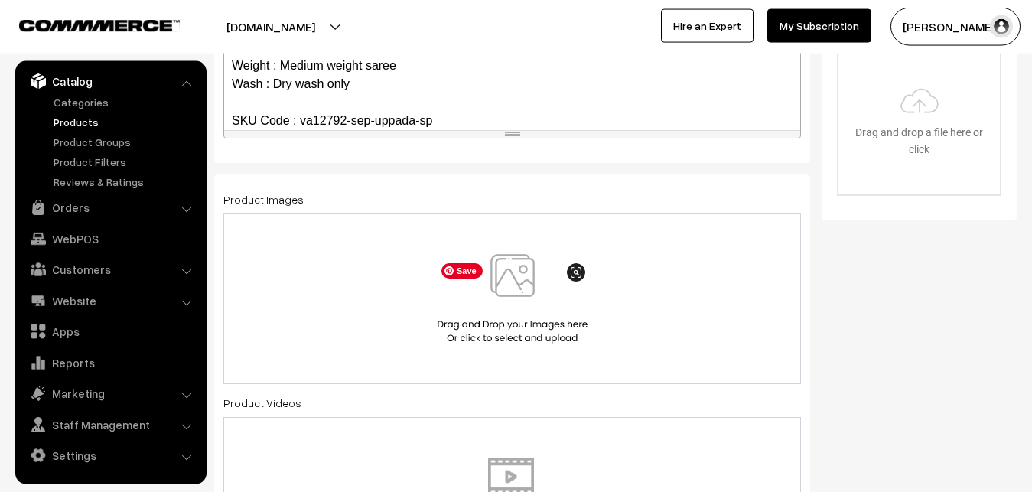
click at [490, 277] on img at bounding box center [513, 298] width 158 height 89
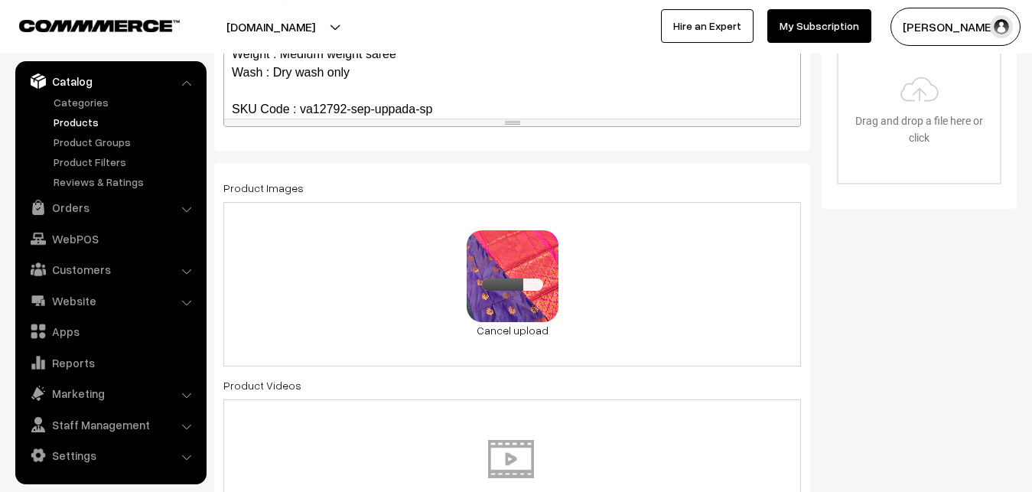
scroll to position [967, 0]
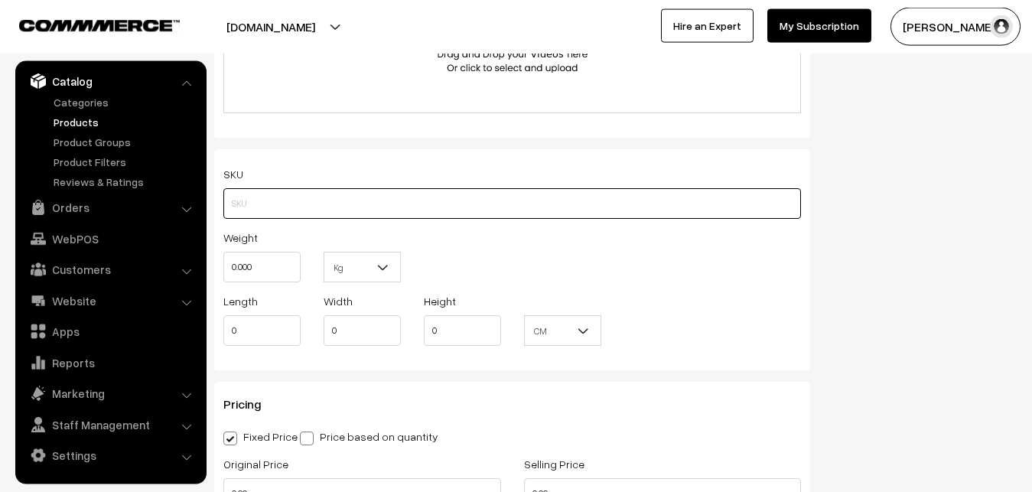
paste input "va12792-sep-uppada-sp"
type input "va12792-sep-uppada-sp"
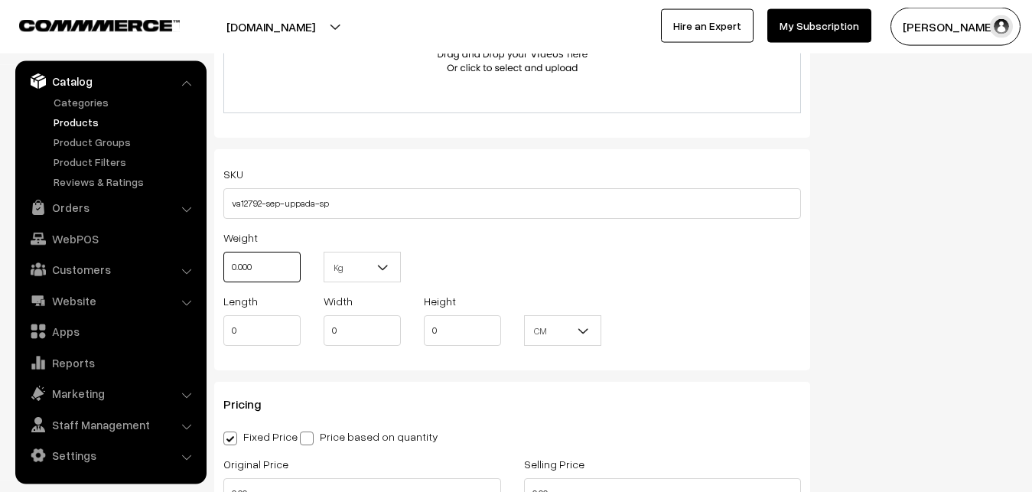
drag, startPoint x: 284, startPoint y: 262, endPoint x: 215, endPoint y: 262, distance: 68.8
click at [223, 262] on input "0.000" at bounding box center [261, 267] width 77 height 31
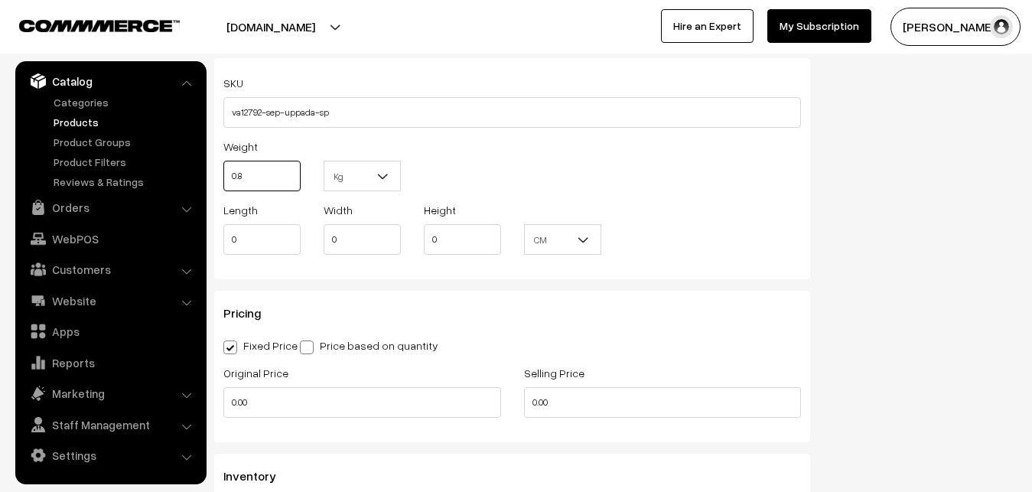
scroll to position [1201, 0]
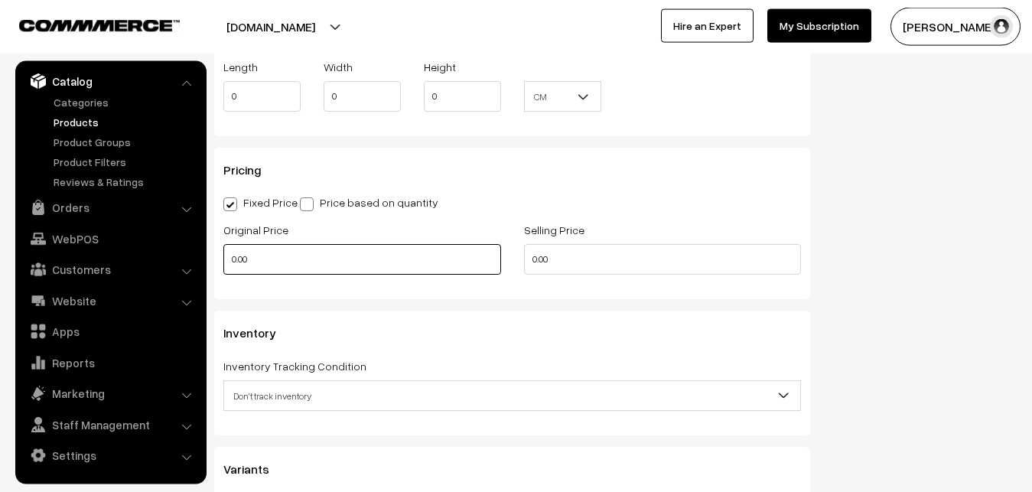
type input "0.80"
drag, startPoint x: 312, startPoint y: 265, endPoint x: 184, endPoint y: 272, distance: 128.7
click at [223, 272] on input "0.00" at bounding box center [362, 259] width 278 height 31
type input "1100"
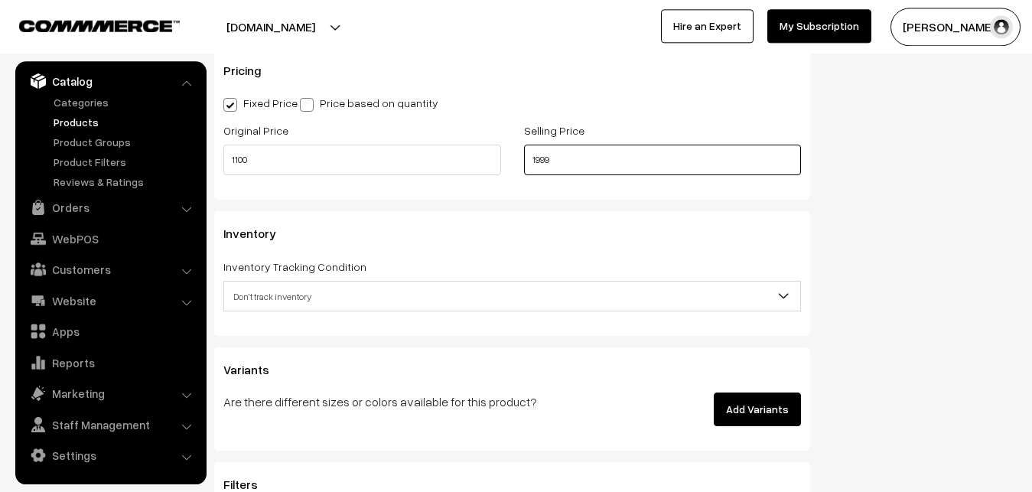
scroll to position [1357, 0]
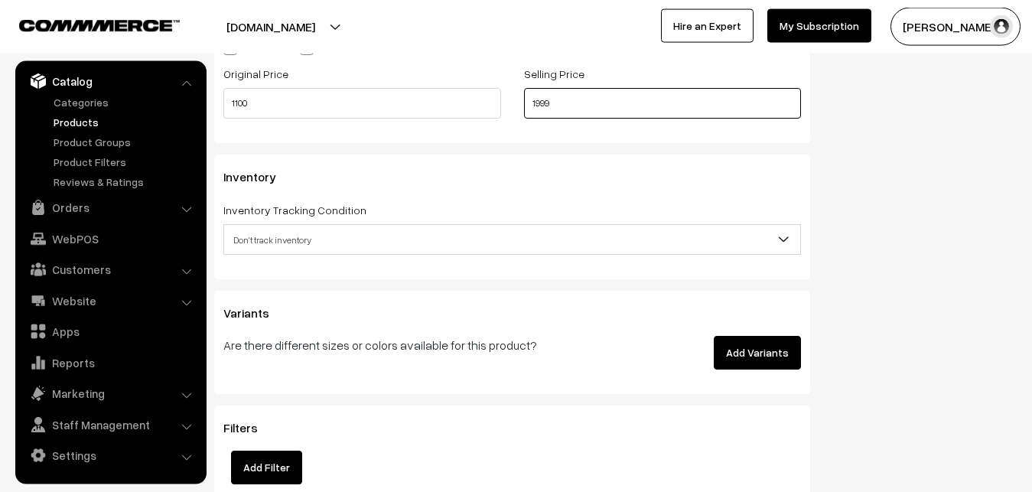
type input "1999"
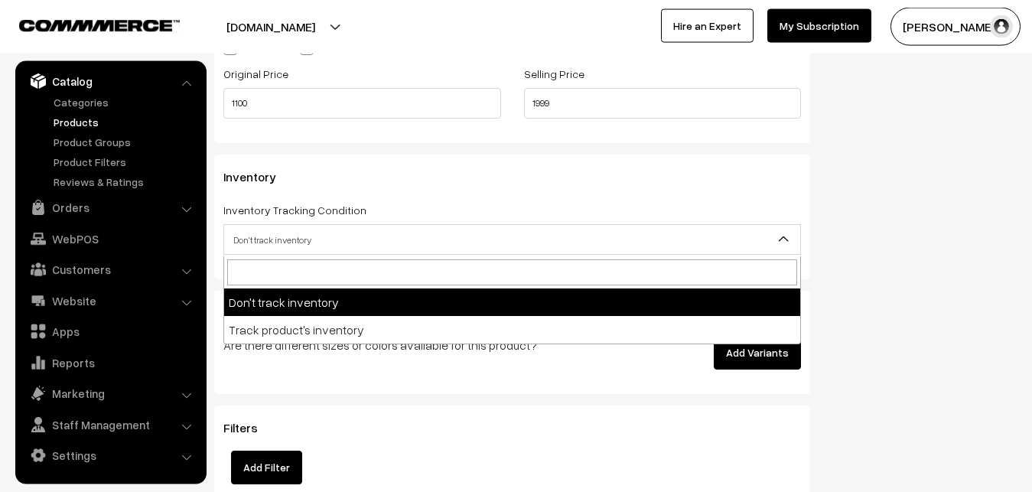
click at [275, 227] on span "Don't track inventory" at bounding box center [511, 239] width 577 height 31
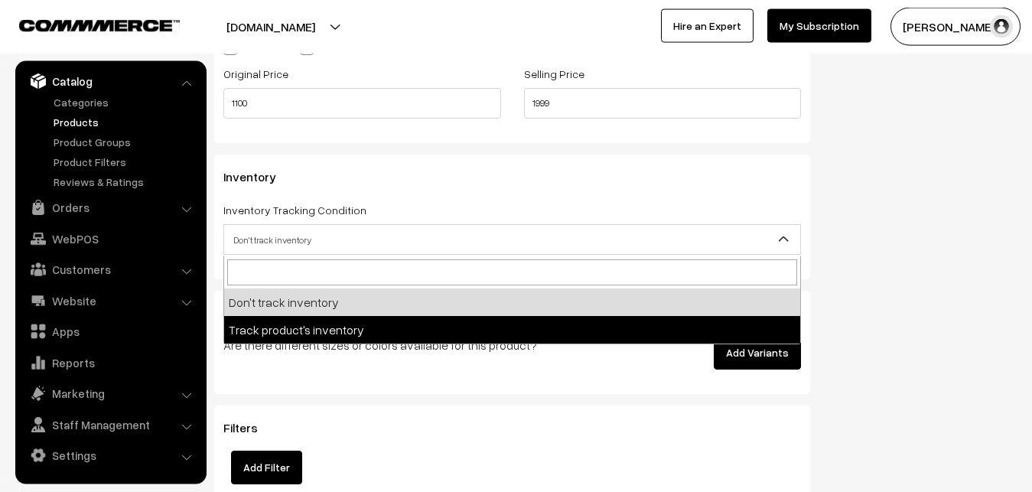
select select "2"
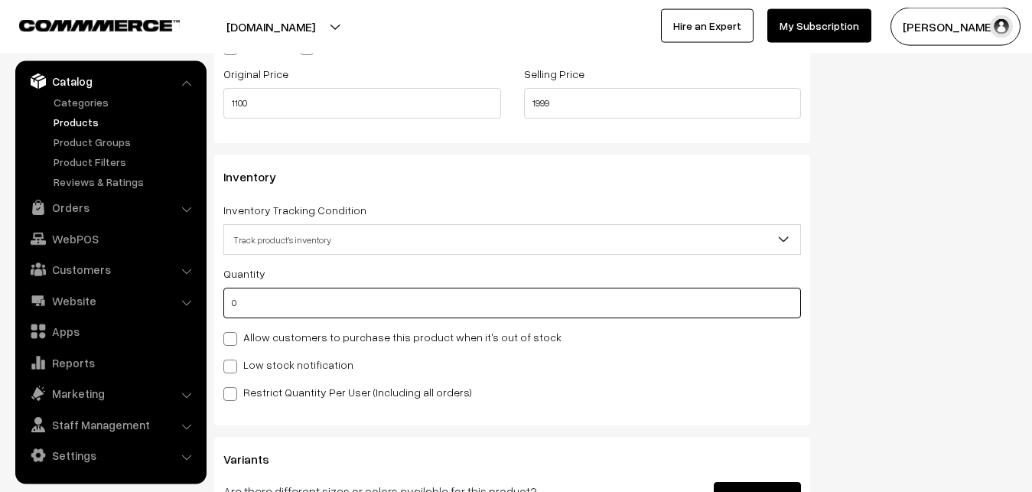
click at [268, 303] on input "0" at bounding box center [511, 303] width 577 height 31
type input "4"
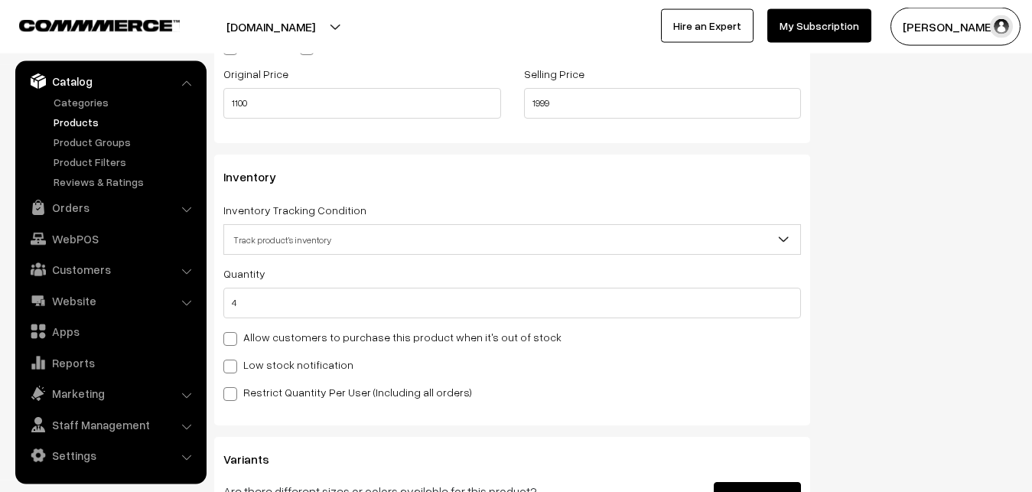
click at [264, 362] on label "Low stock notification" at bounding box center [288, 364] width 130 height 16
click at [233, 362] on input "Low stock notification" at bounding box center [228, 364] width 10 height 10
checkbox input "true"
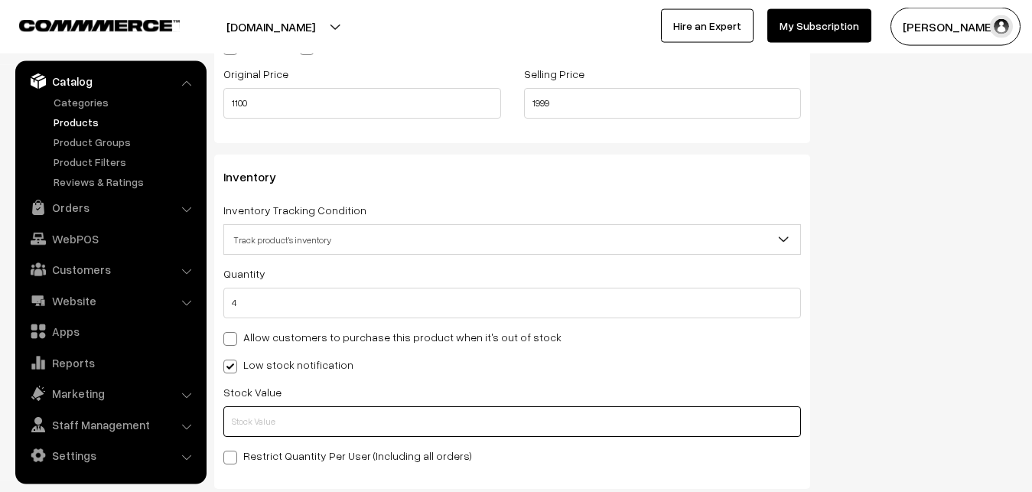
click at [264, 415] on input "text" at bounding box center [511, 421] width 577 height 31
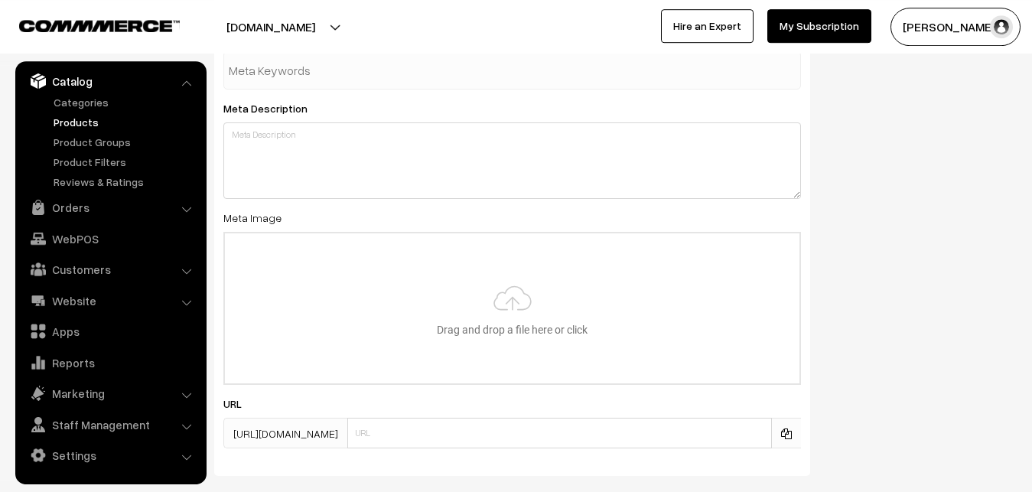
scroll to position [2277, 0]
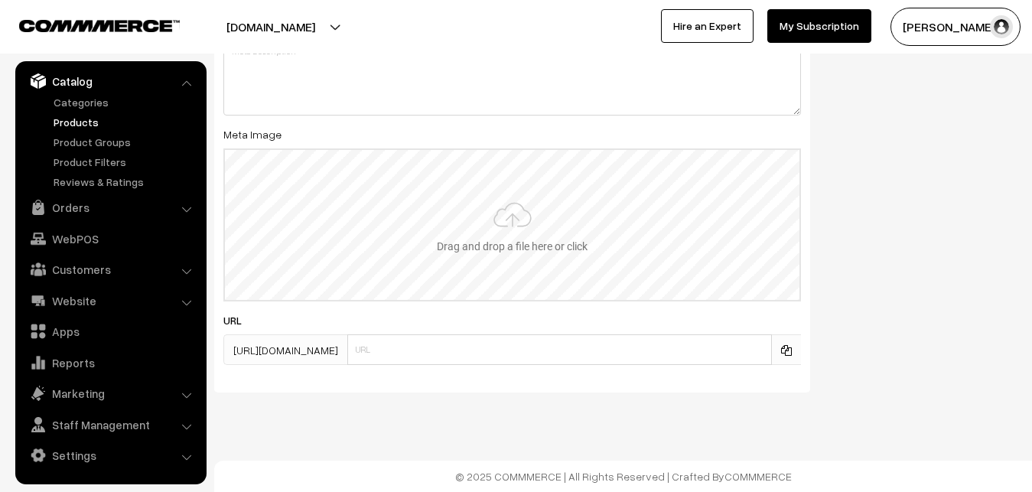
type input "2"
click at [522, 216] on input "file" at bounding box center [512, 225] width 574 height 150
type input "C:\fakepath\uppada-saree-va12792-sep.jpeg"
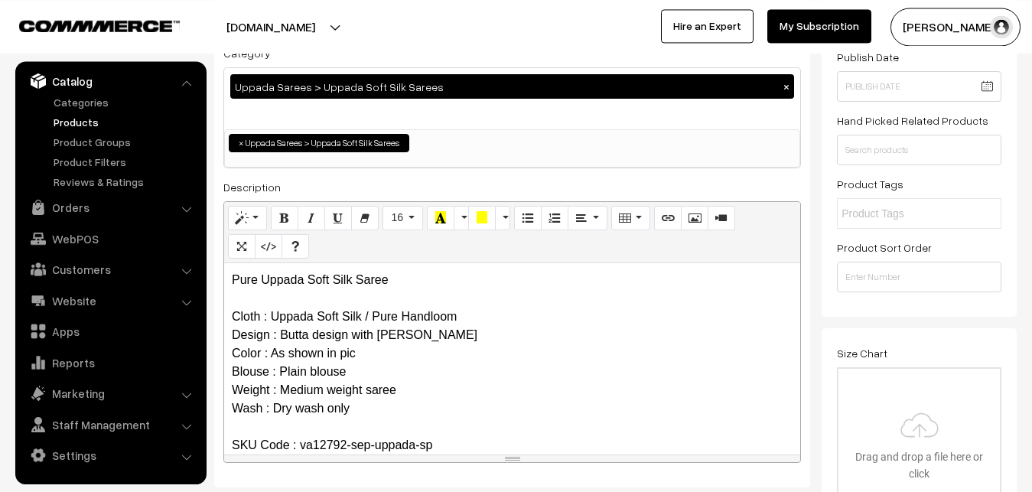
scroll to position [0, 0]
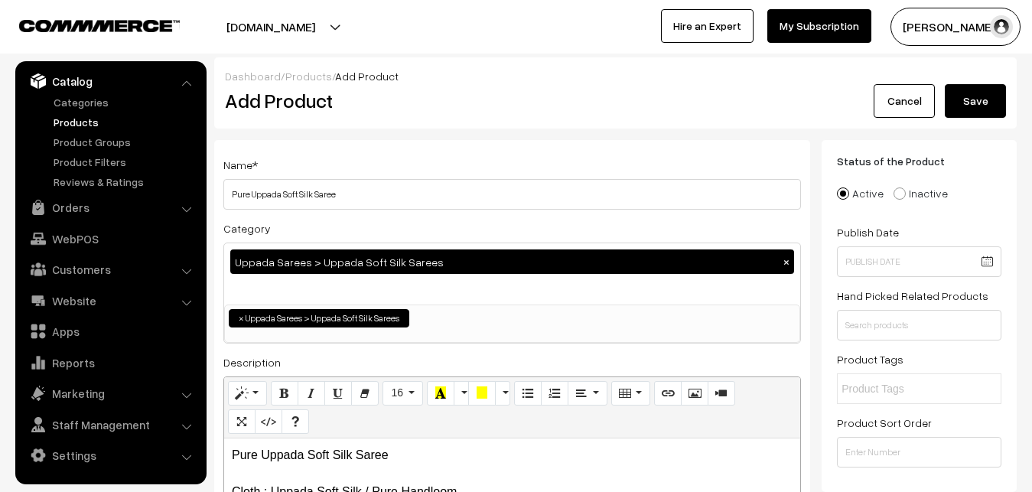
click at [970, 101] on button "Save" at bounding box center [974, 101] width 61 height 34
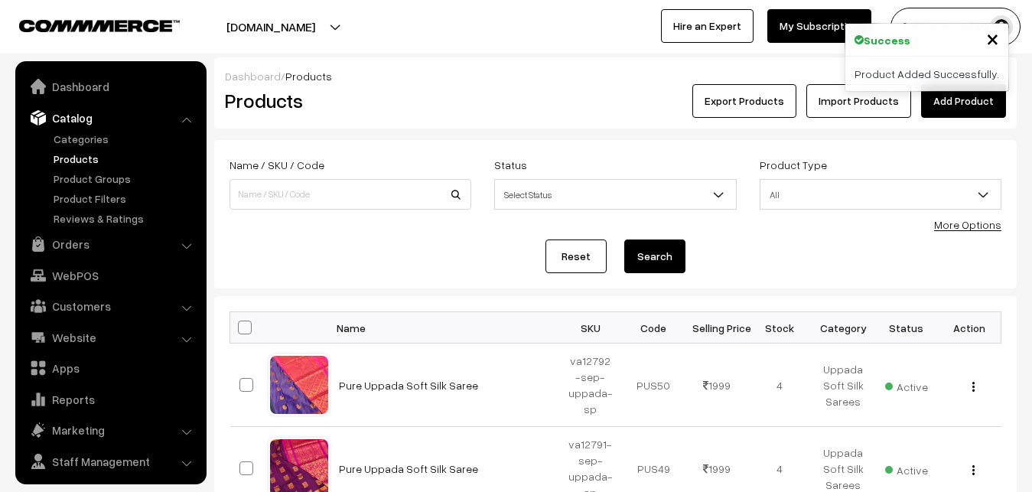
scroll to position [37, 0]
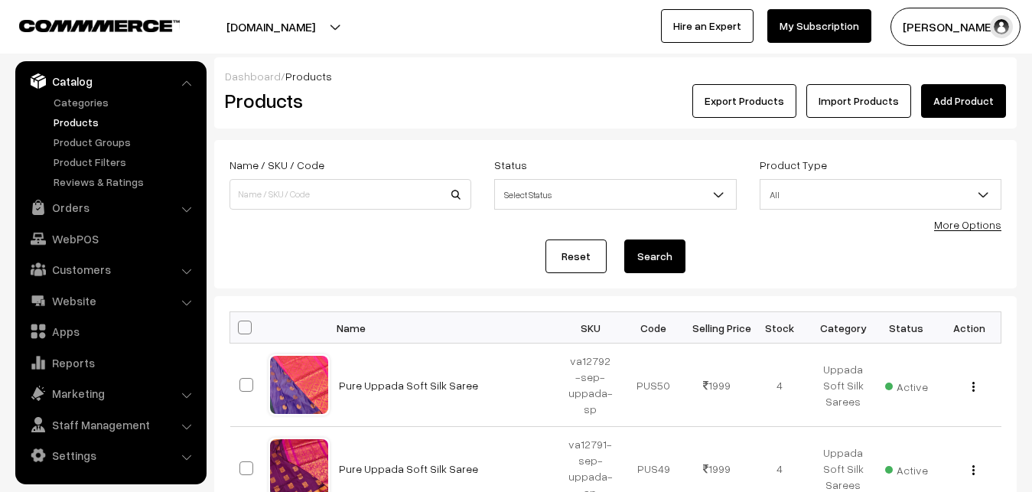
click at [508, 111] on div "Export Products Import Products Add Product" at bounding box center [749, 101] width 513 height 34
click at [947, 96] on link "Add Product" at bounding box center [963, 101] width 85 height 34
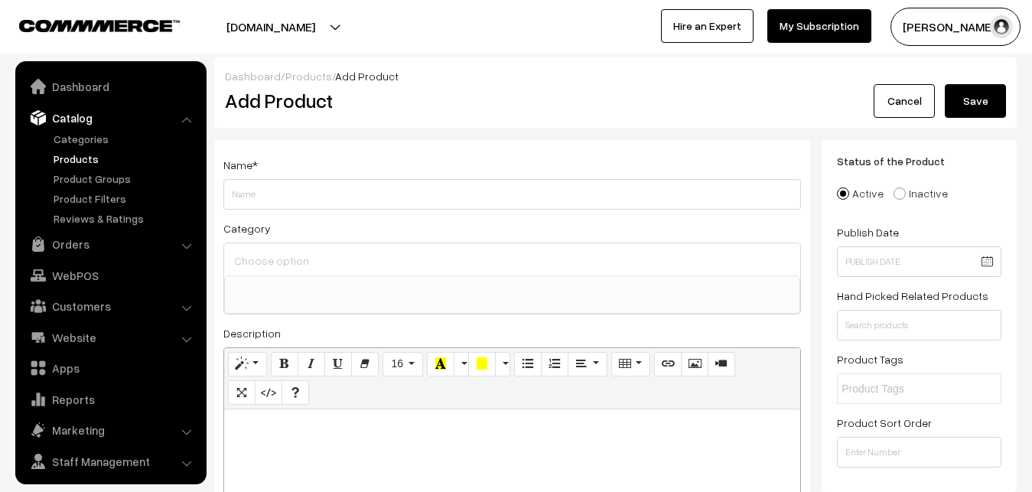
select select
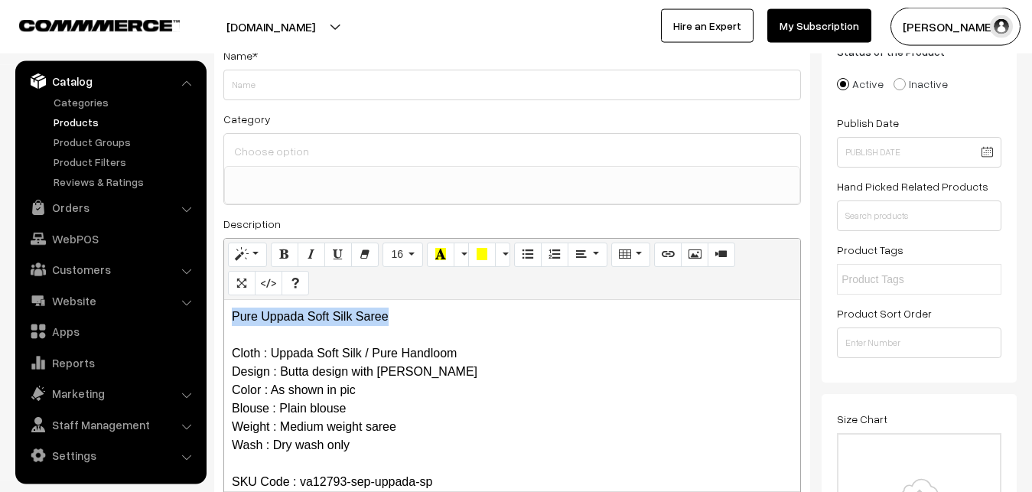
drag, startPoint x: 417, startPoint y: 316, endPoint x: 223, endPoint y: 315, distance: 193.5
click at [224, 315] on div "Pure Uppada Soft Silk Saree Cloth : Uppada Soft Silk / Pure Handloom Design : B…" at bounding box center [512, 395] width 576 height 191
copy p "Pure Uppada Soft Silk Saree"
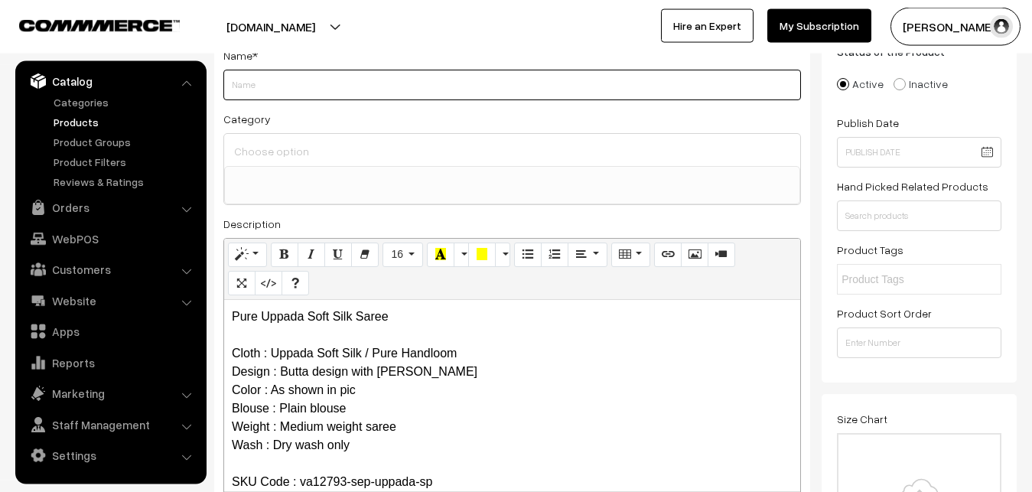
paste input "Pure Uppada Soft Silk Saree"
type input "Pure Uppada Soft Silk Saree"
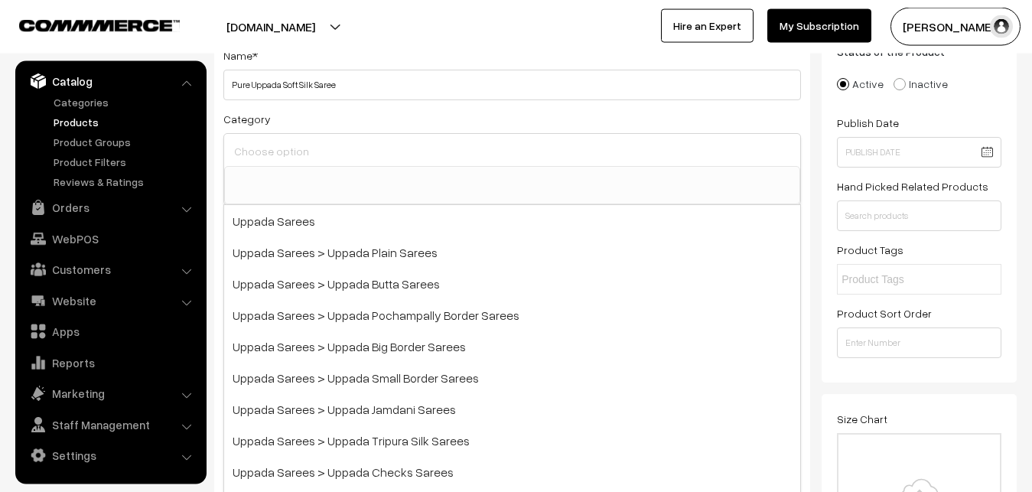
click at [272, 142] on input at bounding box center [512, 151] width 564 height 22
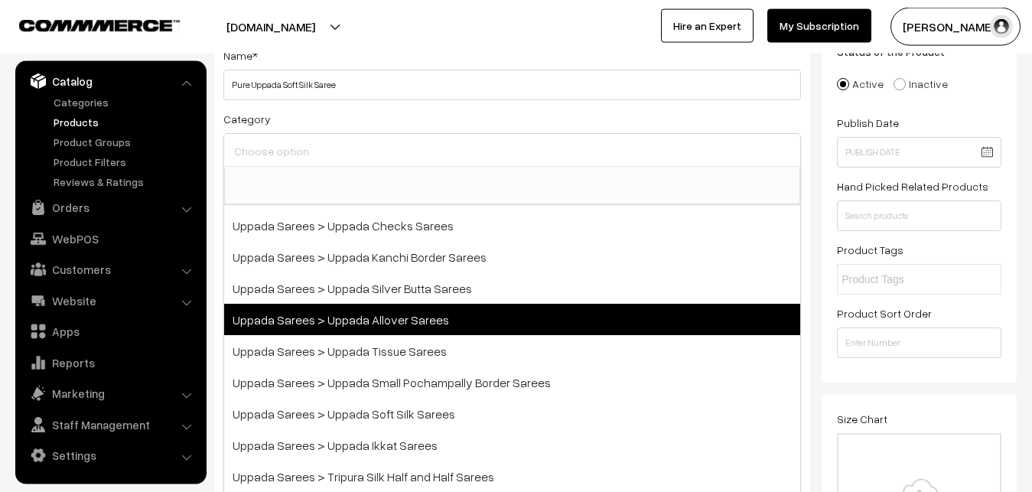
scroll to position [275, 0]
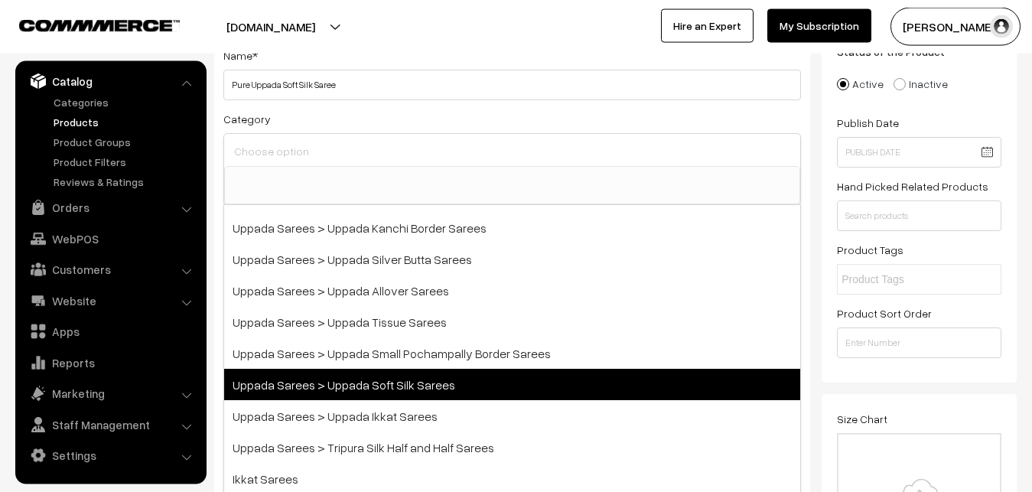
click at [402, 382] on span "Uppada Sarees > Uppada Soft Silk Sarees" at bounding box center [512, 384] width 576 height 31
select select "49"
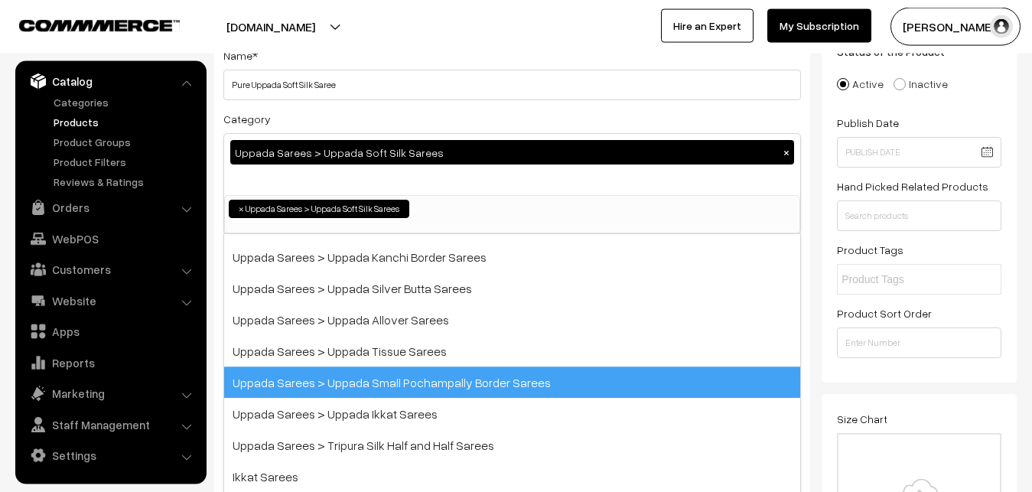
scroll to position [177, 0]
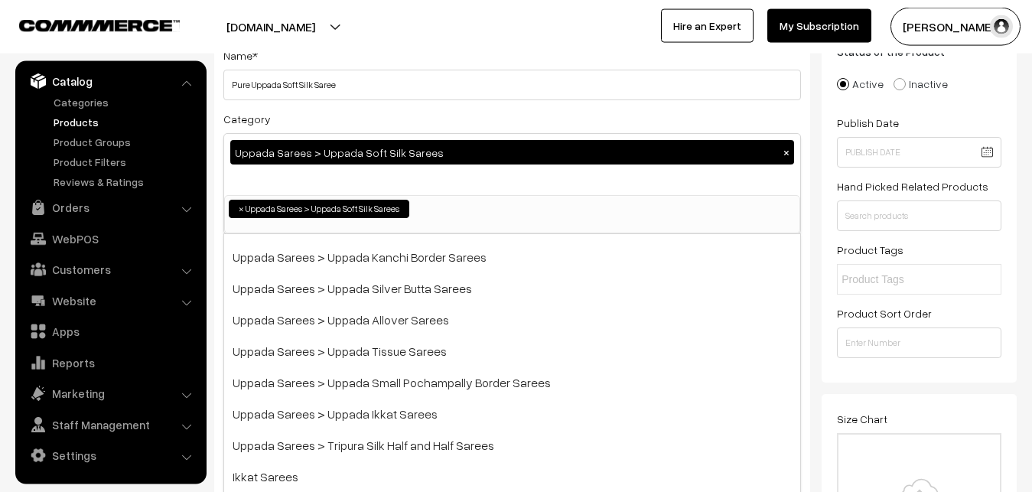
click at [410, 114] on div "Category Uppada Sarees > Uppada Soft Silk Sarees × Uppada Sarees Uppada Sarees …" at bounding box center [511, 171] width 577 height 125
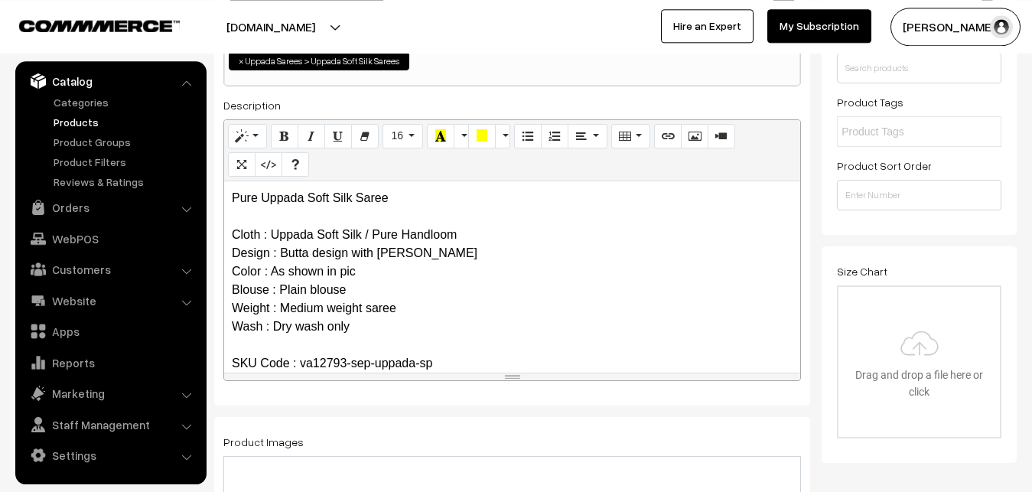
scroll to position [421, 0]
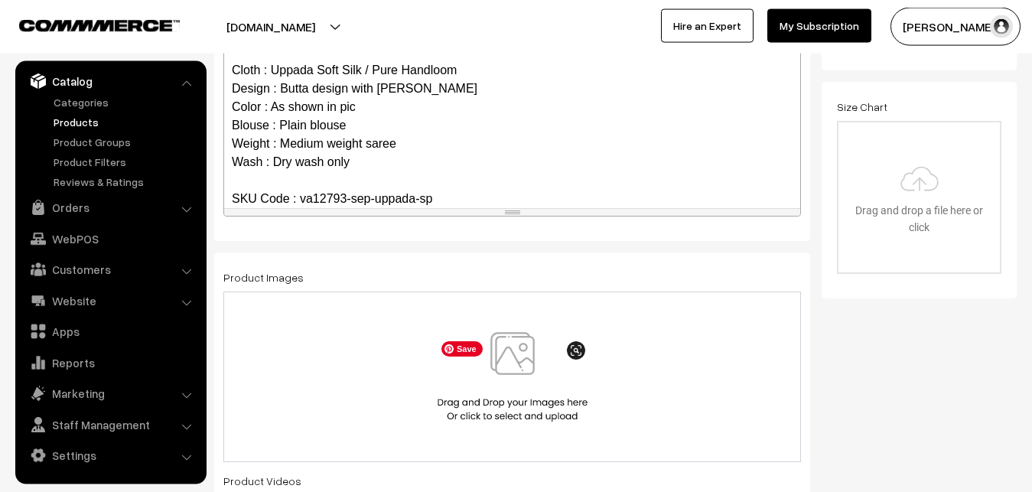
click at [526, 362] on img at bounding box center [513, 376] width 158 height 89
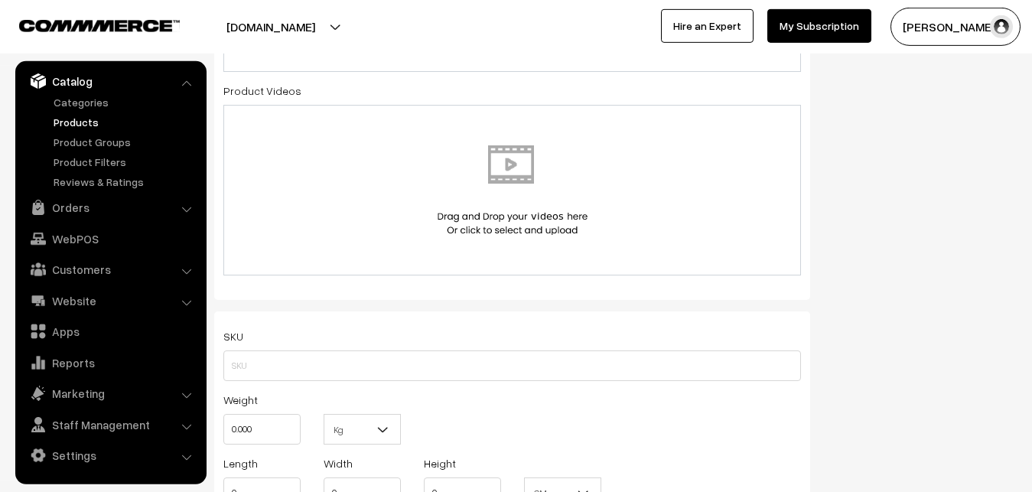
scroll to position [811, 0]
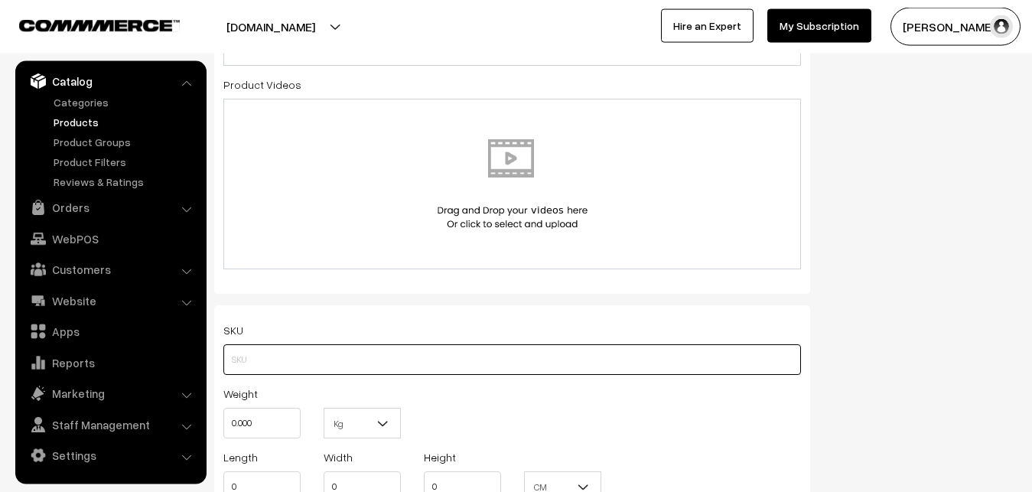
paste input "va12793-sep-uppada-sp"
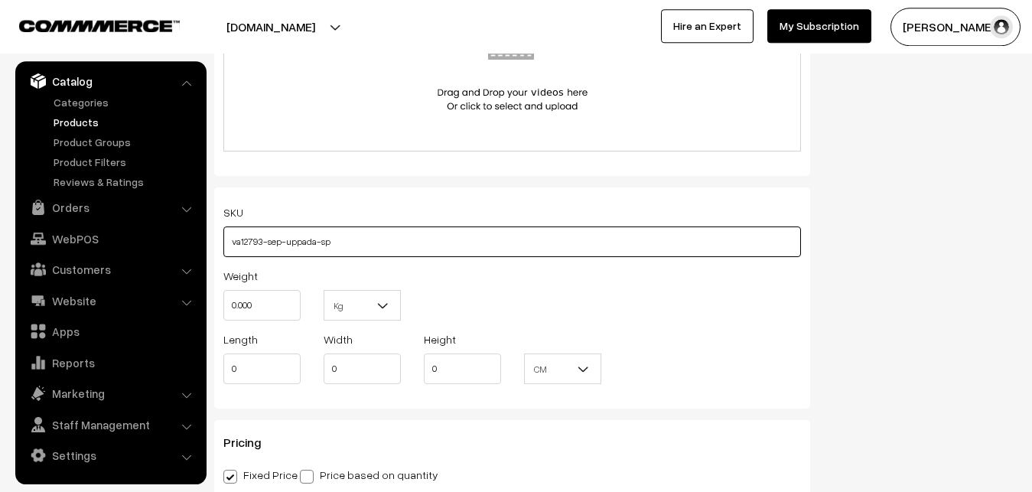
scroll to position [1045, 0]
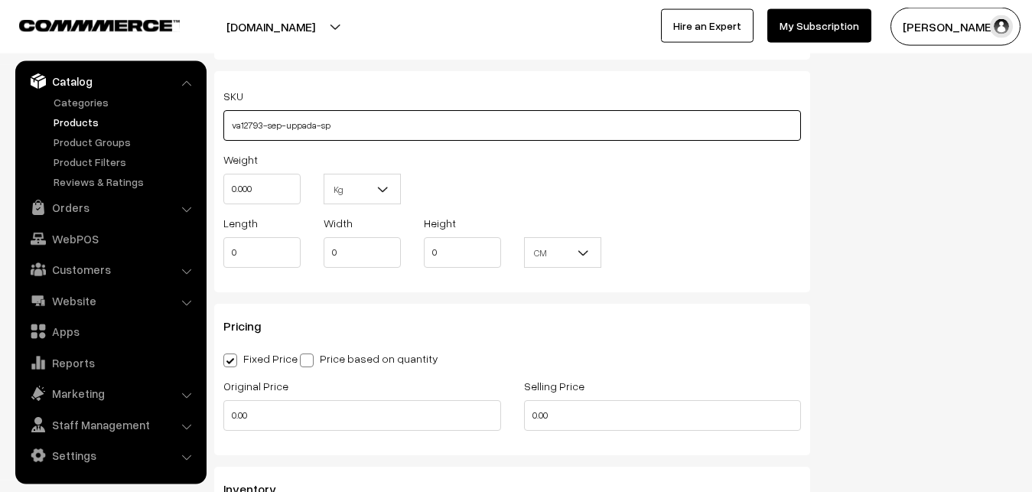
type input "va12793-sep-uppada-sp"
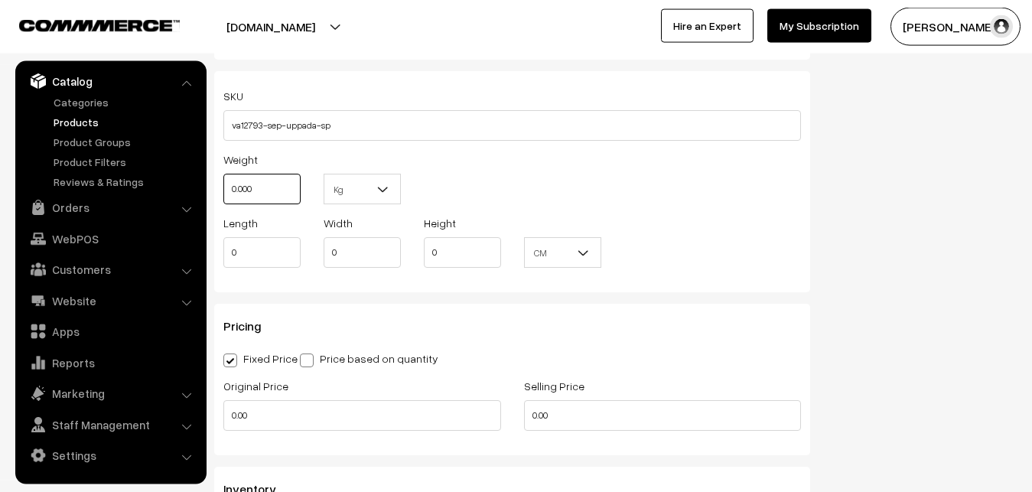
drag, startPoint x: 264, startPoint y: 180, endPoint x: 164, endPoint y: 187, distance: 99.6
click at [223, 187] on input "0.000" at bounding box center [261, 189] width 77 height 31
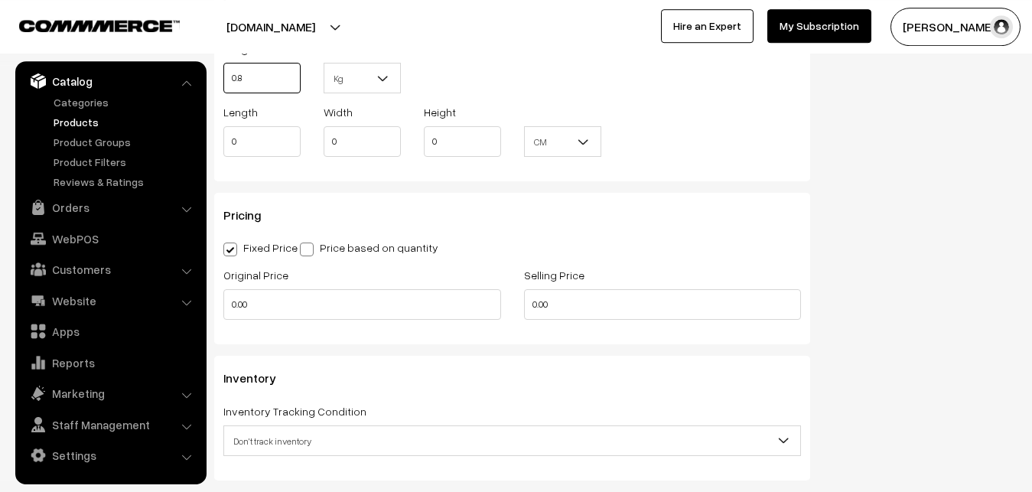
scroll to position [1201, 0]
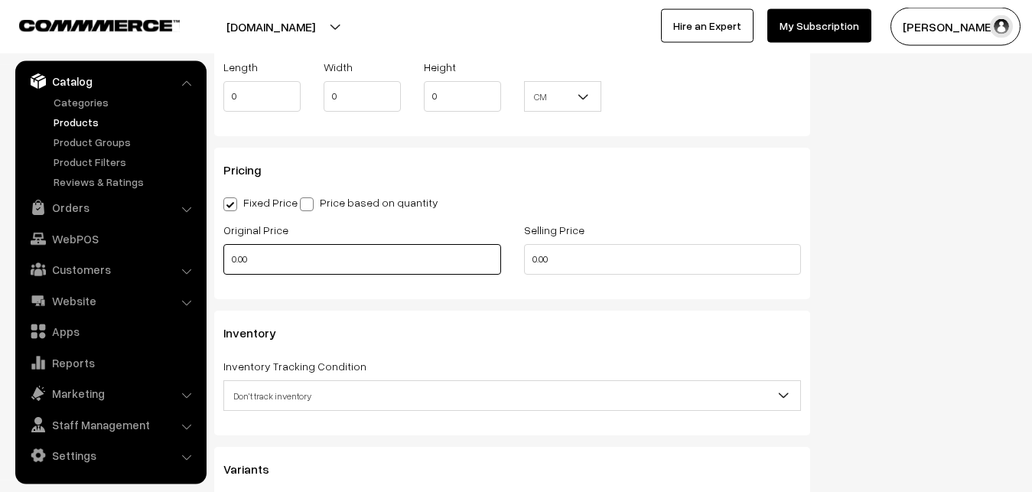
type input "0.80"
drag, startPoint x: 262, startPoint y: 253, endPoint x: 206, endPoint y: 258, distance: 56.1
click at [223, 258] on input "0.00" at bounding box center [362, 259] width 278 height 31
type input "1100"
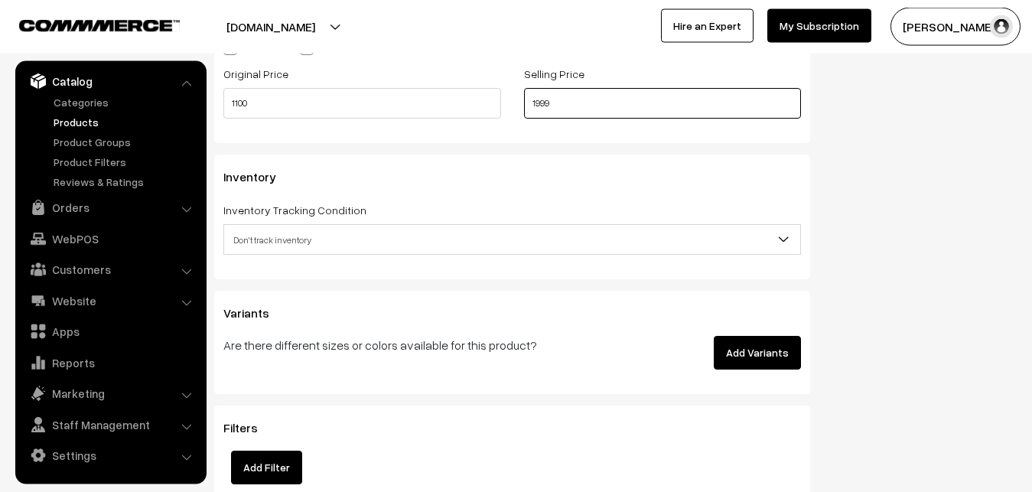
scroll to position [1435, 0]
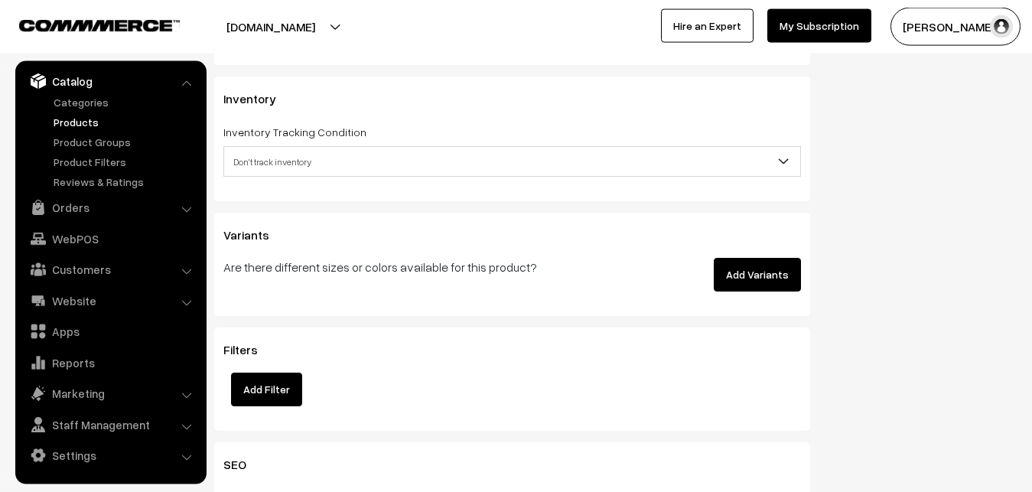
type input "1999"
click at [268, 167] on span "Don't track inventory" at bounding box center [512, 161] width 576 height 27
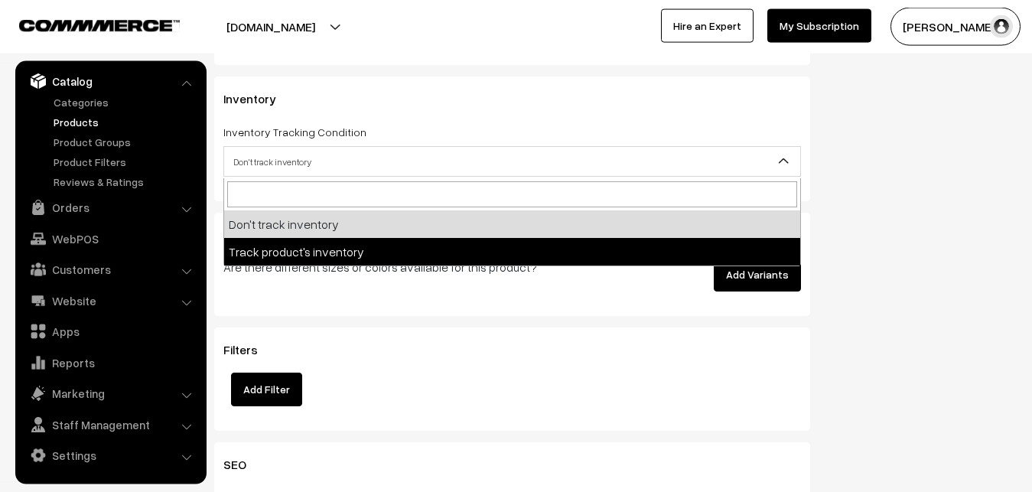
select select "2"
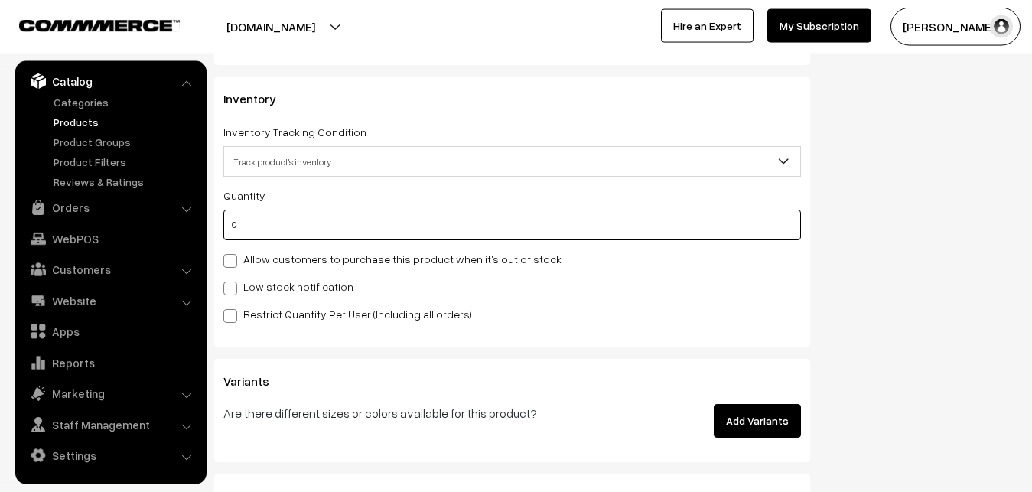
click at [277, 223] on input "0" at bounding box center [511, 225] width 577 height 31
type input "4"
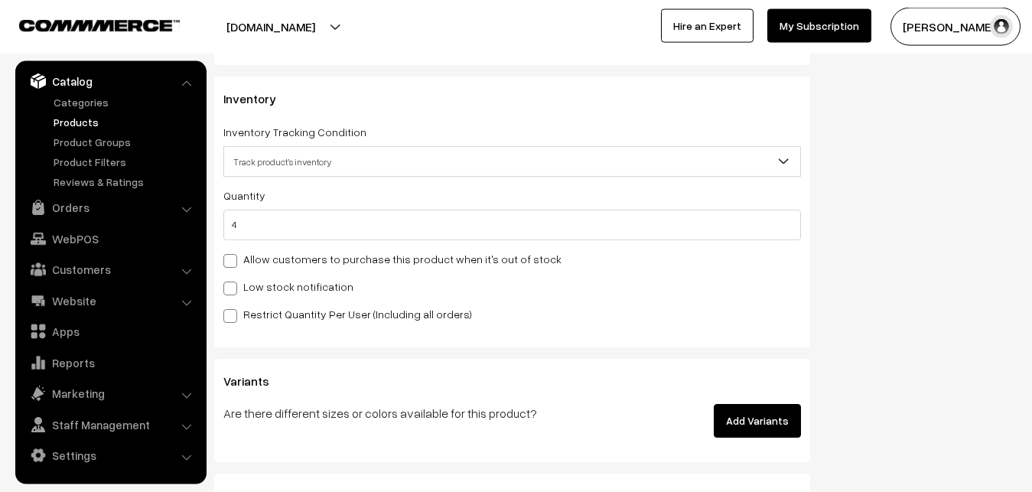
click at [271, 291] on label "Low stock notification" at bounding box center [288, 286] width 130 height 16
click at [233, 291] on input "Low stock notification" at bounding box center [228, 286] width 10 height 10
checkbox input "true"
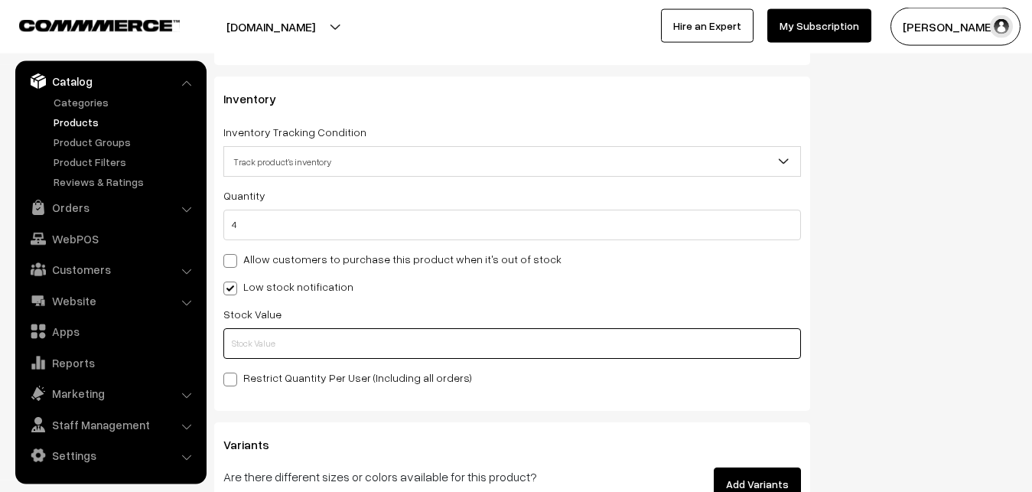
click at [268, 342] on input "text" at bounding box center [511, 343] width 577 height 31
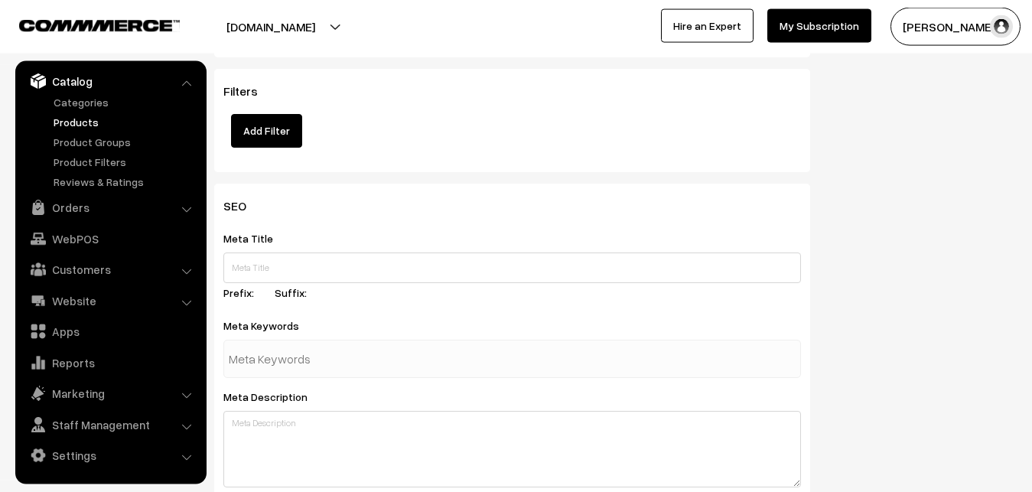
scroll to position [2277, 0]
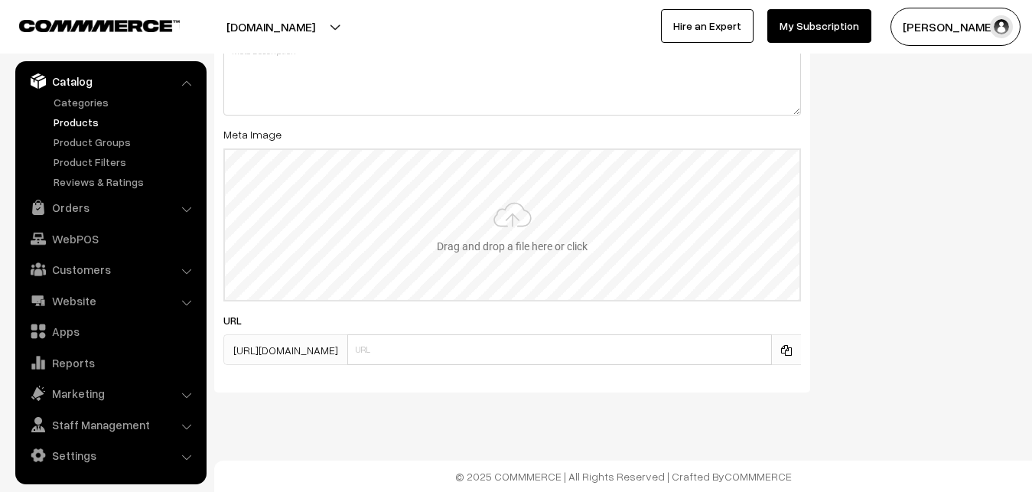
type input "2"
click at [501, 242] on input "file" at bounding box center [512, 225] width 574 height 150
type input "C:\fakepath\uppada-saree-va12793-sep.jpeg"
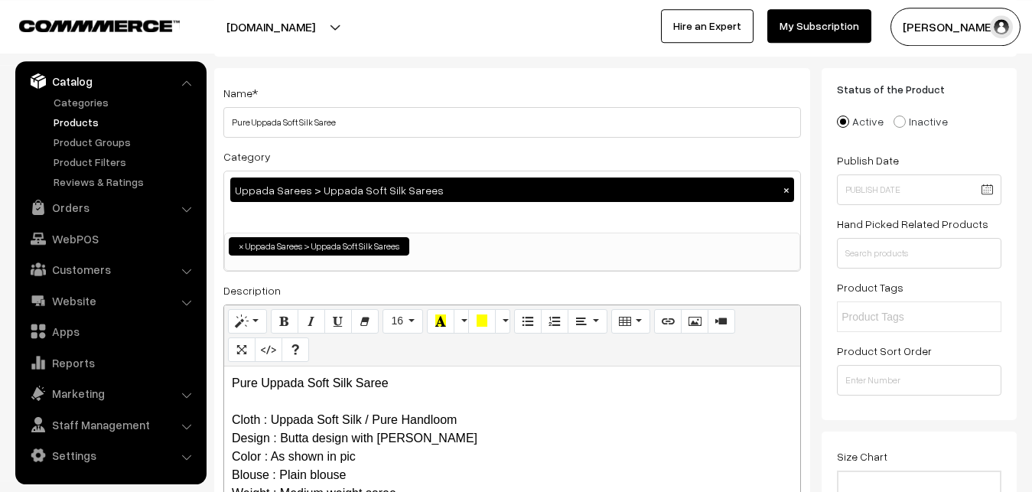
scroll to position [0, 0]
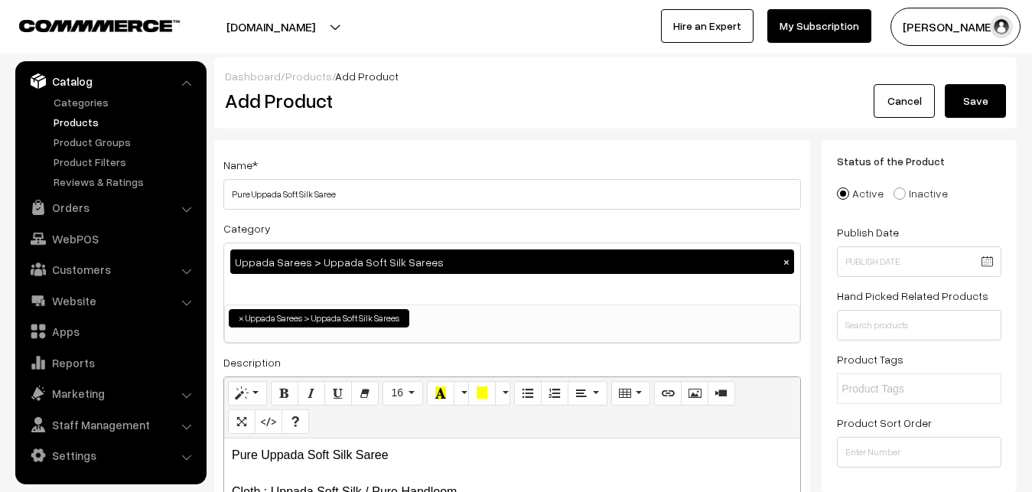
click at [986, 110] on button "Save" at bounding box center [974, 101] width 61 height 34
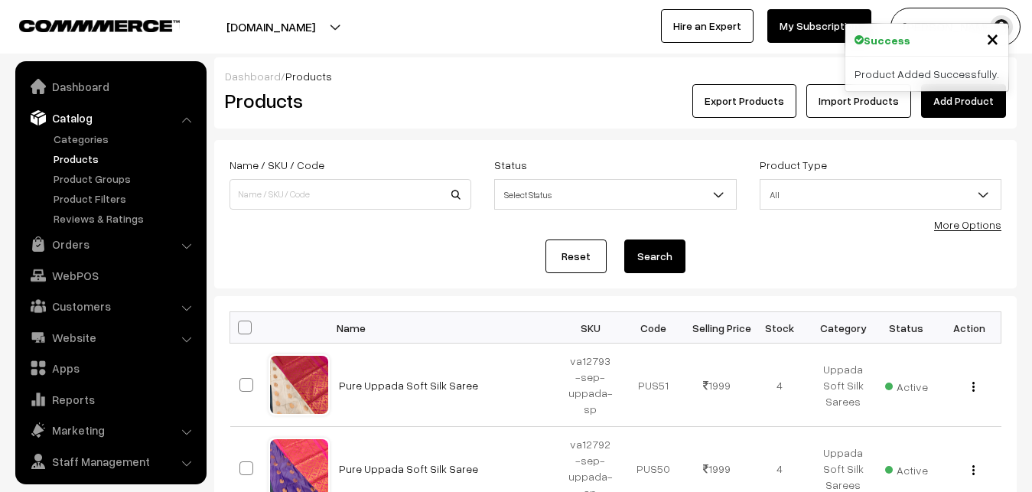
scroll to position [37, 0]
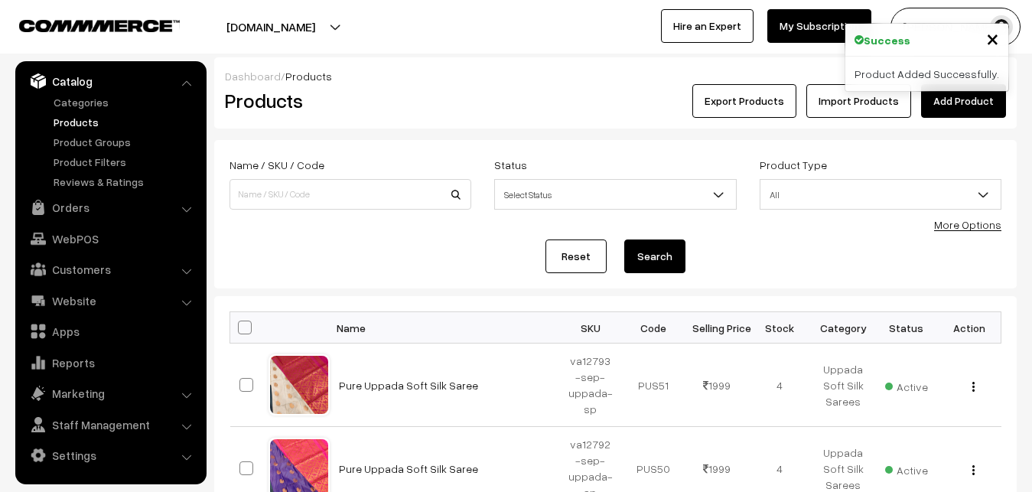
click at [456, 114] on div "Products" at bounding box center [347, 101] width 268 height 34
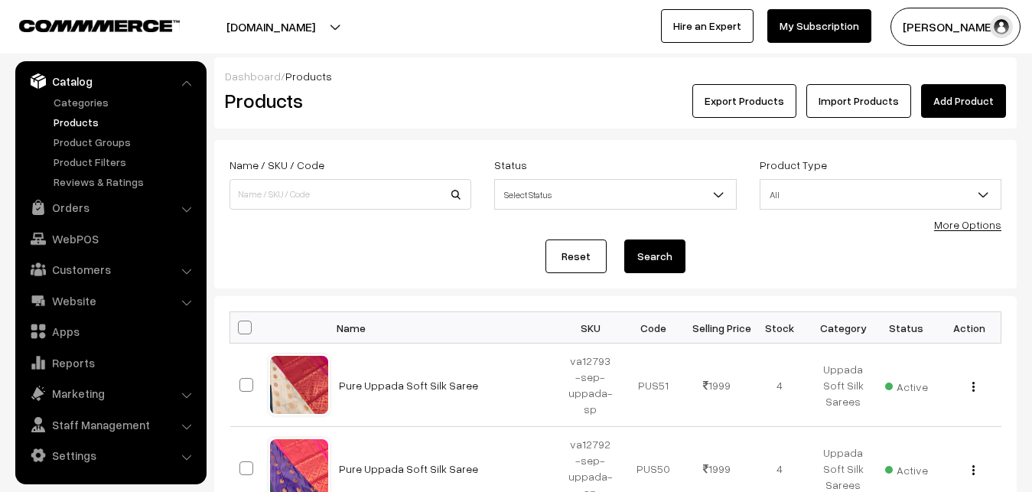
click at [930, 96] on link "Add Product" at bounding box center [963, 101] width 85 height 34
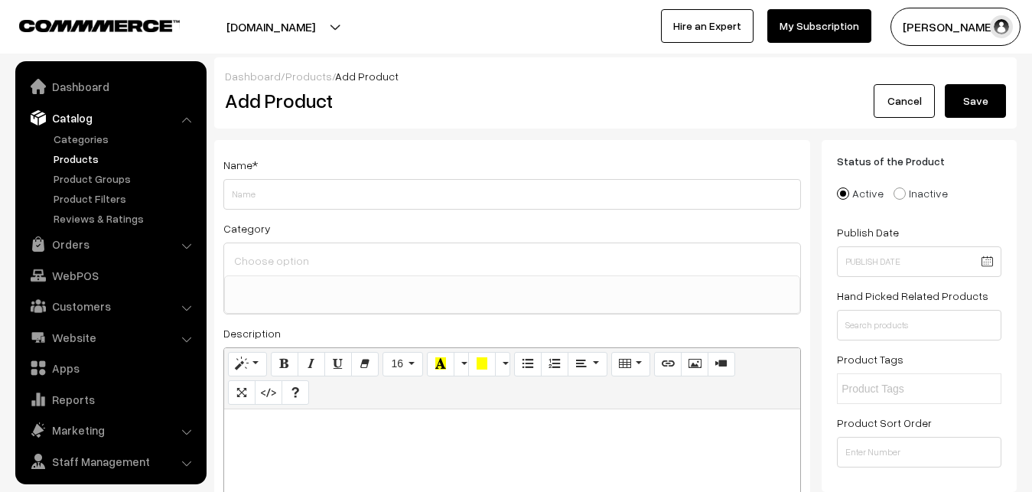
select select
click at [308, 424] on p at bounding box center [512, 426] width 561 height 18
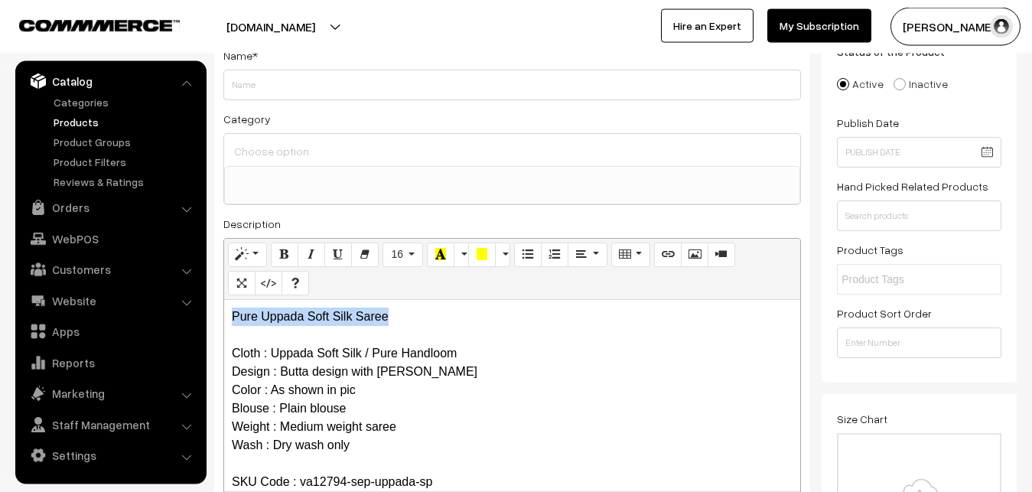
drag, startPoint x: 422, startPoint y: 310, endPoint x: 223, endPoint y: 320, distance: 199.9
click at [224, 320] on div "Pure Uppada Soft Silk Saree Cloth : Uppada Soft Silk / Pure Handloom Design : B…" at bounding box center [512, 395] width 576 height 191
copy p "Pure Uppada Soft Silk Saree"
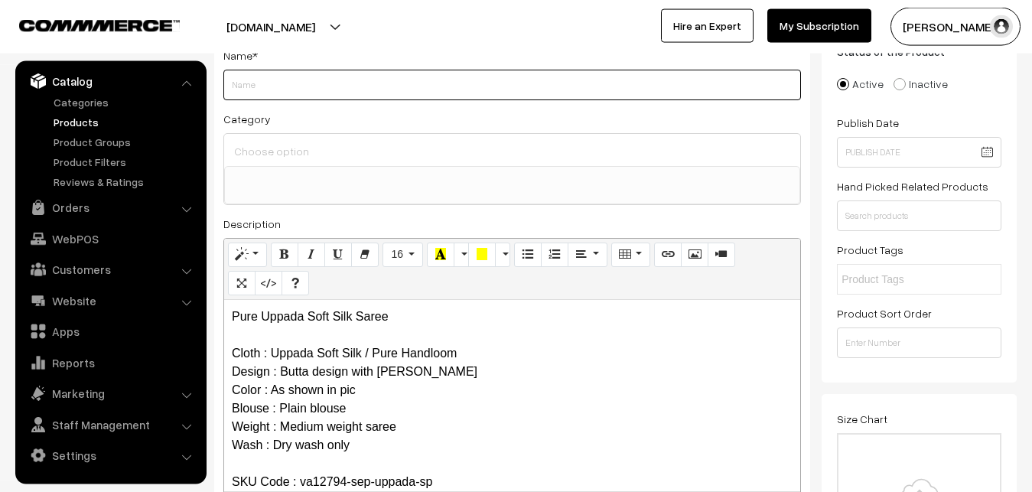
paste input "Pure Uppada Soft Silk Saree"
type input "Pure Uppada Soft Silk Saree"
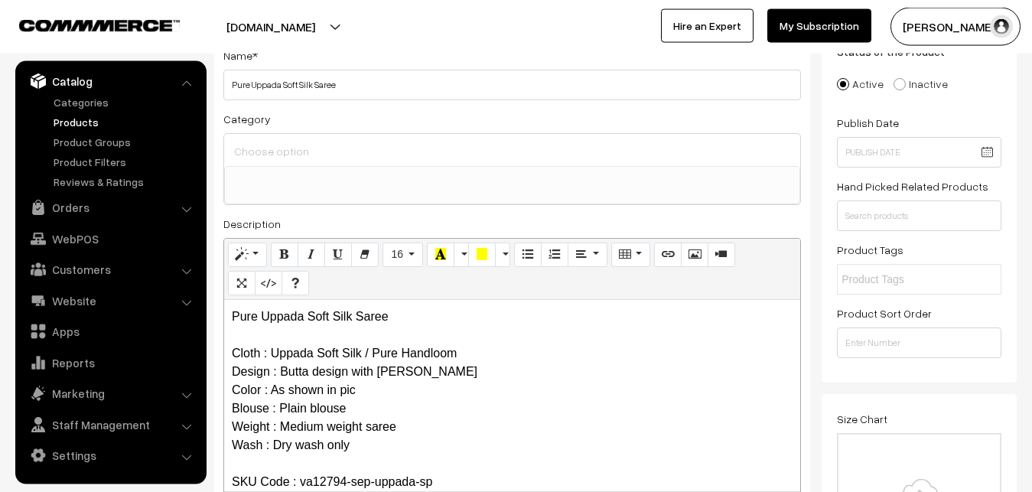
click at [279, 153] on input at bounding box center [512, 151] width 564 height 22
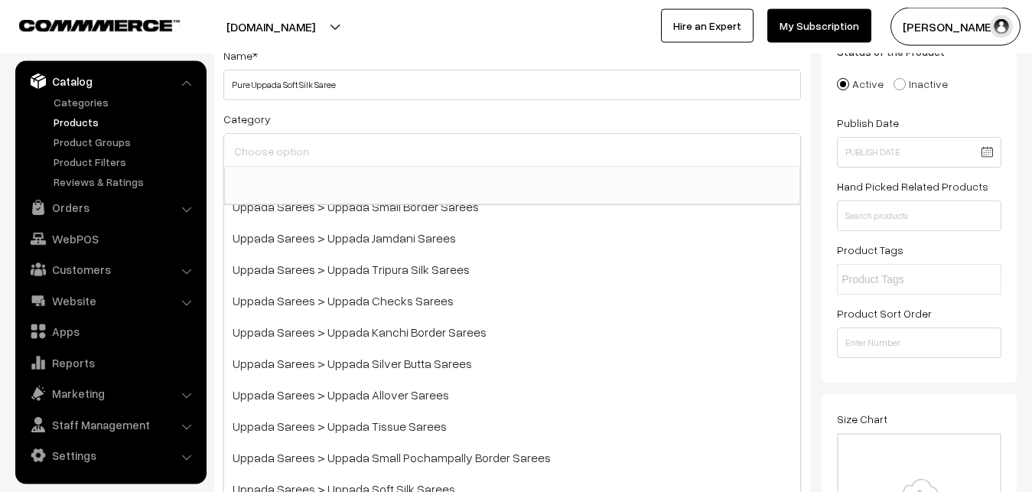
scroll to position [184, 0]
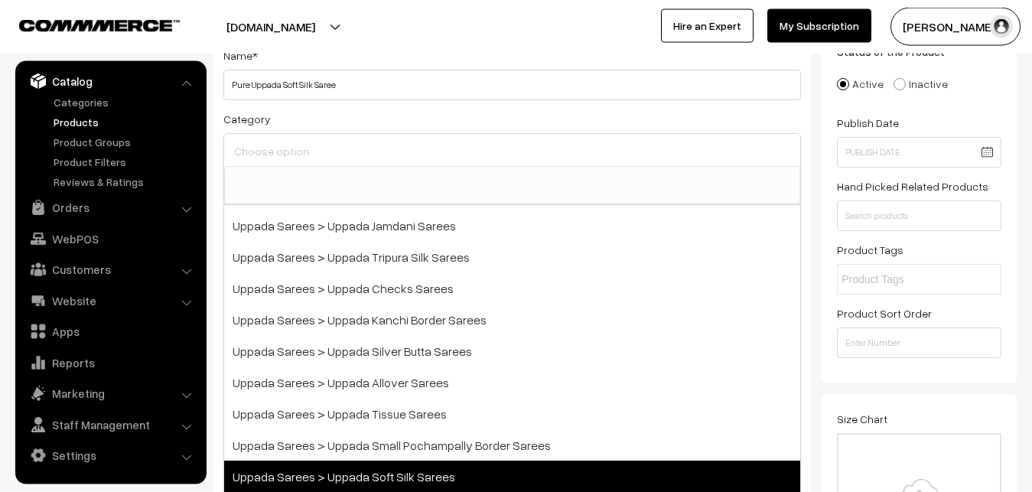
click at [396, 468] on span "Uppada Sarees > Uppada Soft Silk Sarees" at bounding box center [512, 475] width 576 height 31
select select "49"
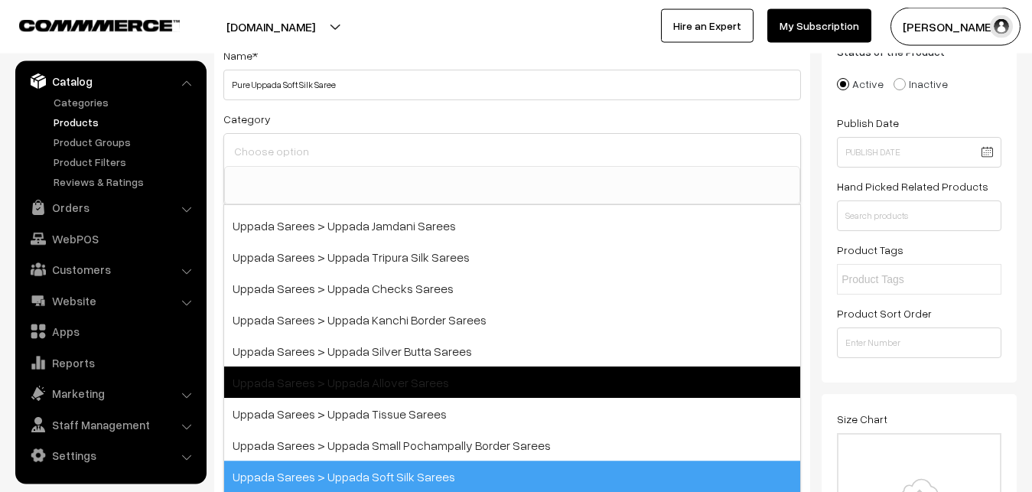
scroll to position [177, 0]
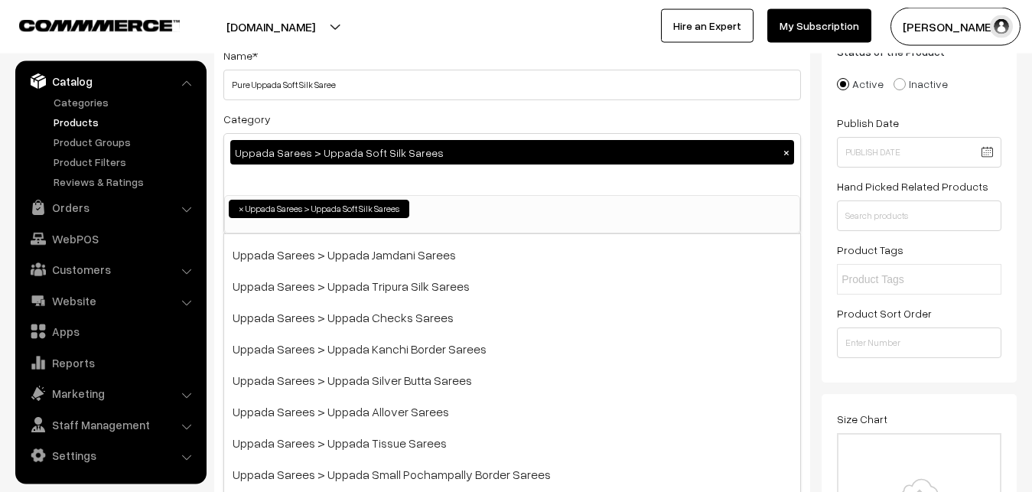
click at [432, 117] on div "Category Uppada Sarees > Uppada Soft Silk Sarees × Uppada Sarees Uppada Sarees …" at bounding box center [511, 171] width 577 height 125
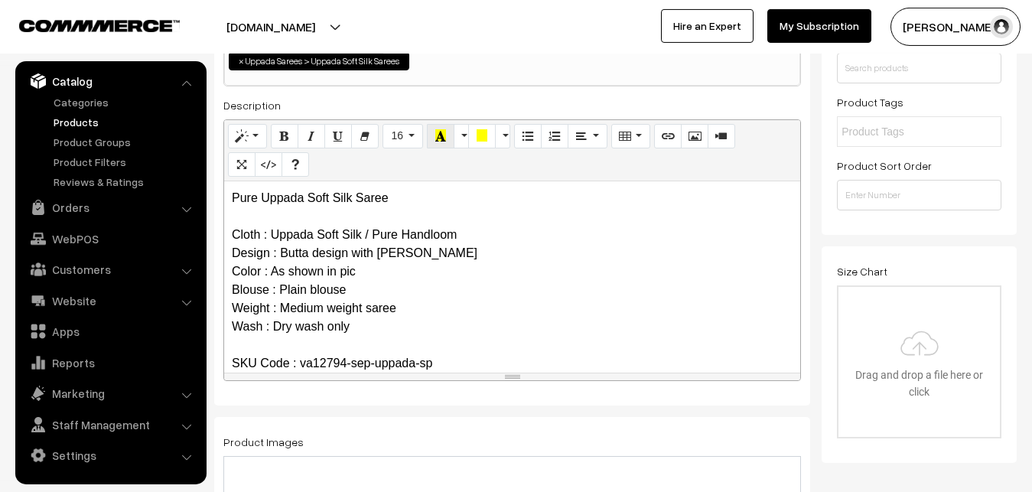
scroll to position [421, 0]
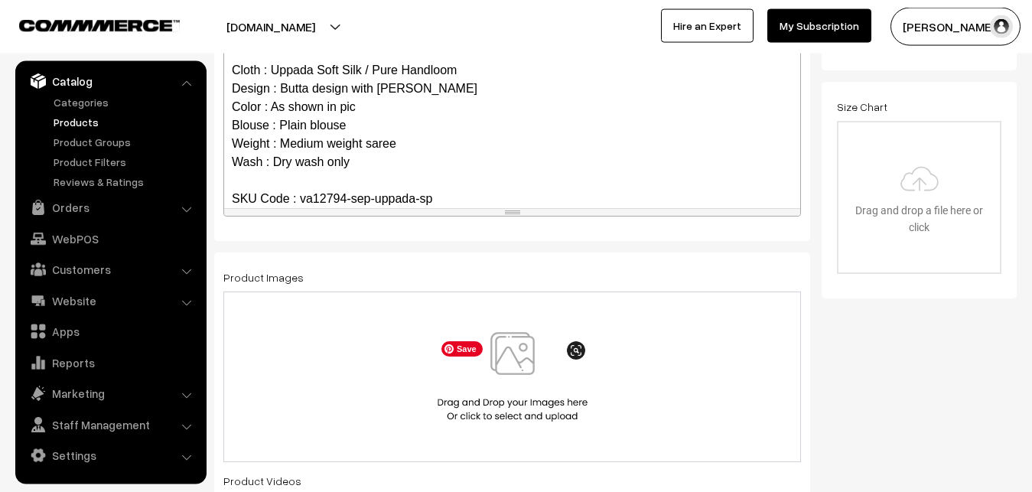
click at [525, 362] on img at bounding box center [513, 376] width 158 height 89
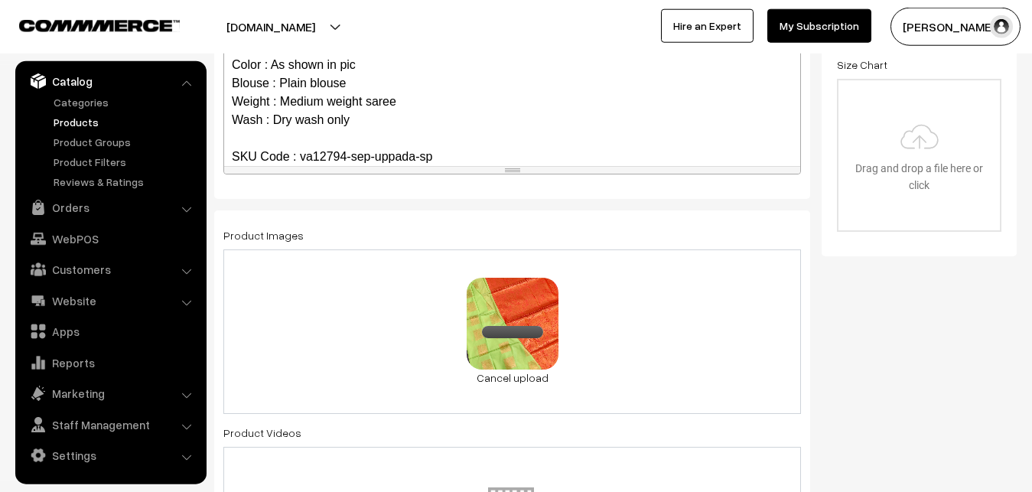
scroll to position [889, 0]
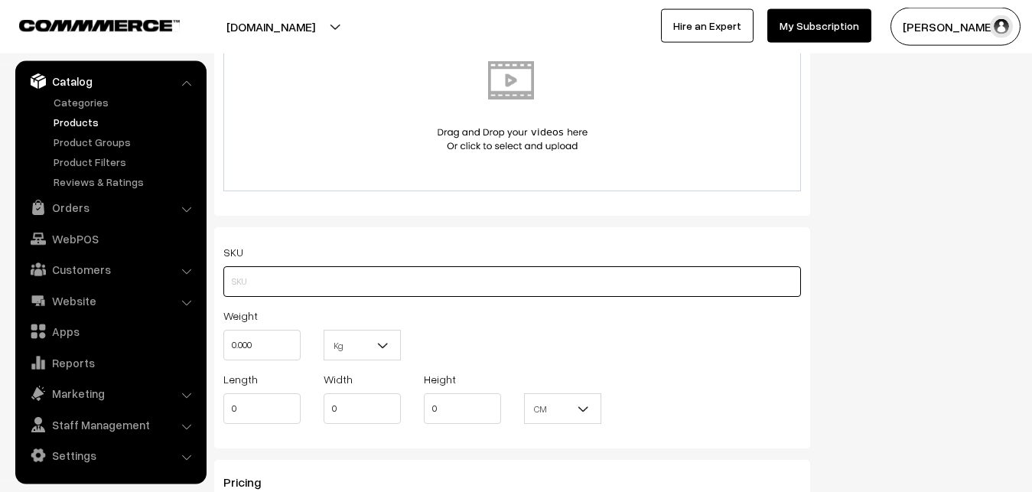
paste input "va12794-sep-uppada-sp"
type input "va12794-sep-uppada-sp"
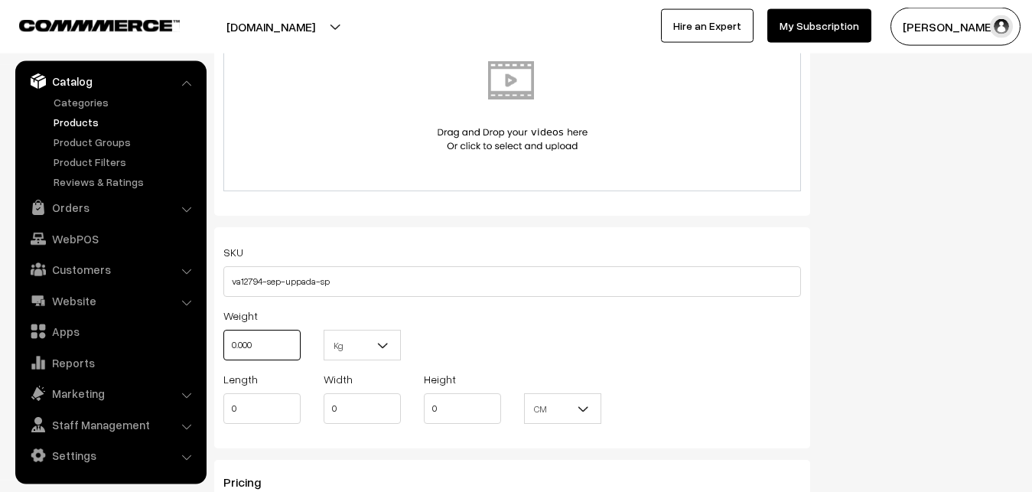
drag, startPoint x: 262, startPoint y: 348, endPoint x: 183, endPoint y: 359, distance: 80.3
click at [223, 359] on input "0.000" at bounding box center [261, 345] width 77 height 31
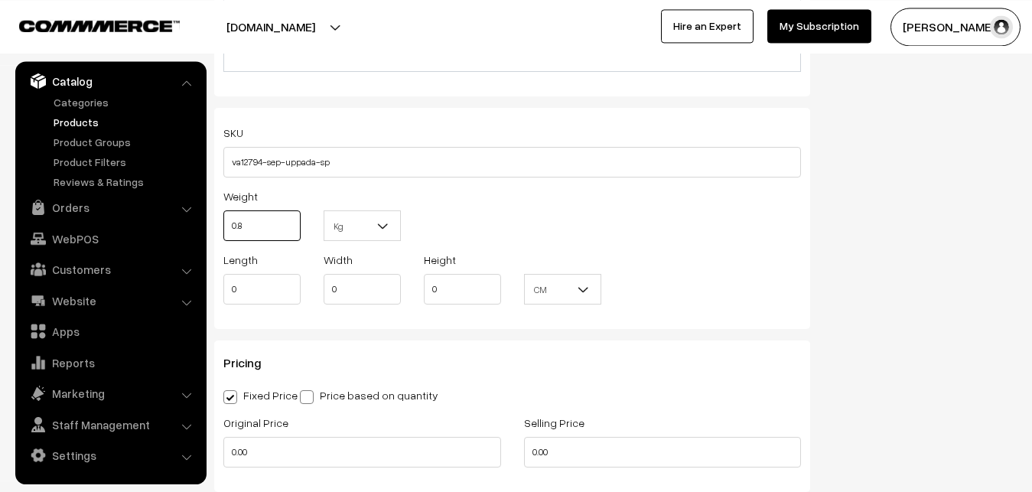
scroll to position [1123, 0]
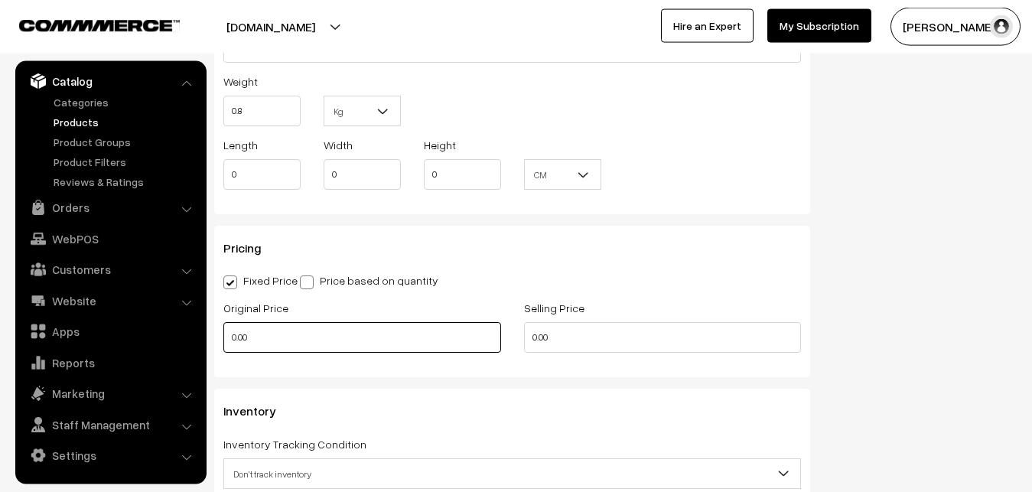
type input "0.80"
drag, startPoint x: 245, startPoint y: 339, endPoint x: 226, endPoint y: 342, distance: 19.4
click at [226, 342] on input "0.00" at bounding box center [362, 337] width 278 height 31
type input "1100"
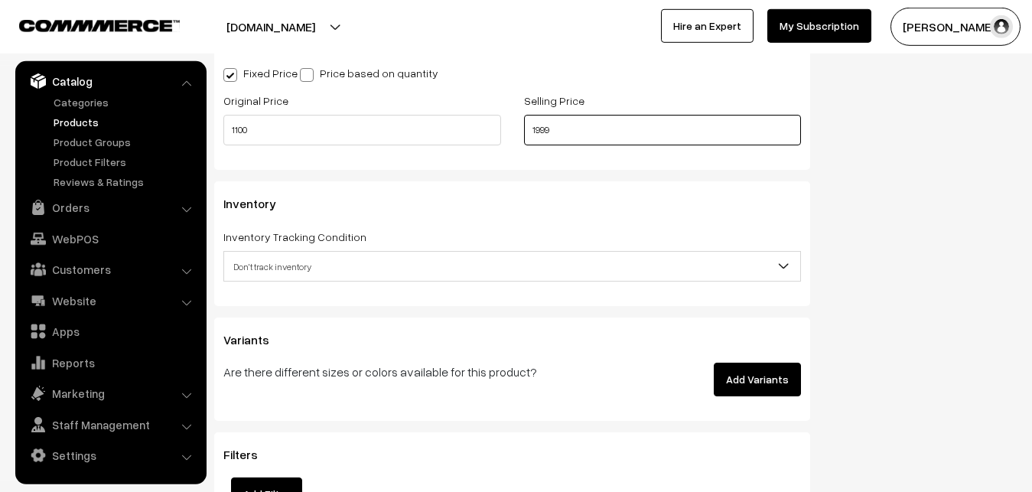
scroll to position [1357, 0]
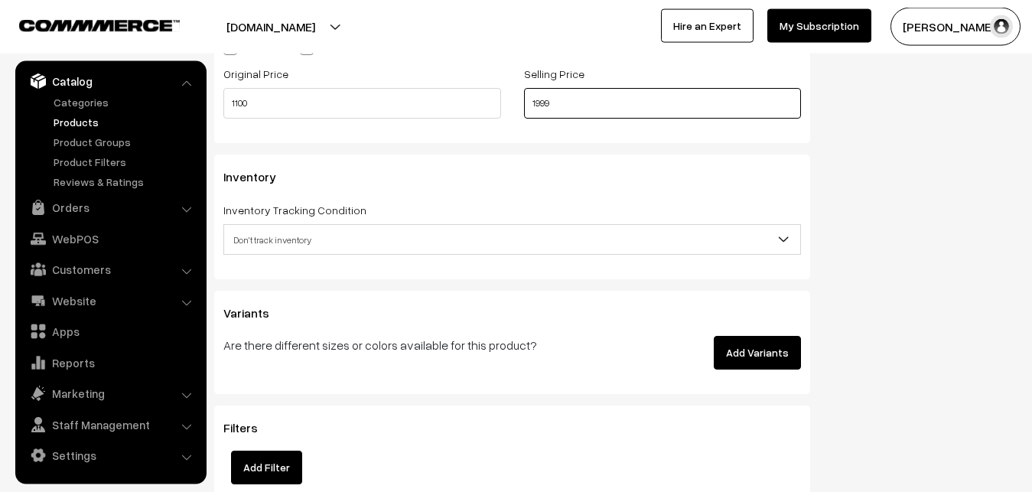
type input "1999"
click at [286, 249] on span "Don't track inventory" at bounding box center [512, 239] width 576 height 27
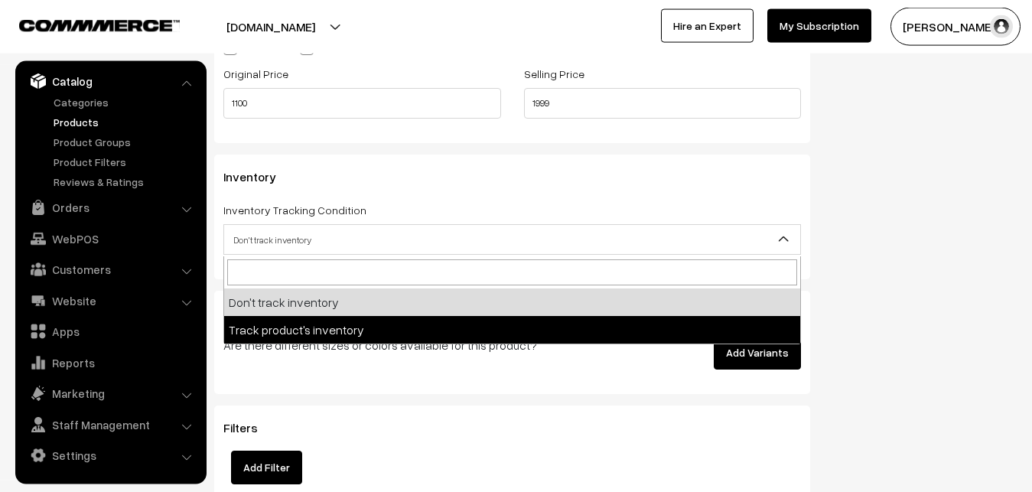
select select "2"
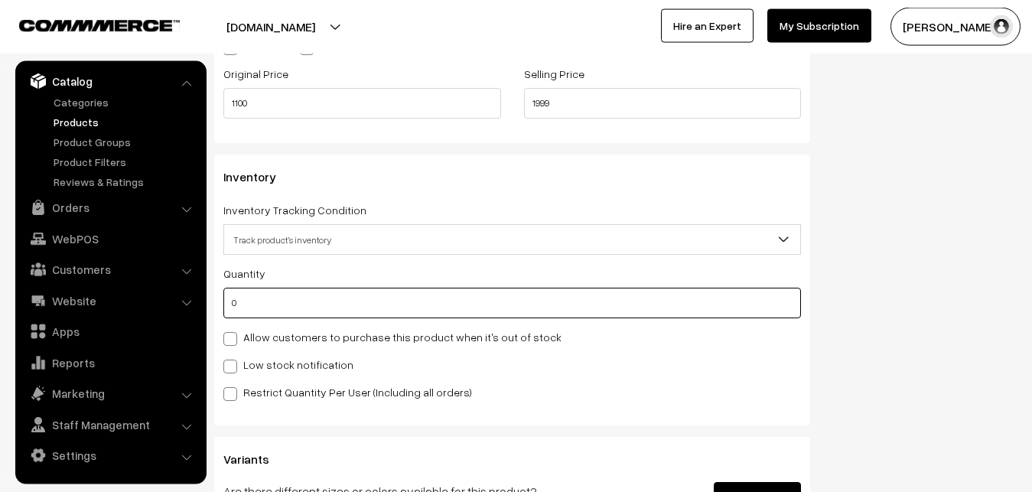
click at [289, 304] on input "0" at bounding box center [511, 303] width 577 height 31
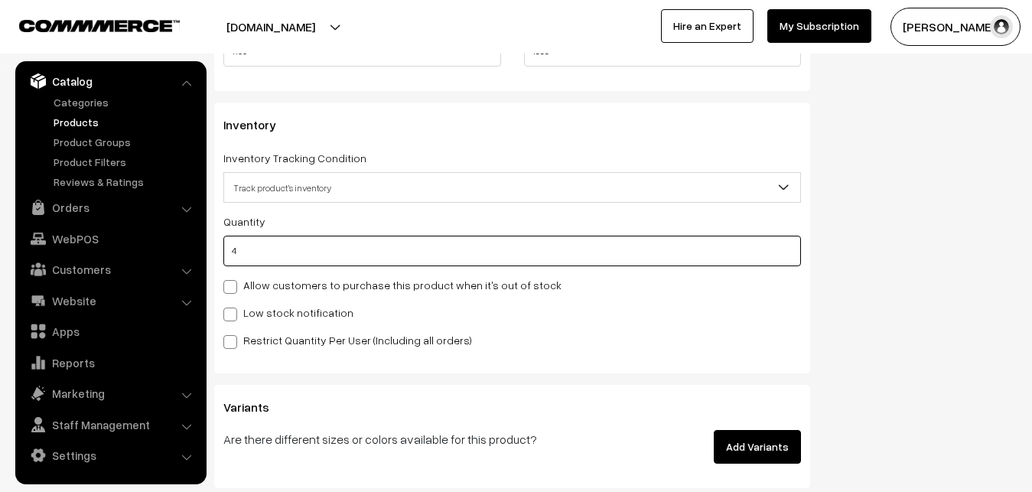
scroll to position [1435, 0]
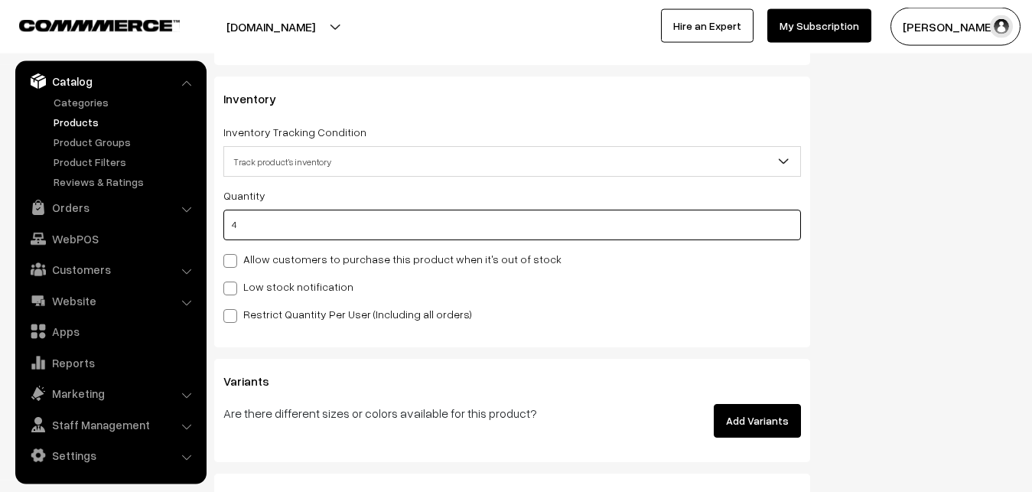
type input "4"
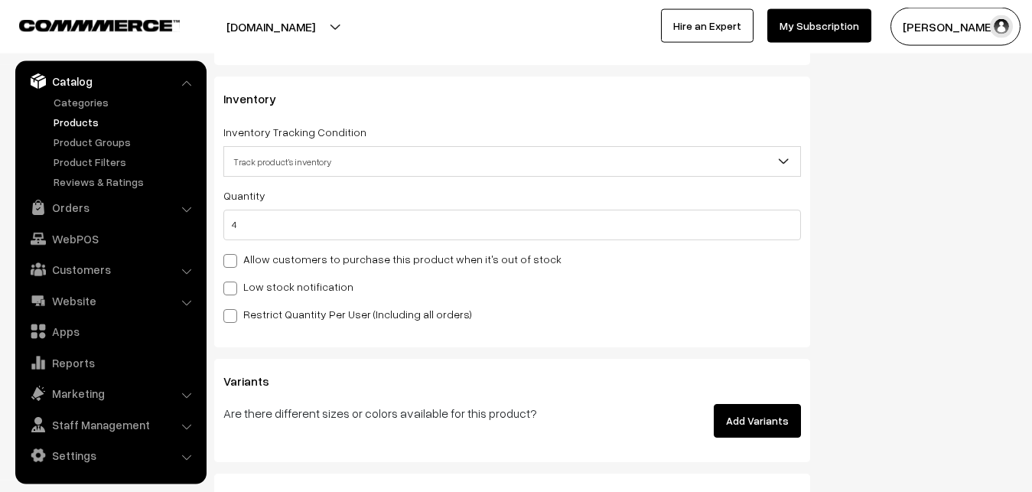
click at [236, 290] on span at bounding box center [230, 288] width 14 height 14
click at [233, 290] on input "Low stock notification" at bounding box center [228, 286] width 10 height 10
checkbox input "true"
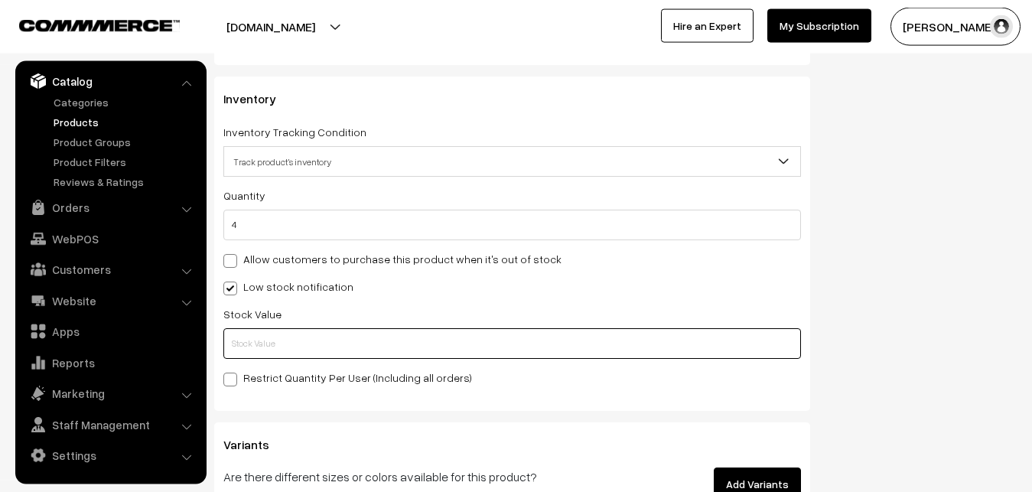
click at [244, 346] on input "text" at bounding box center [511, 343] width 577 height 31
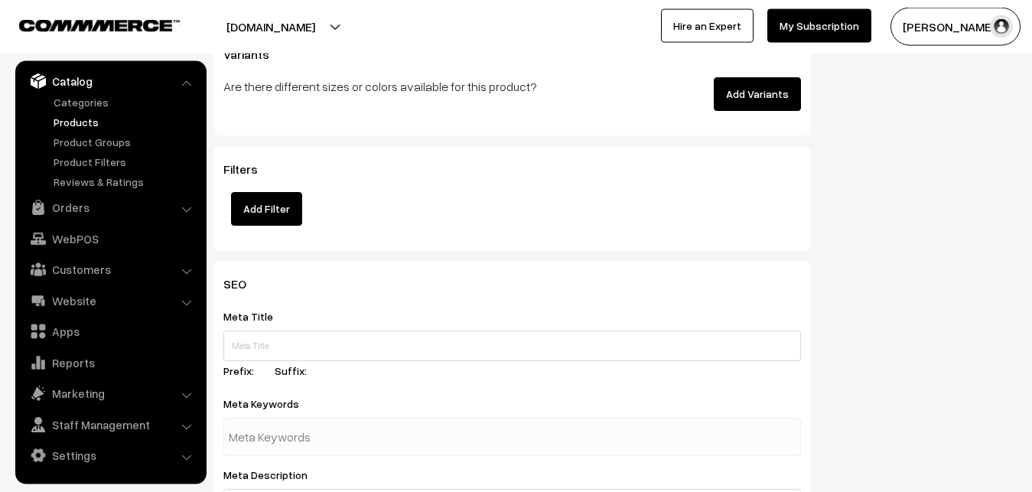
scroll to position [2277, 0]
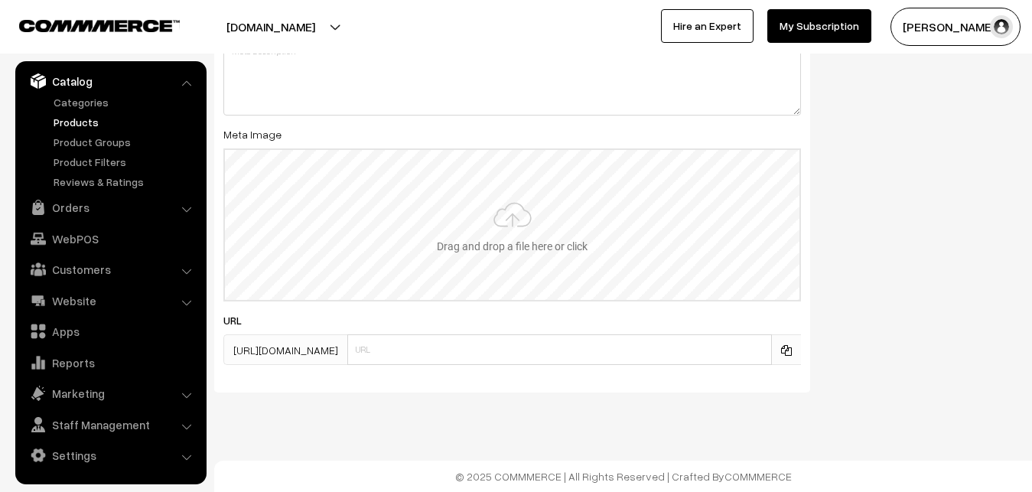
type input "2"
click at [495, 232] on input "file" at bounding box center [512, 225] width 574 height 150
type input "C:\fakepath\uppada-saree-va12794-sep.jpeg"
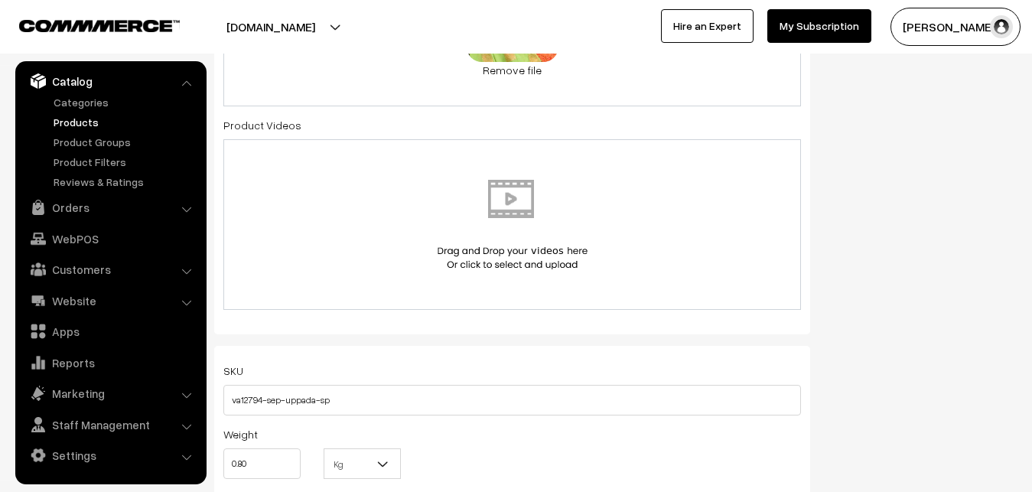
scroll to position [0, 0]
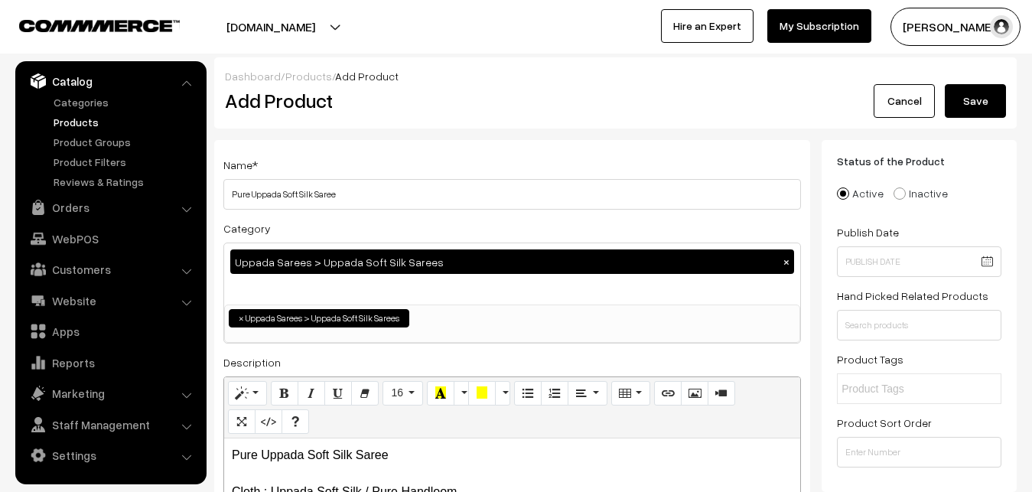
click at [985, 112] on button "Save" at bounding box center [974, 101] width 61 height 34
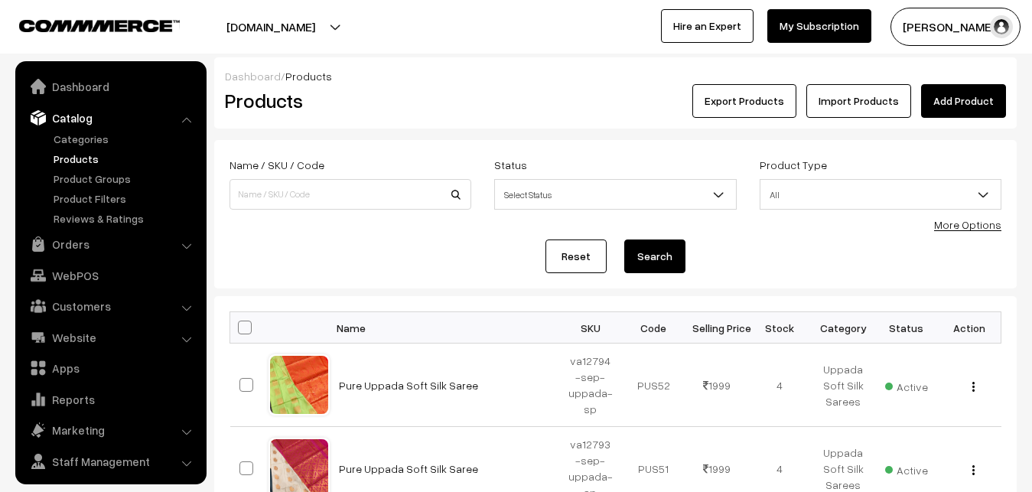
scroll to position [37, 0]
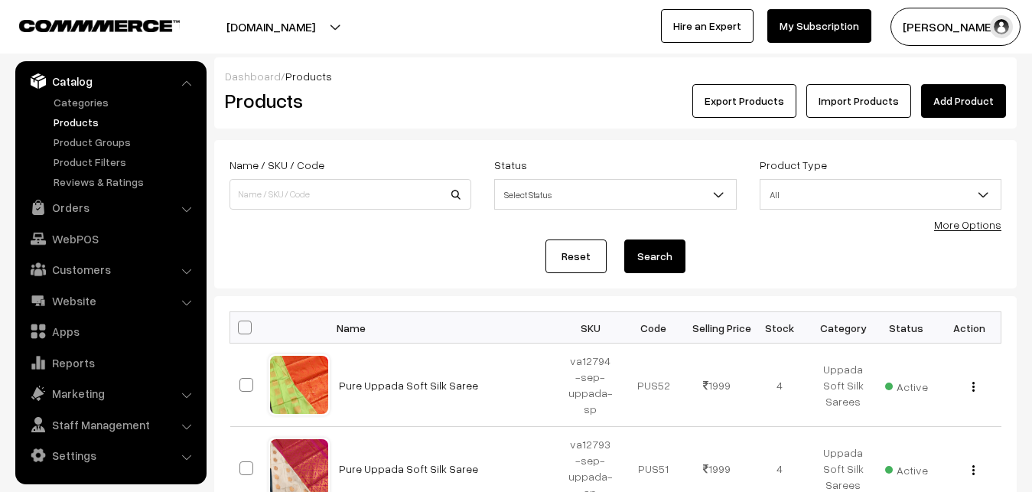
click at [395, 76] on div "Dashboard / Products" at bounding box center [615, 76] width 781 height 16
click at [971, 100] on link "Add Product" at bounding box center [963, 101] width 85 height 34
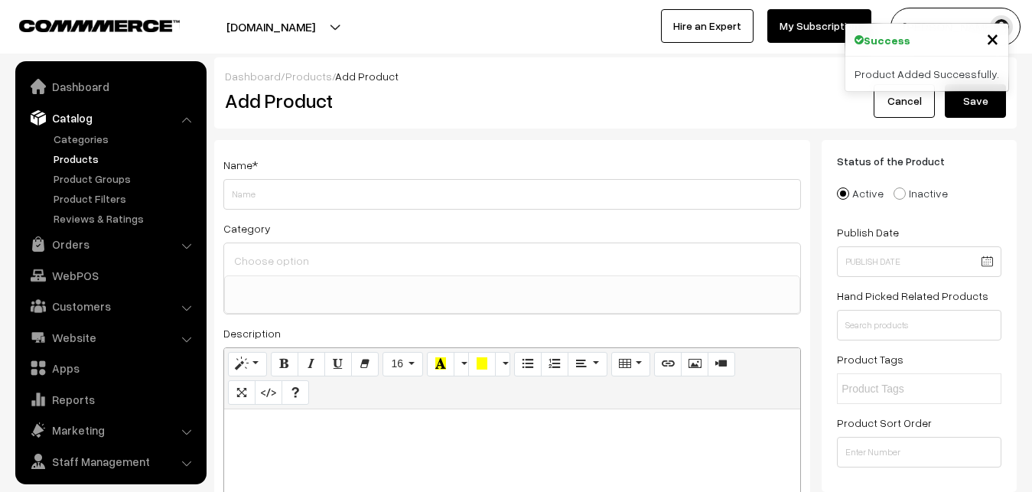
select select
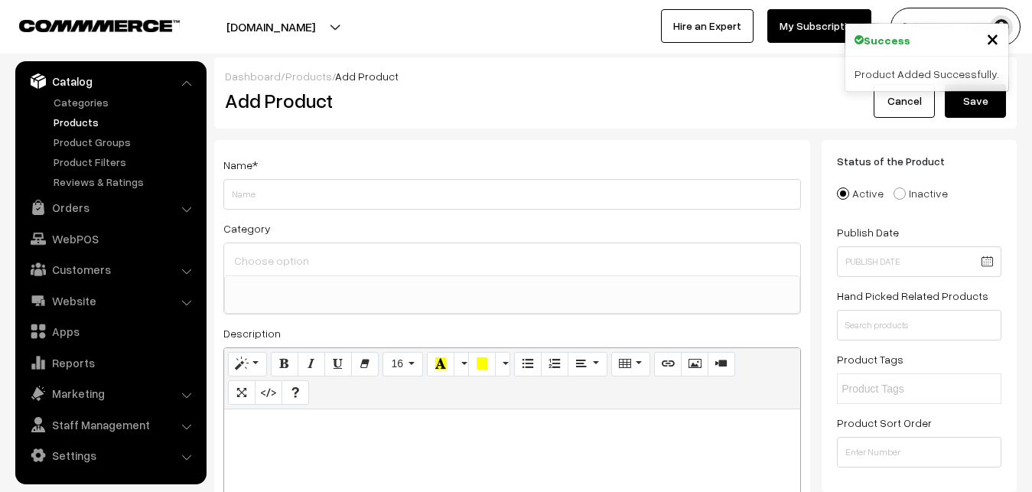
paste div
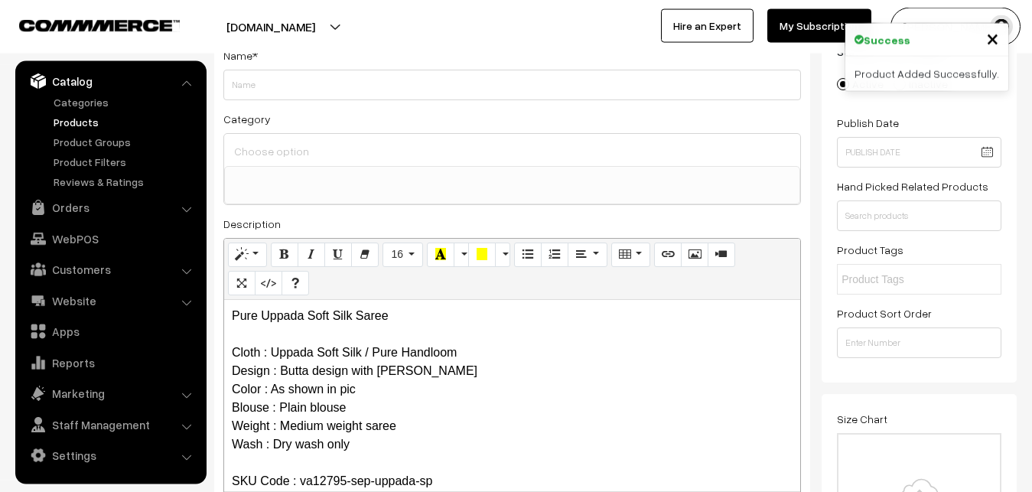
scroll to position [0, 0]
drag, startPoint x: 409, startPoint y: 310, endPoint x: 223, endPoint y: 306, distance: 185.9
click at [224, 306] on div "Pure Uppada Soft Silk Saree Cloth : Uppada Soft Silk / Pure Handloom Design : B…" at bounding box center [512, 395] width 576 height 191
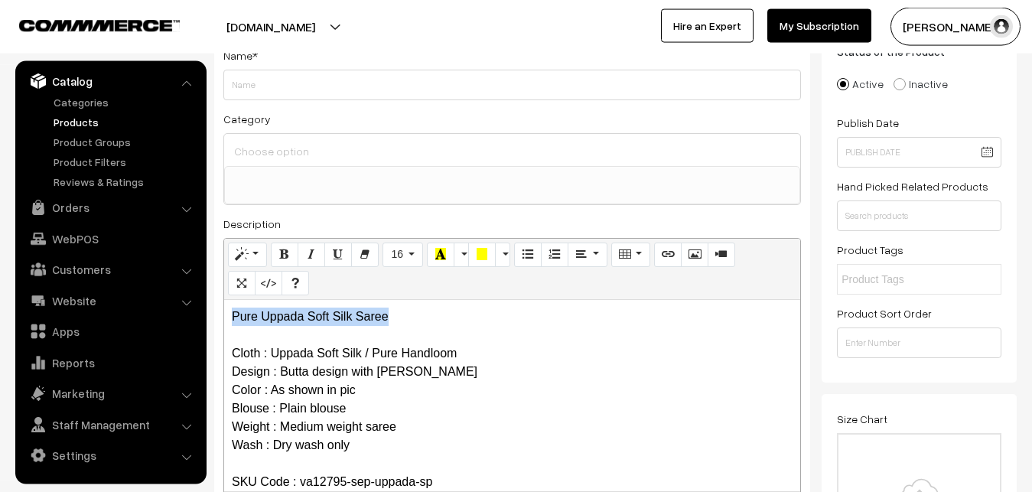
copy p "Pure Uppada Soft Silk Saree"
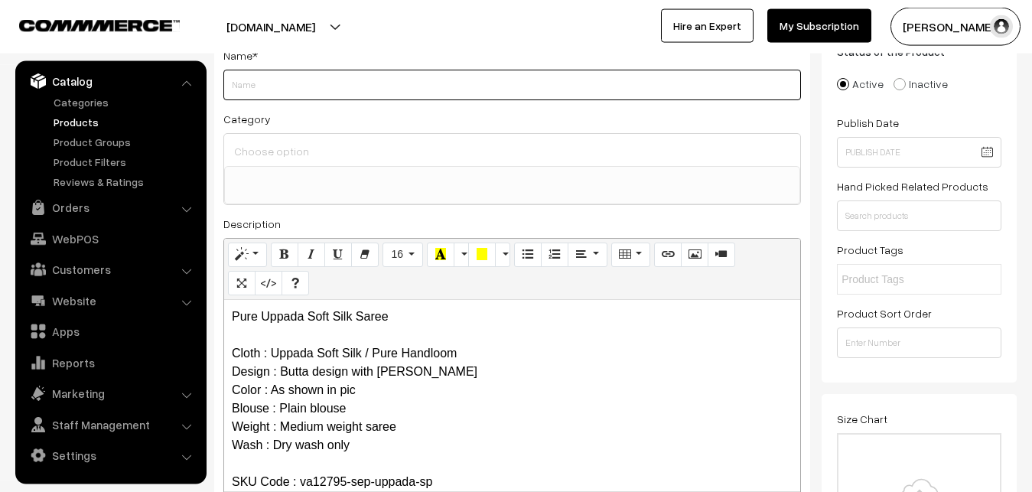
paste input "Pure Uppada Soft Silk Saree"
type input "Pure Uppada Soft Silk Saree"
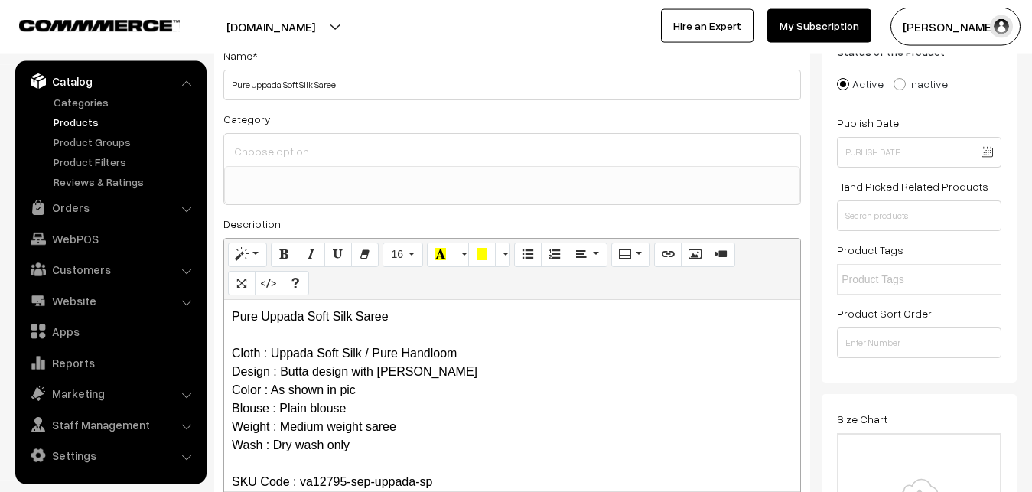
click at [278, 144] on input at bounding box center [512, 151] width 564 height 22
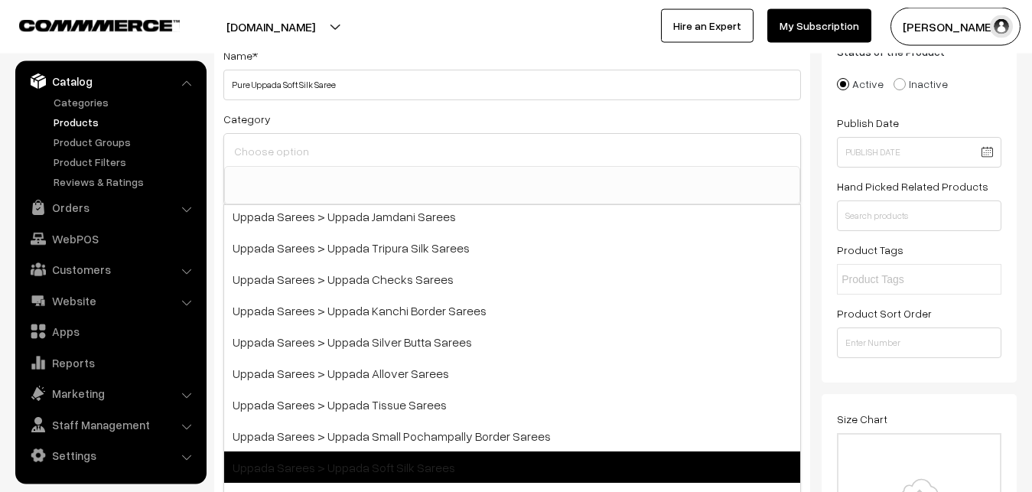
scroll to position [275, 0]
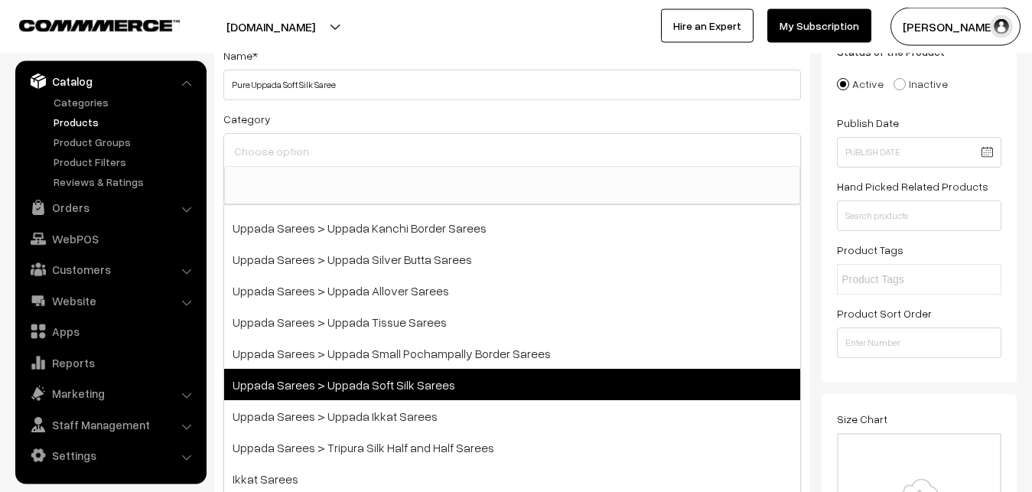
click at [398, 375] on span "Uppada Sarees > Uppada Soft Silk Sarees" at bounding box center [512, 384] width 576 height 31
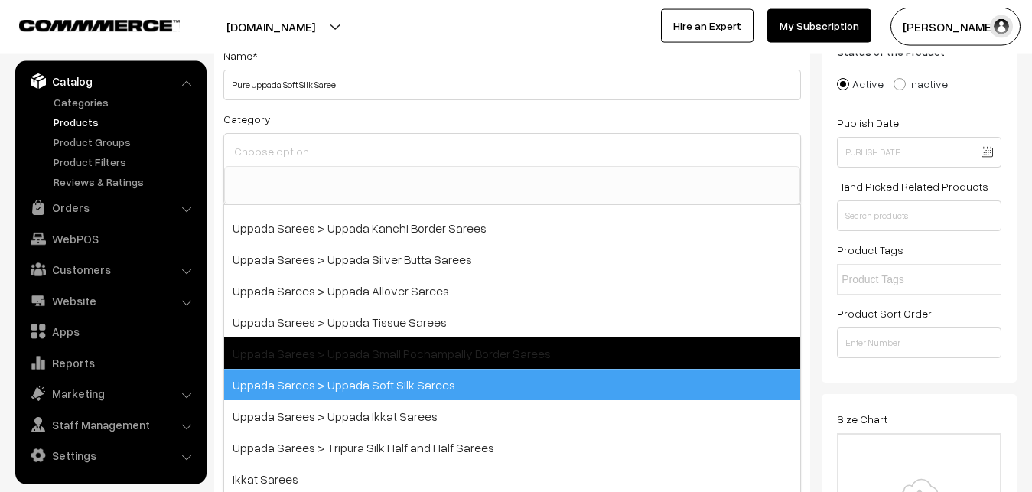
select select "49"
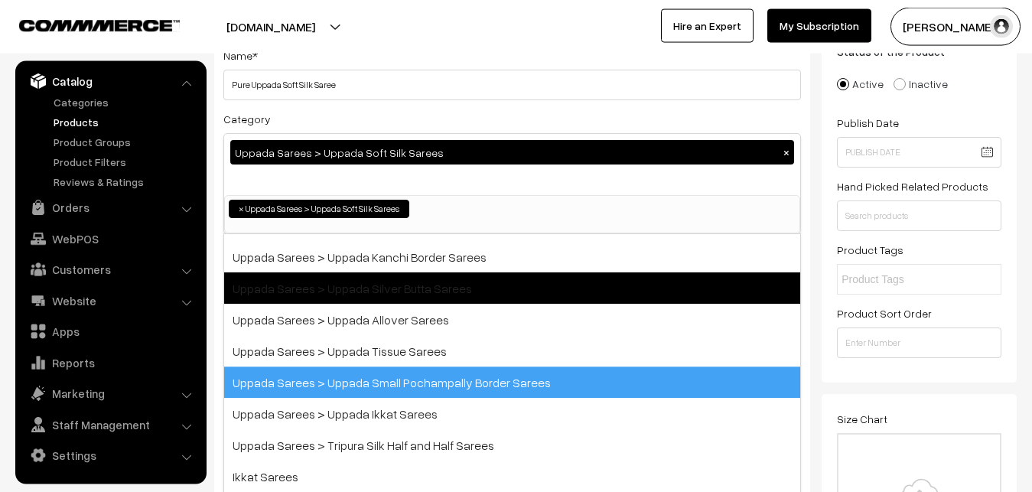
scroll to position [177, 0]
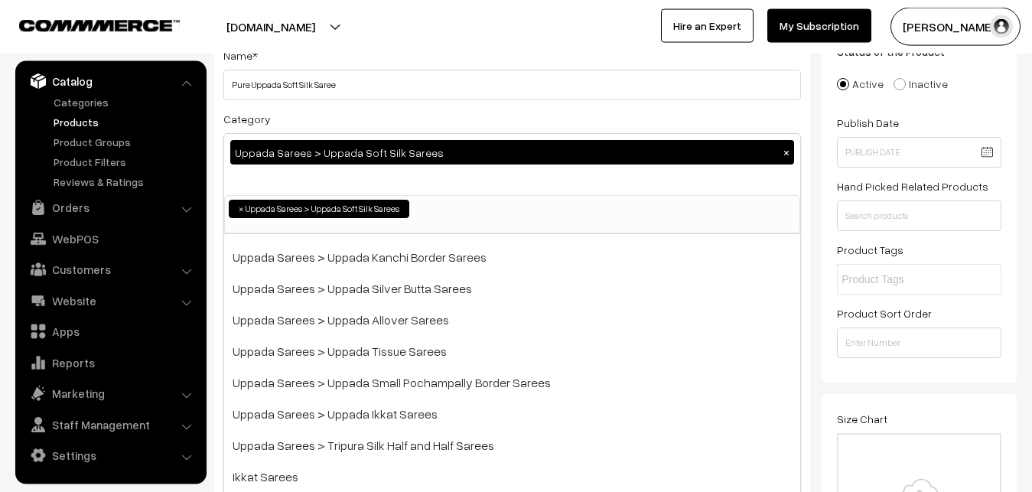
click at [398, 102] on div "Name * Pure Uppada Soft Silk Saree Category Uppada Sarees > Uppada Soft Silk Sa…" at bounding box center [512, 292] width 596 height 522
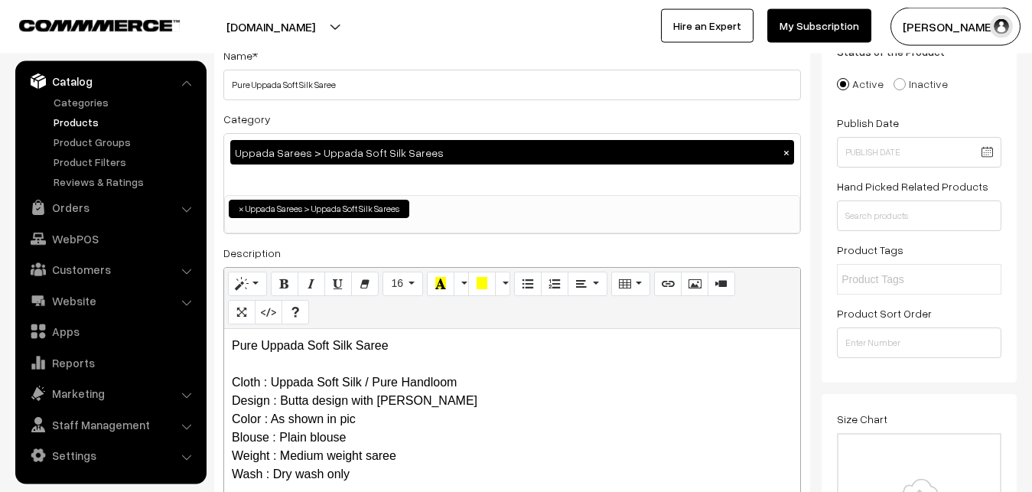
scroll to position [499, 0]
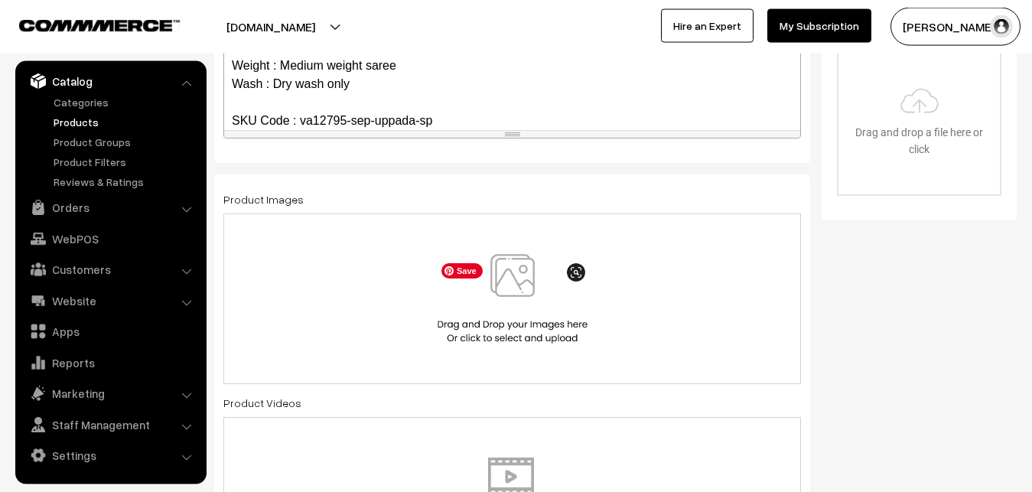
click at [509, 281] on img at bounding box center [513, 298] width 158 height 89
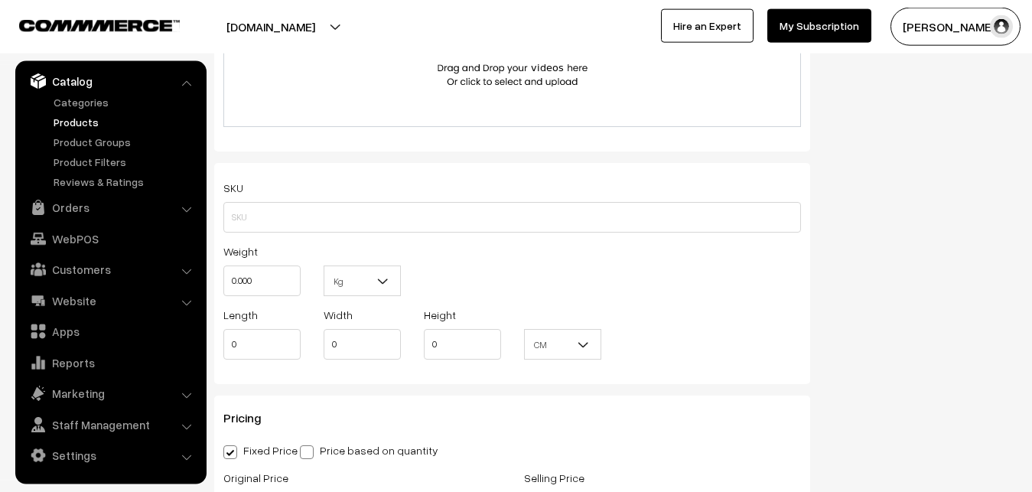
scroll to position [967, 0]
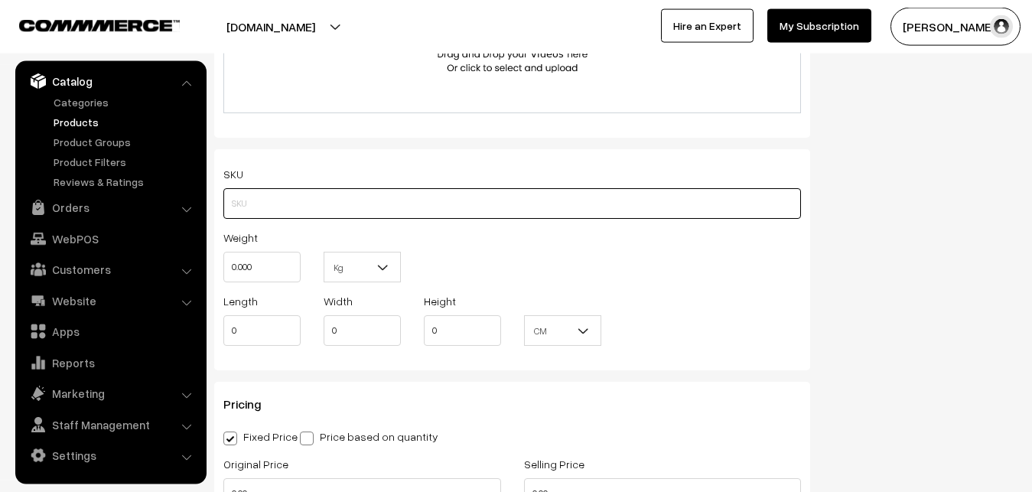
paste input "va12795-sep-uppada-sp"
type input "va12795-sep-uppada-sp"
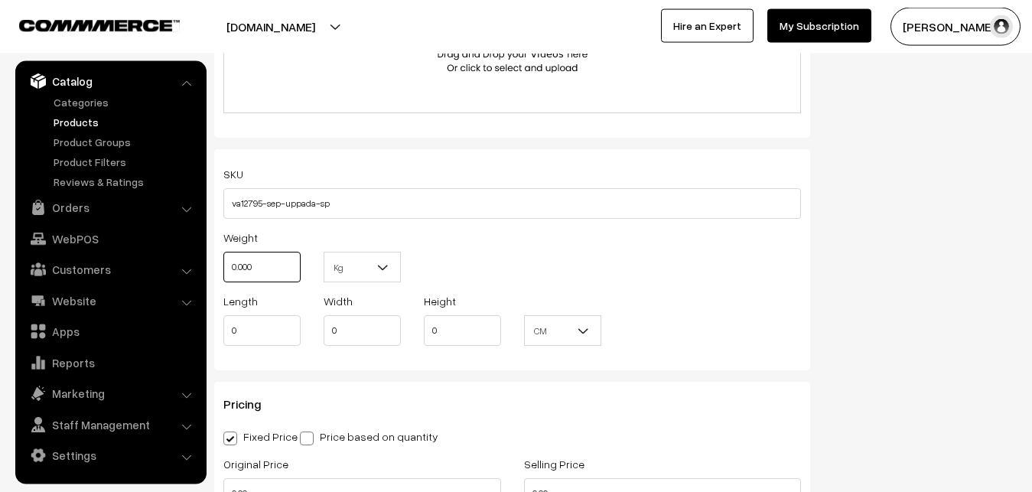
drag, startPoint x: 272, startPoint y: 268, endPoint x: 174, endPoint y: 268, distance: 97.9
click at [223, 268] on input "0.000" at bounding box center [261, 267] width 77 height 31
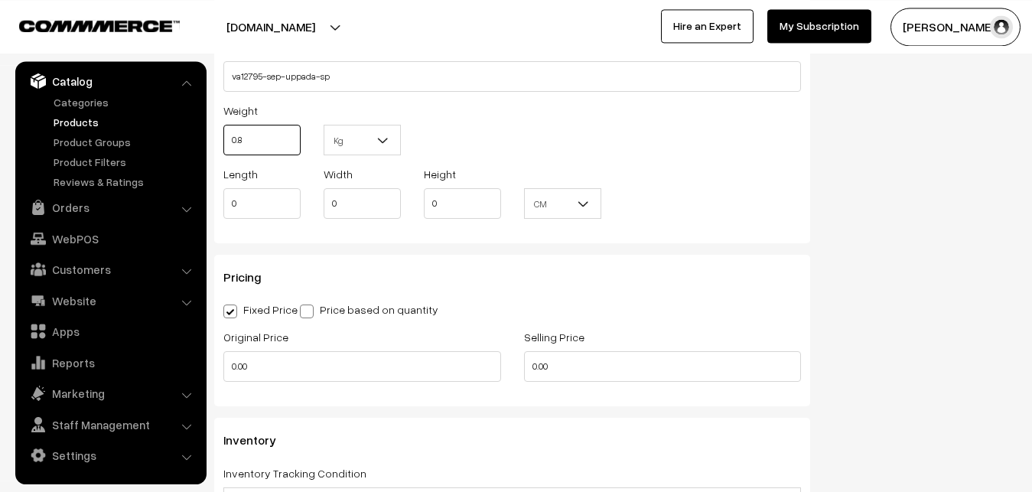
scroll to position [1201, 0]
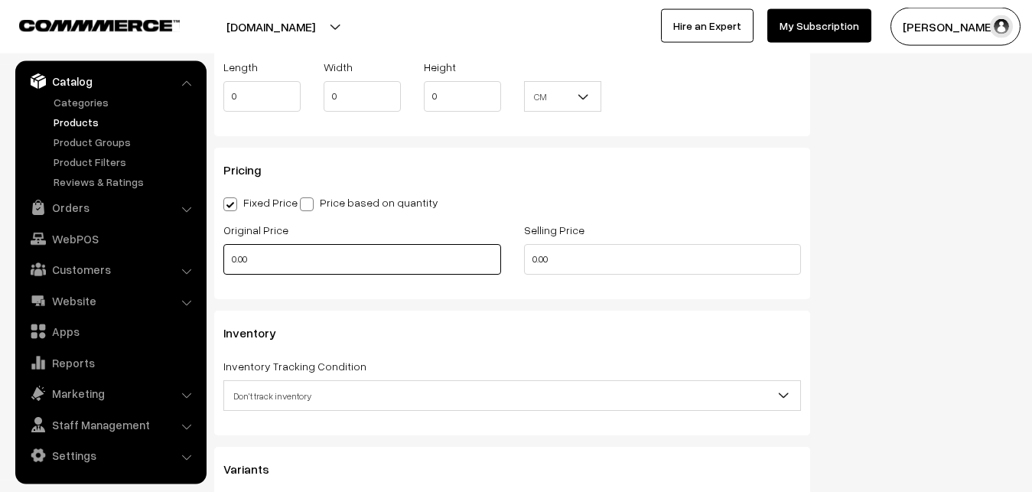
type input "0.80"
drag, startPoint x: 262, startPoint y: 254, endPoint x: 185, endPoint y: 260, distance: 76.7
click at [223, 260] on input "0.00" at bounding box center [362, 259] width 278 height 31
type input "1100"
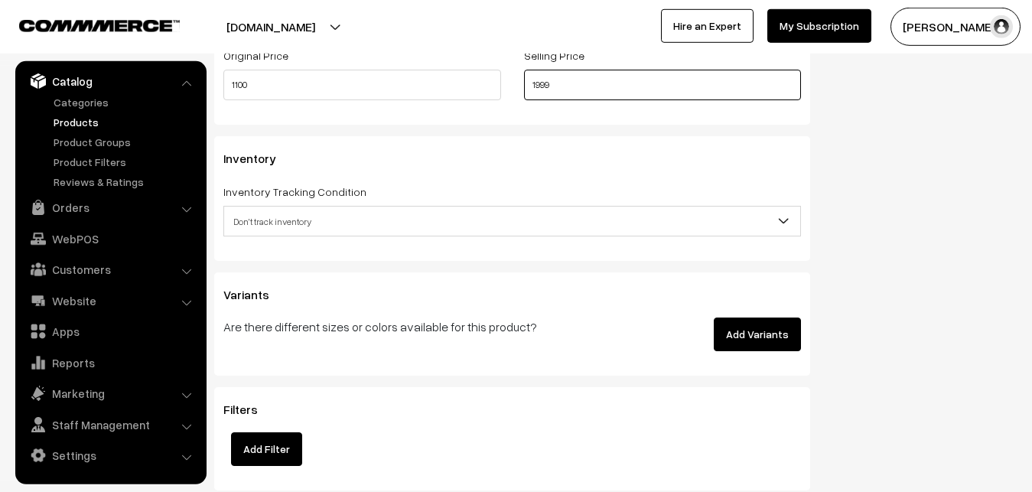
scroll to position [1435, 0]
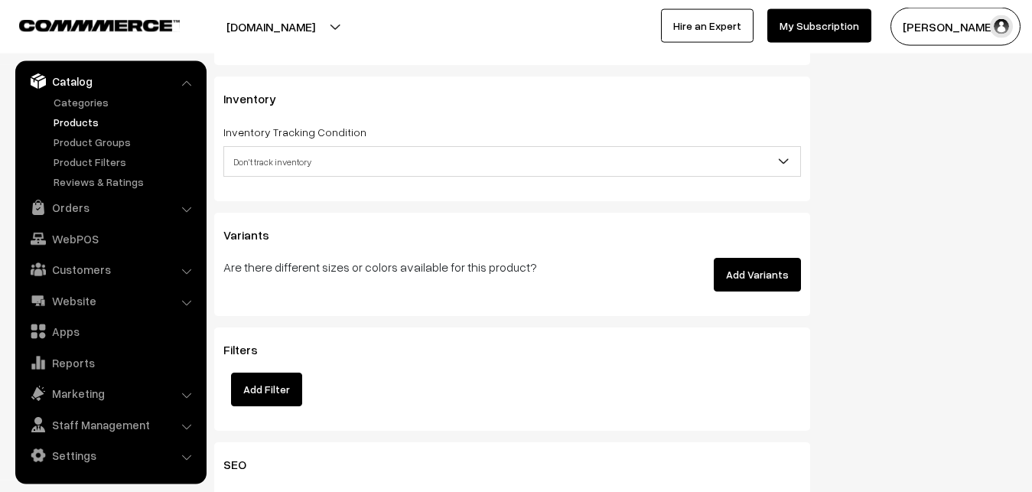
type input "1999"
click at [297, 169] on span "Don't track inventory" at bounding box center [512, 161] width 576 height 27
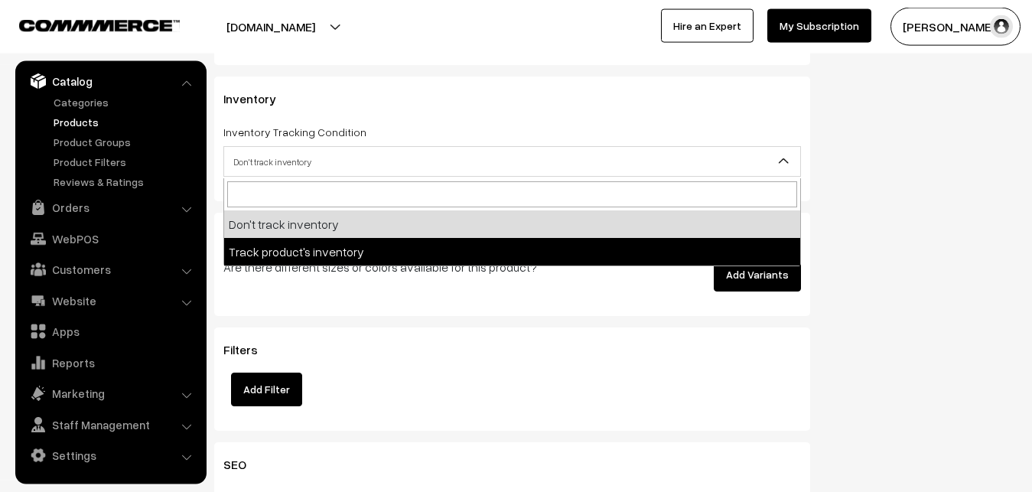
select select "2"
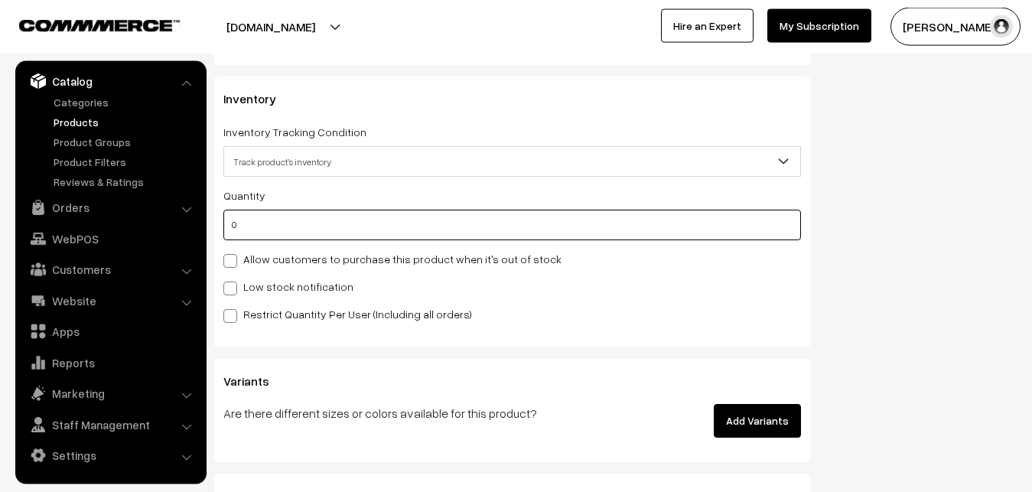
click at [281, 225] on input "0" at bounding box center [511, 225] width 577 height 31
type input "4"
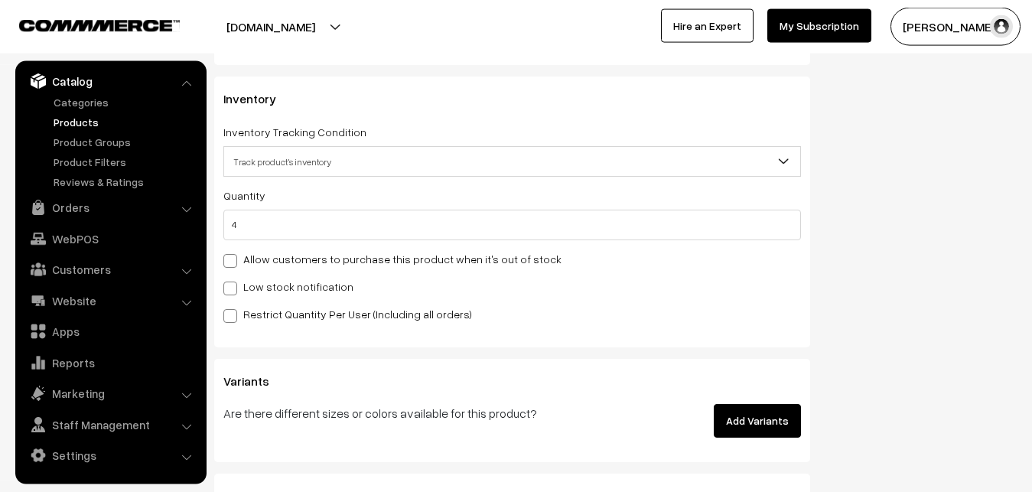
click at [255, 300] on div "Quantity 4 Allow customers to purchase this product when it's out of stock Low …" at bounding box center [511, 254] width 577 height 137
click at [255, 294] on label "Low stock notification" at bounding box center [288, 286] width 130 height 16
click at [233, 291] on input "Low stock notification" at bounding box center [228, 286] width 10 height 10
checkbox input "true"
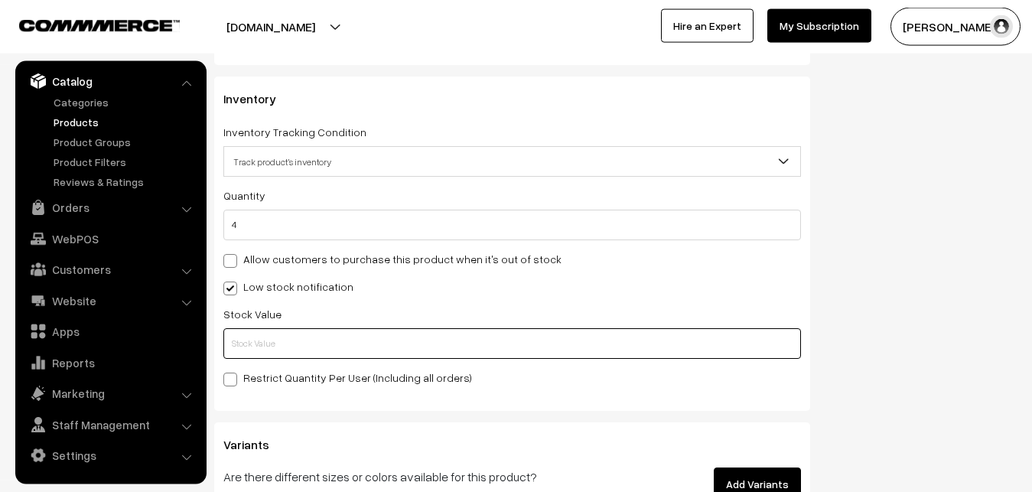
click at [253, 339] on input "text" at bounding box center [511, 343] width 577 height 31
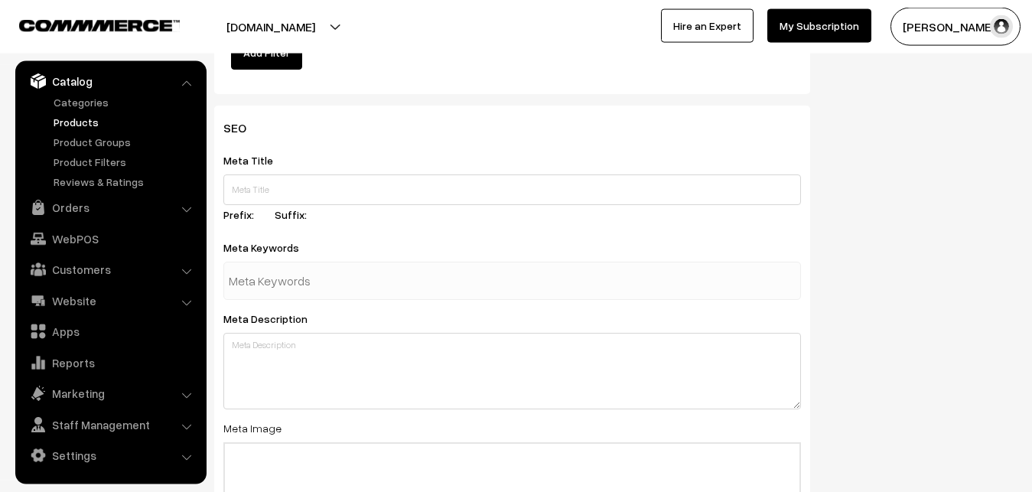
scroll to position [2277, 0]
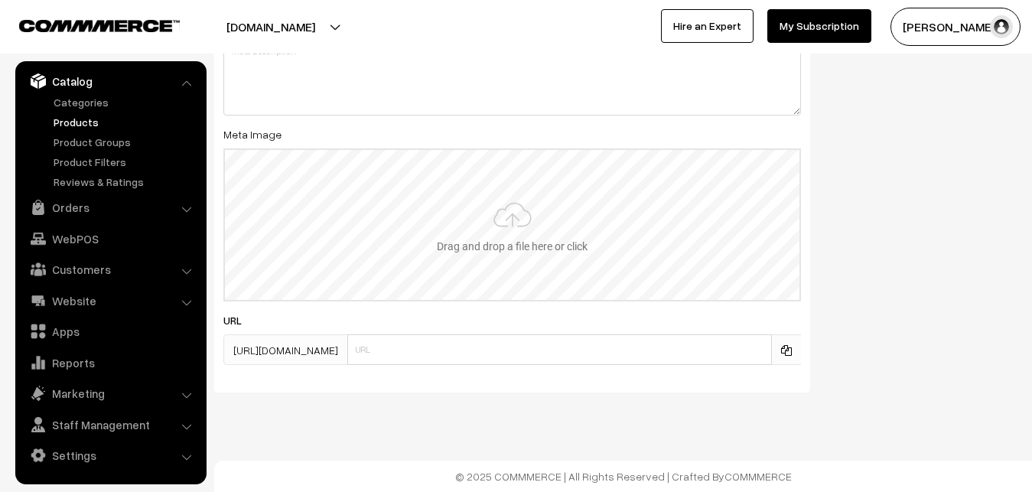
type input "2"
click at [460, 250] on input "file" at bounding box center [512, 225] width 574 height 150
type input "C:\fakepath\uppada-saree-va12795-sep.jpeg"
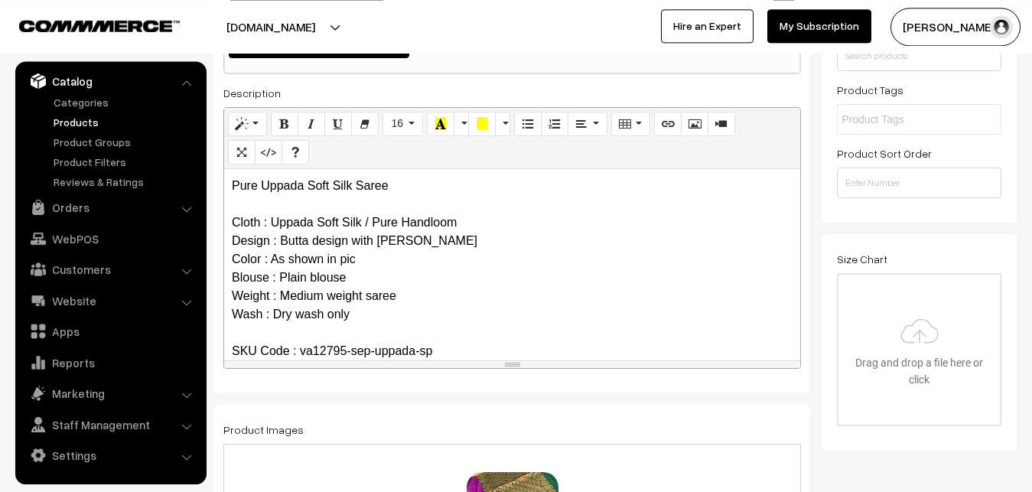
scroll to position [0, 0]
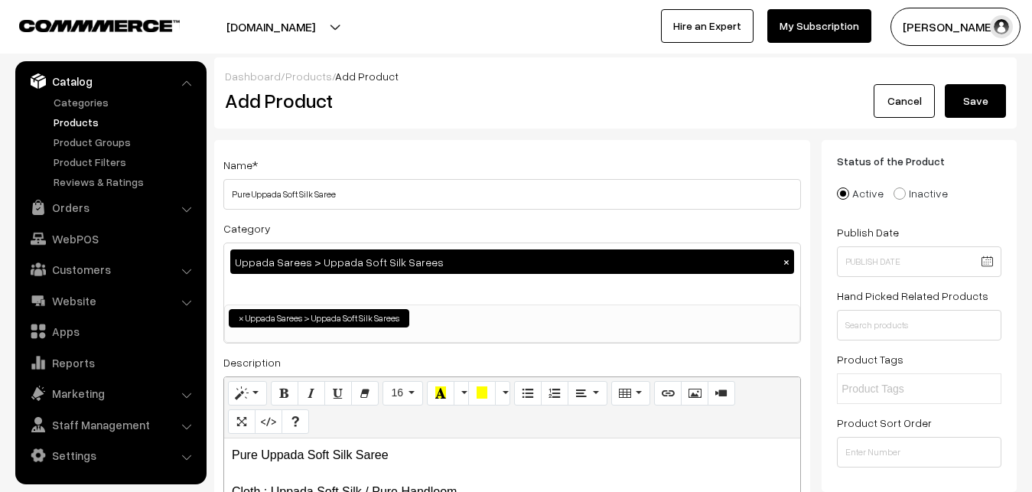
click at [993, 89] on button "Save" at bounding box center [974, 101] width 61 height 34
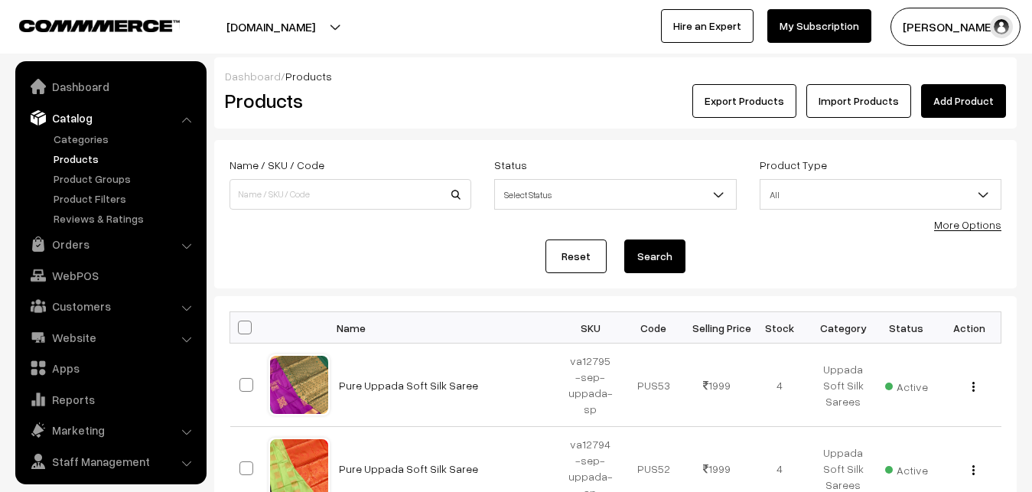
scroll to position [37, 0]
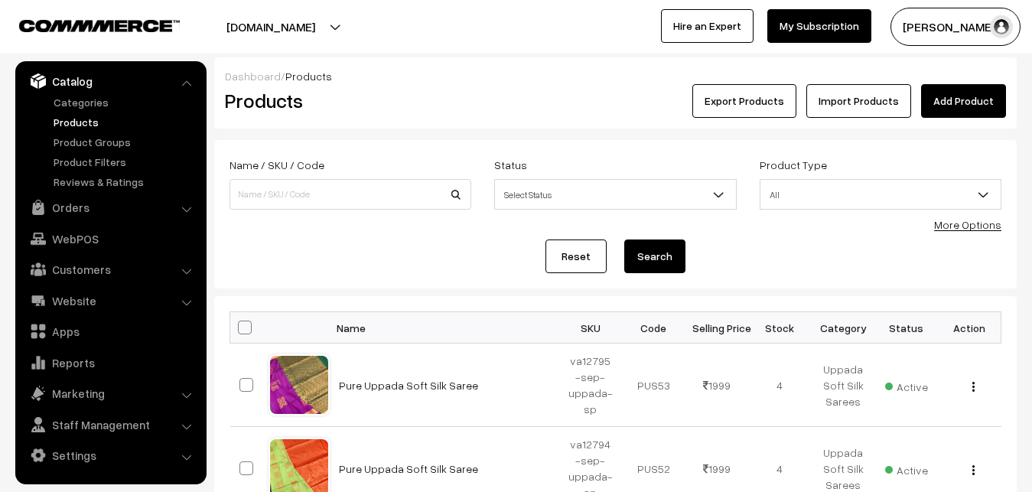
click at [943, 96] on link "Add Product" at bounding box center [963, 101] width 85 height 34
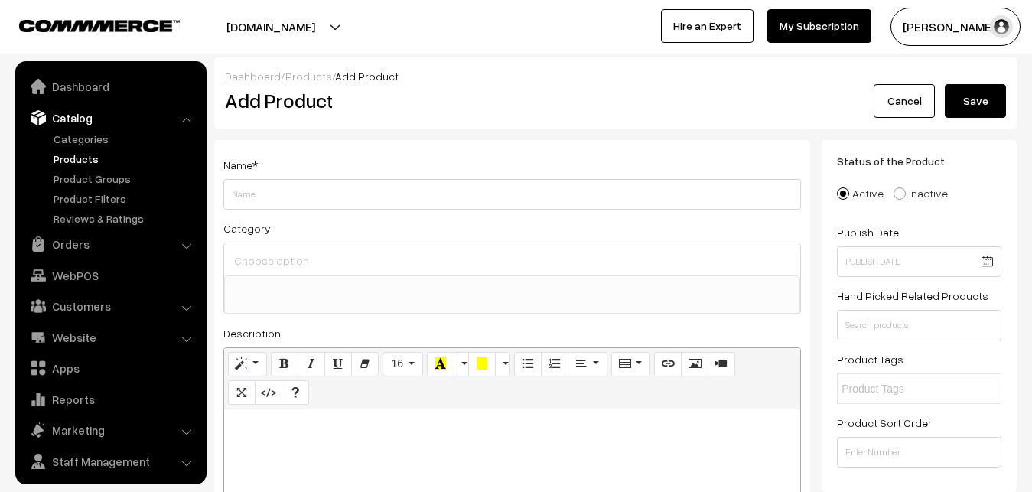
select select
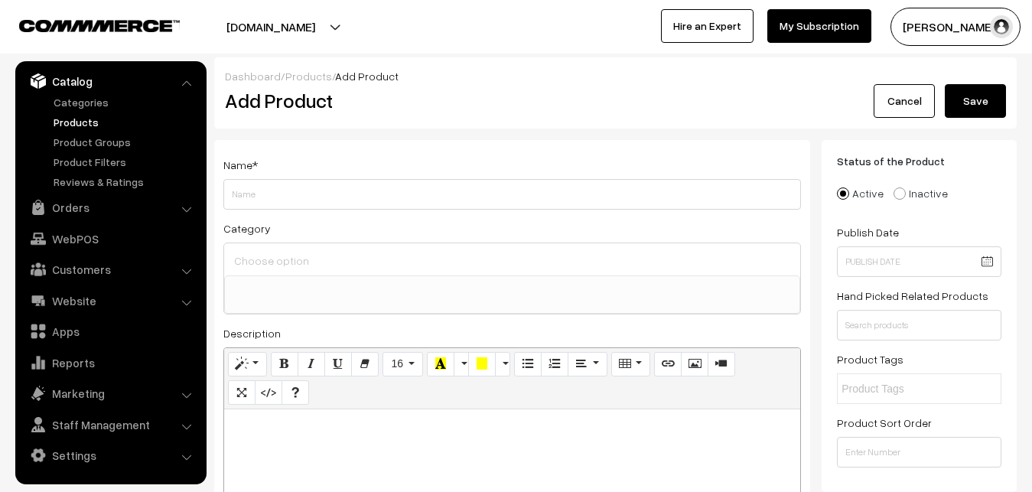
click at [312, 433] on p at bounding box center [512, 426] width 561 height 18
paste div
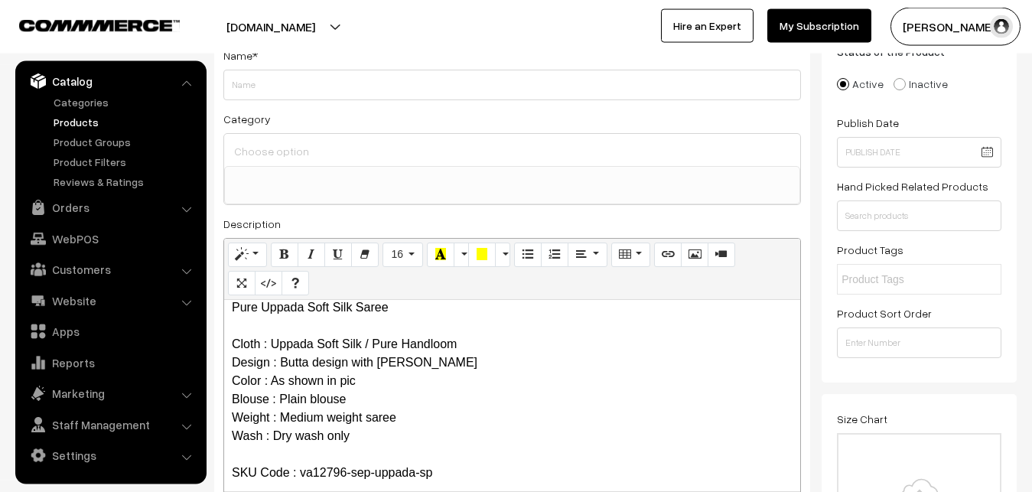
scroll to position [0, 0]
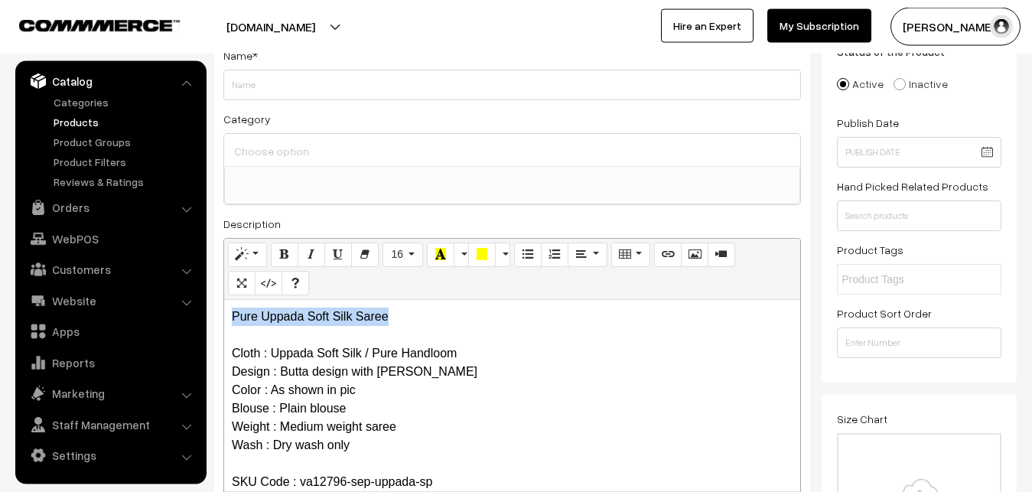
drag, startPoint x: 428, startPoint y: 317, endPoint x: 217, endPoint y: 322, distance: 210.4
click at [224, 322] on div "Pure Uppada Soft Silk Saree Cloth : Uppada Soft Silk / Pure Handloom Design : B…" at bounding box center [512, 395] width 576 height 191
copy p "Pure Uppada Soft Silk Saree"
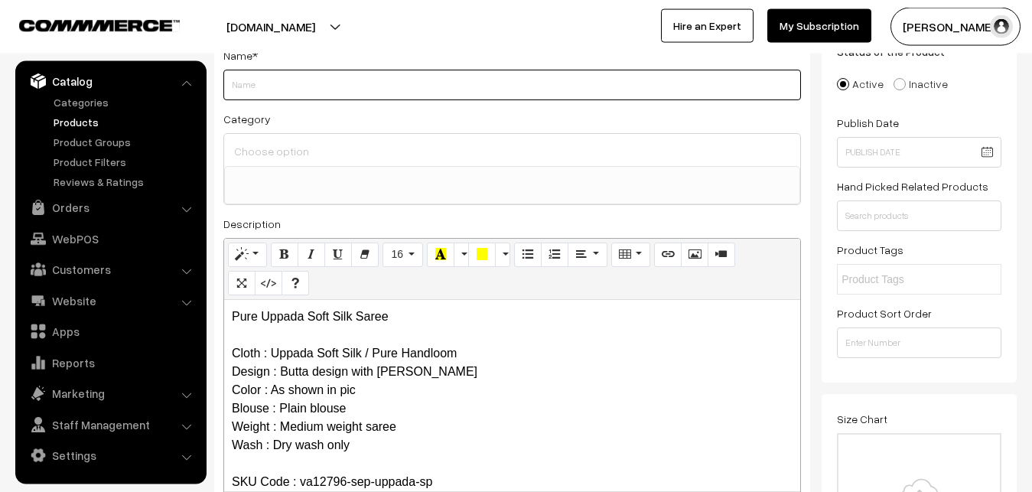
paste input "Pure Uppada Soft Silk Saree"
type input "Pure Uppada Soft Silk Saree"
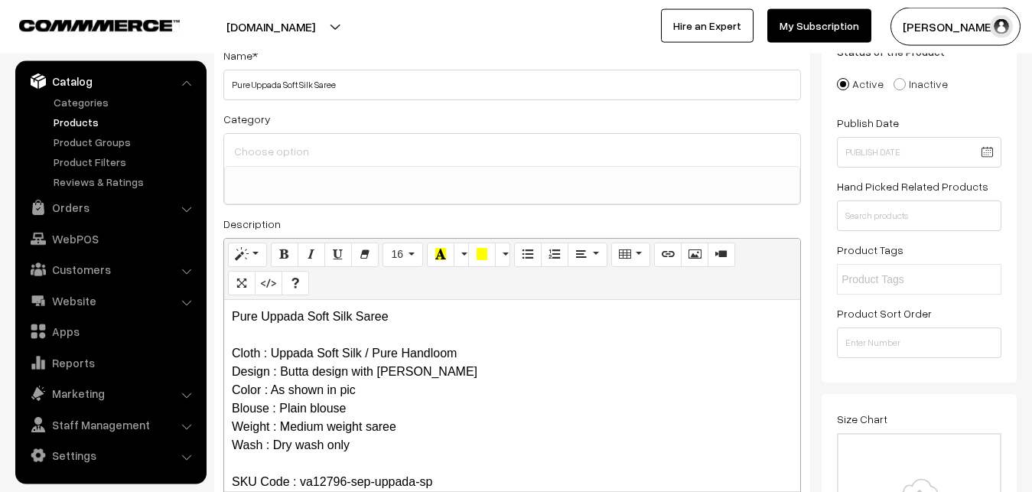
click at [289, 155] on input at bounding box center [512, 151] width 564 height 22
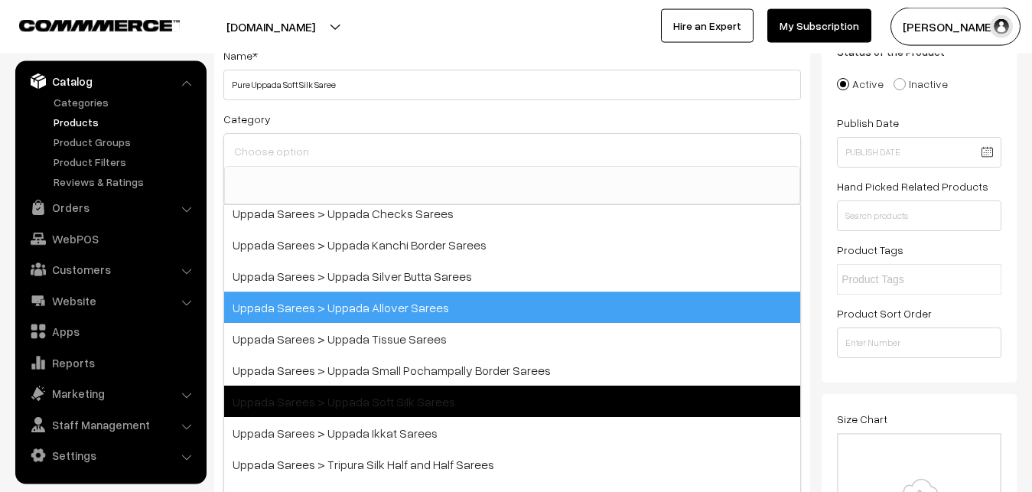
scroll to position [275, 0]
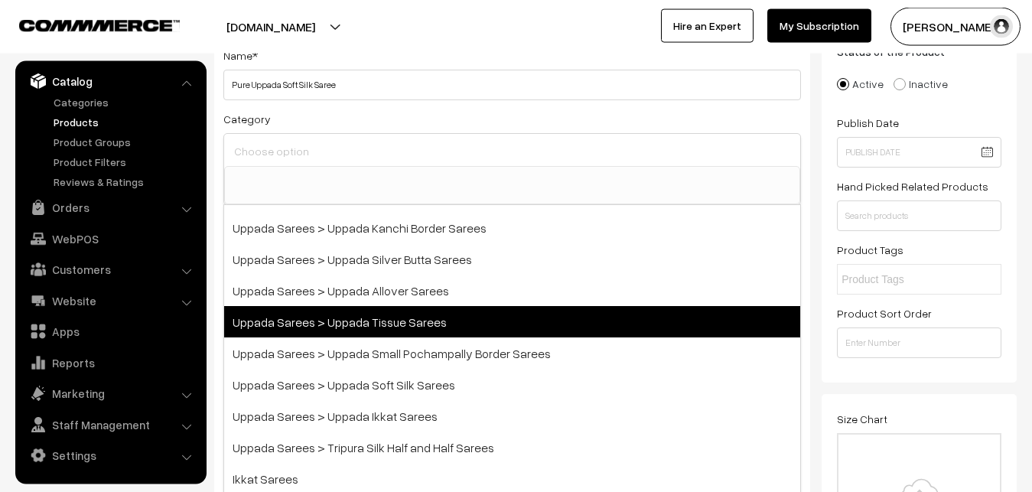
click at [406, 326] on span "Uppada Sarees > Uppada Tissue Sarees" at bounding box center [512, 321] width 576 height 31
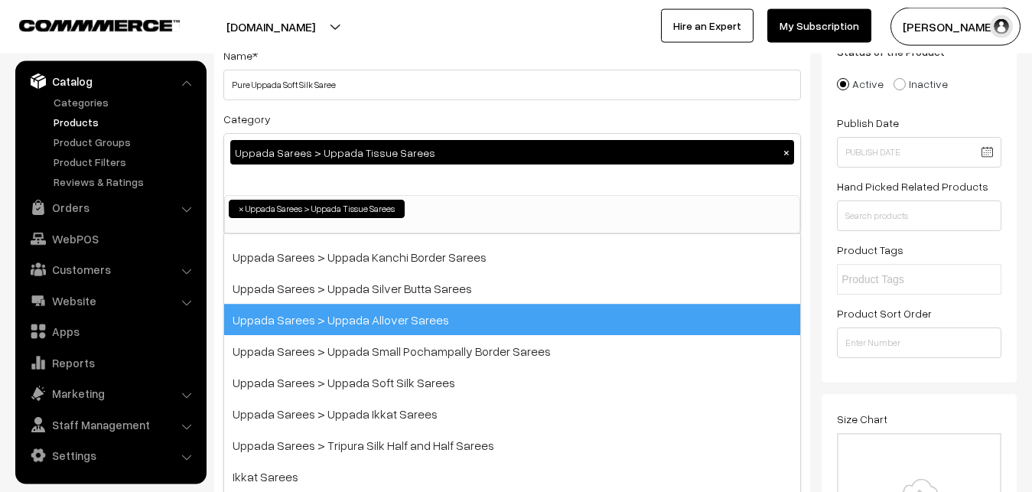
scroll to position [145, 0]
click at [406, 326] on span "Uppada Sarees > Uppada Allover Sarees" at bounding box center [512, 319] width 576 height 31
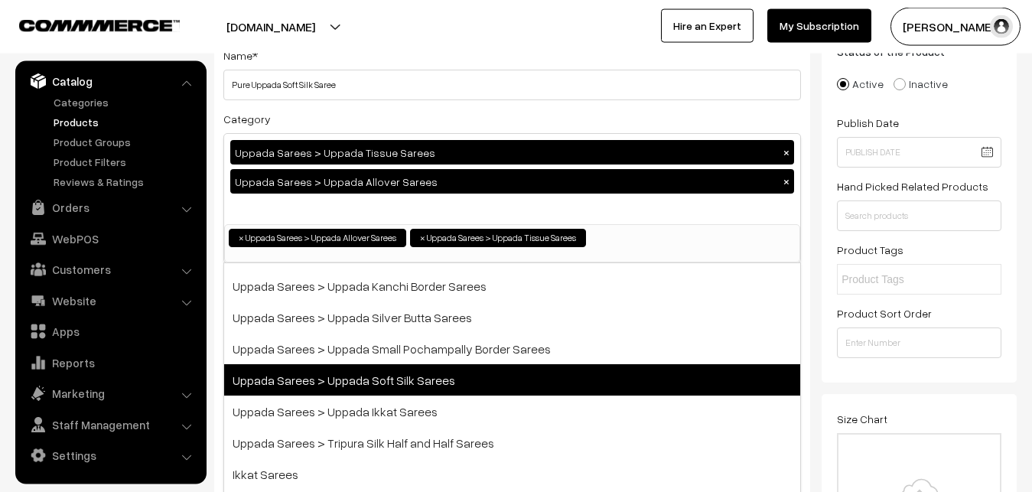
click at [398, 369] on span "Uppada Sarees > Uppada Soft Silk Sarees" at bounding box center [512, 379] width 576 height 31
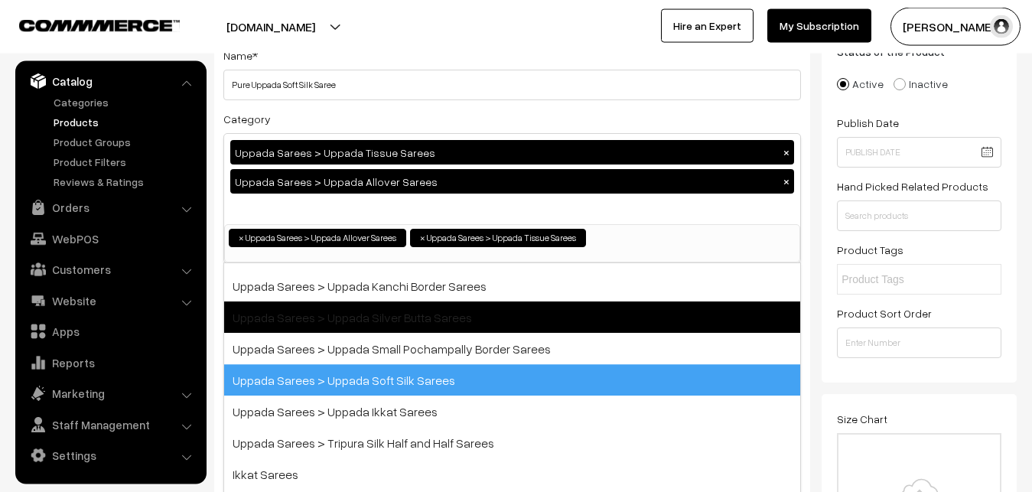
scroll to position [177, 0]
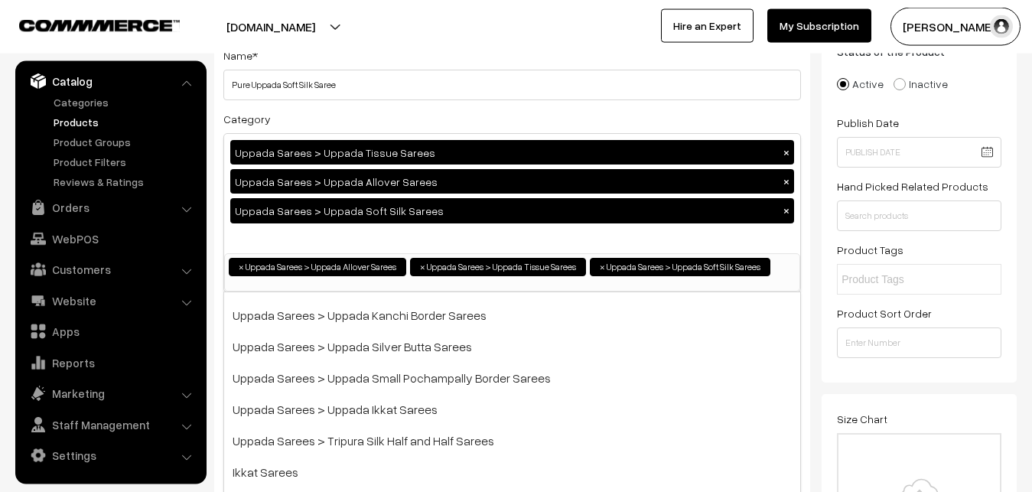
click at [782, 184] on button "×" at bounding box center [786, 181] width 14 height 14
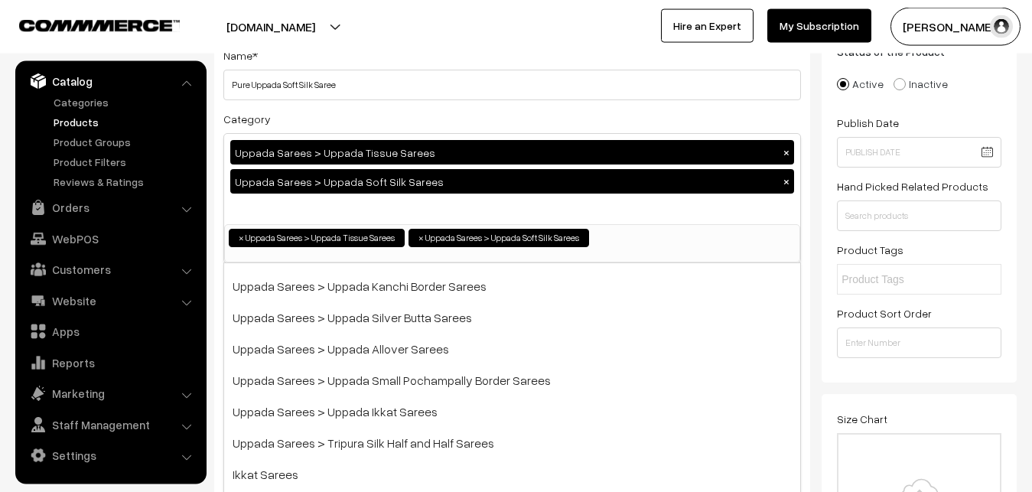
click at [782, 154] on button "×" at bounding box center [786, 152] width 14 height 14
select select "49"
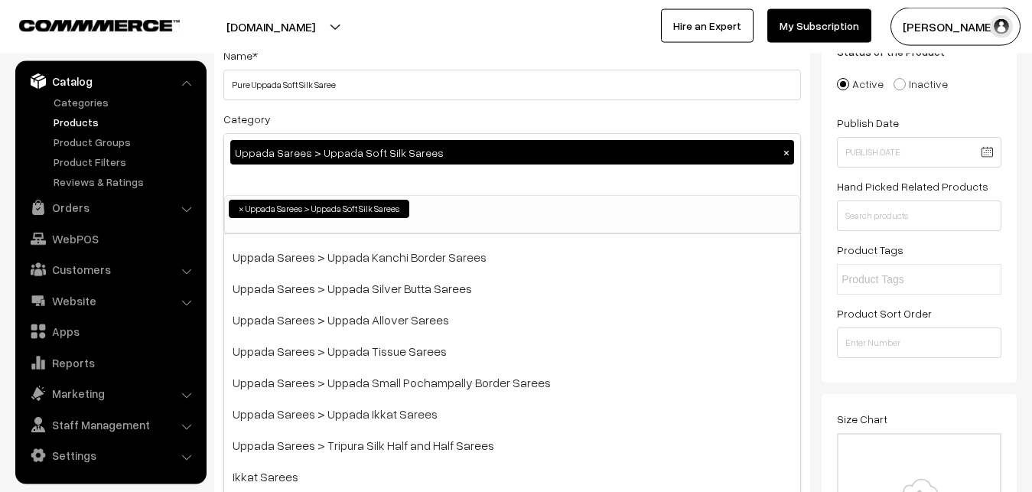
click at [428, 116] on div "Category Uppada Sarees > Uppada Soft Silk Sarees × Uppada Sarees Uppada Sarees …" at bounding box center [511, 171] width 577 height 125
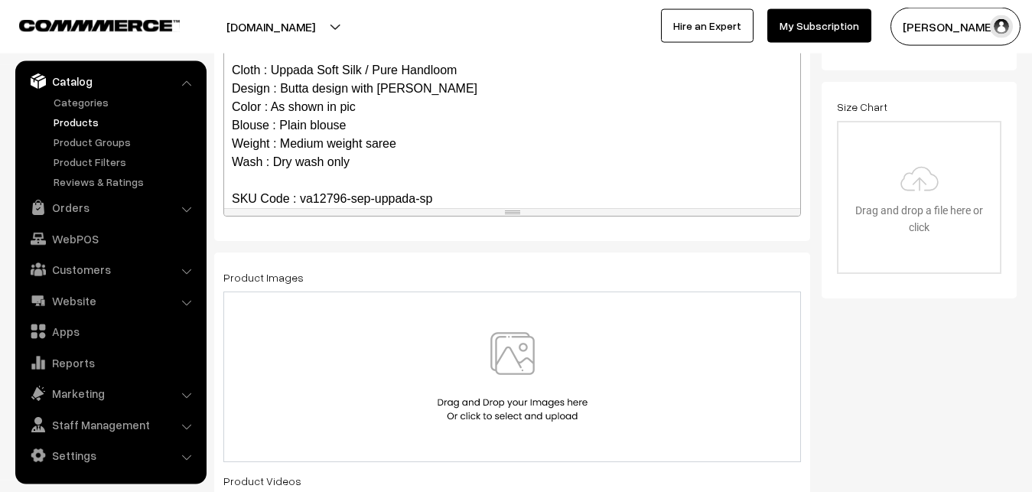
scroll to position [499, 0]
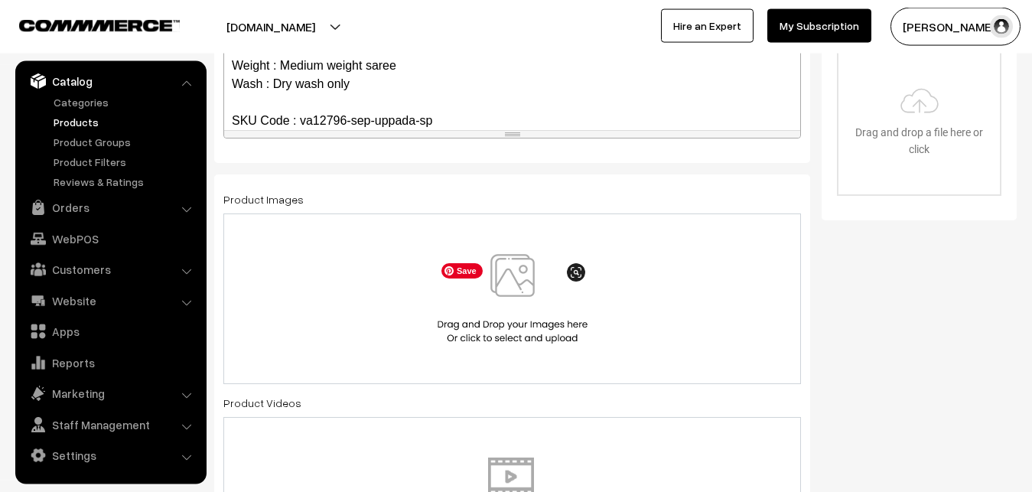
click at [495, 287] on img at bounding box center [513, 298] width 158 height 89
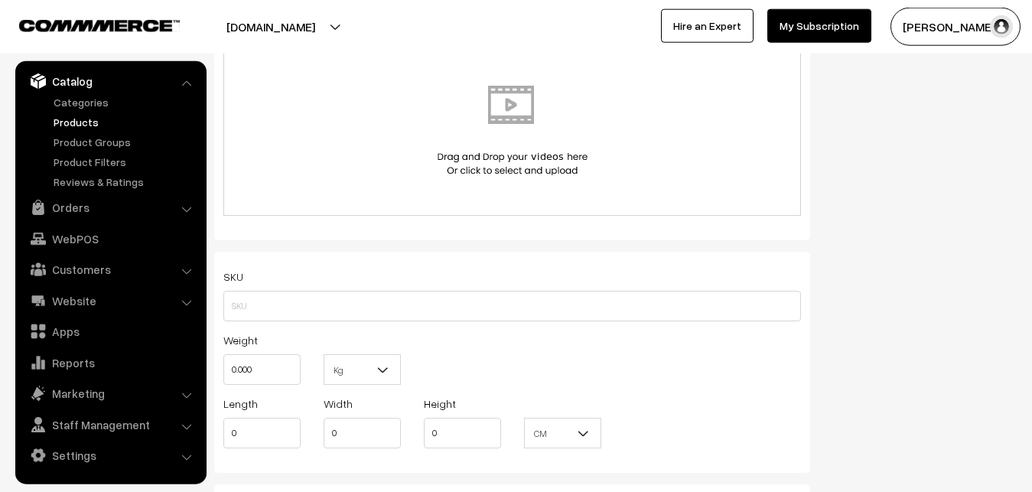
scroll to position [889, 0]
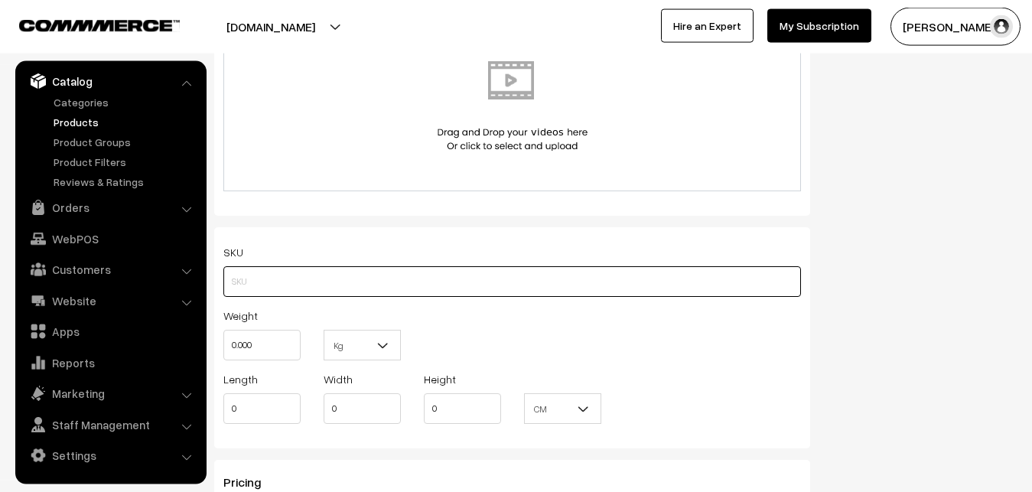
paste input "va12796-sep-uppada-sp"
type input "va12796-sep-uppada-sp"
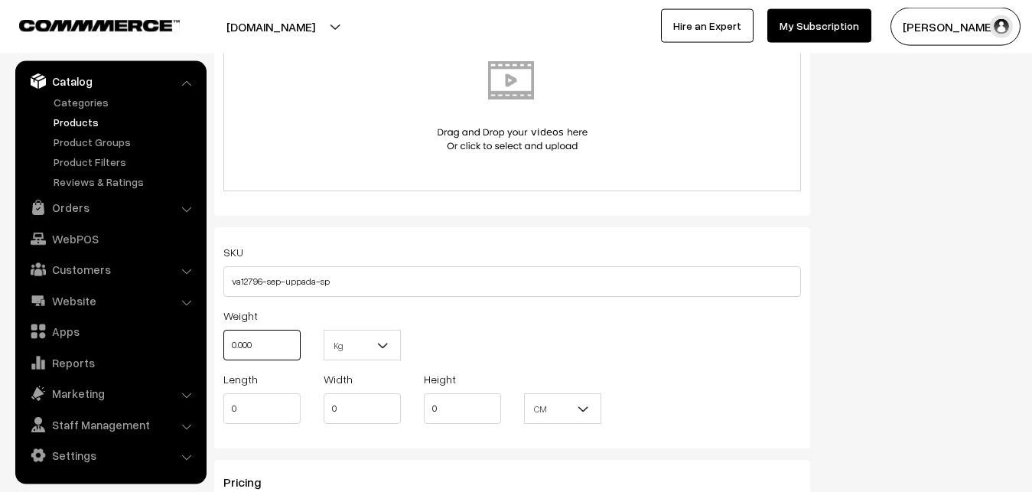
drag, startPoint x: 260, startPoint y: 338, endPoint x: 214, endPoint y: 340, distance: 45.9
click at [223, 340] on input "0.000" at bounding box center [261, 345] width 77 height 31
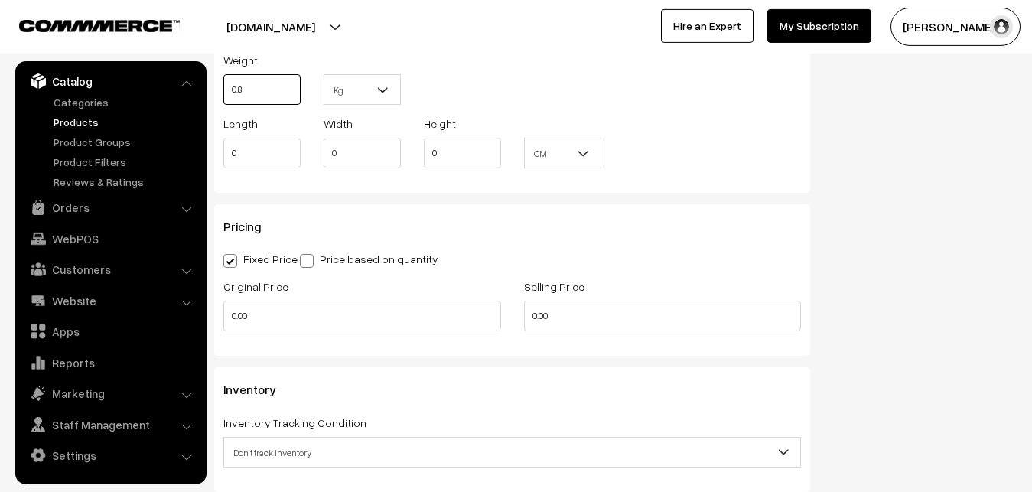
scroll to position [1201, 0]
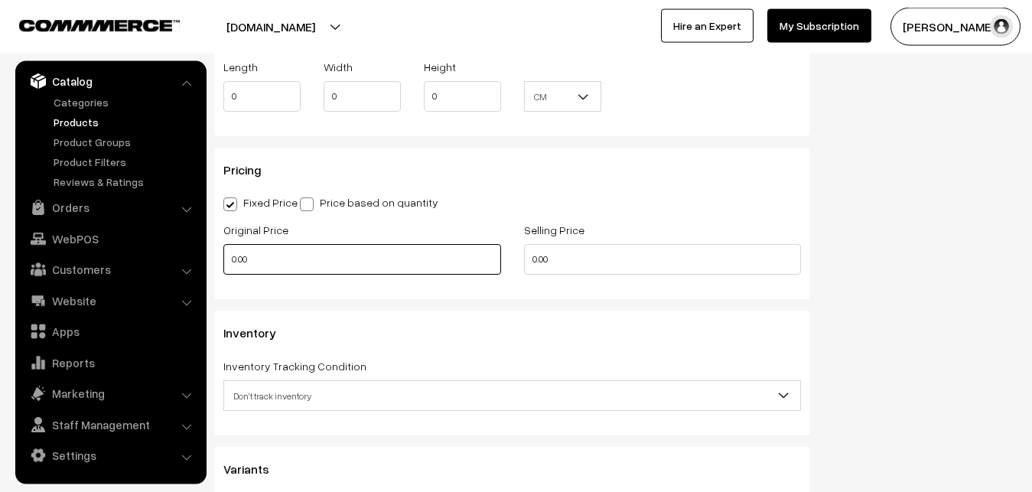
type input "0.80"
drag, startPoint x: 281, startPoint y: 262, endPoint x: 190, endPoint y: 268, distance: 91.3
click at [223, 268] on input "0.00" at bounding box center [362, 259] width 278 height 31
type input "1100"
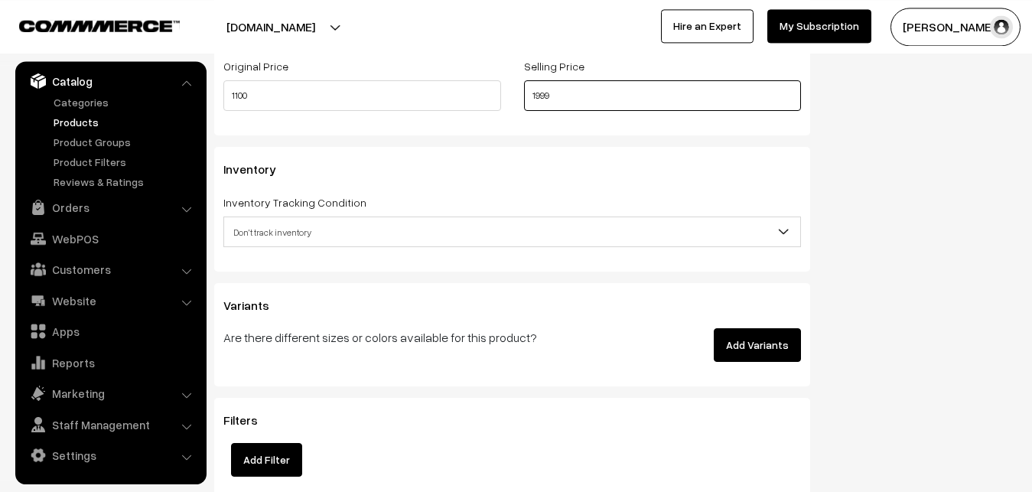
scroll to position [1435, 0]
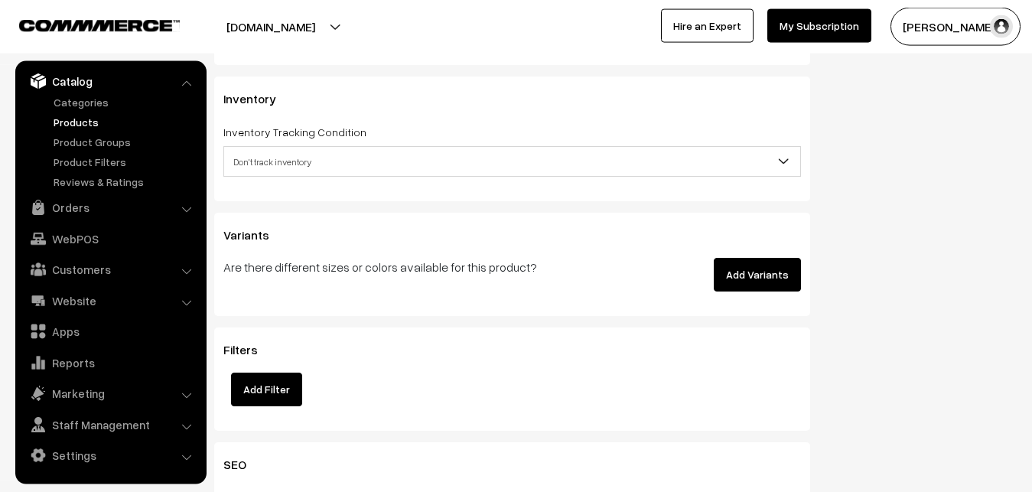
type input "1999"
click at [304, 161] on span "Don't track inventory" at bounding box center [512, 161] width 576 height 27
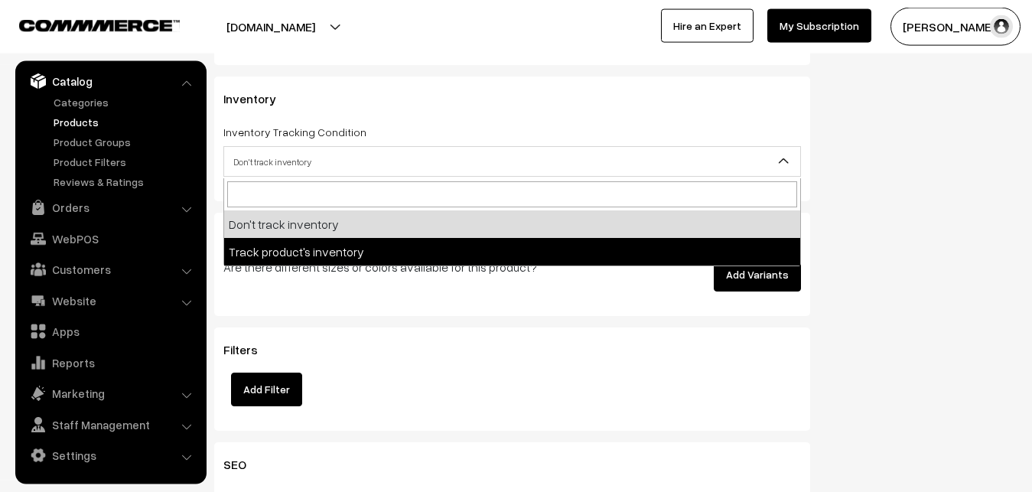
select select "2"
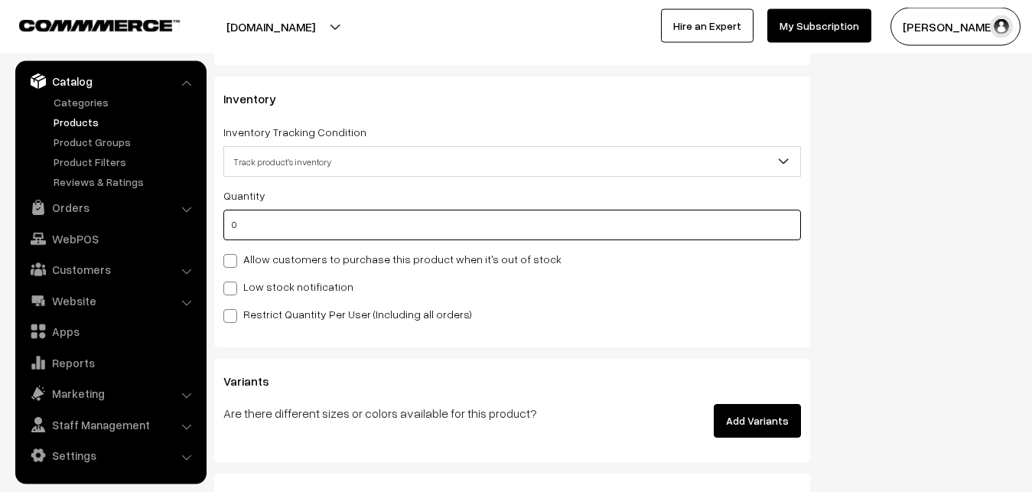
click at [281, 225] on input "0" at bounding box center [511, 225] width 577 height 31
type input "4"
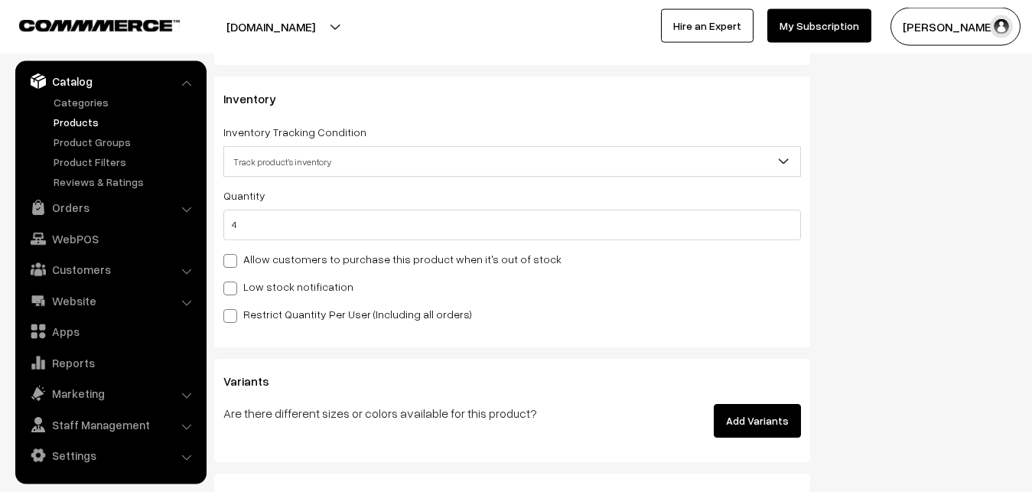
click at [265, 292] on label "Low stock notification" at bounding box center [288, 286] width 130 height 16
click at [233, 291] on input "Low stock notification" at bounding box center [228, 286] width 10 height 10
checkbox input "true"
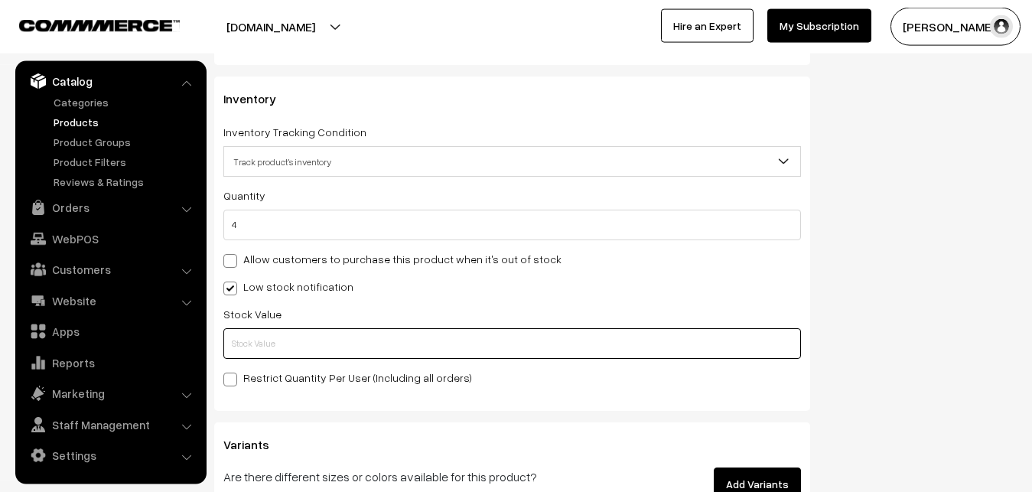
click at [256, 344] on input "text" at bounding box center [511, 343] width 577 height 31
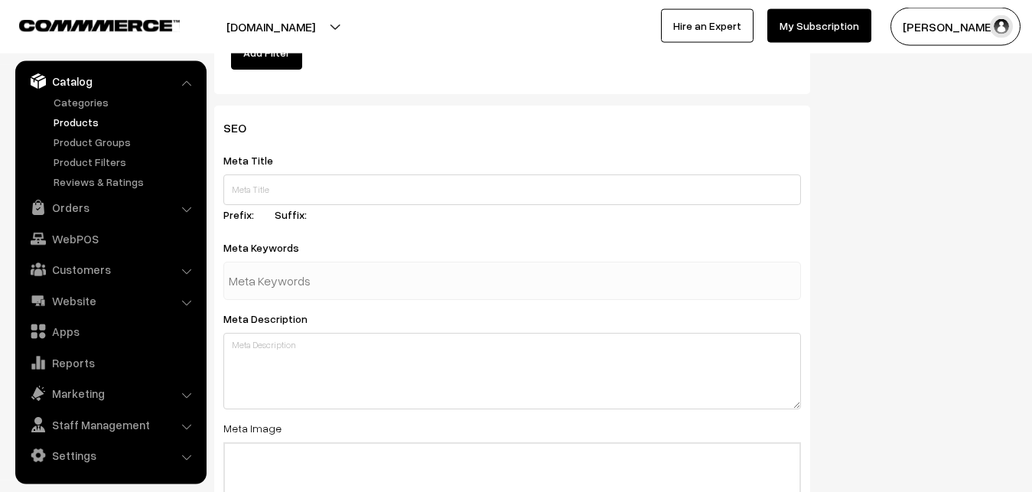
scroll to position [2277, 0]
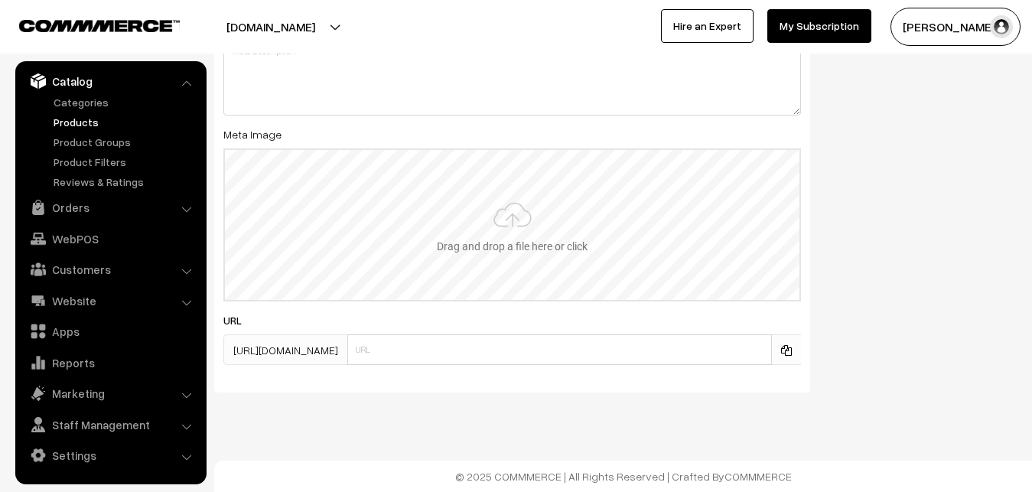
type input "2"
click at [551, 218] on input "file" at bounding box center [512, 225] width 574 height 150
type input "C:\fakepath\uppada-saree-va12796-sep.jpeg"
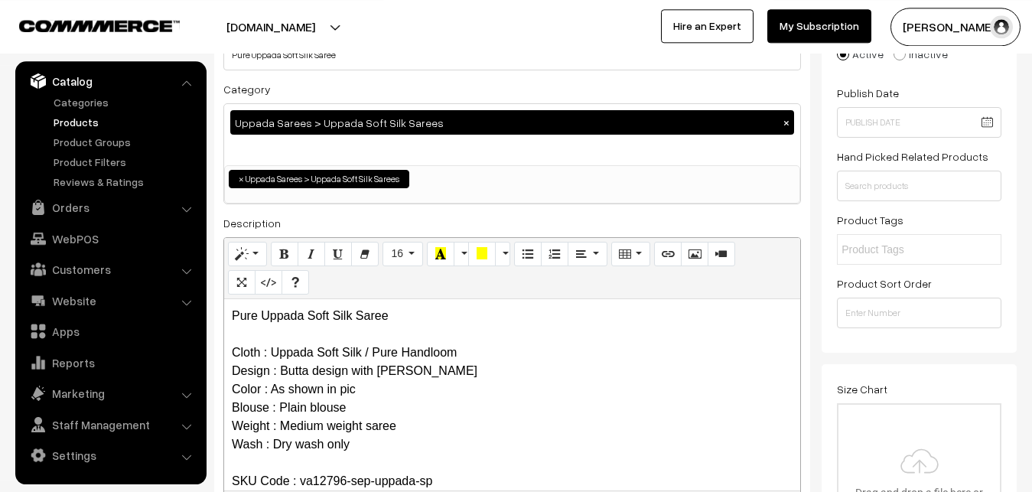
scroll to position [0, 0]
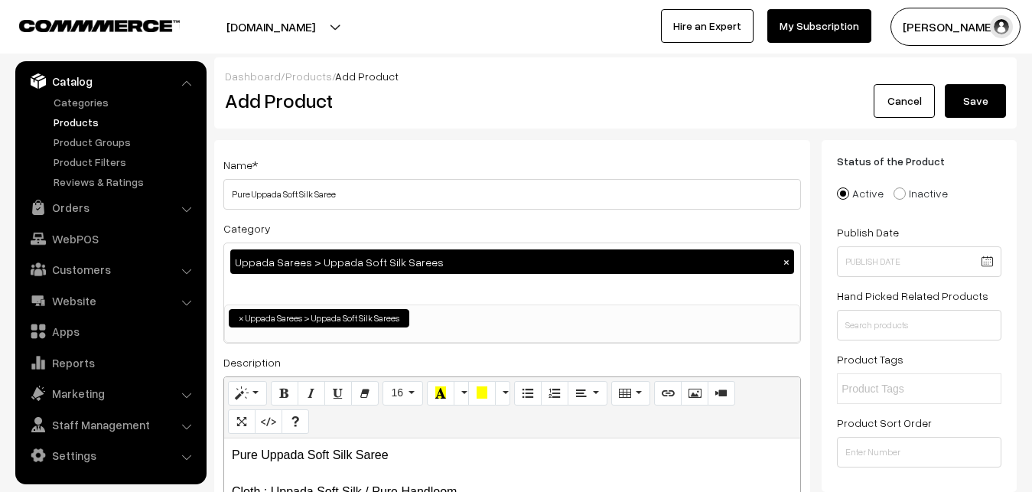
click at [982, 99] on button "Save" at bounding box center [974, 101] width 61 height 34
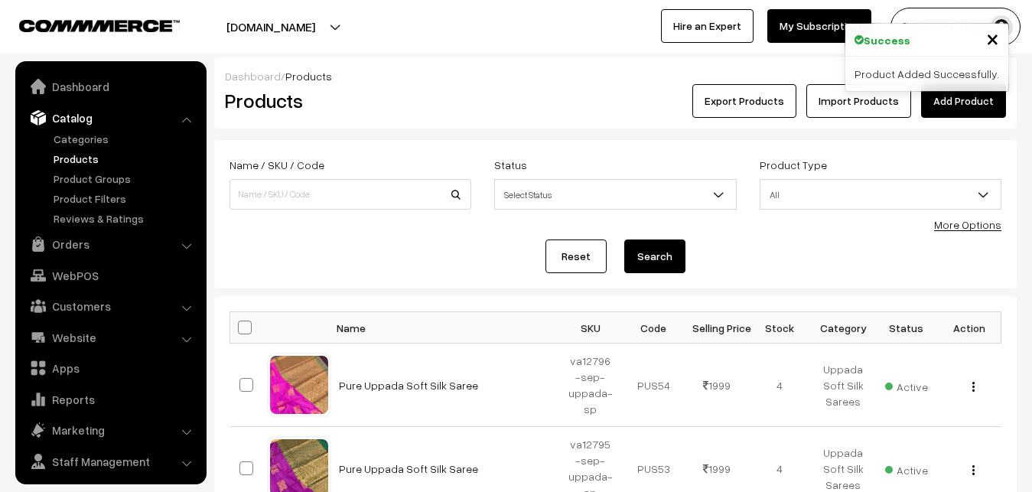
scroll to position [37, 0]
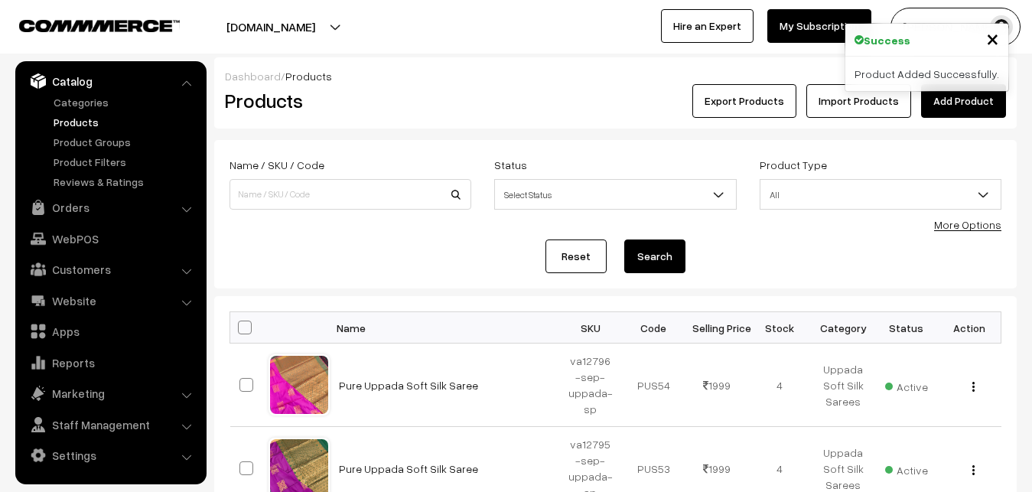
click at [506, 109] on div "Export Products Import Products Add Product" at bounding box center [749, 101] width 513 height 34
click at [938, 103] on link "Add Product" at bounding box center [963, 101] width 85 height 34
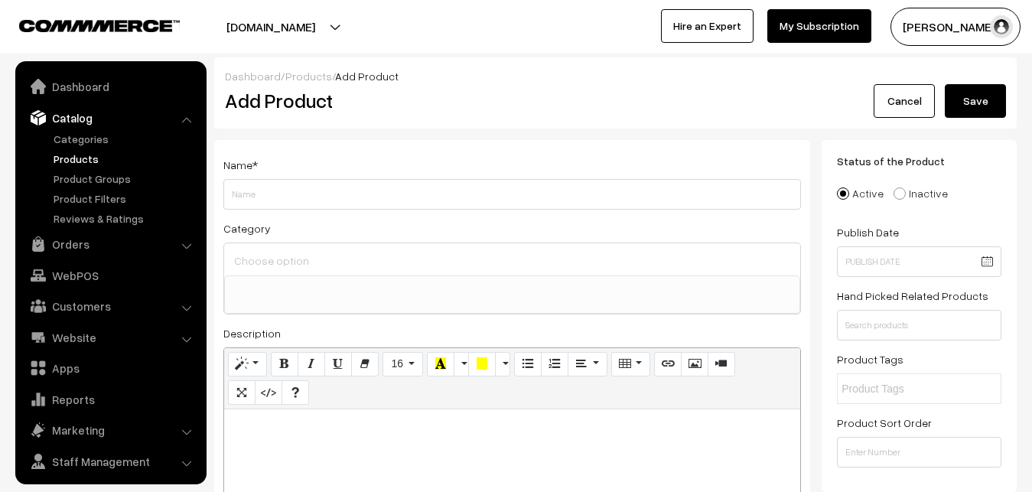
select select
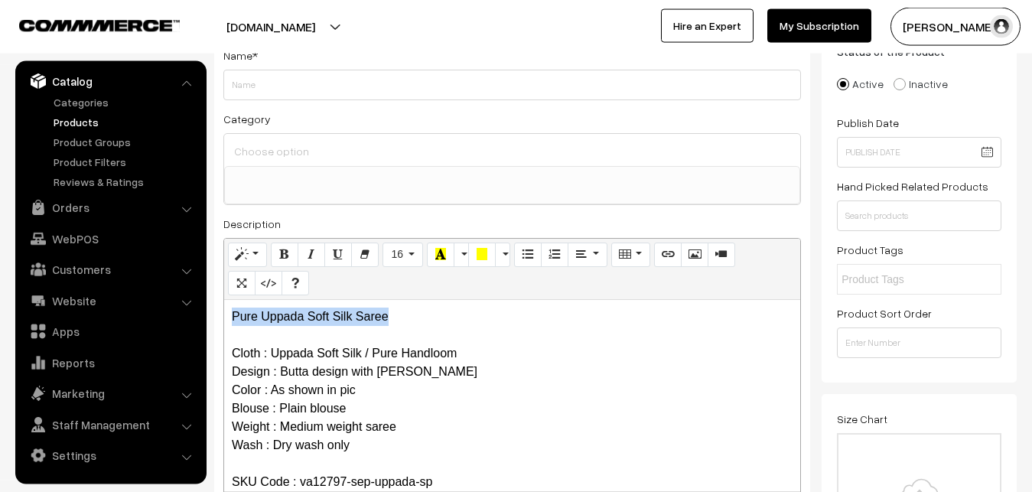
drag, startPoint x: 420, startPoint y: 311, endPoint x: 230, endPoint y: 326, distance: 190.2
click at [230, 326] on div "Pure Uppada Soft Silk Saree Cloth : Uppada Soft Silk / Pure Handloom Design : B…" at bounding box center [512, 395] width 576 height 191
copy p "Pure Uppada Soft Silk Saree"
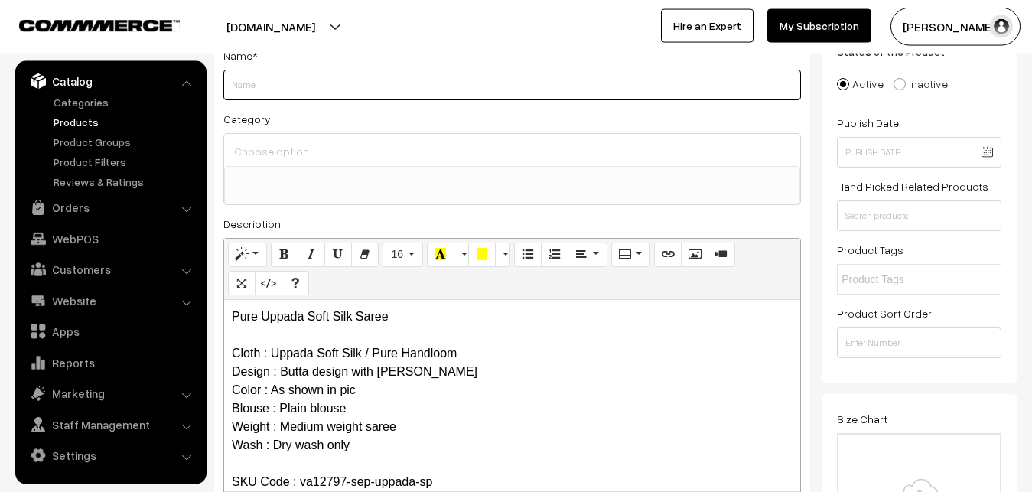
paste input "Pure Uppada Soft Silk Saree"
type input "Pure Uppada Soft Silk Saree"
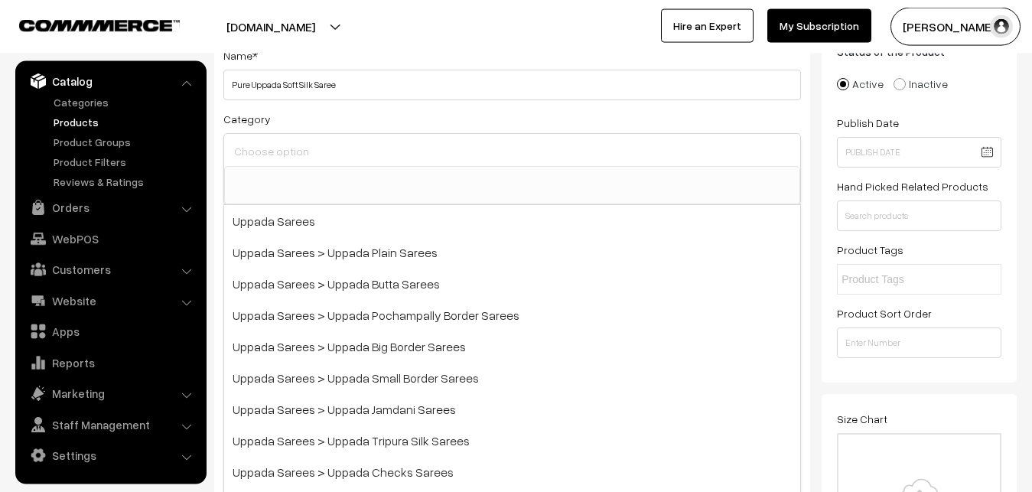
click at [294, 151] on input at bounding box center [512, 151] width 564 height 22
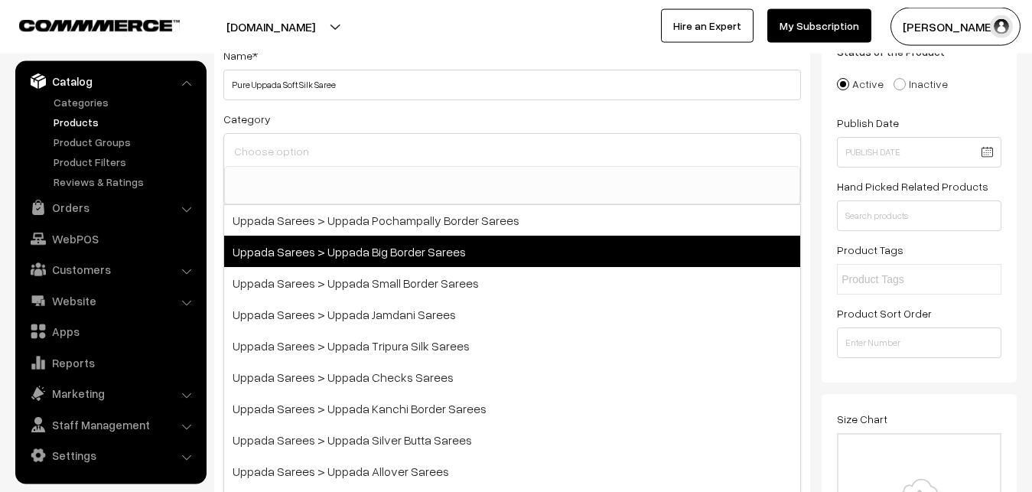
scroll to position [184, 0]
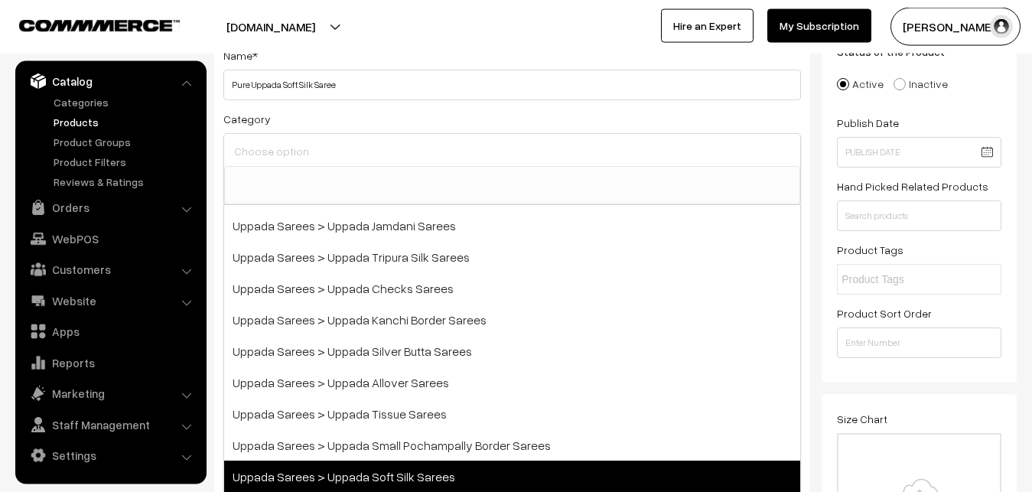
click at [401, 465] on span "Uppada Sarees > Uppada Soft Silk Sarees" at bounding box center [512, 475] width 576 height 31
select select "49"
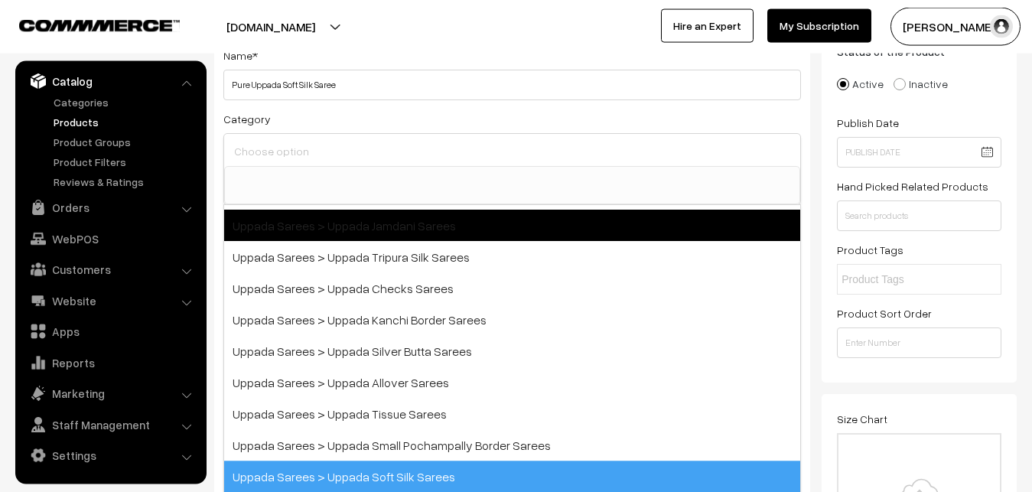
scroll to position [177, 0]
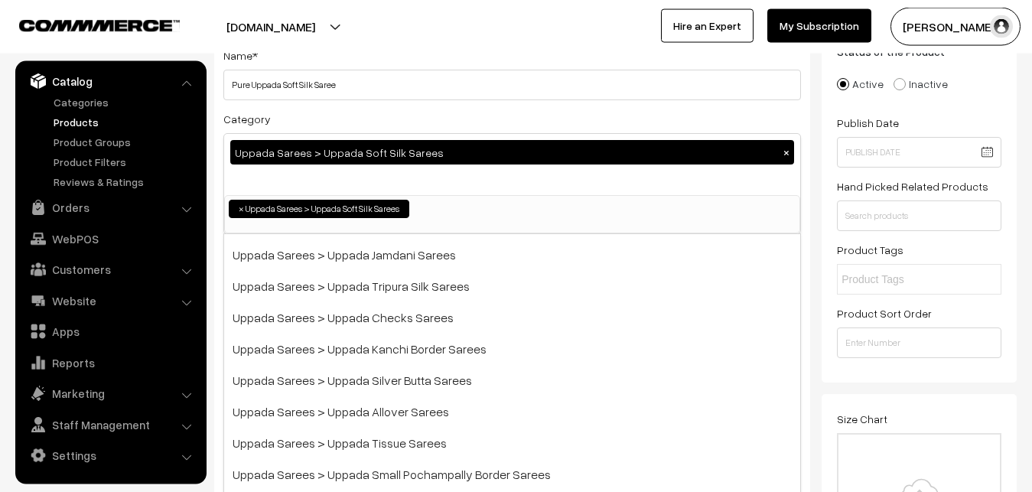
click at [388, 112] on div "Category Uppada Sarees > Uppada Soft Silk Sarees × Uppada Sarees Uppada Sarees …" at bounding box center [511, 171] width 577 height 125
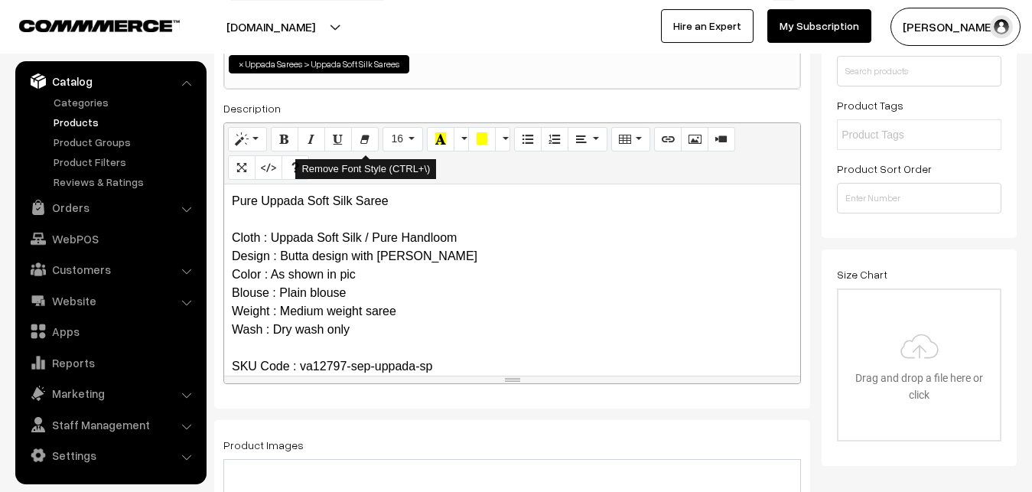
scroll to position [343, 0]
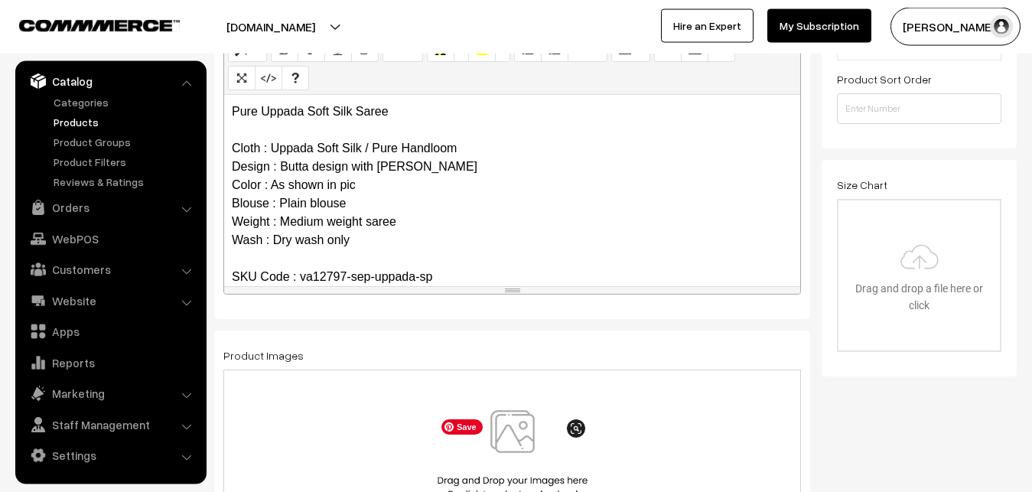
click at [517, 424] on img at bounding box center [513, 454] width 158 height 89
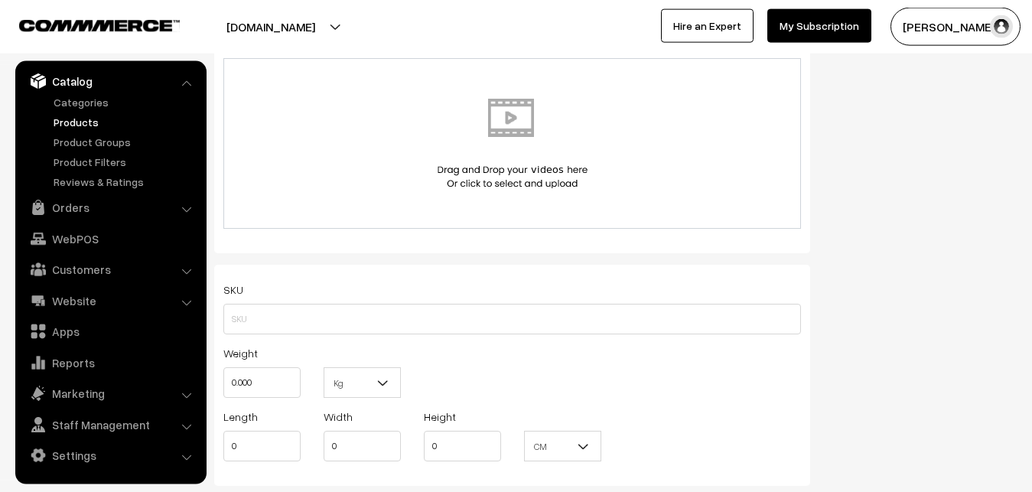
scroll to position [889, 0]
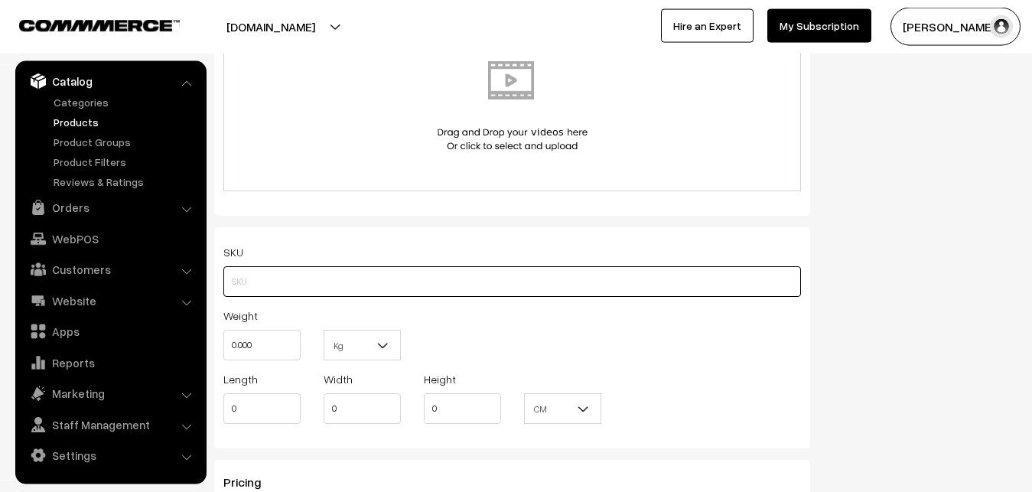
paste input "va12797-sep-uppada-sp"
type input "va12797-sep-uppada-sp"
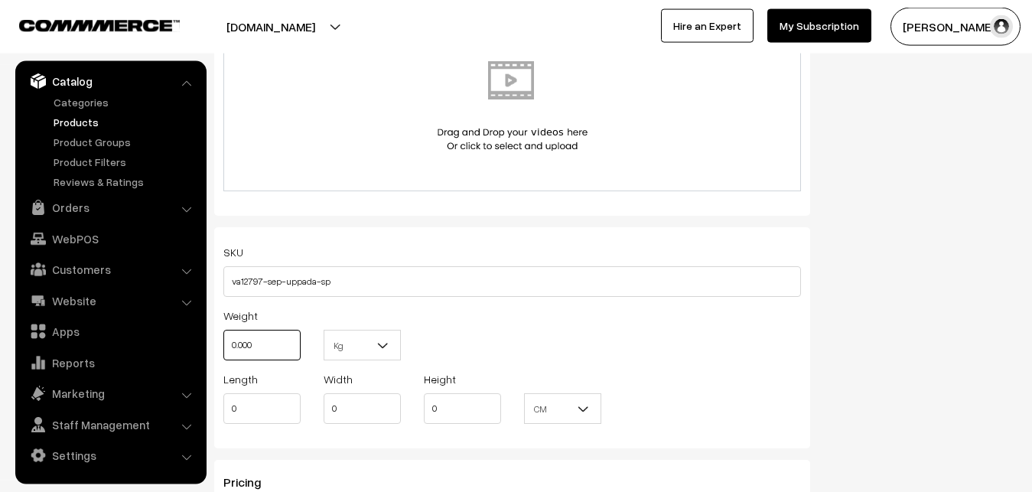
drag, startPoint x: 269, startPoint y: 342, endPoint x: 228, endPoint y: 343, distance: 41.3
click at [228, 343] on input "0.000" at bounding box center [261, 345] width 77 height 31
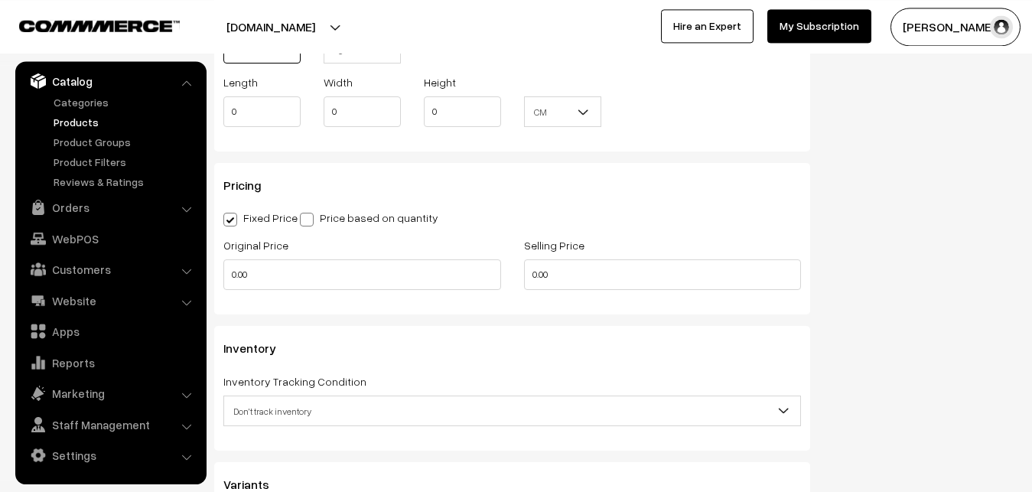
scroll to position [1279, 0]
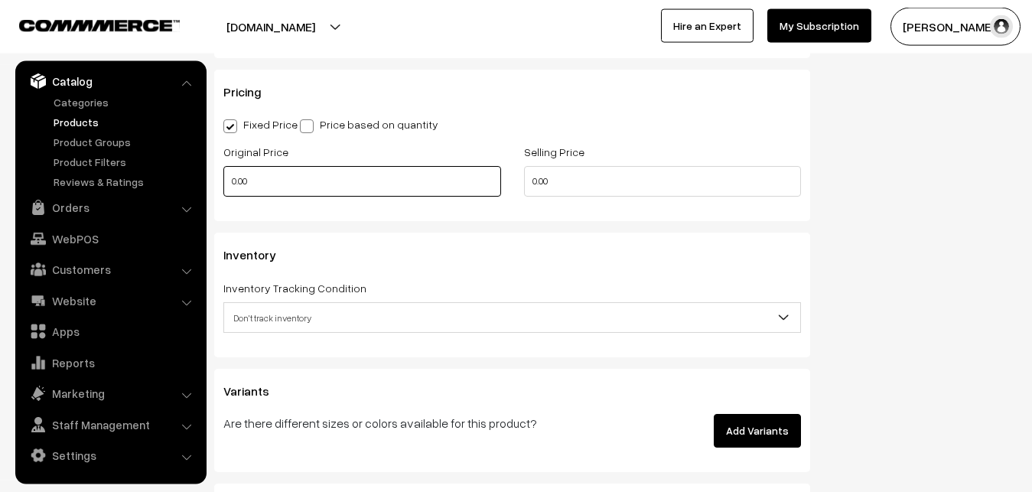
type input "0.80"
drag, startPoint x: 258, startPoint y: 179, endPoint x: 188, endPoint y: 192, distance: 70.8
click at [223, 192] on input "0.00" at bounding box center [362, 181] width 278 height 31
type input "1100"
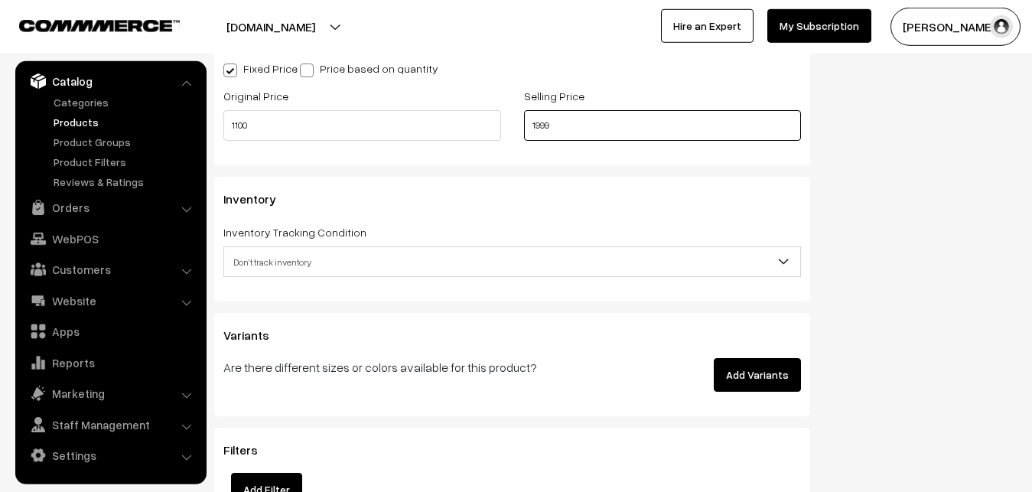
scroll to position [1435, 0]
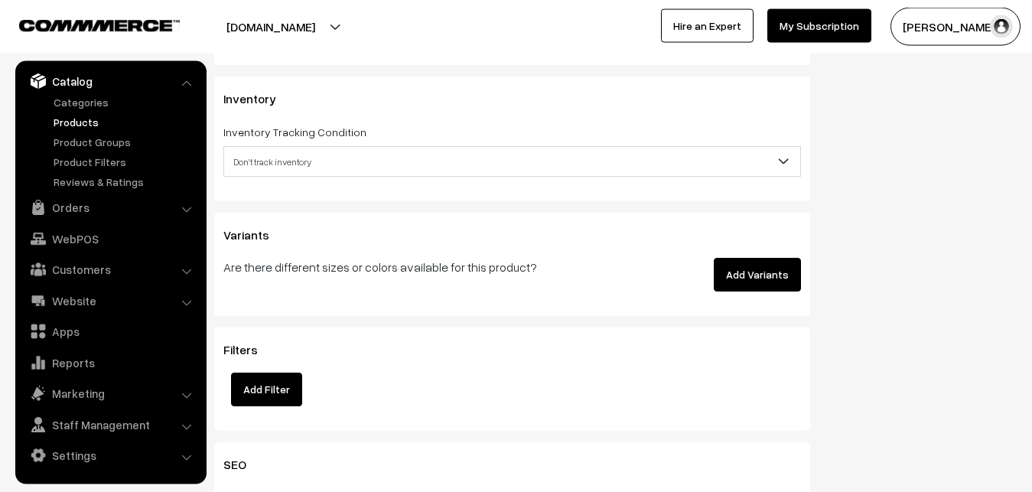
type input "1999"
click at [269, 172] on span "Don't track inventory" at bounding box center [512, 161] width 576 height 27
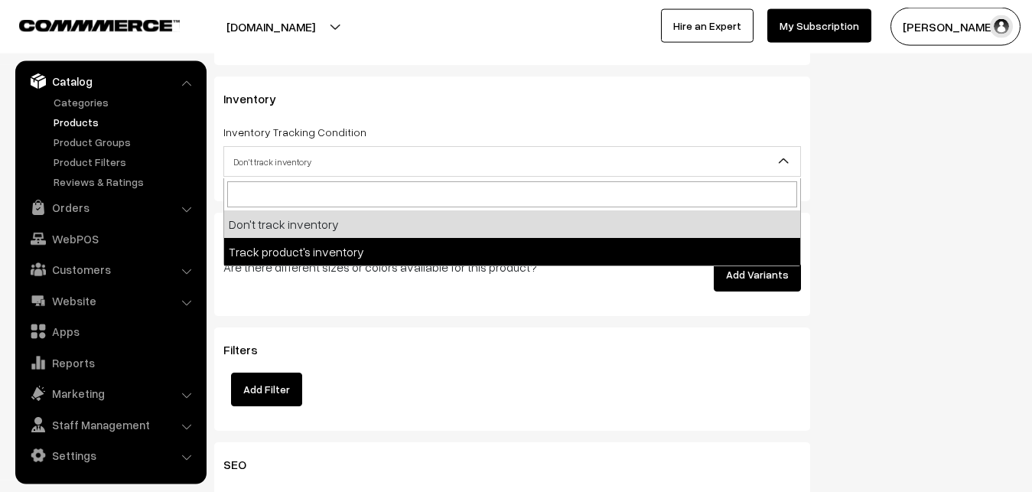
select select "2"
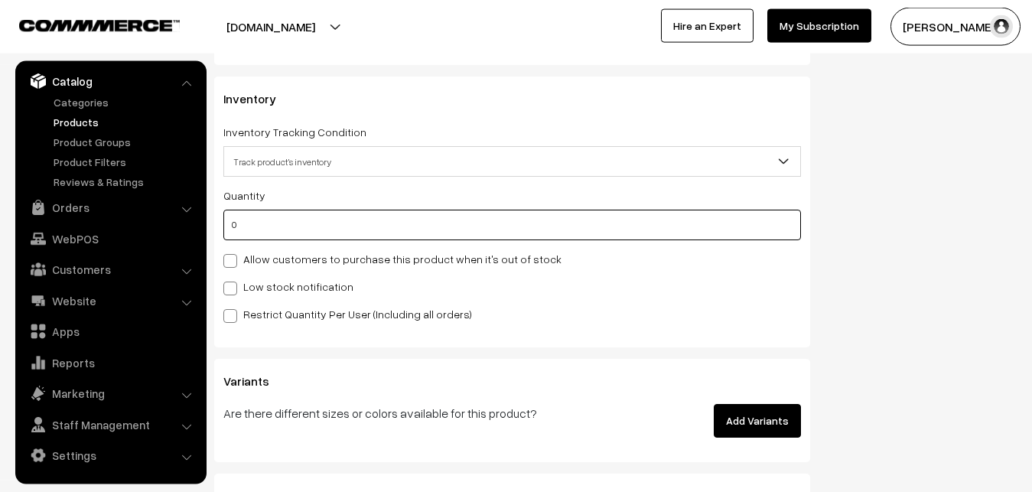
click at [276, 234] on input "0" at bounding box center [511, 225] width 577 height 31
type input "4"
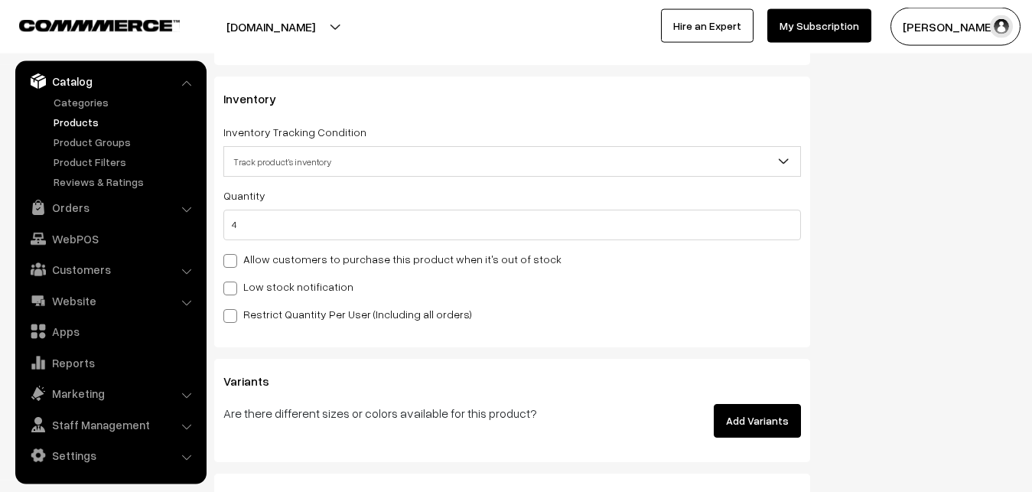
click at [262, 279] on div "Low stock notification" at bounding box center [511, 286] width 577 height 18
click at [262, 292] on label "Low stock notification" at bounding box center [288, 286] width 130 height 16
click at [233, 291] on input "Low stock notification" at bounding box center [228, 286] width 10 height 10
checkbox input "true"
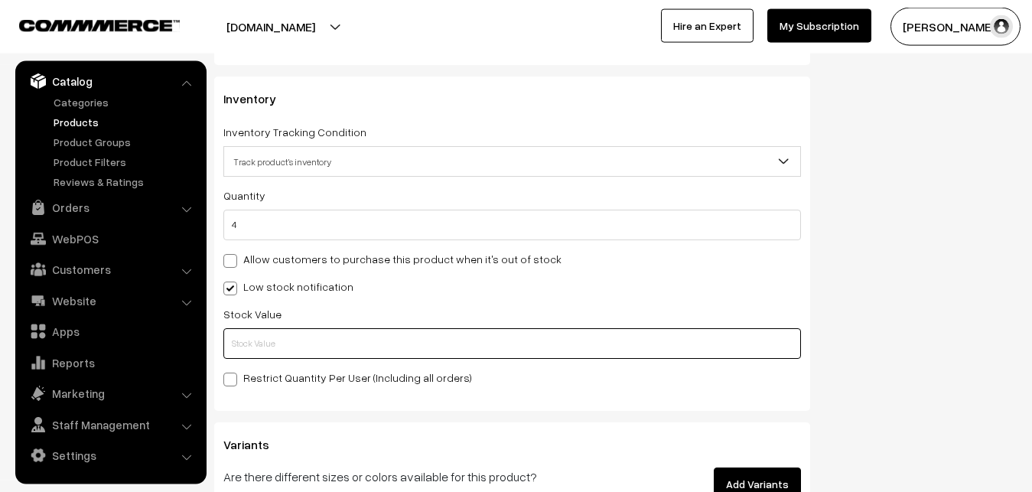
click at [259, 338] on input "text" at bounding box center [511, 343] width 577 height 31
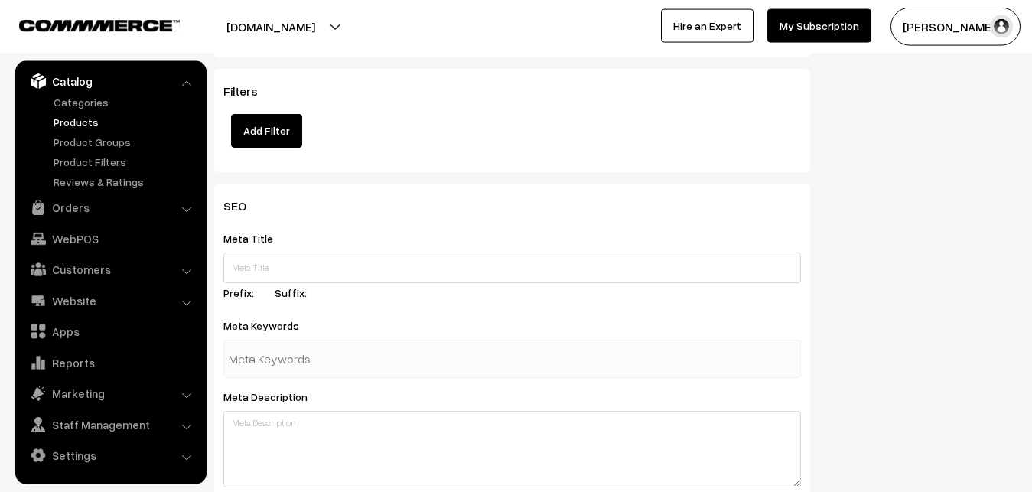
scroll to position [2277, 0]
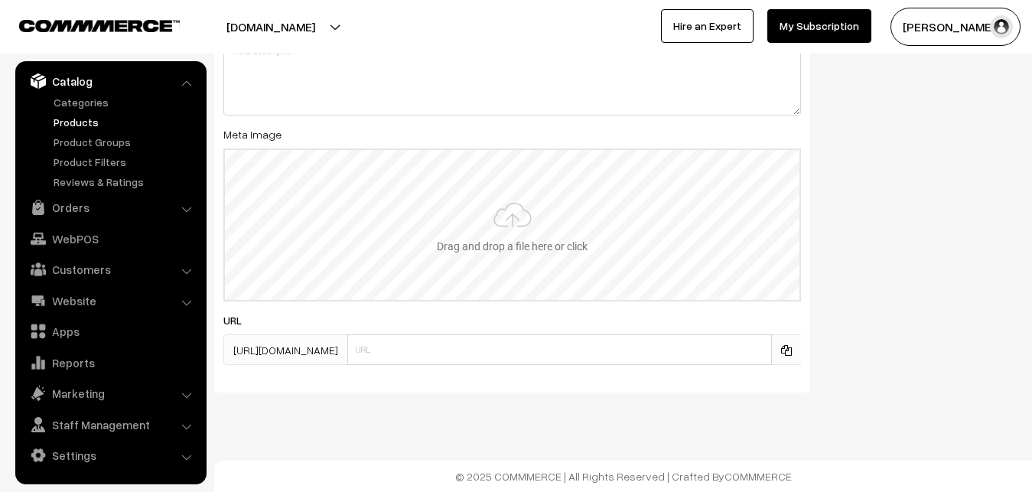
type input "2"
click at [498, 226] on input "file" at bounding box center [512, 225] width 574 height 150
type input "C:\fakepath\uppada-saree-va12797-sep.jpeg"
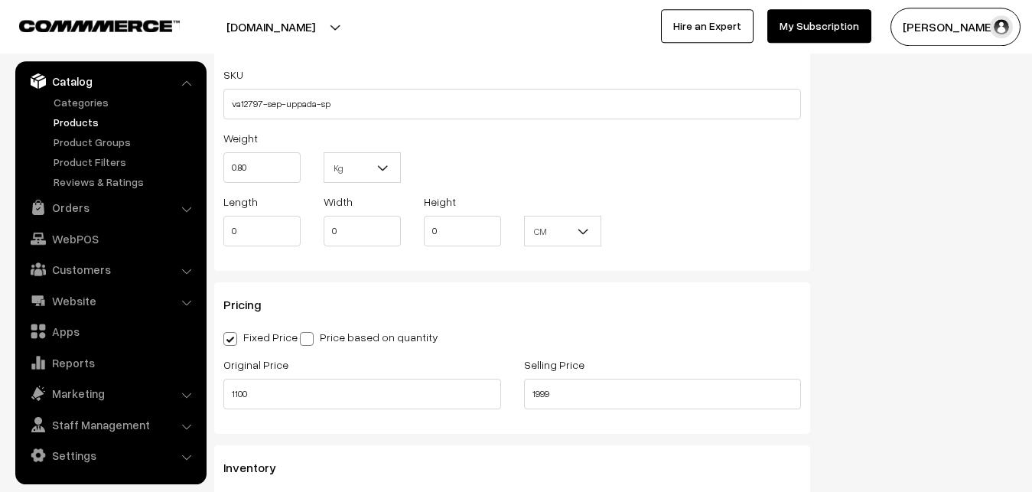
scroll to position [0, 0]
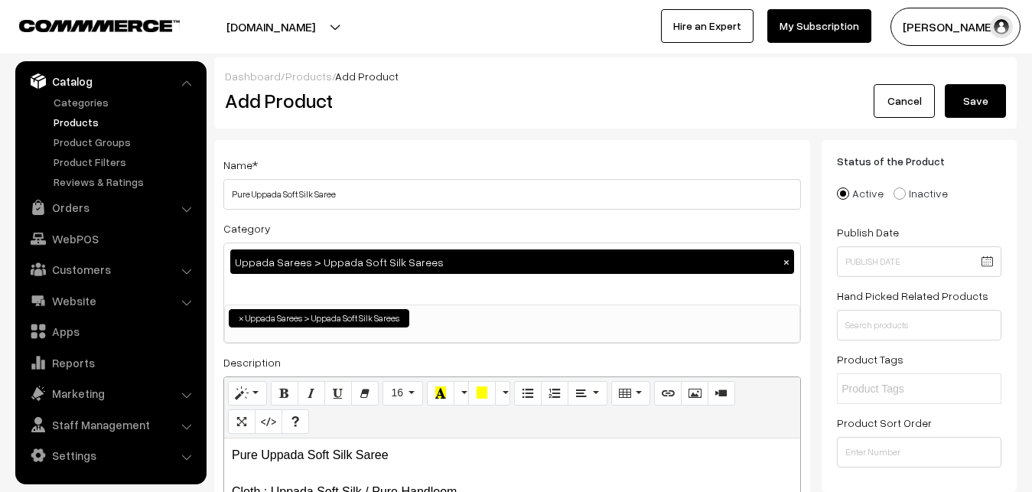
click at [987, 90] on button "Save" at bounding box center [974, 101] width 61 height 34
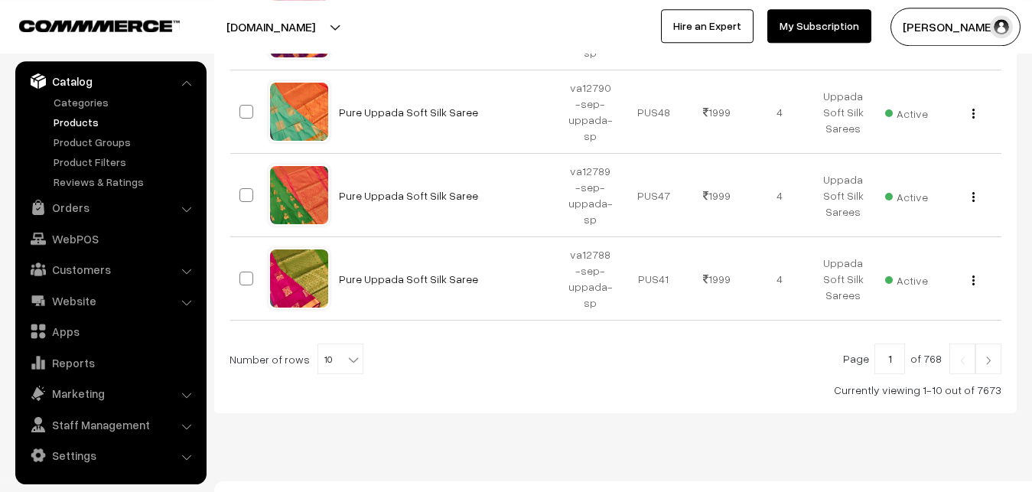
scroll to position [877, 0]
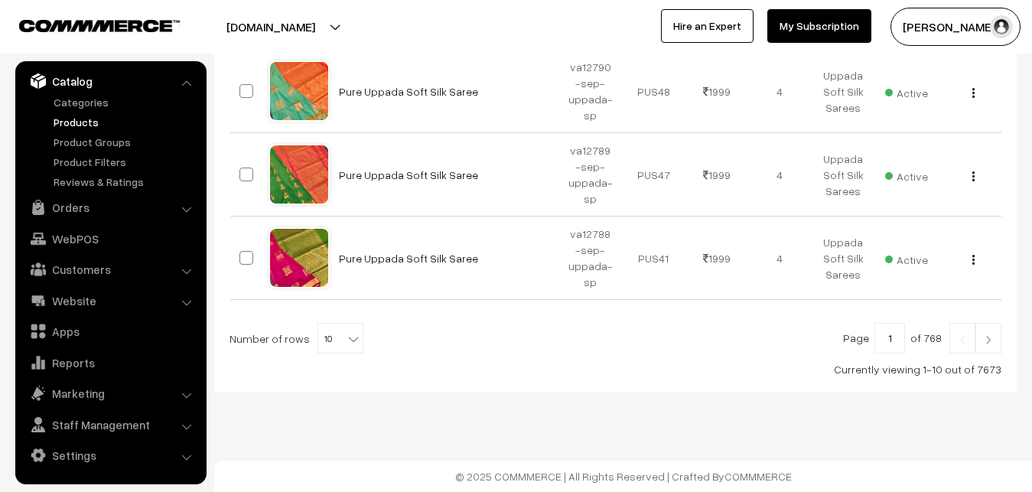
click at [346, 334] on b at bounding box center [353, 338] width 15 height 15
select select "40"
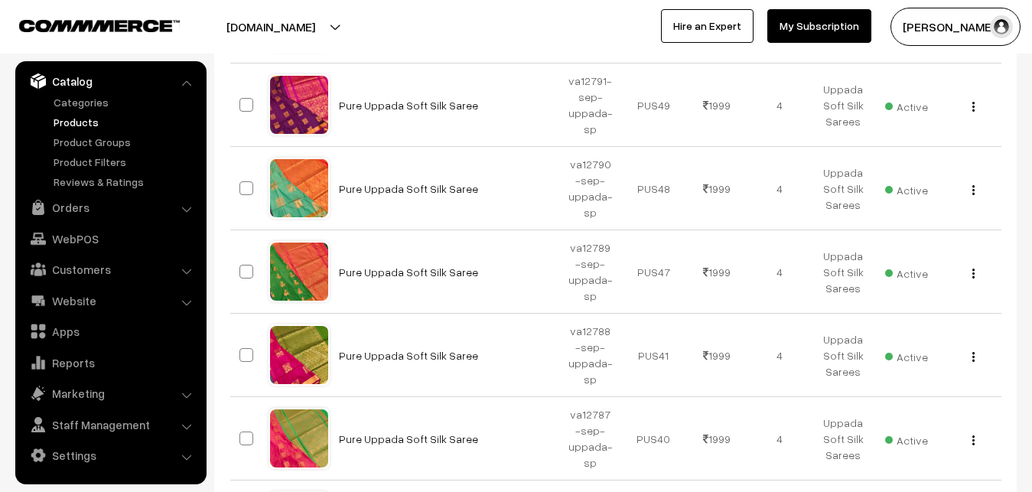
scroll to position [1092, 0]
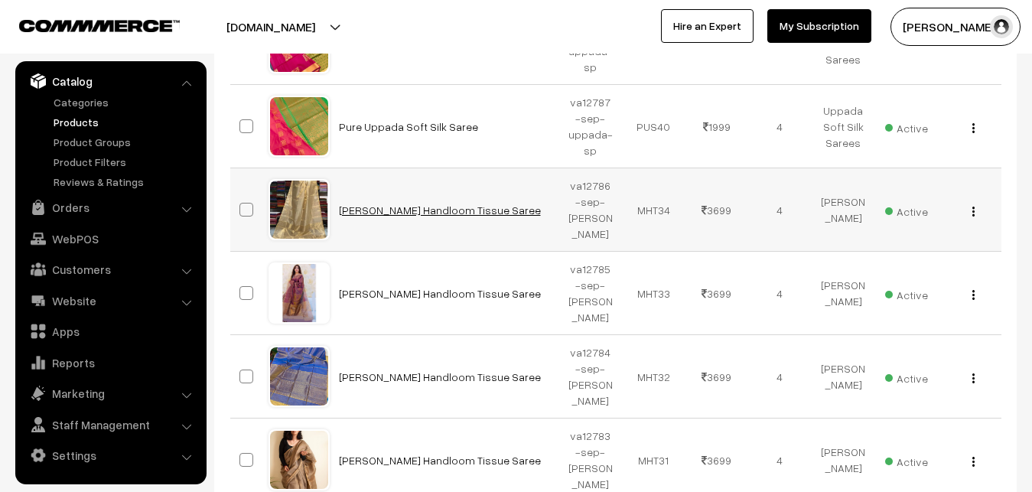
click at [383, 210] on link "[PERSON_NAME] Handloom Tissue Saree" at bounding box center [440, 209] width 202 height 13
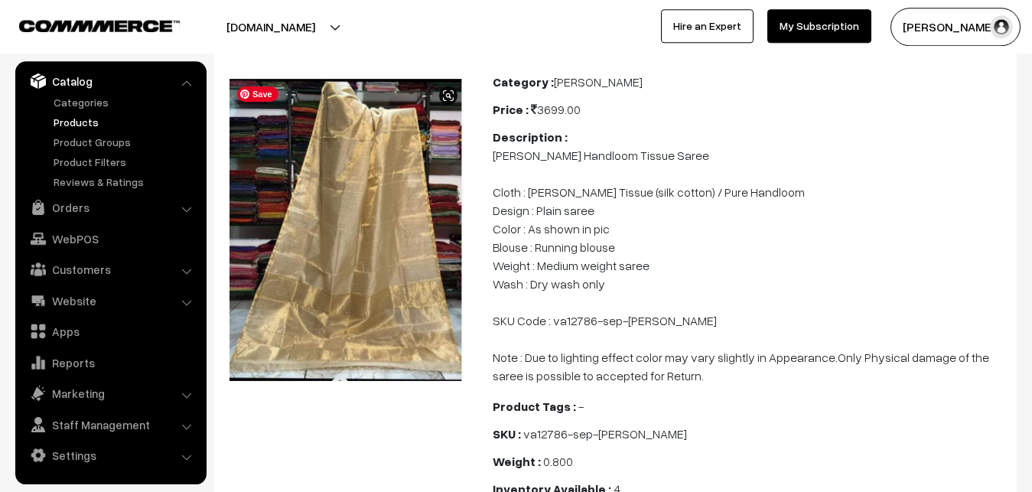
scroll to position [156, 0]
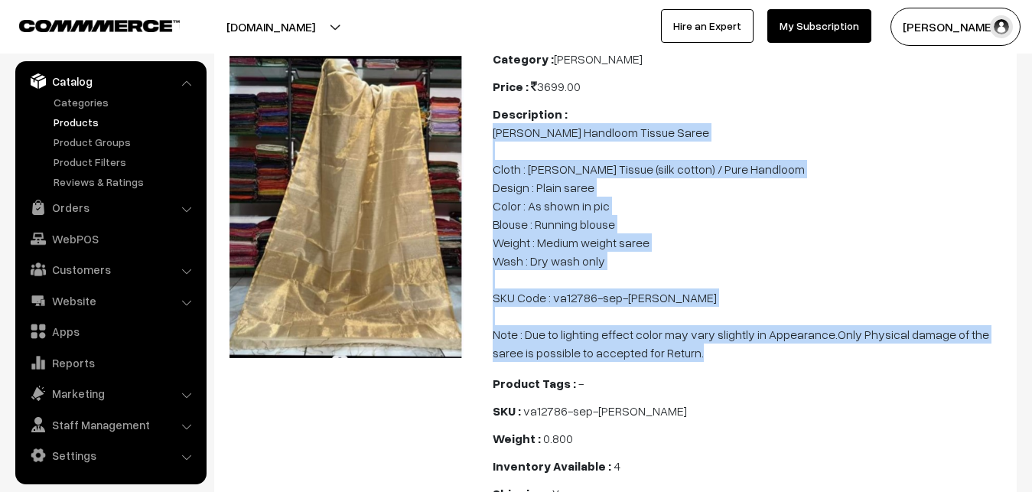
drag, startPoint x: 491, startPoint y: 131, endPoint x: 698, endPoint y: 347, distance: 299.7
click at [698, 347] on div "Category : [PERSON_NAME] Price : 3699.00 Description : [PERSON_NAME] Handloom T…" at bounding box center [750, 294] width 538 height 489
copy p "[PERSON_NAME] Handloom Tissue Saree Cloth : [PERSON_NAME] Tissue (silk cotton) …"
